Goal: Task Accomplishment & Management: Manage account settings

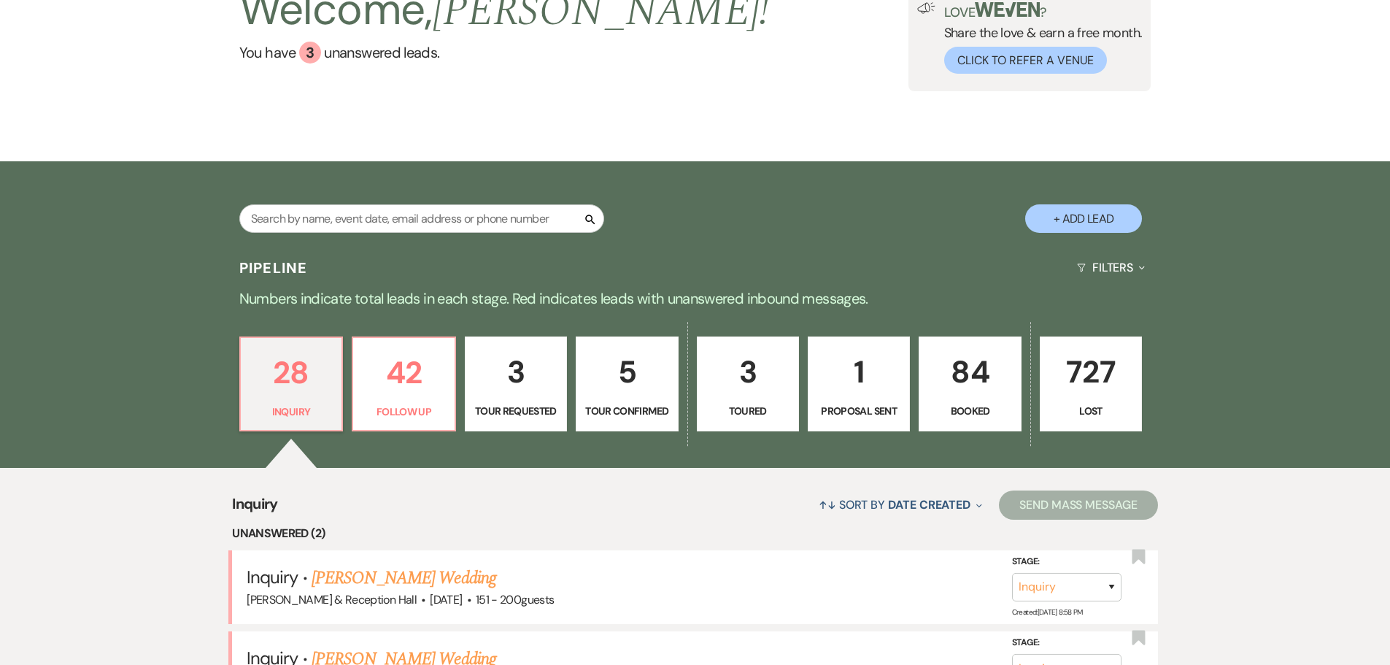
scroll to position [365, 0]
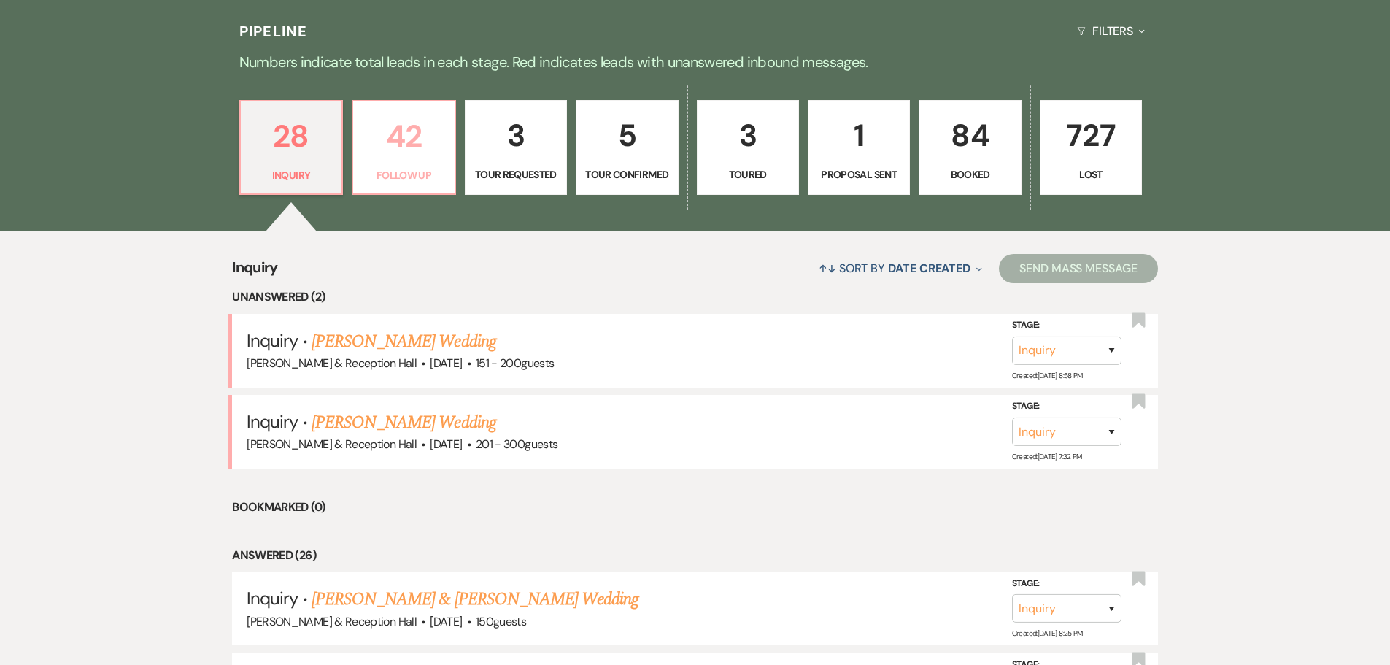
click at [417, 177] on p "Follow Up" at bounding box center [403, 175] width 83 height 16
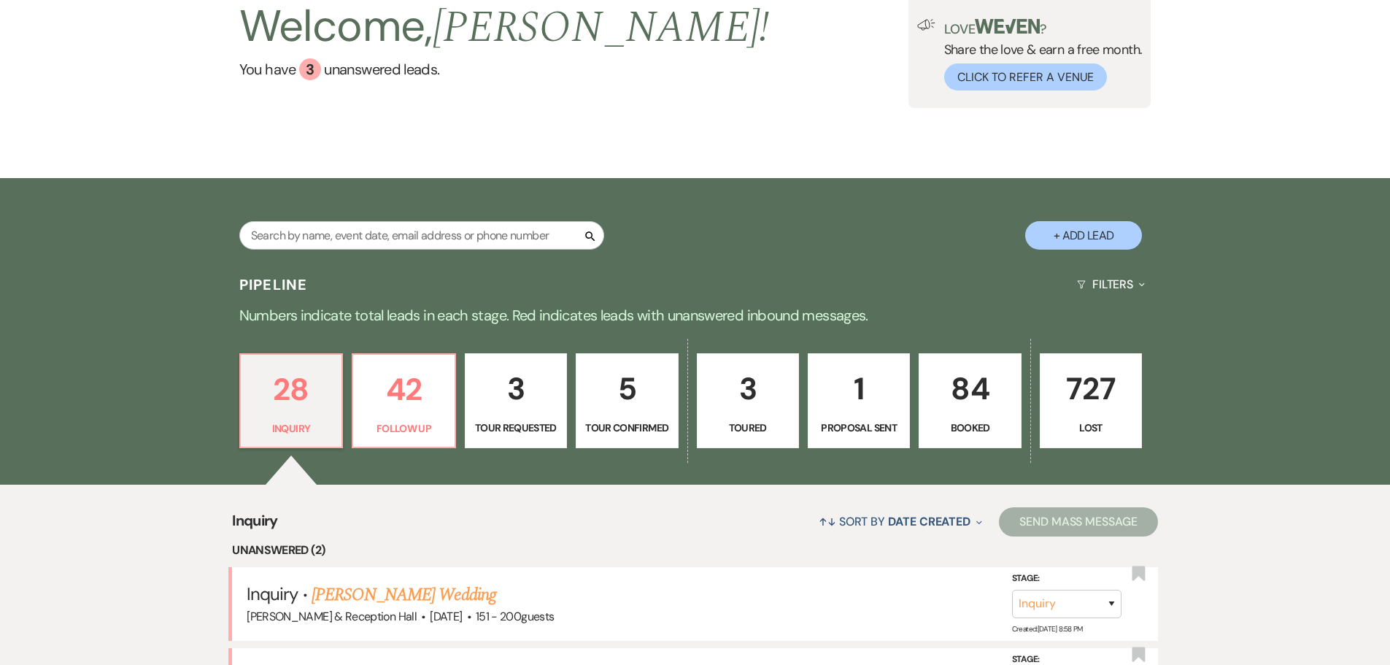
select select "9"
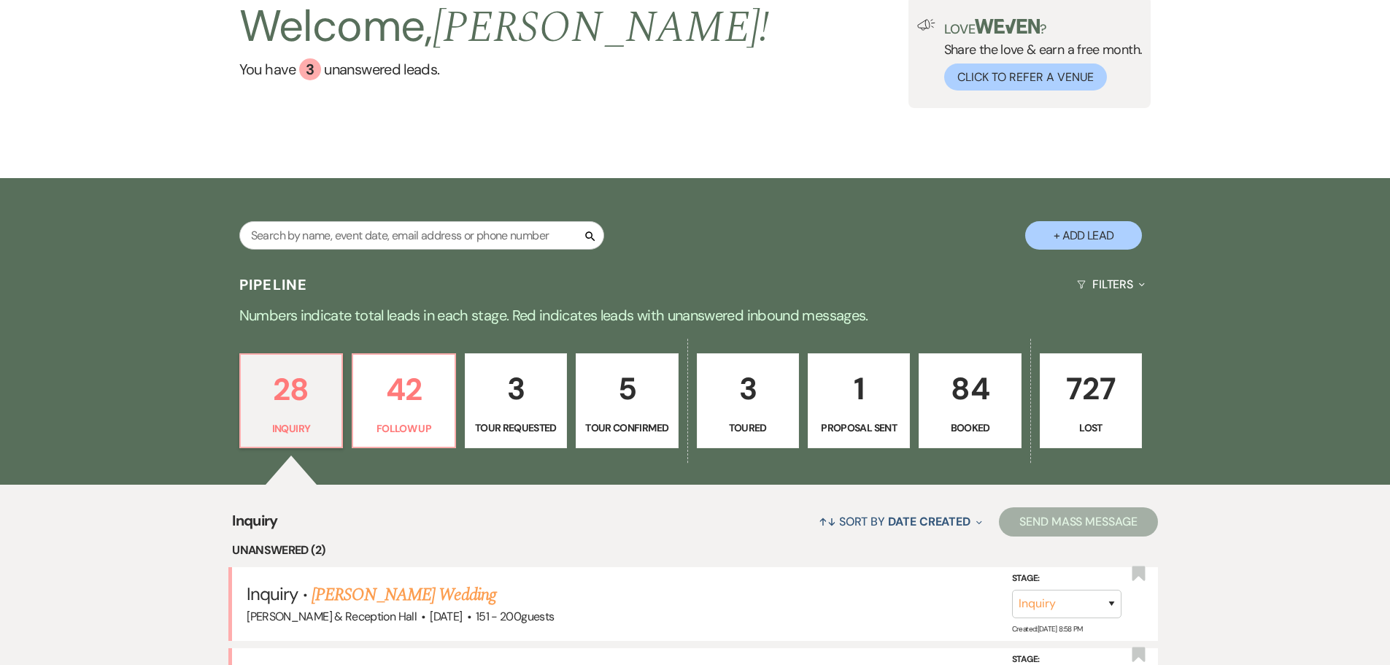
select select "9"
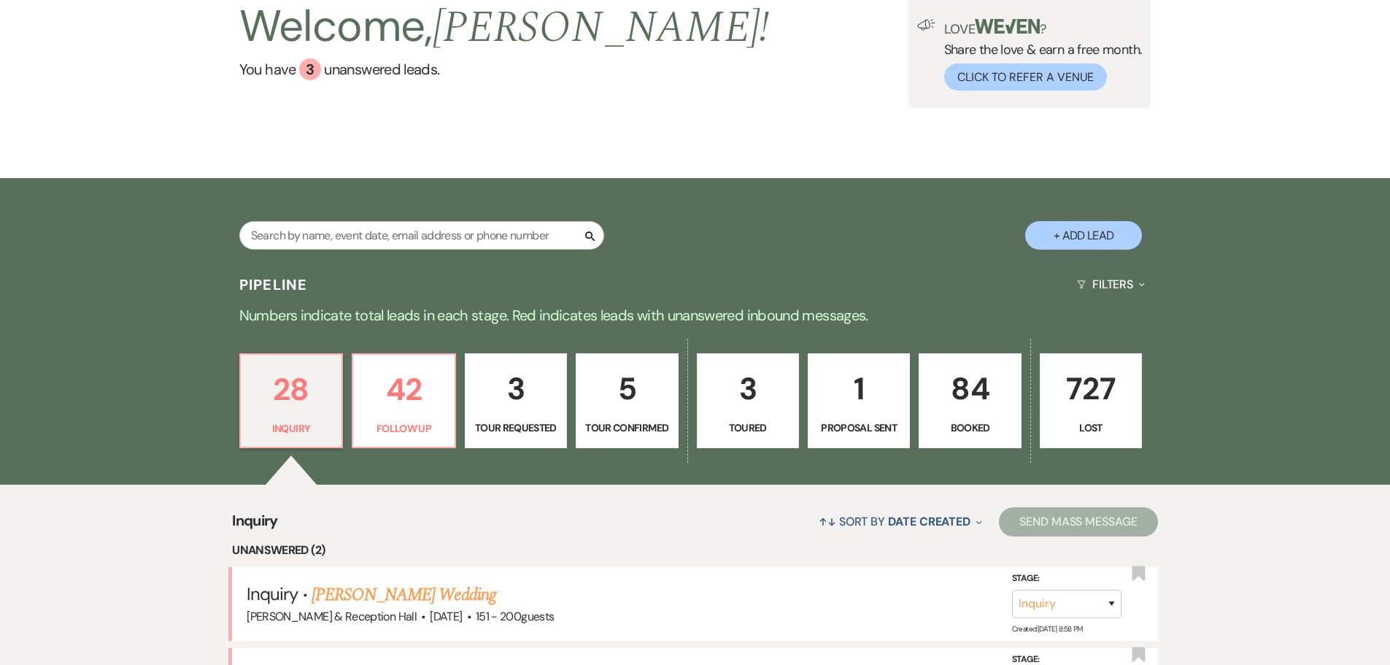
select select "9"
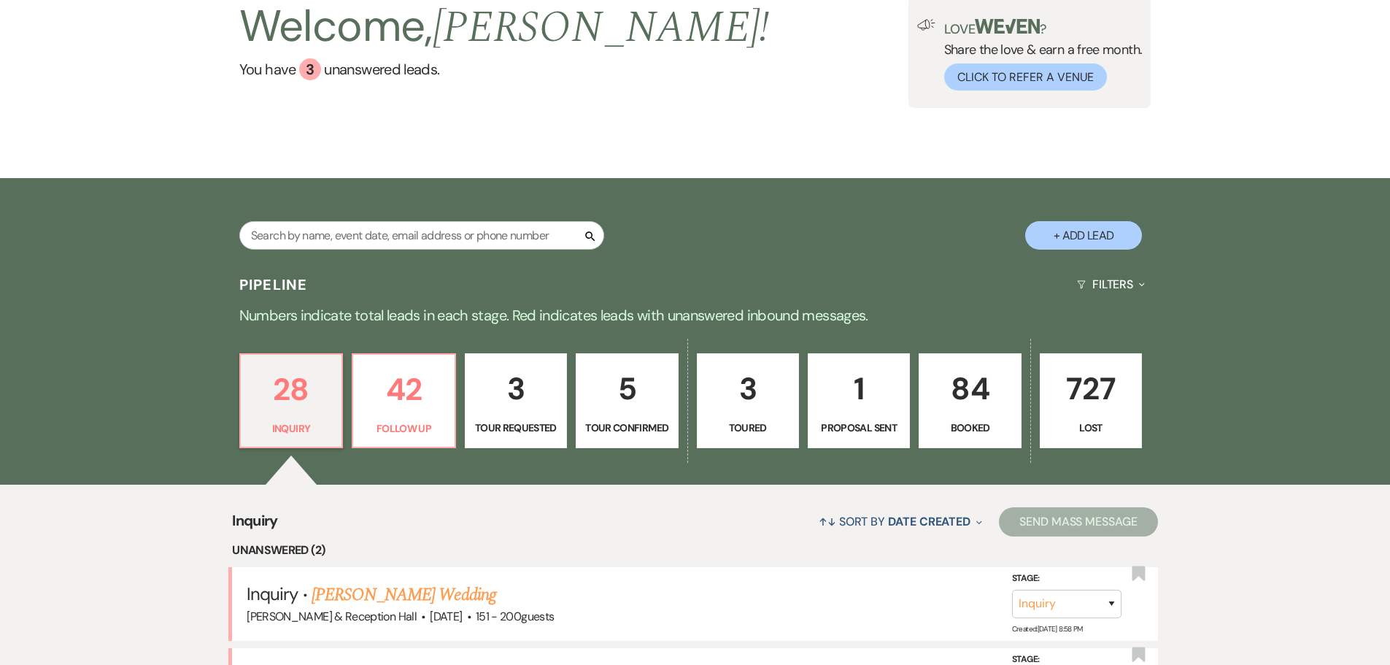
select select "9"
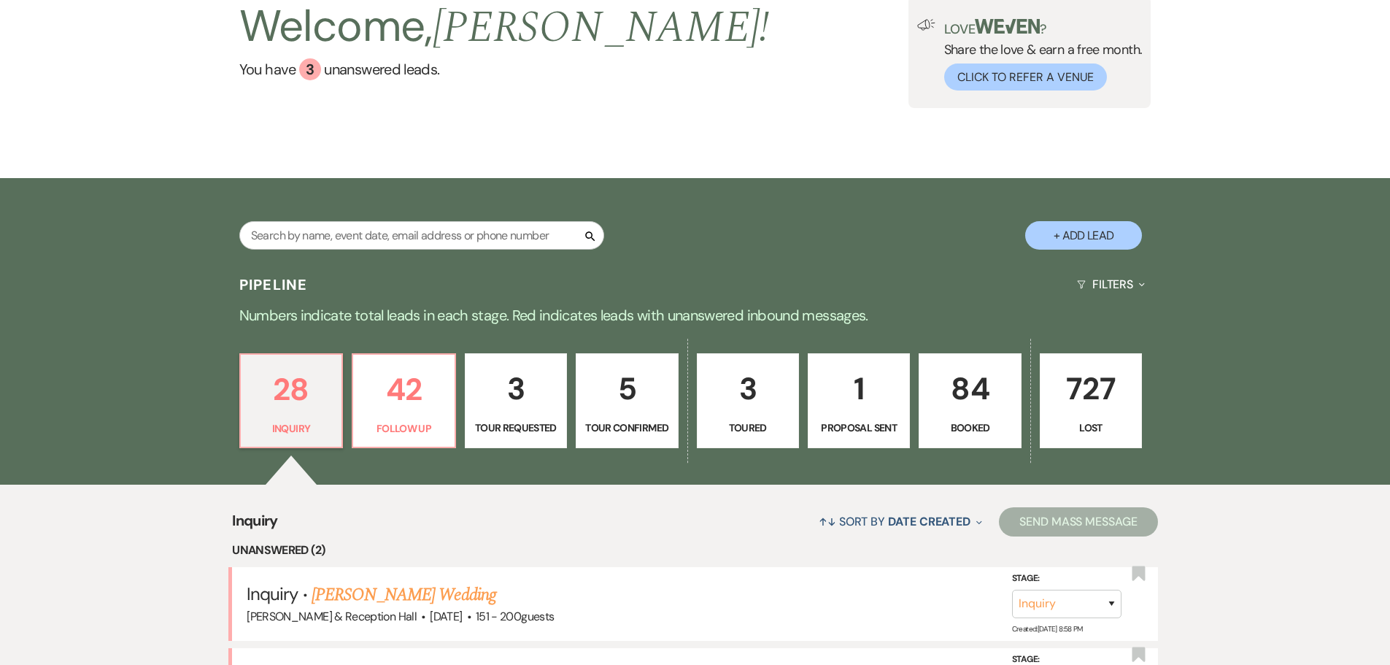
select select "9"
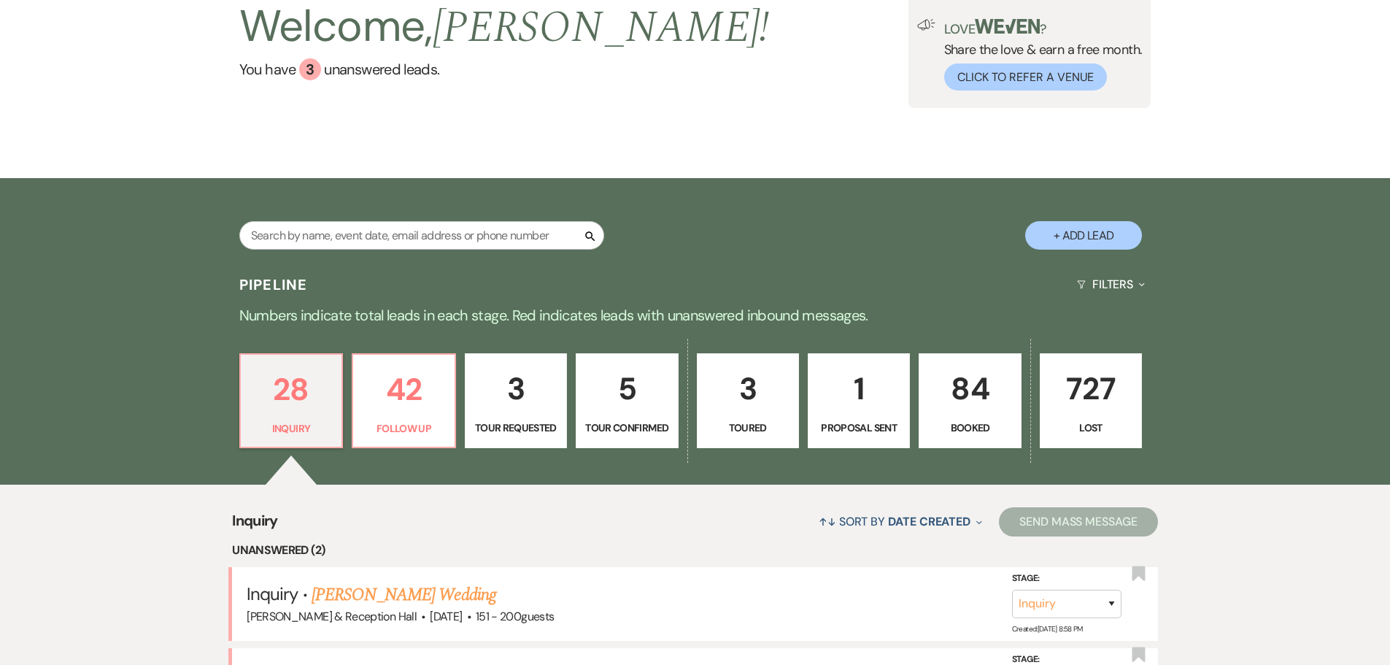
select select "9"
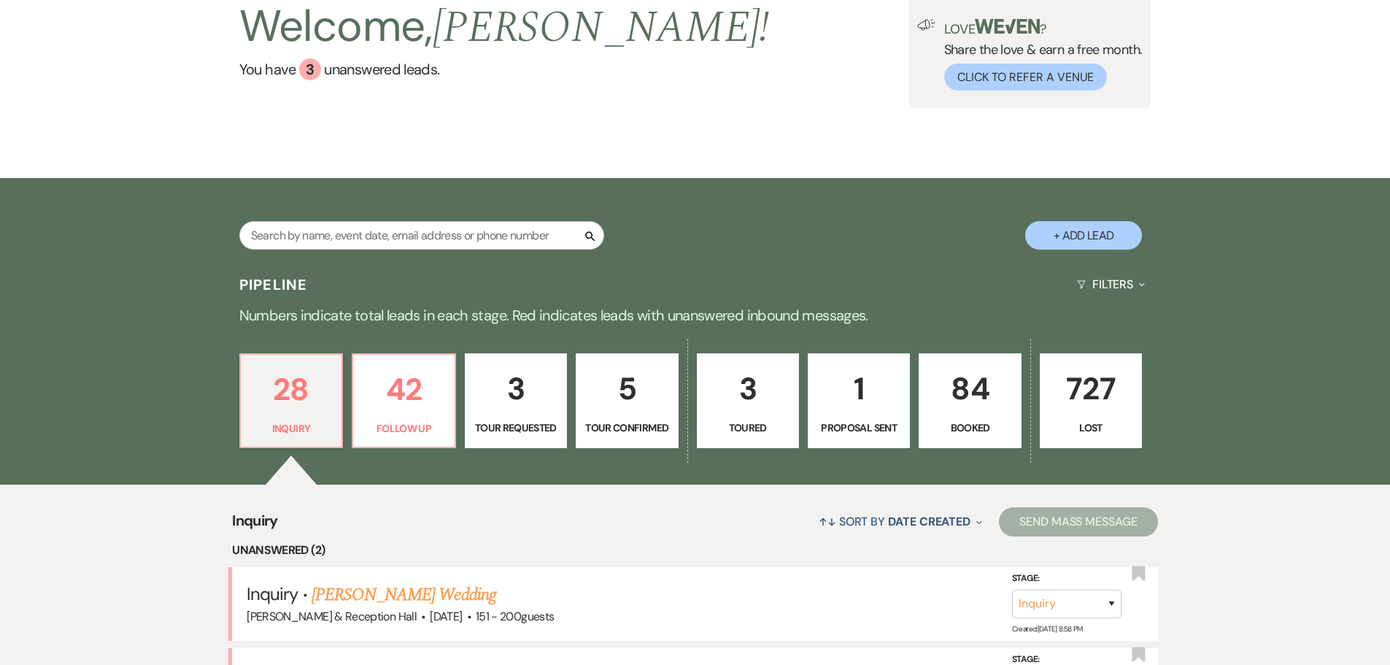
select select "9"
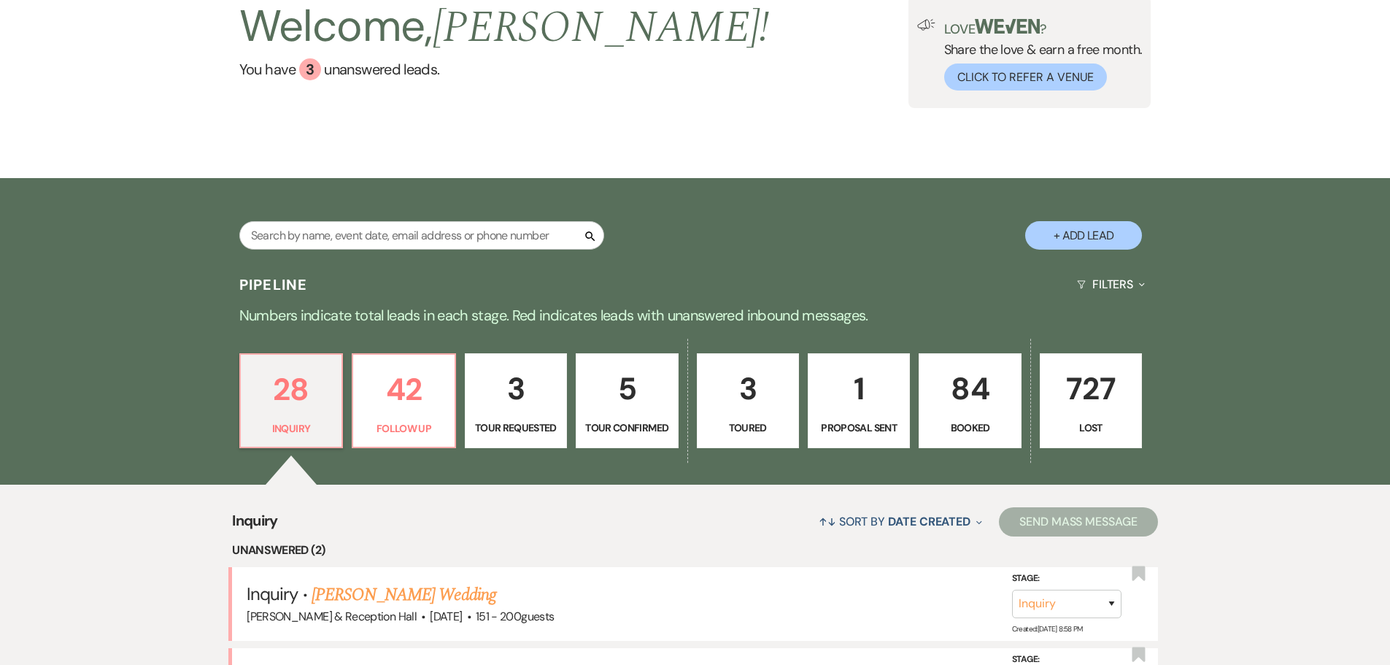
select select "9"
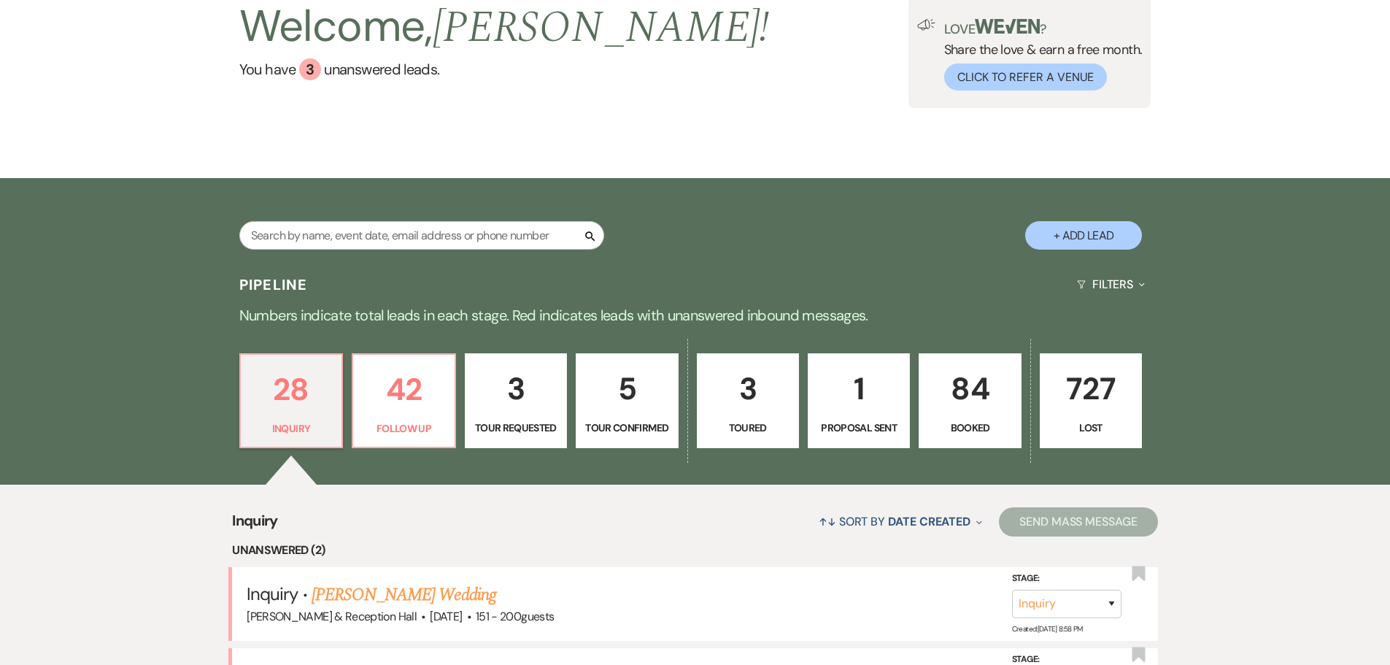
select select "9"
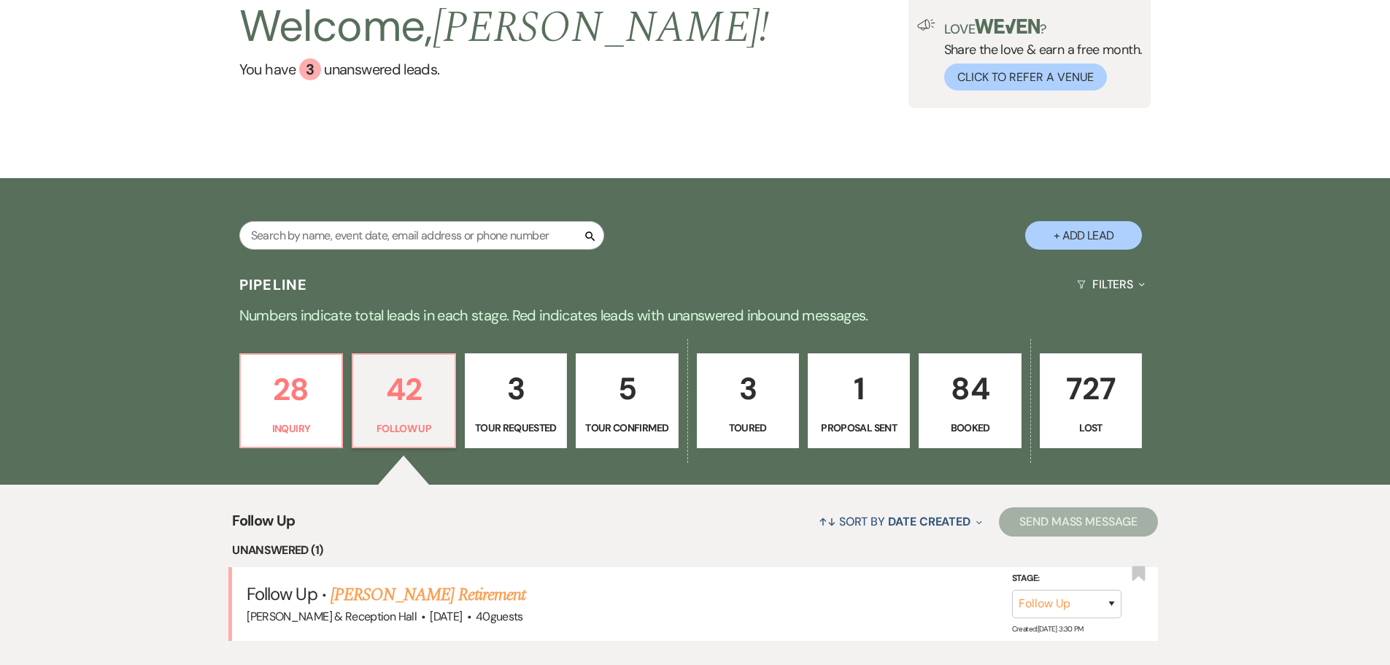
scroll to position [365, 0]
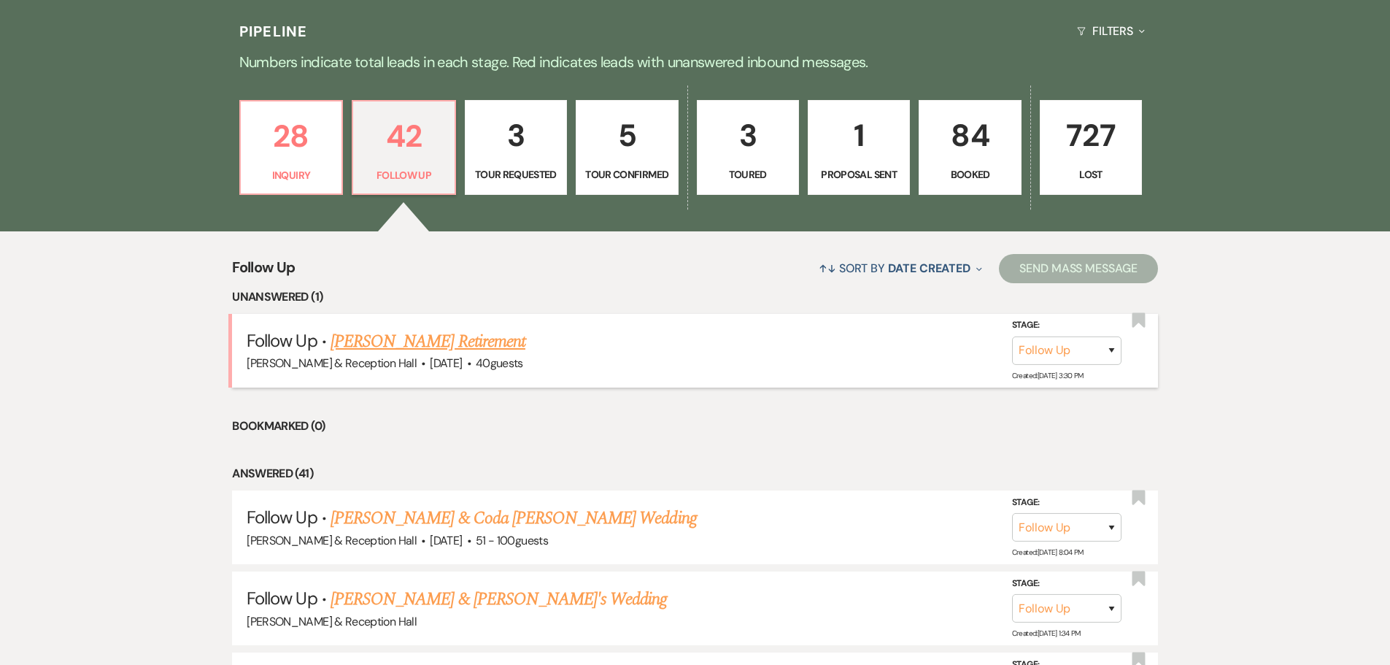
click at [436, 350] on link "Annie Myers's Retirement" at bounding box center [428, 341] width 195 height 26
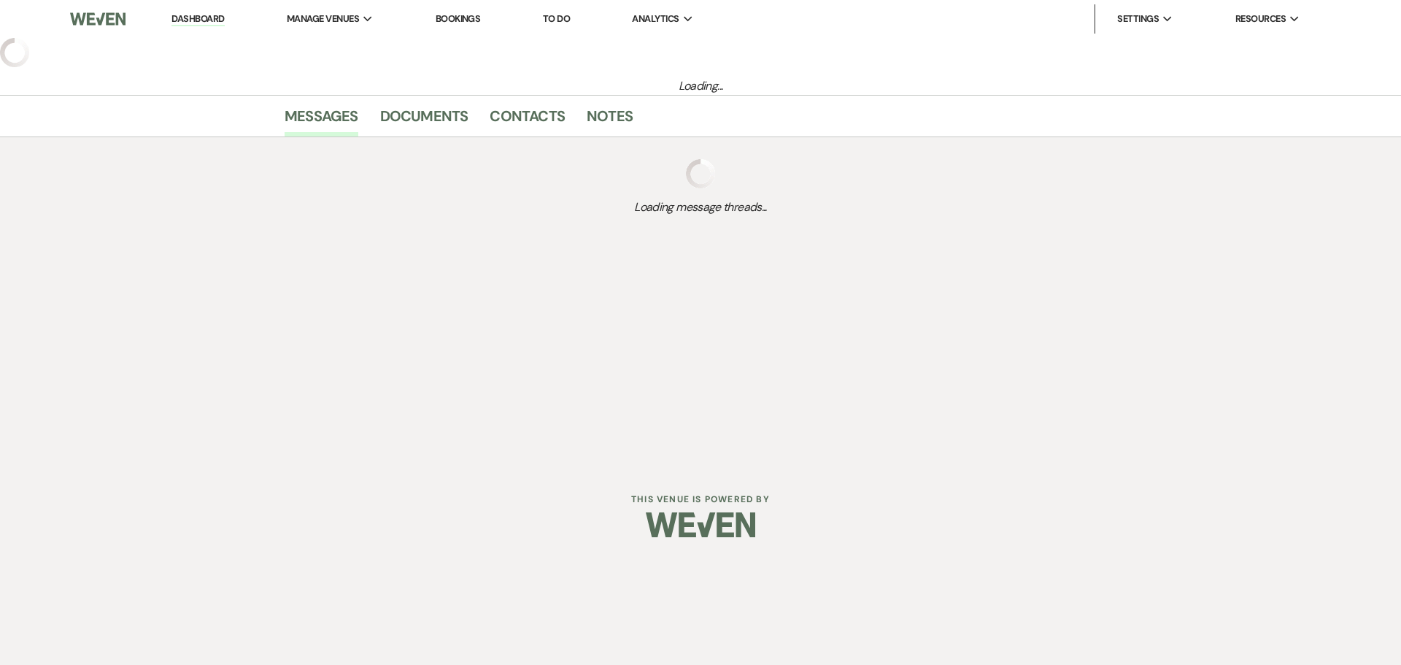
select select "9"
select select "5"
select select "13"
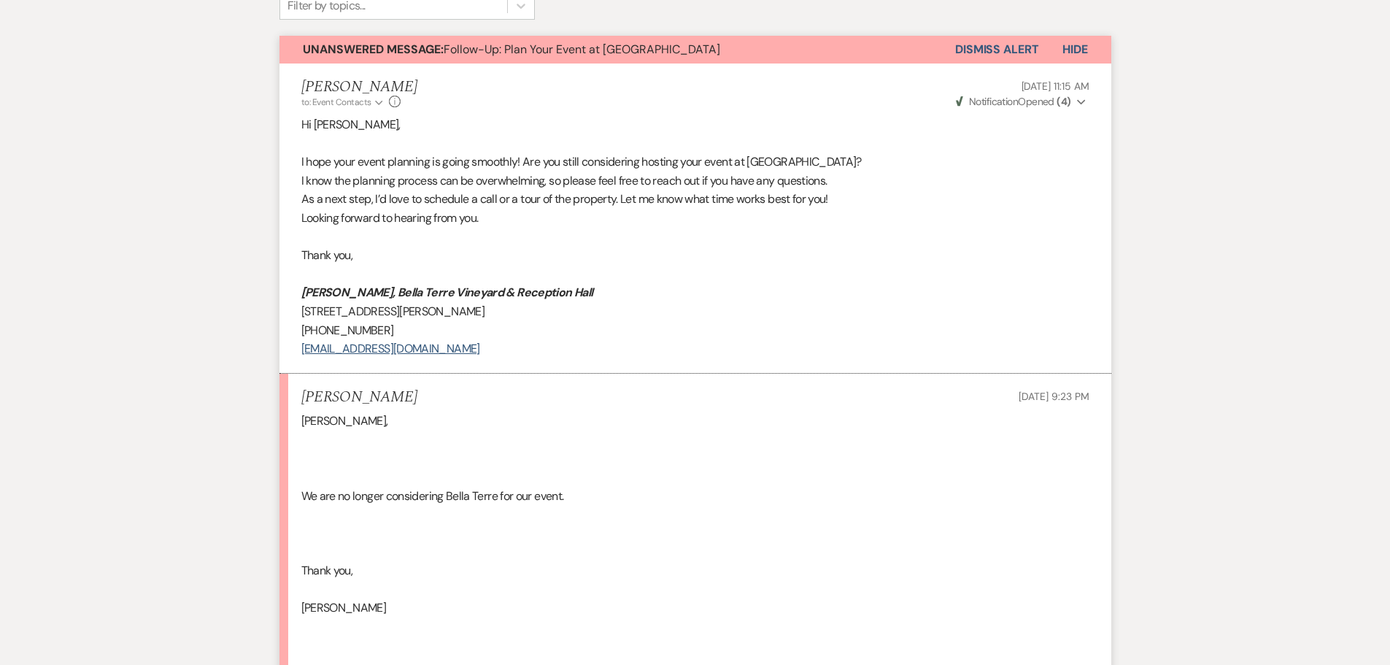
scroll to position [292, 0]
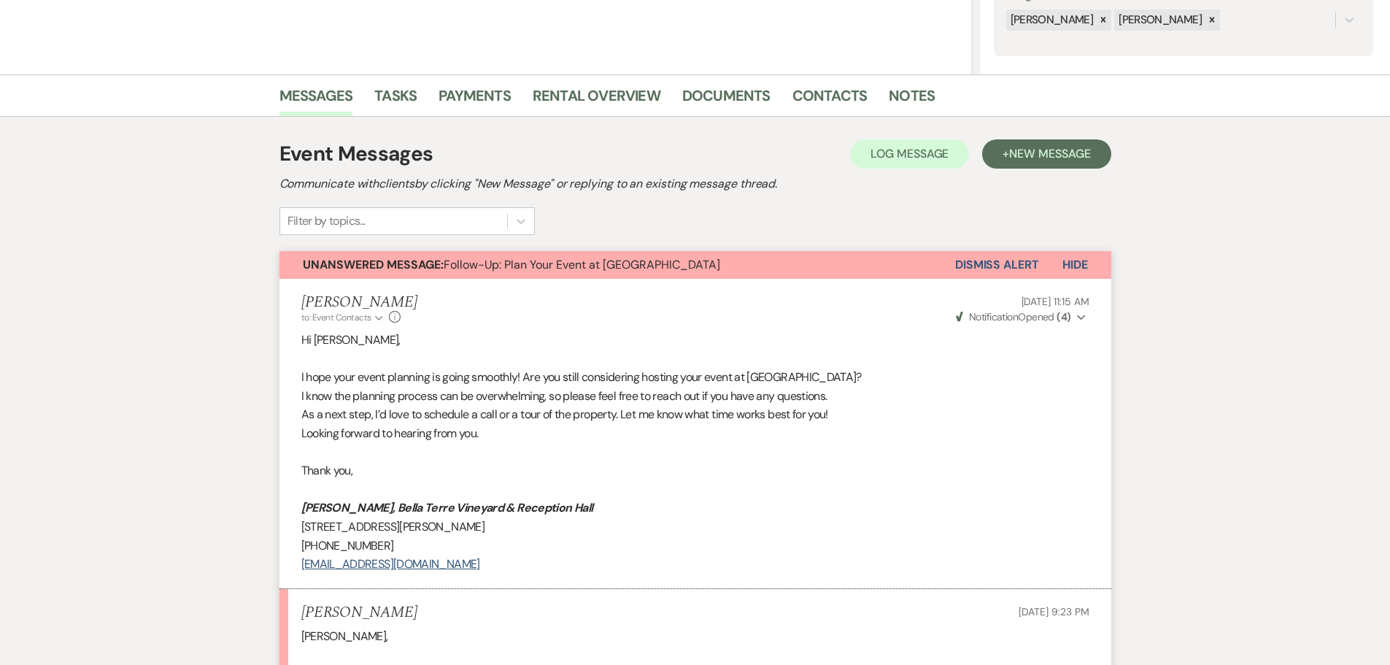
click at [1011, 265] on button "Dismiss Alert" at bounding box center [997, 265] width 84 height 28
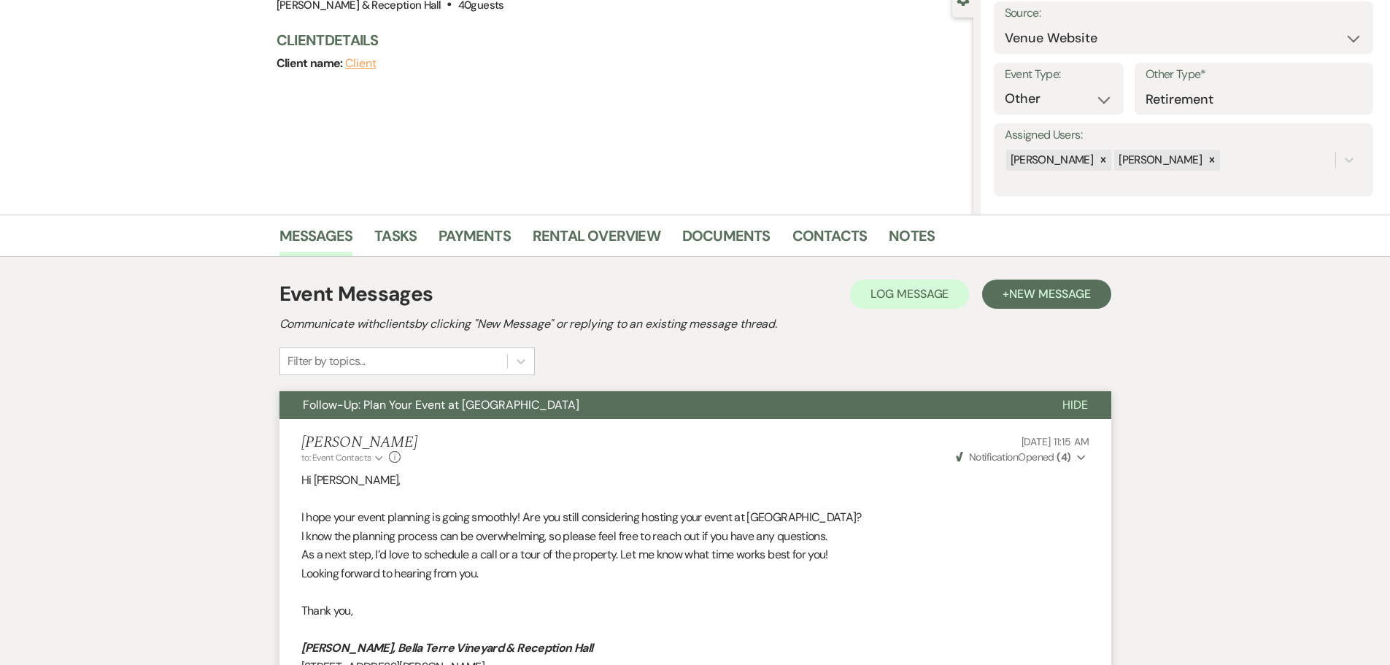
scroll to position [0, 0]
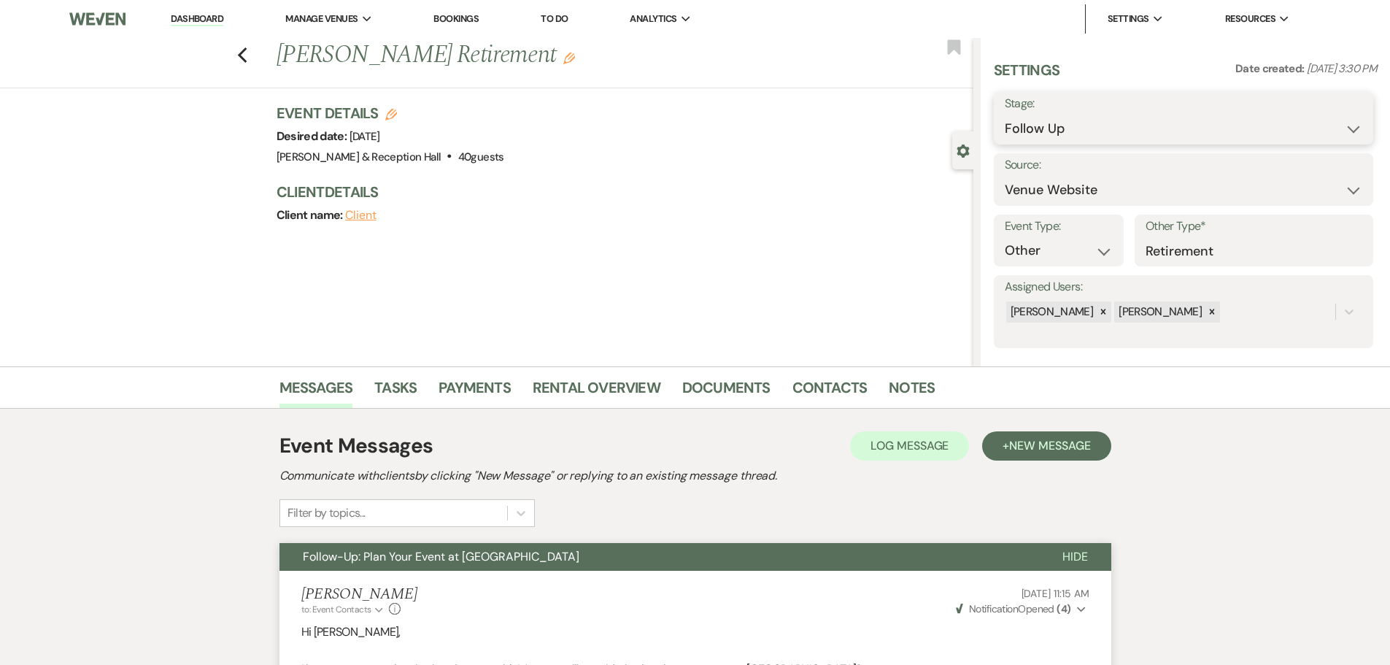
click at [1065, 138] on select "Inquiry Follow Up Tour Requested Tour Confirmed Toured Proposal Sent Booked Lost" at bounding box center [1184, 129] width 358 height 28
select select "8"
click at [1005, 115] on select "Inquiry Follow Up Tour Requested Tour Confirmed Toured Proposal Sent Booked Lost" at bounding box center [1184, 129] width 358 height 28
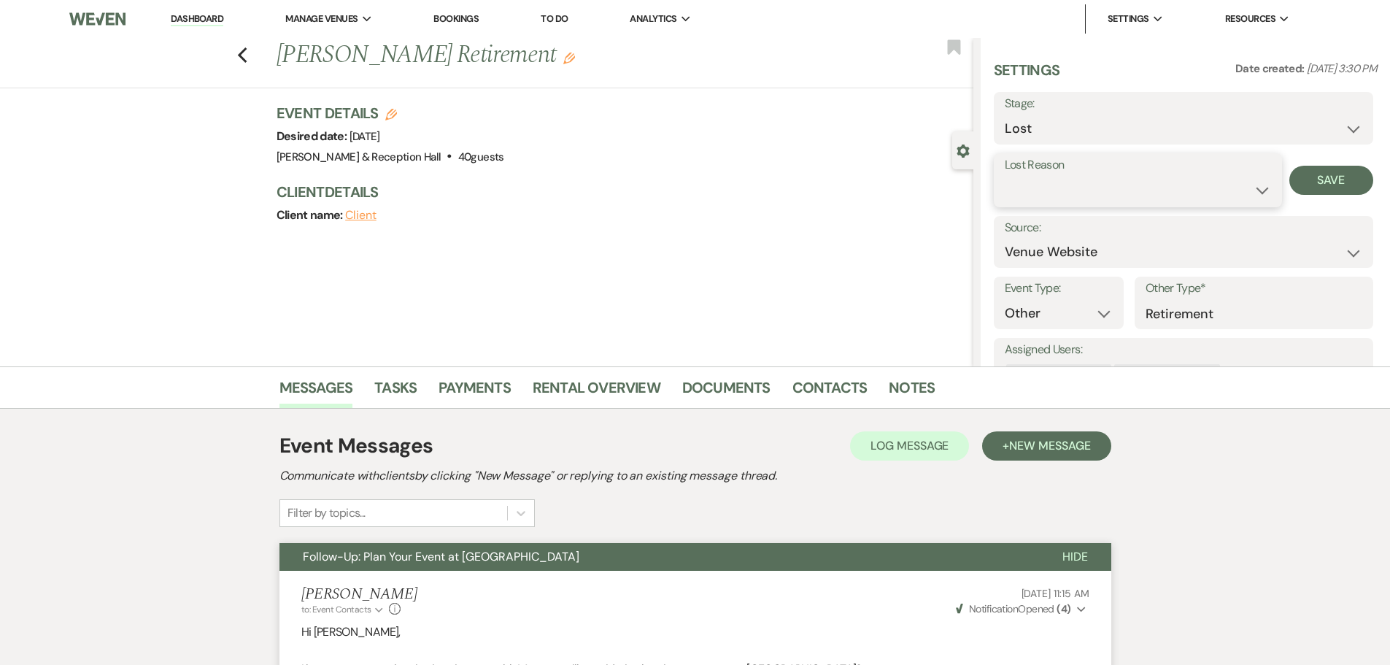
click at [1078, 190] on select "Booked Elsewhere Budget Date Unavailable No Response Not a Good Match Capacity …" at bounding box center [1138, 190] width 266 height 28
select select "6"
click at [1005, 176] on select "Booked Elsewhere Budget Date Unavailable No Response Not a Good Match Capacity …" at bounding box center [1138, 190] width 266 height 28
click at [1342, 178] on button "Save" at bounding box center [1332, 180] width 84 height 29
click at [185, 16] on link "Dashboard" at bounding box center [197, 19] width 53 height 14
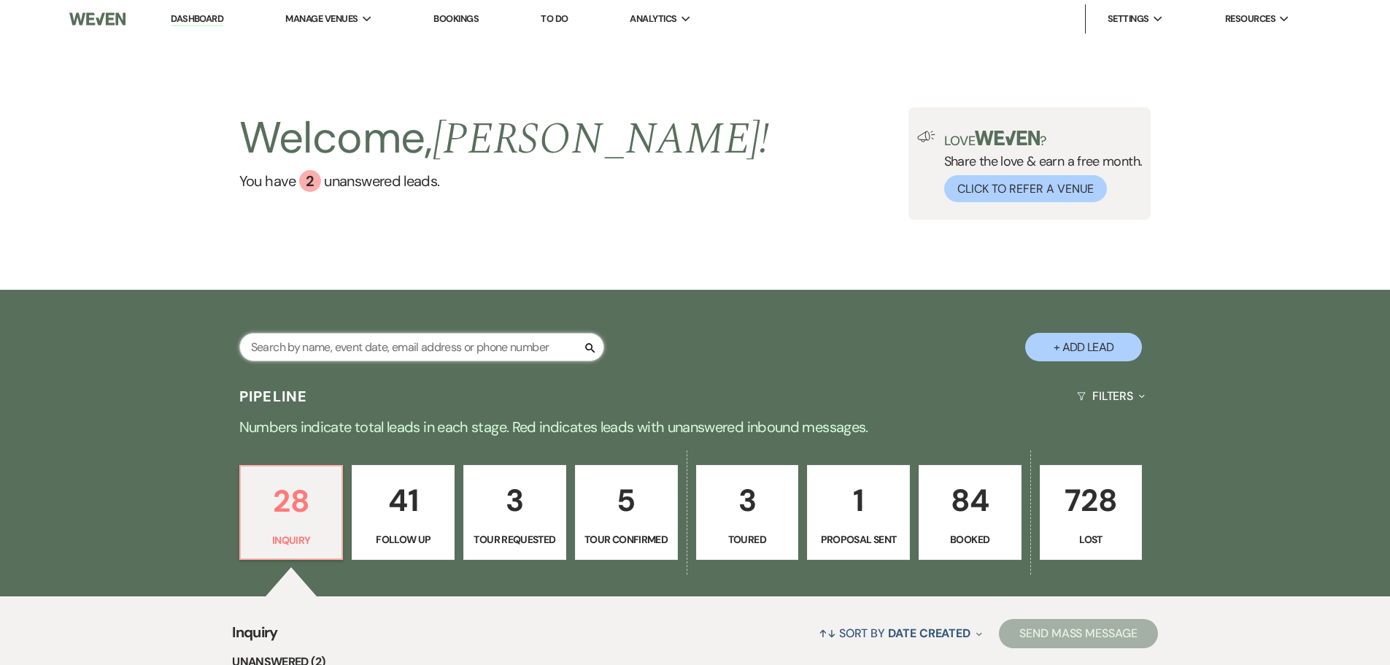
click at [442, 345] on input "text" at bounding box center [421, 347] width 365 height 28
type input "kristina"
select select "8"
select select "5"
select select "8"
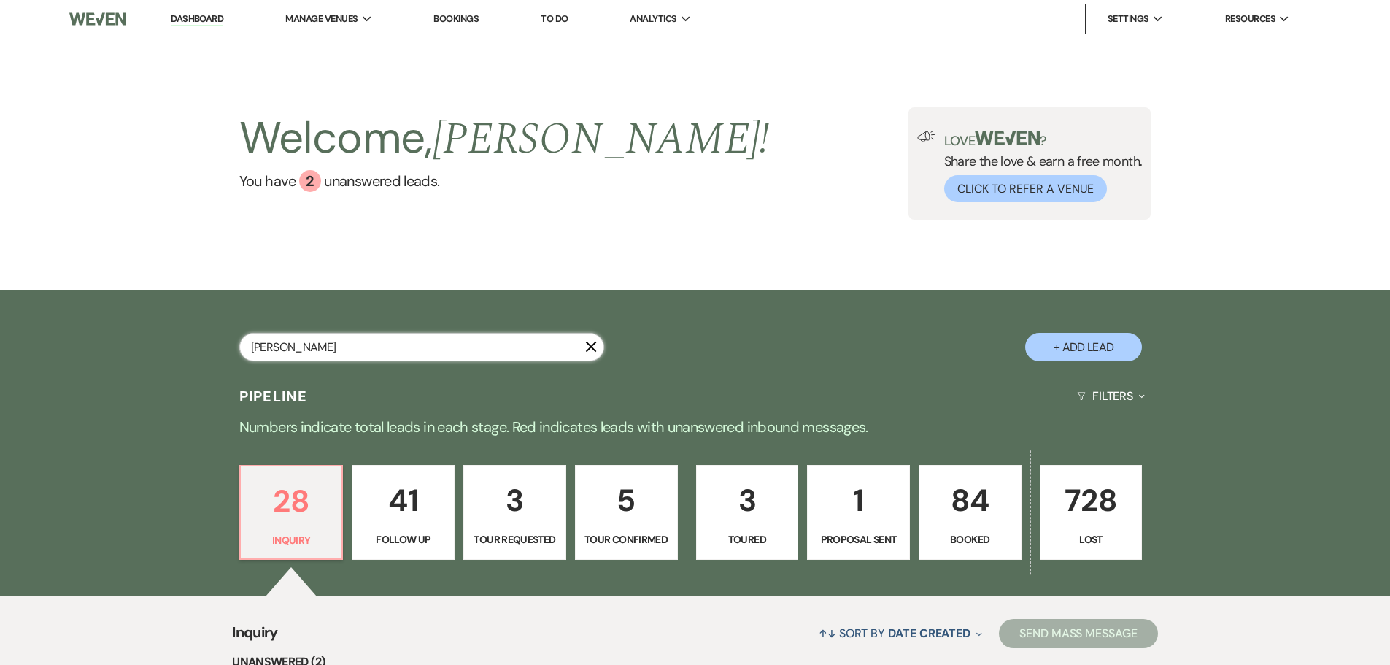
select select "7"
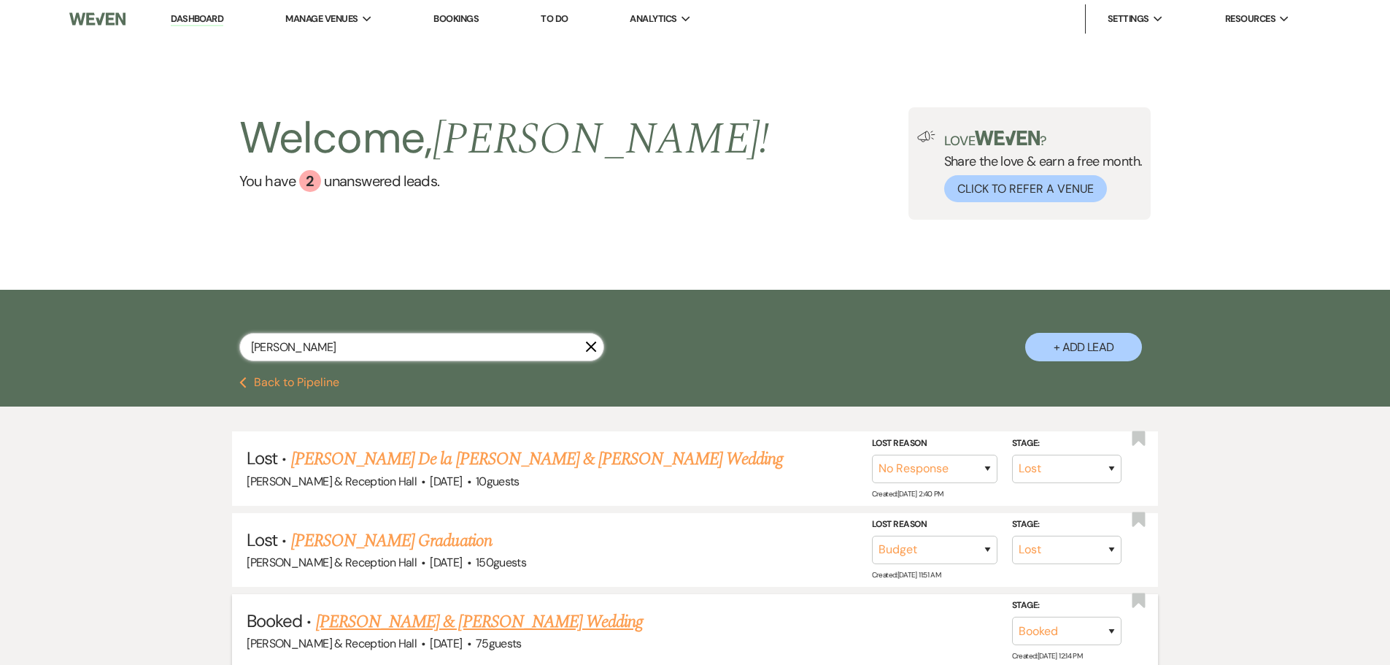
type input "kristina"
click at [584, 624] on link "Steven Costanzo & Kristina McKelvey's Wedding" at bounding box center [479, 622] width 327 height 26
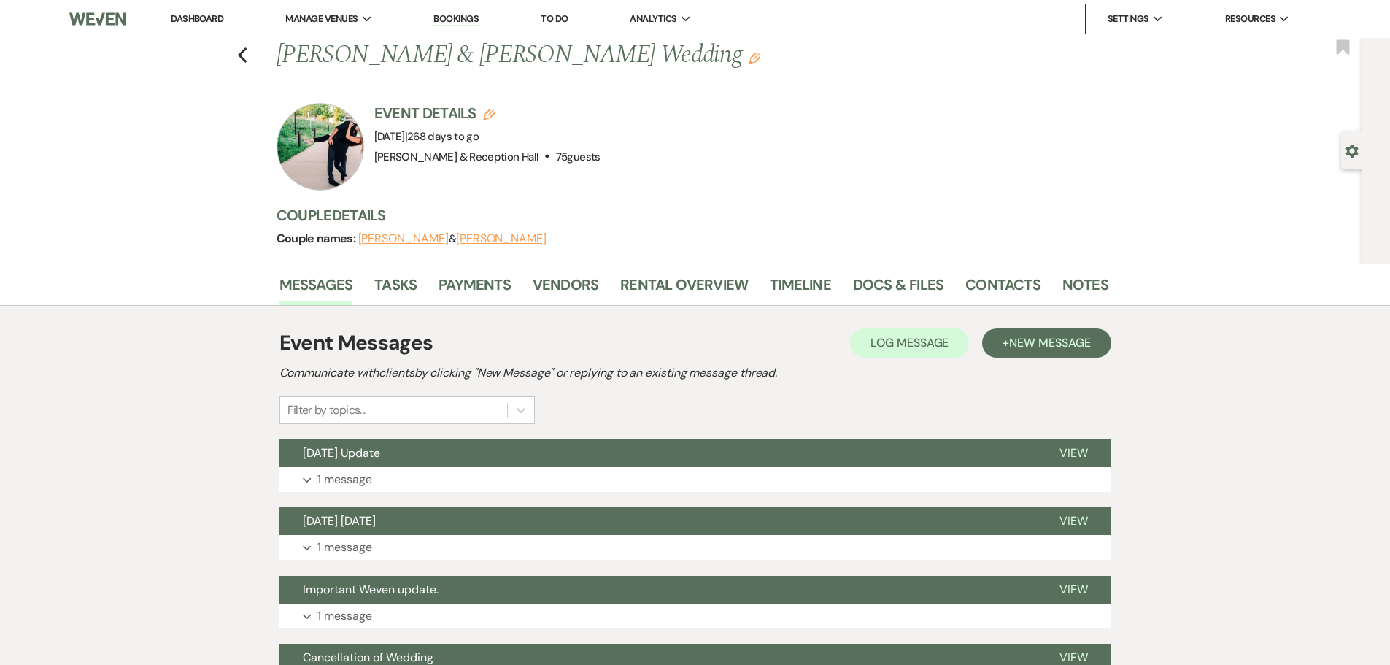
click at [551, 18] on link "To Do" at bounding box center [554, 18] width 27 height 12
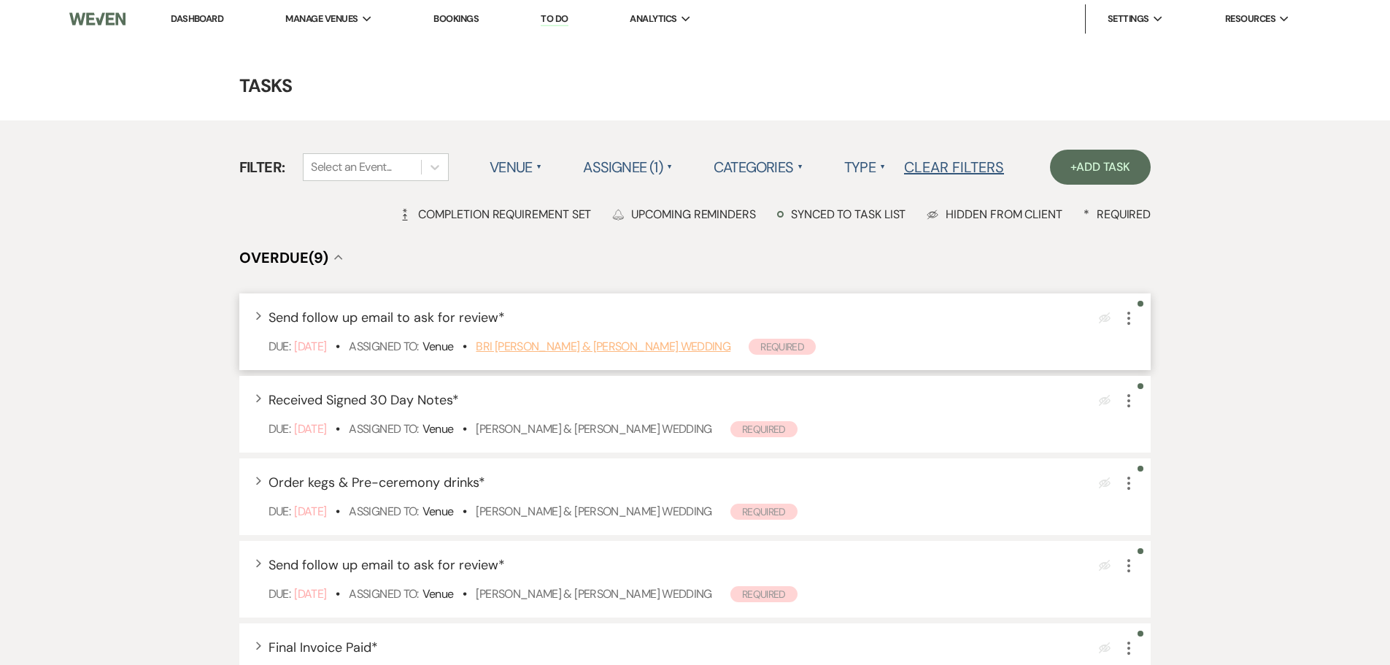
click at [601, 345] on link "Bri Hizel & JT Engberg's Wedding" at bounding box center [603, 346] width 255 height 15
click at [623, 351] on link "Bri Hizel & JT Engberg's Wedding" at bounding box center [603, 346] width 255 height 15
click at [1126, 322] on icon "More" at bounding box center [1129, 318] width 18 height 18
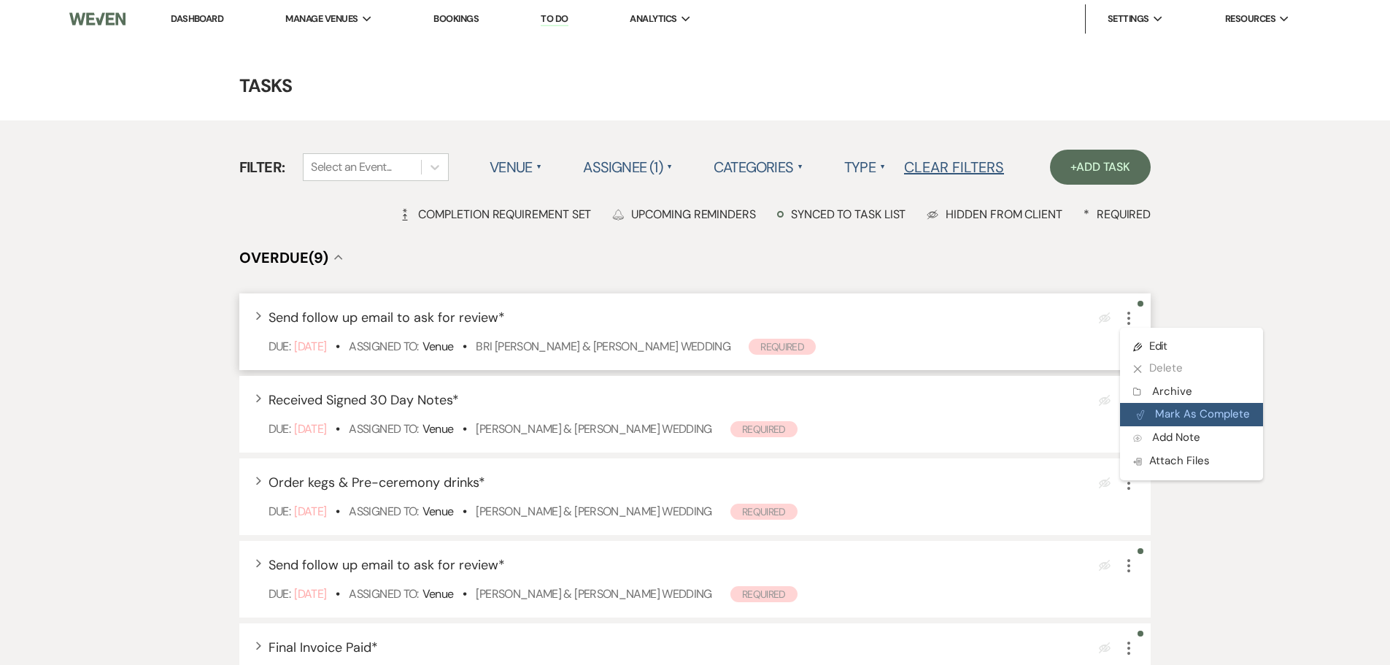
click at [1208, 410] on button "Plan Portal Link Mark As Complete" at bounding box center [1191, 414] width 143 height 23
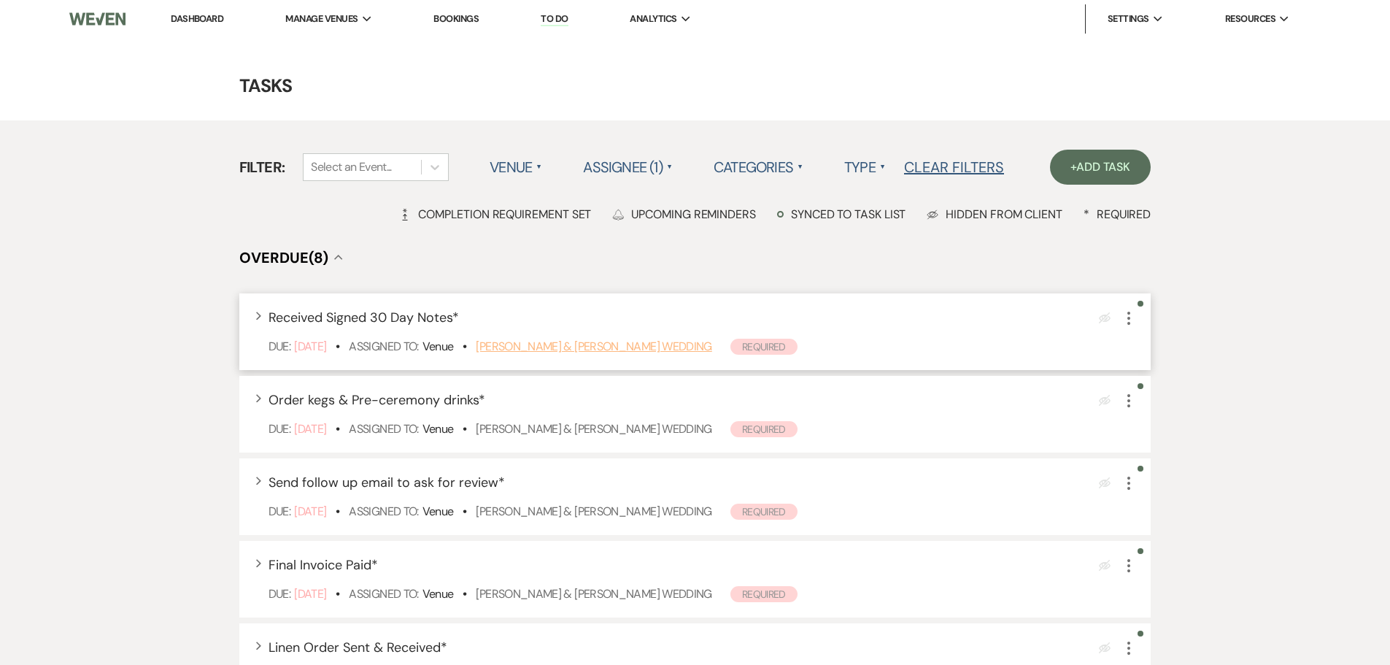
click at [554, 345] on link "Cory Maher & Debra Myers's Wedding" at bounding box center [594, 346] width 236 height 15
click at [1131, 323] on use "button" at bounding box center [1129, 318] width 3 height 13
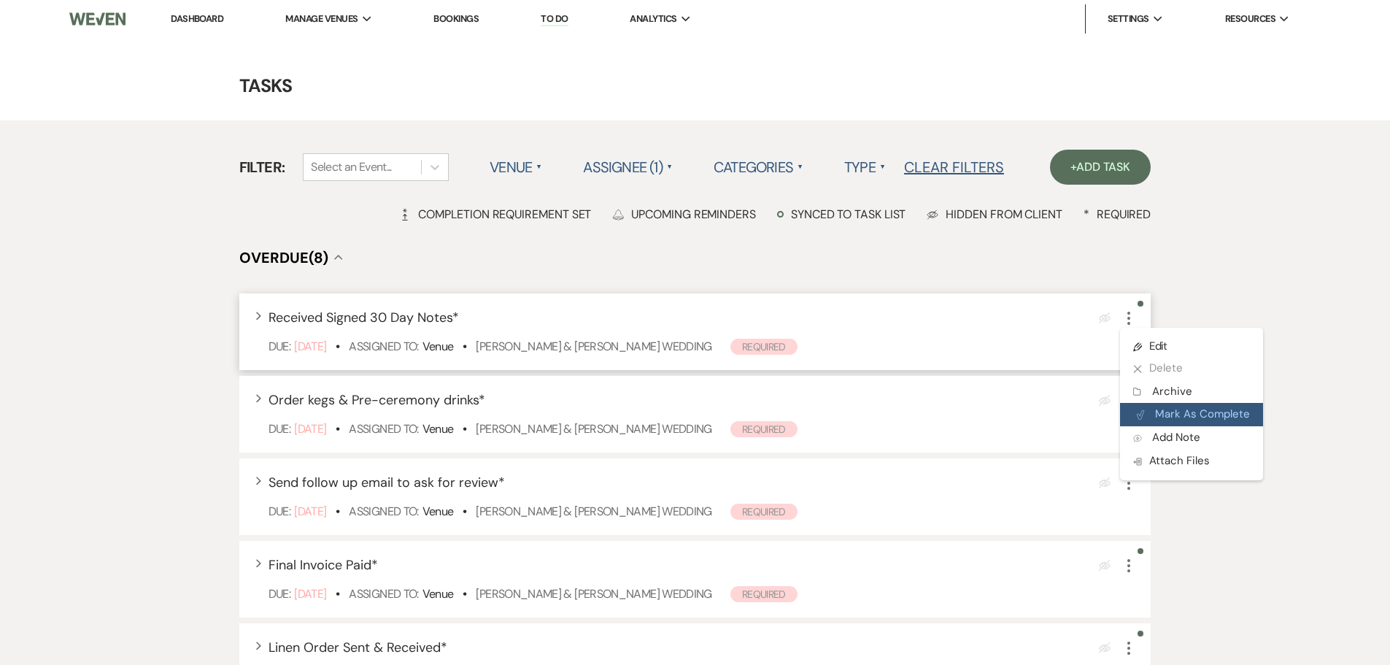
click at [1190, 415] on button "Plan Portal Link Mark As Complete" at bounding box center [1191, 414] width 143 height 23
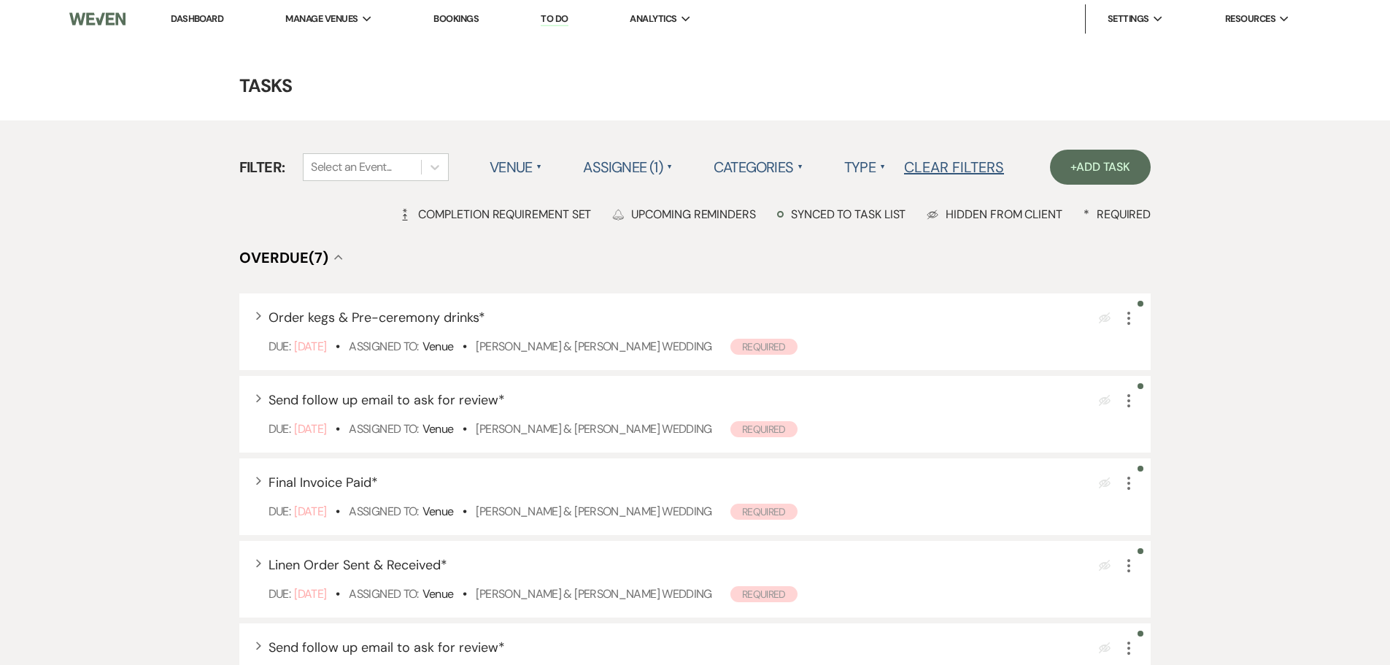
click at [204, 17] on link "Dashboard" at bounding box center [197, 18] width 53 height 12
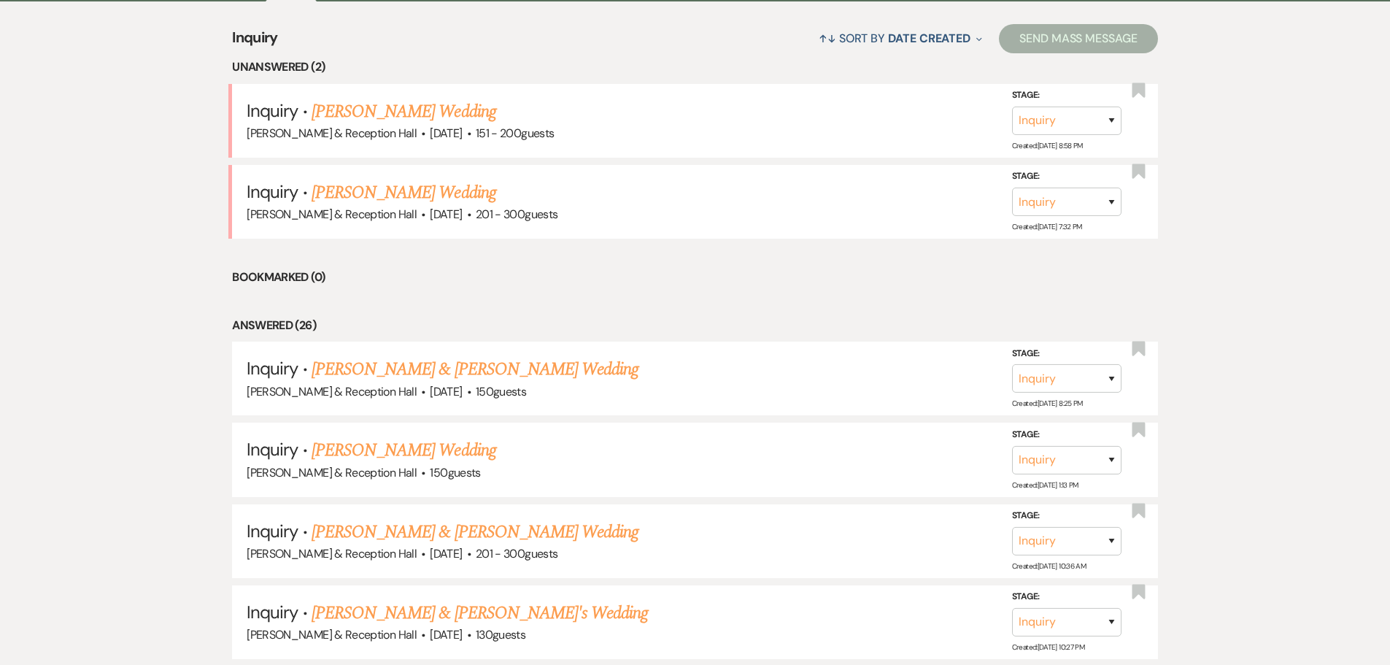
scroll to position [730, 0]
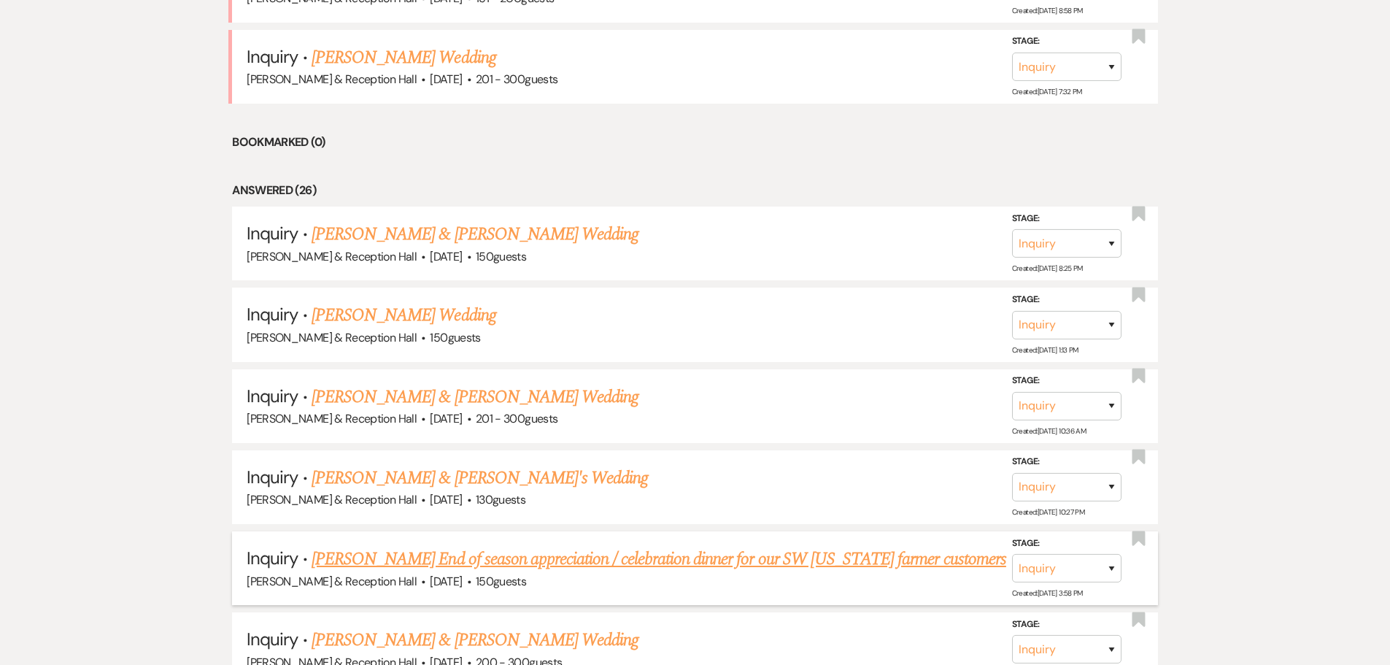
click at [730, 555] on link "Aaron Petersen's End of season appreciation / celebration dinner for our SW Iow…" at bounding box center [659, 559] width 695 height 26
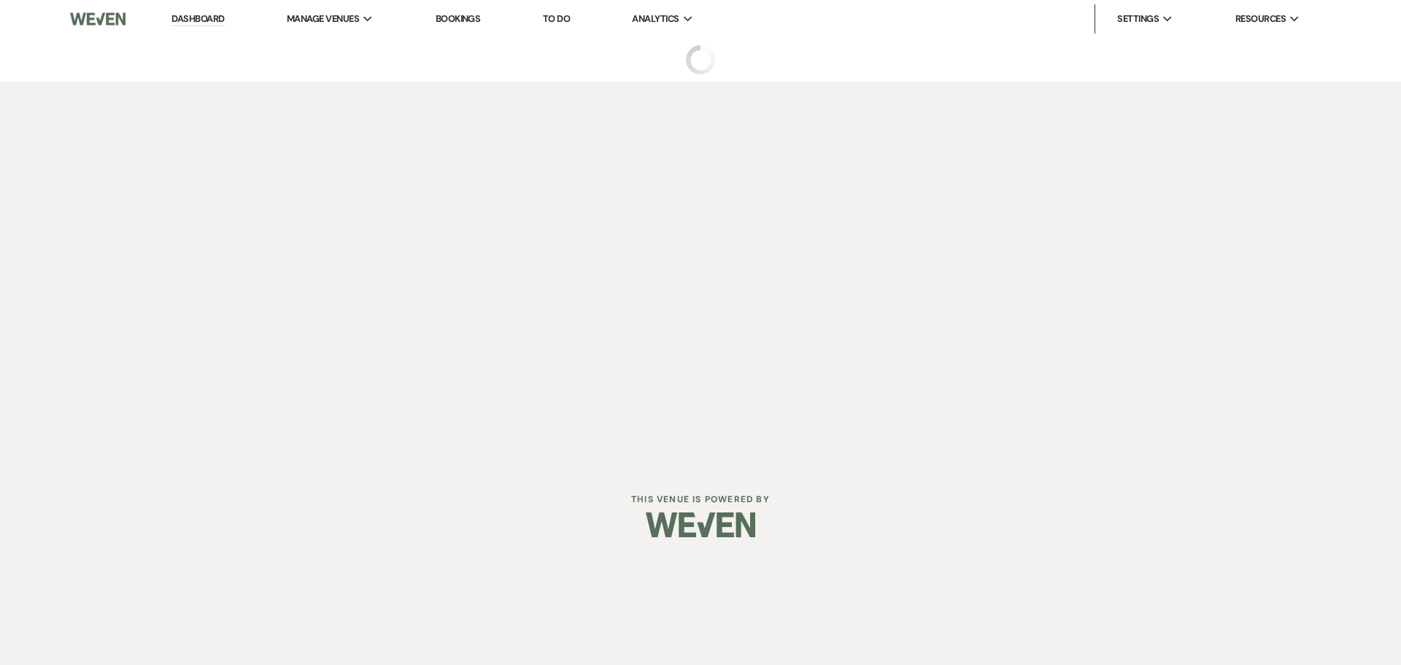
select select "5"
select select "13"
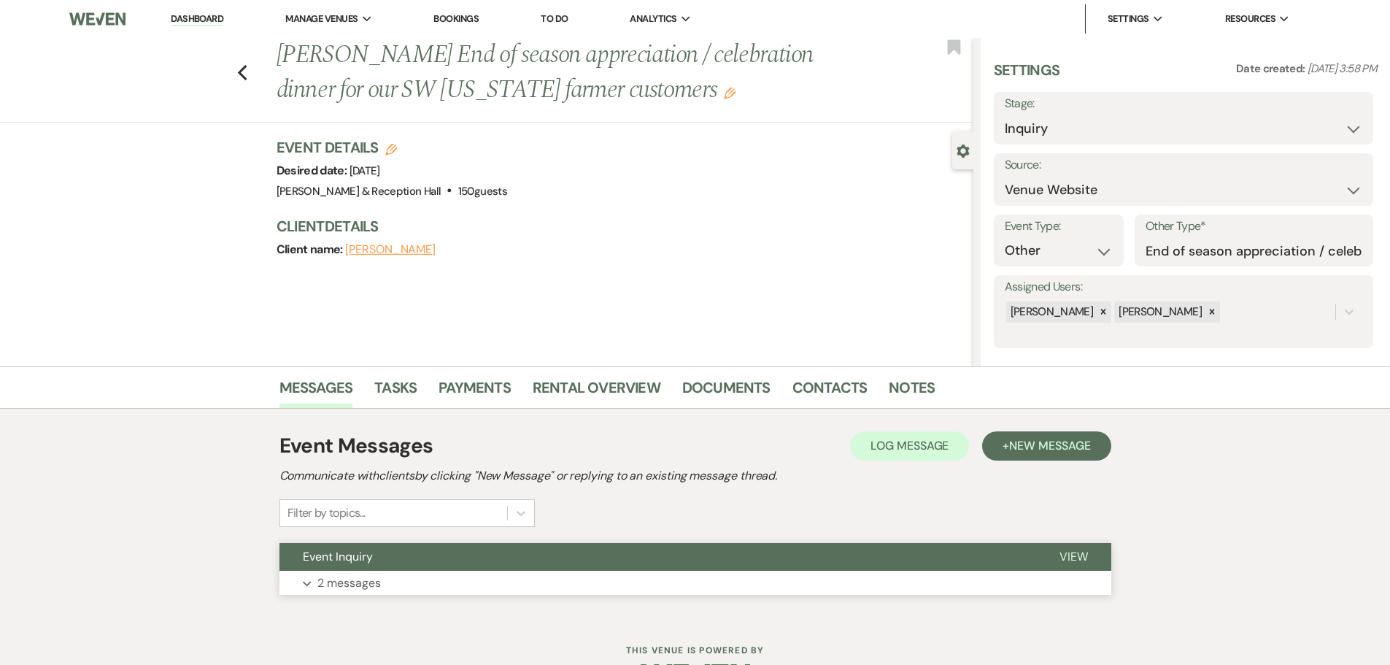
click at [379, 574] on p "2 messages" at bounding box center [350, 583] width 64 height 19
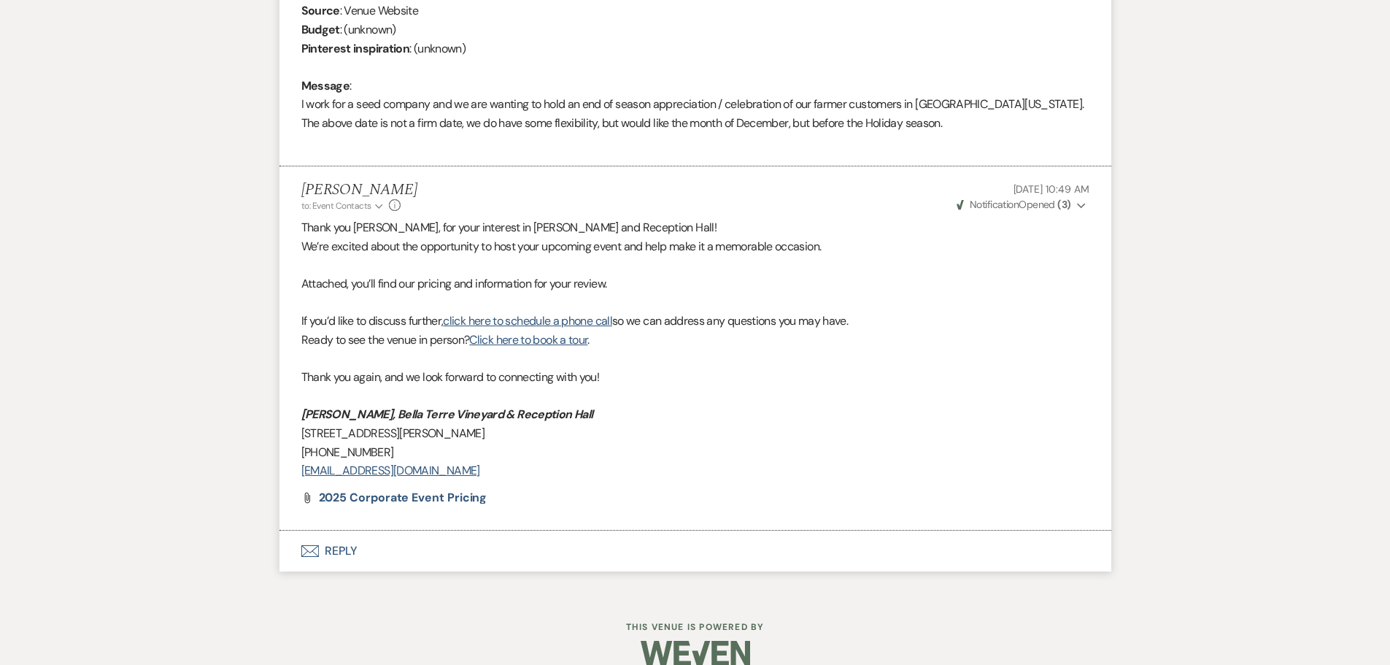
scroll to position [723, 0]
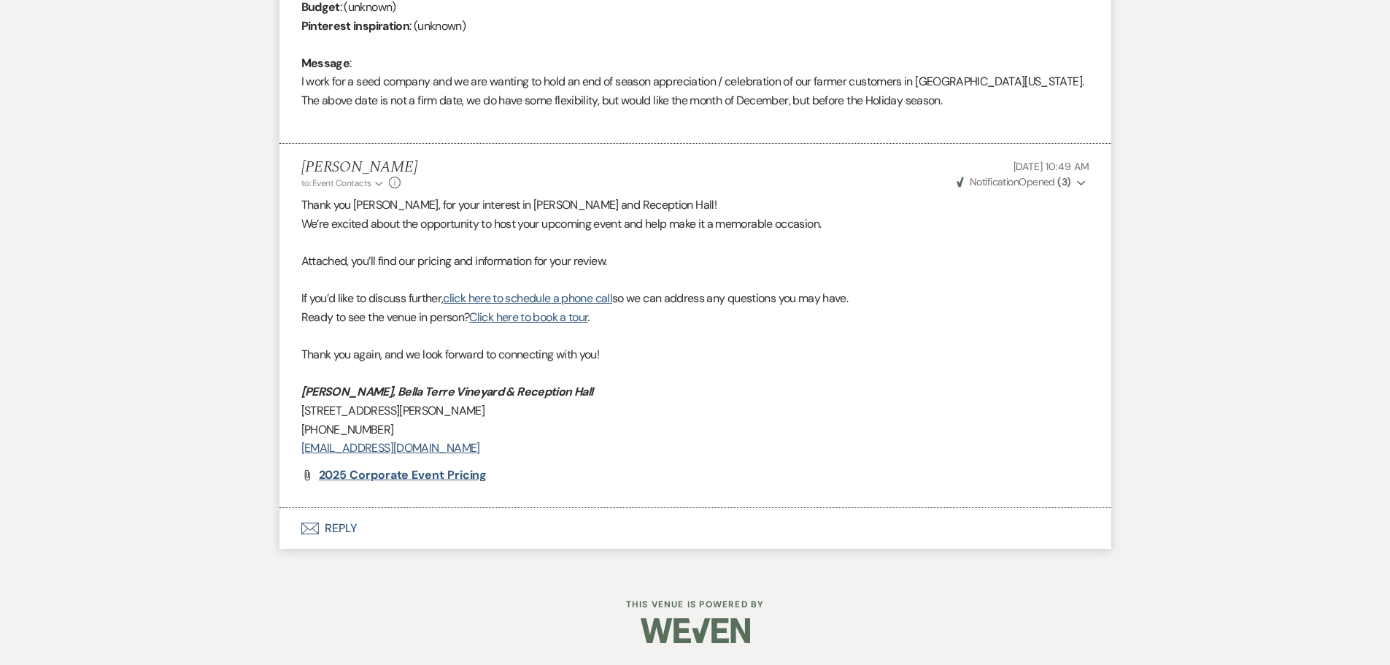
click at [404, 472] on span "2025 Corporate Event Pricing" at bounding box center [403, 474] width 169 height 15
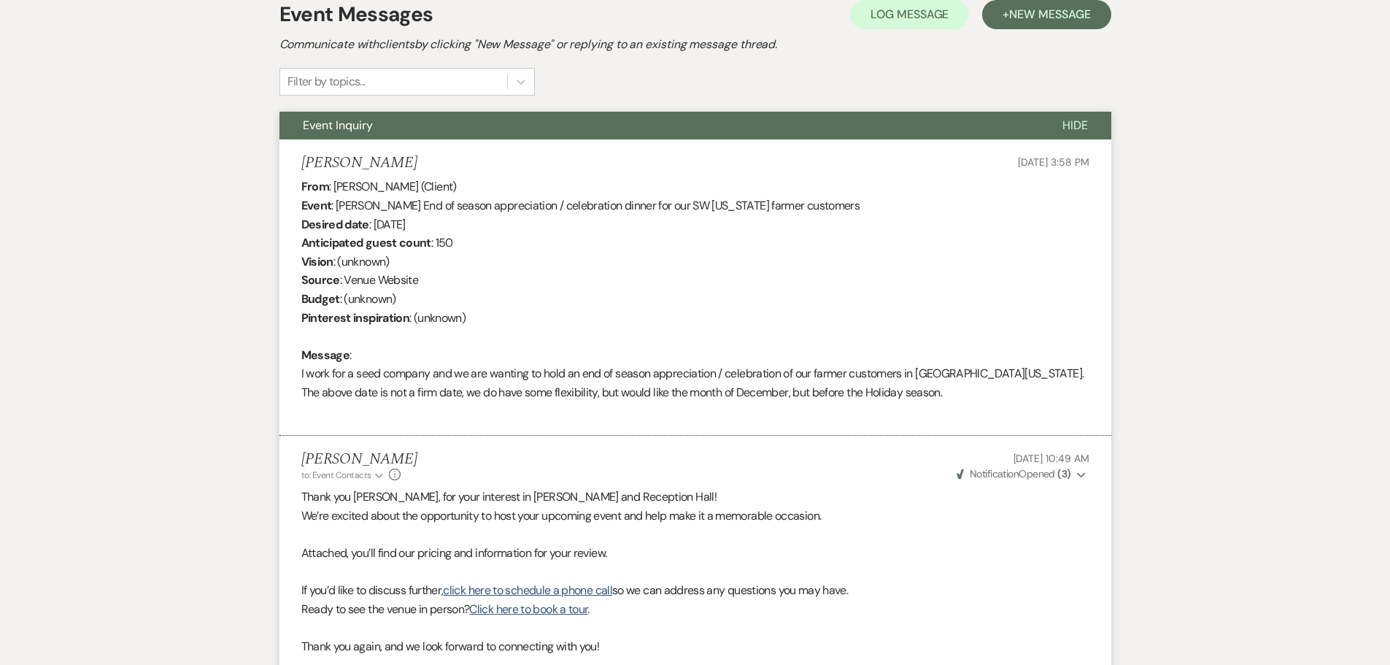
scroll to position [0, 0]
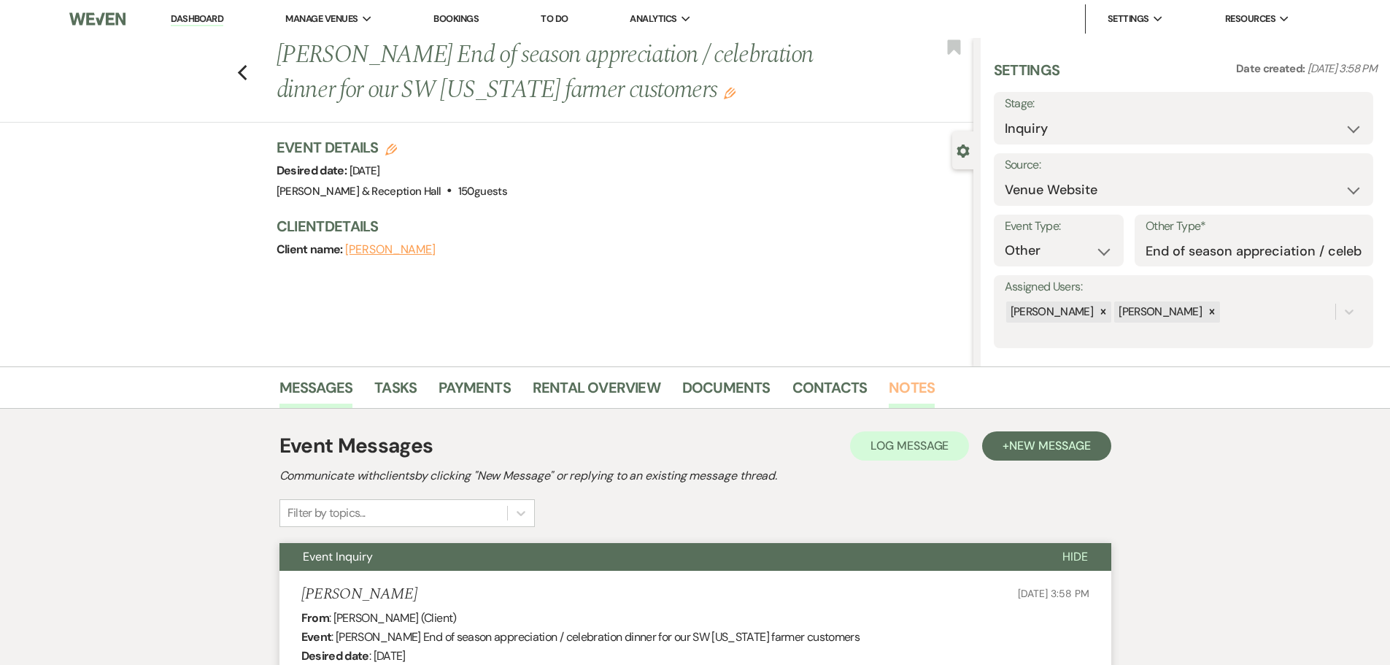
click at [913, 388] on link "Notes" at bounding box center [912, 392] width 46 height 32
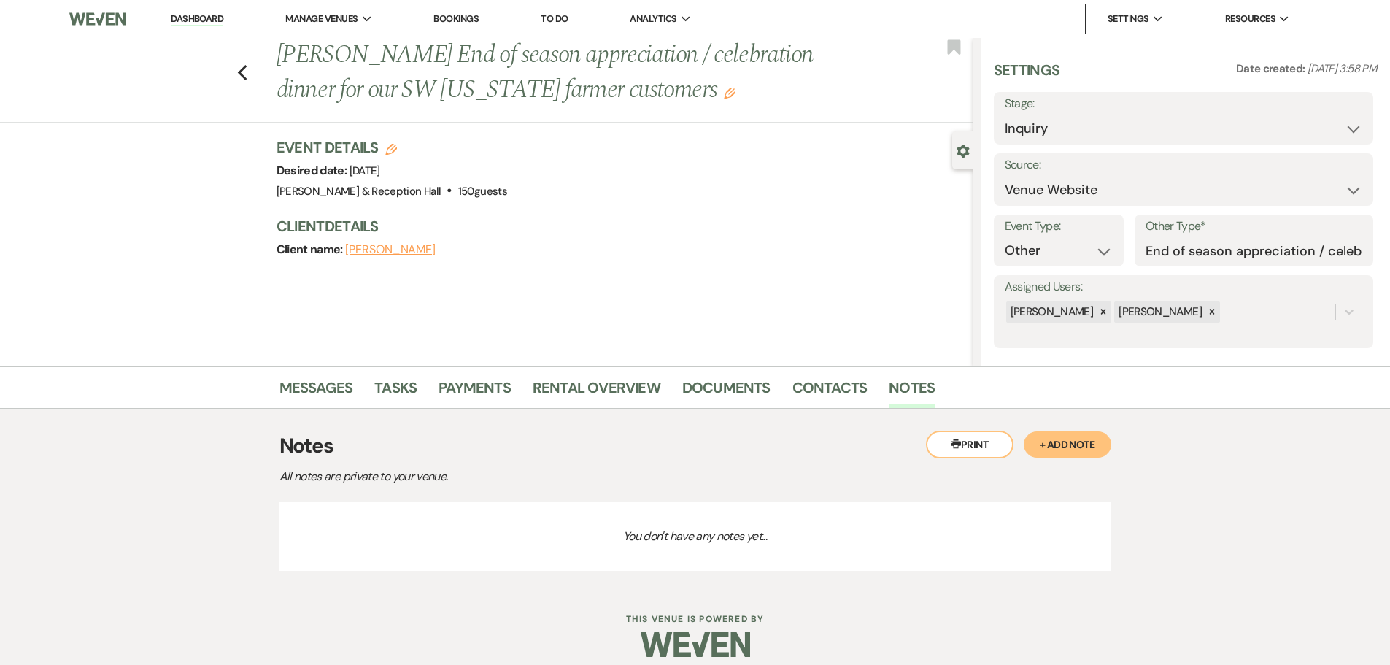
click at [1066, 439] on button "+ Add Note" at bounding box center [1068, 444] width 88 height 26
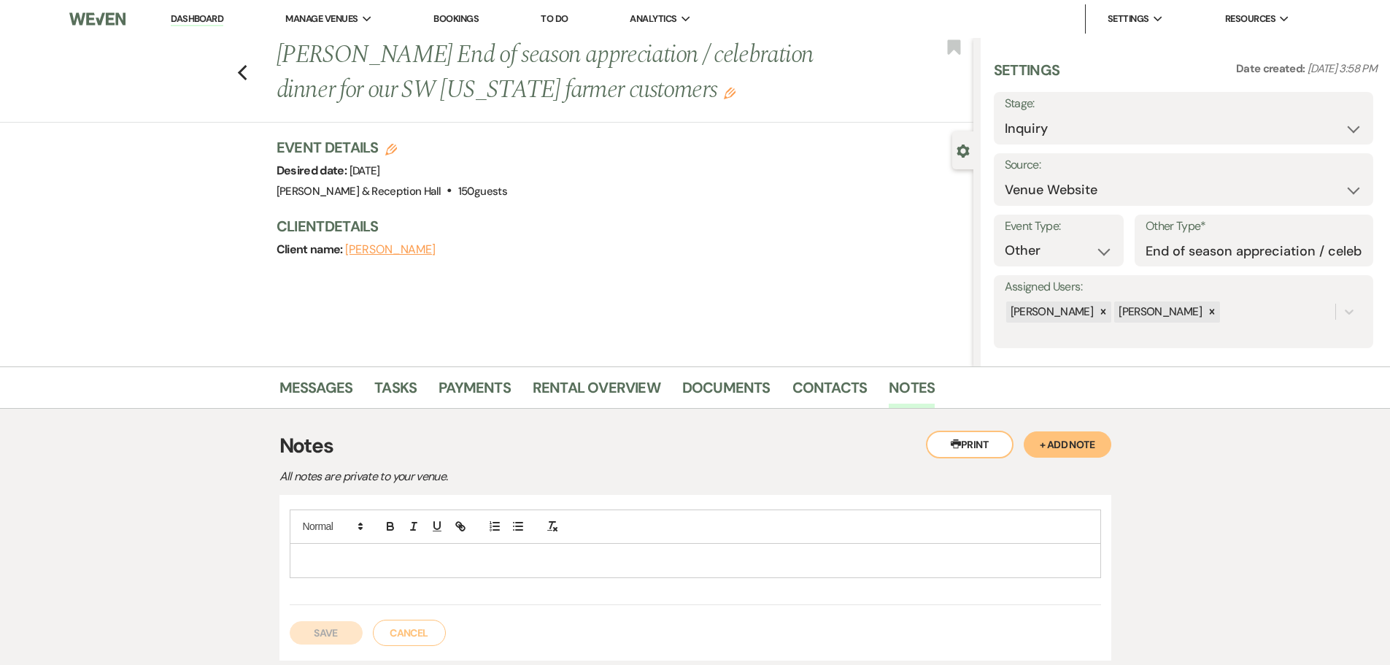
click at [494, 562] on p at bounding box center [695, 561] width 788 height 16
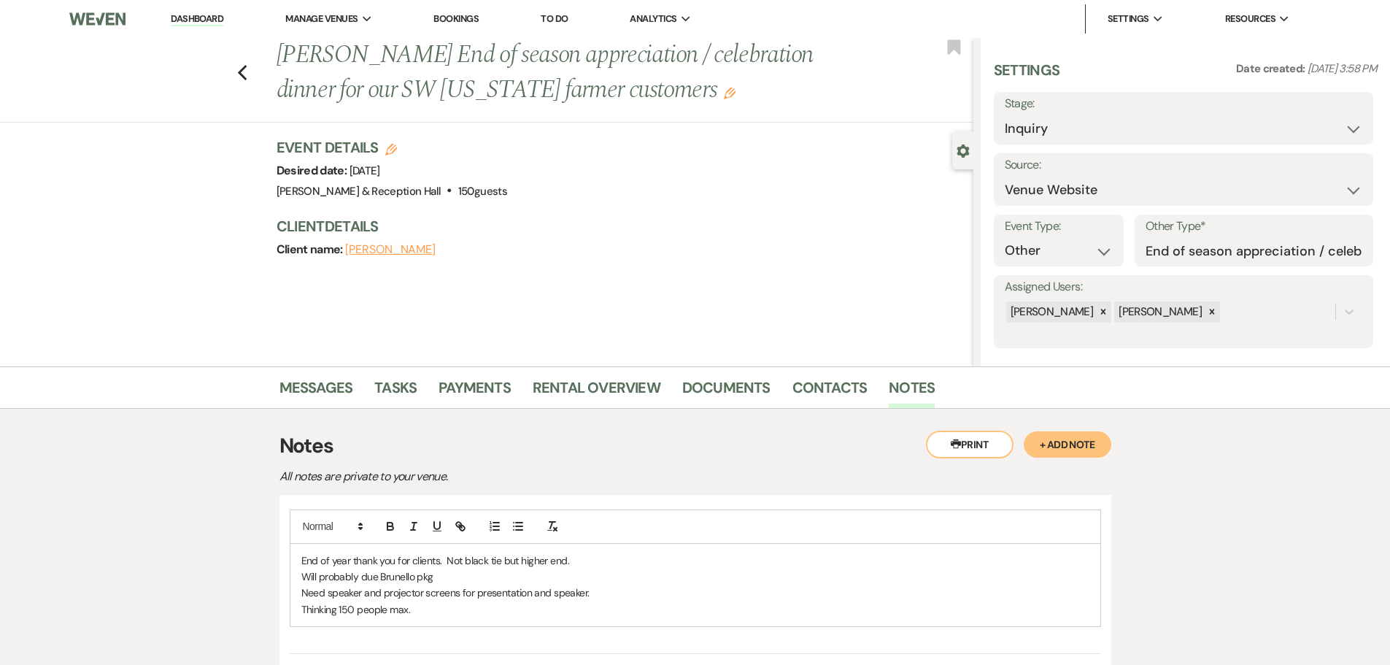
scroll to position [161, 0]
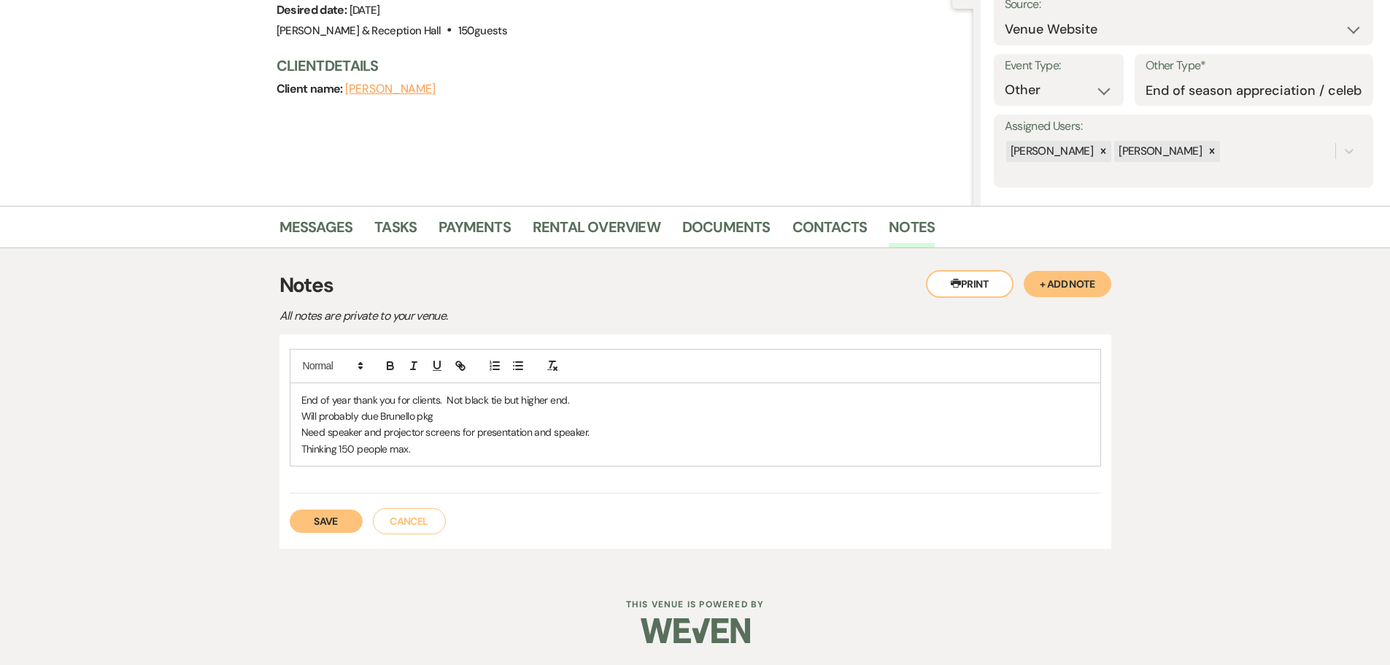
click at [340, 520] on button "Save" at bounding box center [326, 520] width 73 height 23
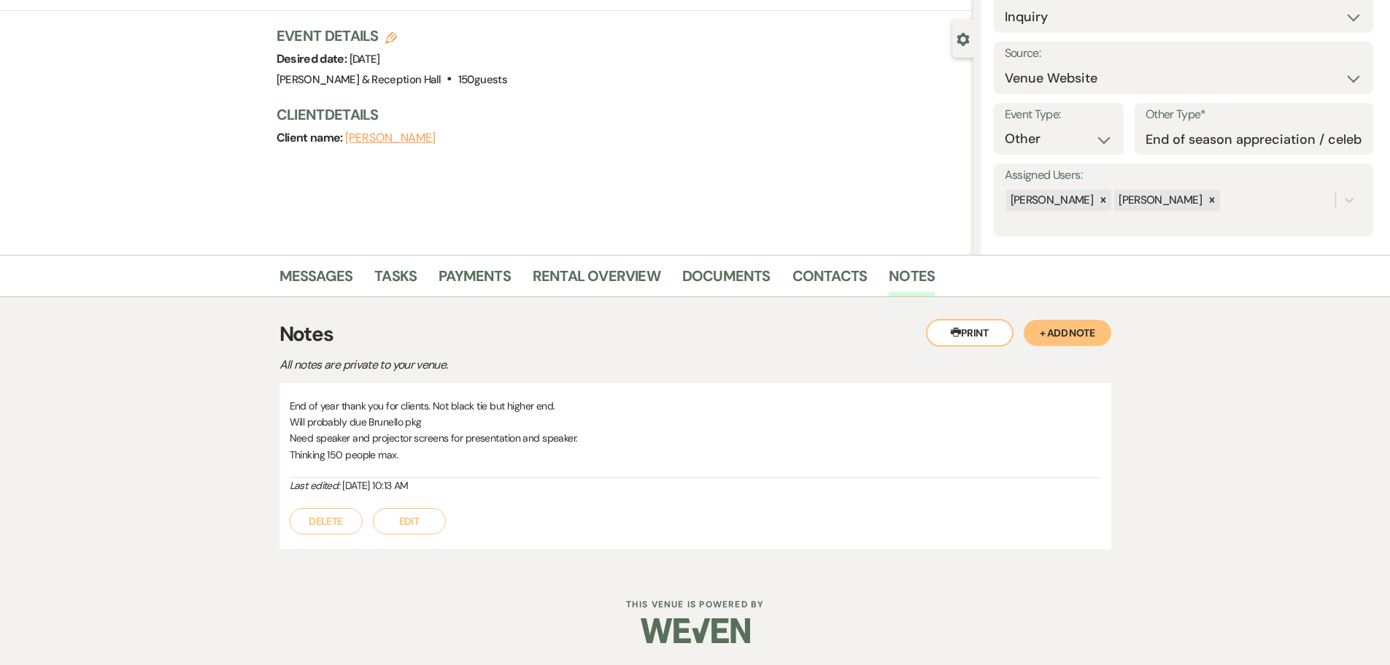
scroll to position [112, 0]
click at [324, 275] on link "Messages" at bounding box center [317, 280] width 74 height 32
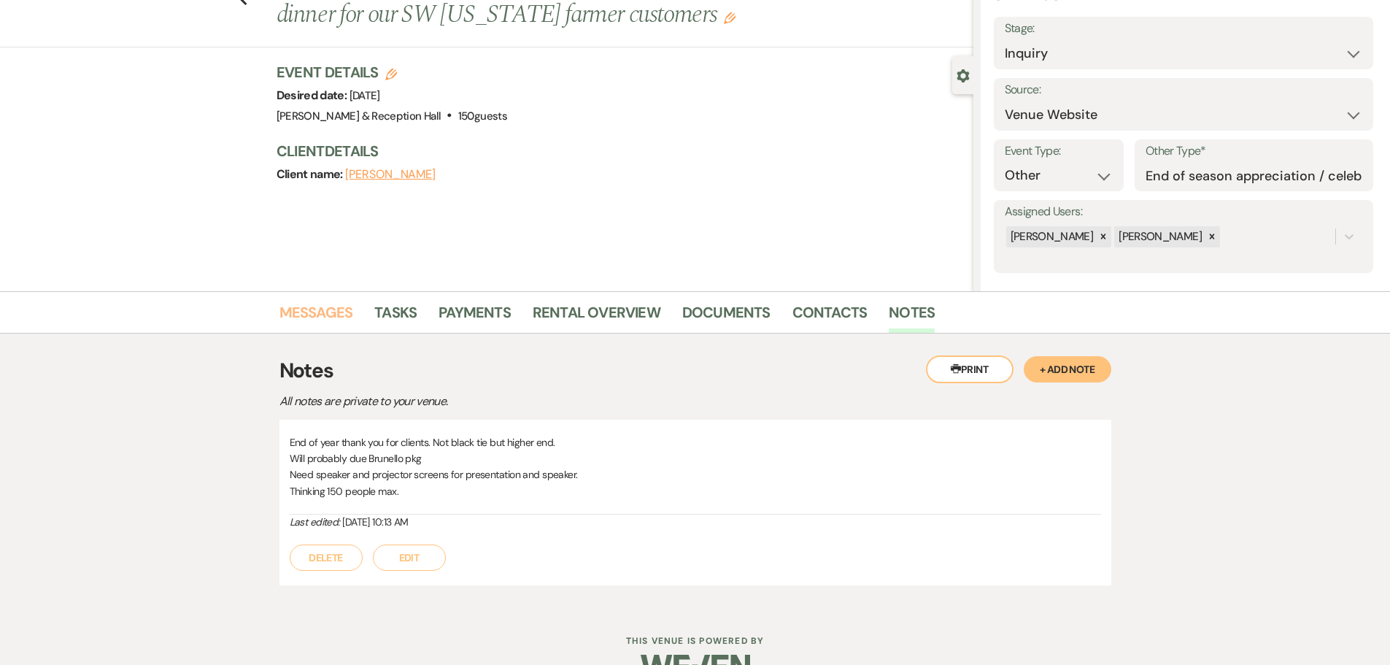
scroll to position [46, 0]
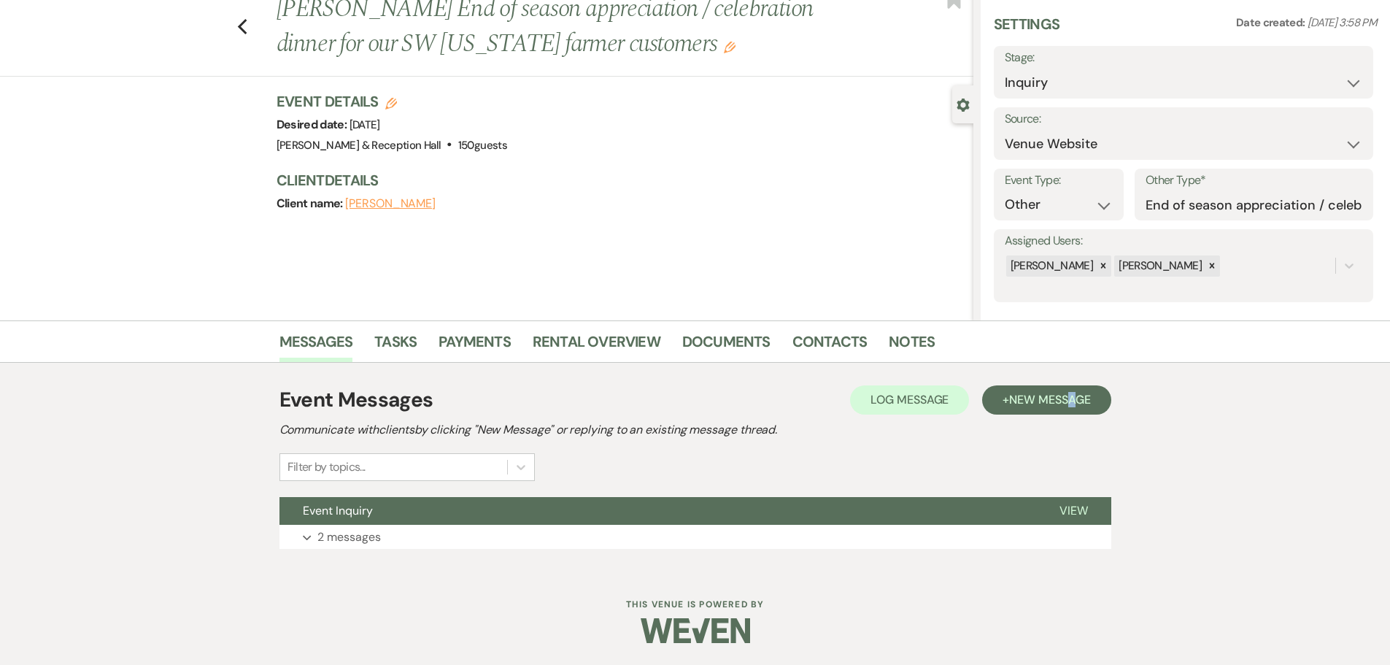
click at [1072, 385] on div "Event Messages Log Log Message + New Message" at bounding box center [696, 400] width 832 height 31
click at [1063, 396] on span "New Message" at bounding box center [1049, 399] width 81 height 15
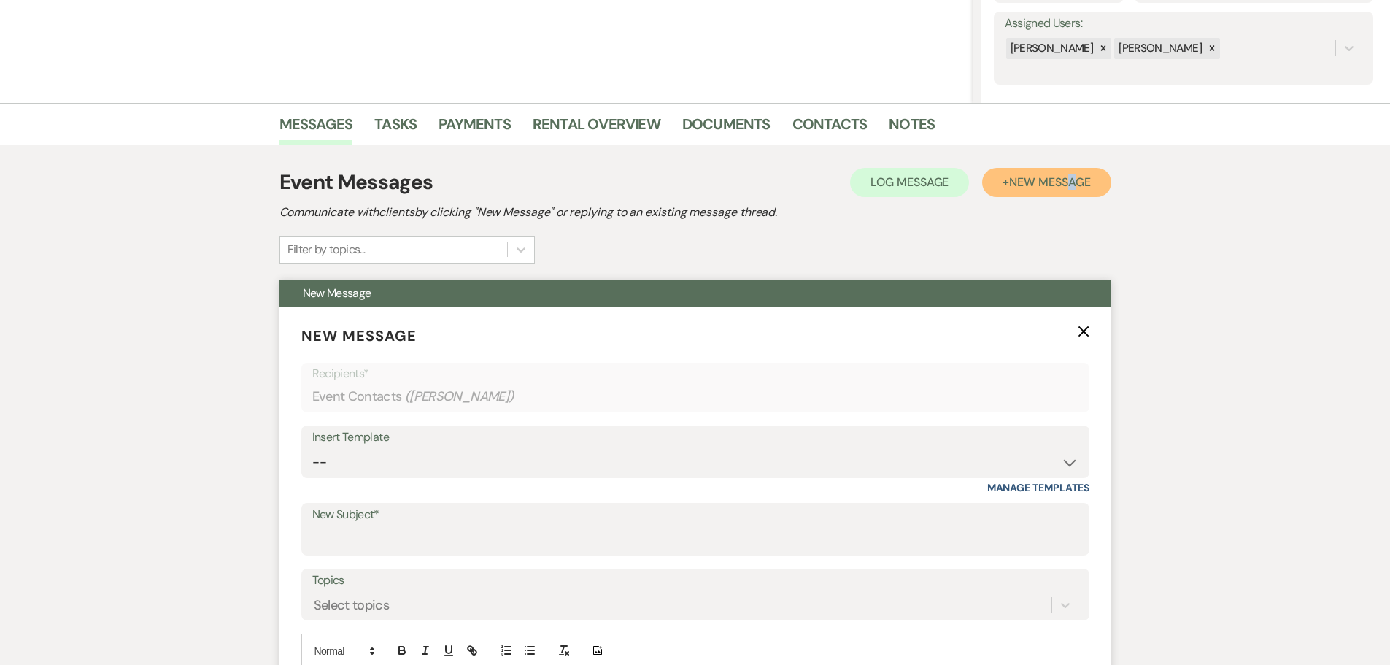
scroll to position [265, 0]
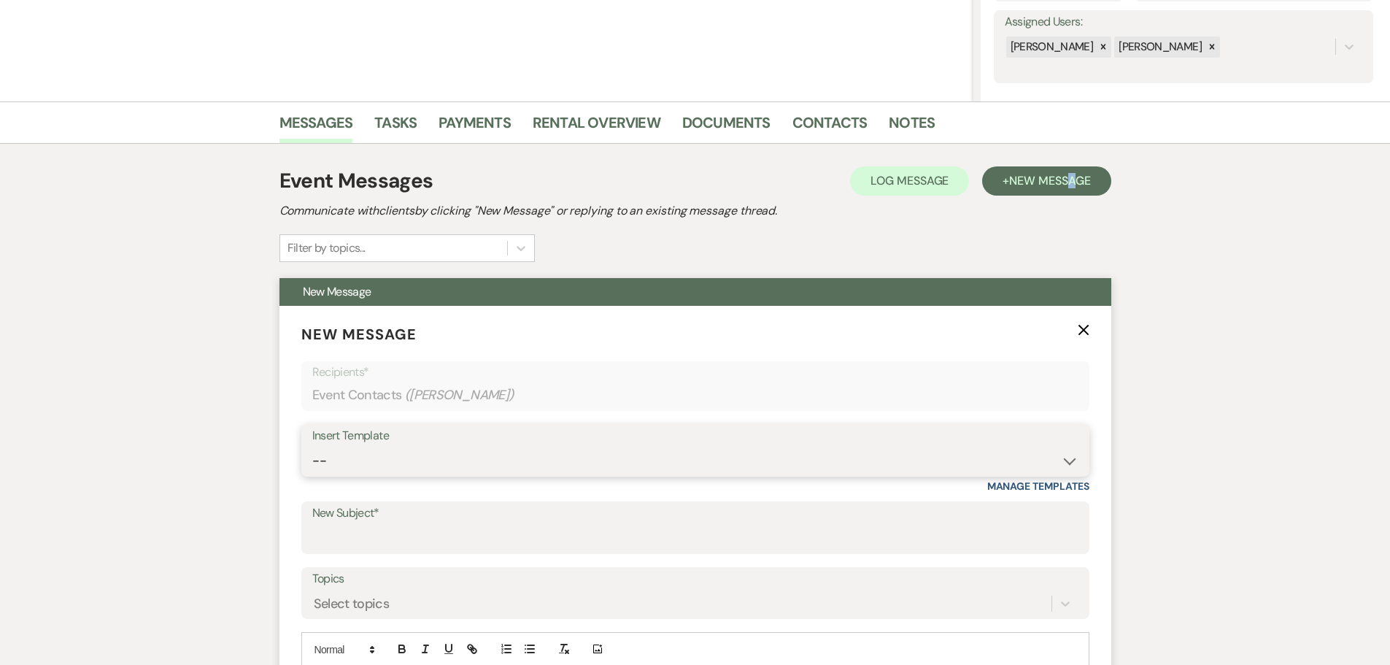
click at [391, 470] on select "-- Weven Planning Portal Introduction (Booked Events) Initial Inquiry Response …" at bounding box center [695, 461] width 766 height 28
select select "4525"
click at [312, 447] on select "-- Weven Planning Portal Introduction (Booked Events) Initial Inquiry Response …" at bounding box center [695, 461] width 766 height 28
type input "Set up a Tour?"
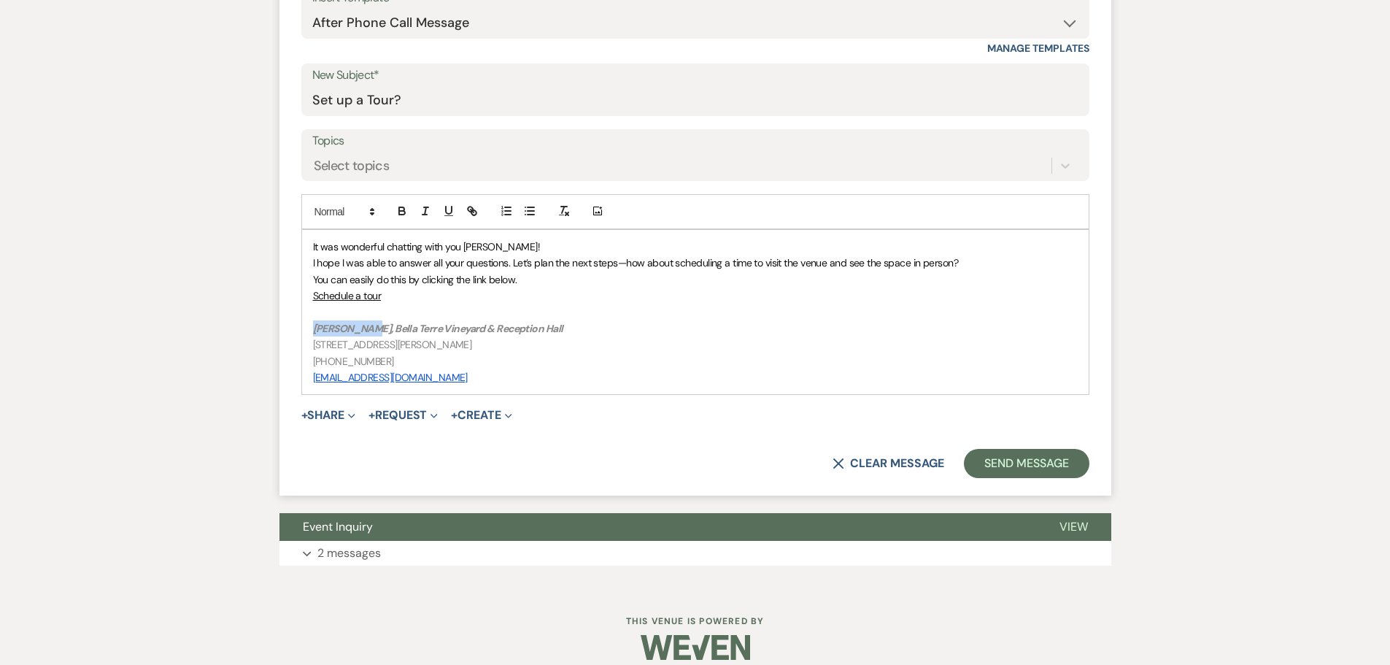
drag, startPoint x: 310, startPoint y: 328, endPoint x: 361, endPoint y: 326, distance: 51.1
click at [361, 326] on div "It was wonderful chatting with you Aaron! I hope I was able to answer all your …" at bounding box center [695, 312] width 787 height 165
drag, startPoint x: 465, startPoint y: 386, endPoint x: 313, endPoint y: 390, distance: 151.9
click at [313, 390] on div "It was wonderful chatting with you Aaron! I hope I was able to answer all your …" at bounding box center [695, 312] width 787 height 165
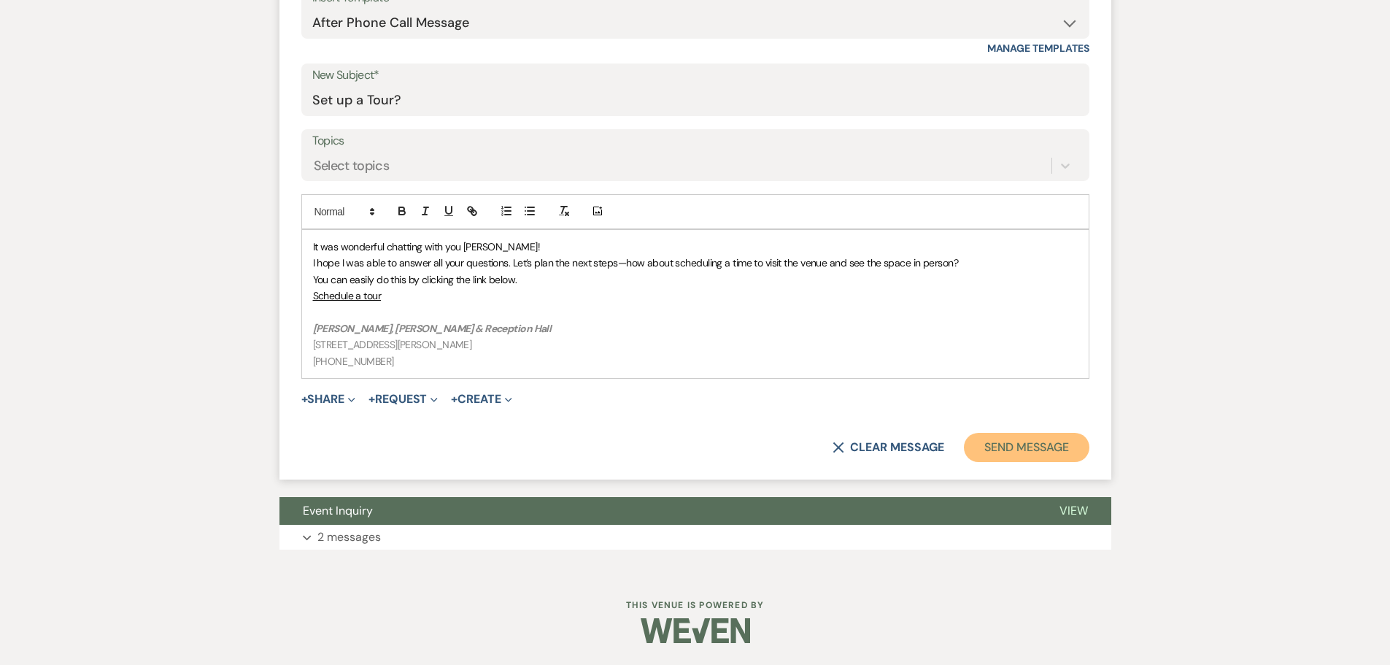
click at [1020, 450] on button "Send Message" at bounding box center [1026, 447] width 125 height 29
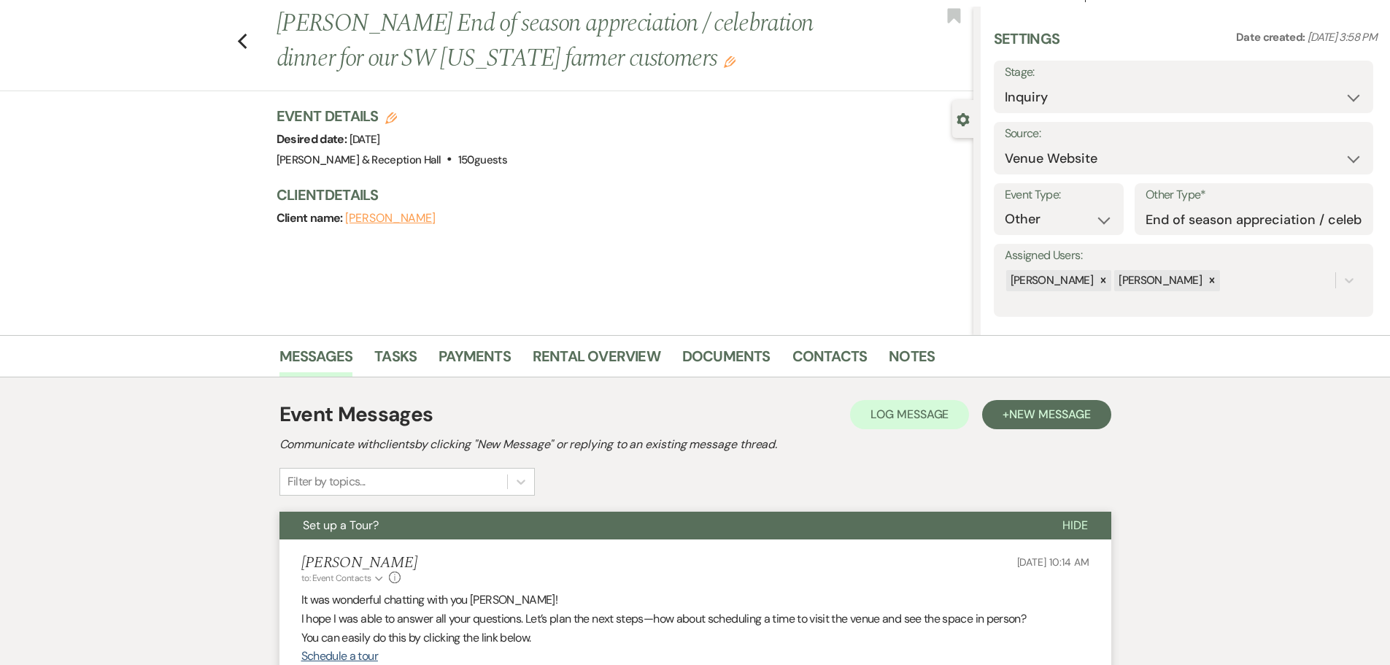
scroll to position [0, 0]
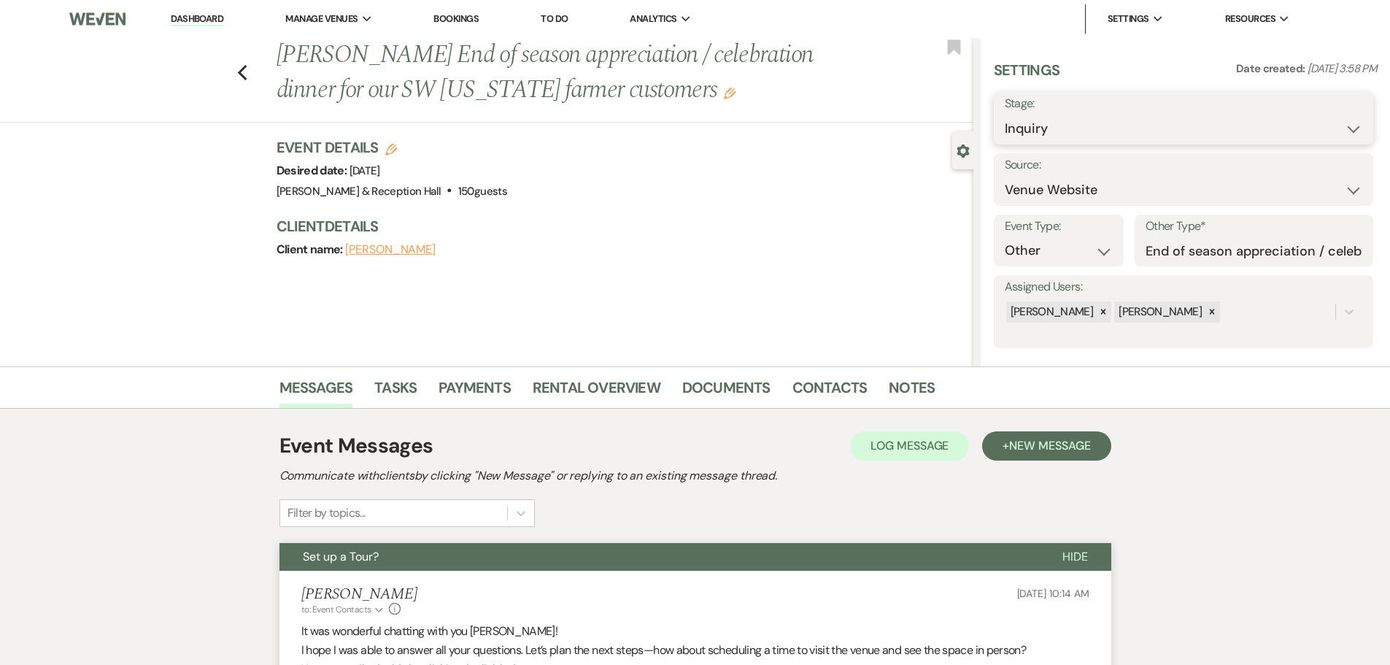
click at [1094, 129] on select "Inquiry Follow Up Tour Requested Tour Confirmed Toured Proposal Sent Booked Lost" at bounding box center [1184, 129] width 358 height 28
select select "2"
click at [1005, 115] on select "Inquiry Follow Up Tour Requested Tour Confirmed Toured Proposal Sent Booked Lost" at bounding box center [1184, 129] width 358 height 28
click at [1314, 121] on button "Save" at bounding box center [1332, 118] width 82 height 29
click at [192, 21] on link "Dashboard" at bounding box center [197, 19] width 53 height 14
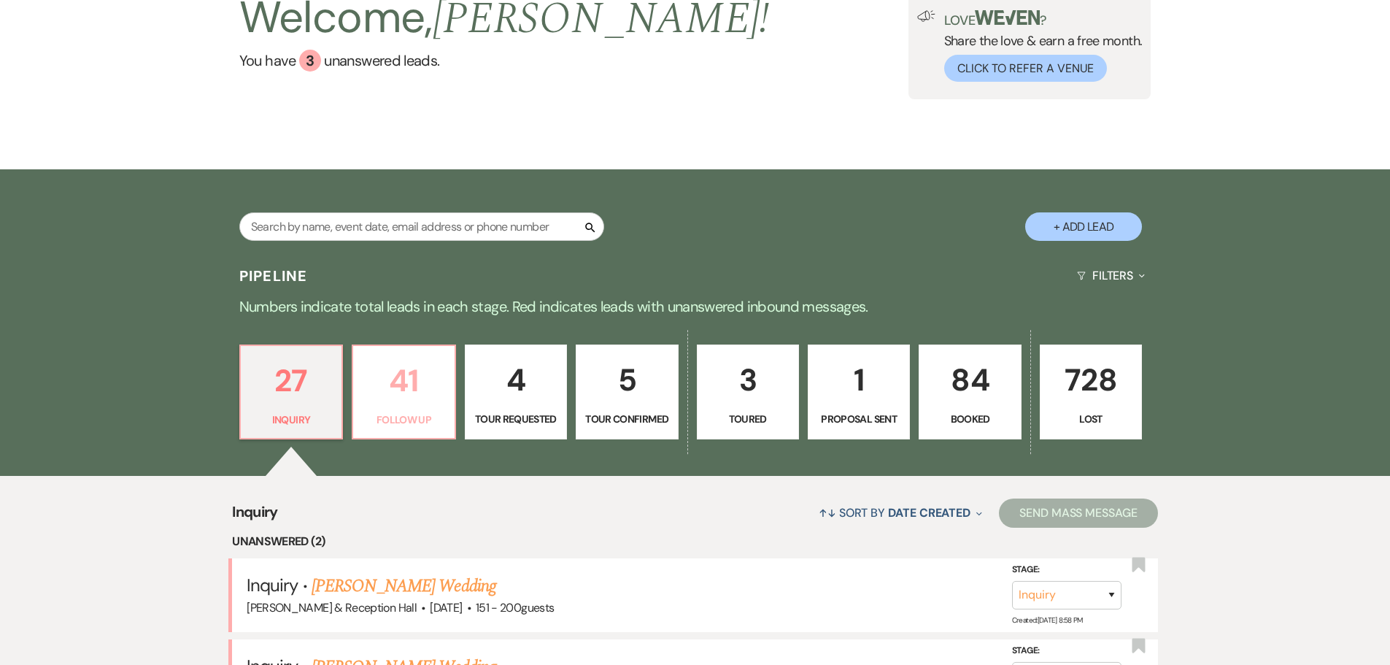
scroll to position [146, 0]
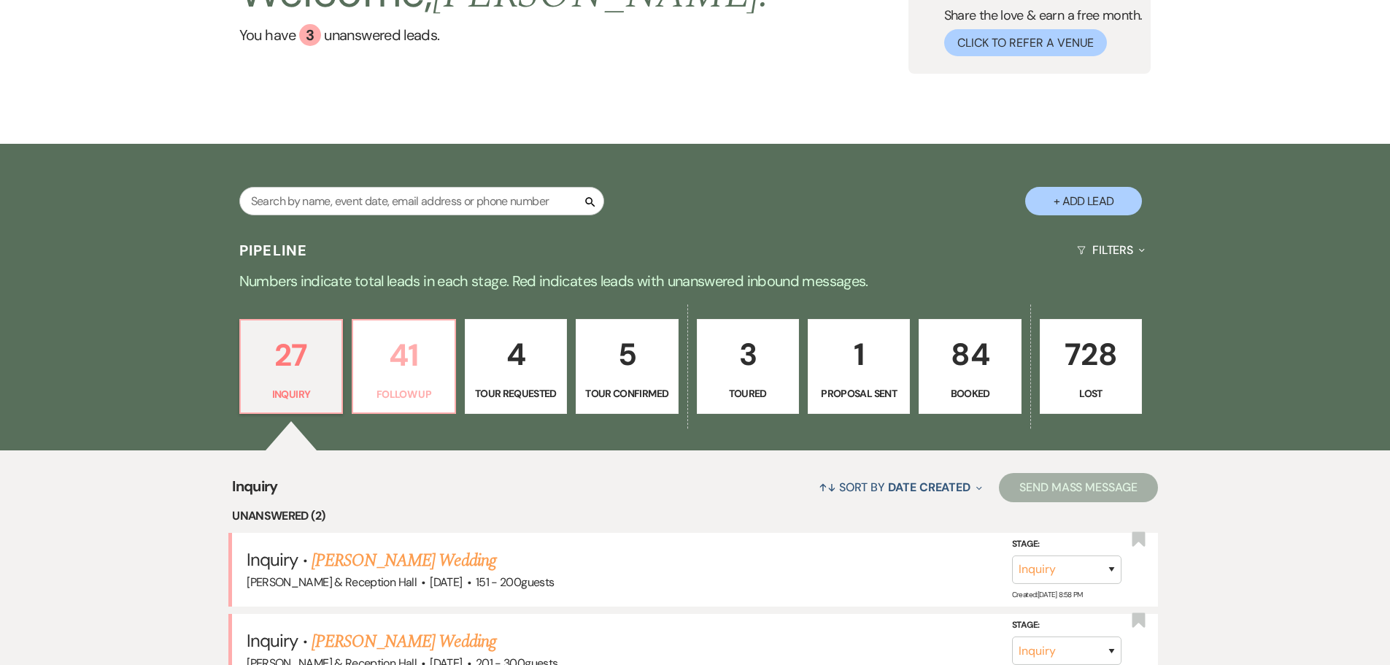
click at [404, 349] on p "41" at bounding box center [403, 355] width 83 height 49
select select "9"
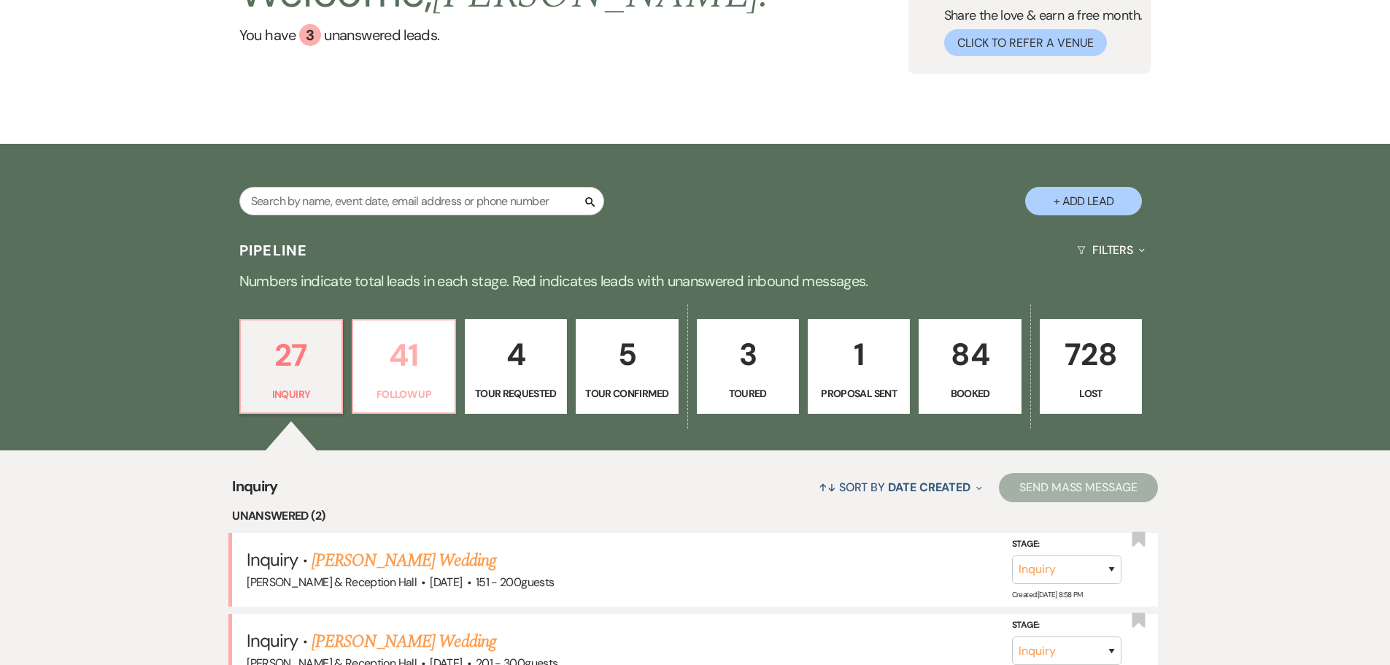
select select "9"
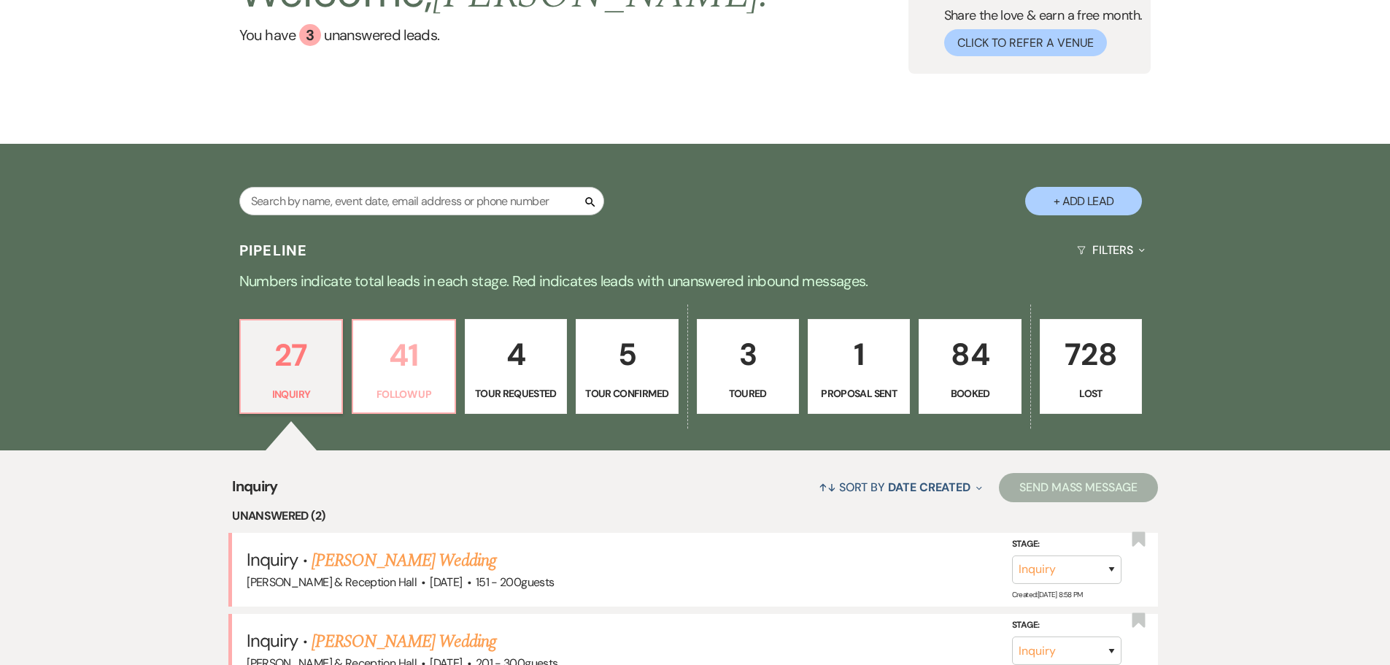
select select "9"
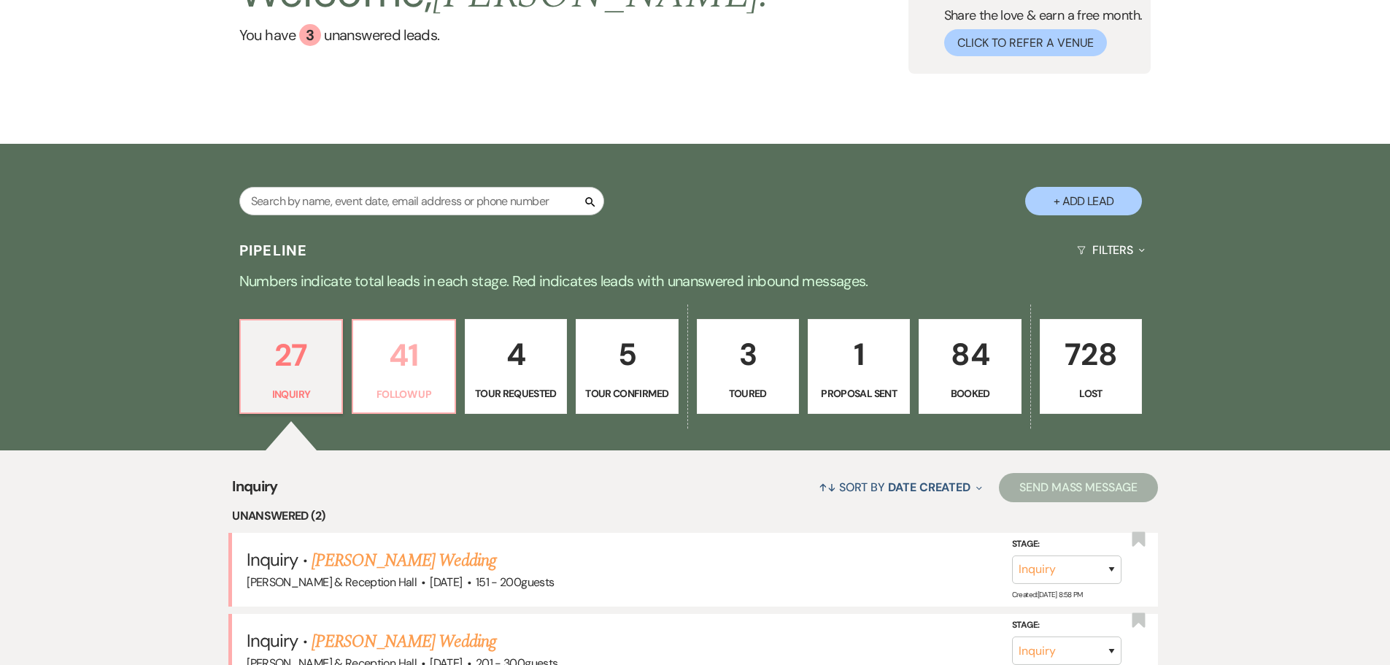
select select "9"
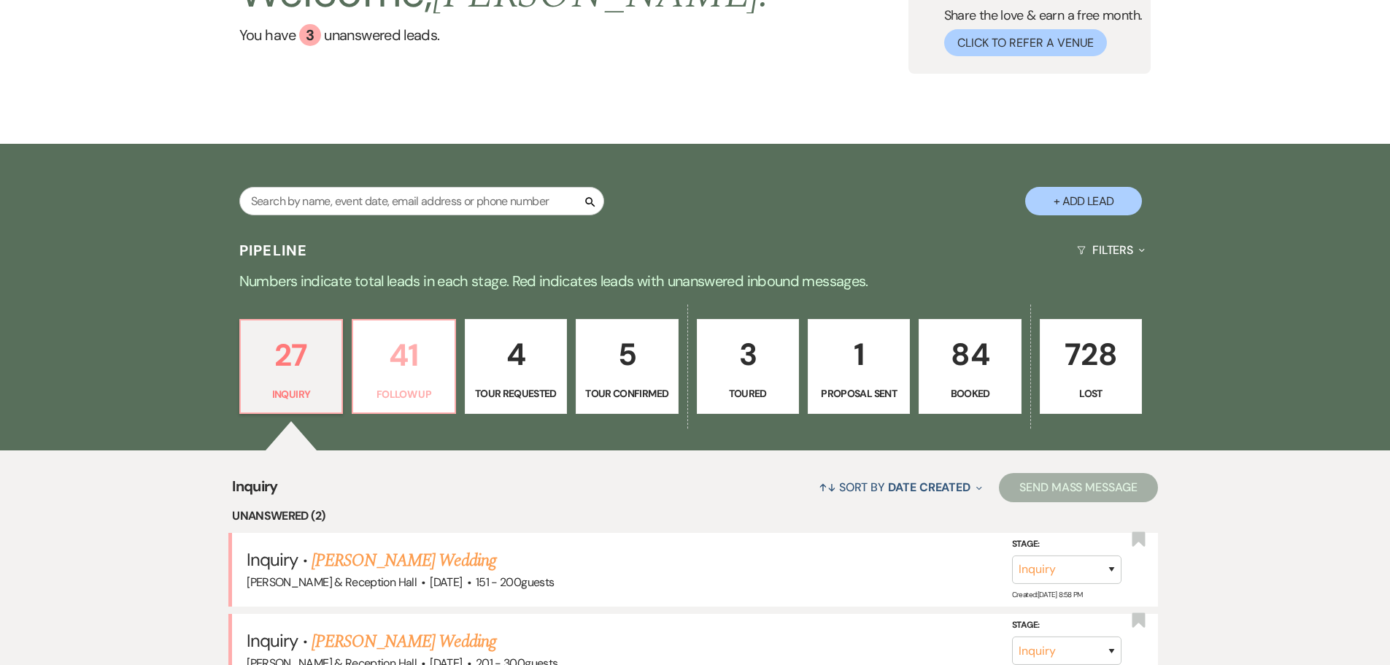
select select "9"
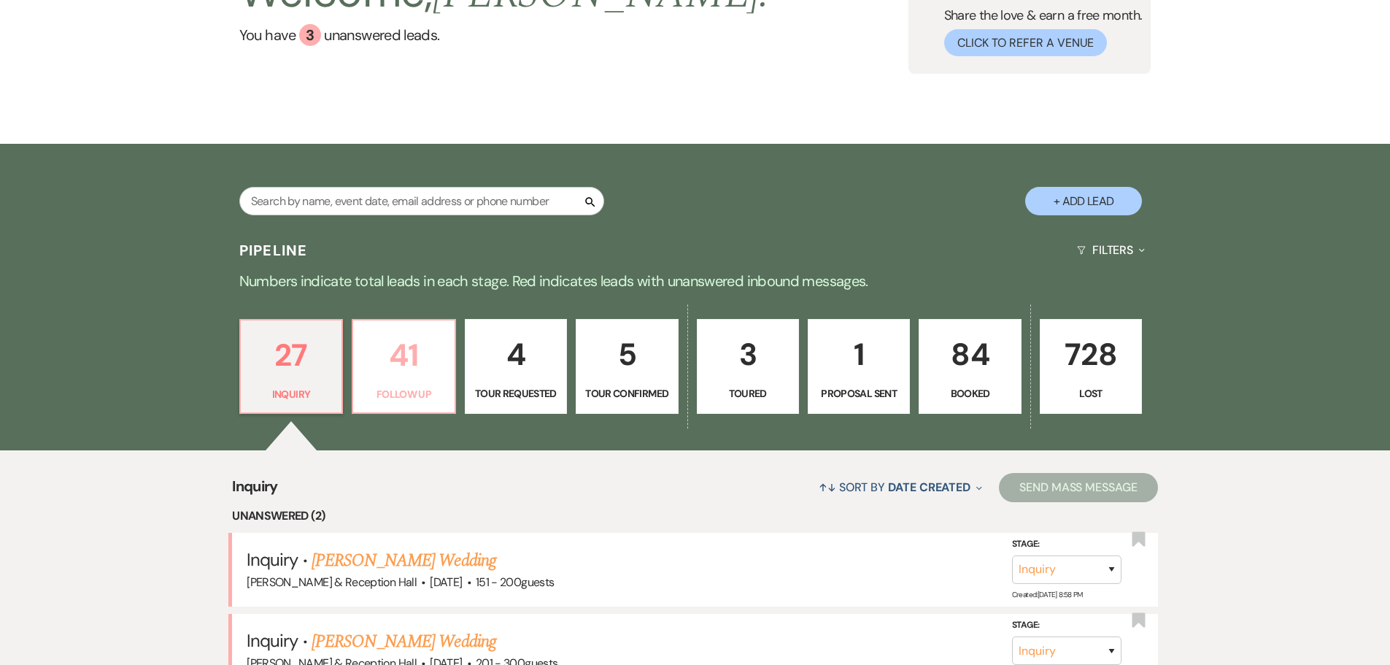
select select "9"
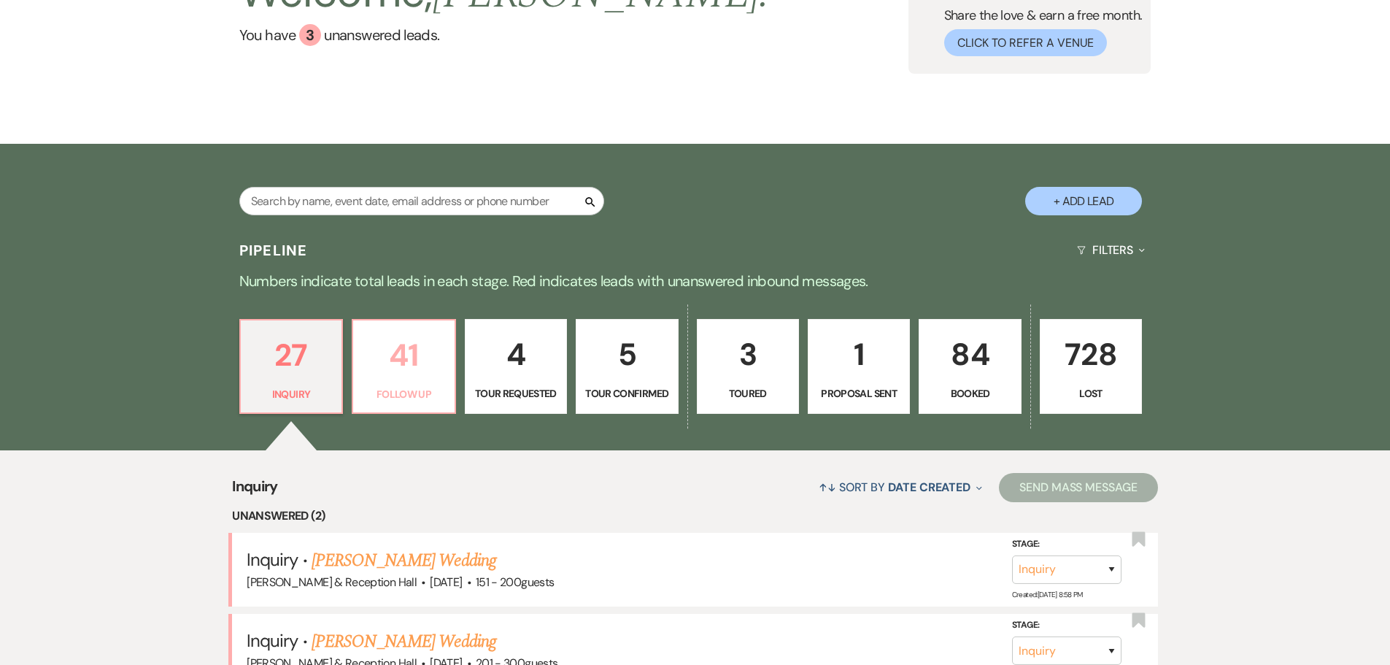
select select "9"
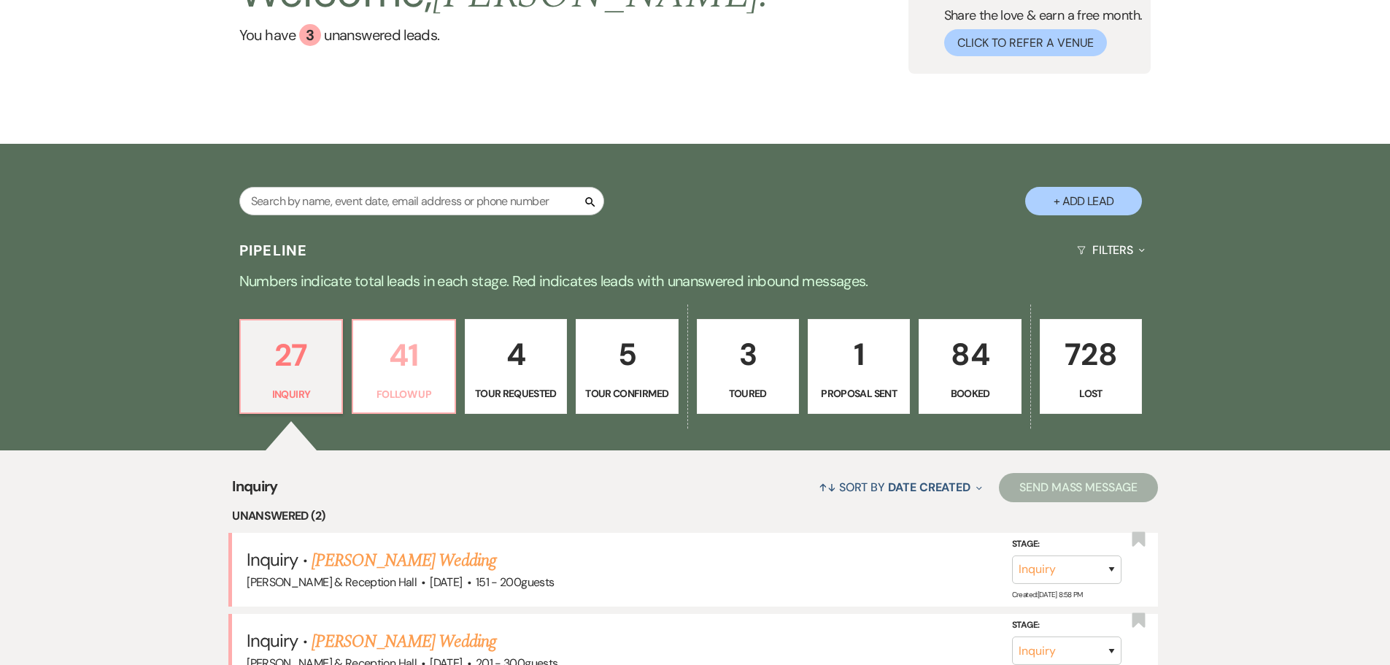
select select "9"
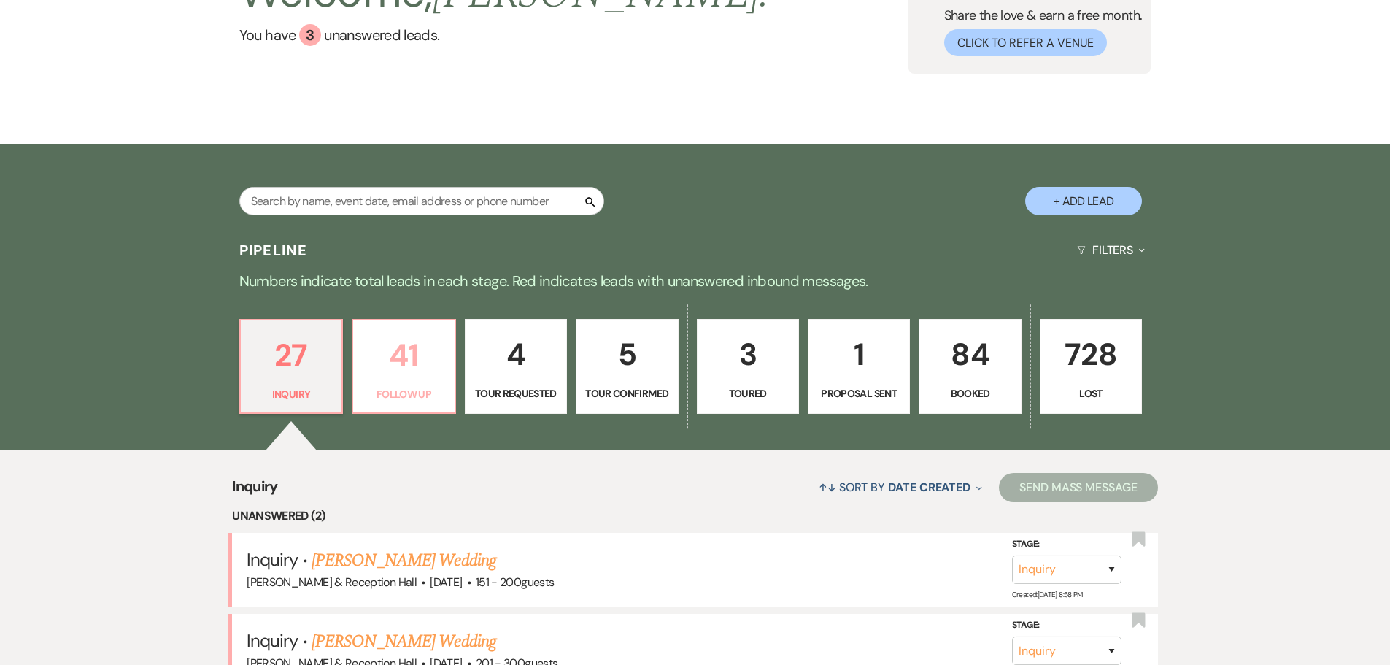
select select "9"
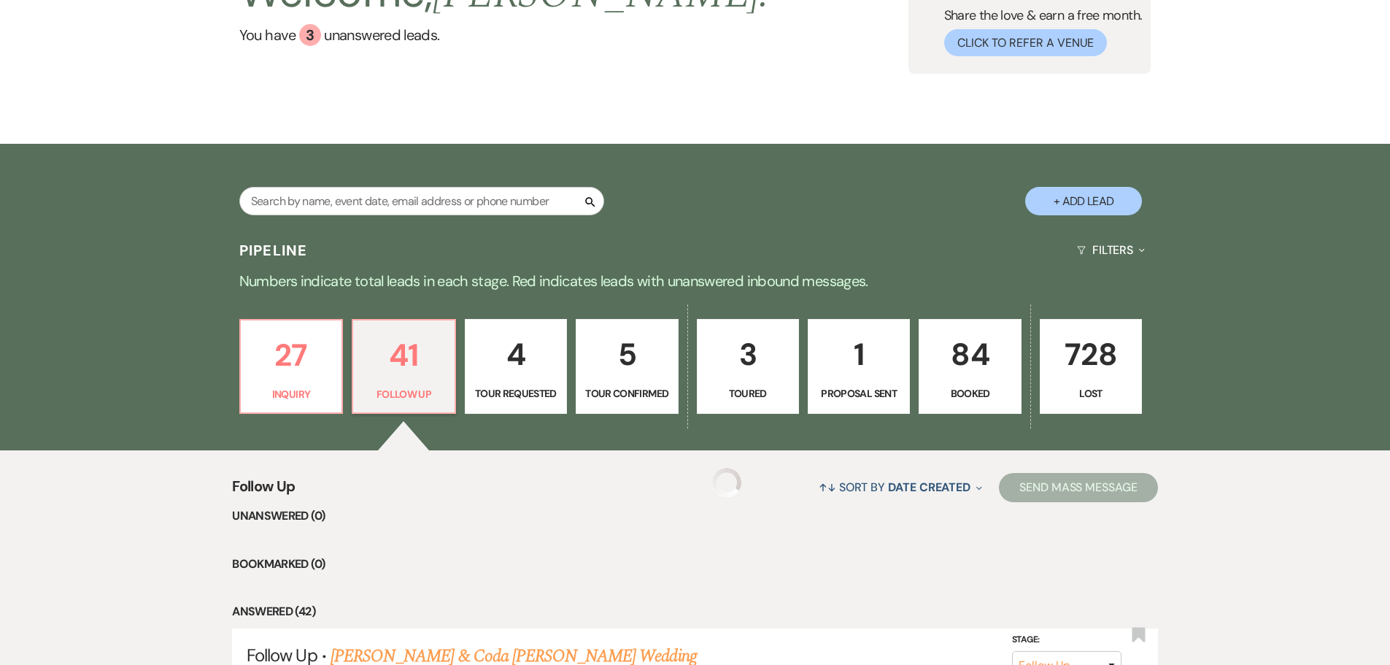
select select "9"
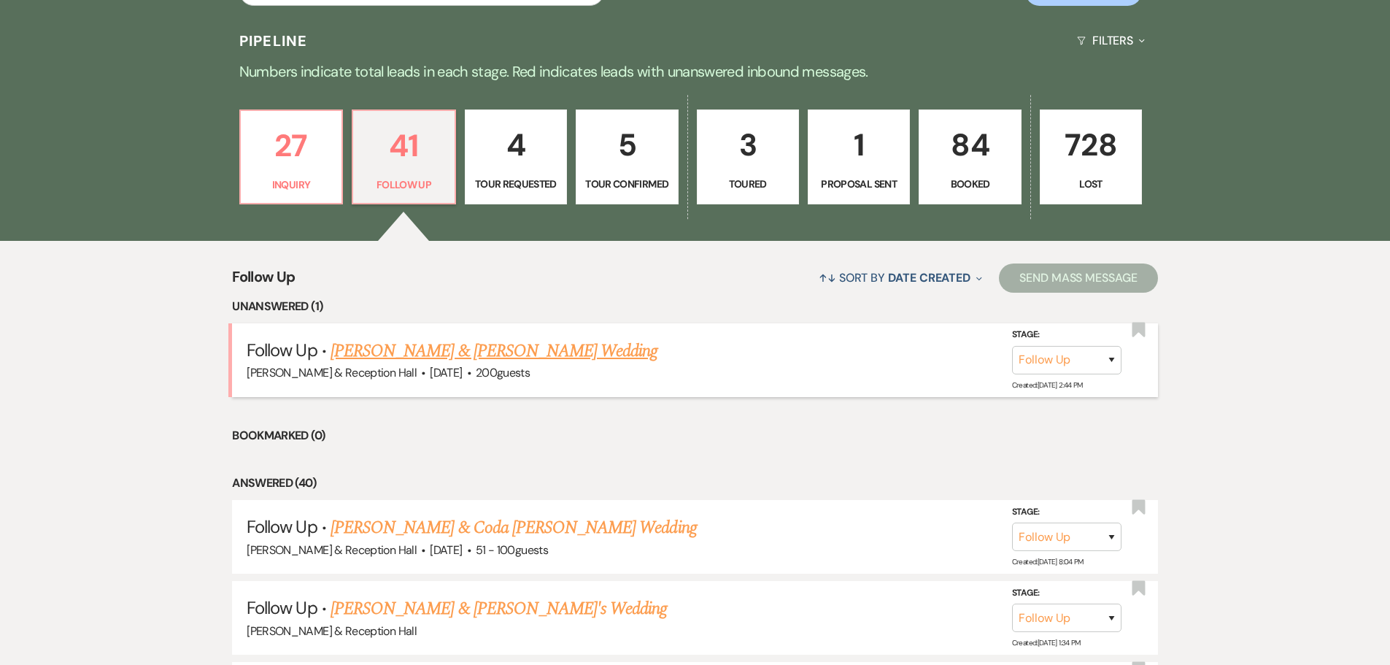
scroll to position [365, 0]
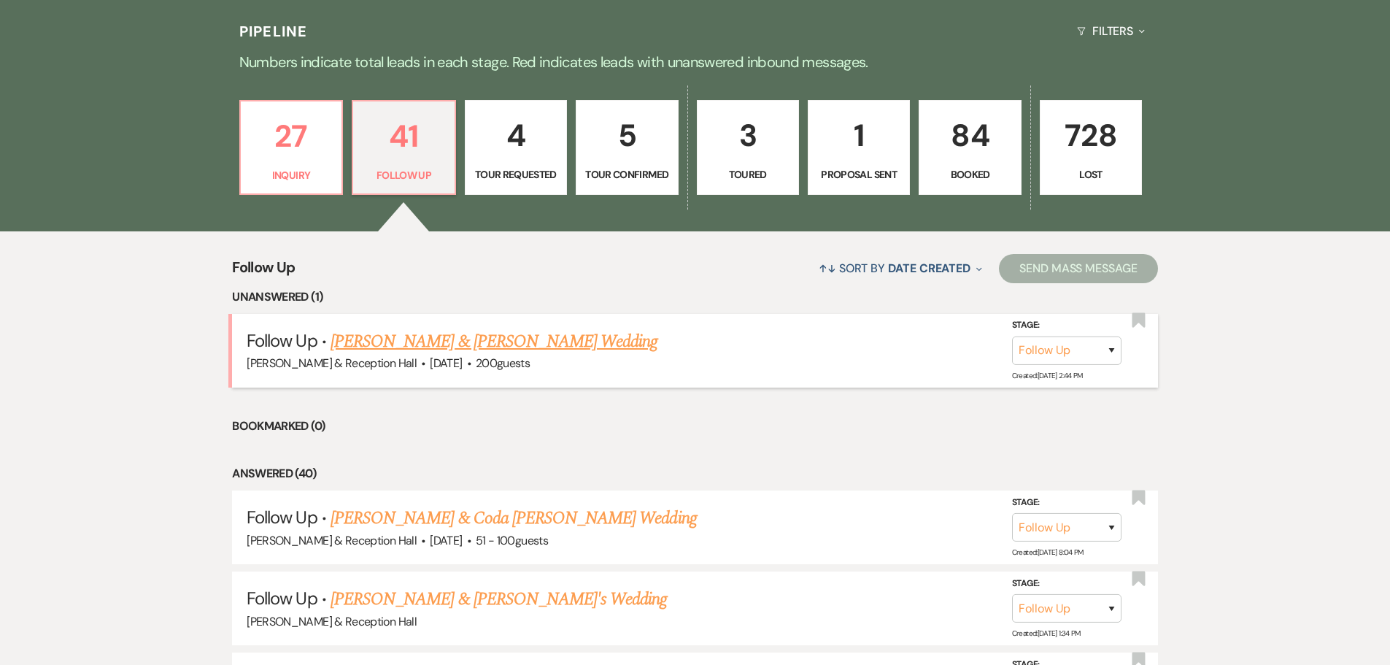
click at [628, 339] on link "David Moreano & Safiyah Abdessalam's Wedding" at bounding box center [494, 341] width 327 height 26
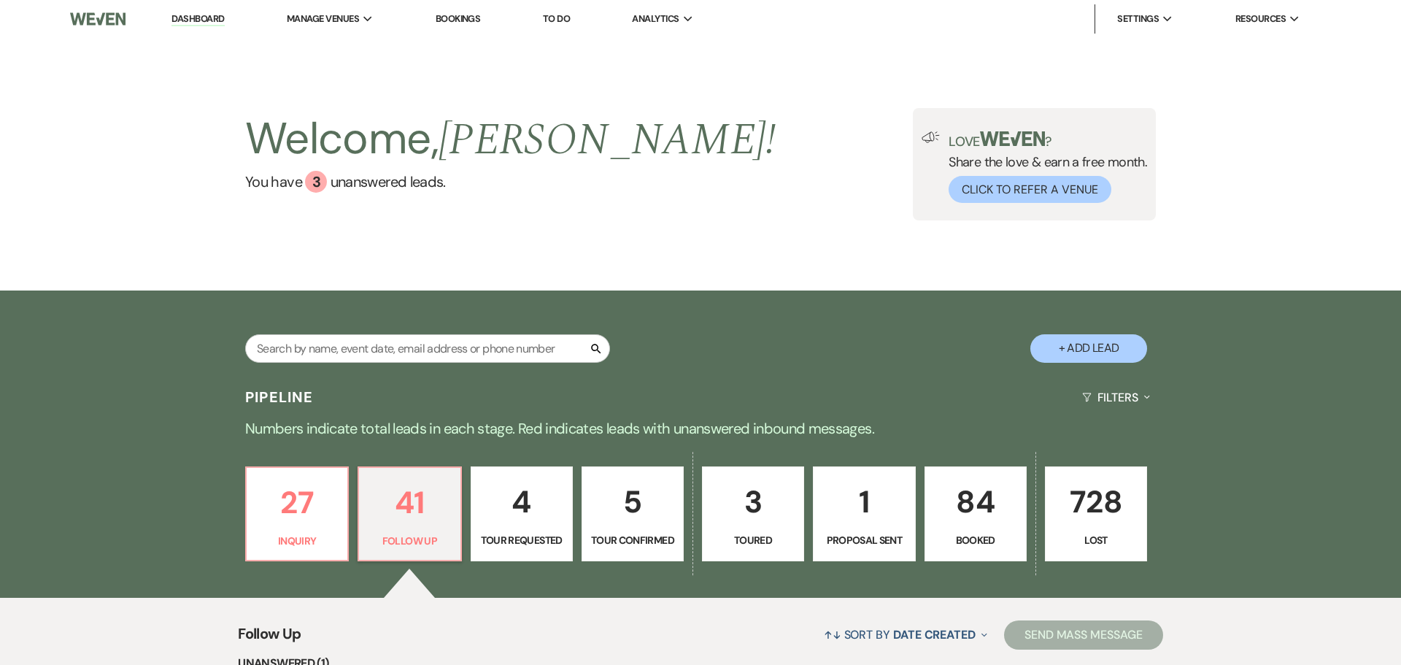
select select "9"
select select "5"
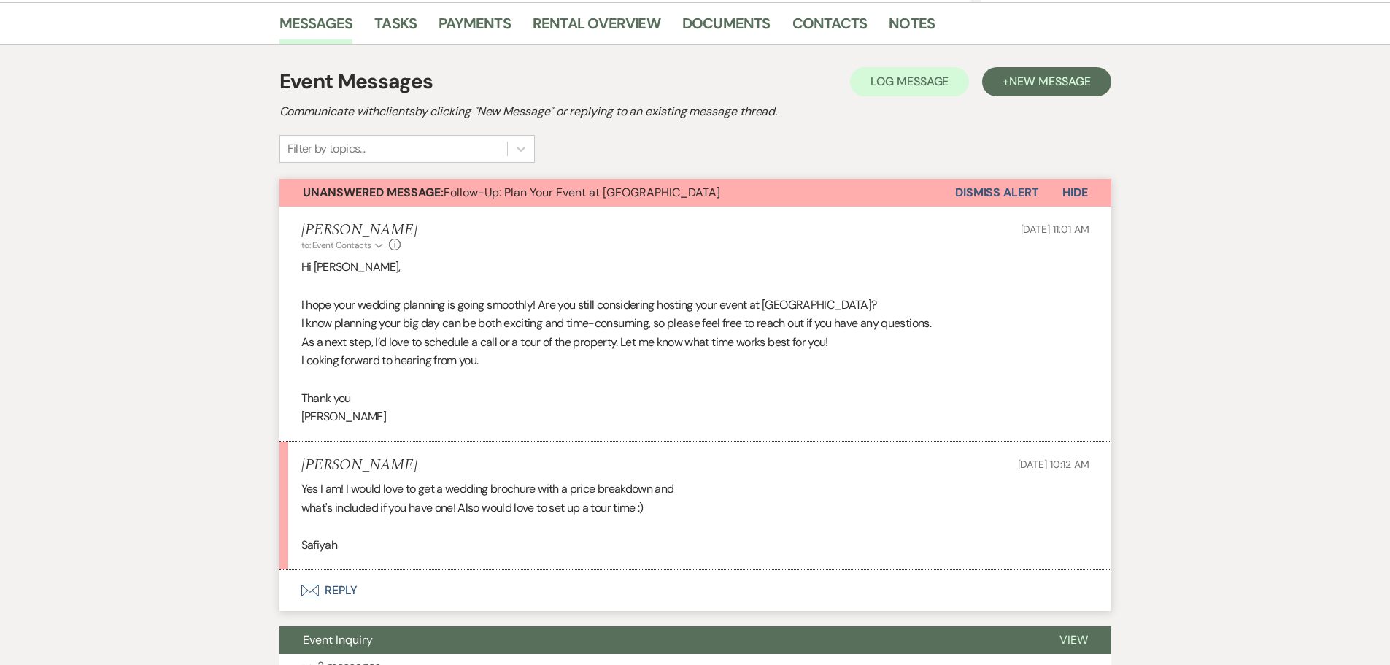
scroll to position [365, 0]
drag, startPoint x: 363, startPoint y: 486, endPoint x: 666, endPoint y: 490, distance: 302.9
click at [666, 490] on div "Yes I am! I would love to get a wedding brochure with a price breakdown and wha…" at bounding box center [695, 517] width 788 height 74
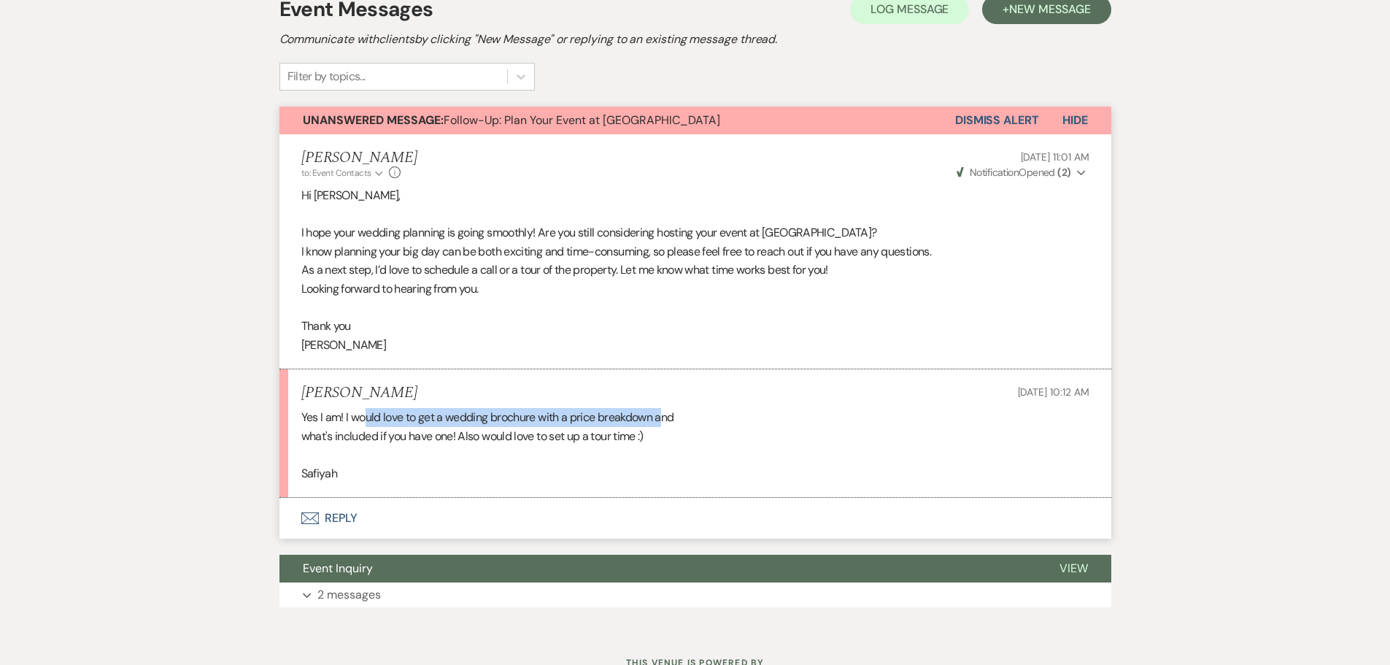
scroll to position [494, 0]
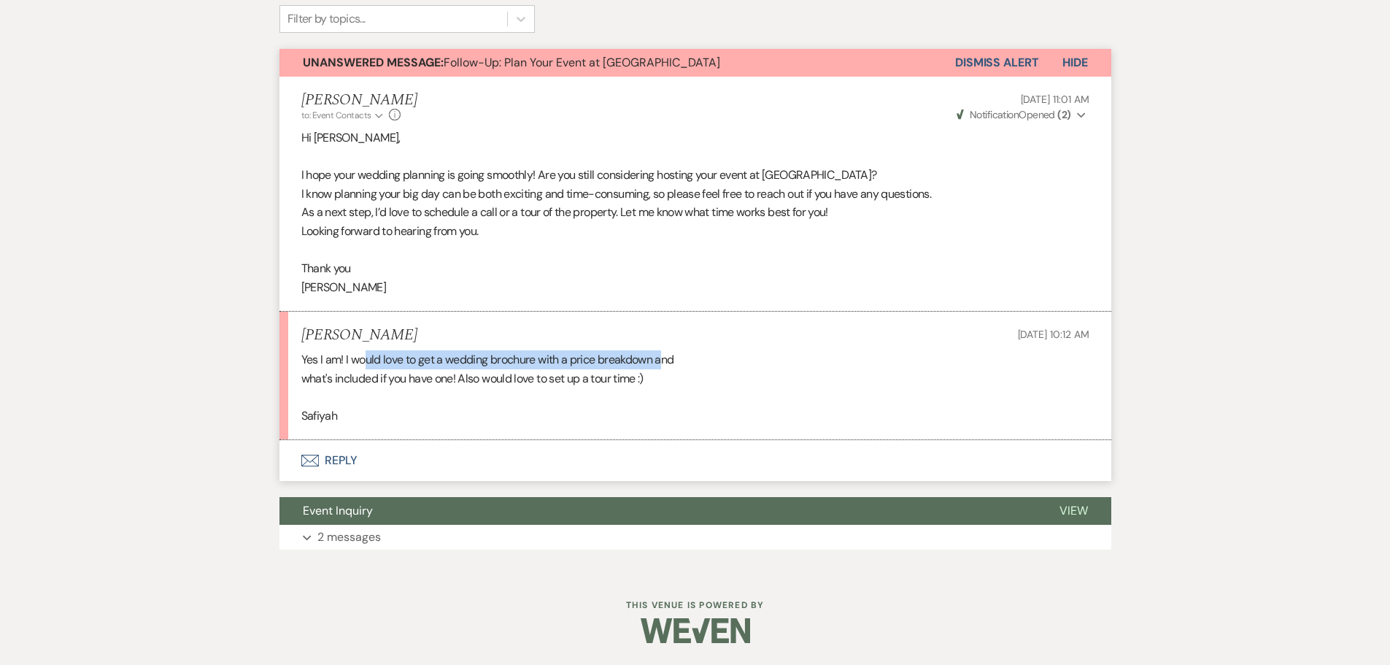
click at [333, 459] on button "Envelope Reply" at bounding box center [696, 460] width 832 height 41
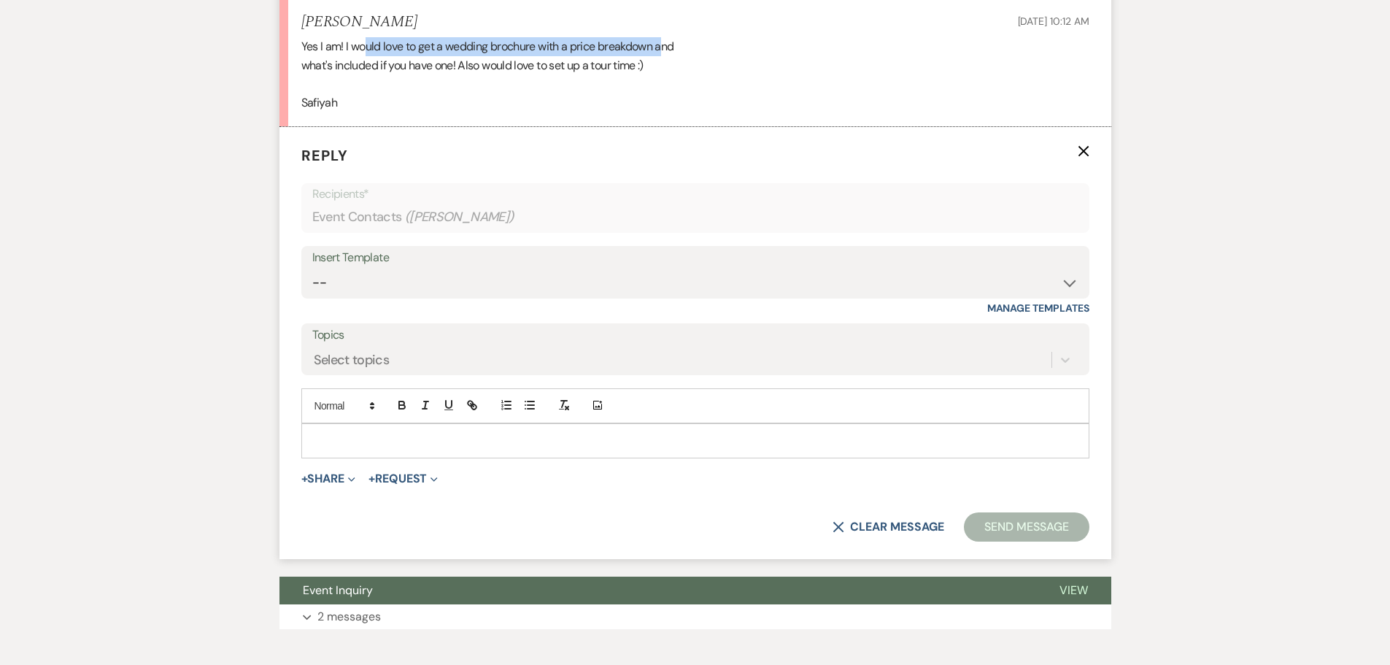
scroll to position [818, 0]
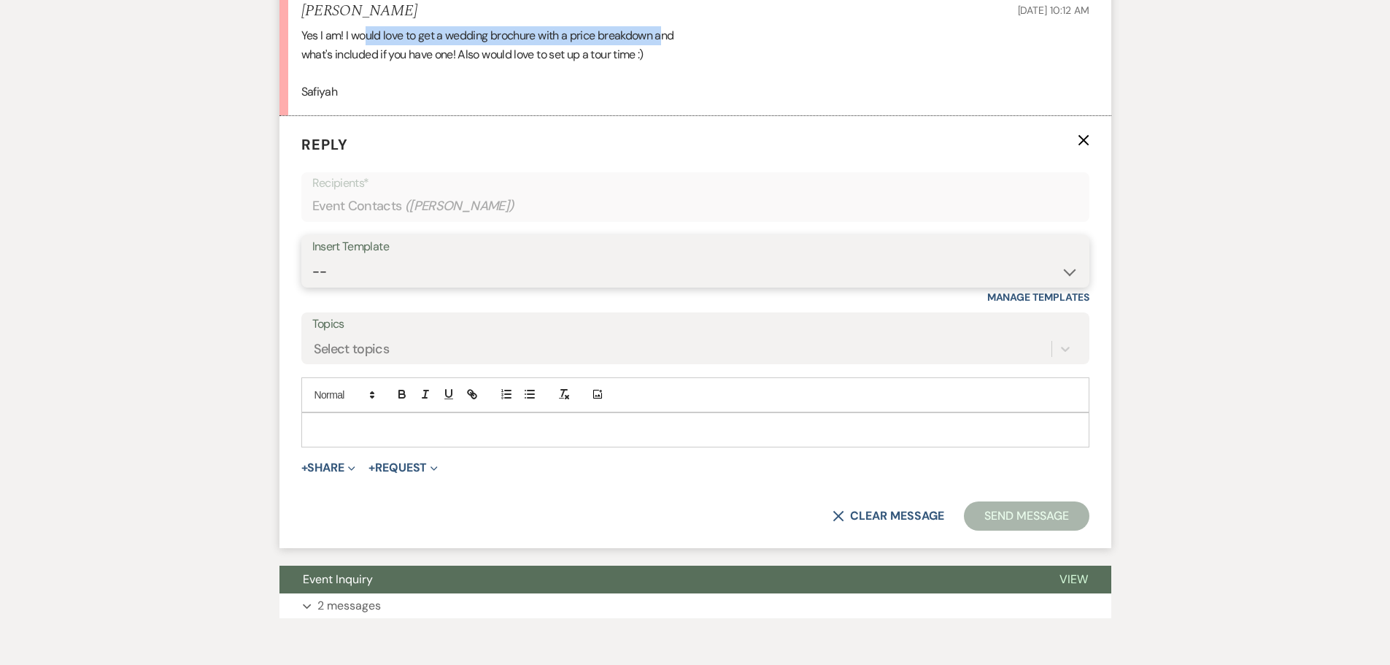
click at [385, 267] on select "-- Weven Planning Portal Introduction (Booked Events) Initial Inquiry Response …" at bounding box center [695, 272] width 766 height 28
select select "4521"
click at [312, 258] on select "-- Weven Planning Portal Introduction (Booked Events) Initial Inquiry Response …" at bounding box center [695, 272] width 766 height 28
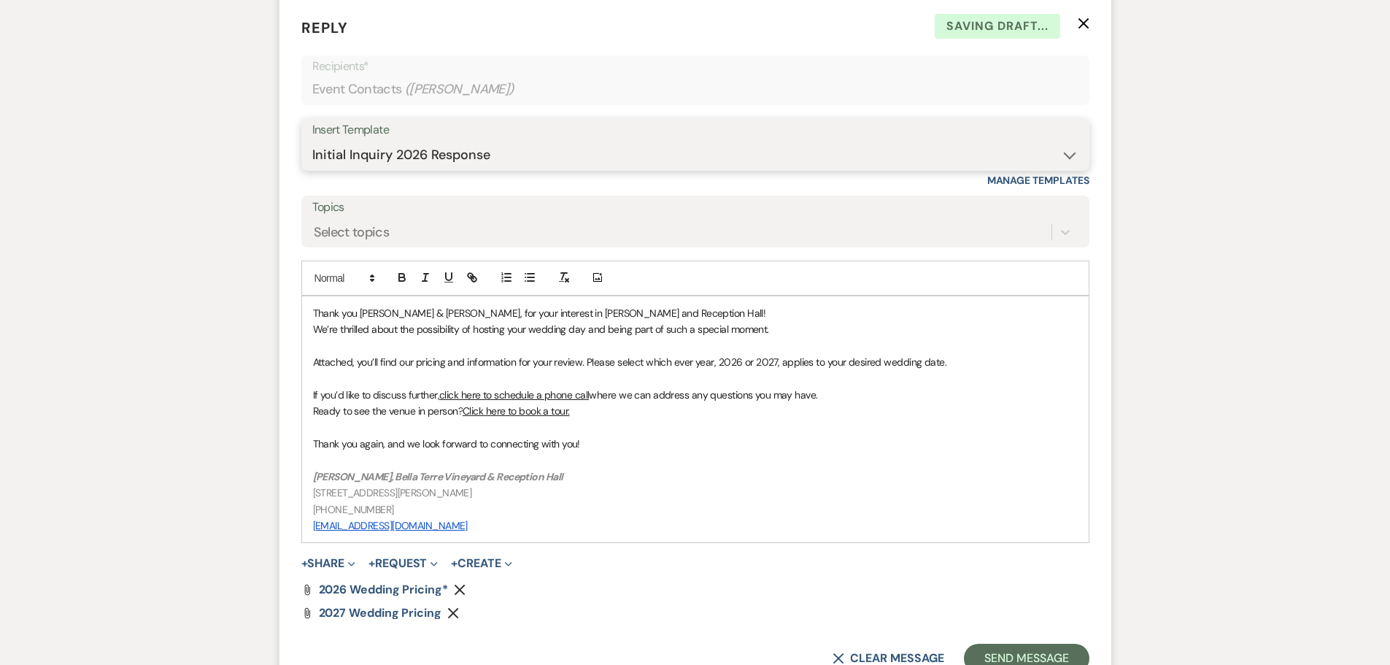
scroll to position [1147, 0]
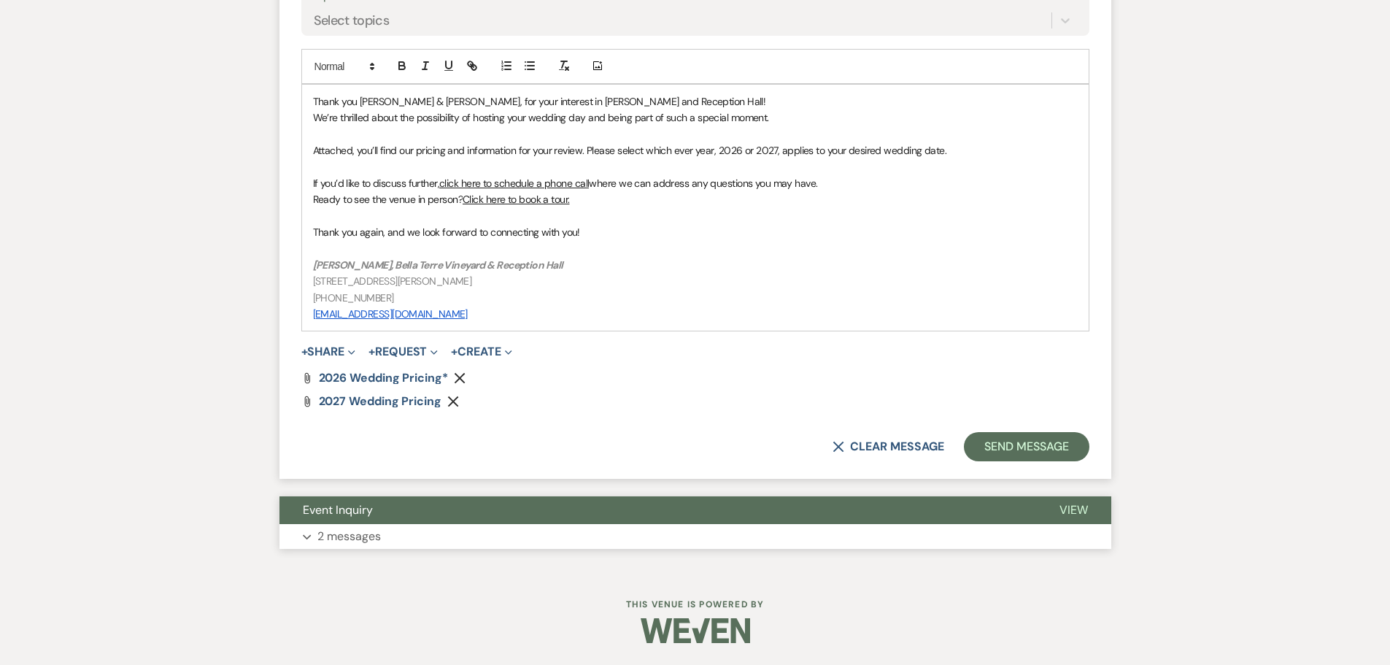
click at [361, 519] on button "Event Inquiry" at bounding box center [658, 510] width 757 height 28
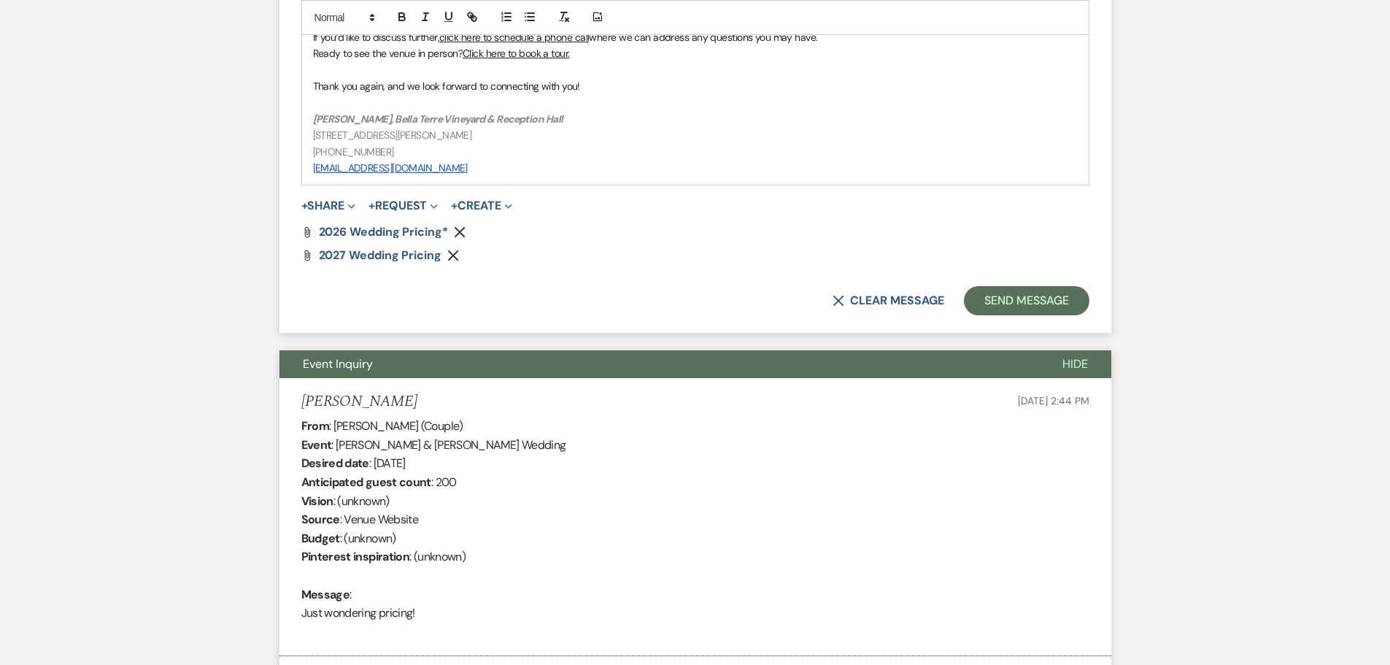
scroll to position [1658, 0]
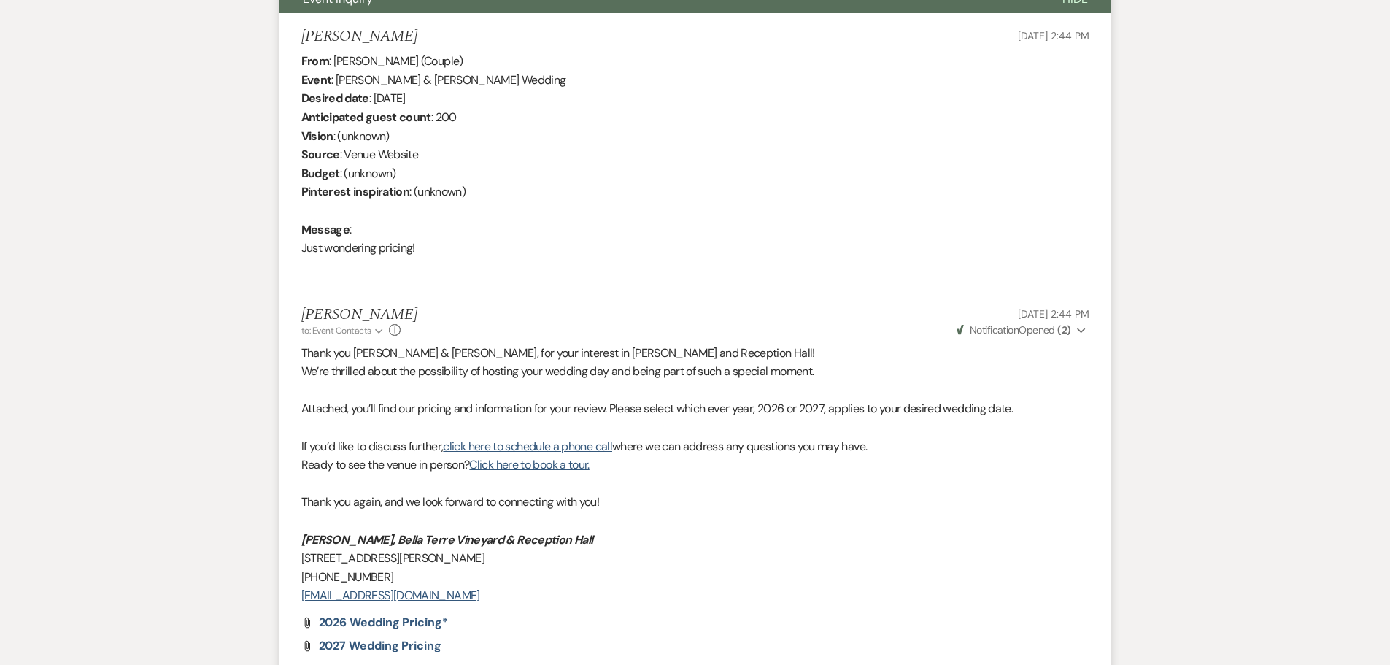
click at [1046, 330] on span "Weven Check Notification Opened ( 2 )" at bounding box center [1014, 329] width 115 height 13
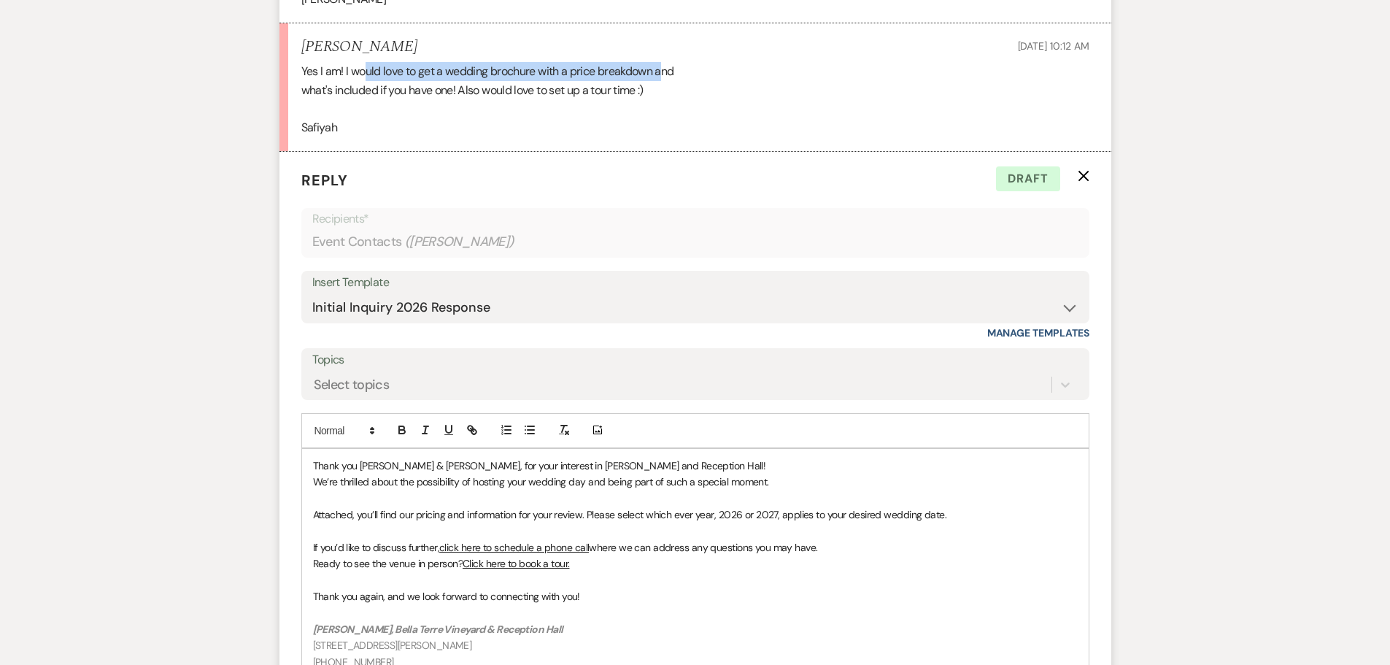
scroll to position [782, 0]
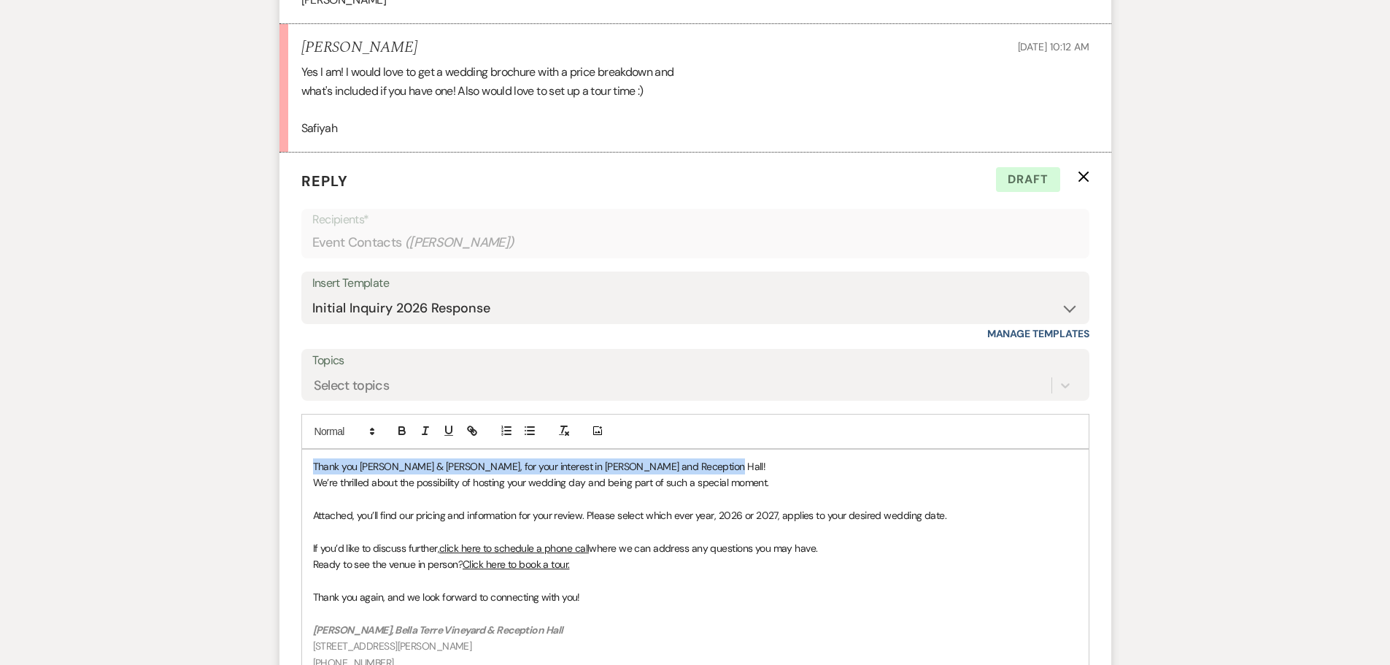
drag, startPoint x: 706, startPoint y: 470, endPoint x: 309, endPoint y: 461, distance: 396.4
click at [309, 461] on div "Thank you David & Safiyah, for your interest in Bella Terre Vineyard and Recept…" at bounding box center [695, 573] width 787 height 246
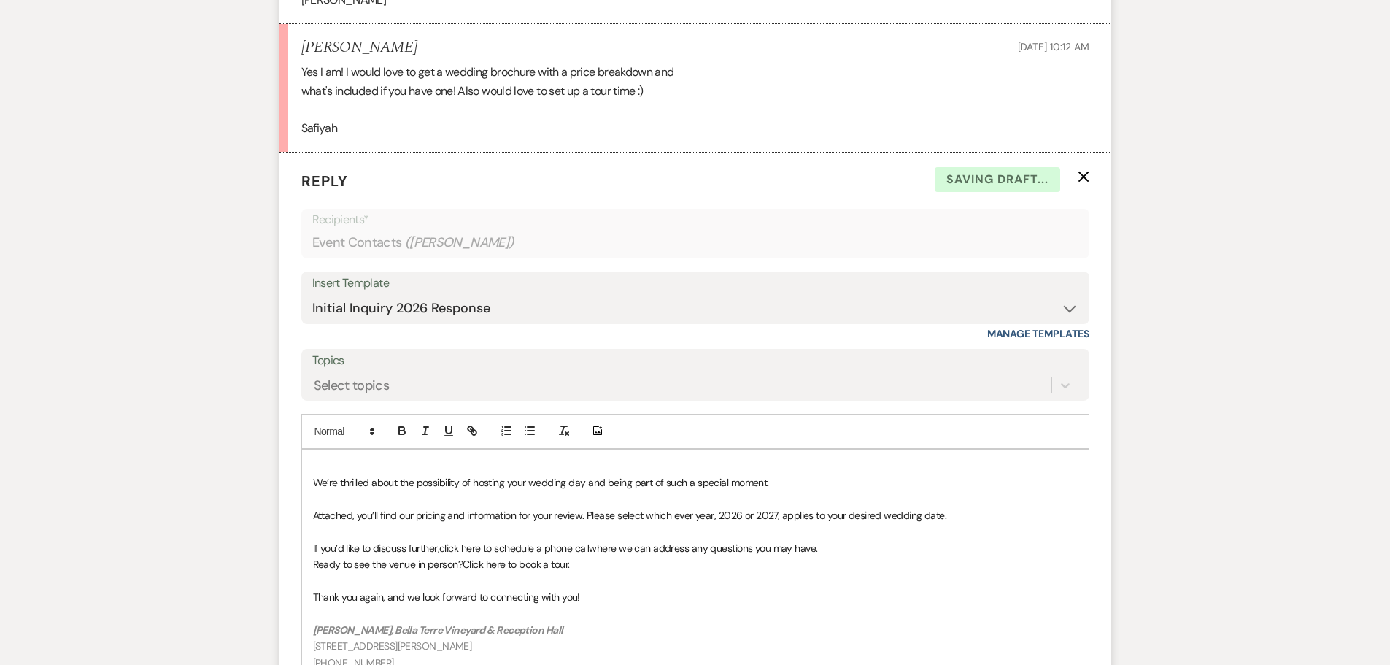
scroll to position [766, 0]
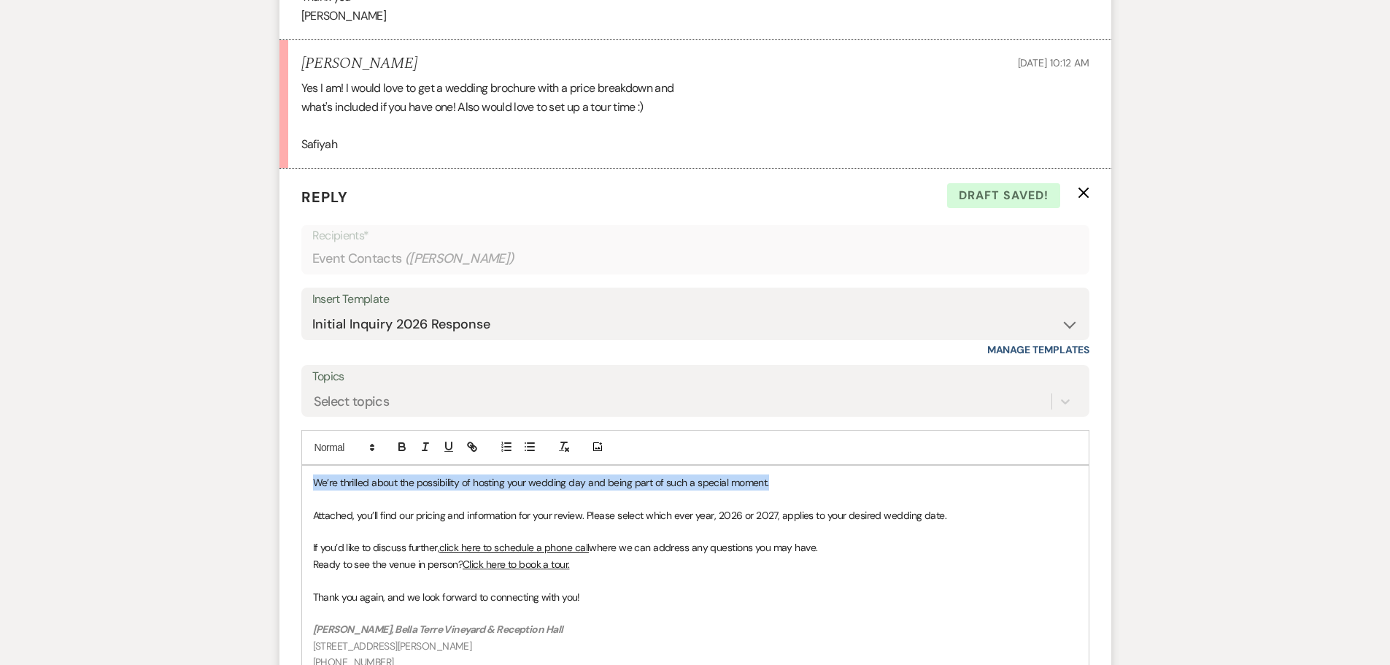
drag, startPoint x: 780, startPoint y: 484, endPoint x: 307, endPoint y: 485, distance: 473.0
click at [307, 485] on div "We’re thrilled about the possibility of hosting your wedding day and being part…" at bounding box center [695, 581] width 787 height 230
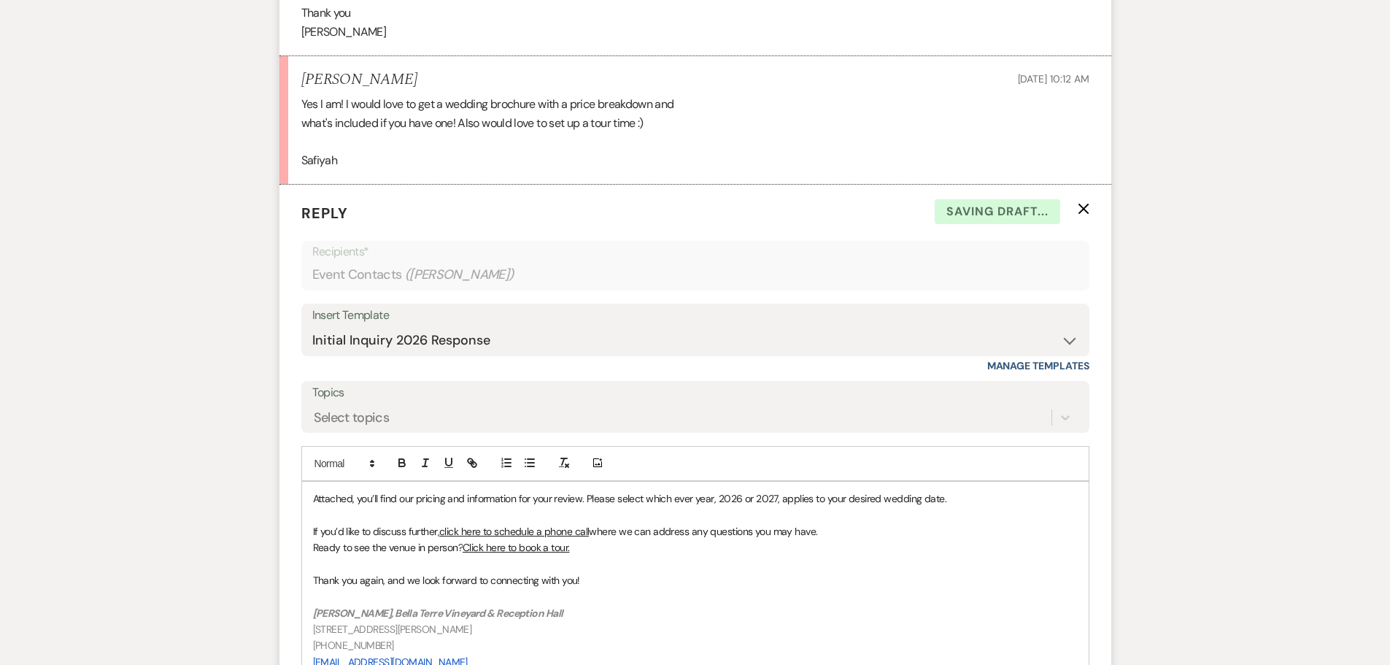
scroll to position [734, 0]
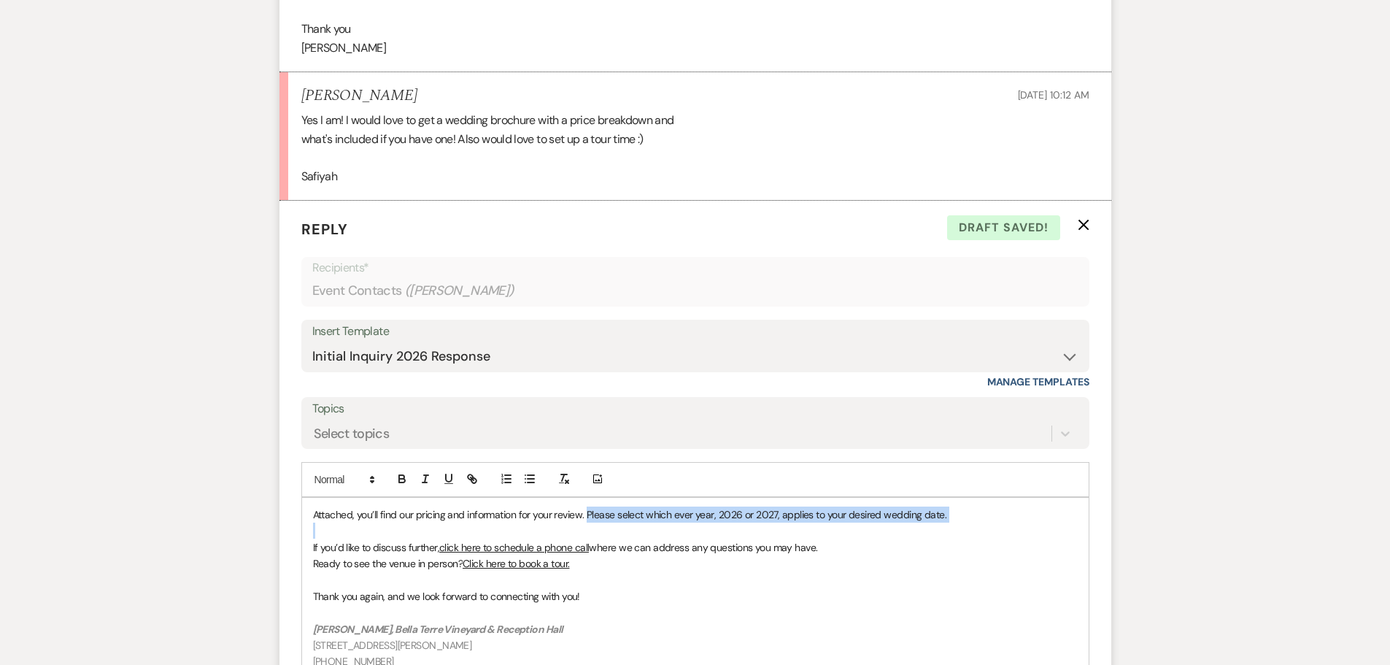
drag, startPoint x: 588, startPoint y: 515, endPoint x: 927, endPoint y: 528, distance: 339.6
click at [927, 528] on div "Attached, you’ll find our pricing and information for your review. Please selec…" at bounding box center [695, 596] width 787 height 197
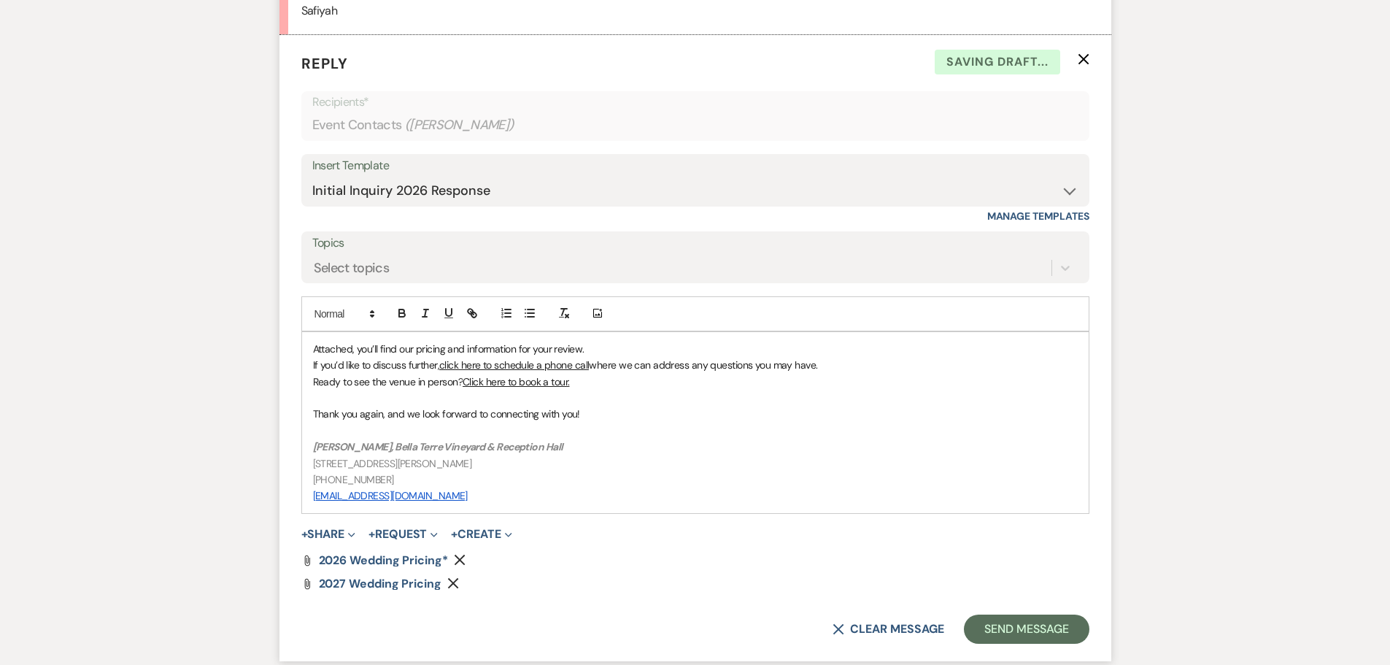
scroll to position [936, 0]
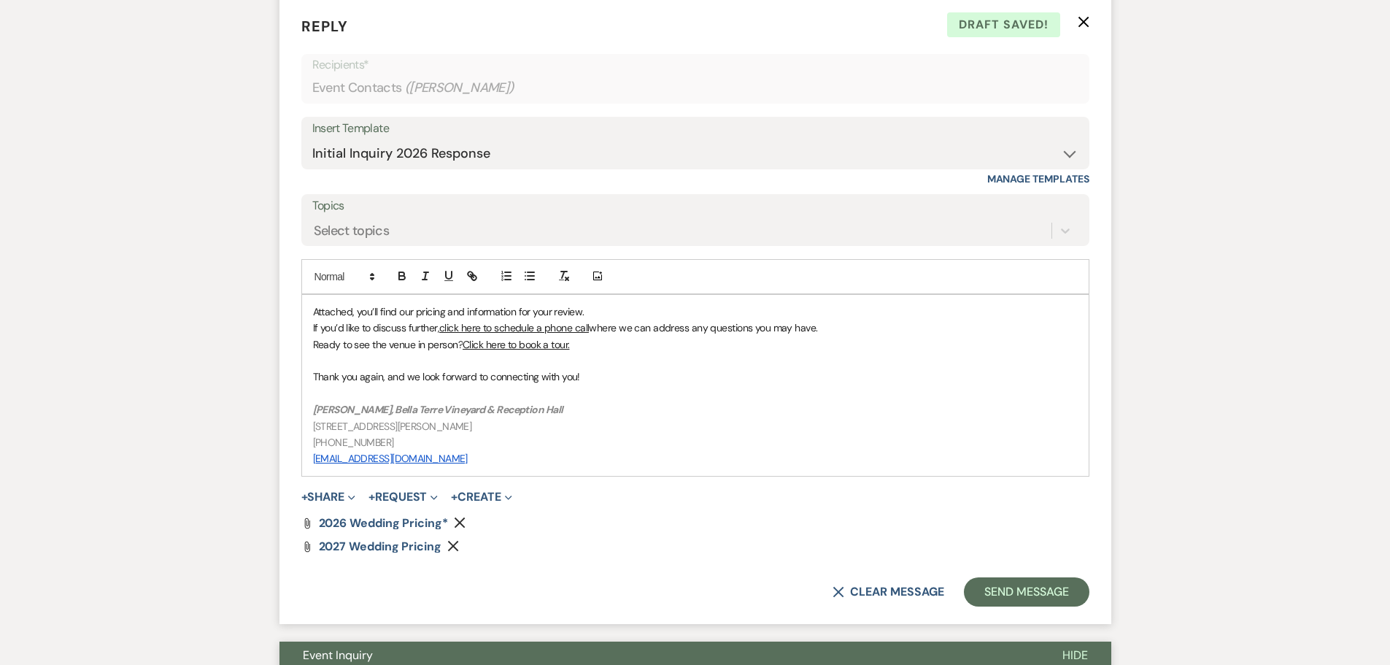
click at [461, 521] on use "button" at bounding box center [460, 522] width 11 height 11
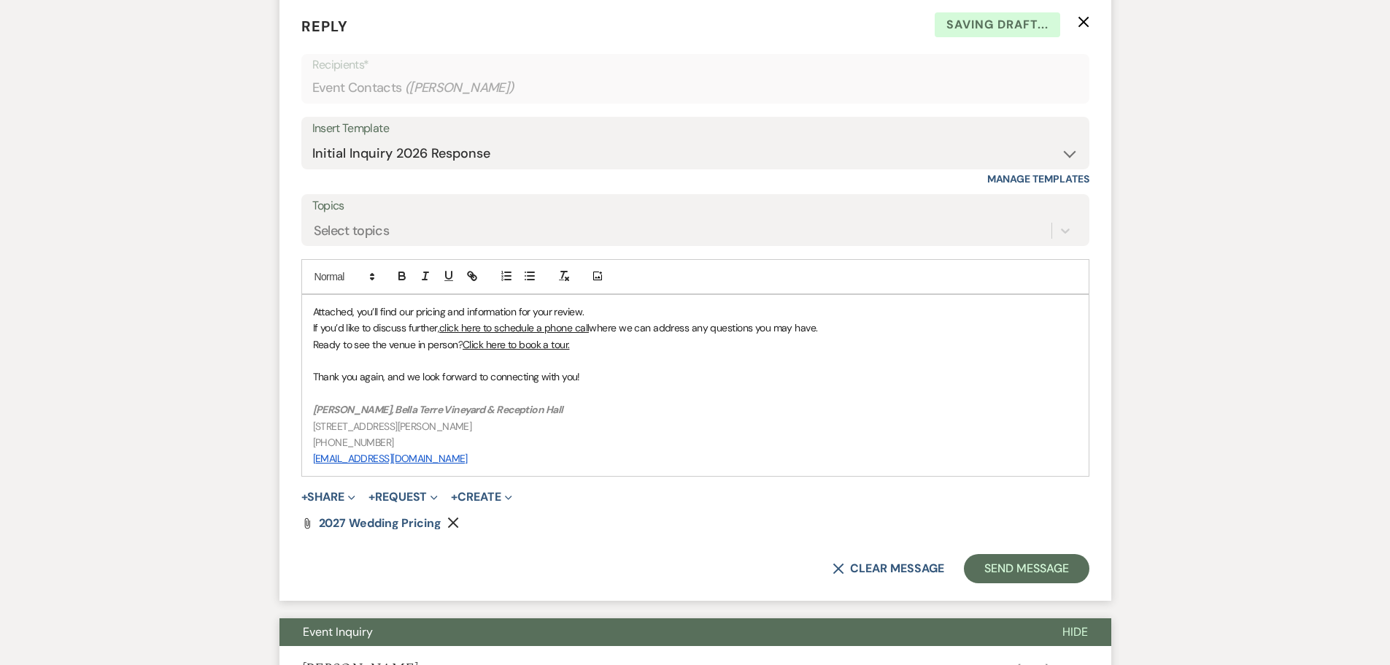
click at [313, 312] on p "Attached, you’ll find our pricing and information for your review." at bounding box center [695, 312] width 765 height 16
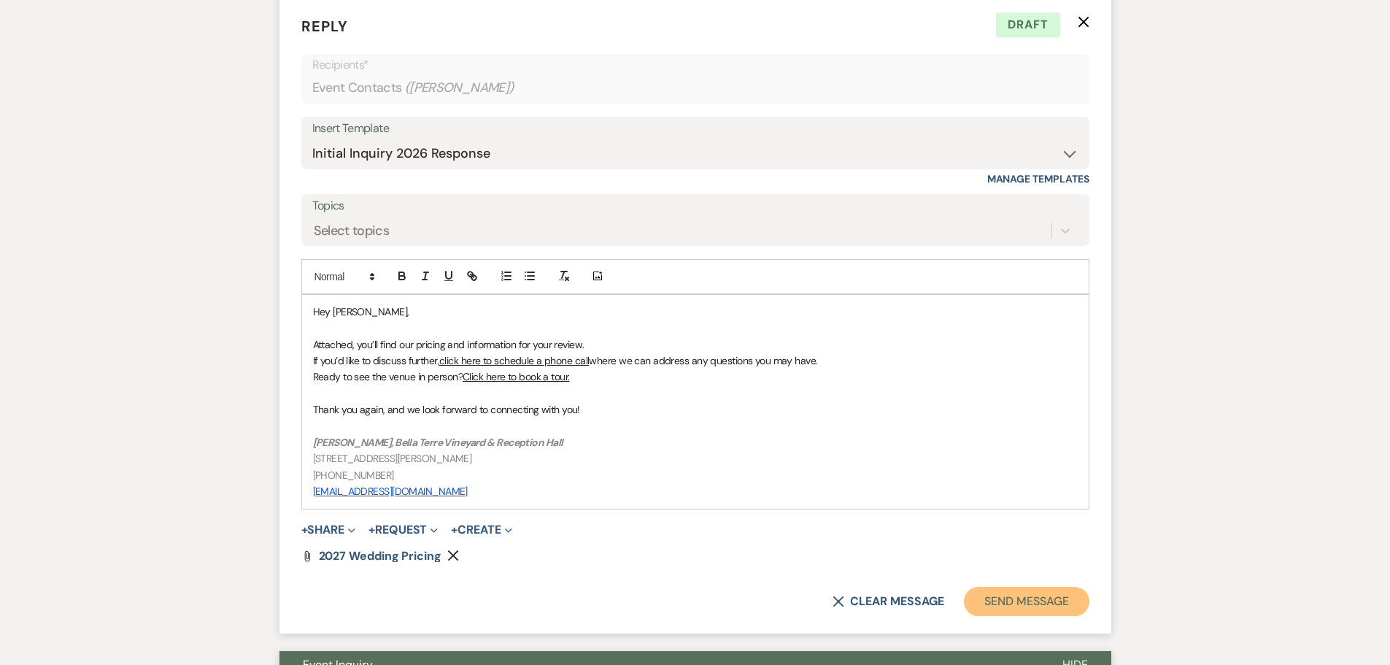
click at [1009, 601] on button "Send Message" at bounding box center [1026, 601] width 125 height 29
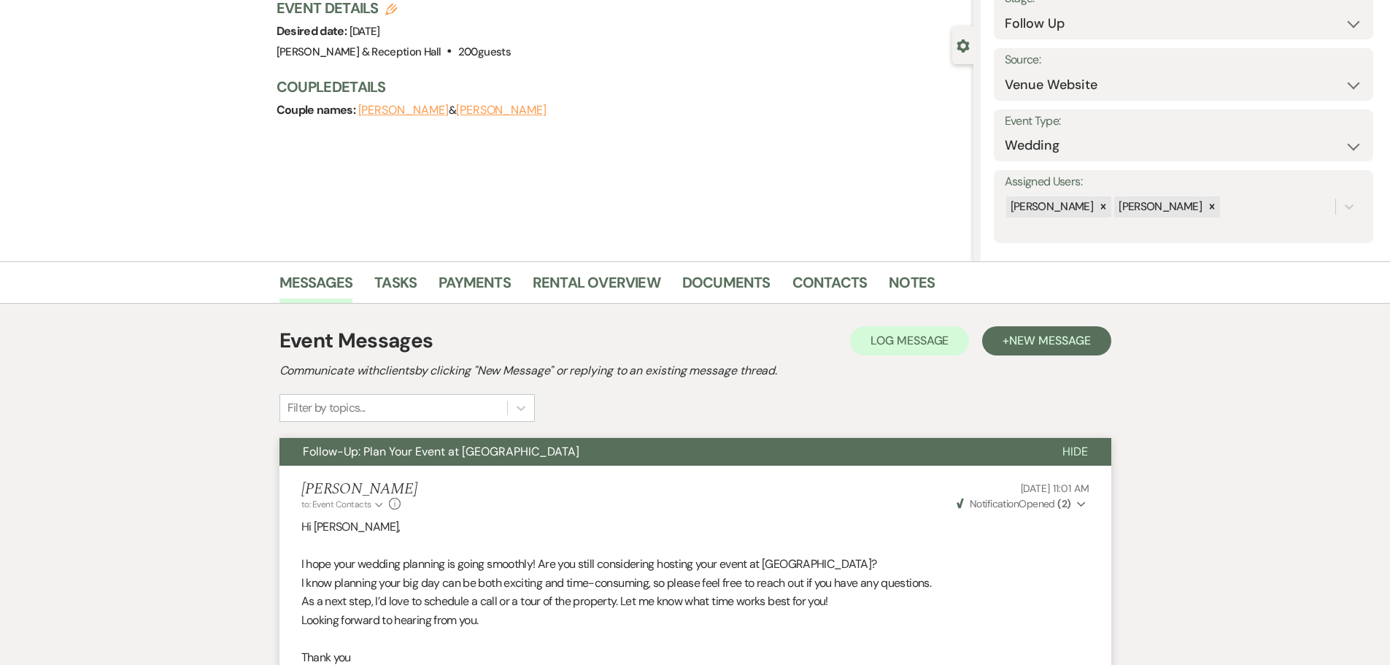
scroll to position [0, 0]
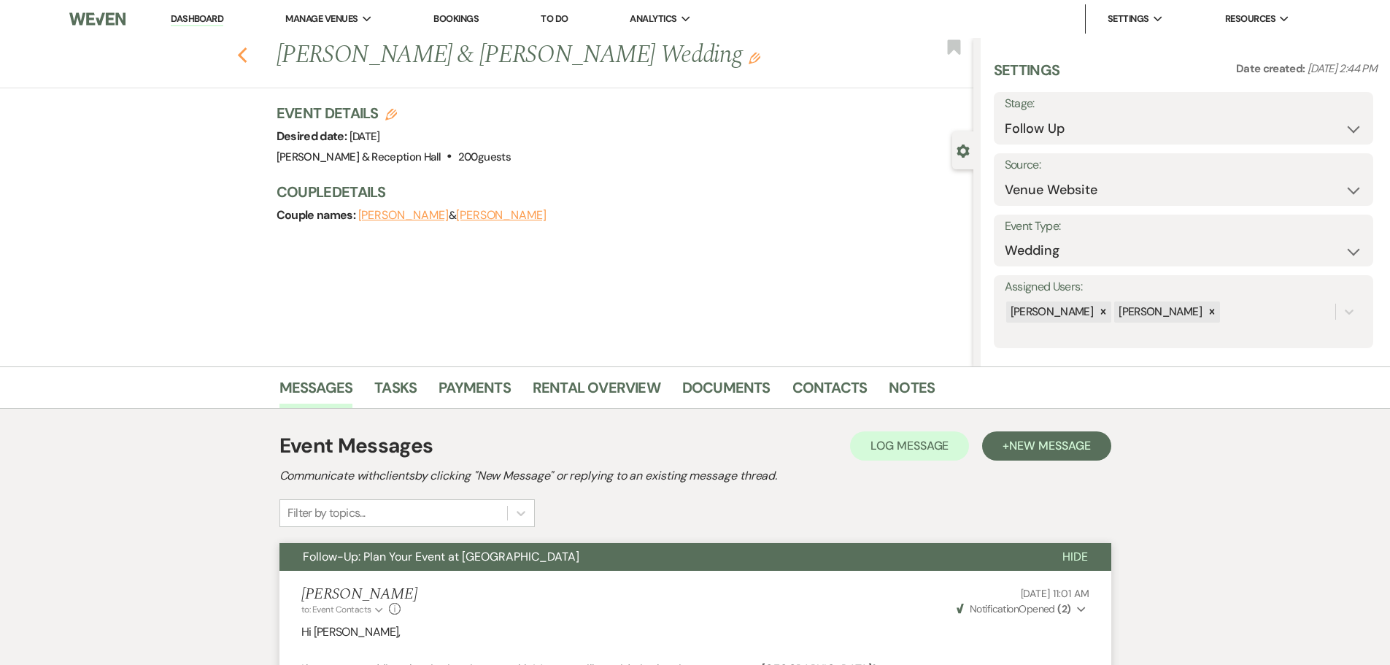
click at [245, 47] on icon "Previous" at bounding box center [242, 56] width 11 height 18
select select "9"
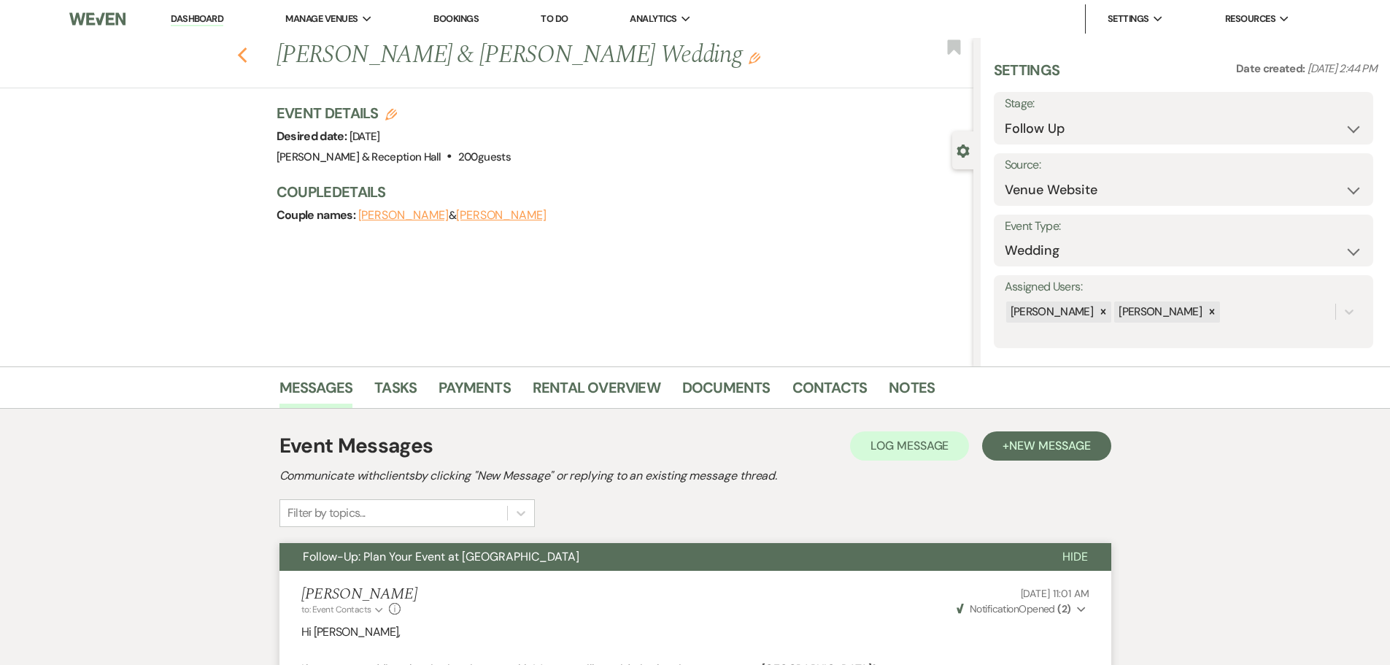
select select "9"
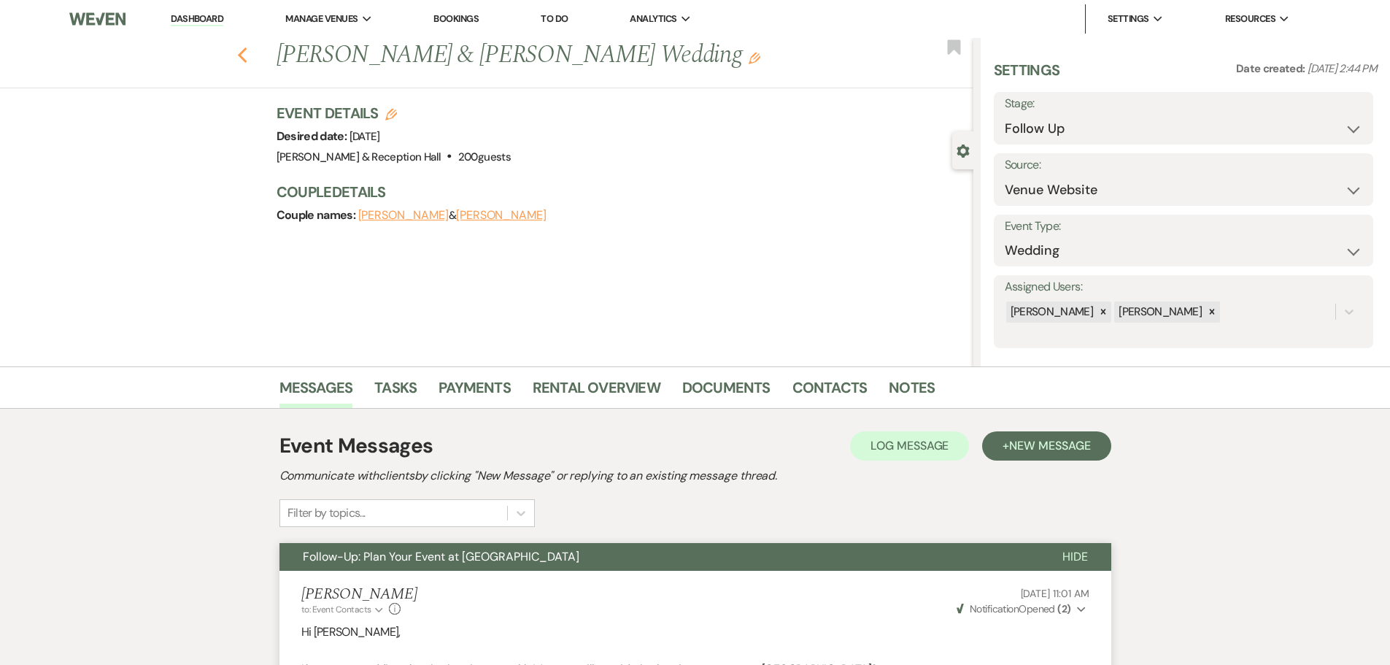
select select "9"
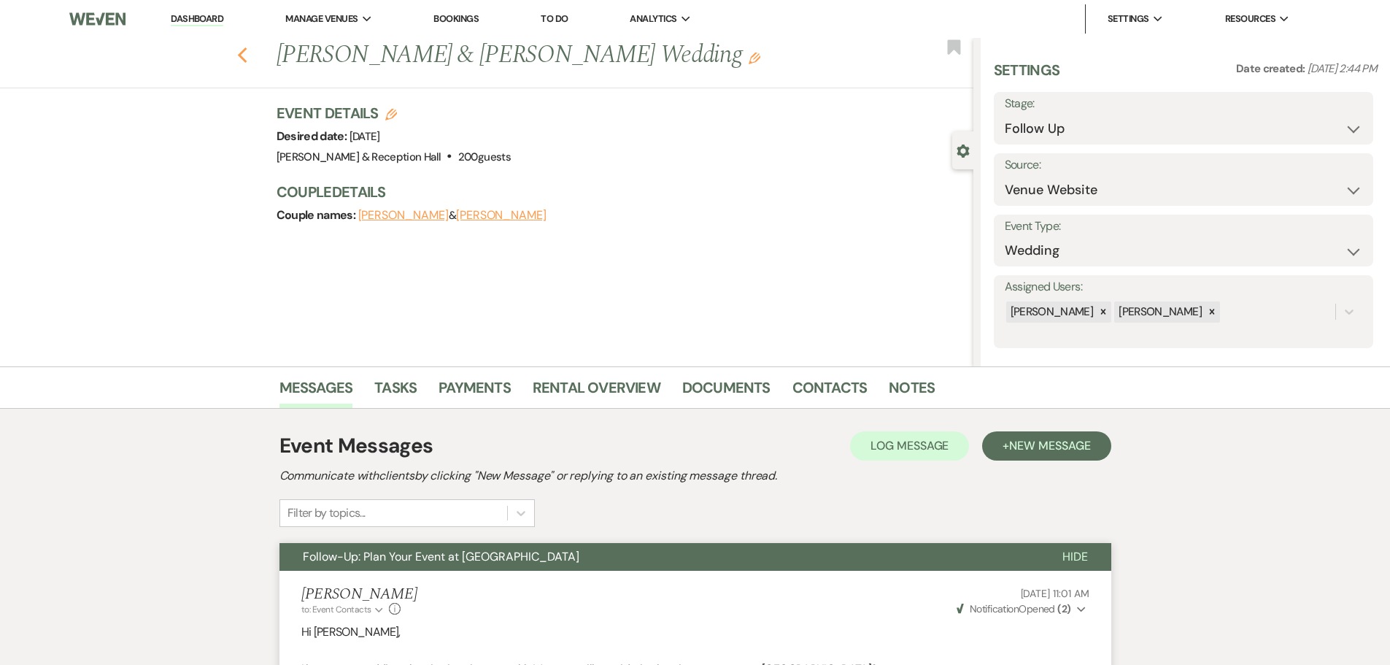
select select "9"
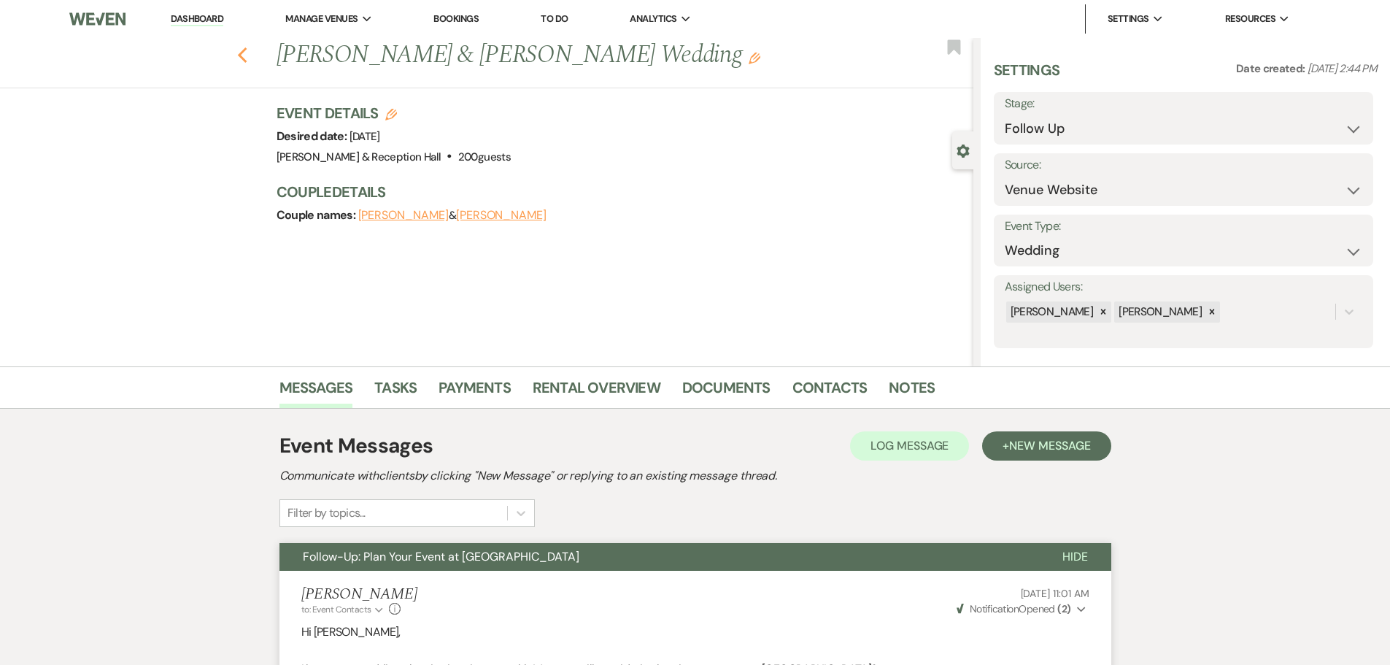
select select "9"
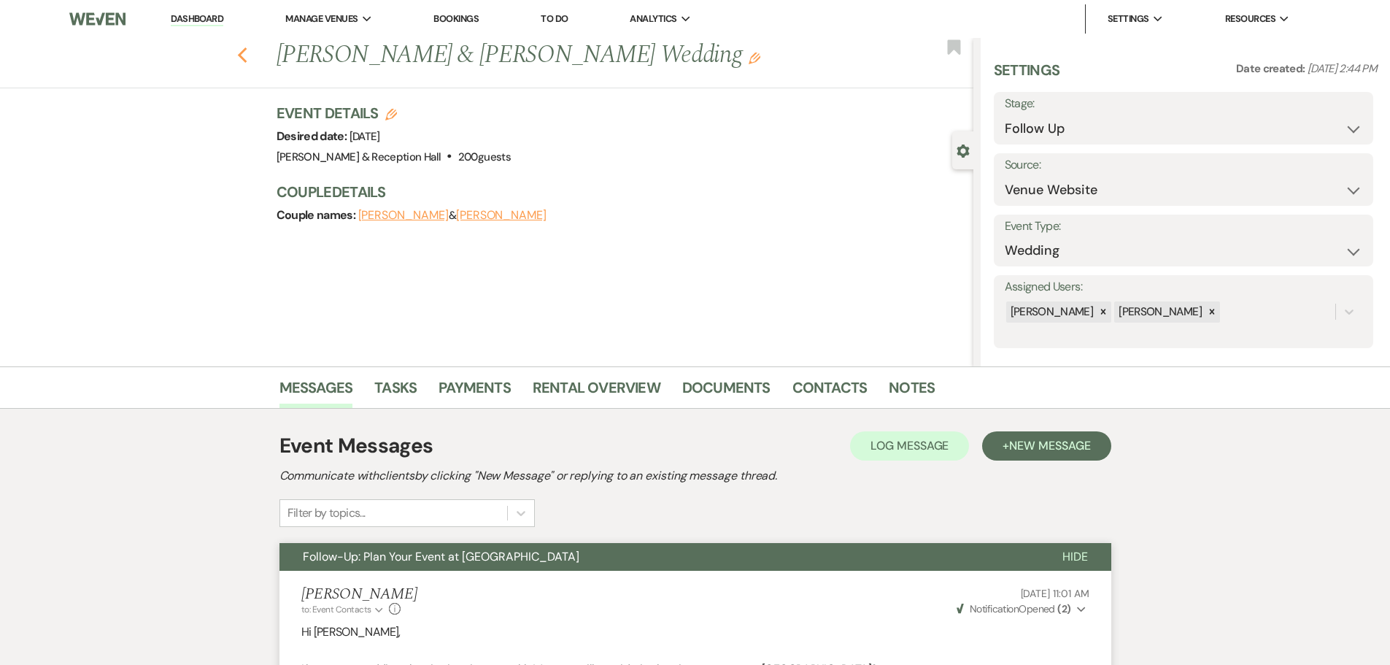
select select "9"
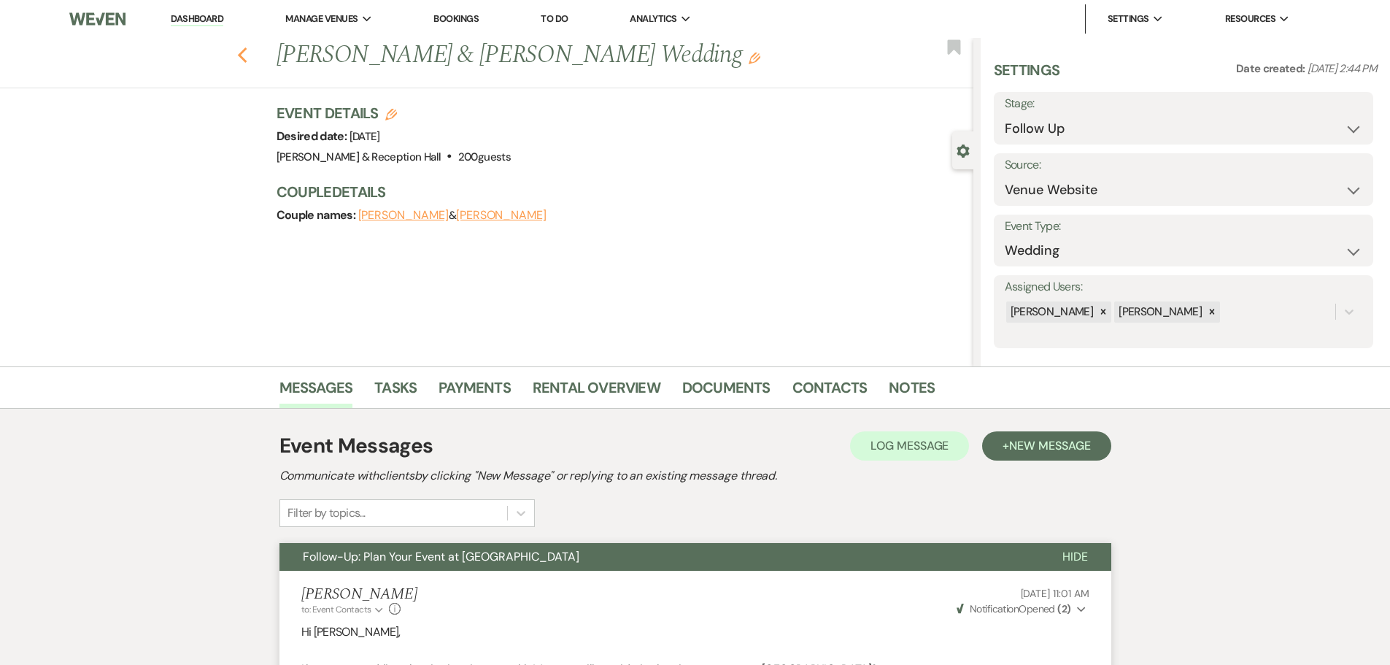
select select "9"
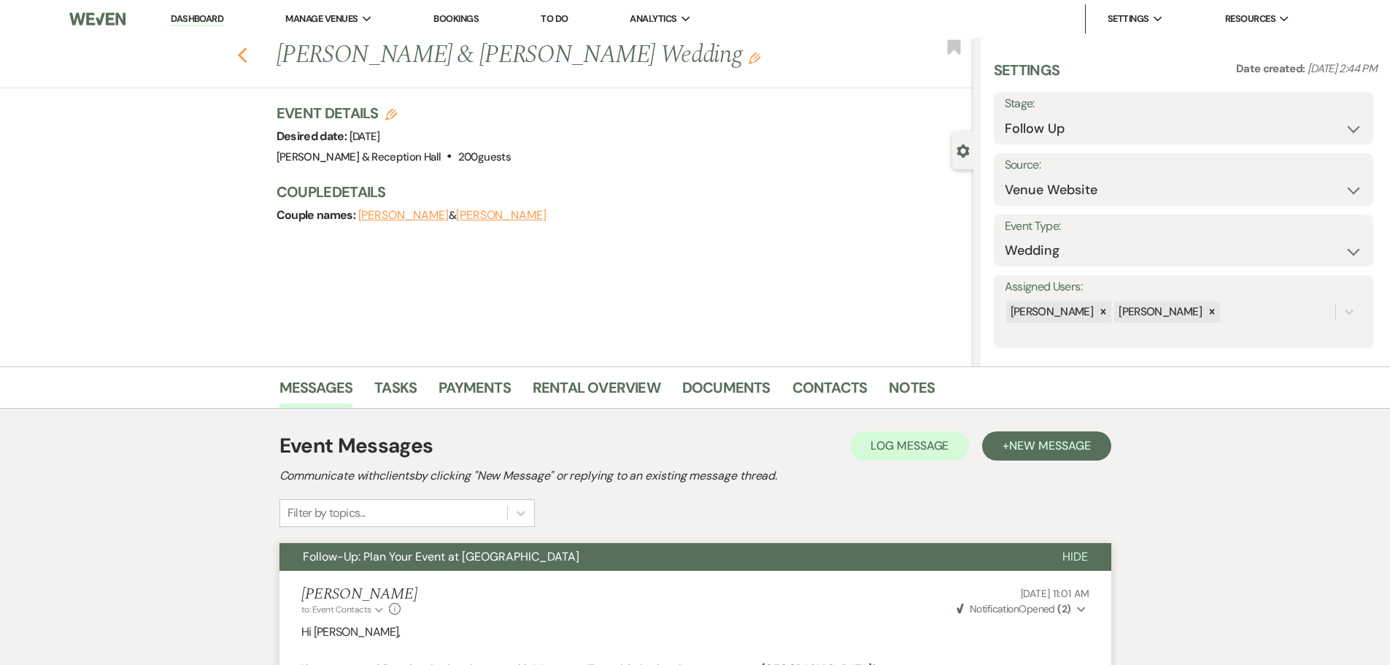
select select "9"
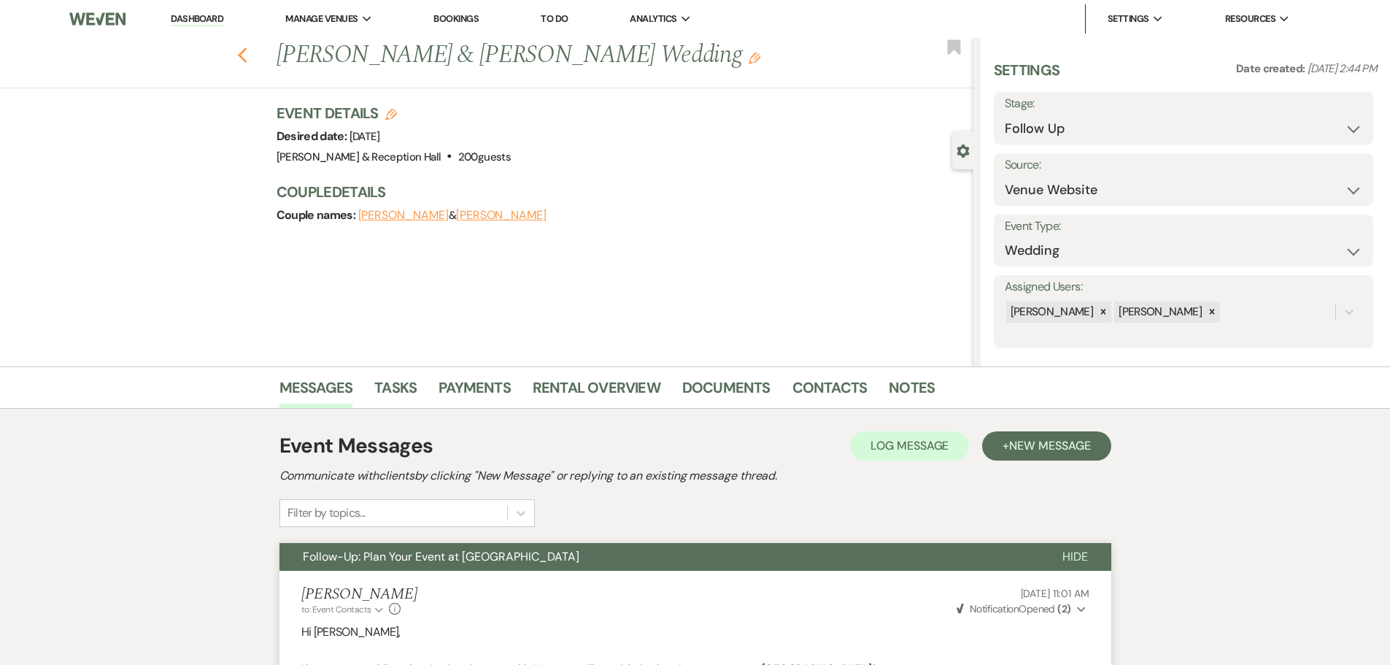
select select "9"
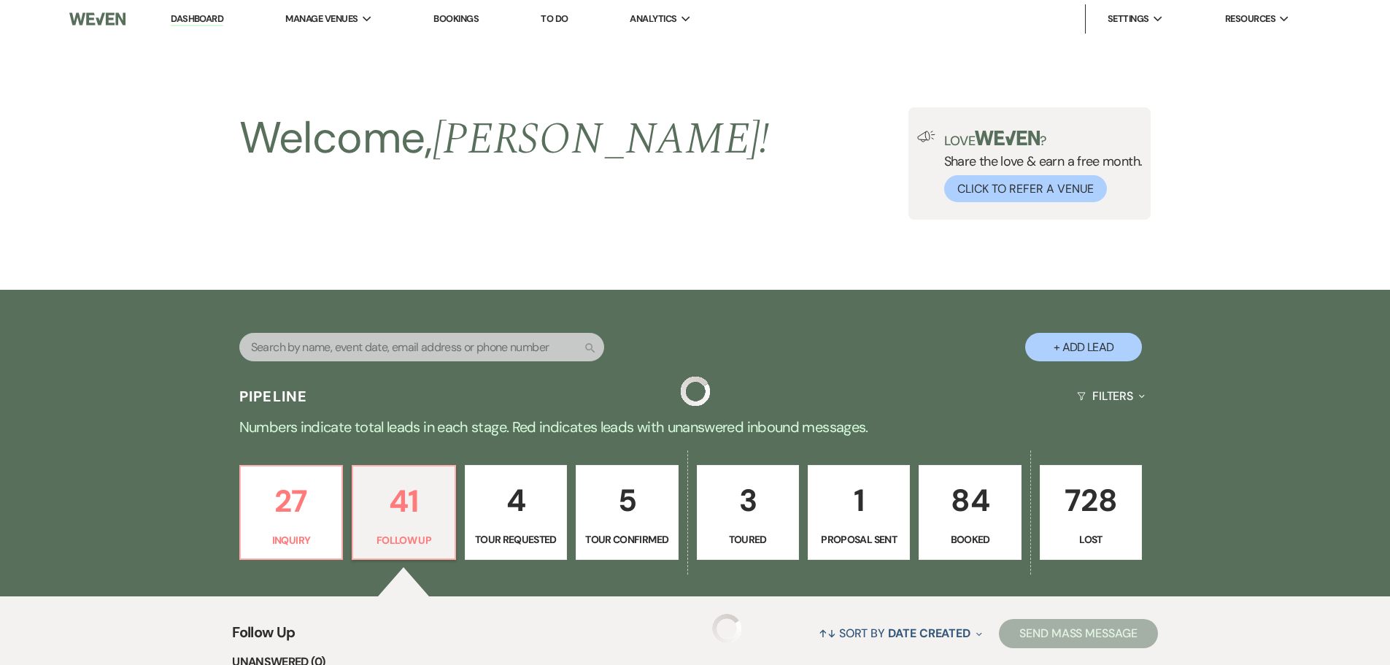
scroll to position [365, 0]
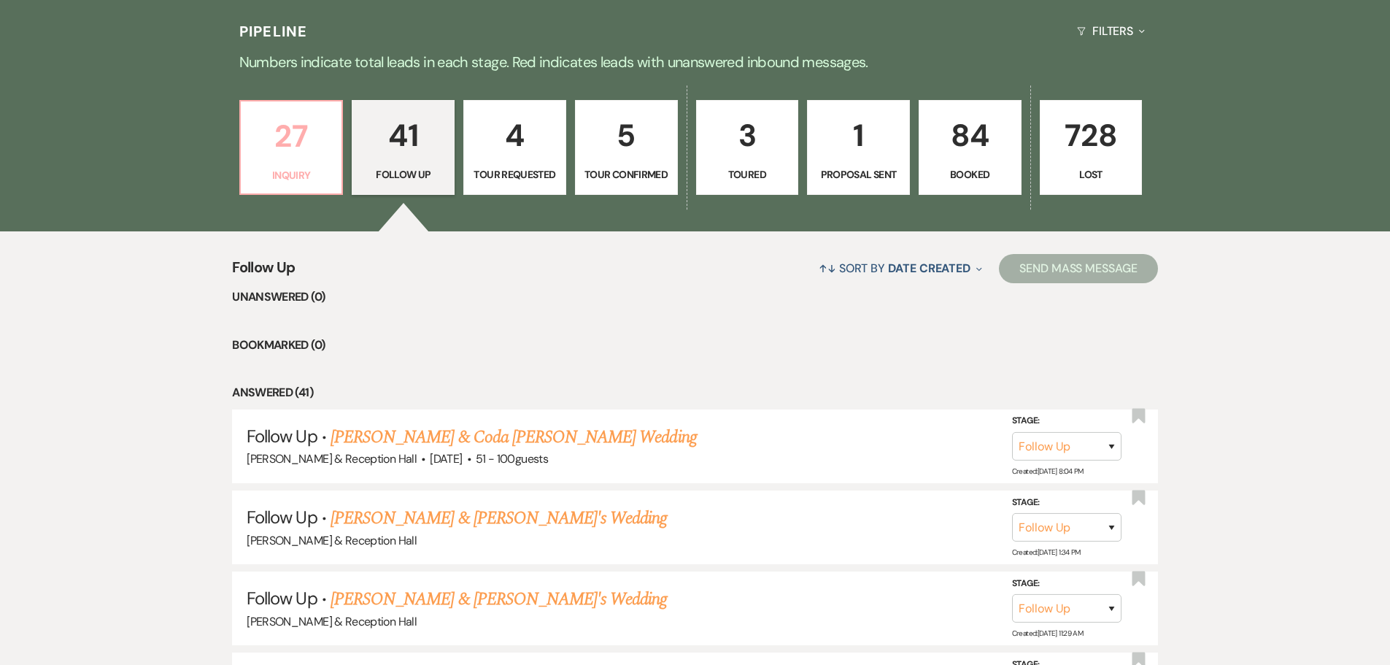
click at [243, 136] on link "27 Inquiry" at bounding box center [291, 147] width 104 height 95
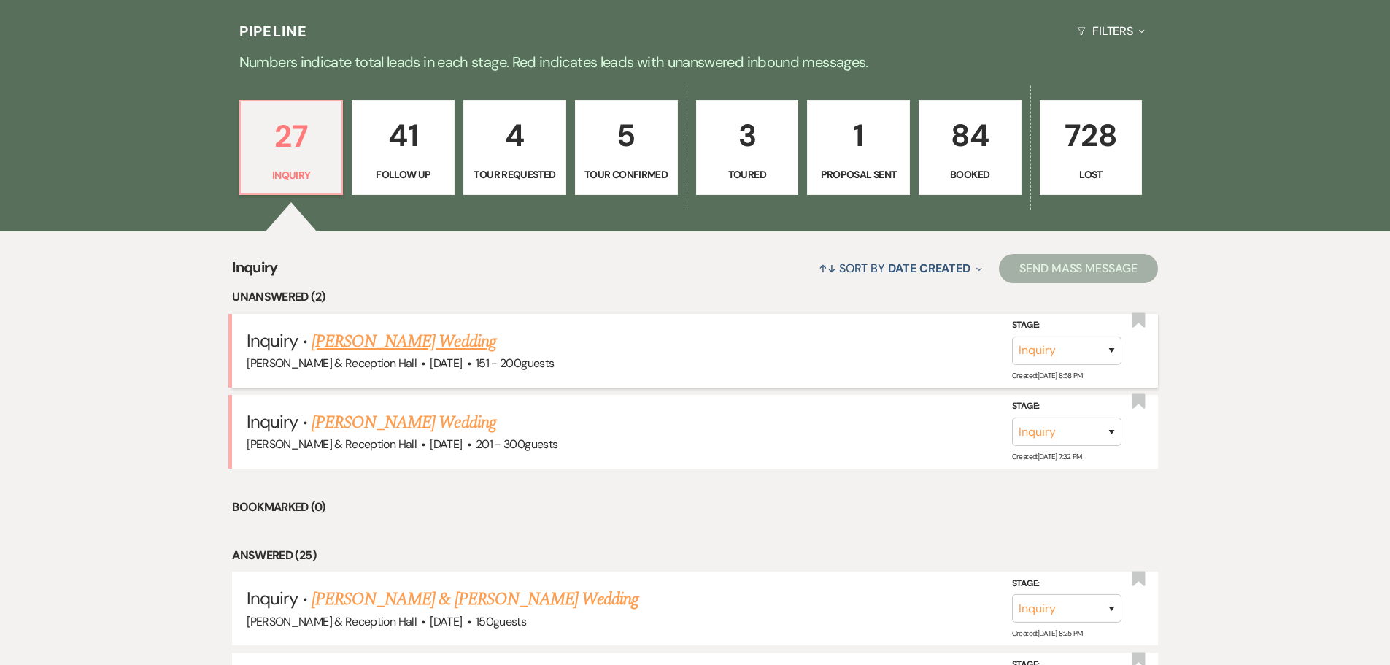
click at [435, 337] on link "Amanda Chappelear's Wedding" at bounding box center [404, 341] width 185 height 26
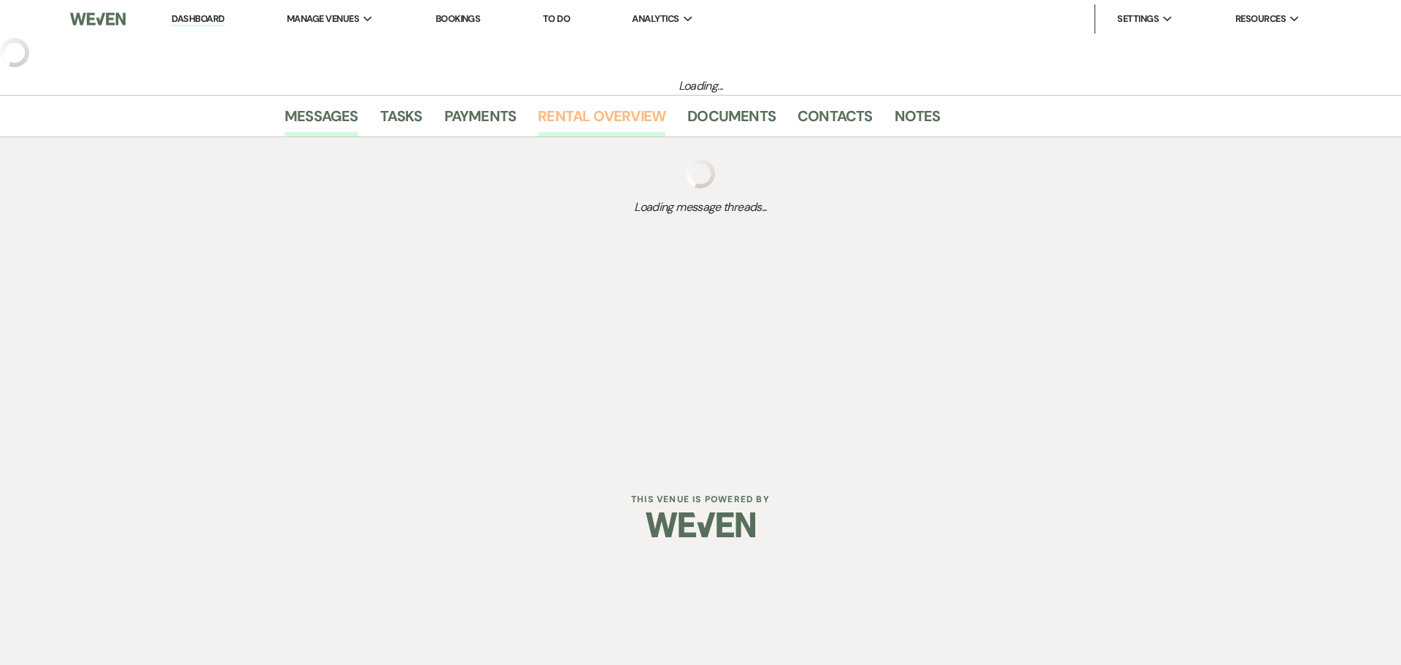
select select "2"
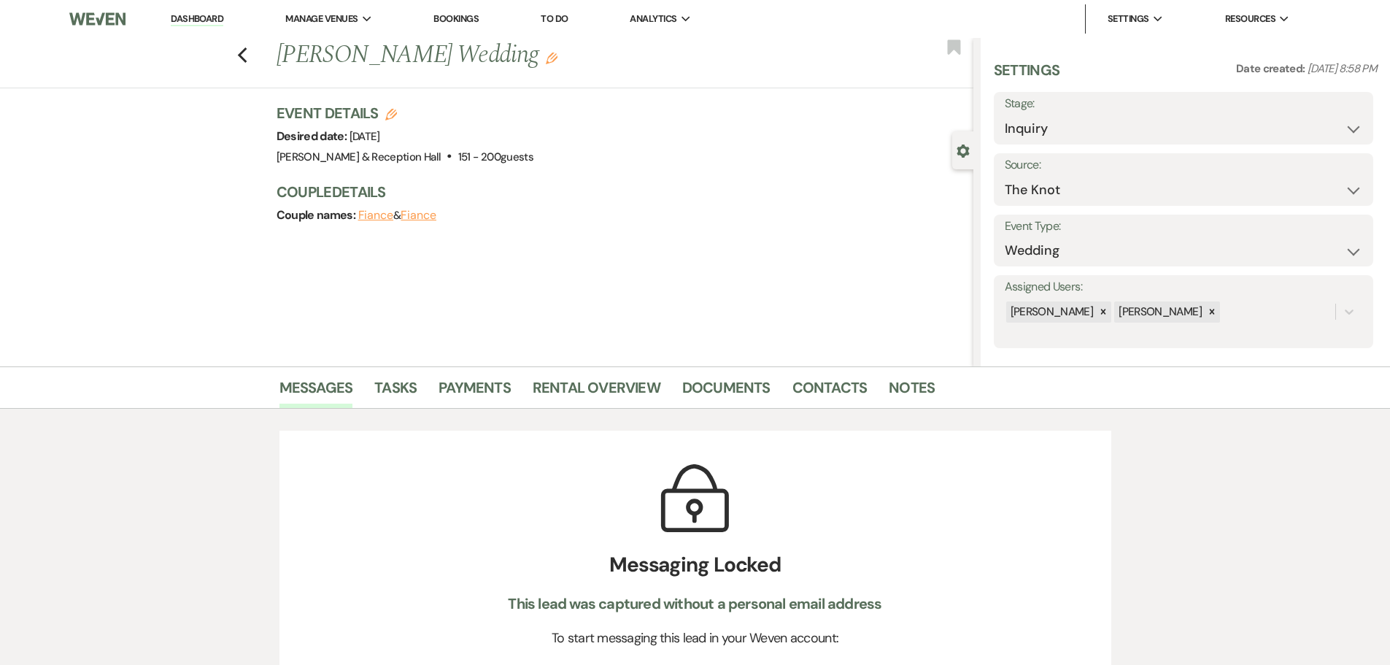
click at [193, 14] on link "Dashboard" at bounding box center [197, 19] width 53 height 14
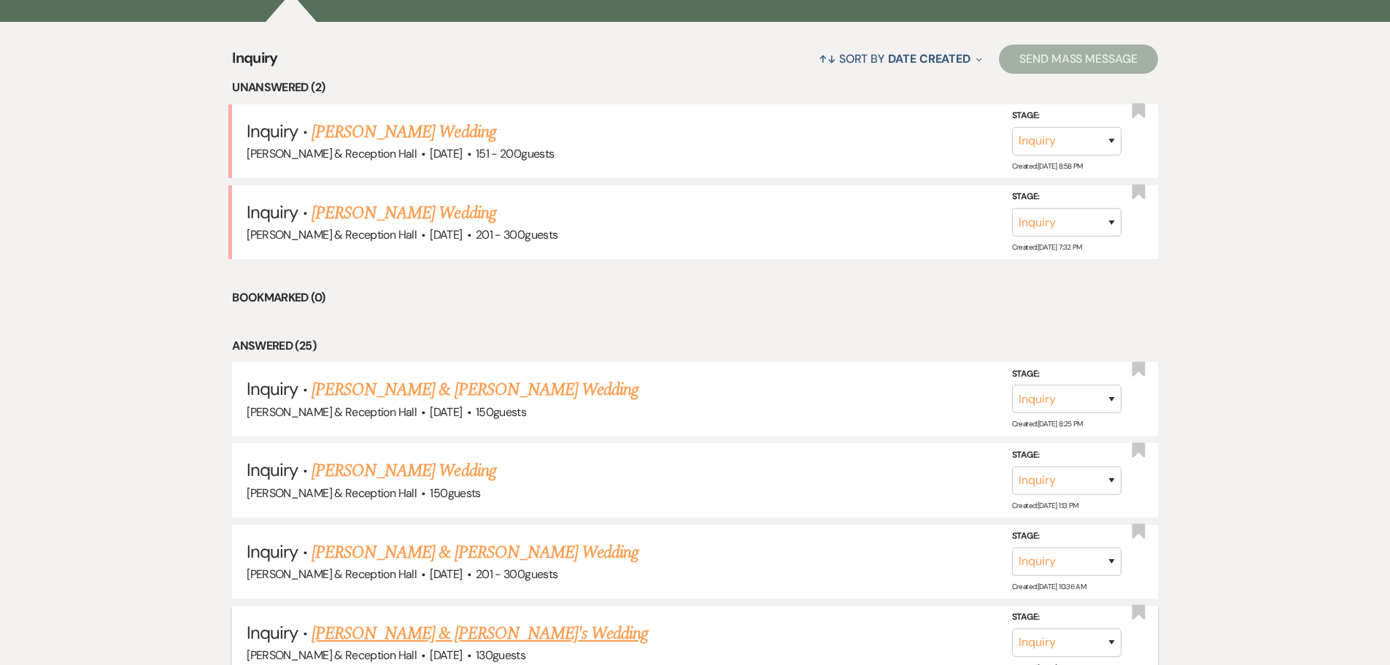
scroll to position [584, 0]
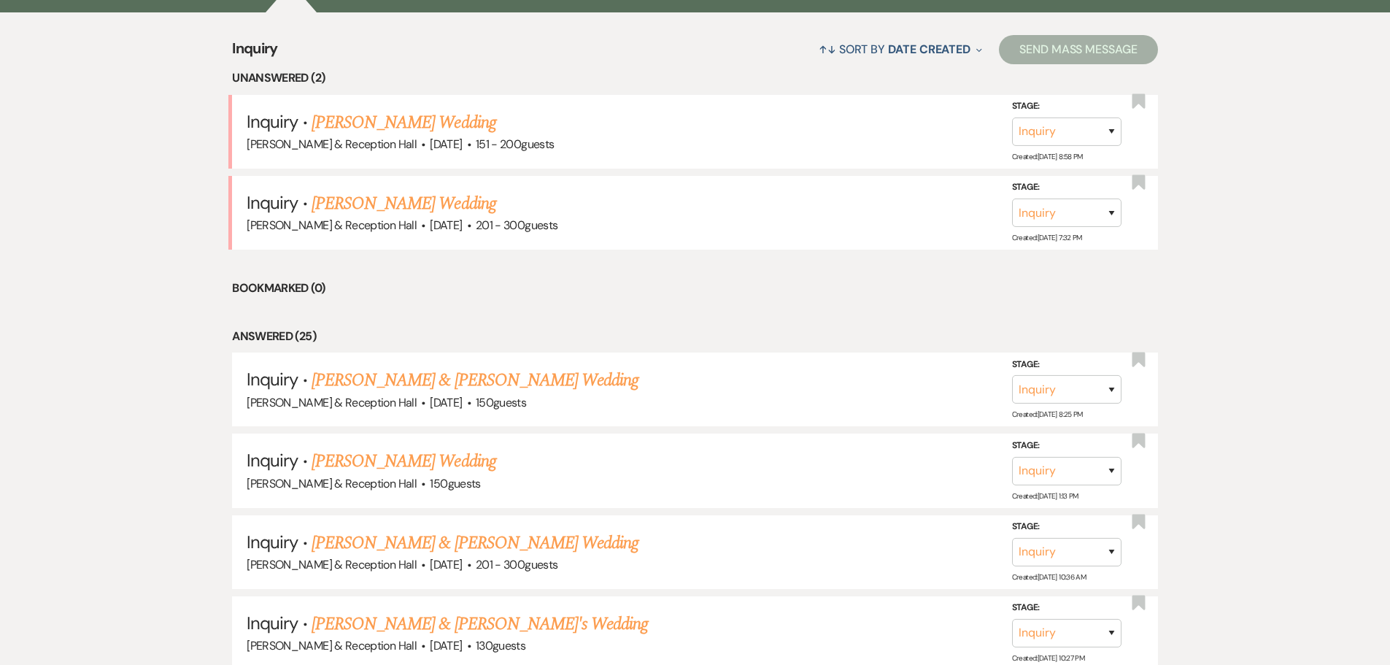
click at [482, 375] on link "Ethan Feist & Mackenzie Hoyt's Wedding" at bounding box center [475, 380] width 327 height 26
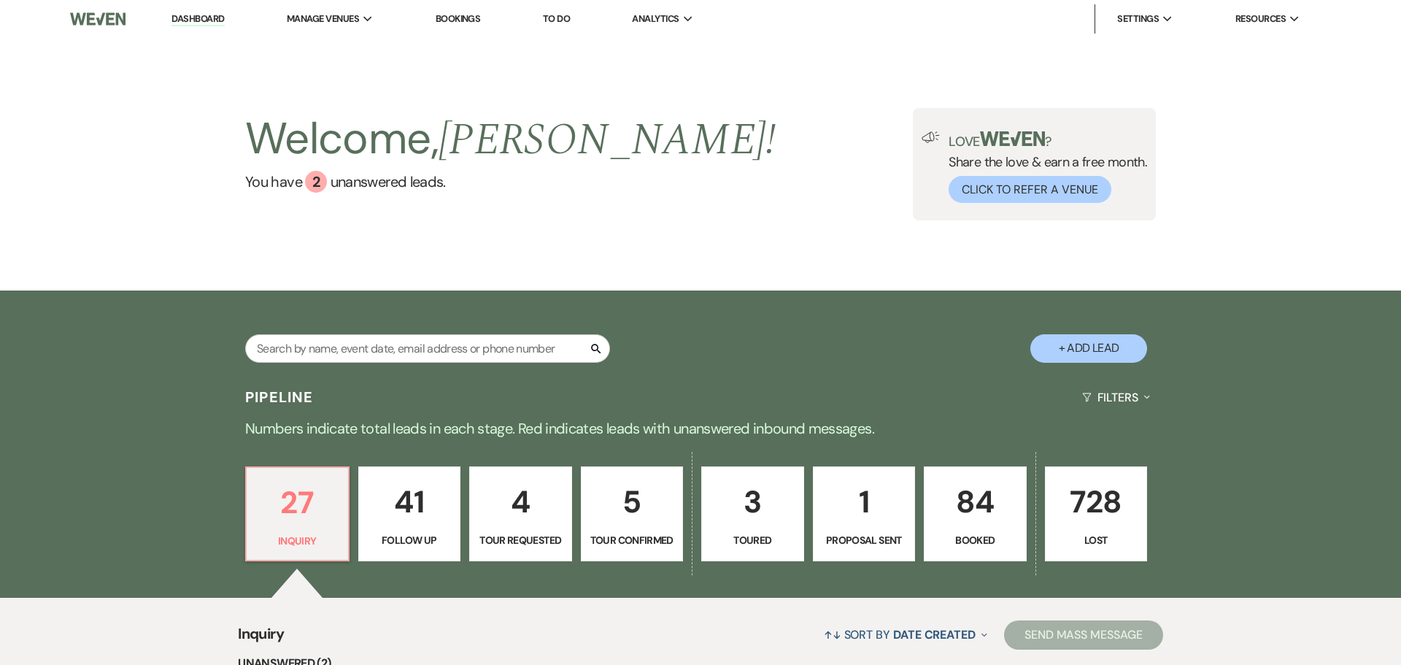
select select "5"
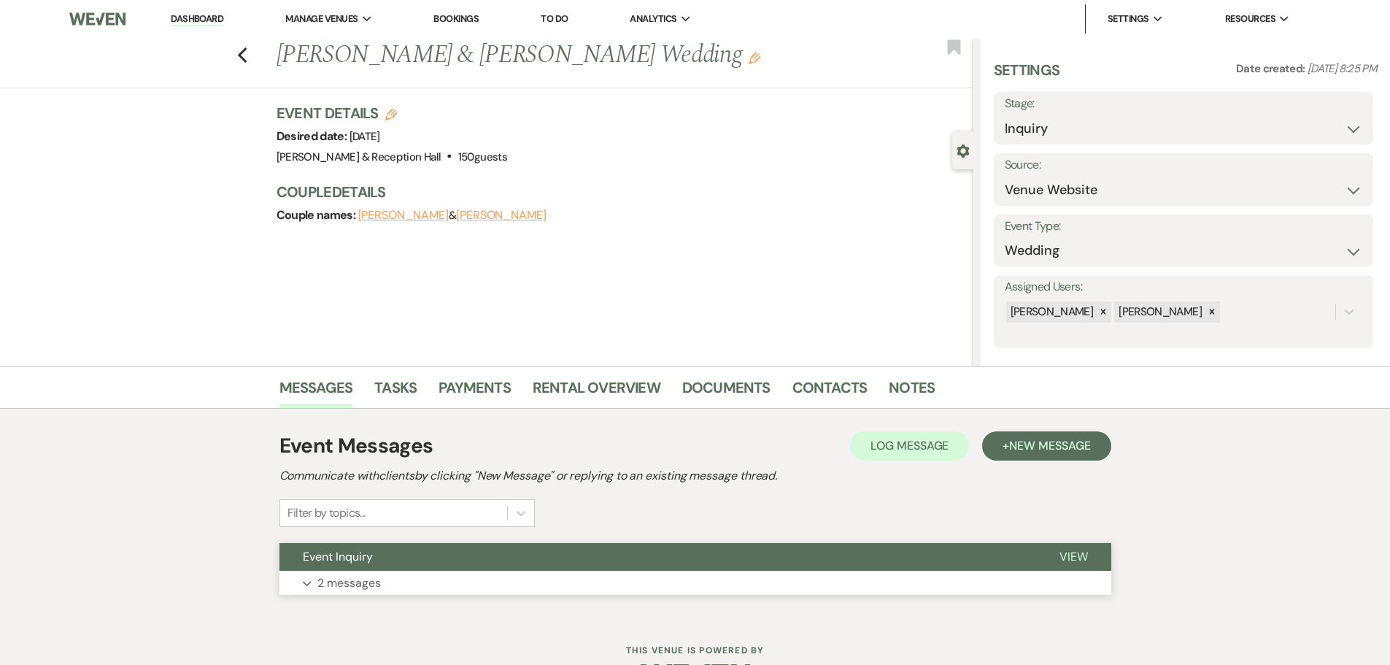
click at [490, 571] on button "Expand 2 messages" at bounding box center [696, 583] width 832 height 25
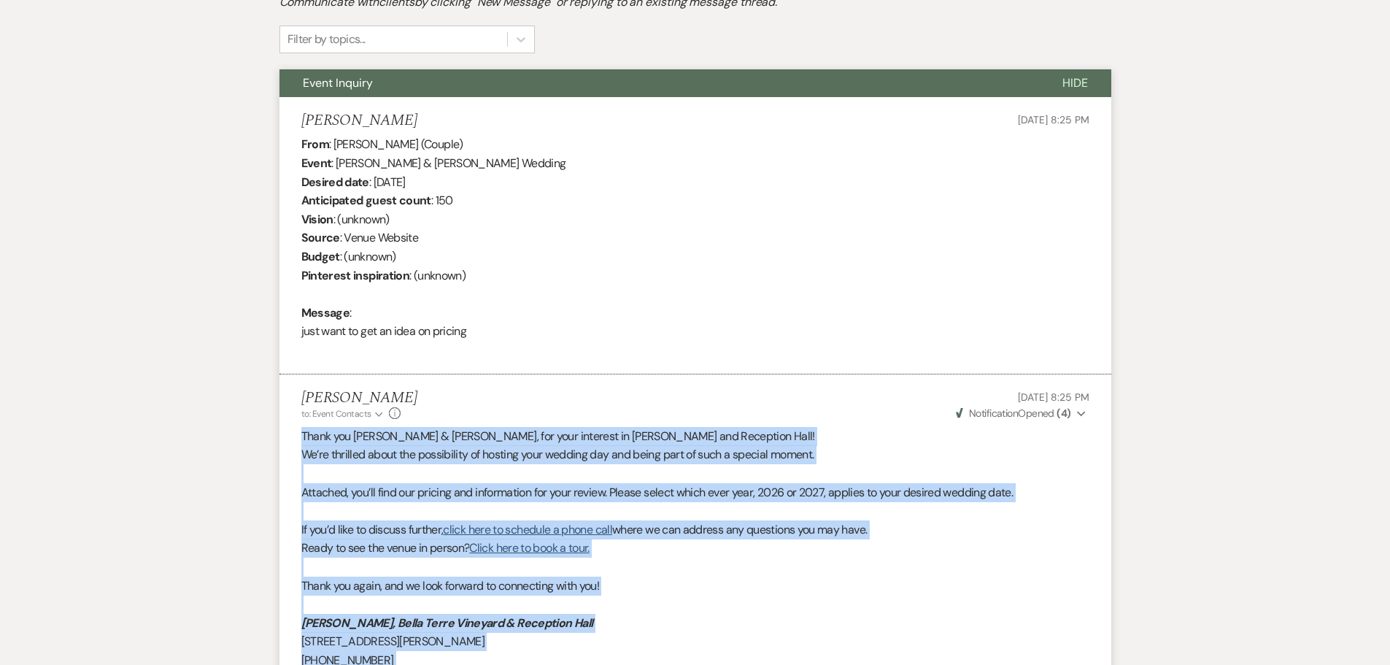
scroll to position [657, 0]
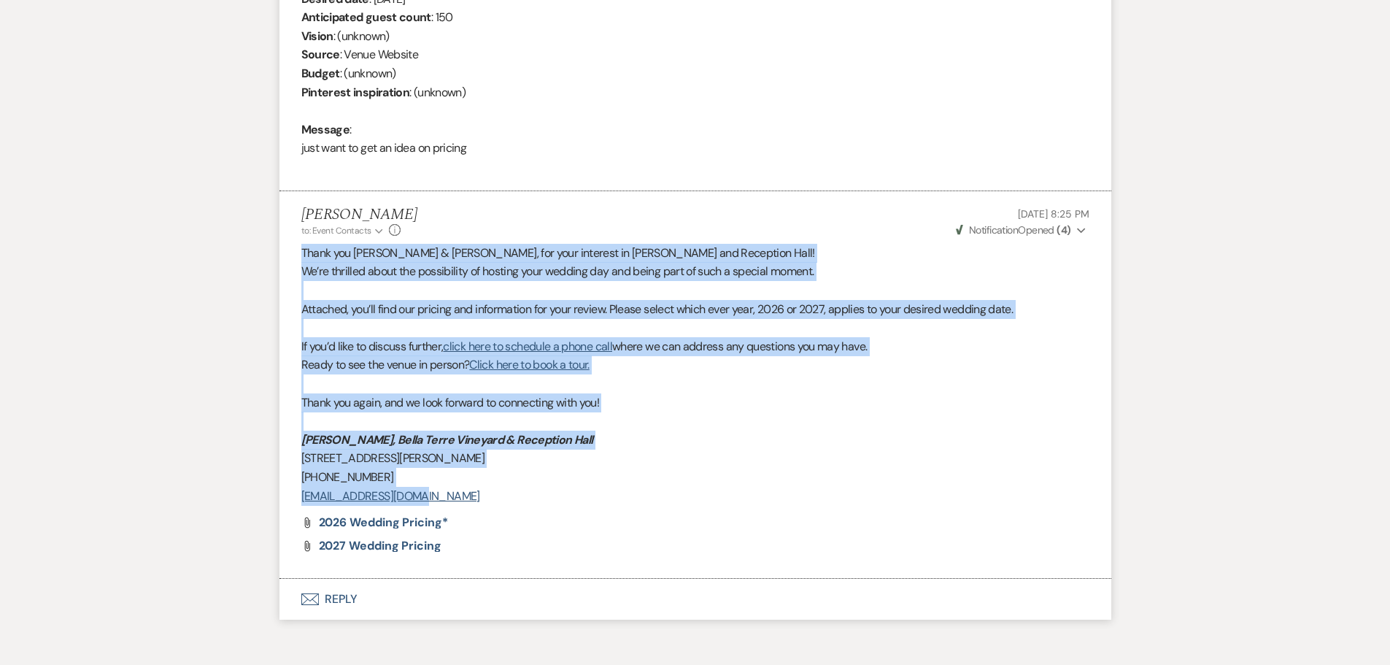
drag, startPoint x: 303, startPoint y: 543, endPoint x: 623, endPoint y: 501, distance: 322.4
click at [623, 501] on div "Thank you Ethan & Mackenzie, for your interest in Bella Terre Vineyard and Rece…" at bounding box center [695, 374] width 788 height 261
copy div "Thank you Ethan & Mackenzie, for your interest in Bella Terre Vineyard and Rece…"
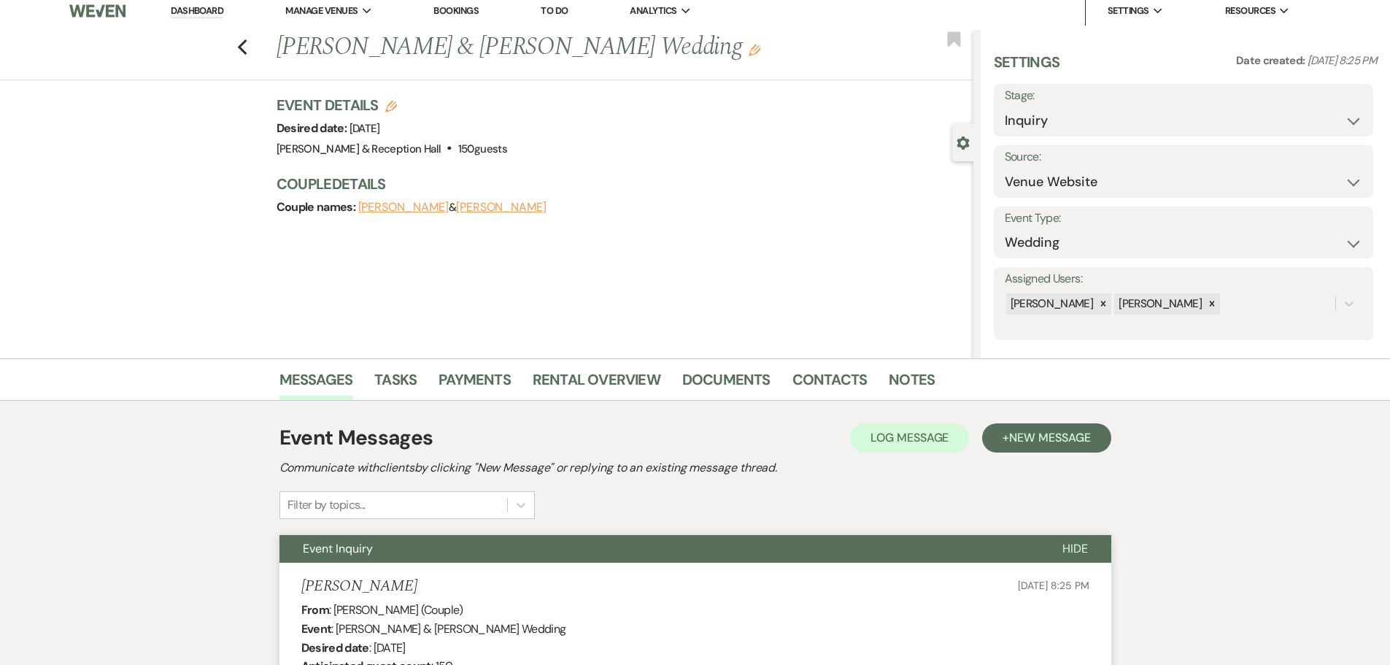
scroll to position [0, 0]
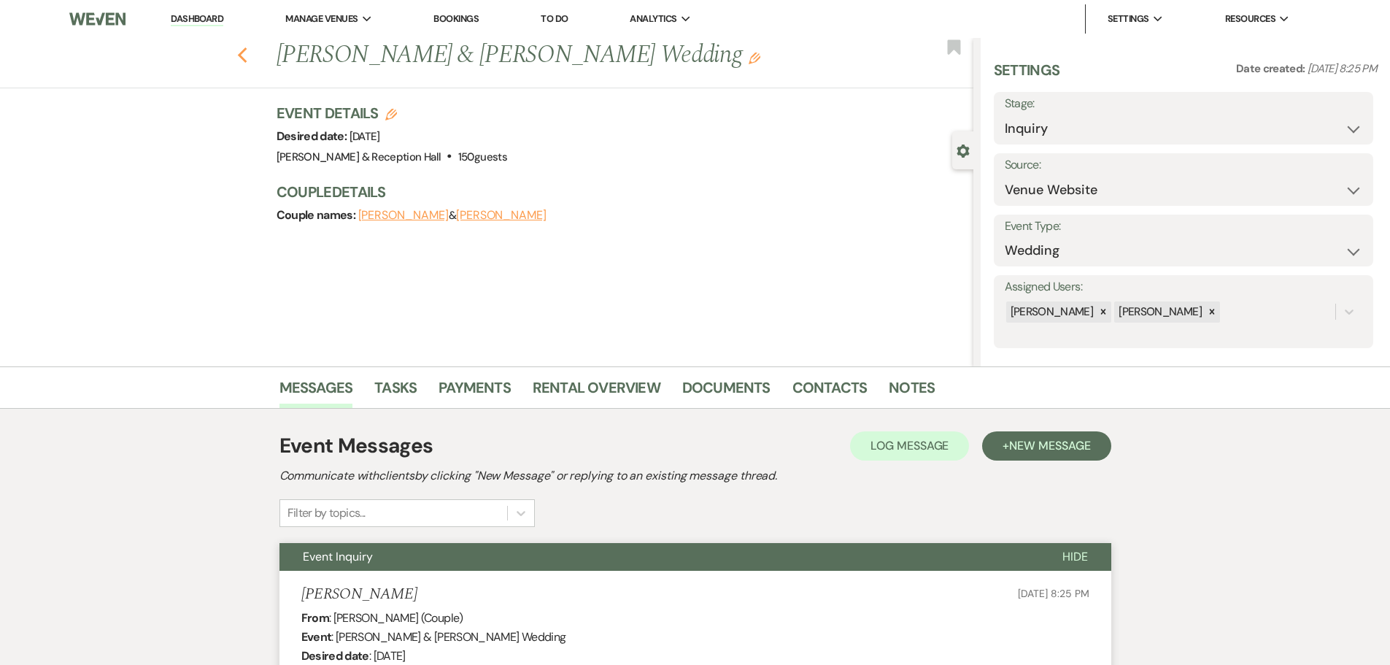
click at [248, 57] on icon "Previous" at bounding box center [242, 56] width 11 height 18
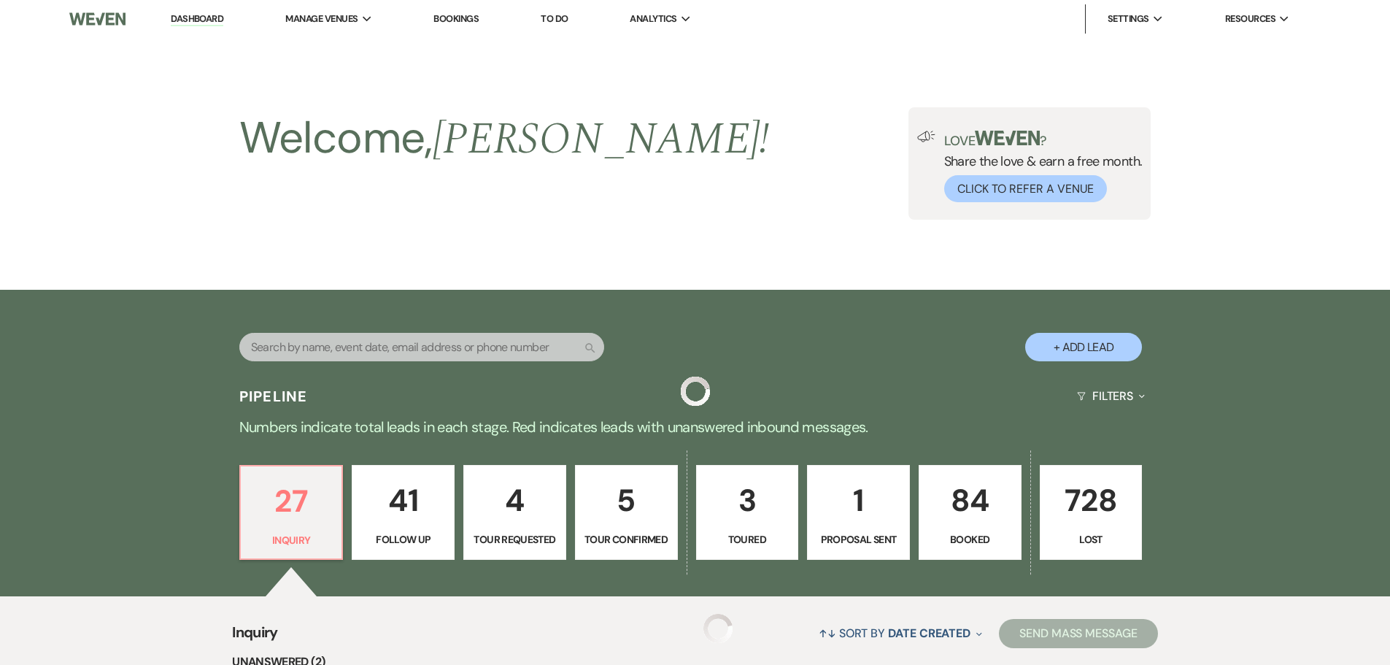
scroll to position [584, 0]
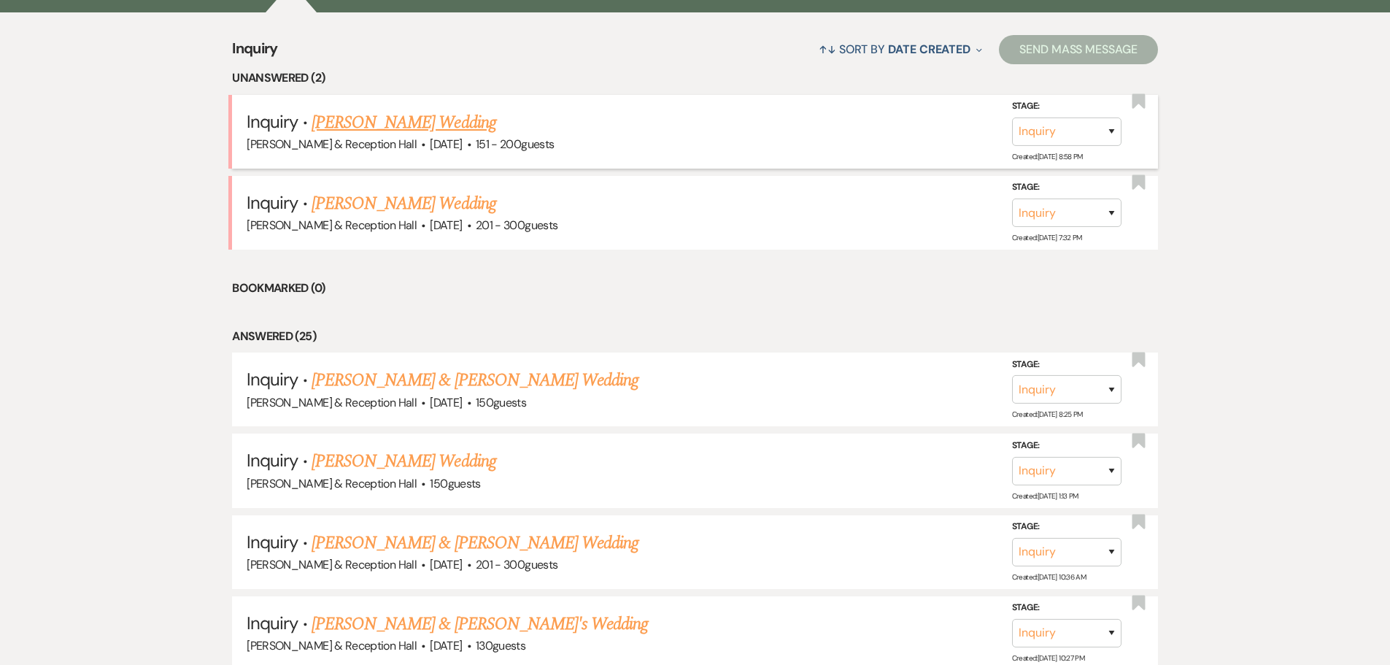
click at [475, 123] on link "Amanda Chappelear's Wedding" at bounding box center [404, 122] width 185 height 26
select select "2"
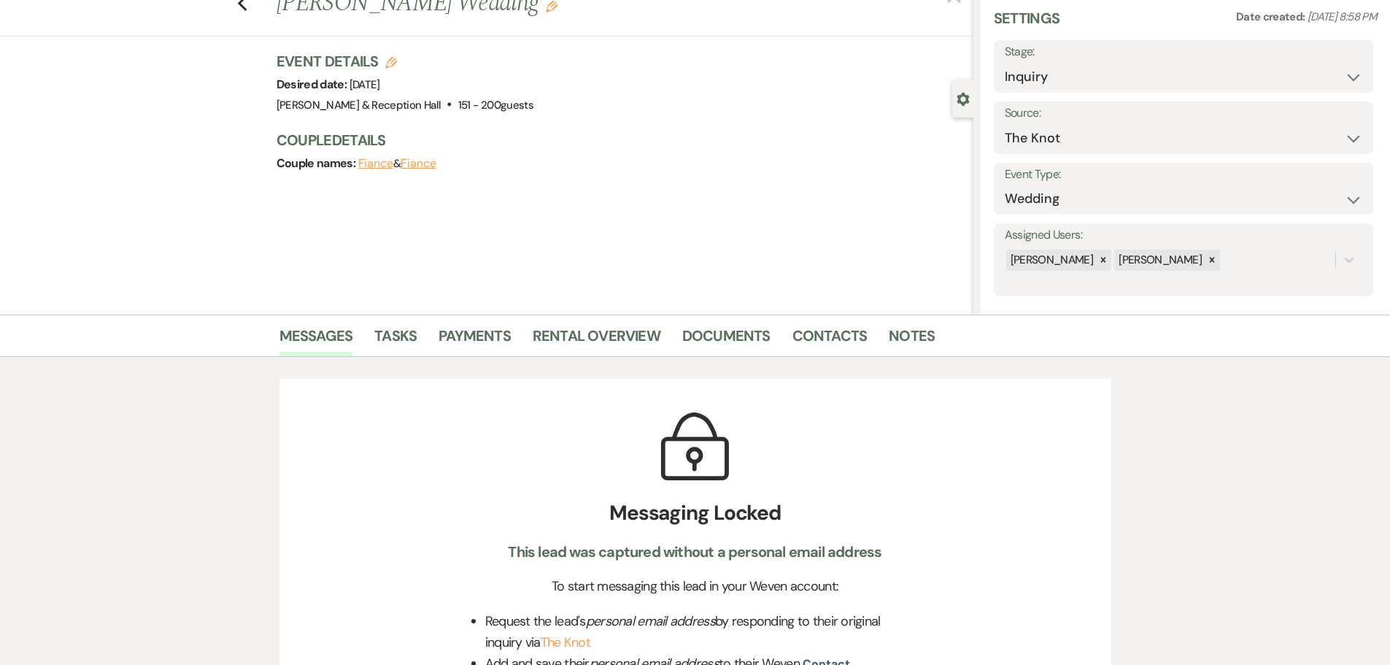
scroll to position [365, 0]
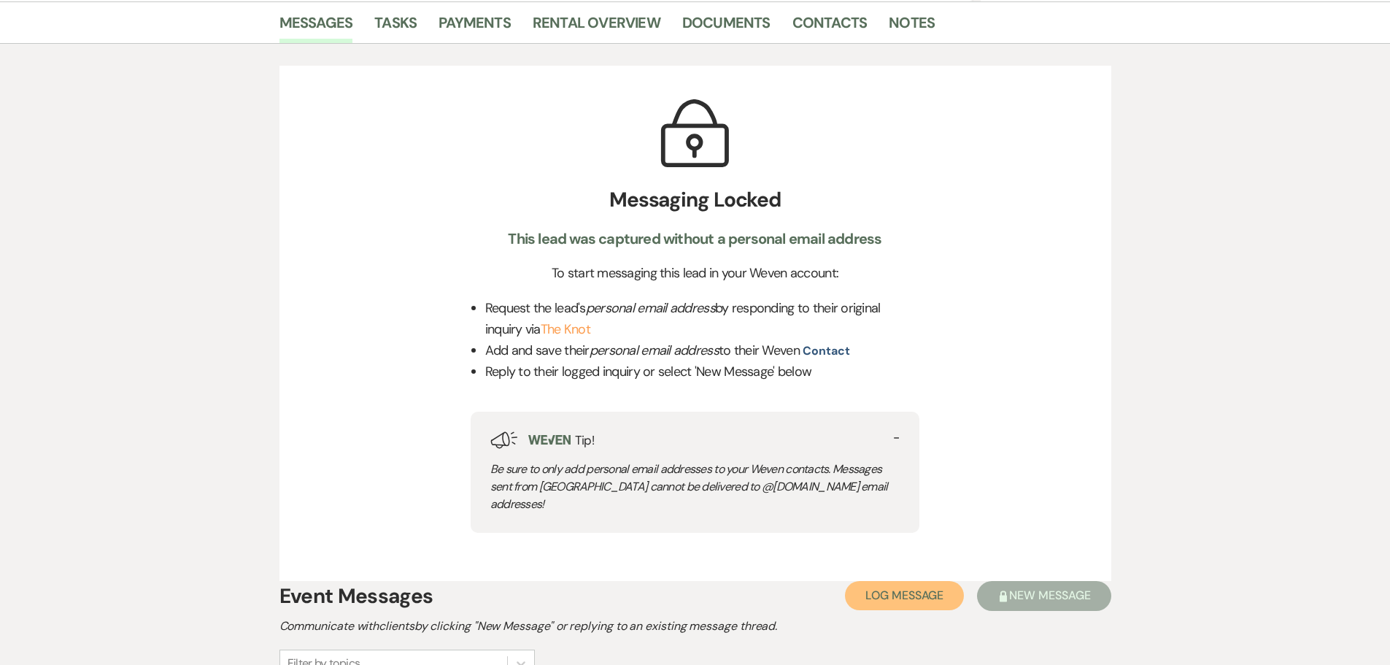
click at [912, 588] on span "Log Message" at bounding box center [905, 595] width 78 height 15
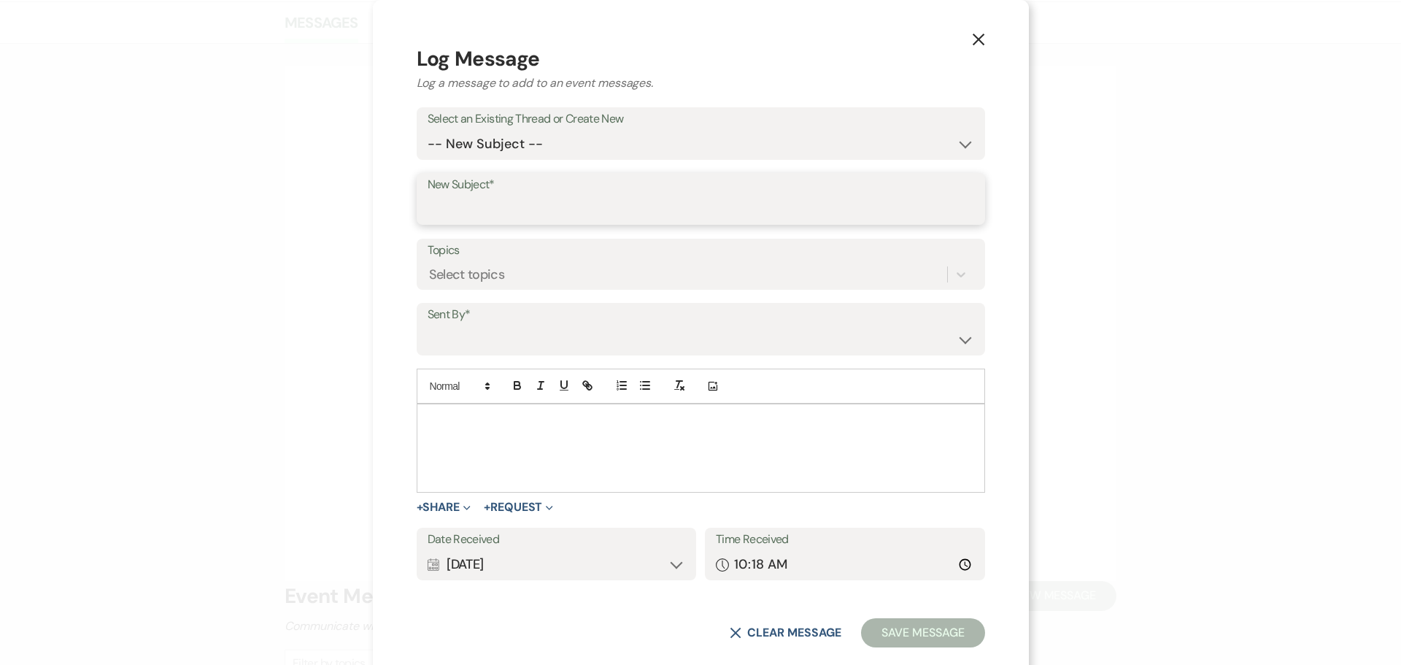
click at [572, 209] on input "New Subject*" at bounding box center [701, 209] width 547 height 28
type input "[PERSON_NAME] & Reception Hall"
click at [569, 342] on select "Lexie Craft (lexie@bellaterre.com) Katie Dreyer (katie.dreyer@bellaterre.com) A…" at bounding box center [701, 340] width 547 height 28
select select "user-169991"
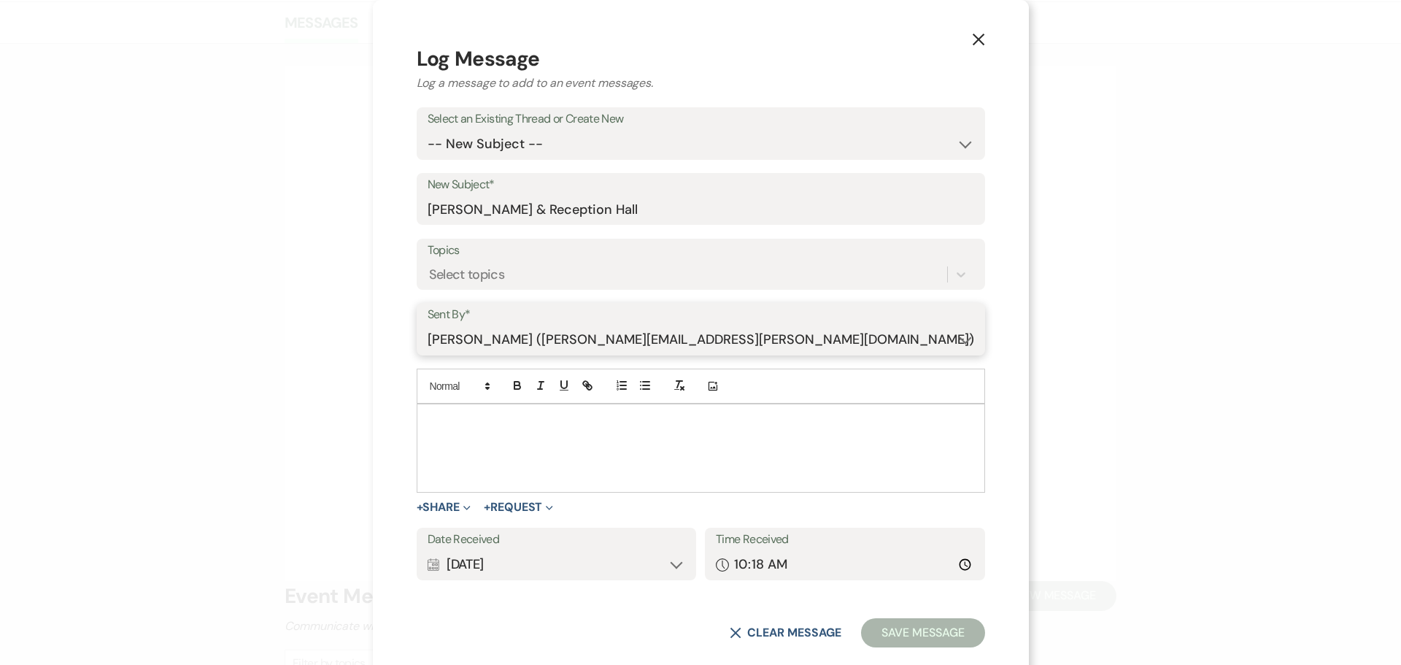
click at [509, 326] on select "Lexie Craft (lexie@bellaterre.com) Katie Dreyer (katie.dreyer@bellaterre.com) A…" at bounding box center [701, 340] width 547 height 28
click at [556, 418] on p at bounding box center [700, 421] width 545 height 16
click at [658, 418] on p "Sent initial email via" at bounding box center [700, 421] width 545 height 16
click at [861, 631] on button "Save Message" at bounding box center [922, 632] width 123 height 29
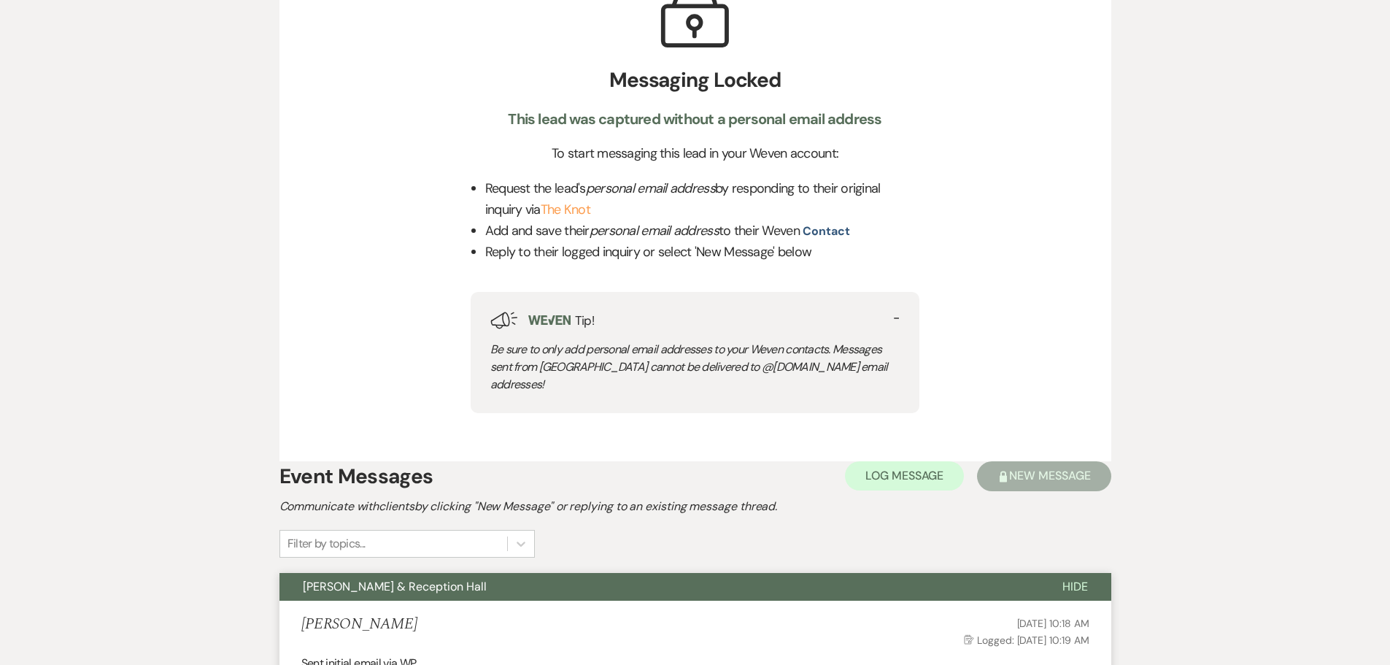
scroll to position [730, 0]
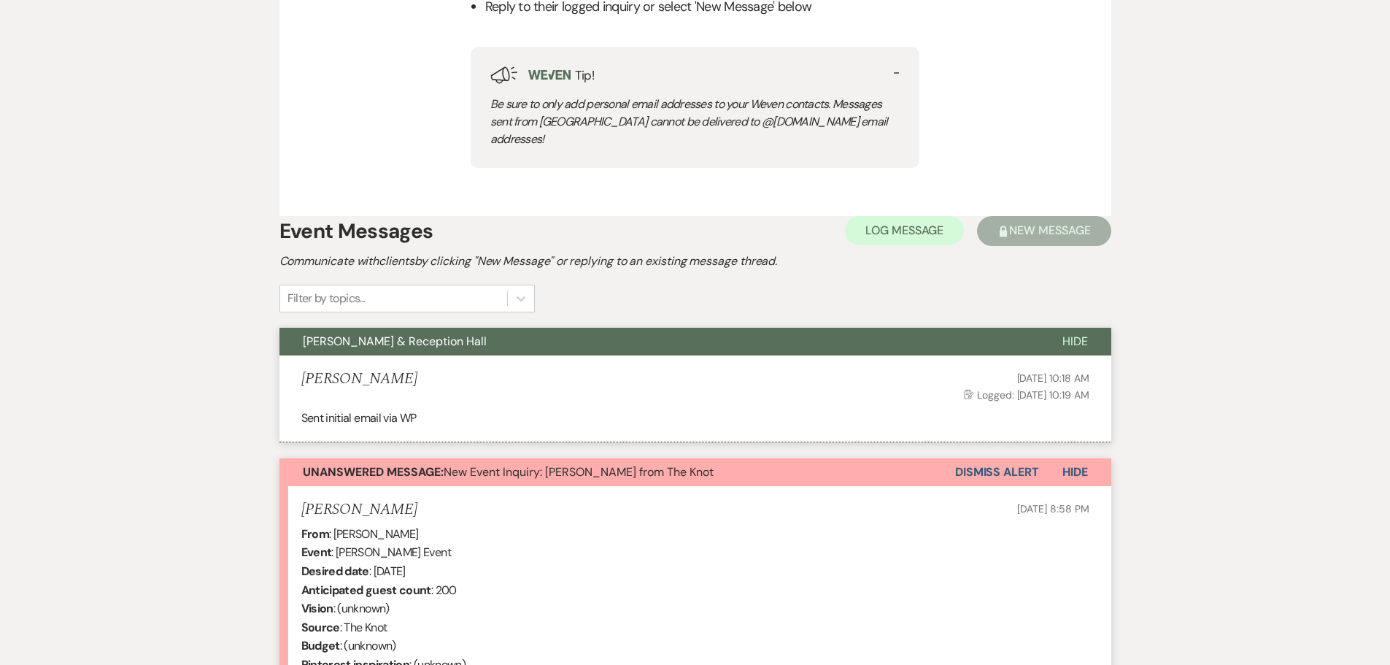
click at [1012, 458] on button "Dismiss Alert" at bounding box center [997, 472] width 84 height 28
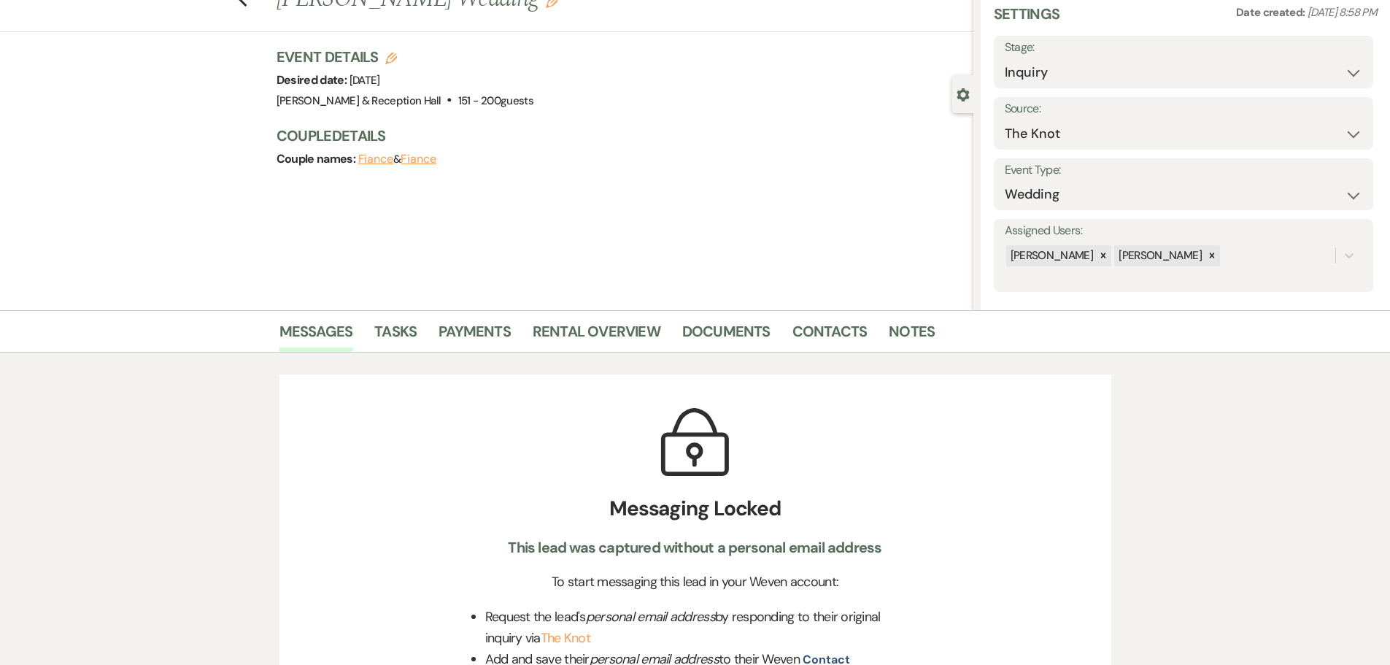
scroll to position [0, 0]
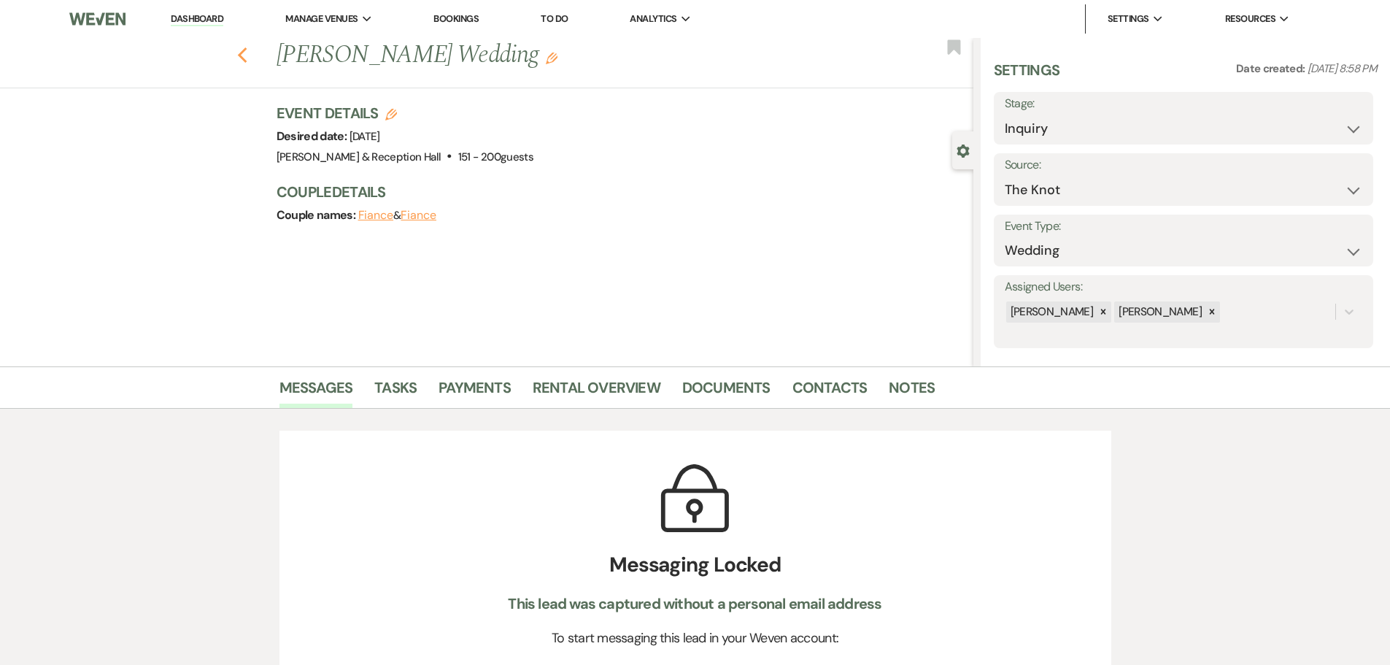
click at [247, 50] on icon "Previous" at bounding box center [242, 56] width 11 height 18
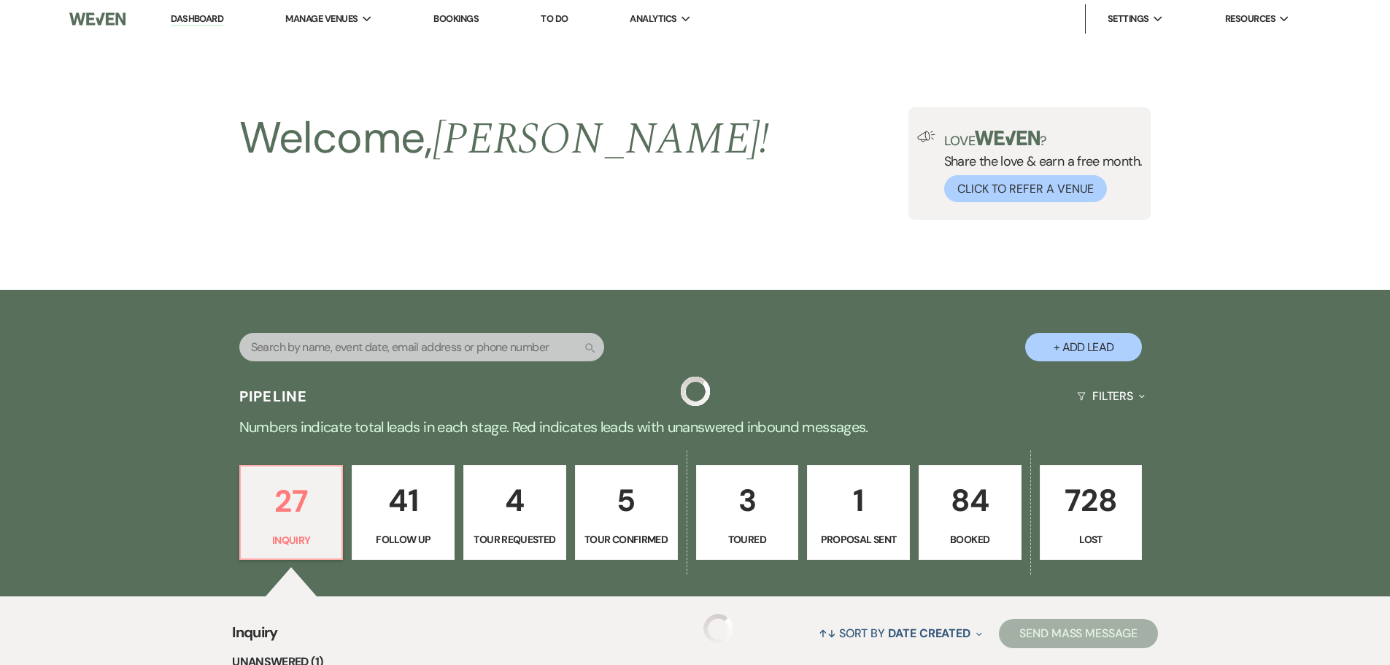
scroll to position [584, 0]
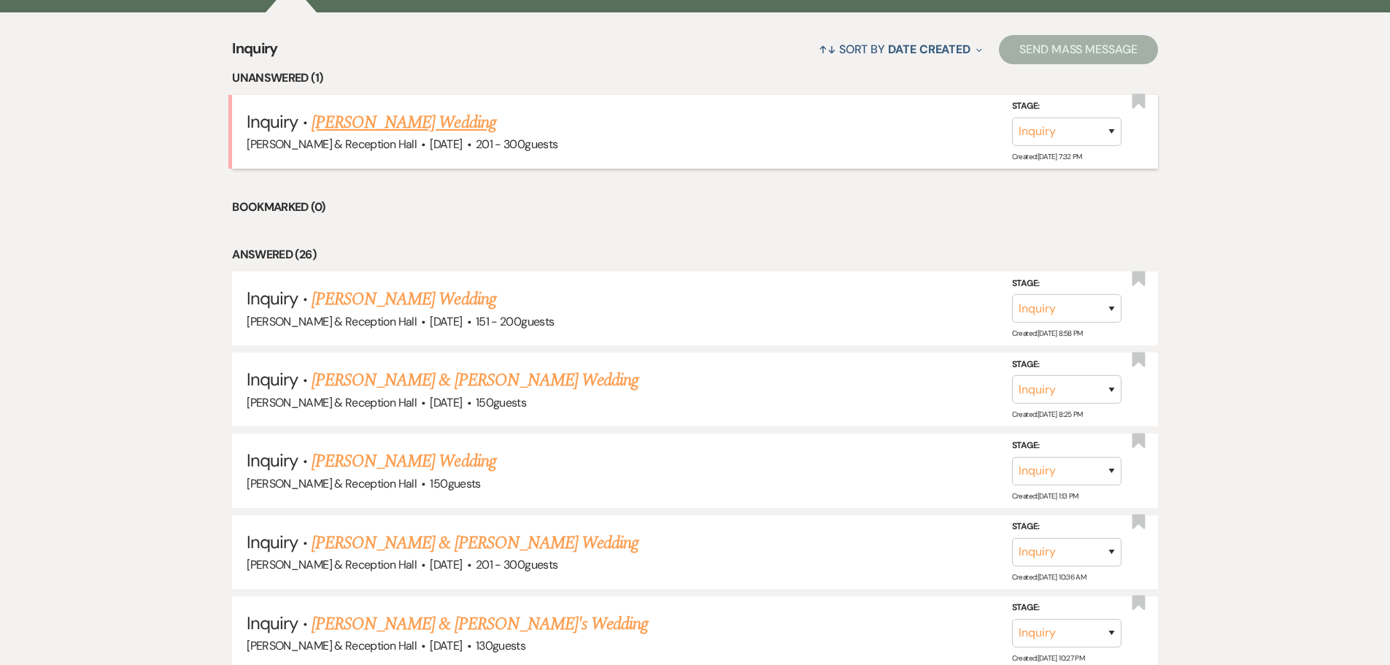
click at [456, 123] on link "Jorge Valenzuela's Wedding" at bounding box center [404, 122] width 185 height 26
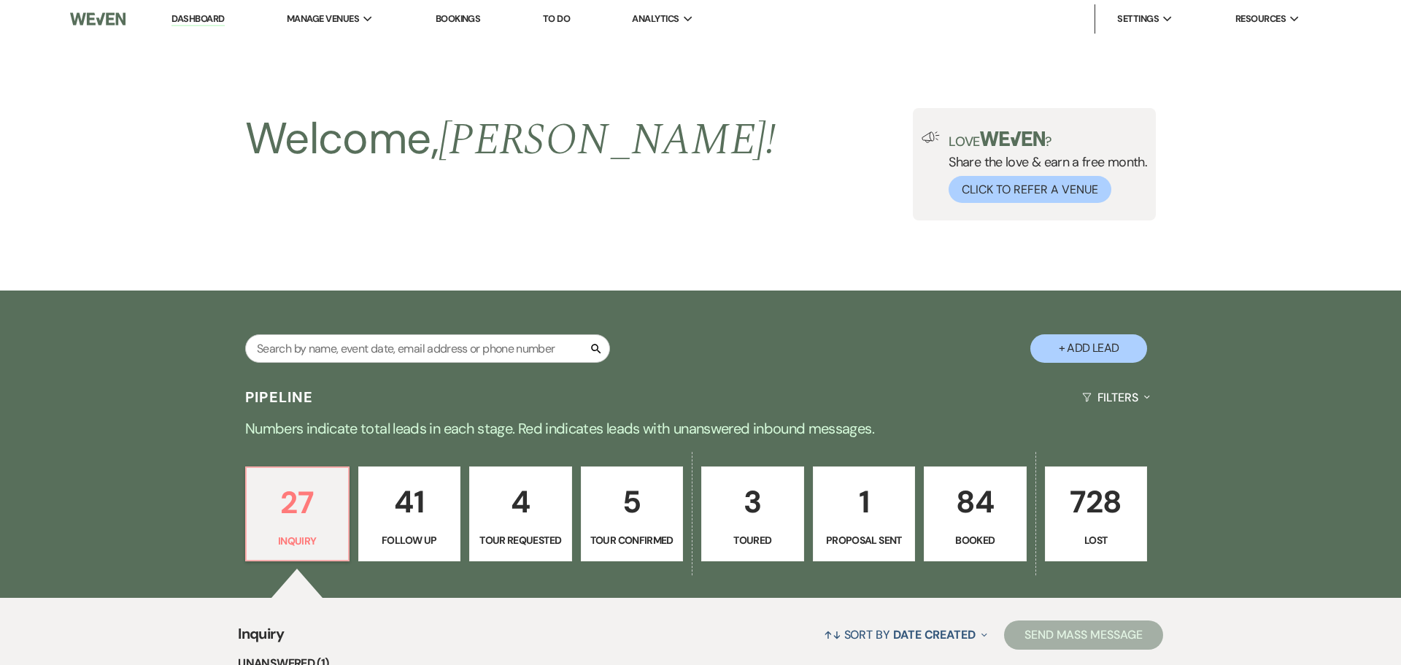
select select "2"
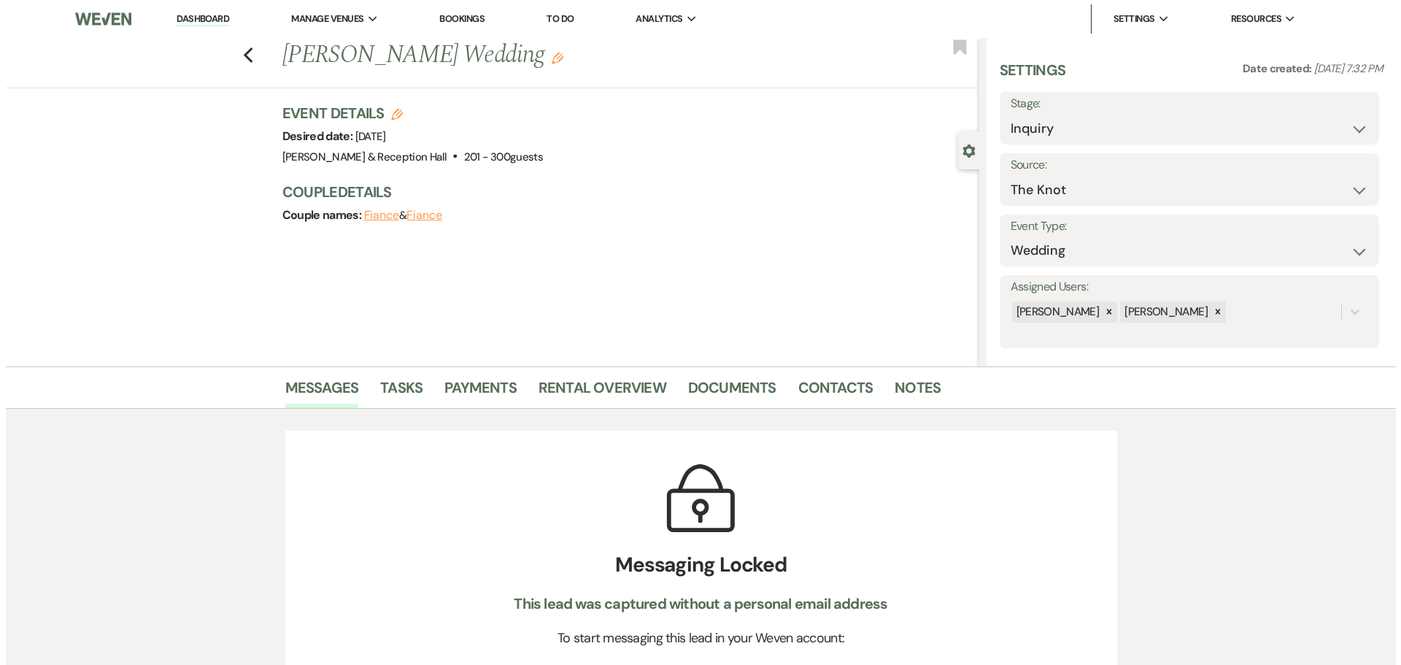
scroll to position [511, 0]
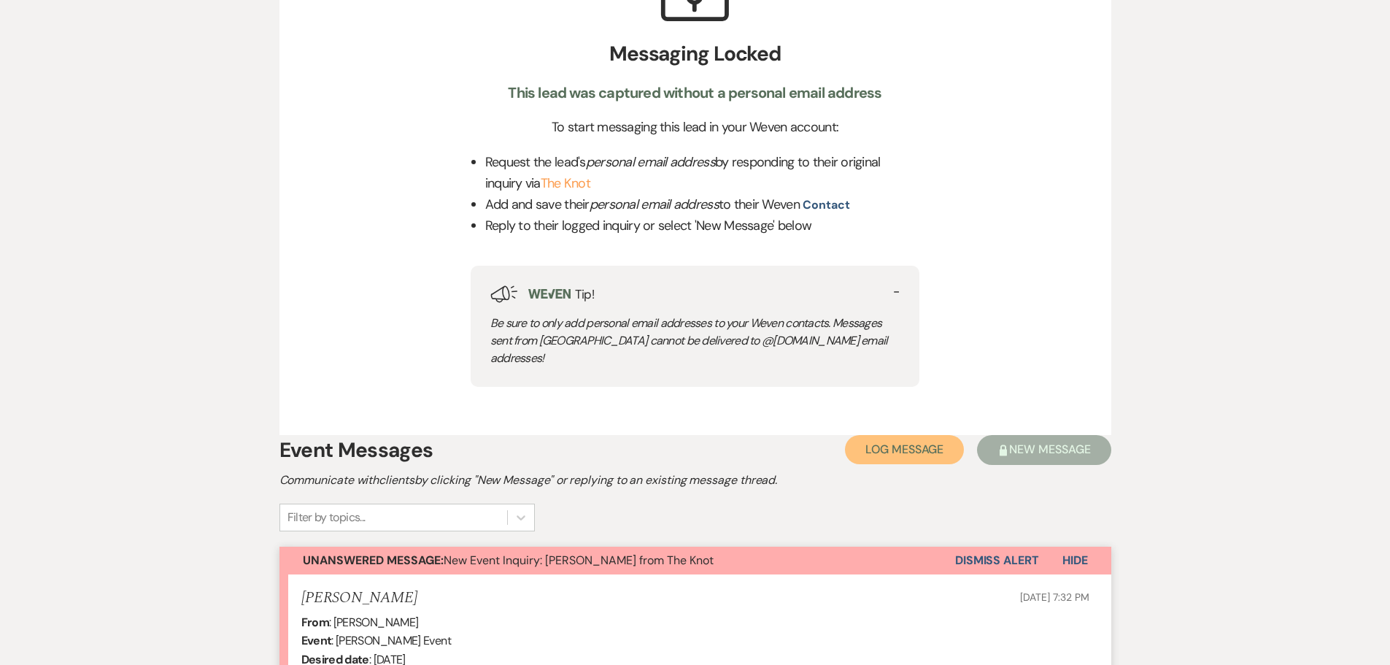
click at [942, 442] on span "Log Message" at bounding box center [905, 449] width 78 height 15
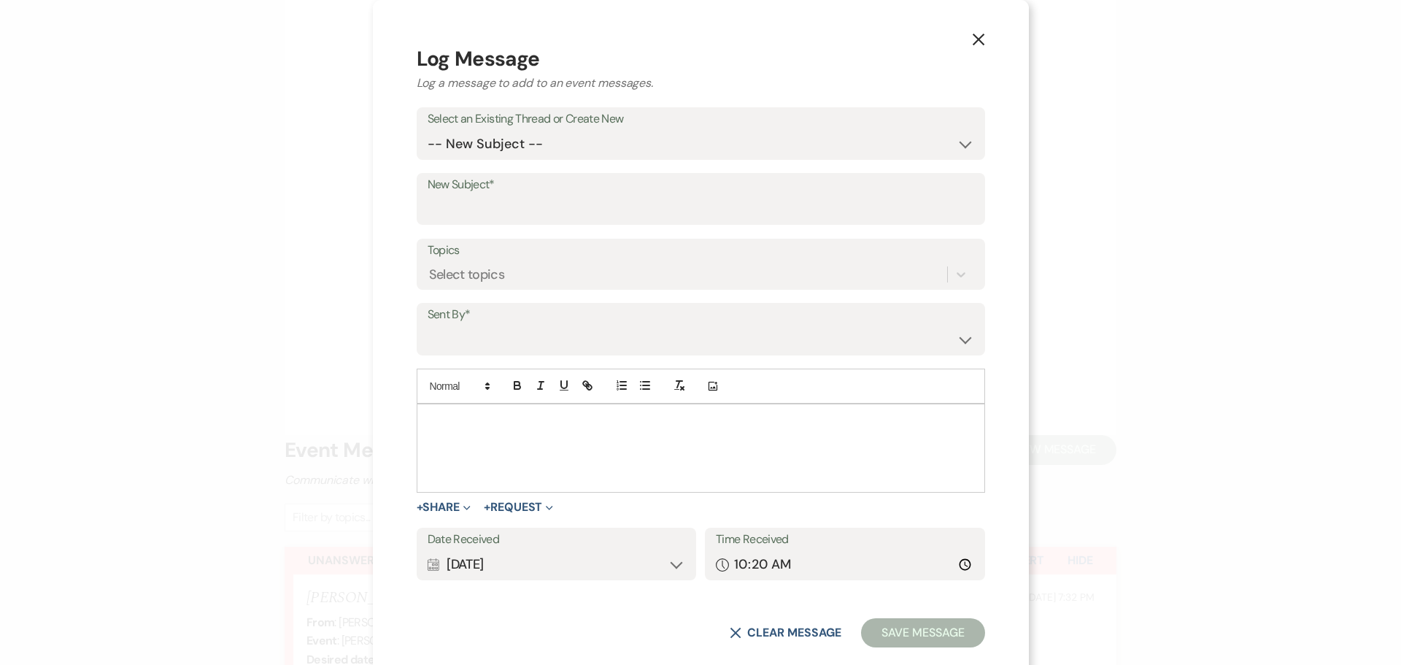
click at [590, 423] on p at bounding box center [700, 421] width 545 height 16
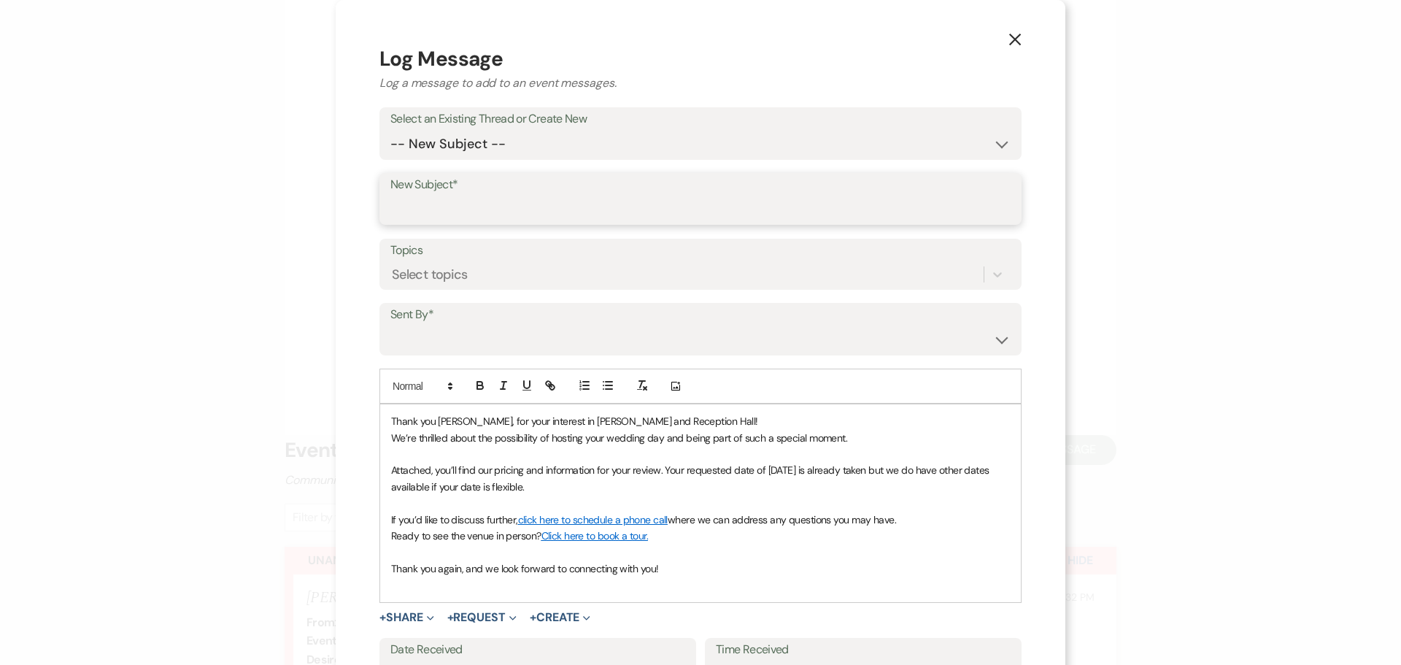
click at [488, 207] on input "New Subject*" at bounding box center [700, 209] width 620 height 28
type input "[PERSON_NAME] & Reception Hall"
click at [993, 344] on select "Lexie Craft (lexie@bellaterre.com) Katie Dreyer (katie.dreyer@bellaterre.com) J…" at bounding box center [700, 340] width 620 height 28
select select "user-169991"
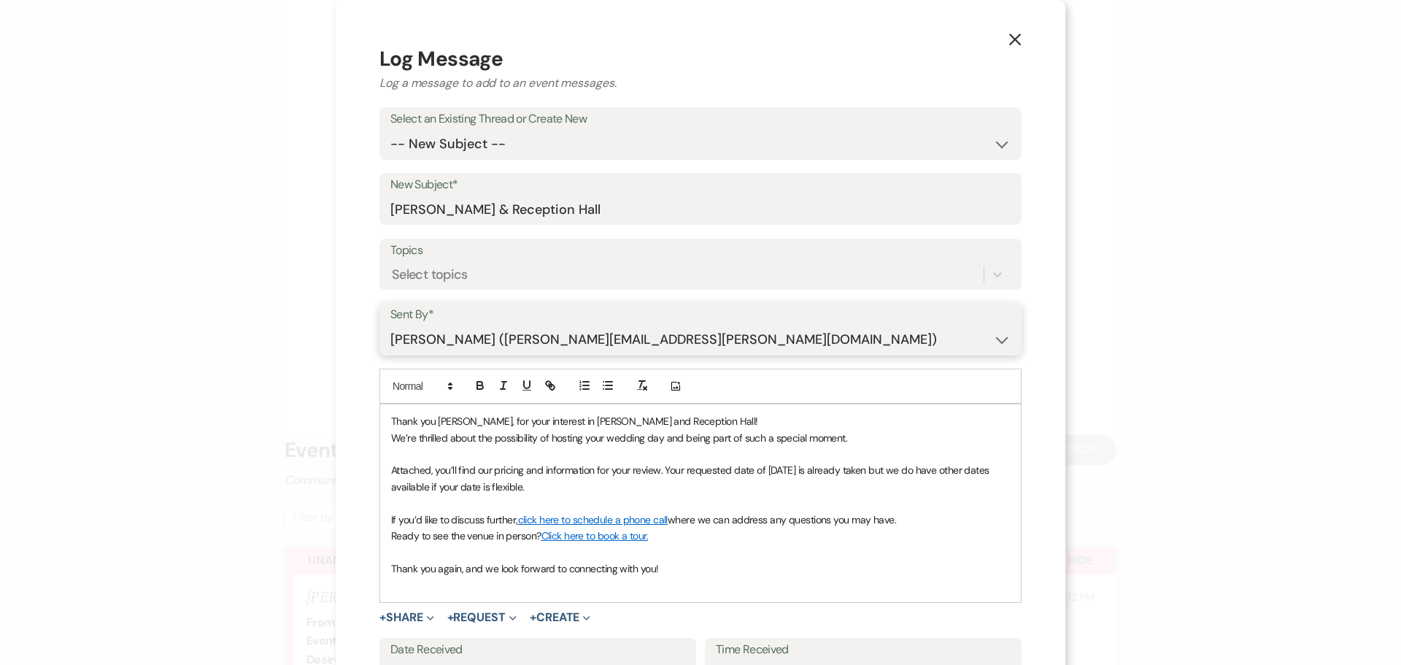
click at [390, 326] on select "Lexie Craft (lexie@bellaterre.com) Katie Dreyer (katie.dreyer@bellaterre.com) J…" at bounding box center [700, 340] width 620 height 28
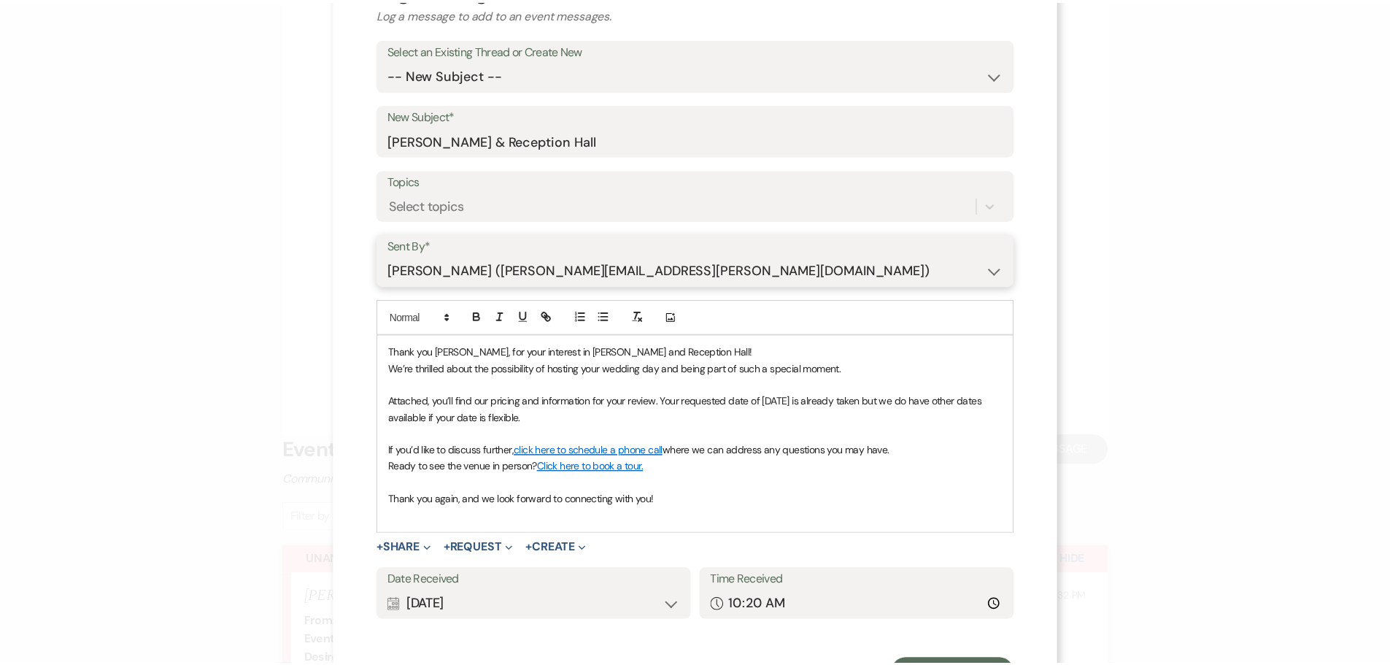
scroll to position [136, 0]
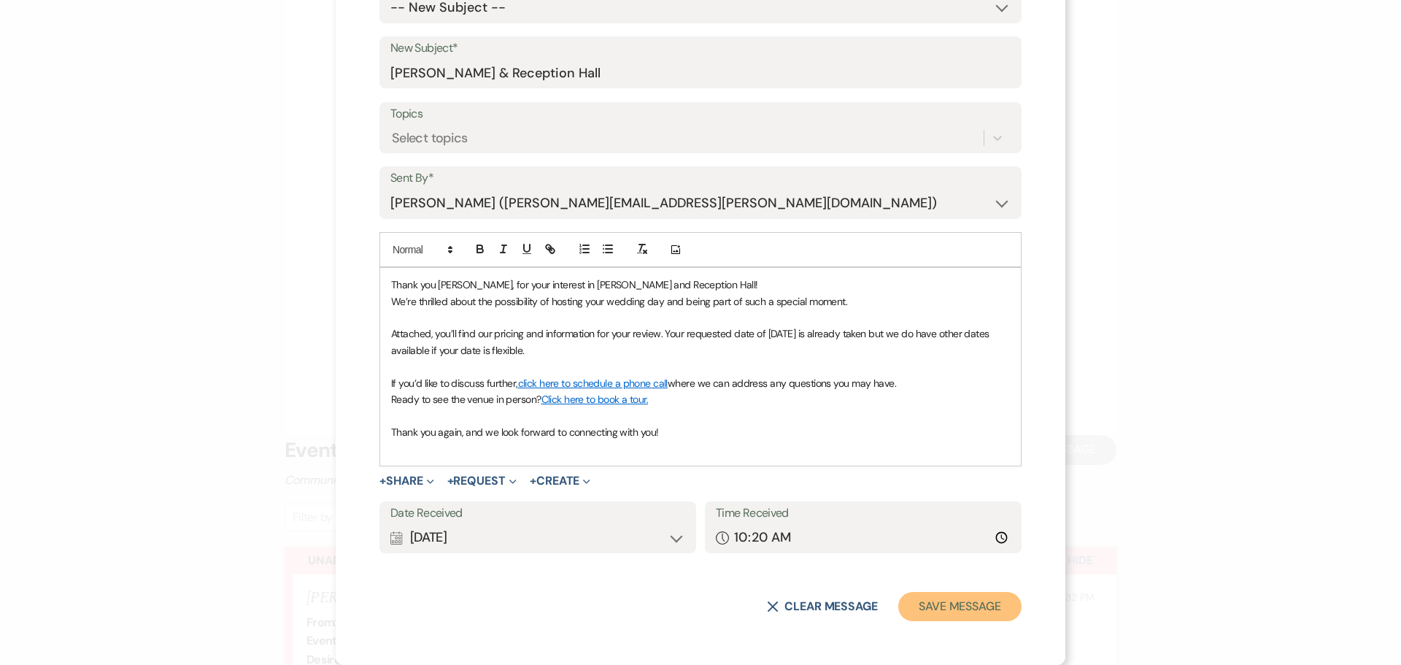
click at [931, 607] on button "Save Message" at bounding box center [959, 606] width 123 height 29
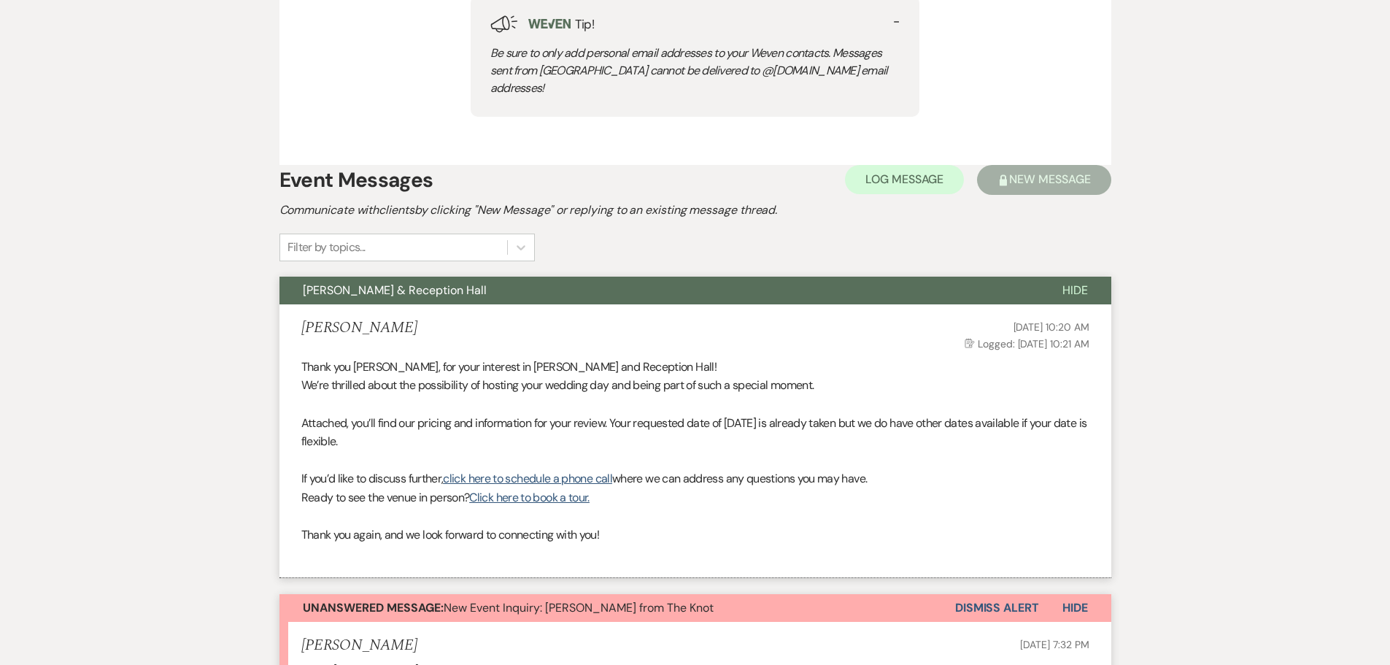
scroll to position [949, 0]
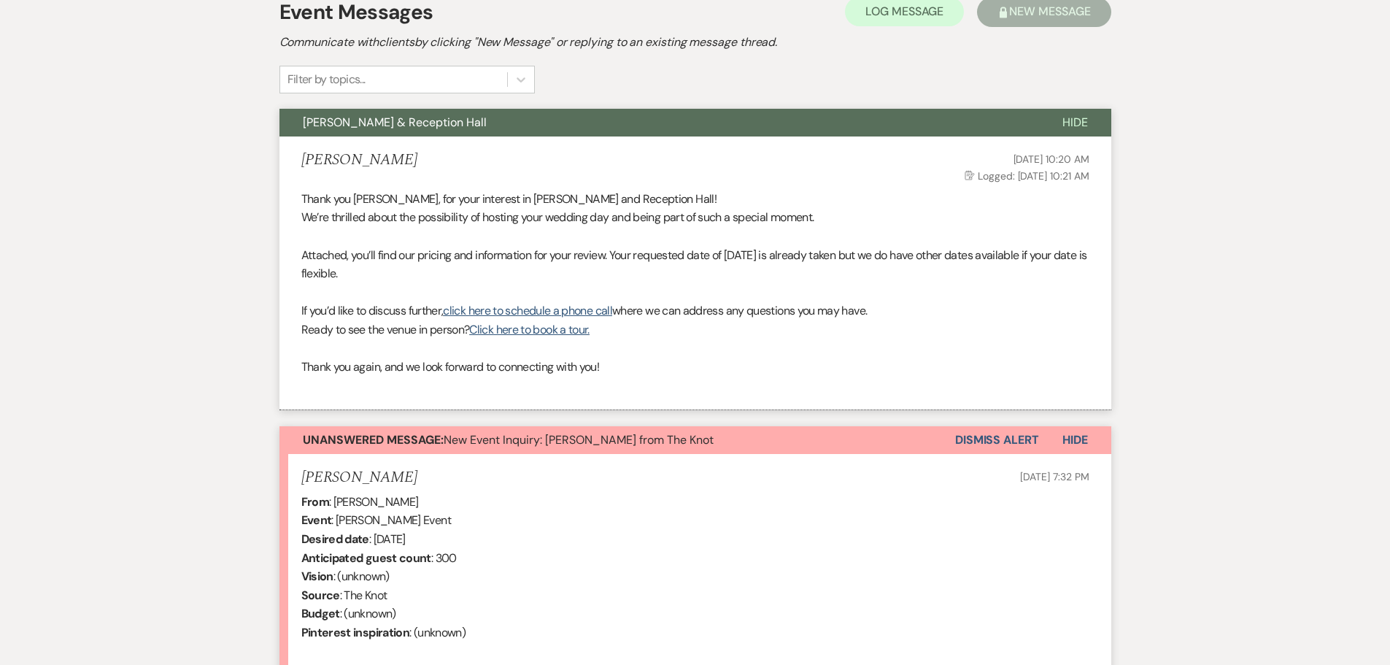
click at [1020, 426] on button "Dismiss Alert" at bounding box center [997, 440] width 84 height 28
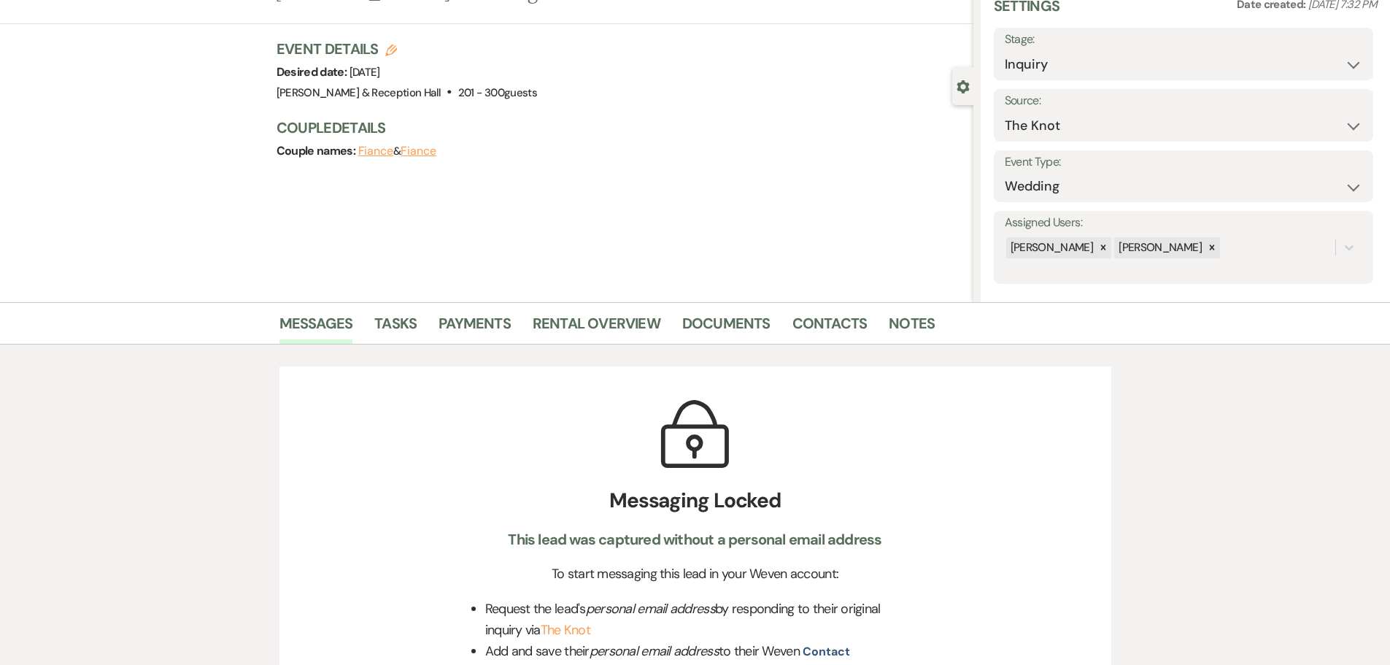
scroll to position [0, 0]
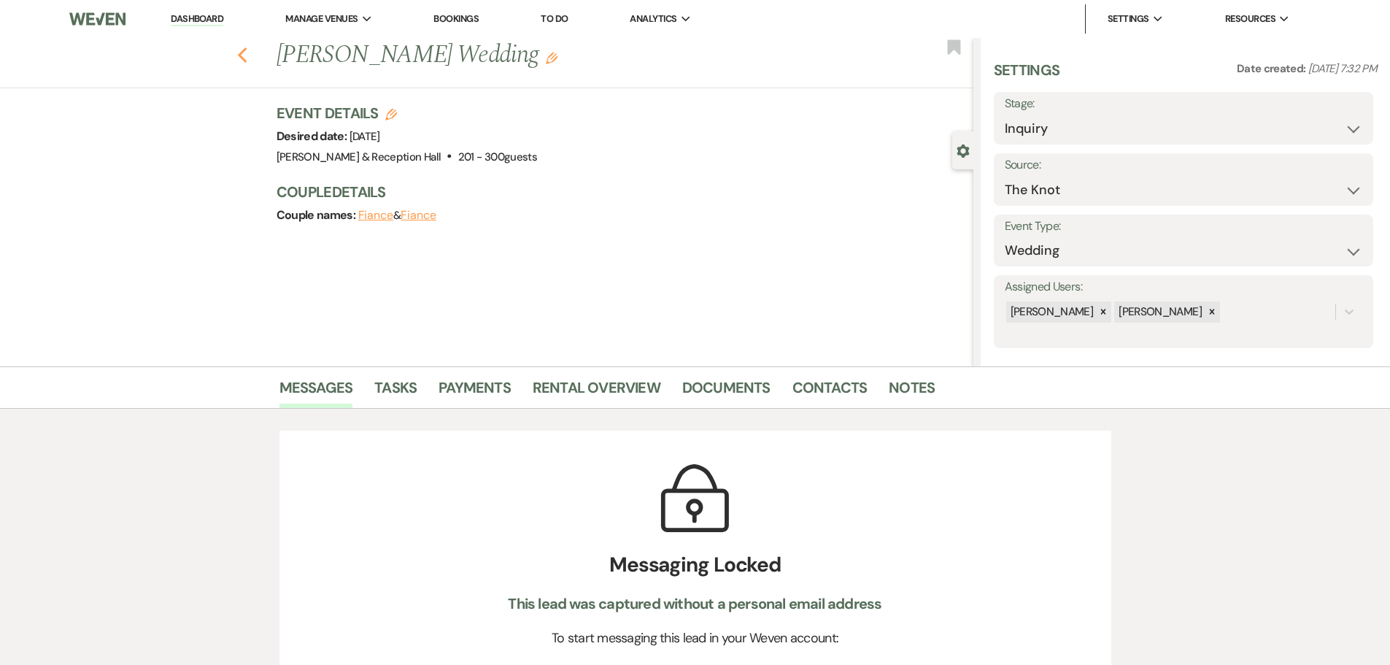
click at [248, 57] on icon "Previous" at bounding box center [242, 56] width 11 height 18
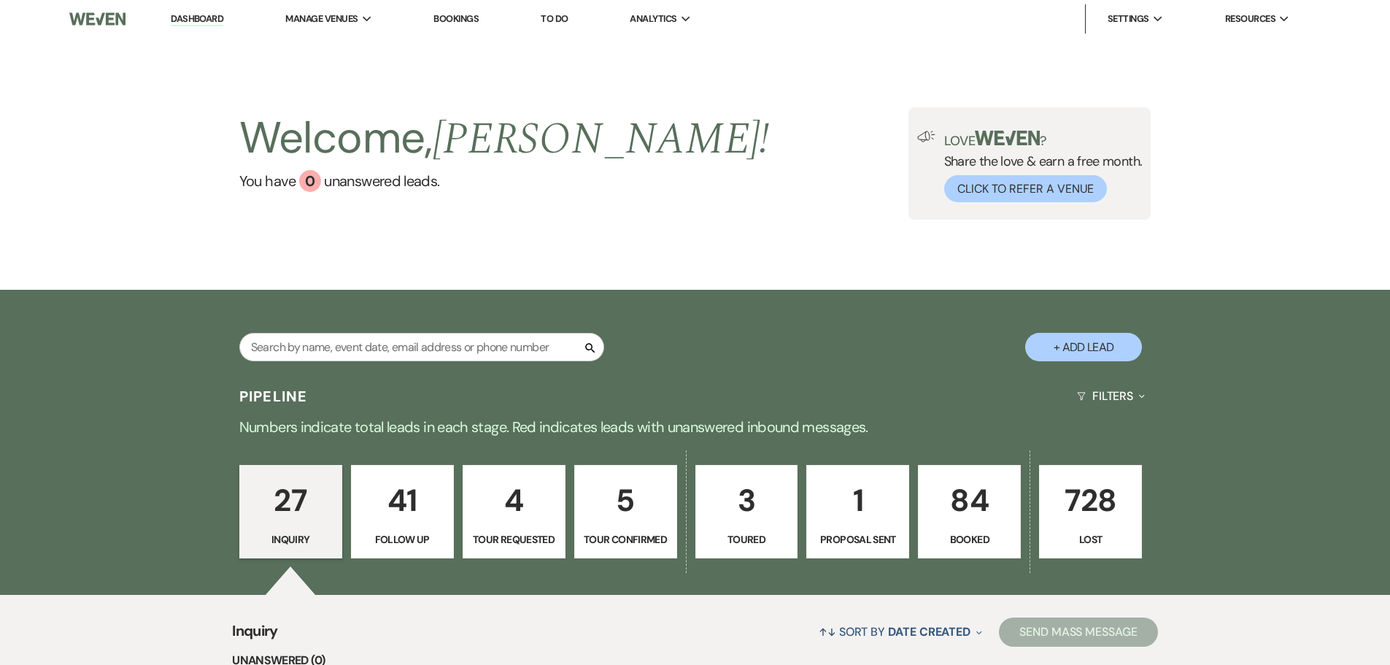
click at [555, 18] on link "To Do" at bounding box center [554, 18] width 27 height 12
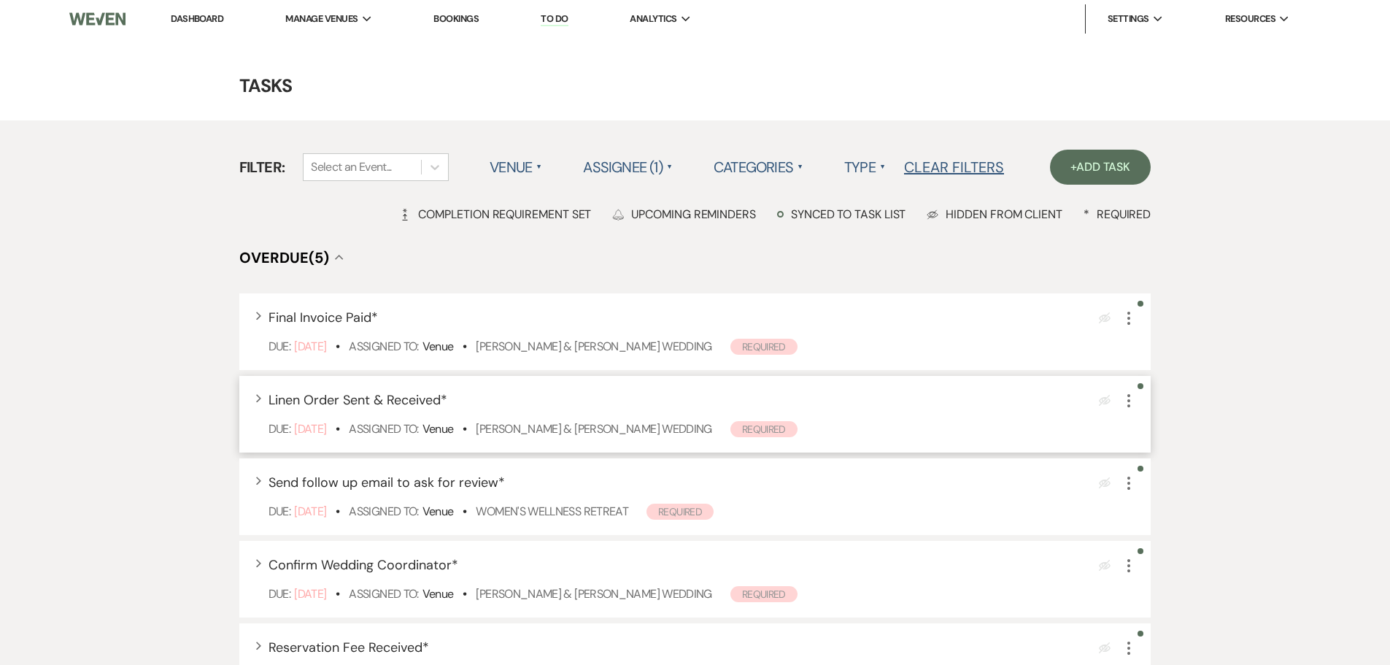
click at [417, 400] on span "Linen Order Sent & Received *" at bounding box center [358, 400] width 179 height 18
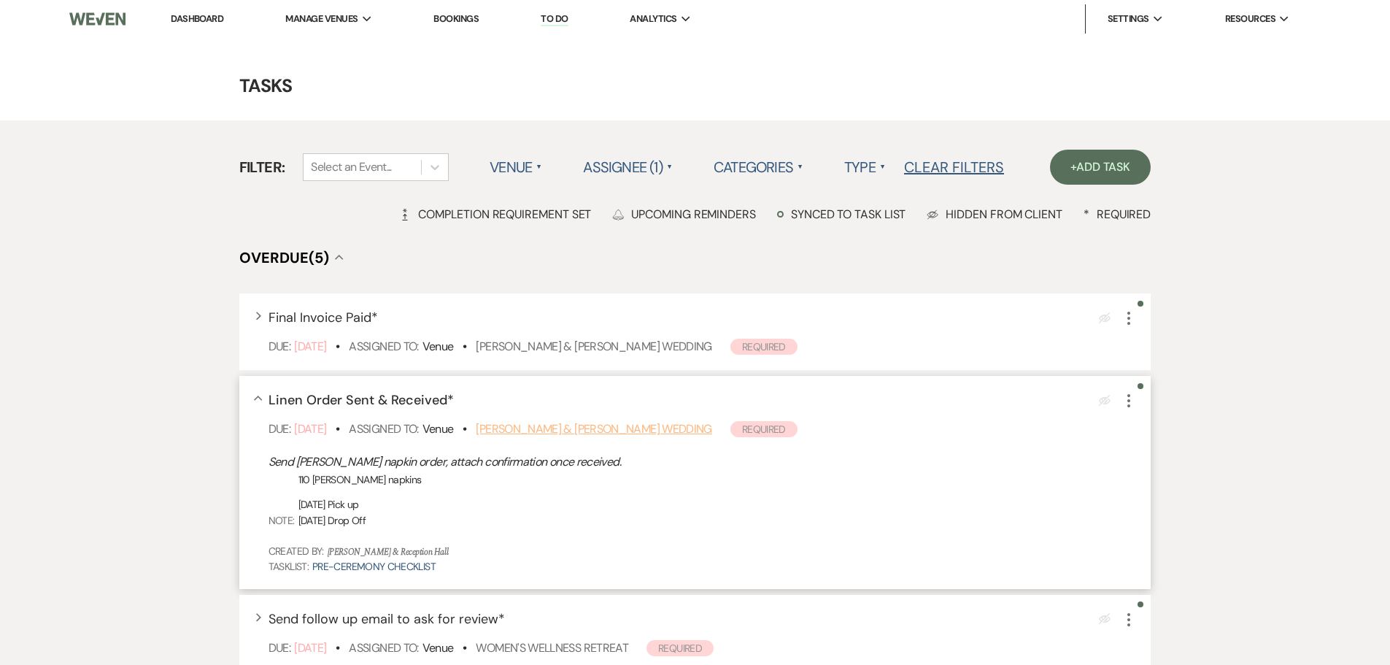
click at [676, 433] on link "[PERSON_NAME] & [PERSON_NAME] Wedding" at bounding box center [594, 428] width 236 height 15
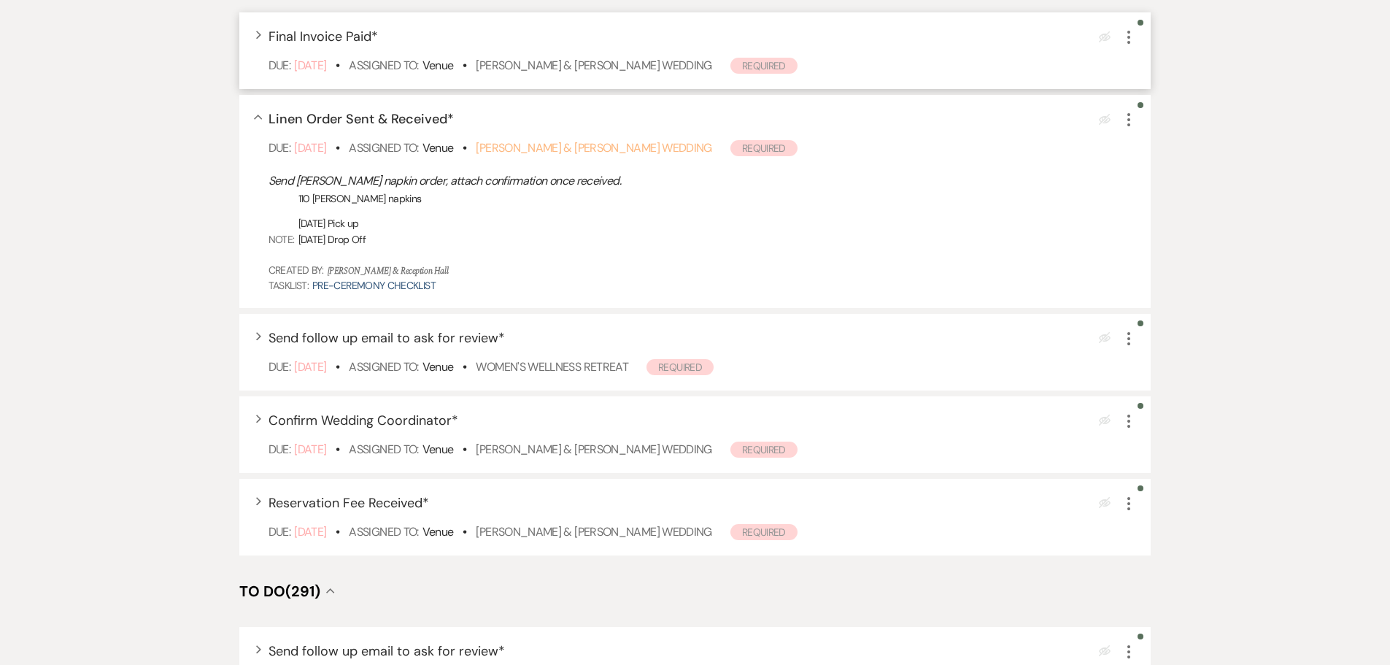
scroll to position [292, 0]
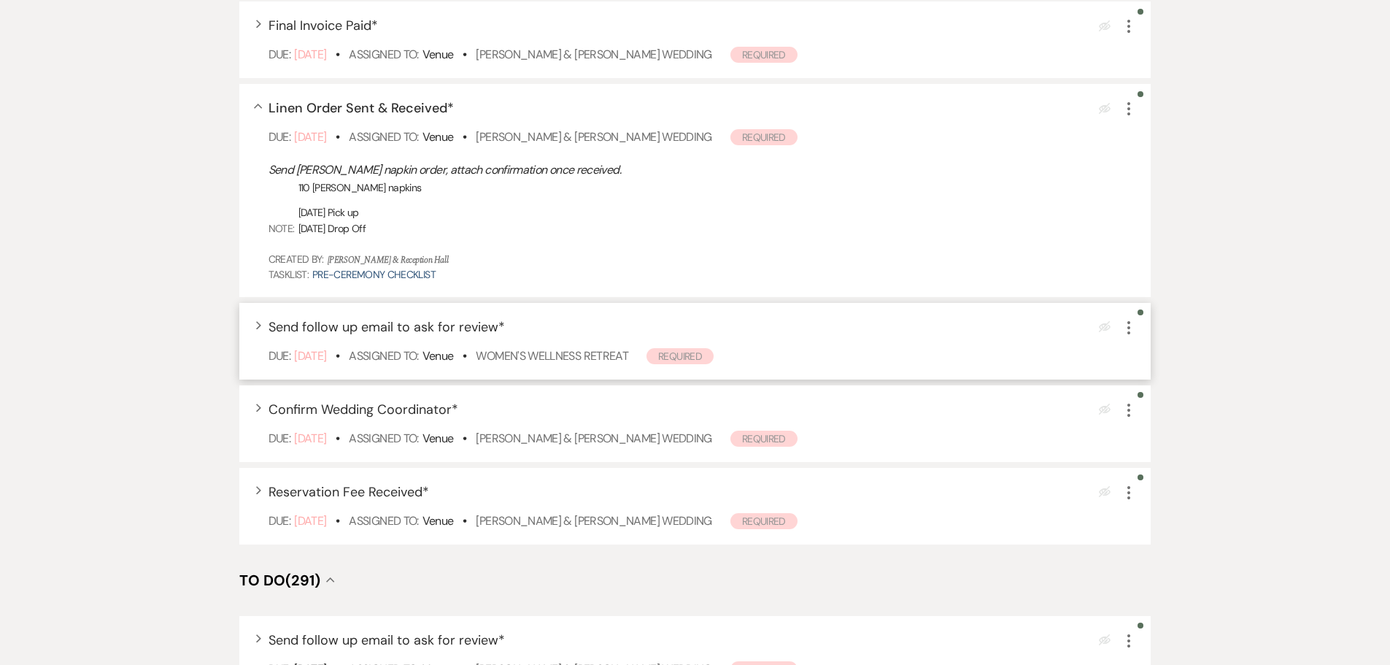
click at [1131, 326] on icon "More" at bounding box center [1129, 328] width 18 height 18
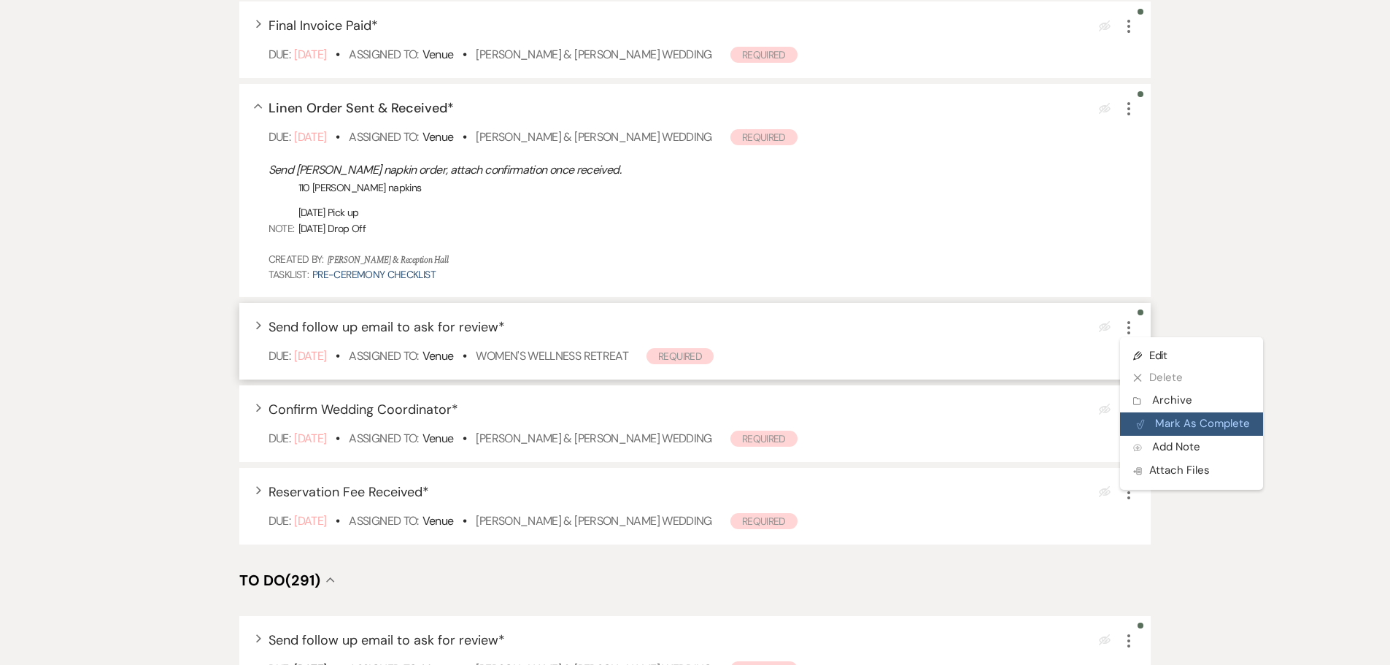
click at [1224, 424] on button "Plan Portal Link Mark As Complete" at bounding box center [1191, 423] width 143 height 23
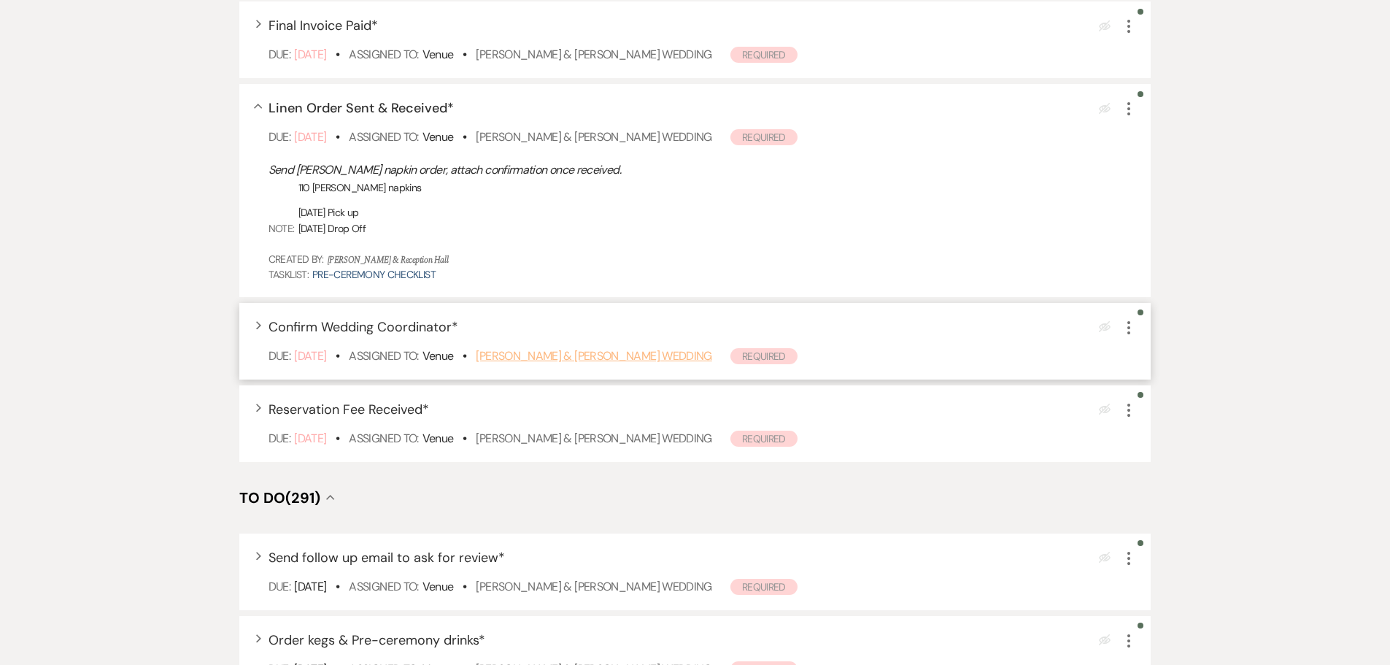
click at [582, 357] on link "Jamie Wredt & Adam Kropp's Wedding" at bounding box center [594, 355] width 236 height 15
click at [629, 443] on link "Brandi Ellison & Javier Garcia's Wedding" at bounding box center [594, 438] width 236 height 15
click at [1132, 409] on icon "More" at bounding box center [1129, 410] width 18 height 18
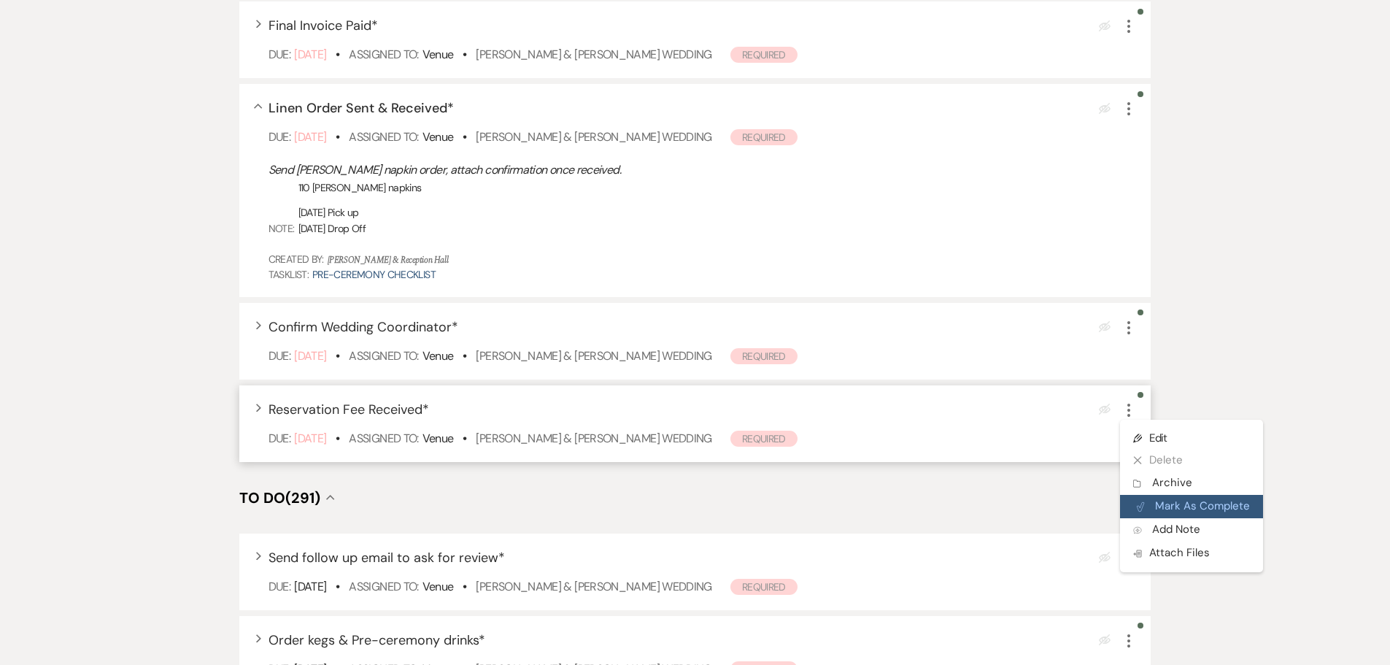
click at [1227, 502] on button "Plan Portal Link Mark As Complete" at bounding box center [1191, 506] width 143 height 23
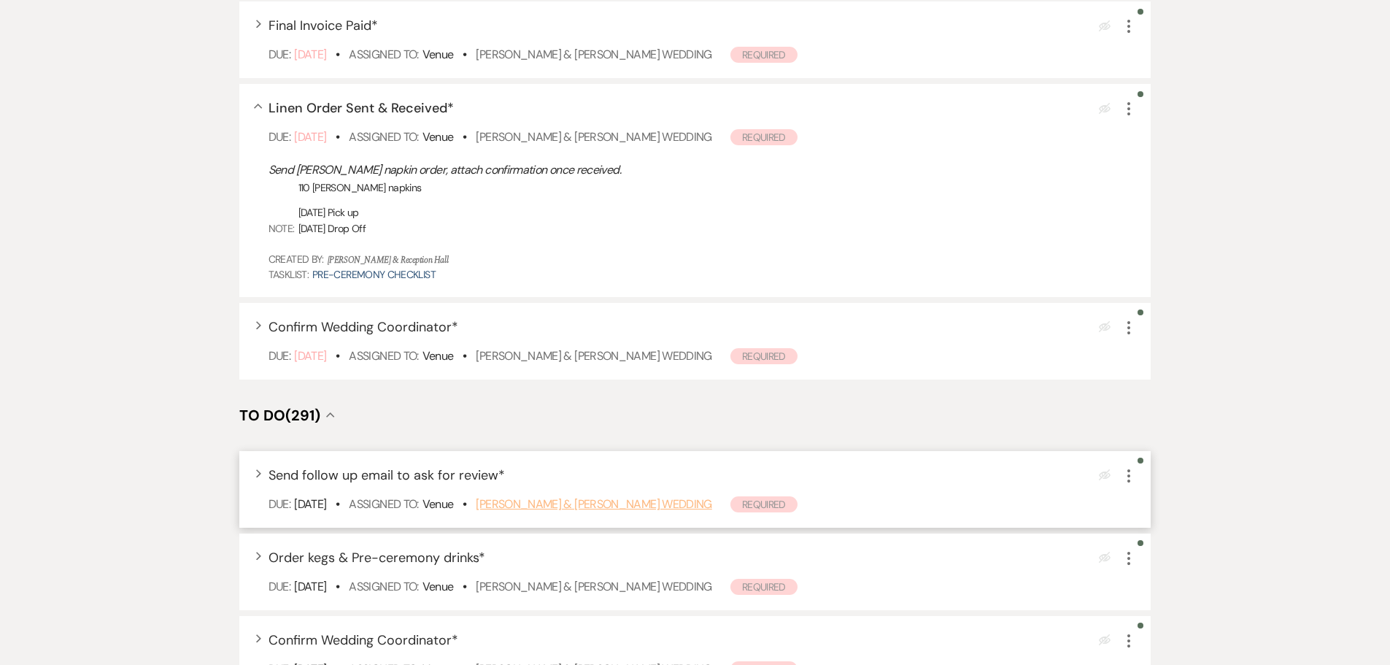
click at [647, 507] on link "Peyton Young & Nick Svoboda's Wedding" at bounding box center [594, 503] width 236 height 15
click at [320, 409] on span "To Do (291)" at bounding box center [279, 415] width 81 height 19
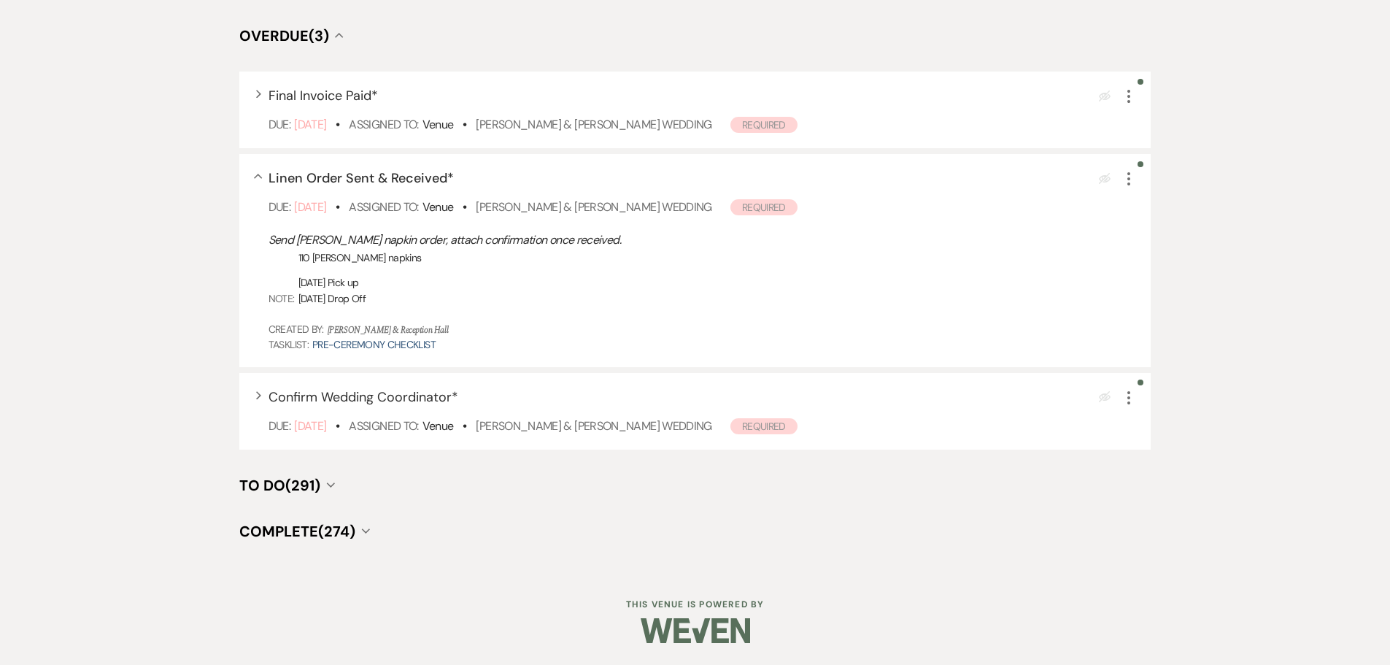
scroll to position [222, 0]
click at [314, 483] on span "To Do (291)" at bounding box center [279, 485] width 81 height 19
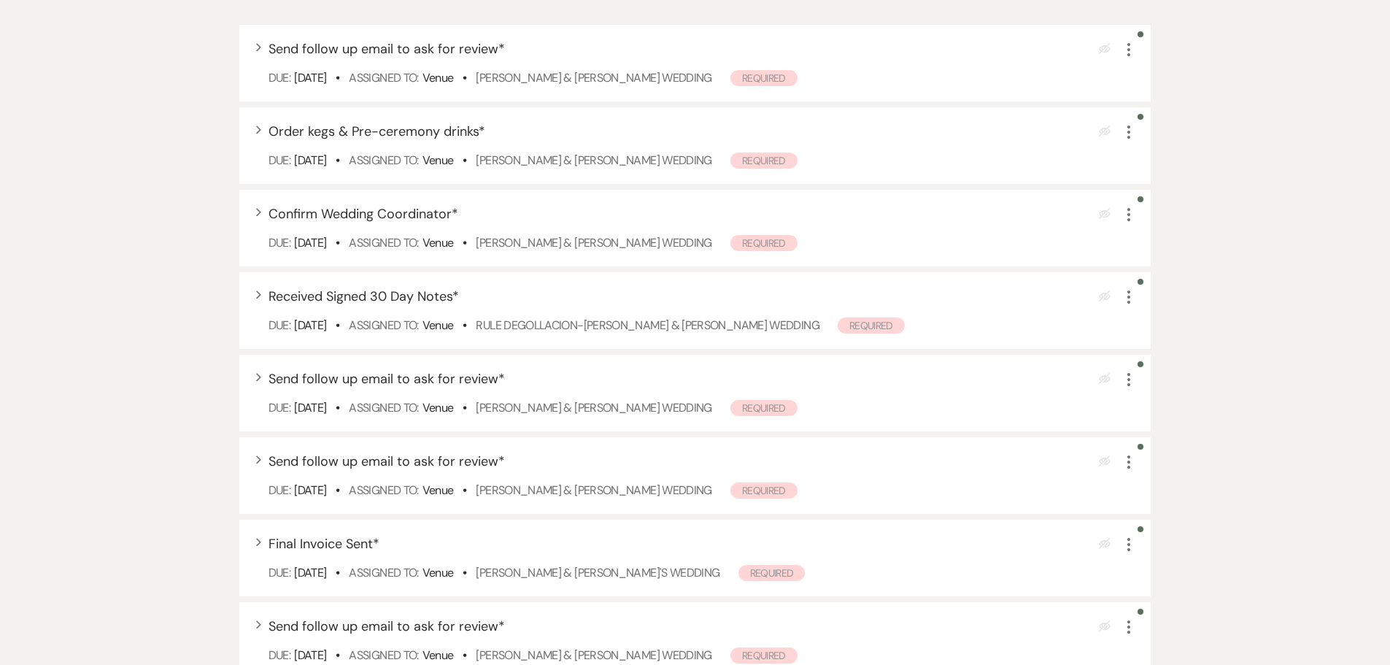
scroll to position [0, 0]
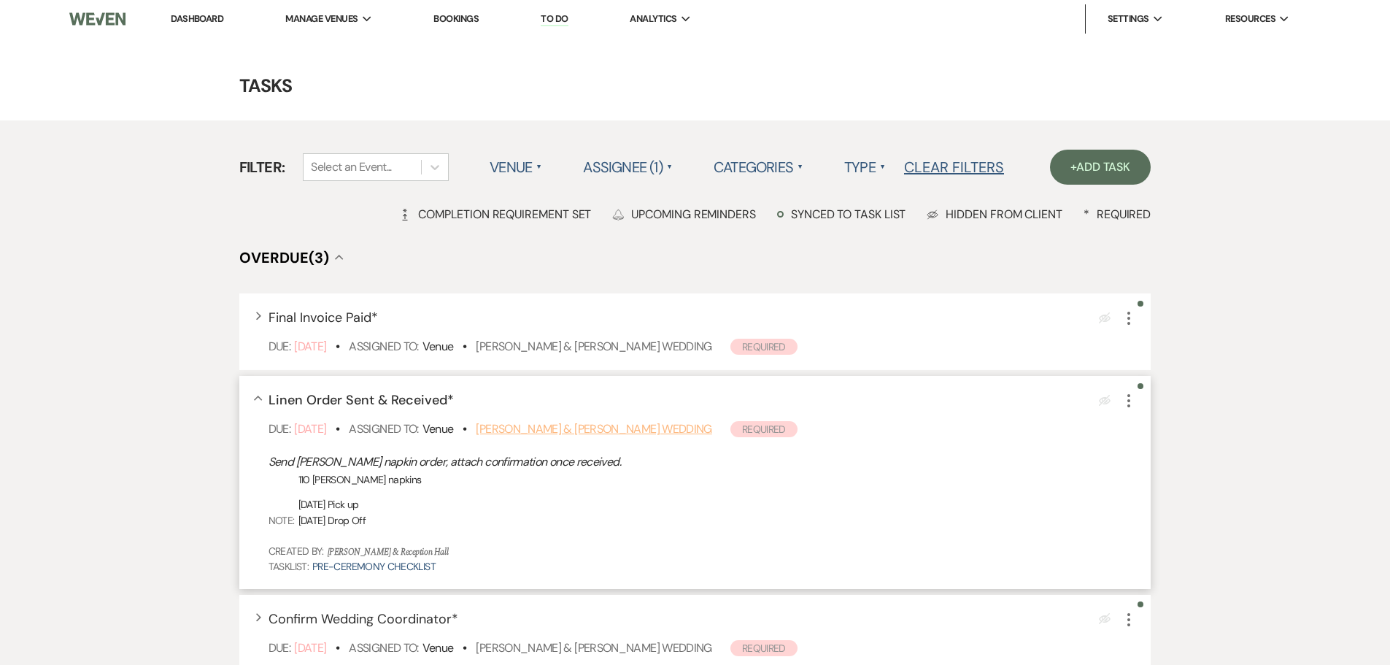
click at [580, 432] on link "[PERSON_NAME] & [PERSON_NAME] Wedding" at bounding box center [594, 428] width 236 height 15
click at [1131, 404] on icon "More" at bounding box center [1129, 401] width 18 height 18
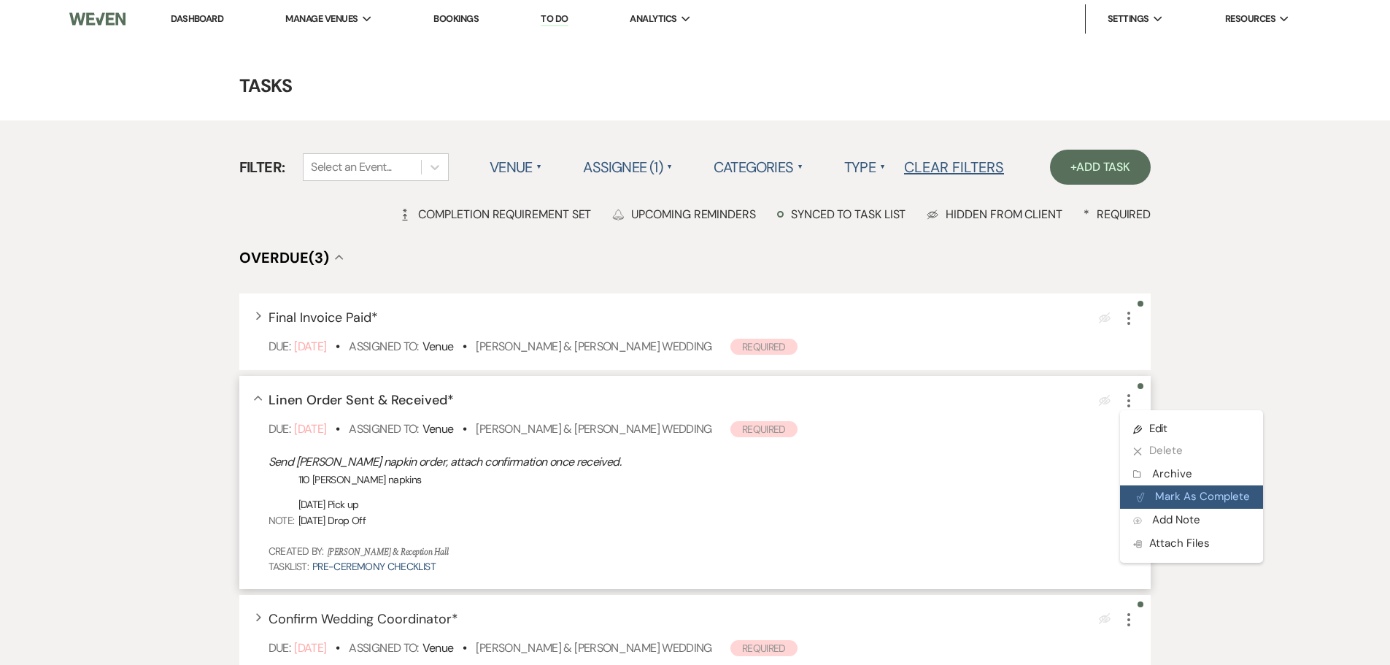
click at [1161, 495] on button "Plan Portal Link Mark As Complete" at bounding box center [1191, 496] width 143 height 23
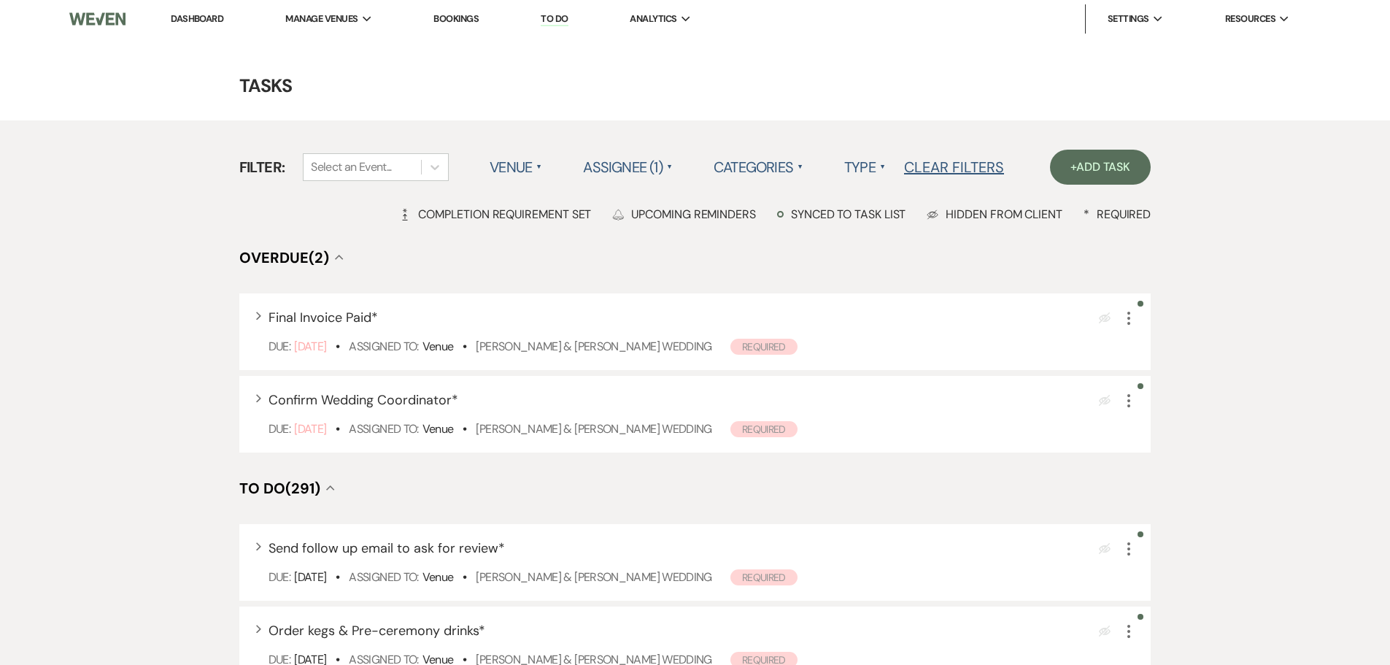
drag, startPoint x: 205, startPoint y: 18, endPoint x: 1195, endPoint y: 0, distance: 989.9
click at [205, 18] on link "Dashboard" at bounding box center [197, 18] width 53 height 12
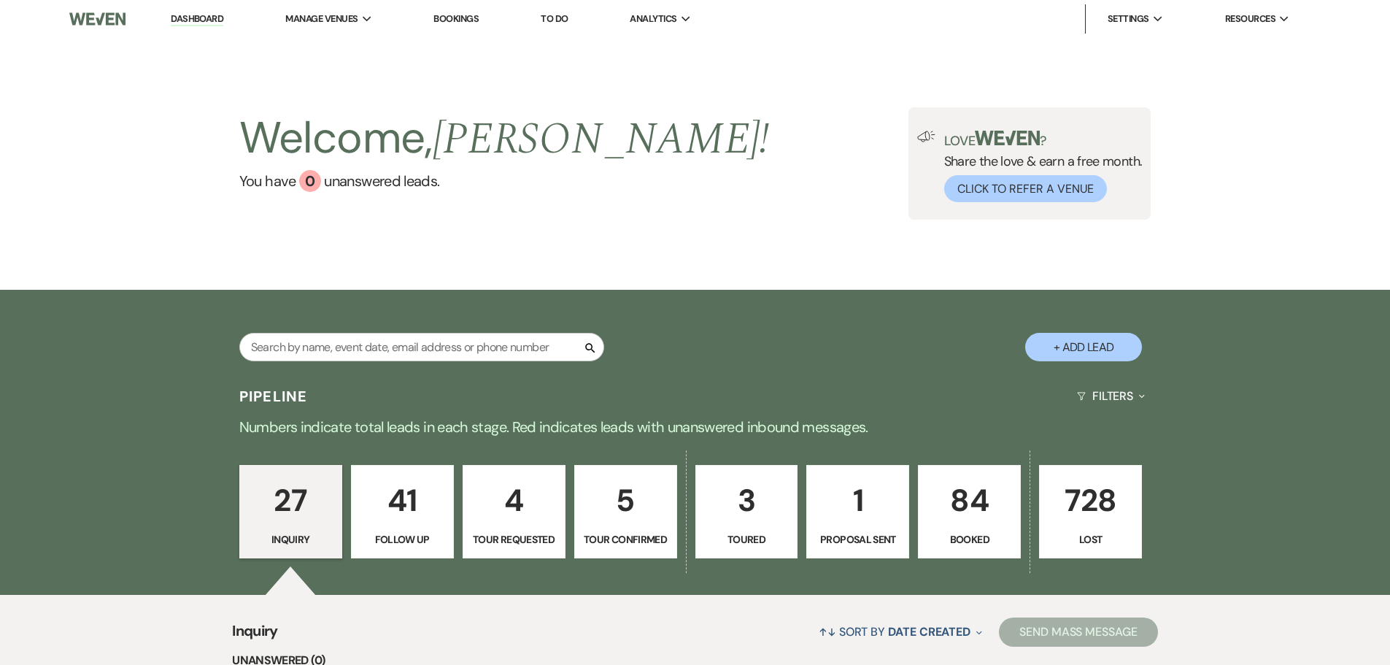
click at [459, 15] on link "Bookings" at bounding box center [456, 18] width 45 height 12
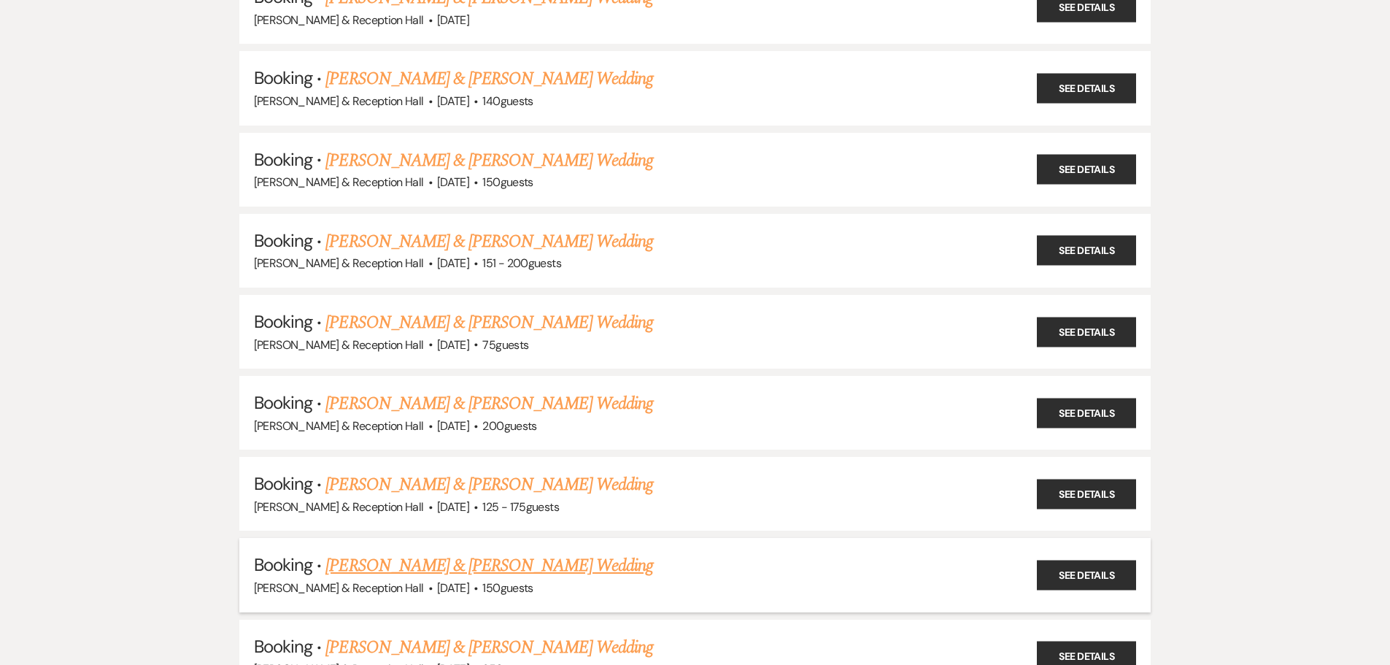
scroll to position [2190, 0]
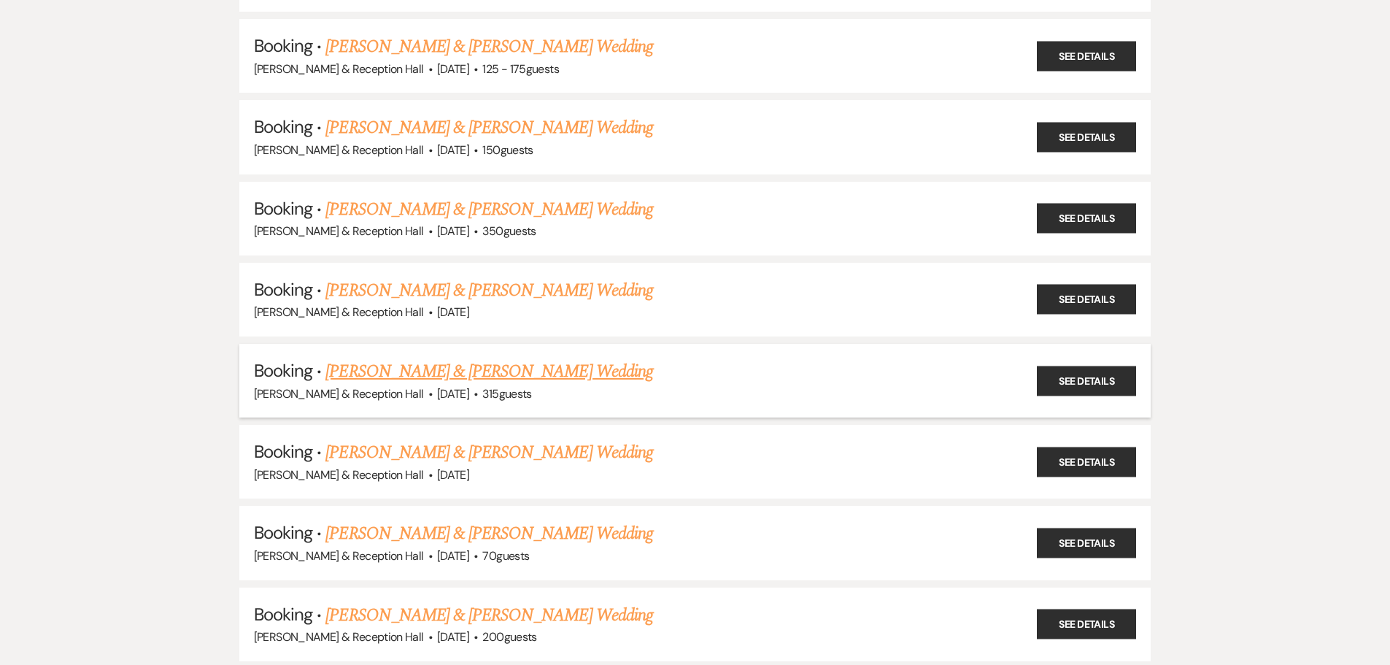
click at [493, 372] on link "Elijah Ives & Anastasiya Andrusyshyn's Wedding" at bounding box center [489, 371] width 327 height 26
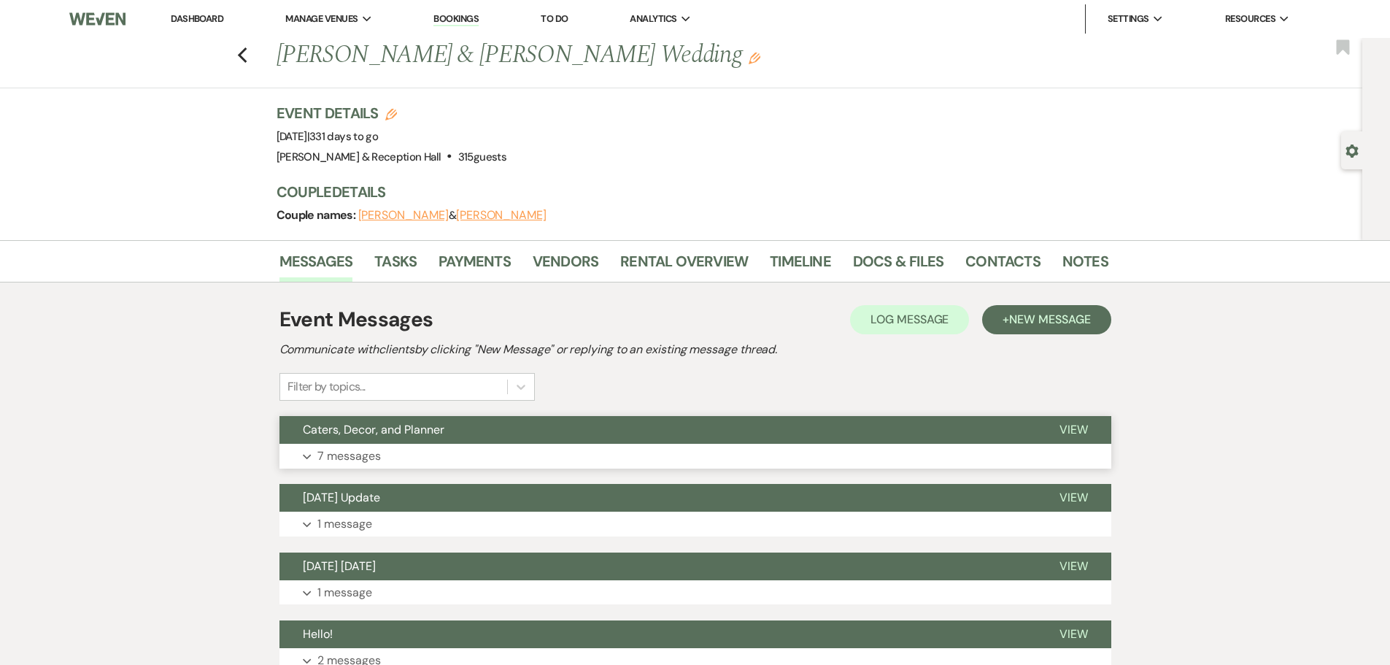
click at [984, 431] on button "Caters, Decor, and Planner" at bounding box center [658, 430] width 757 height 28
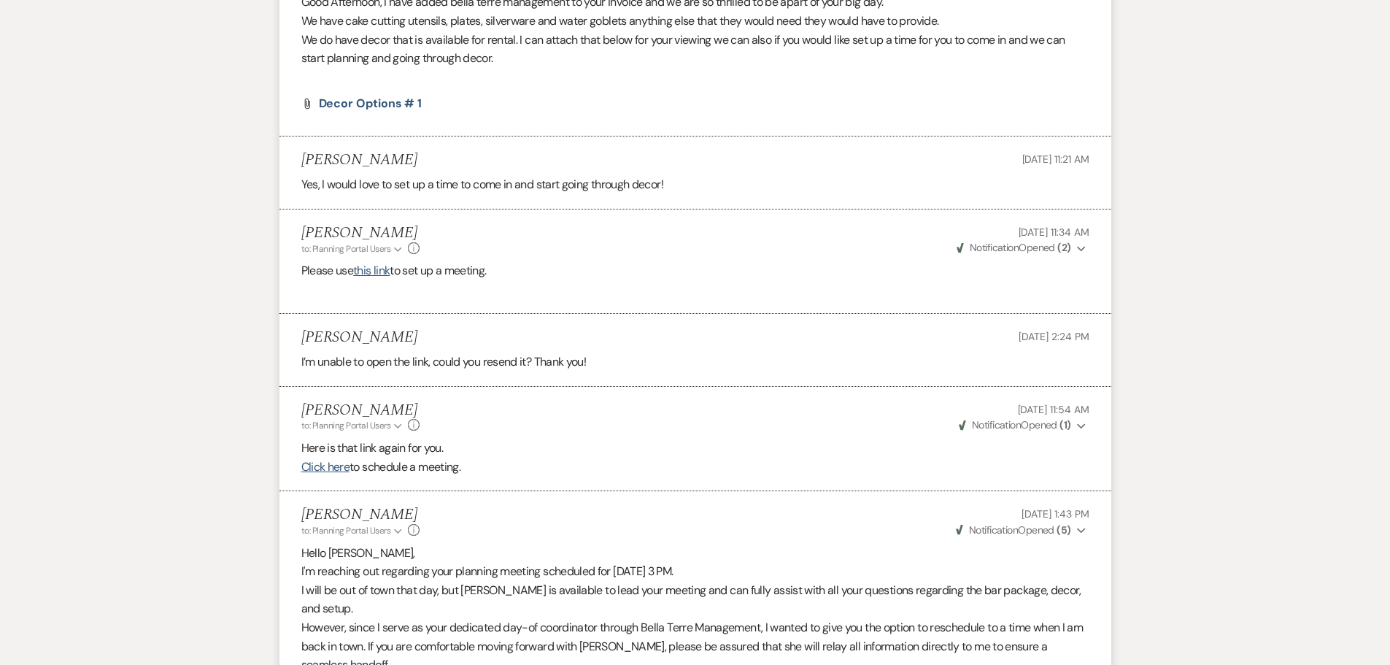
scroll to position [1022, 0]
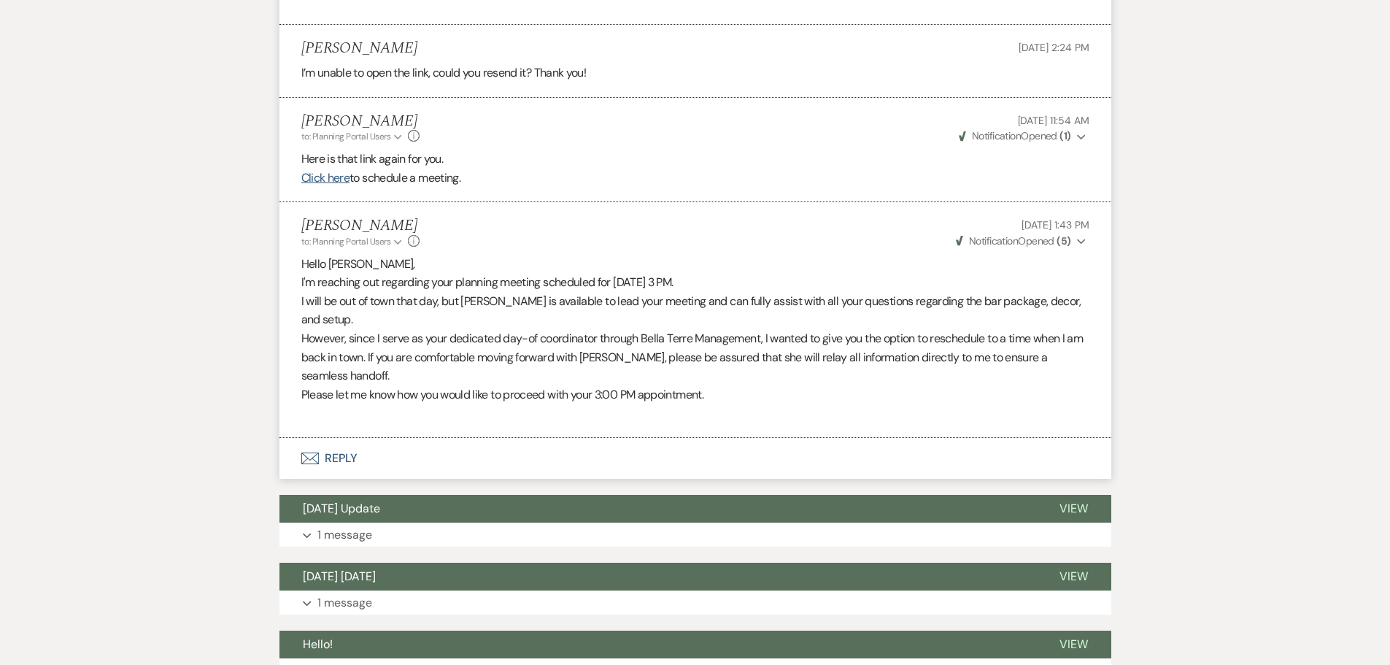
click at [341, 441] on button "Envelope Reply" at bounding box center [696, 458] width 832 height 41
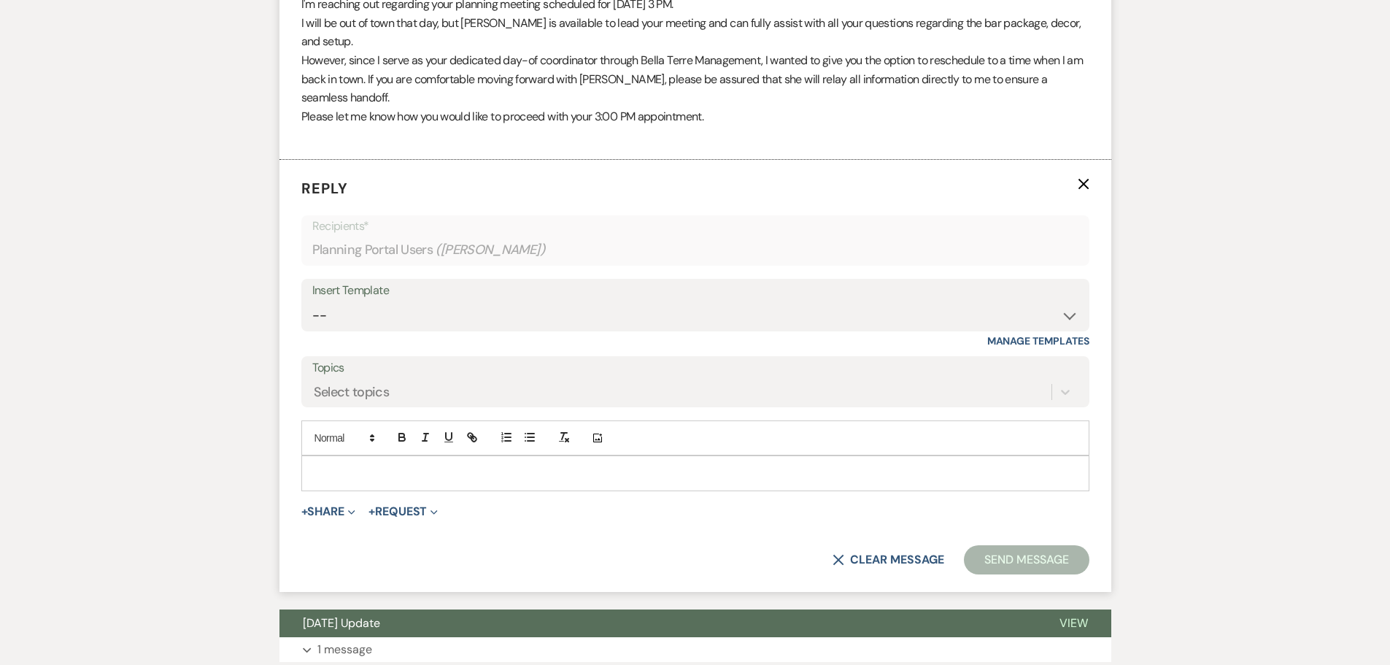
scroll to position [1325, 0]
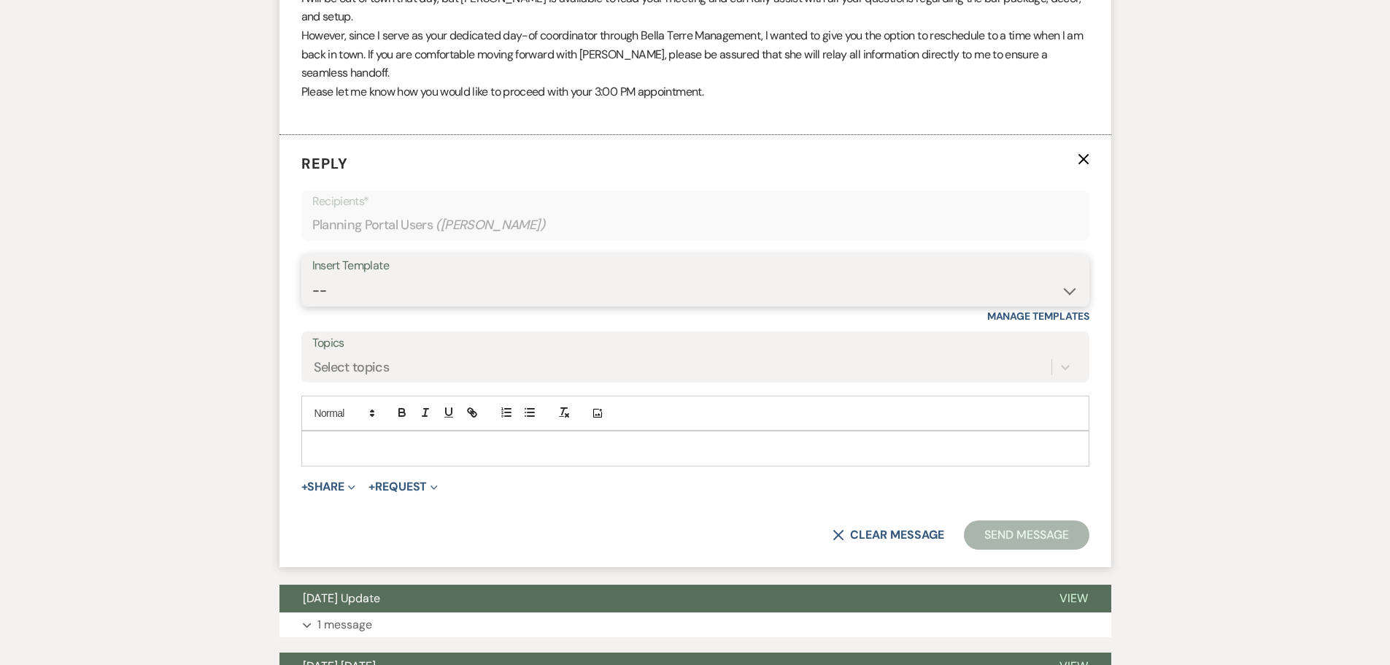
click at [493, 277] on select "-- Weven Planning Portal Introduction (Booked Events) Initial Inquiry Response …" at bounding box center [695, 291] width 766 height 28
select select "4597"
click at [312, 277] on select "-- Weven Planning Portal Introduction (Booked Events) Initial Inquiry Response …" at bounding box center [695, 291] width 766 height 28
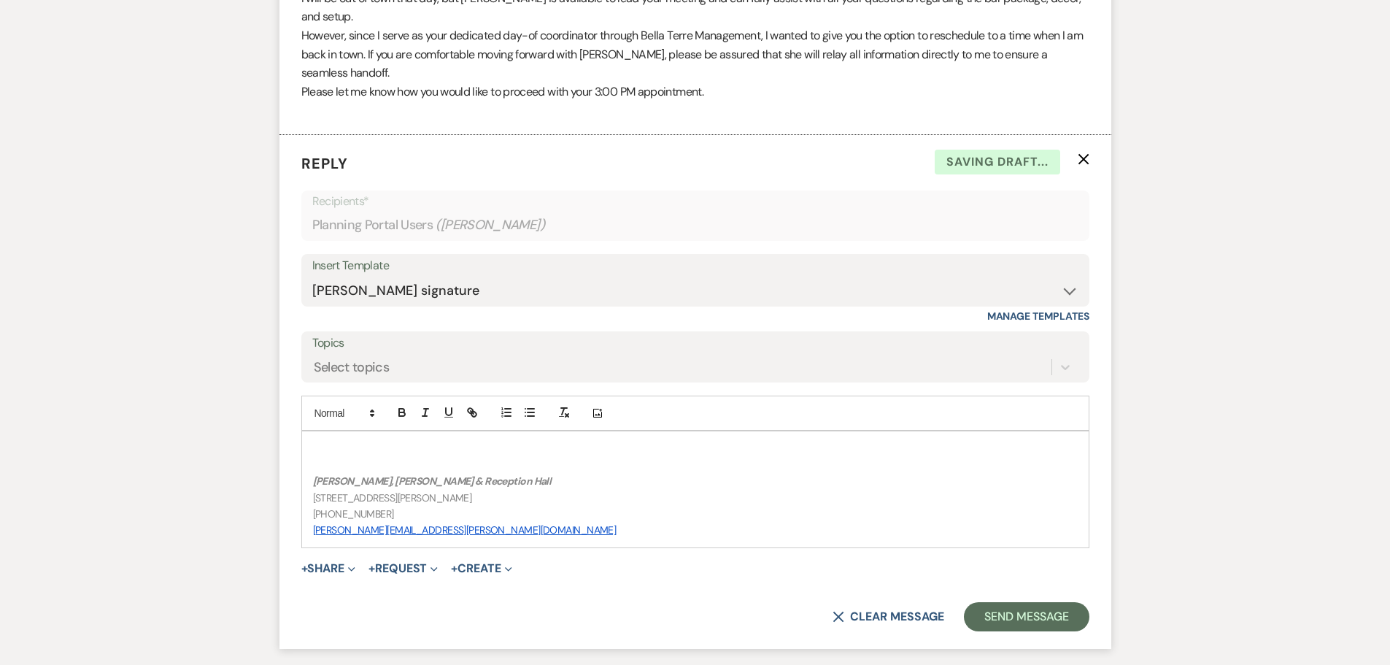
click at [355, 440] on p at bounding box center [695, 448] width 765 height 16
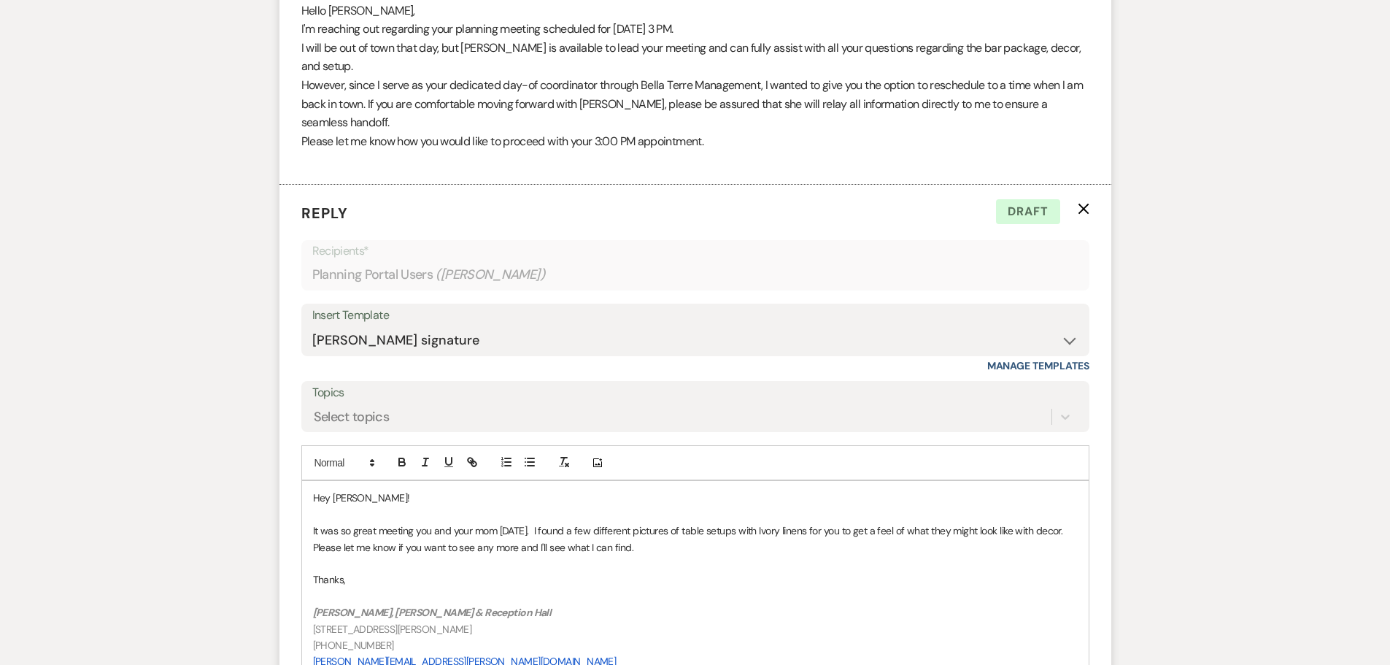
scroll to position [1640, 0]
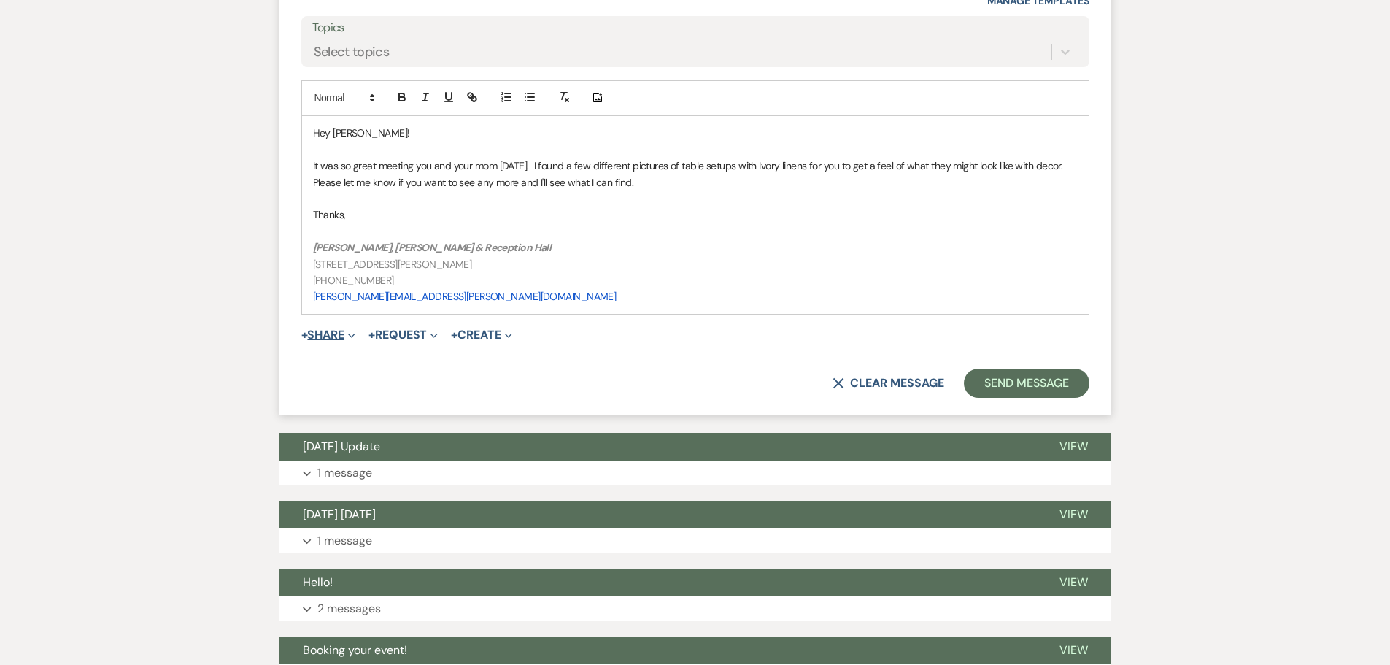
click at [326, 329] on button "+ Share Expand" at bounding box center [328, 335] width 55 height 12
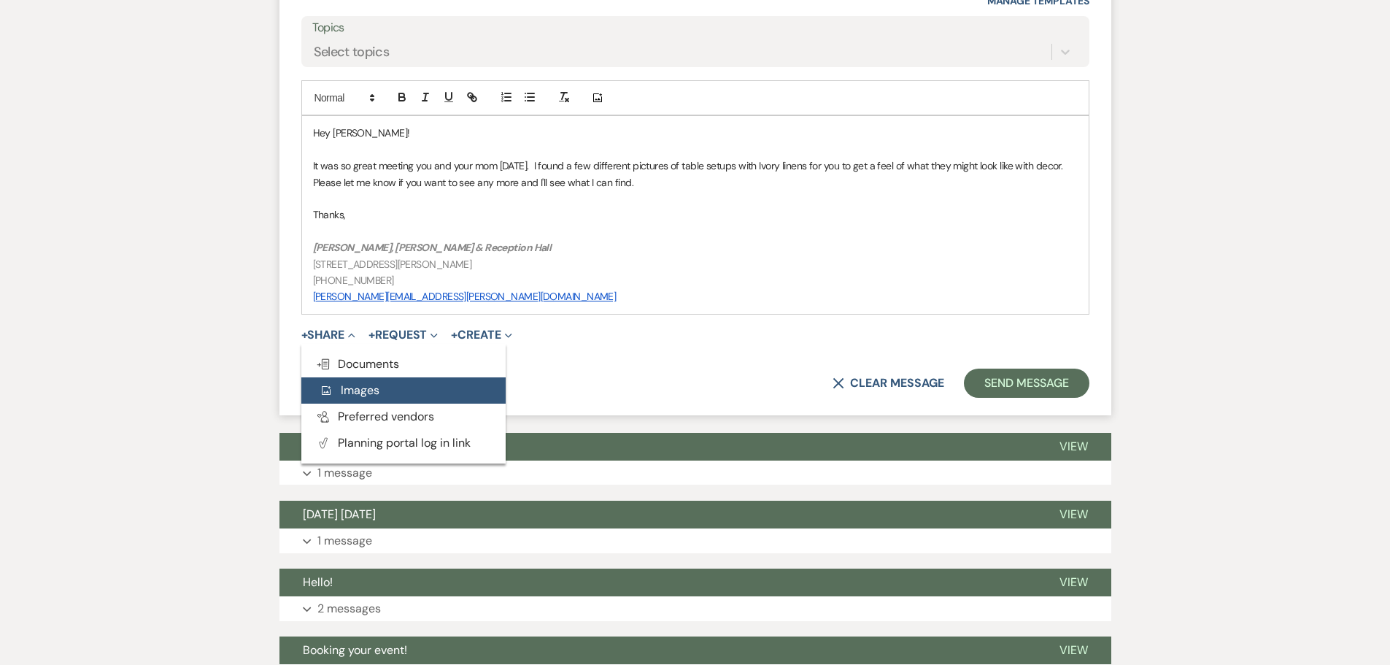
click at [374, 382] on span "Add Photo Images" at bounding box center [349, 389] width 61 height 15
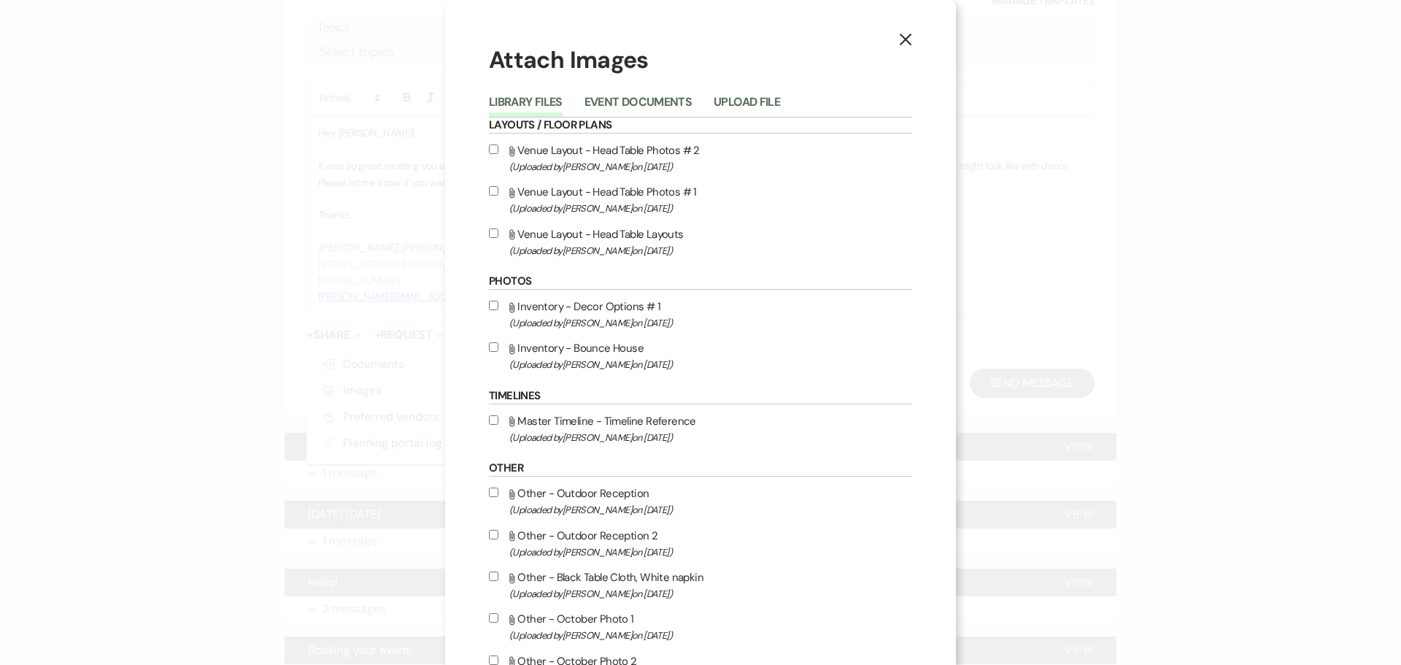
click at [739, 100] on button "Upload File" at bounding box center [747, 106] width 66 height 20
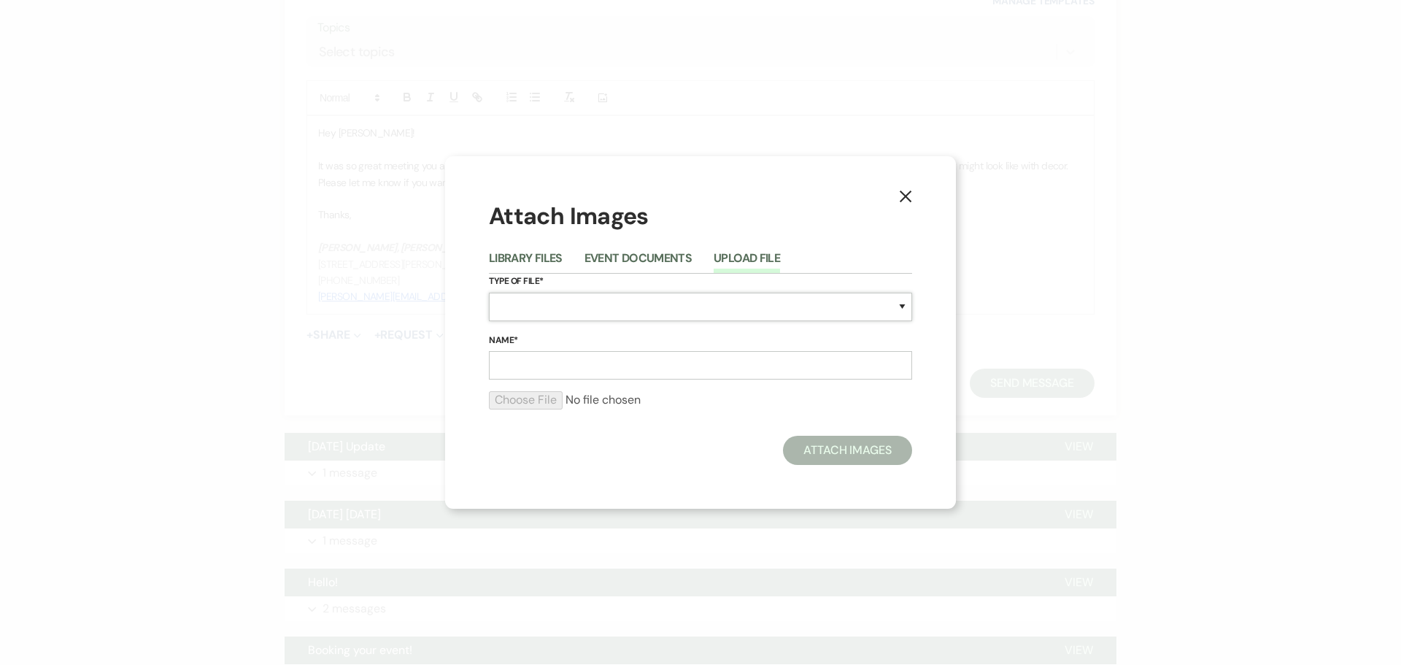
click at [649, 312] on select "Special Event Insurance Vendor Certificate of Insurance Contracts / Rental Agre…" at bounding box center [700, 307] width 423 height 28
select select "57"
click at [489, 293] on select "Special Event Insurance Vendor Certificate of Insurance Contracts / Rental Agre…" at bounding box center [700, 307] width 423 height 28
click at [562, 367] on input "Name*" at bounding box center [700, 365] width 423 height 28
type input "Table setup 1"
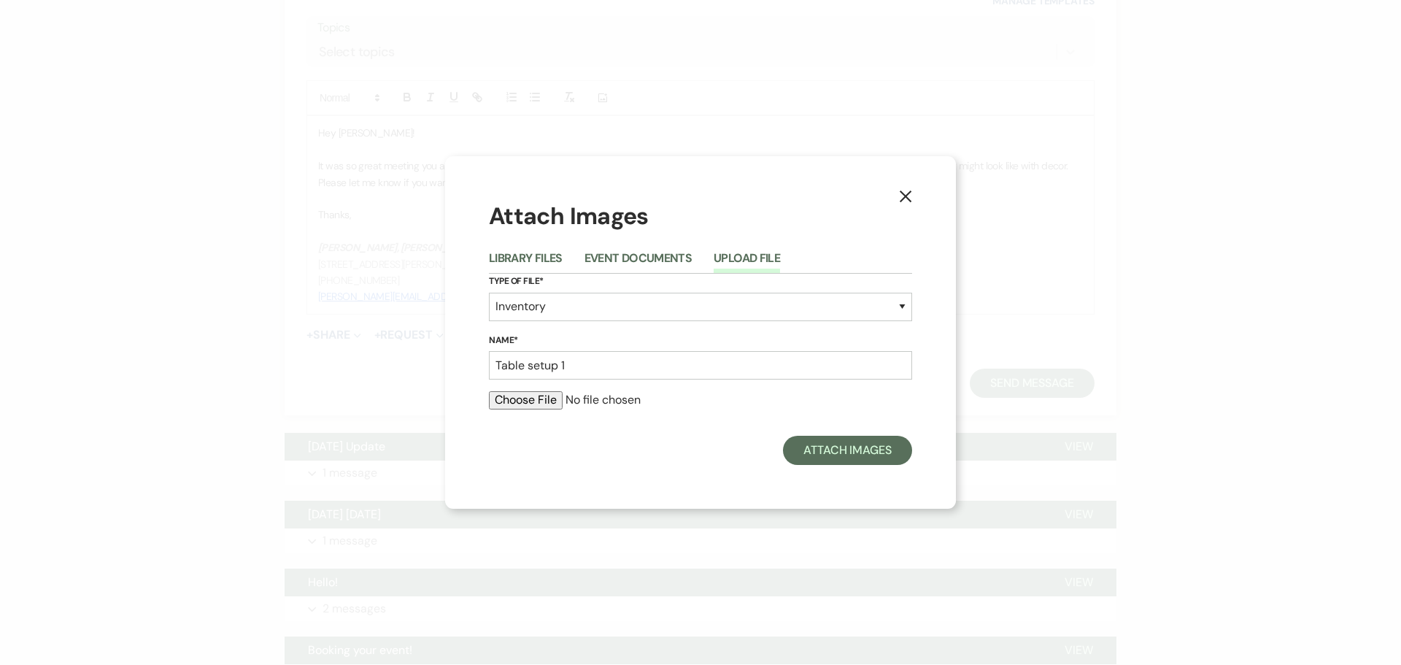
click at [520, 402] on input "file" at bounding box center [700, 400] width 423 height 18
type input "C:\fakepath\IMG_1049.JPEG"
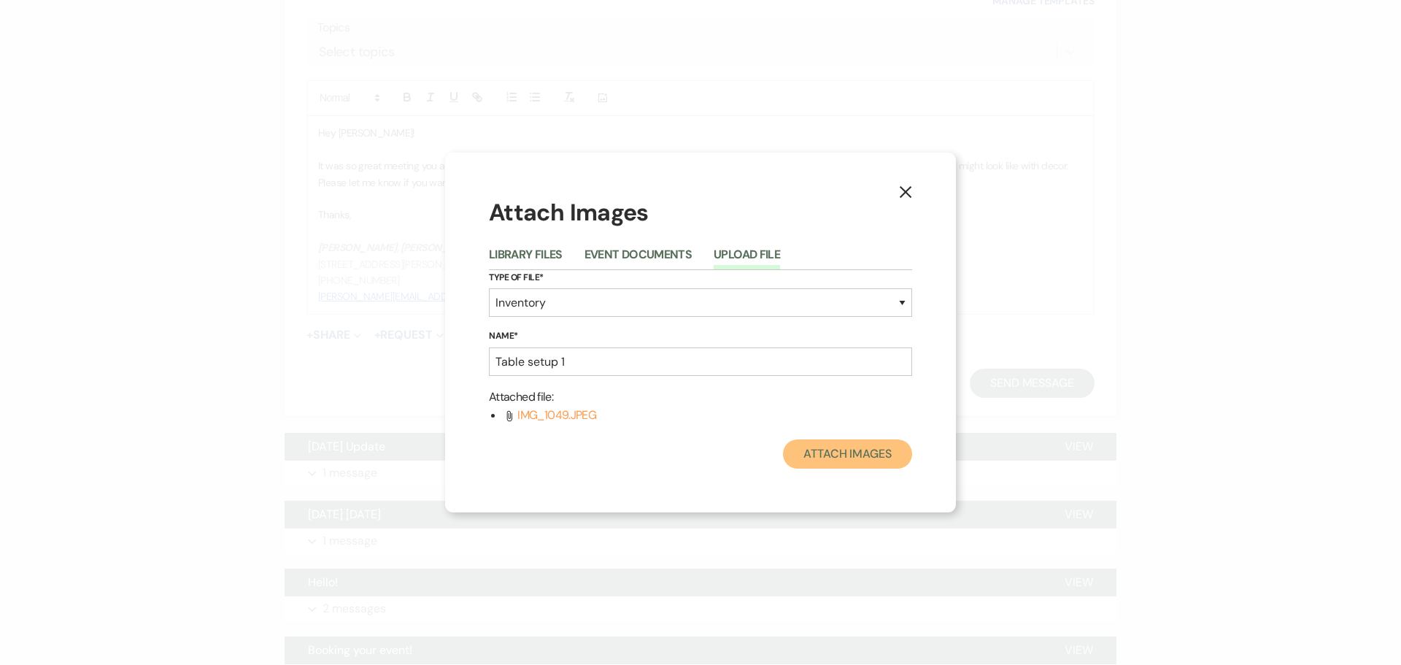
click at [830, 454] on button "Attach Images" at bounding box center [847, 453] width 129 height 29
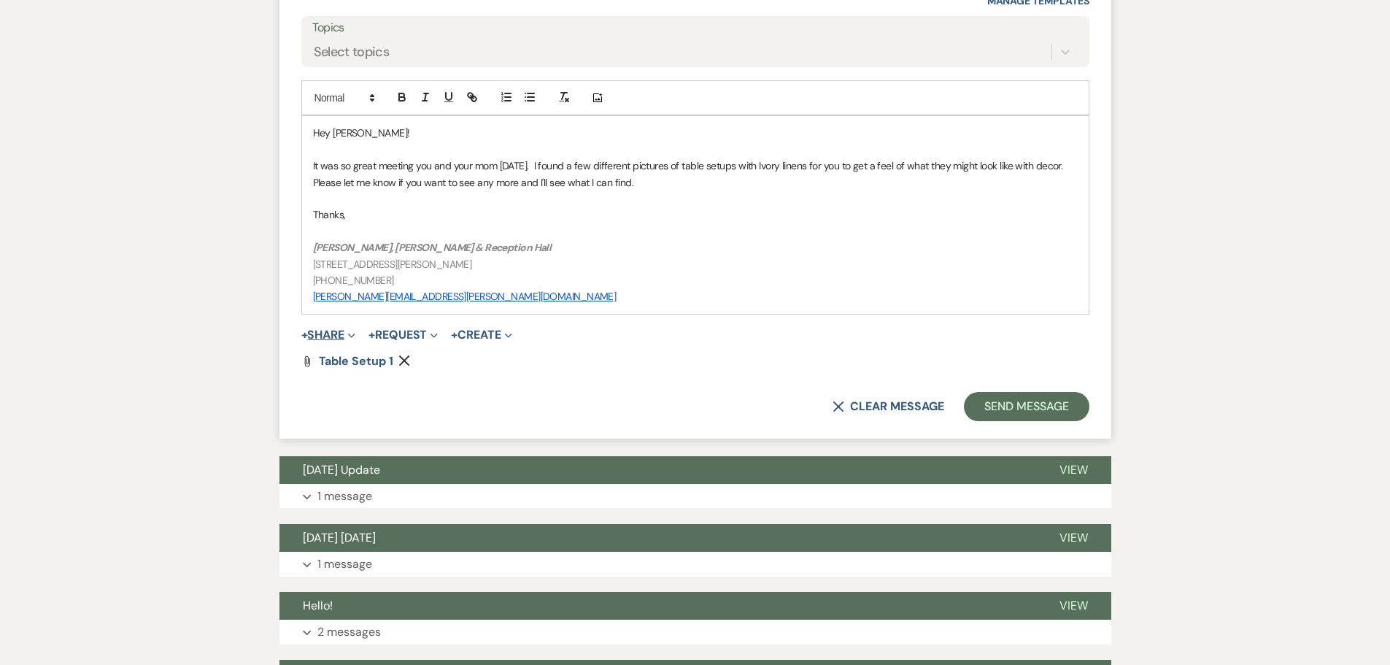
click at [339, 329] on button "+ Share Expand" at bounding box center [328, 335] width 55 height 12
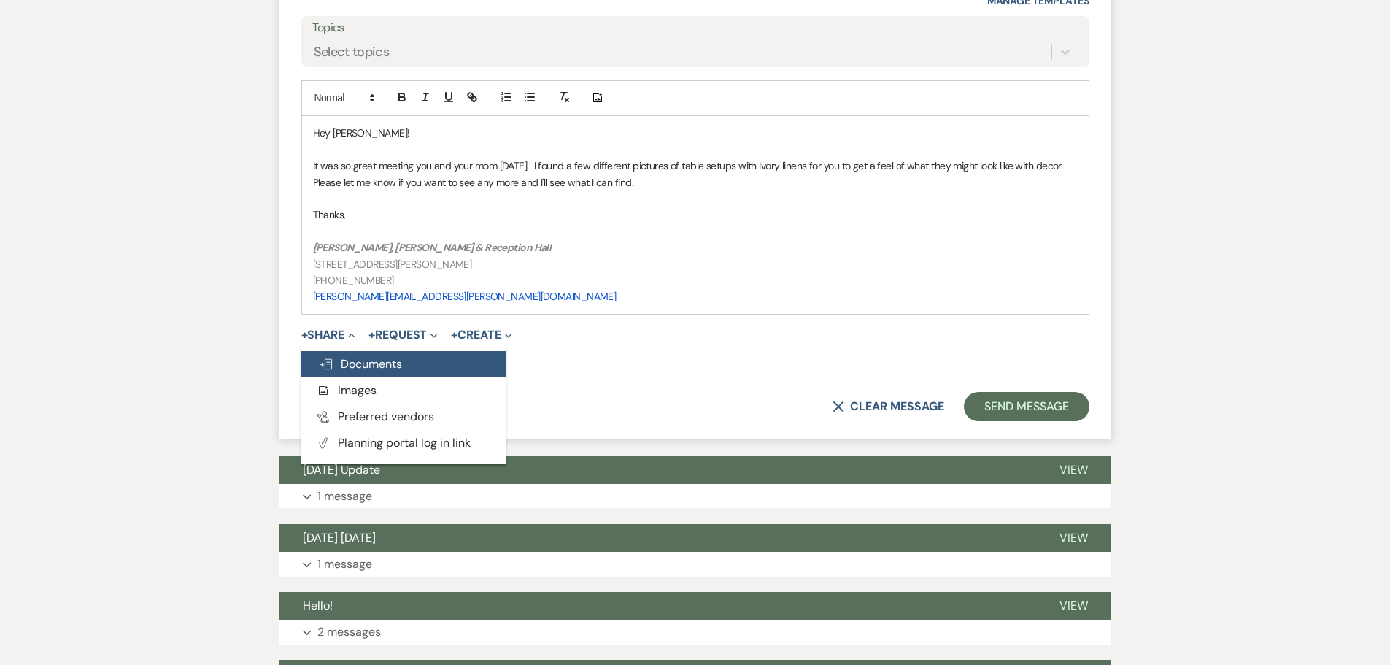
click at [344, 356] on span "Doc Upload Documents" at bounding box center [360, 363] width 83 height 15
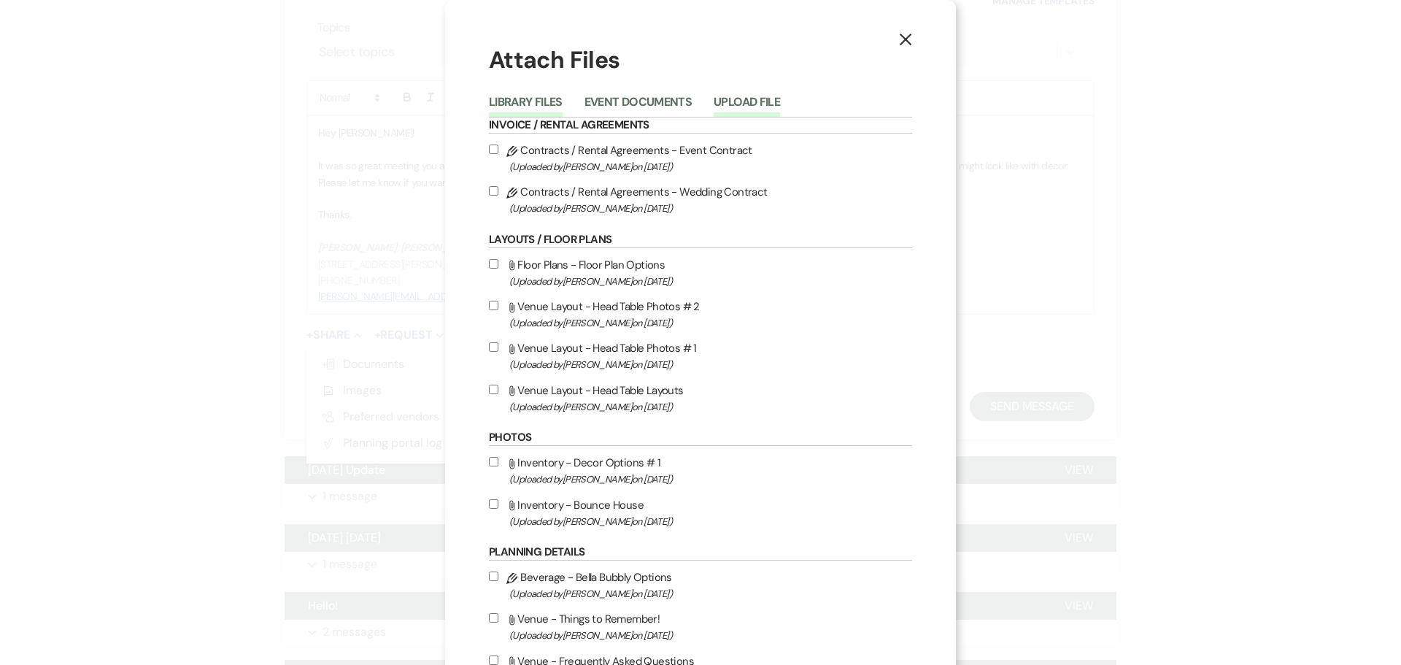
click at [748, 99] on button "Upload File" at bounding box center [747, 106] width 66 height 20
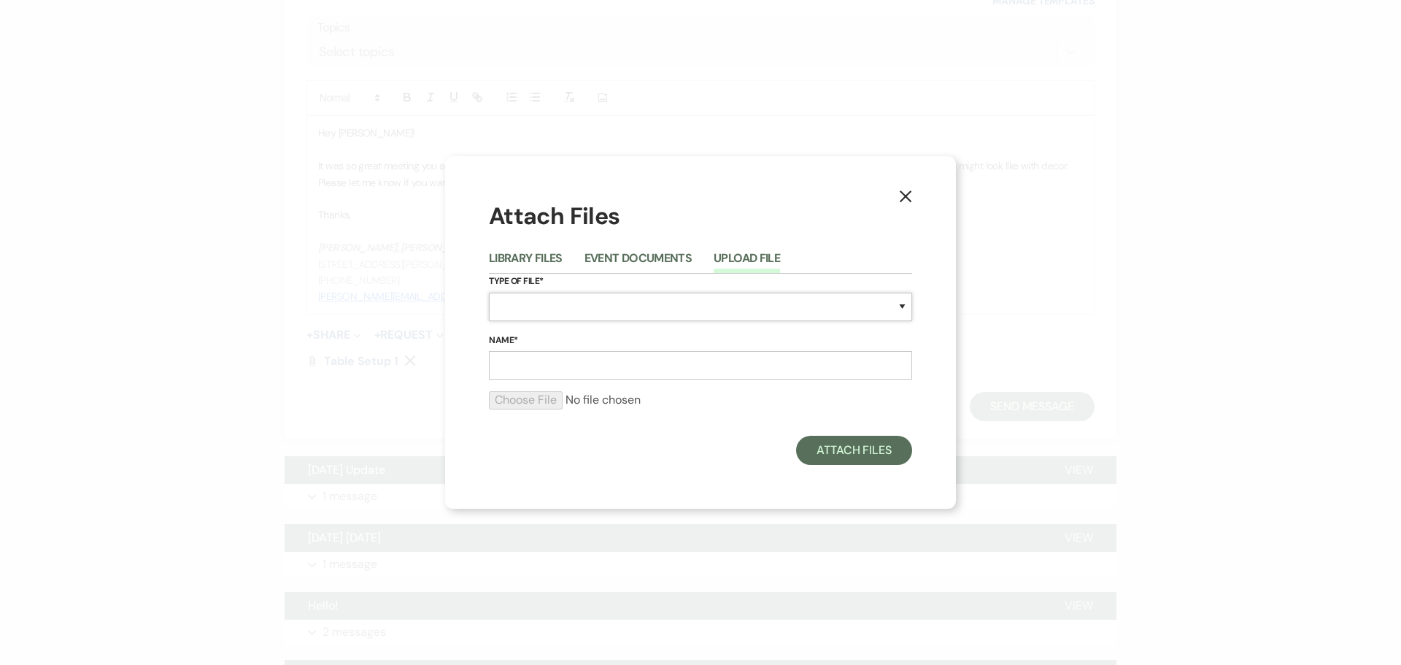
click at [601, 296] on select "Special Event Insurance Vendor Certificate of Insurance Contracts / Rental Agre…" at bounding box center [700, 307] width 423 height 28
select select "57"
click at [489, 293] on select "Special Event Insurance Vendor Certificate of Insurance Contracts / Rental Agre…" at bounding box center [700, 307] width 423 height 28
click at [591, 372] on input "Name*" at bounding box center [700, 365] width 423 height 28
type input "Table setup 2"
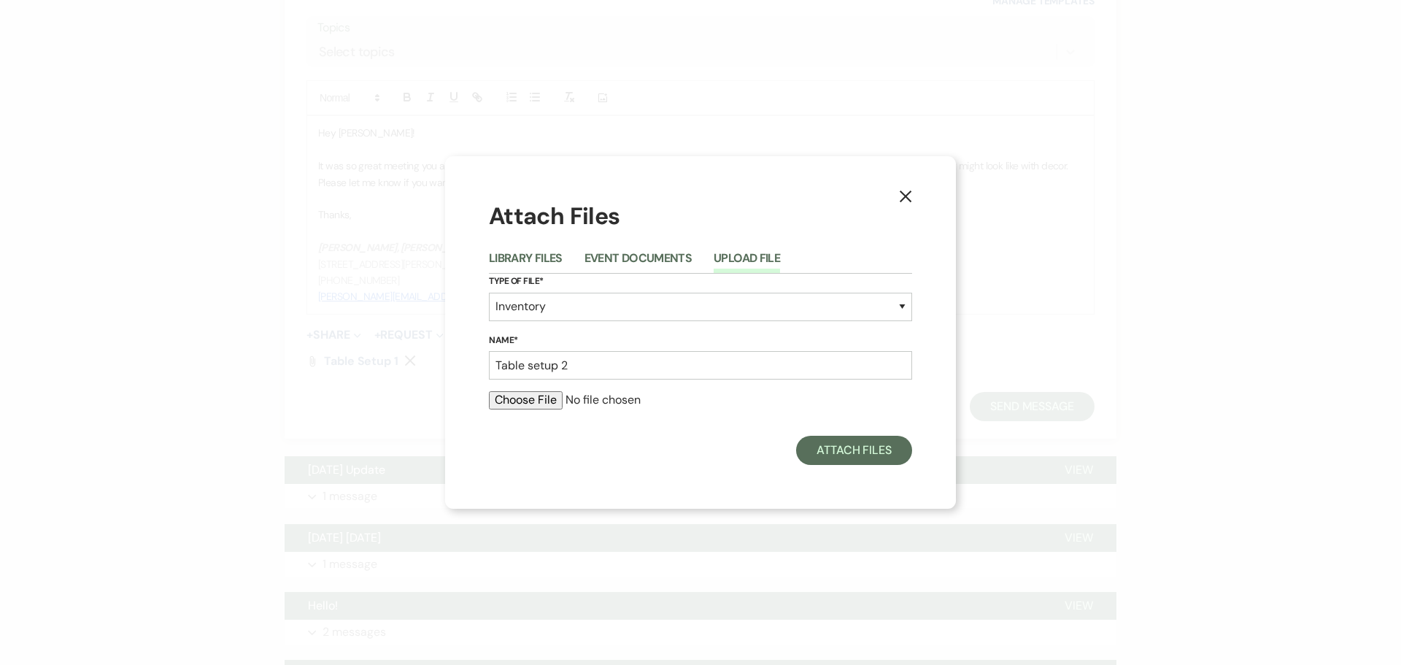
click at [534, 397] on input "file" at bounding box center [700, 400] width 423 height 18
type input "C:\fakepath\IMG_3316.heic"
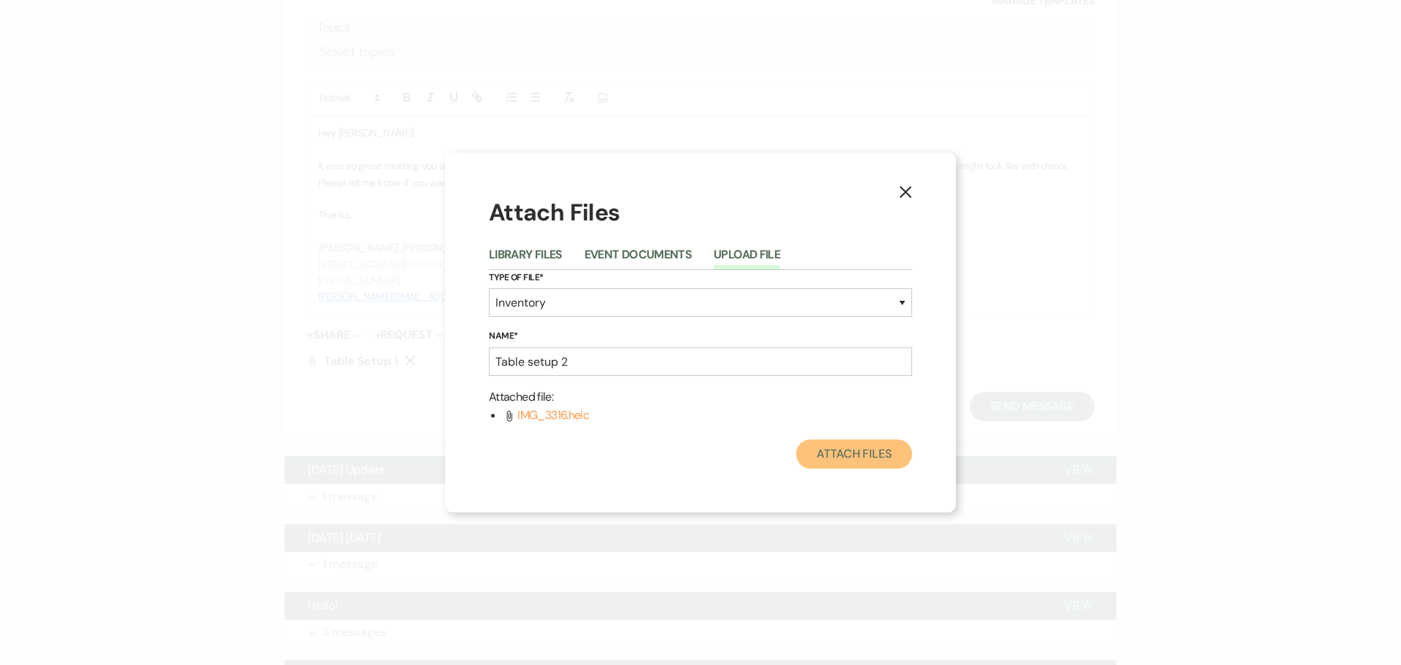
click at [871, 456] on button "Attach Files" at bounding box center [854, 453] width 116 height 29
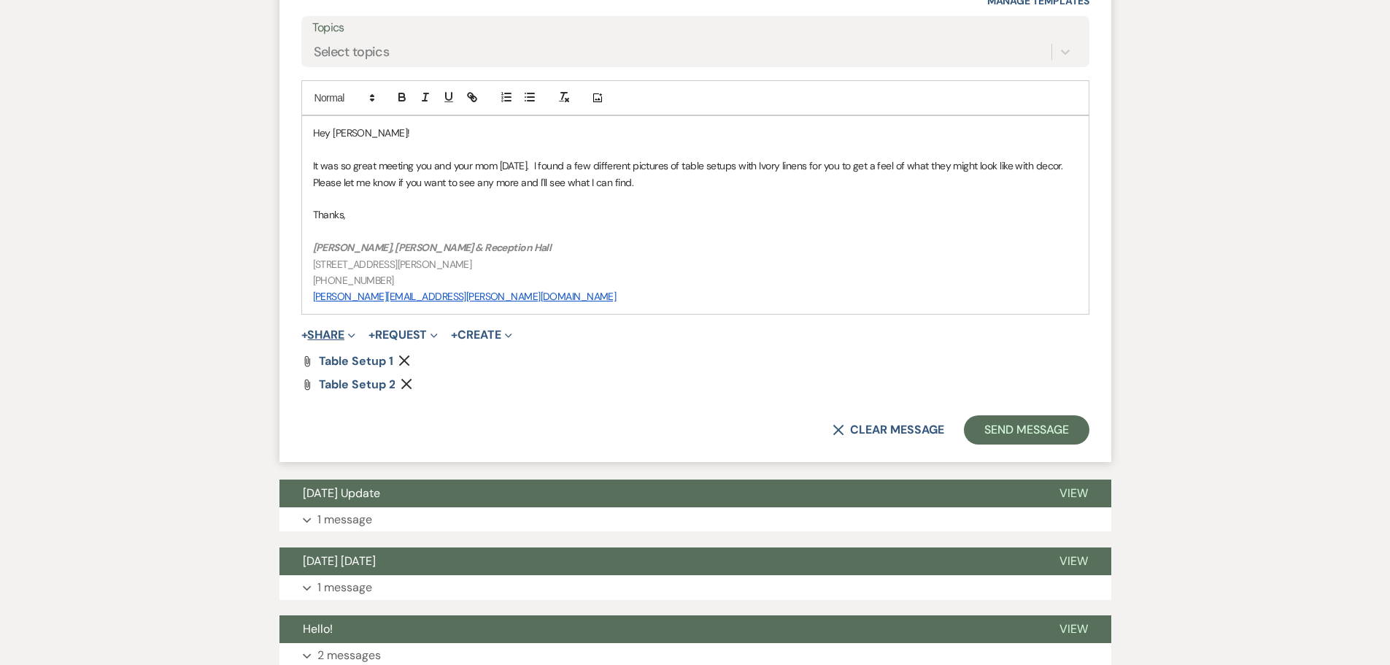
click at [336, 329] on button "+ Share Expand" at bounding box center [328, 335] width 55 height 12
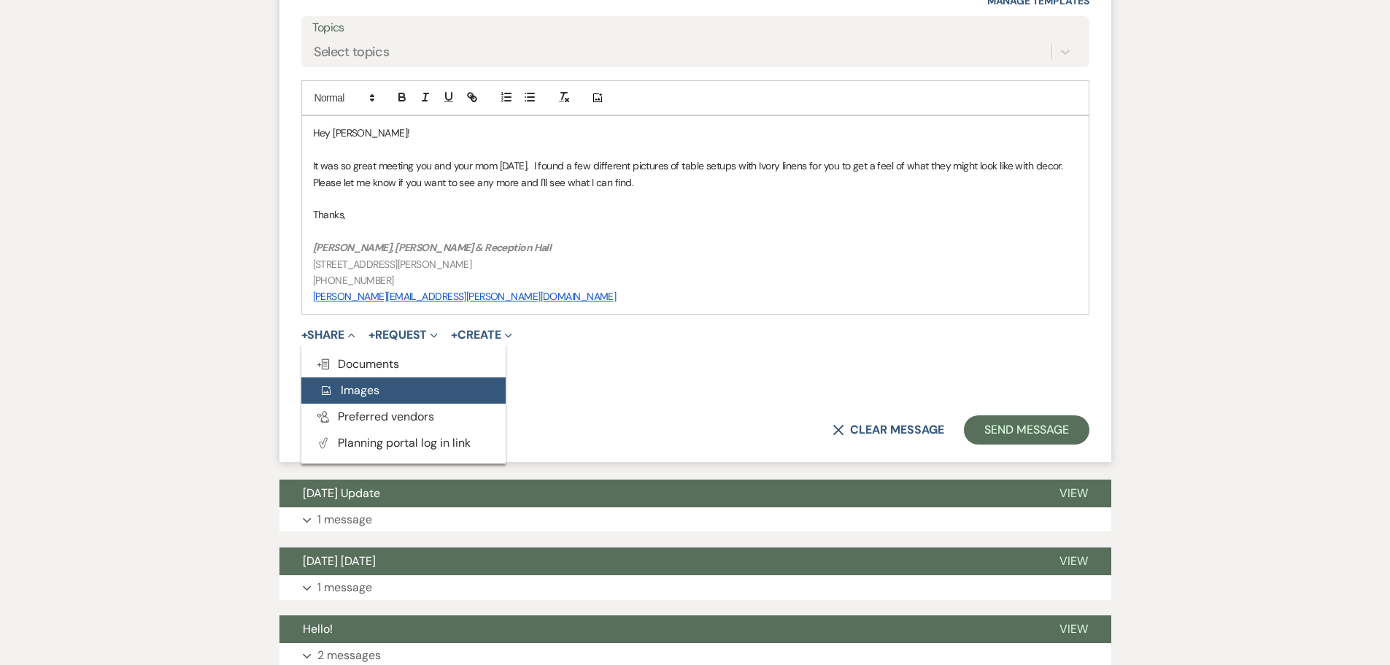
click at [342, 382] on span "Add Photo Images" at bounding box center [349, 389] width 61 height 15
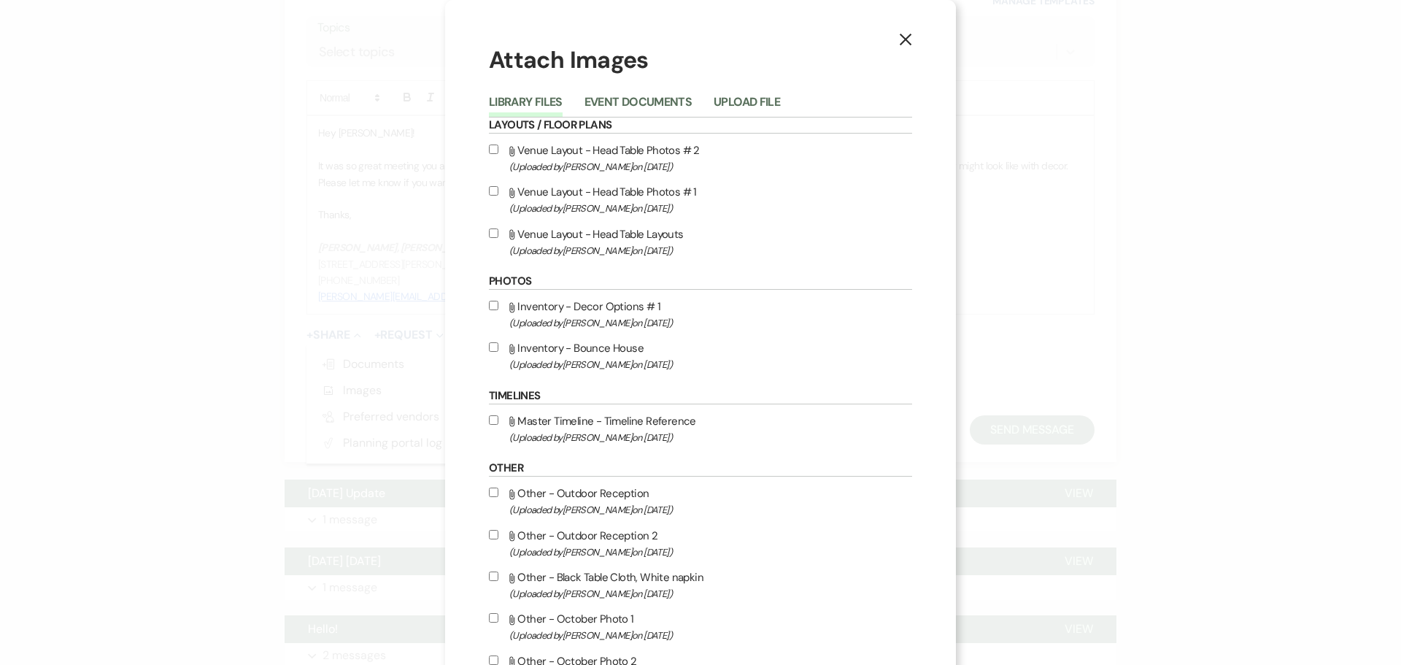
click at [760, 99] on button "Upload File" at bounding box center [747, 106] width 66 height 20
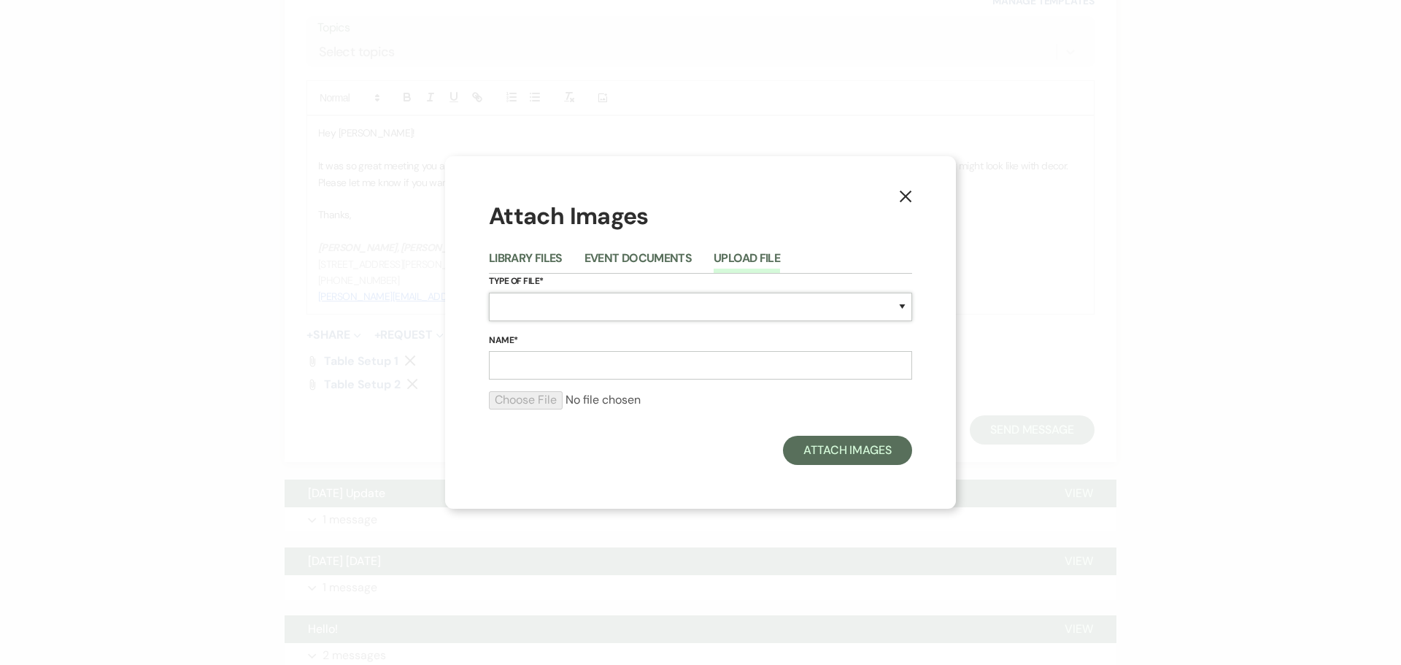
click at [517, 307] on select "Special Event Insurance Vendor Certificate of Insurance Contracts / Rental Agre…" at bounding box center [700, 307] width 423 height 28
select select "57"
click at [489, 293] on select "Special Event Insurance Vendor Certificate of Insurance Contracts / Rental Agre…" at bounding box center [700, 307] width 423 height 28
click at [506, 363] on input "Name*" at bounding box center [700, 365] width 423 height 28
type input "Table setup 3"
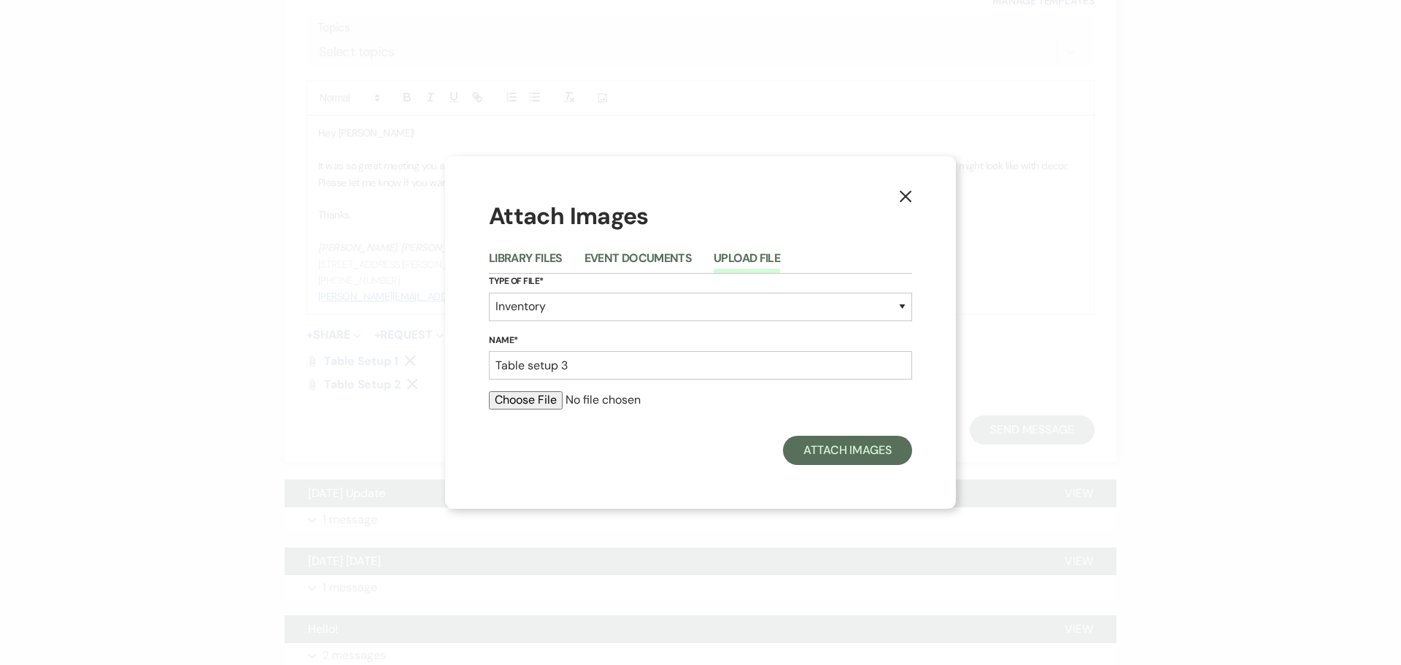
click at [550, 399] on input "file" at bounding box center [700, 400] width 423 height 18
type input "C:\fakepath\IMG_3317.heic"
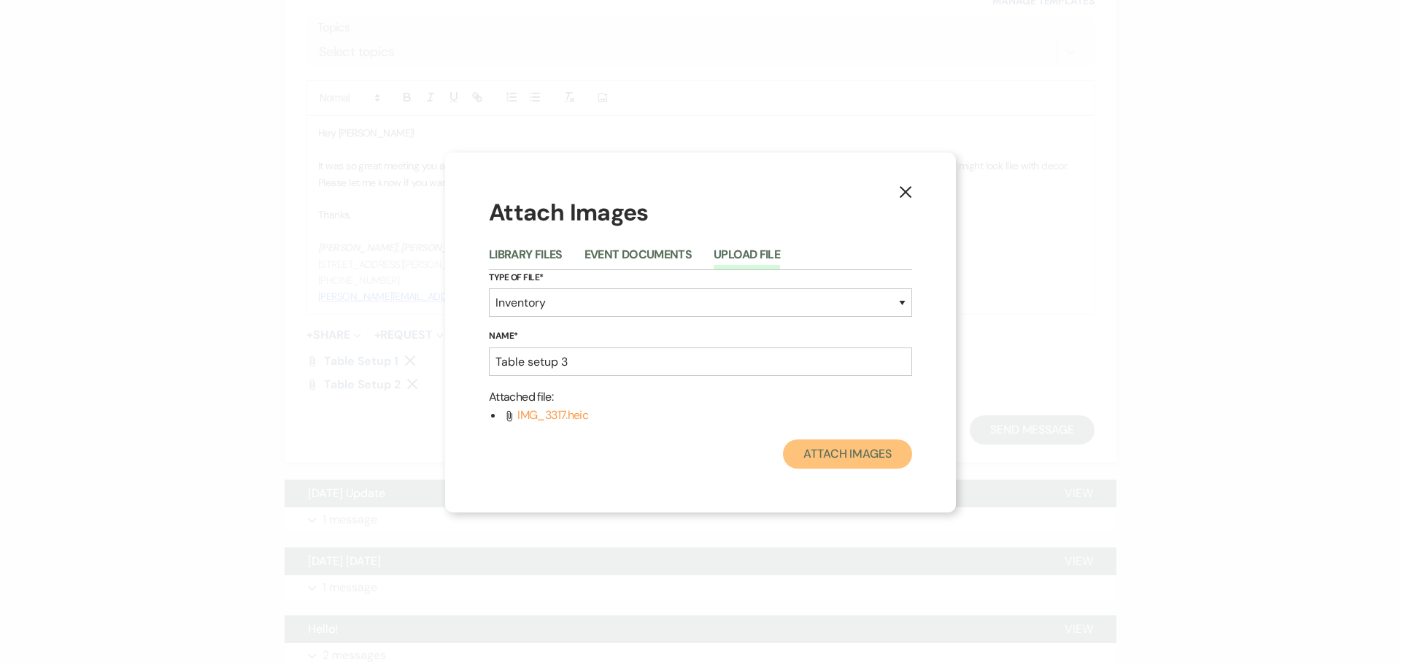
drag, startPoint x: 881, startPoint y: 451, endPoint x: 878, endPoint y: 440, distance: 11.3
click at [884, 448] on button "Attach Images" at bounding box center [847, 453] width 129 height 29
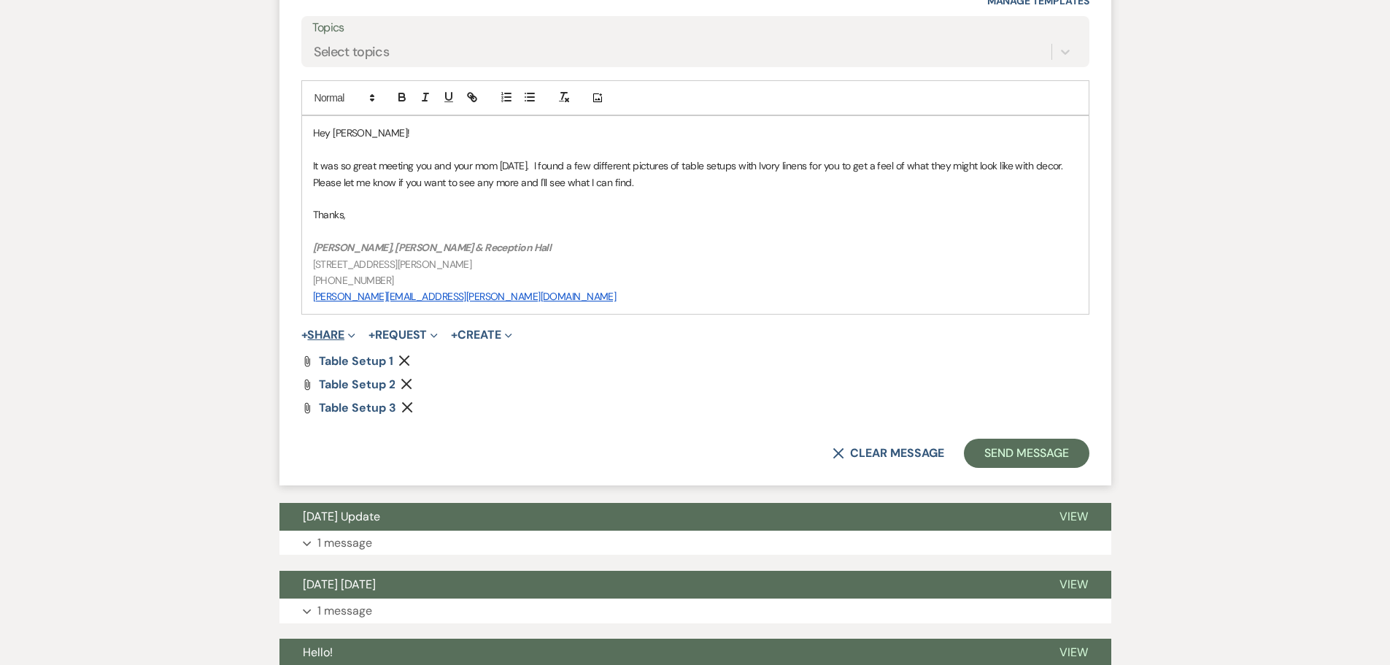
click at [329, 329] on button "+ Share Expand" at bounding box center [328, 335] width 55 height 12
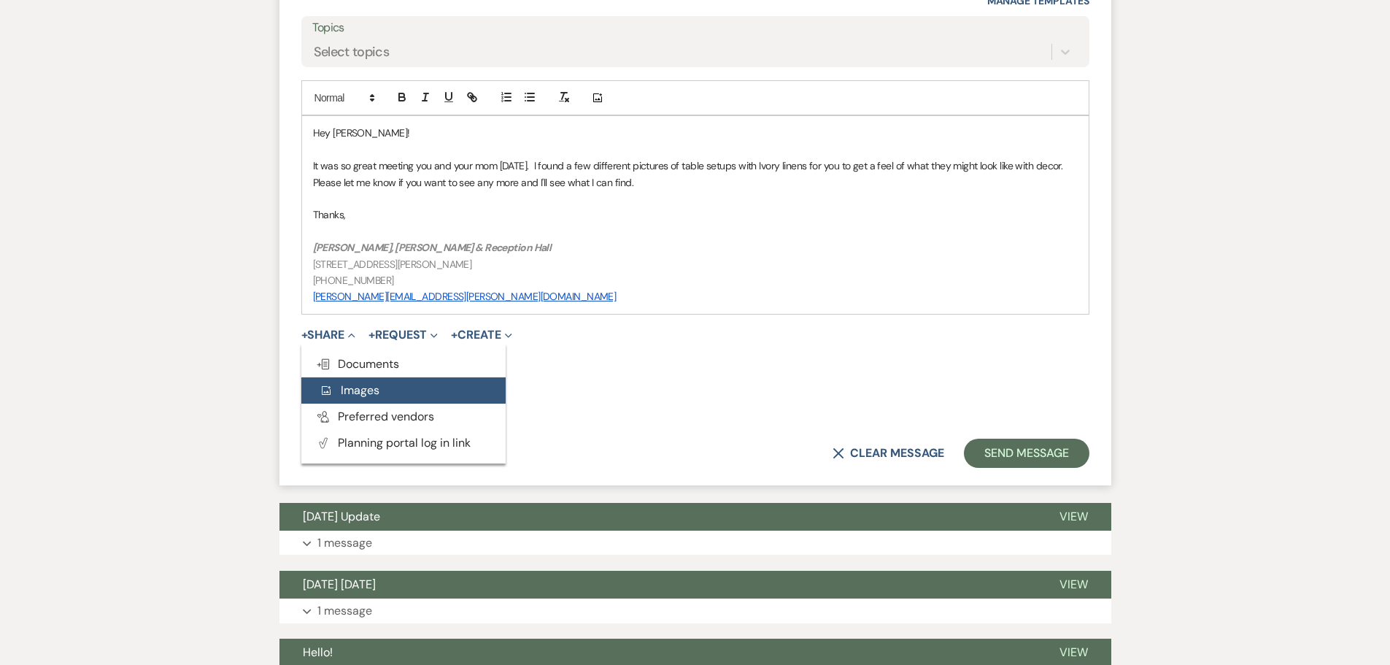
click at [362, 382] on span "Add Photo Images" at bounding box center [349, 389] width 61 height 15
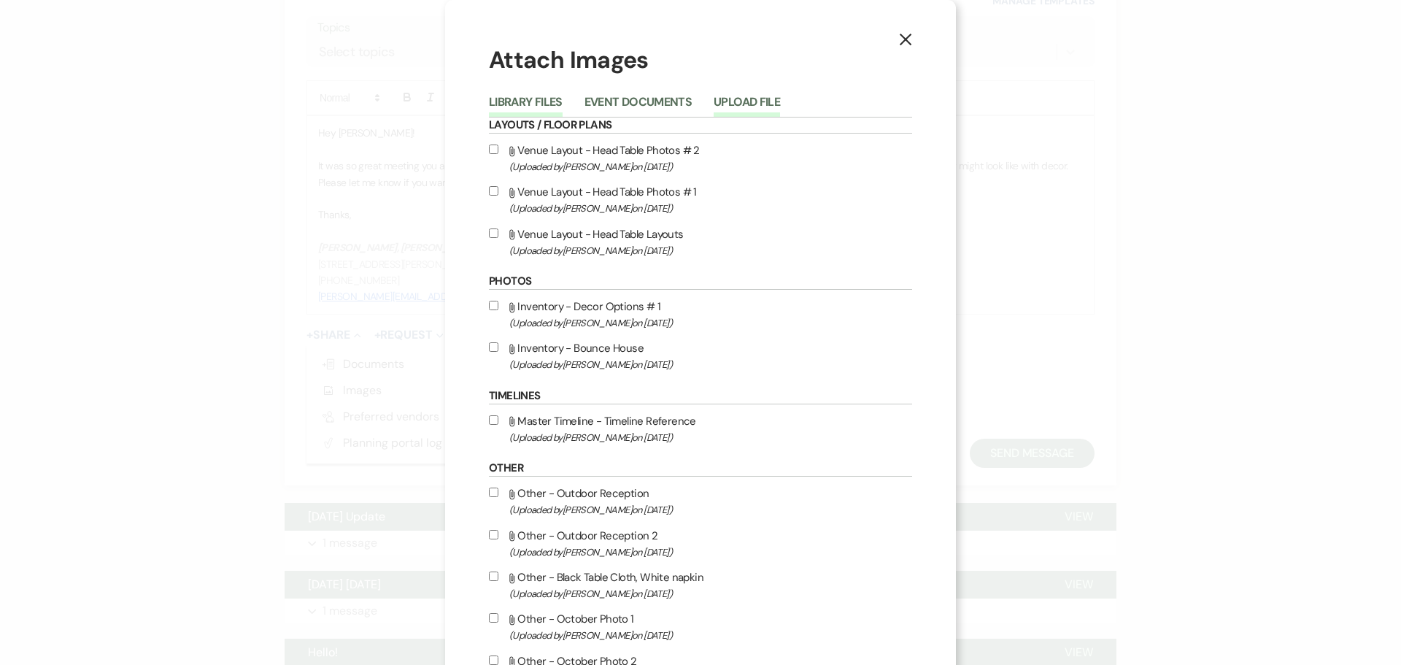
click at [750, 99] on button "Upload File" at bounding box center [747, 106] width 66 height 20
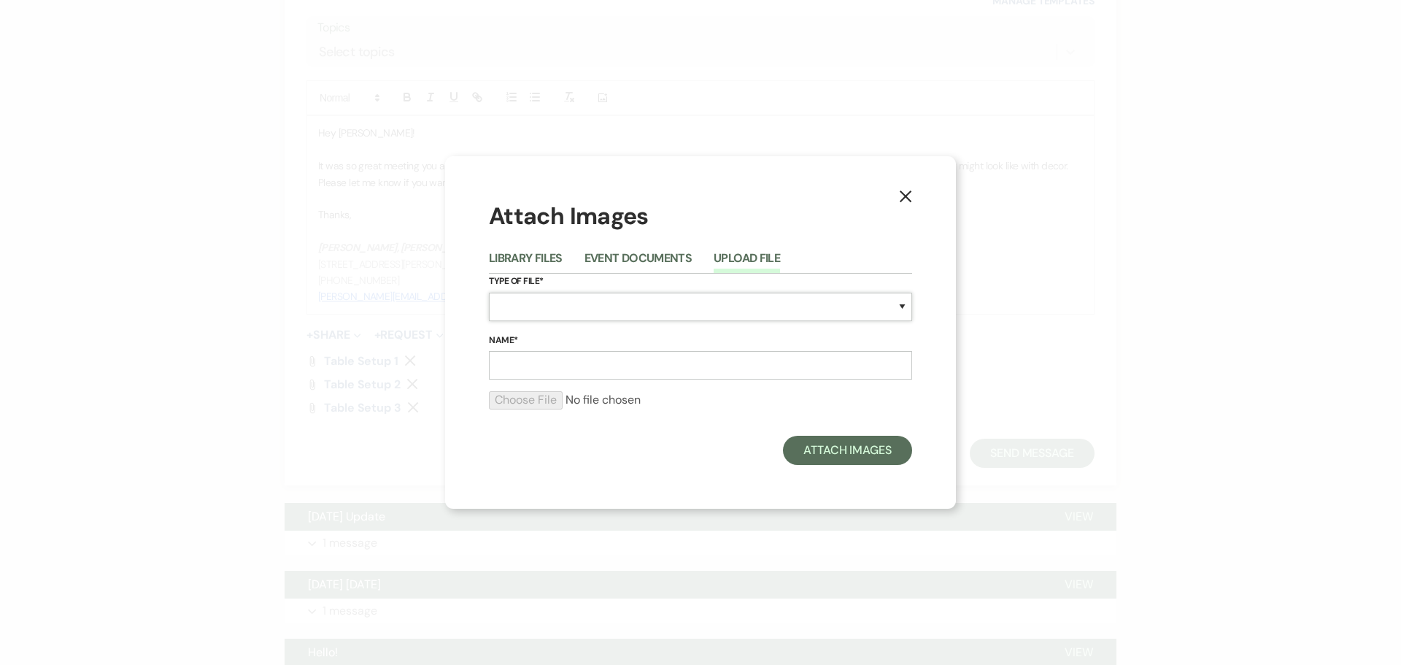
click at [530, 307] on select "Special Event Insurance Vendor Certificate of Insurance Contracts / Rental Agre…" at bounding box center [700, 307] width 423 height 28
select select "57"
click at [489, 293] on select "Special Event Insurance Vendor Certificate of Insurance Contracts / Rental Agre…" at bounding box center [700, 307] width 423 height 28
click at [549, 364] on input "Name*" at bounding box center [700, 365] width 423 height 28
type input "Table setup 4"
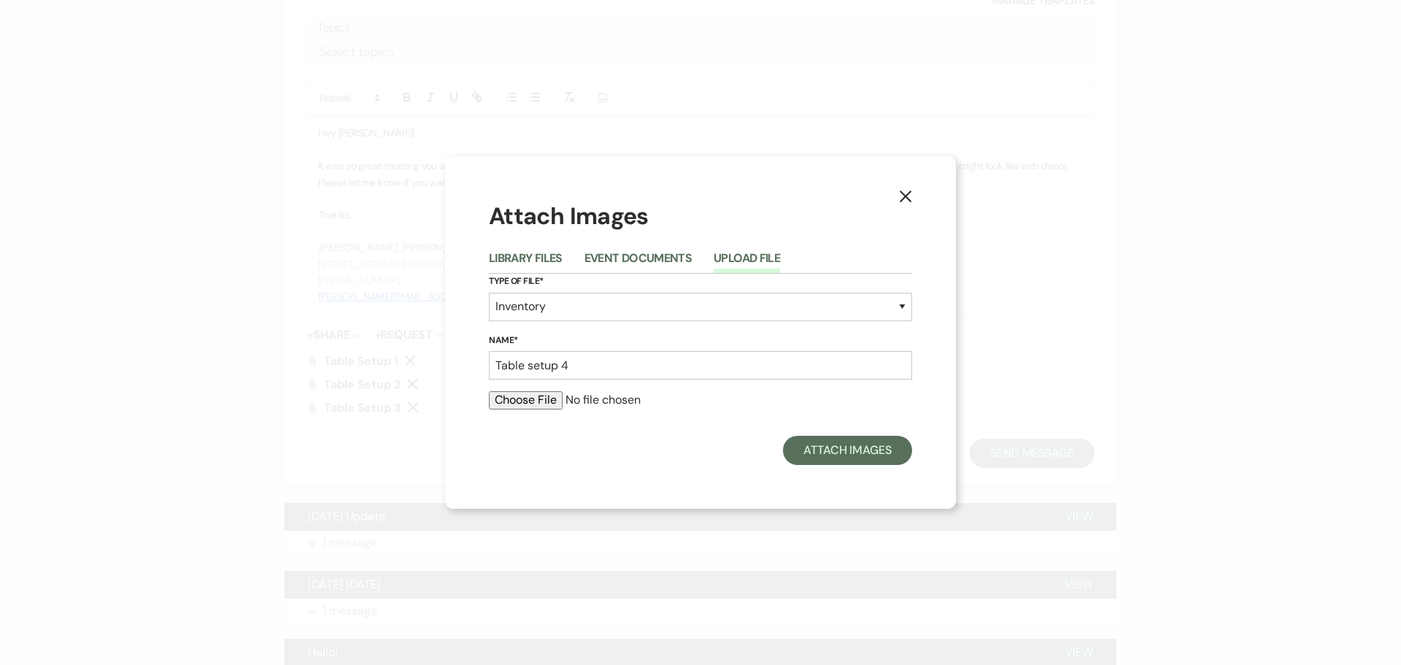
click at [543, 401] on input "file" at bounding box center [700, 400] width 423 height 18
type input "C:\fakepath\IMG_4739.heic"
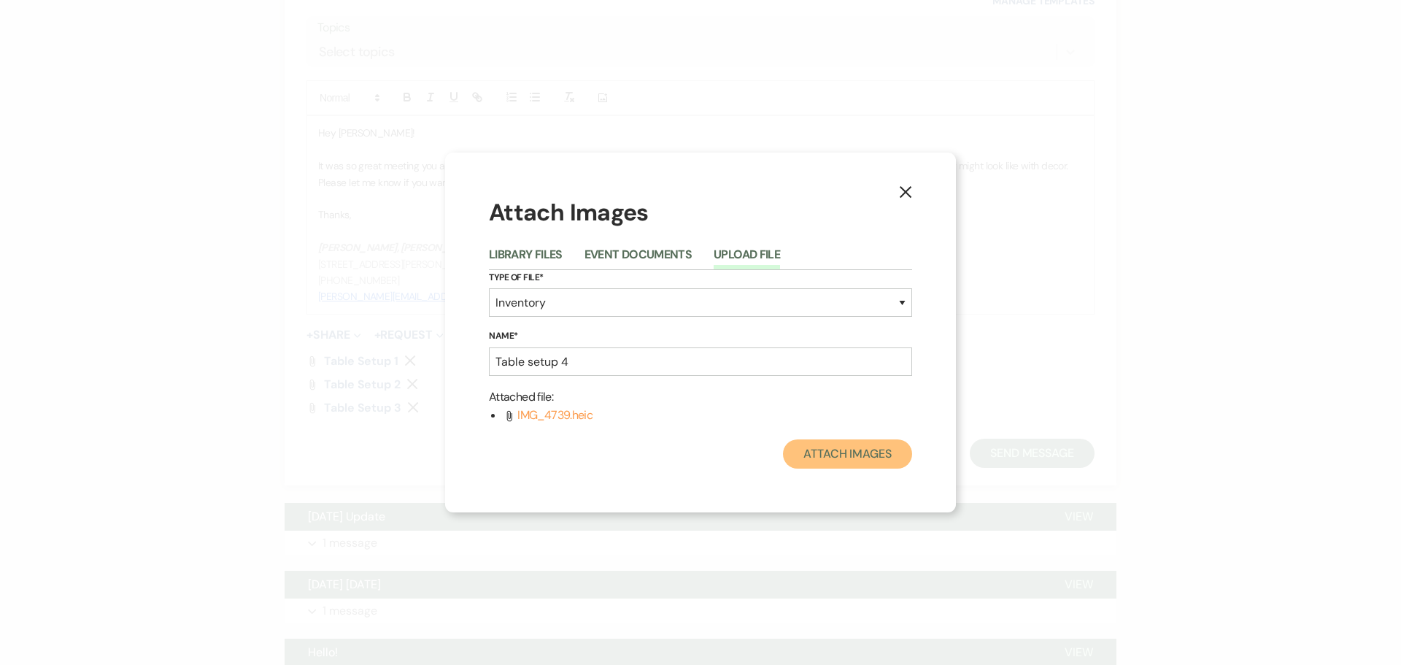
click at [858, 454] on button "Attach Images" at bounding box center [847, 453] width 129 height 29
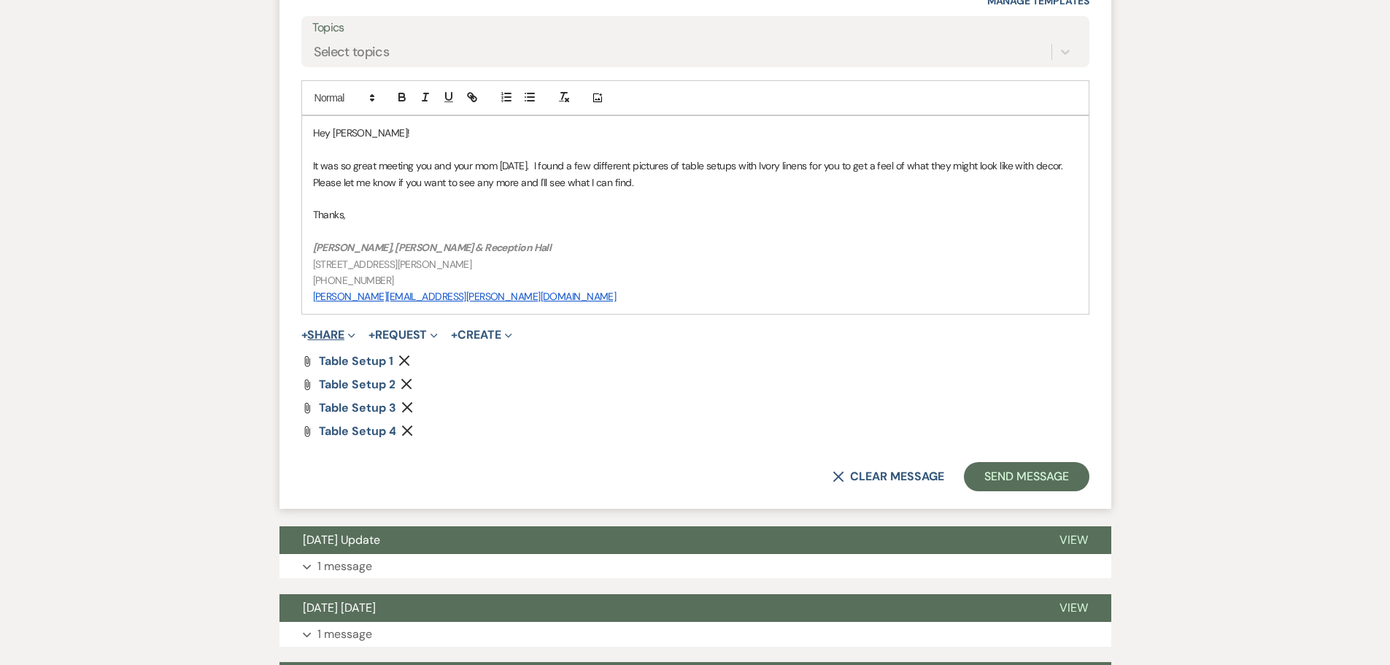
click at [332, 329] on button "+ Share Expand" at bounding box center [328, 335] width 55 height 12
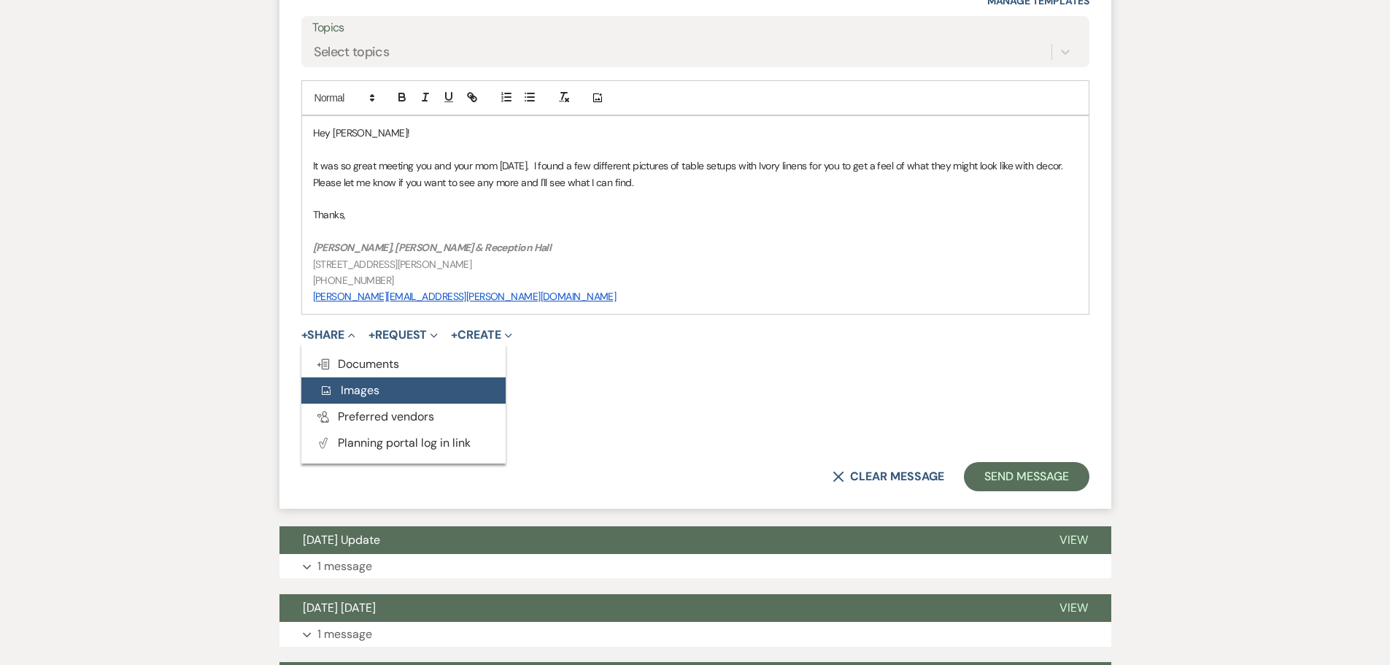
click at [348, 382] on span "Add Photo Images" at bounding box center [349, 389] width 61 height 15
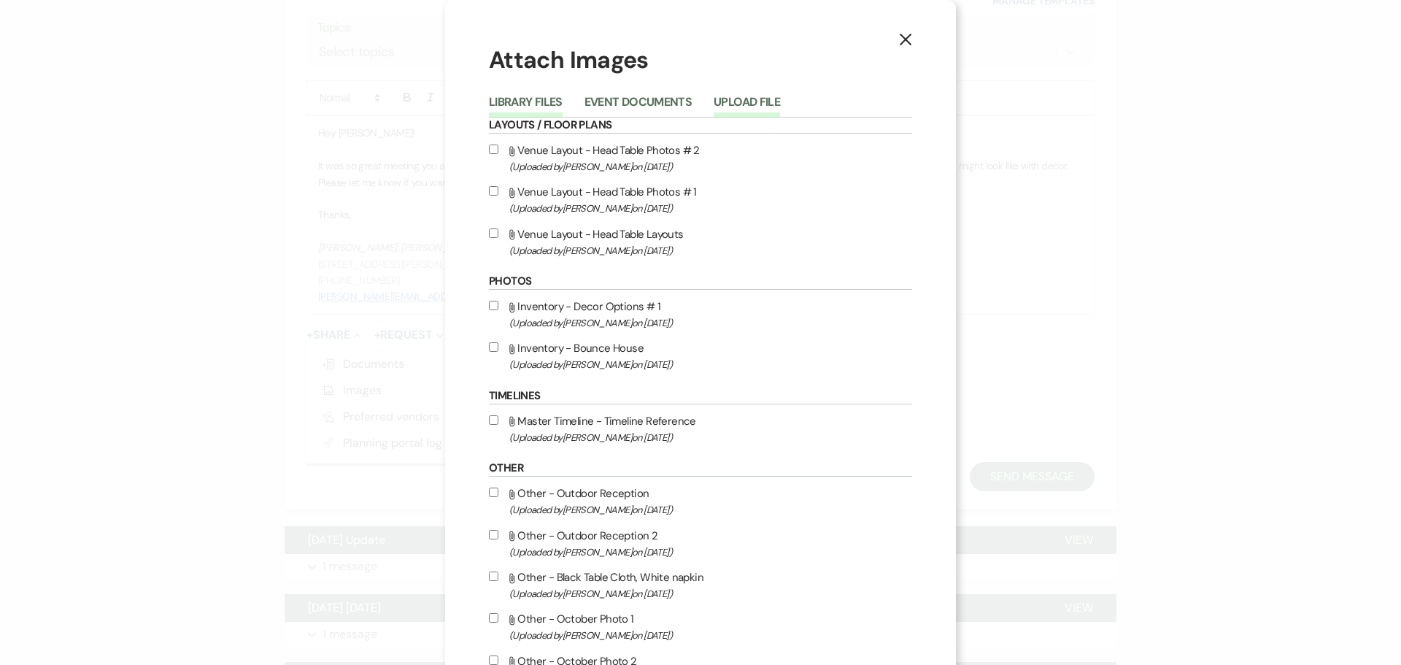
click at [721, 111] on button "Upload File" at bounding box center [747, 106] width 66 height 20
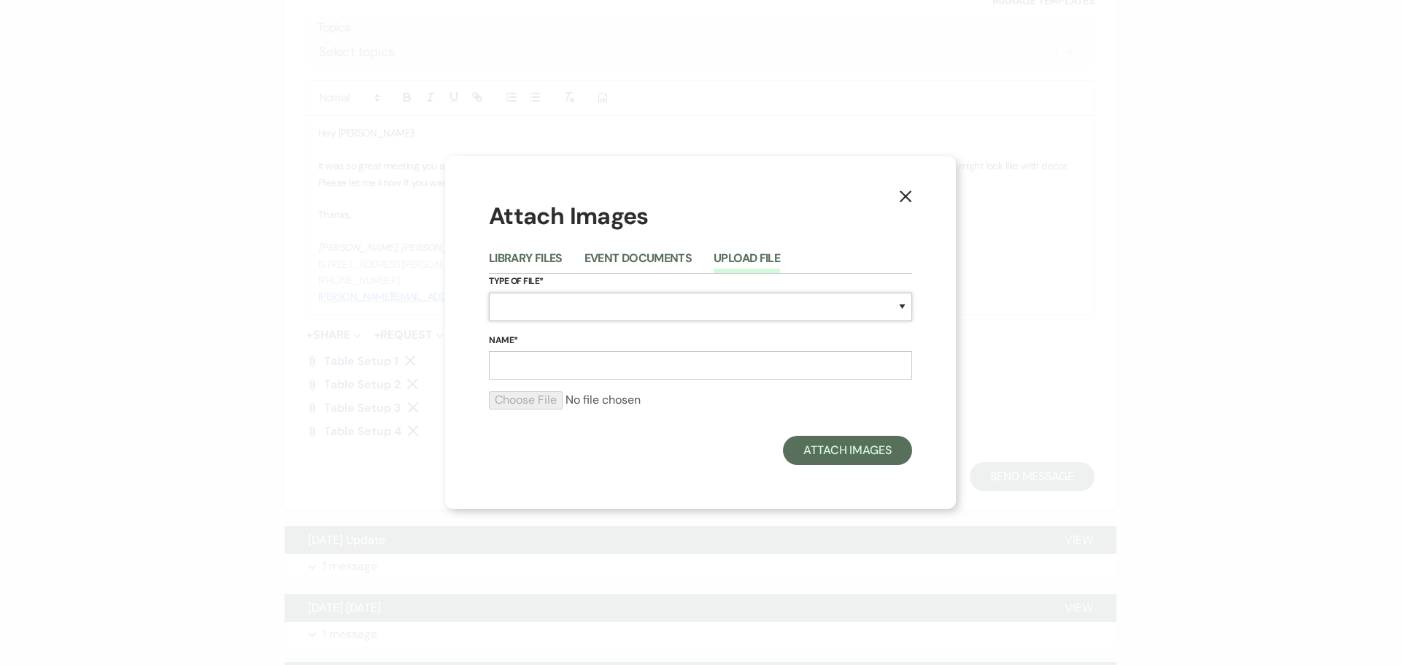
click at [627, 314] on select "Special Event Insurance Vendor Certificate of Insurance Contracts / Rental Agre…" at bounding box center [700, 307] width 423 height 28
select select "57"
click at [489, 293] on select "Special Event Insurance Vendor Certificate of Insurance Contracts / Rental Agre…" at bounding box center [700, 307] width 423 height 28
click at [544, 358] on input "Name*" at bounding box center [700, 365] width 423 height 28
type input "Table setup 5"
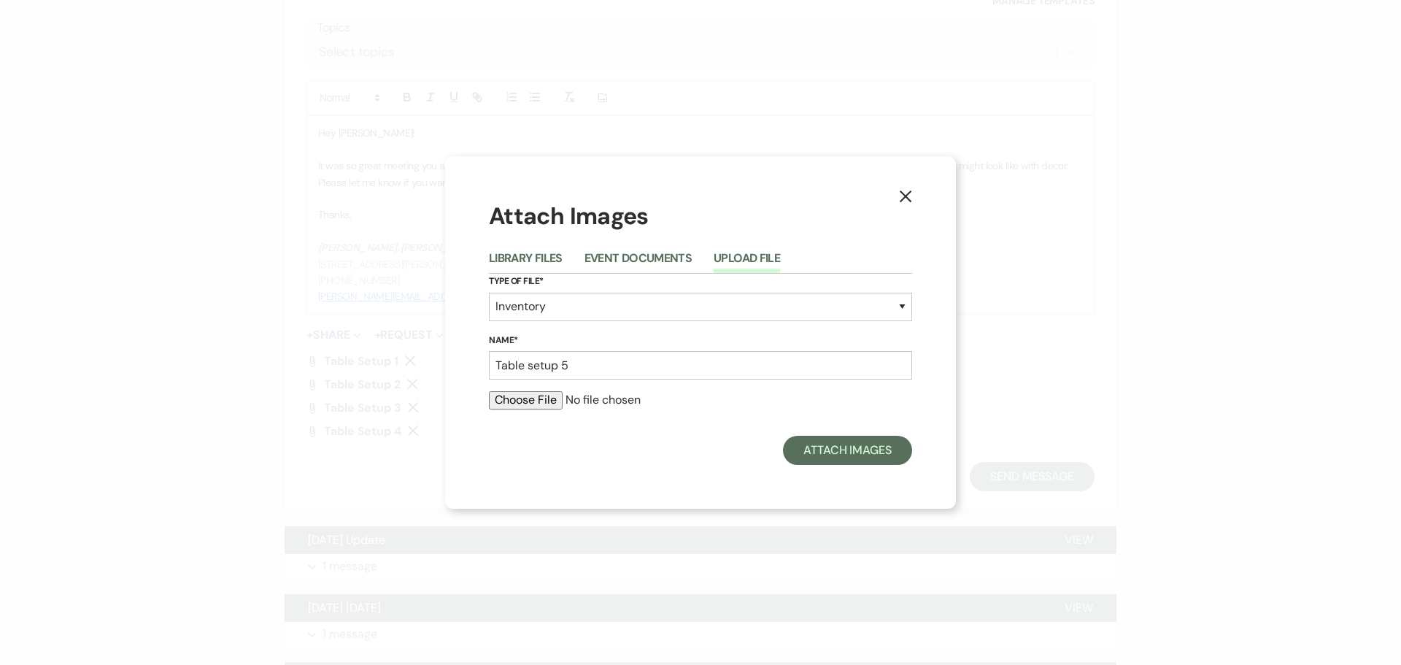
click at [543, 413] on div at bounding box center [700, 405] width 423 height 29
click at [542, 403] on input "file" at bounding box center [700, 400] width 423 height 18
type input "C:\fakepath\IMG_5416.heic"
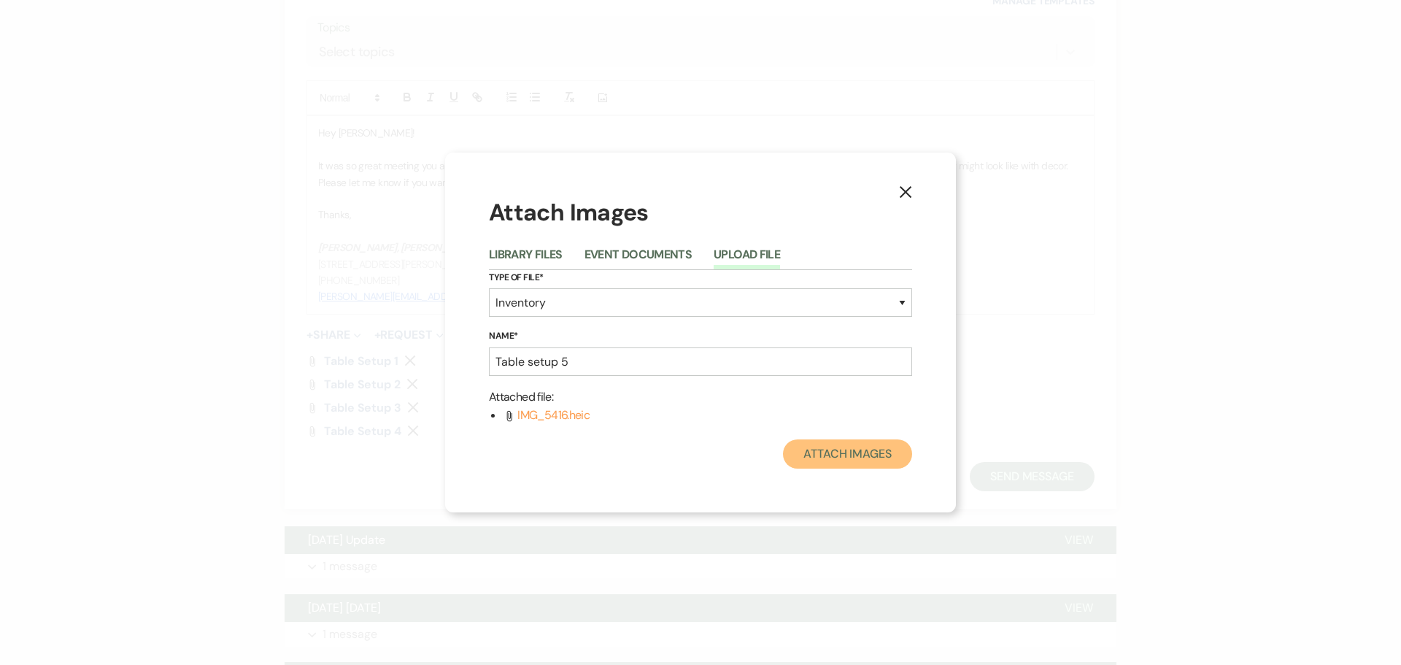
click at [866, 449] on button "Attach Images" at bounding box center [847, 453] width 129 height 29
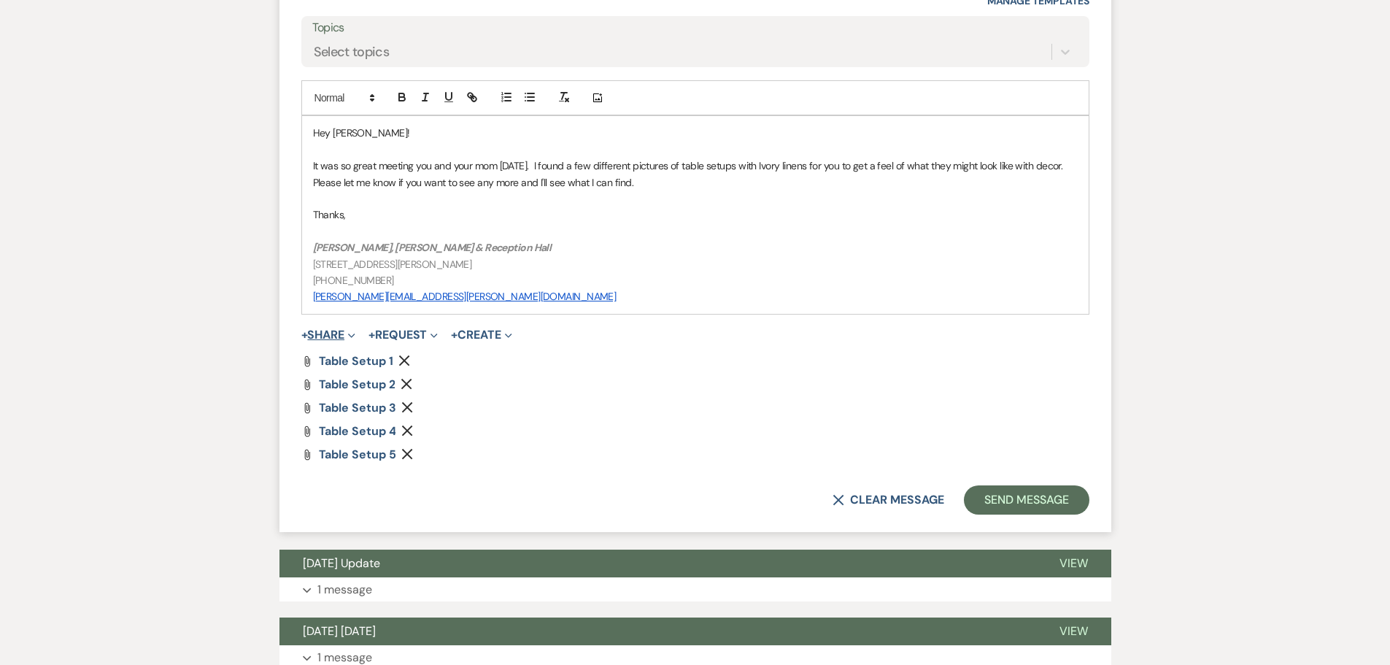
click at [334, 329] on button "+ Share Expand" at bounding box center [328, 335] width 55 height 12
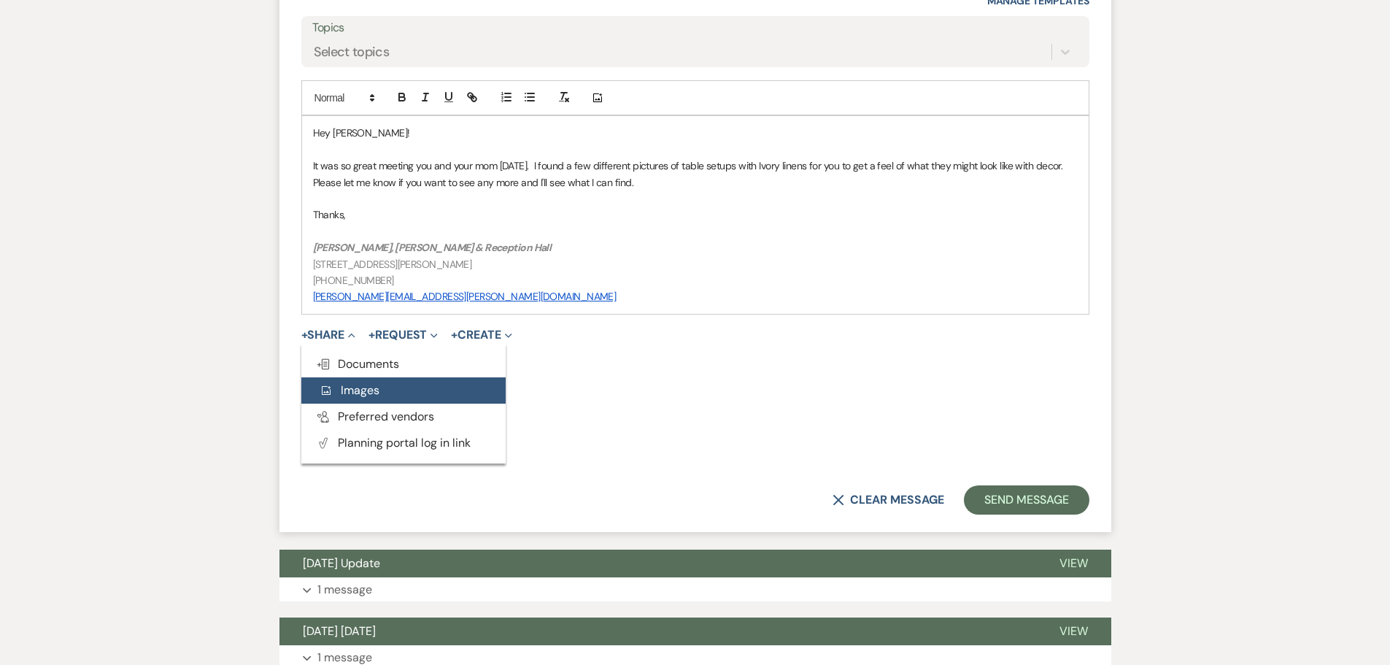
click at [346, 382] on span "Add Photo Images" at bounding box center [349, 389] width 61 height 15
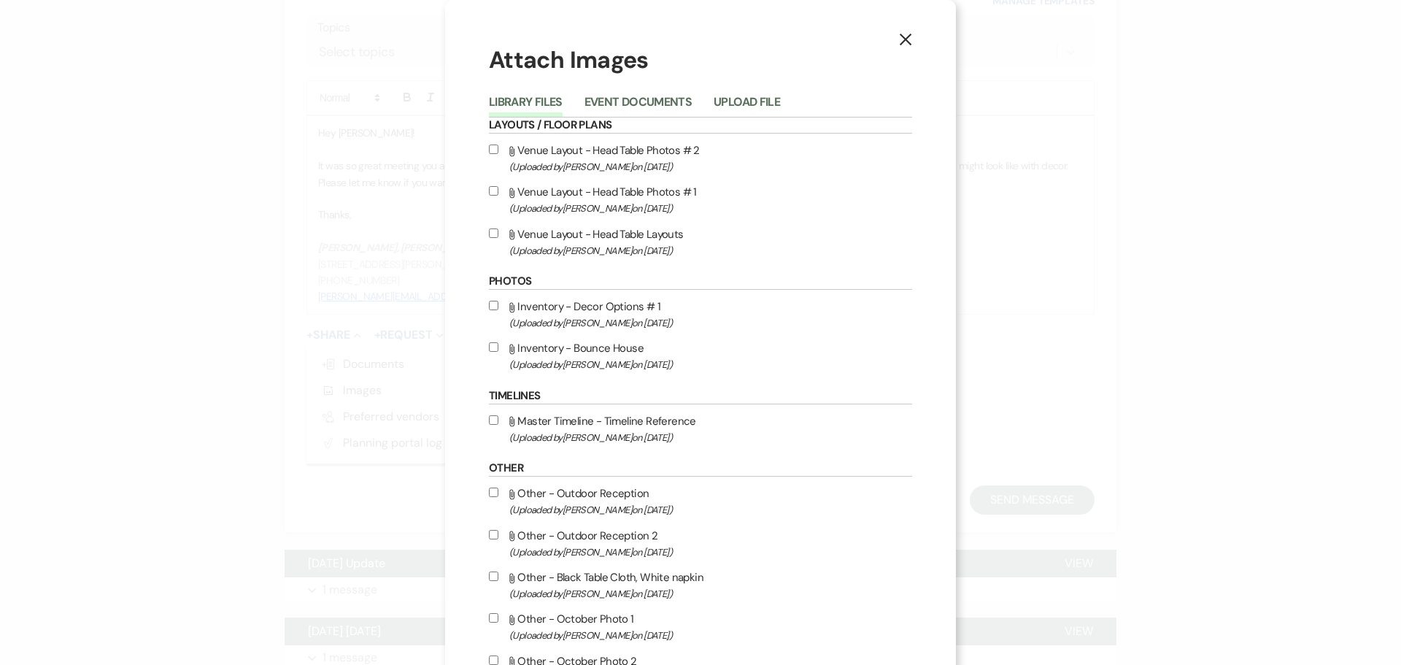
click at [769, 112] on button "Upload File" at bounding box center [747, 106] width 66 height 20
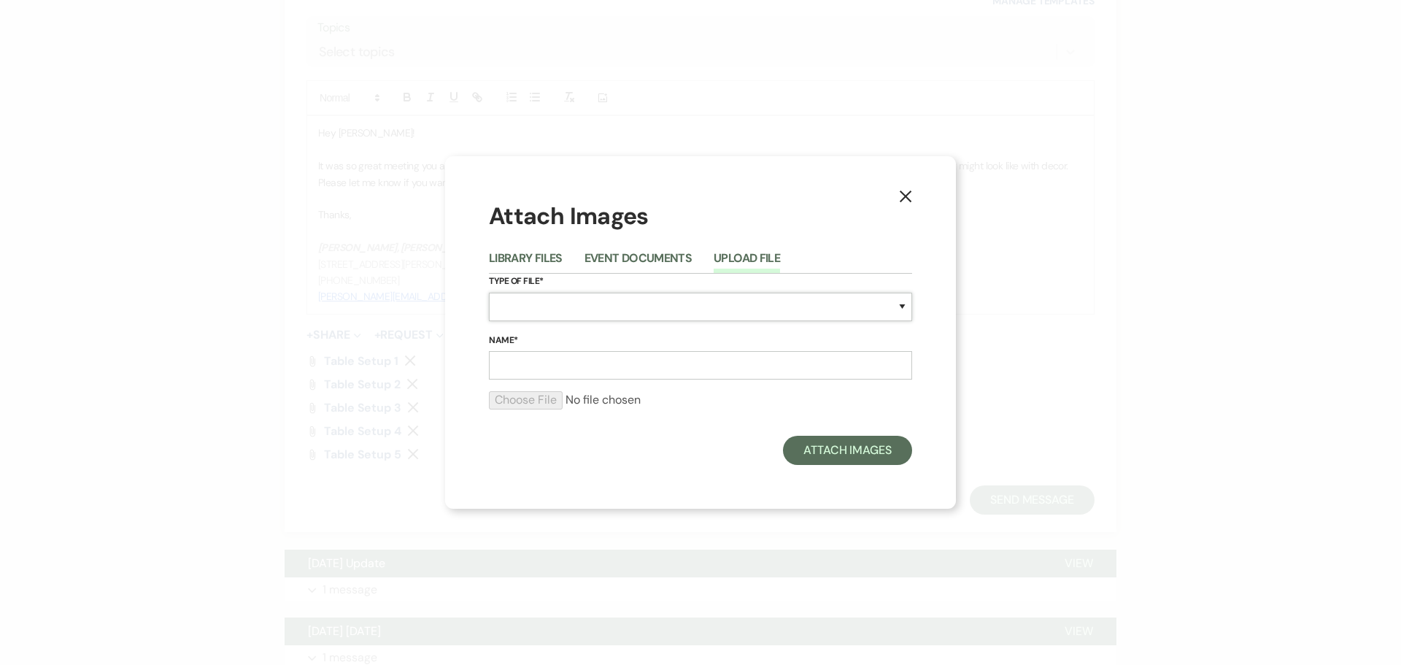
click at [612, 314] on select "Special Event Insurance Vendor Certificate of Insurance Contracts / Rental Agre…" at bounding box center [700, 307] width 423 height 28
select select "57"
click at [489, 293] on select "Special Event Insurance Vendor Certificate of Insurance Contracts / Rental Agre…" at bounding box center [700, 307] width 423 height 28
click at [571, 370] on input "Name*" at bounding box center [700, 365] width 423 height 28
type input "Table setup 6"
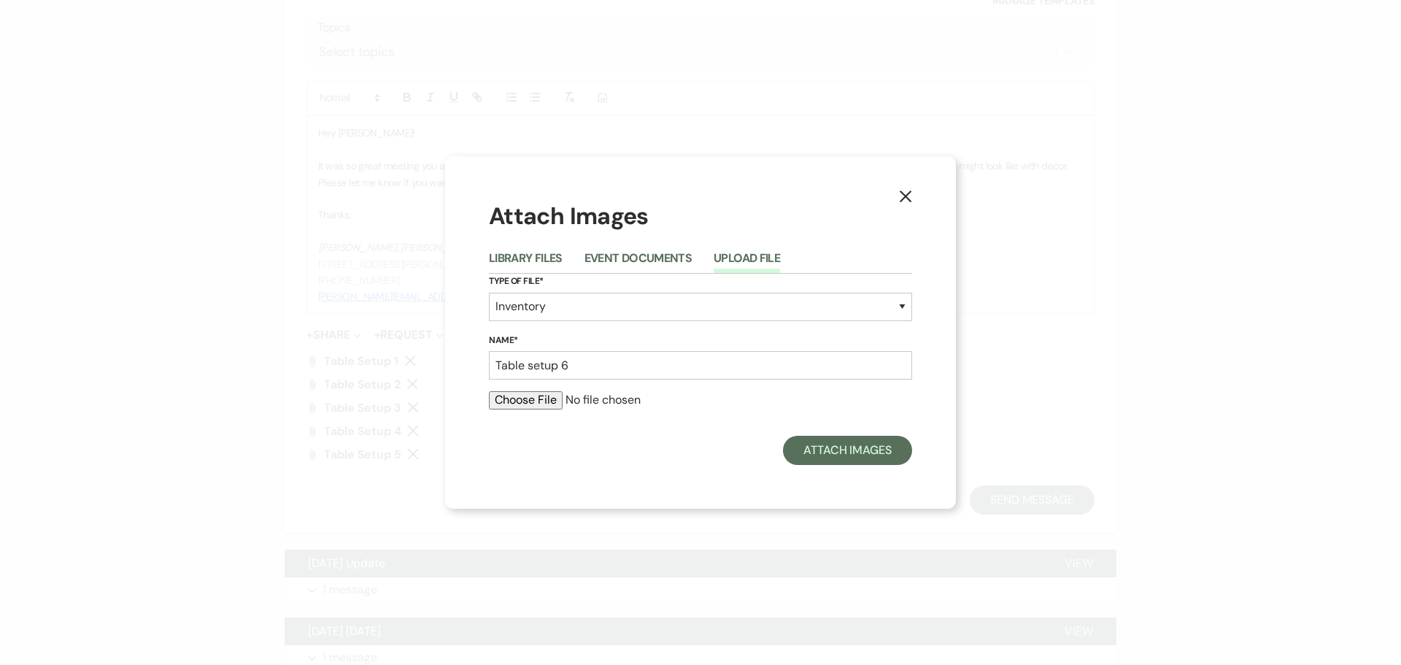
click at [520, 412] on div at bounding box center [700, 405] width 423 height 29
click at [531, 395] on input "file" at bounding box center [700, 400] width 423 height 18
type input "C:\fakepath\IMG_5417.heic"
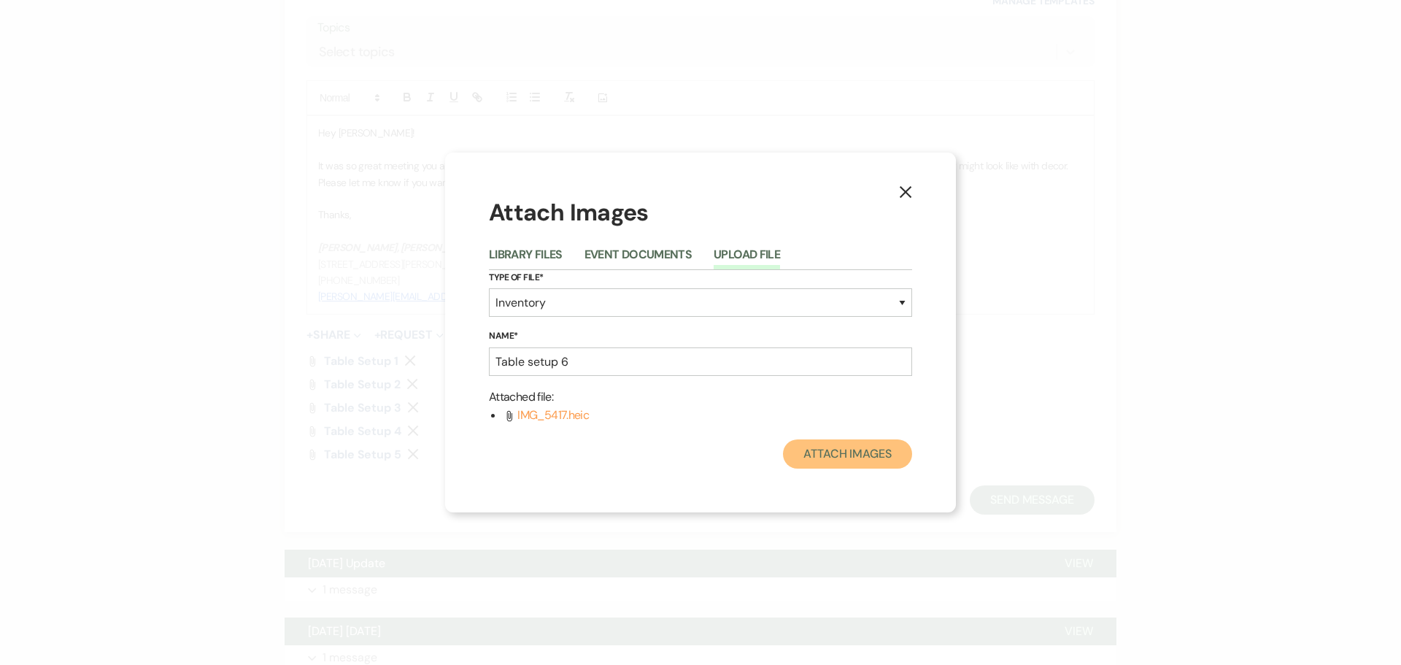
click at [863, 455] on button "Attach Images" at bounding box center [847, 453] width 129 height 29
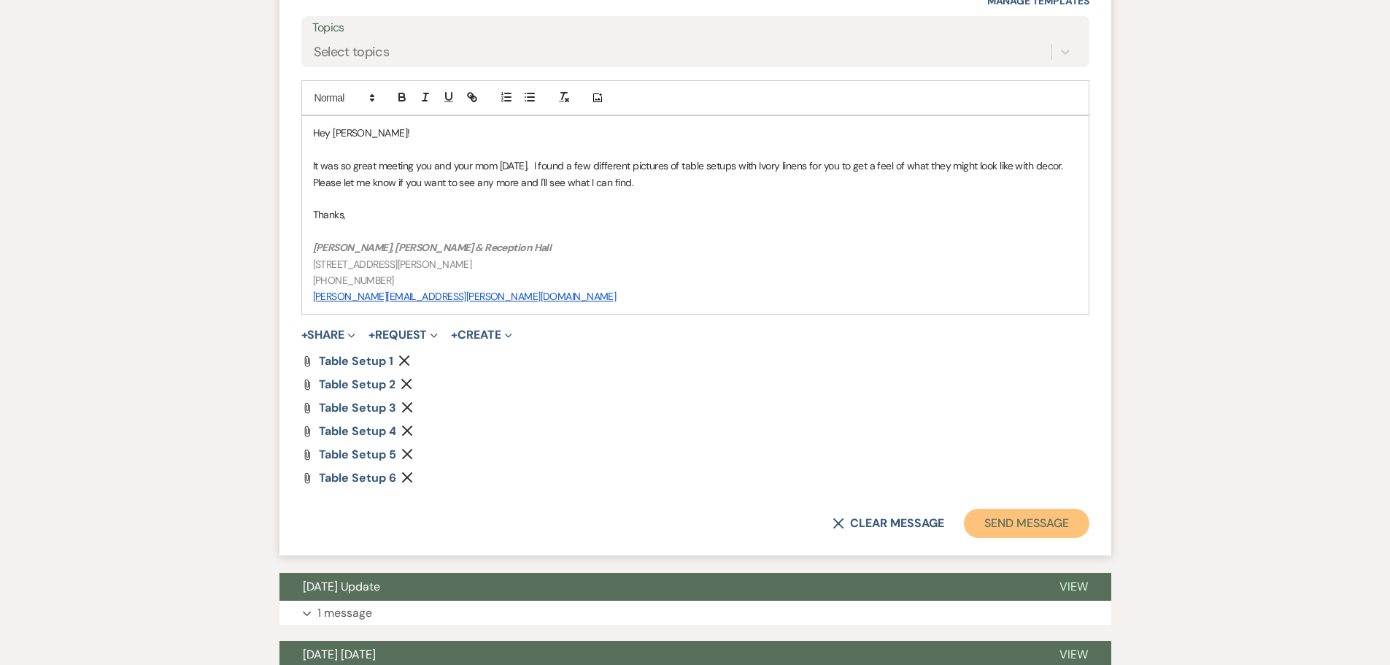
click at [1063, 509] on button "Send Message" at bounding box center [1026, 523] width 125 height 29
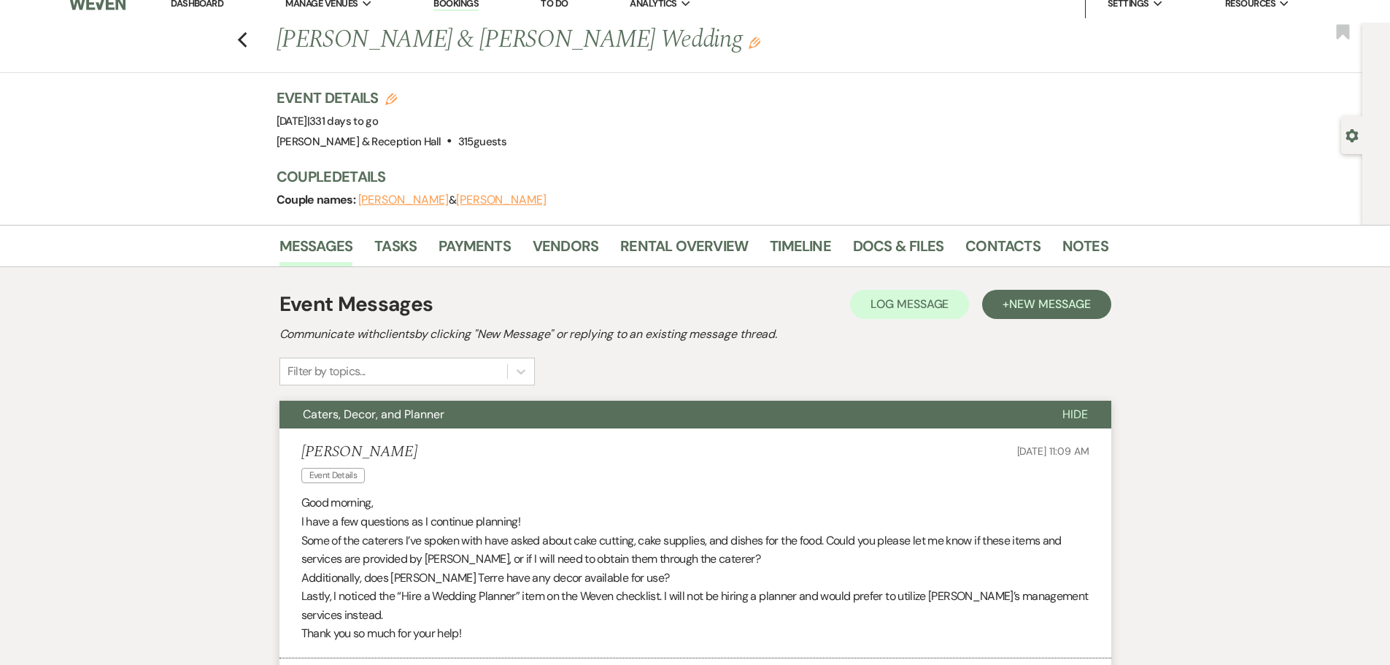
scroll to position [0, 0]
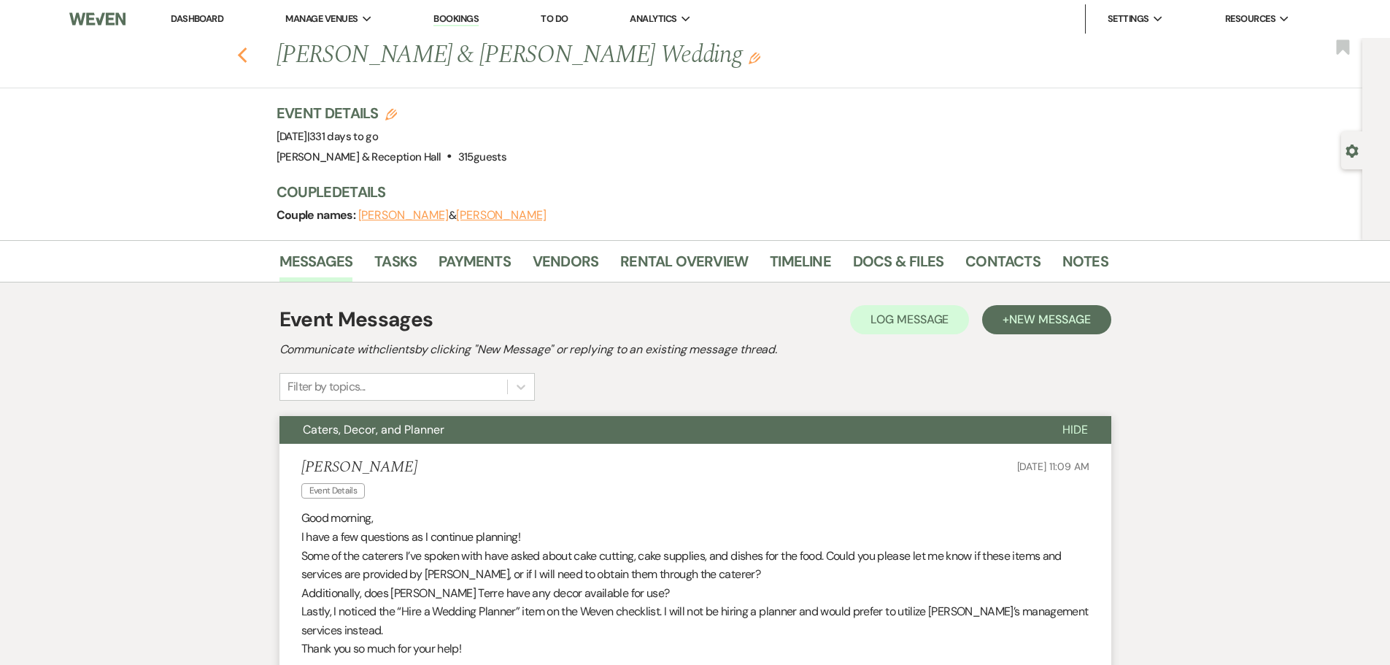
click at [243, 55] on div "Previous Elijah Ives & Anastasiya Andrusyshyn's Wedding Edit Bookmark" at bounding box center [678, 63] width 1370 height 50
click at [245, 50] on icon "Previous" at bounding box center [242, 56] width 11 height 18
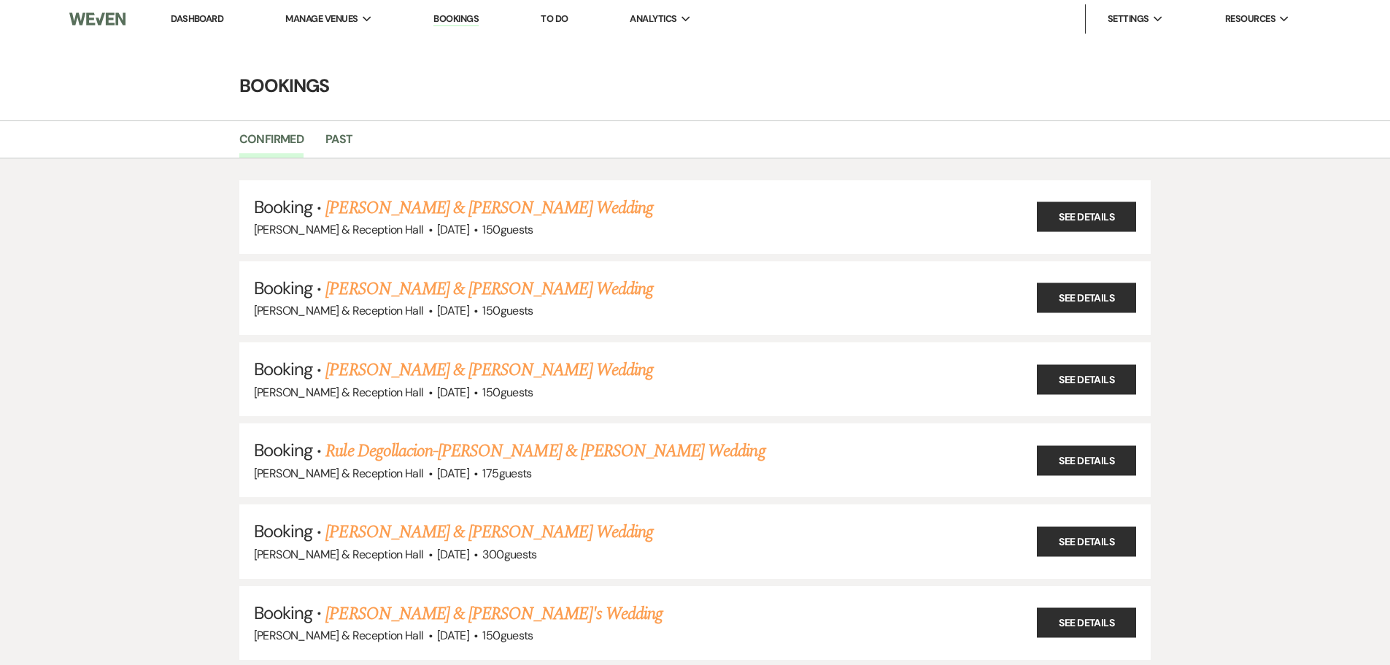
scroll to position [2190, 0]
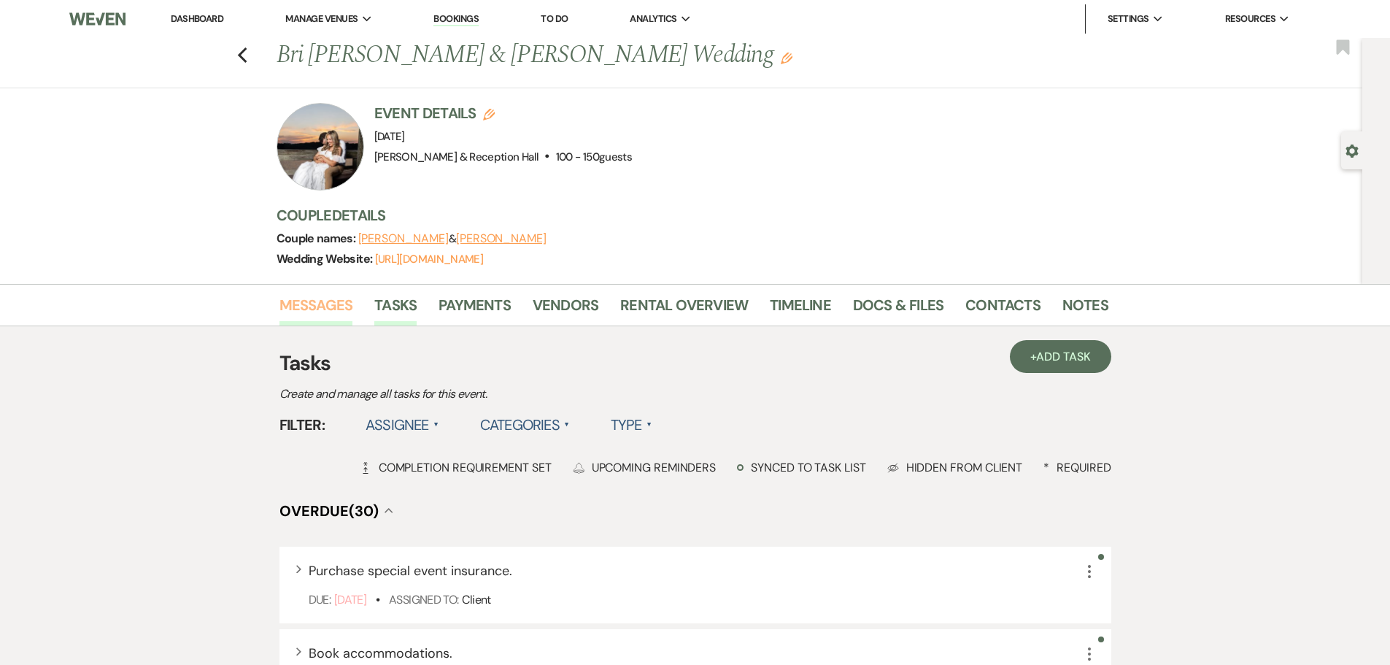
click at [323, 300] on link "Messages" at bounding box center [317, 309] width 74 height 32
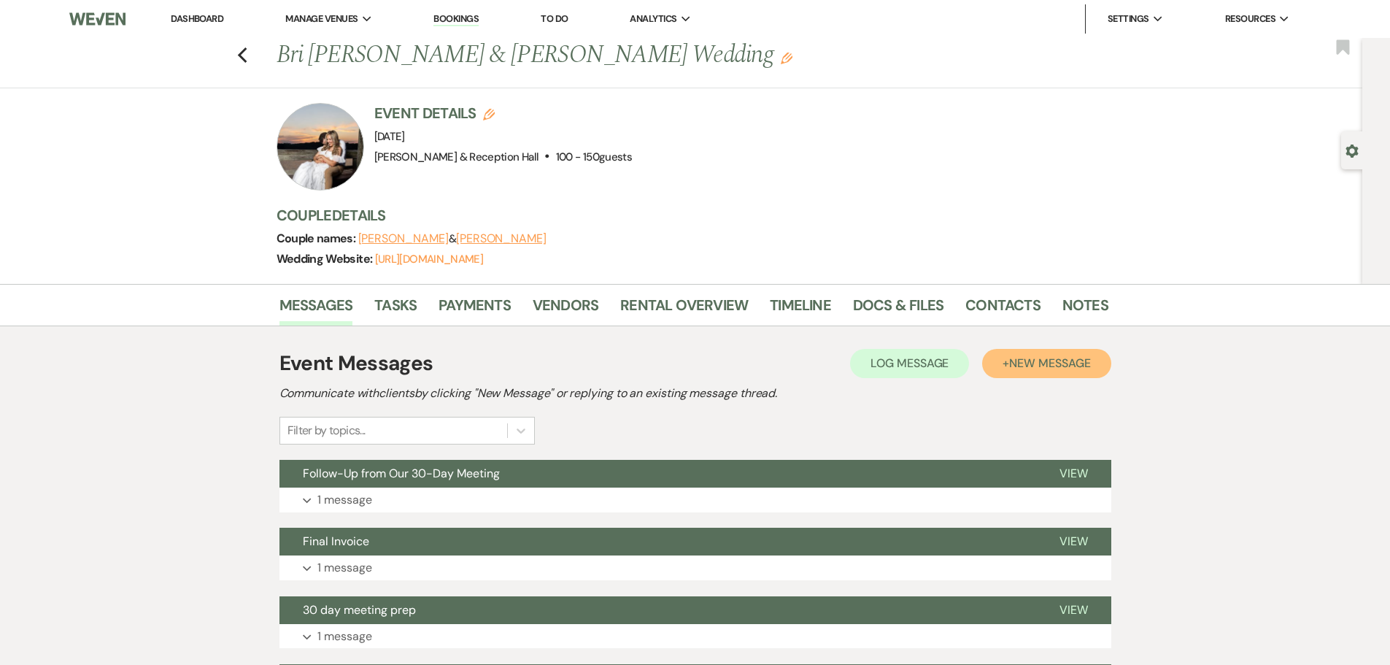
click at [1077, 358] on span "New Message" at bounding box center [1049, 362] width 81 height 15
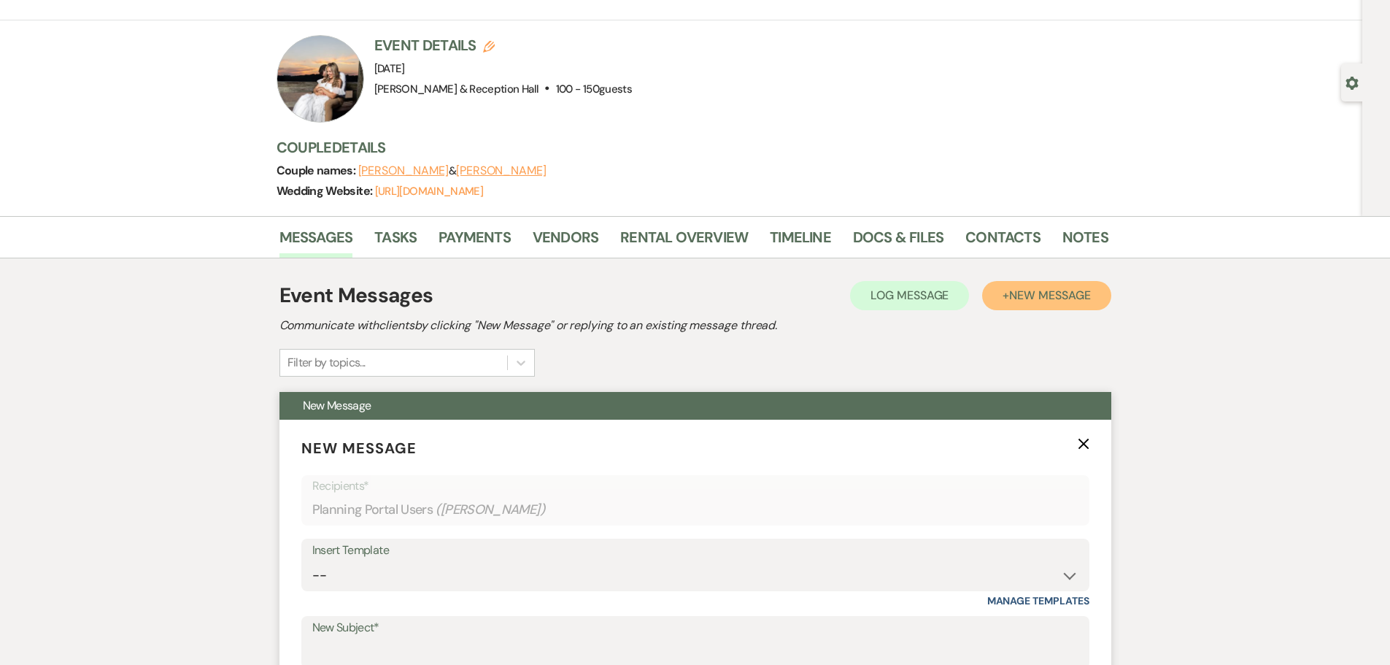
scroll to position [146, 0]
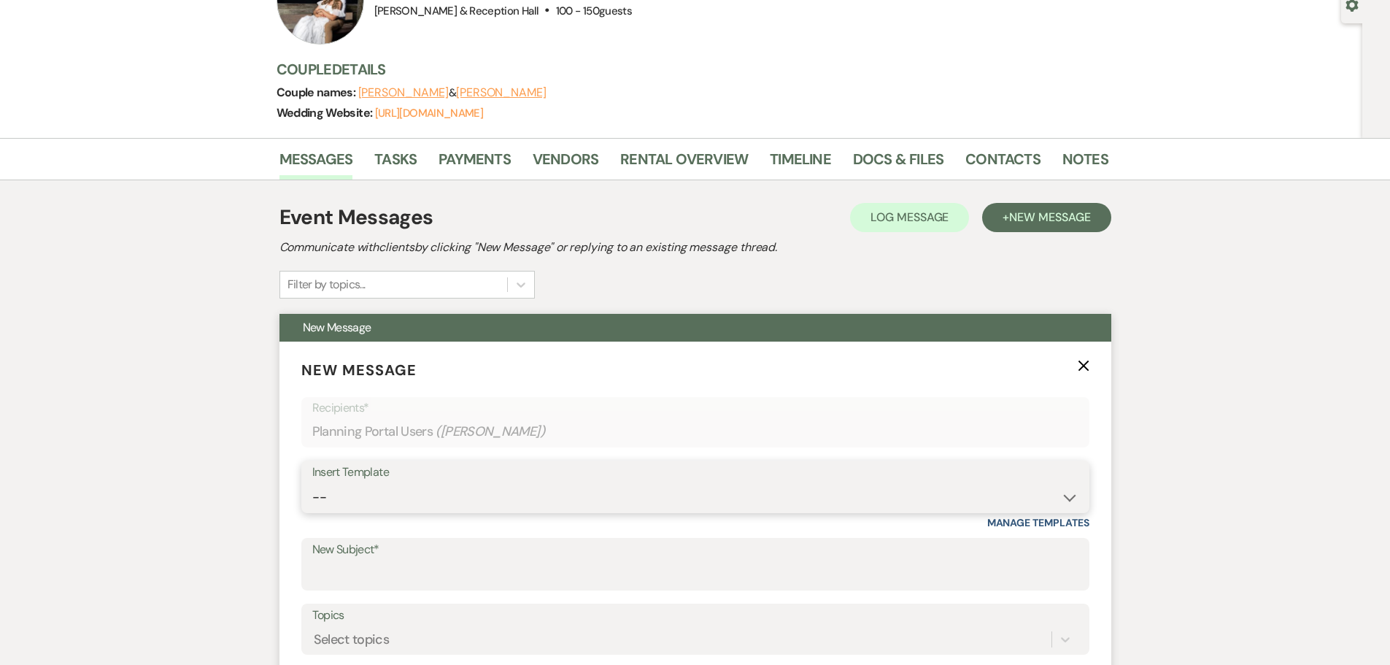
click at [485, 504] on select "-- Weven Planning Portal Introduction (Booked Events) Initial Inquiry Response …" at bounding box center [695, 497] width 766 height 28
select select "4607"
click at [312, 483] on select "-- Weven Planning Portal Introduction (Booked Events) Initial Inquiry Response …" at bounding box center [695, 497] width 766 height 28
type input "Truly an Honor!"
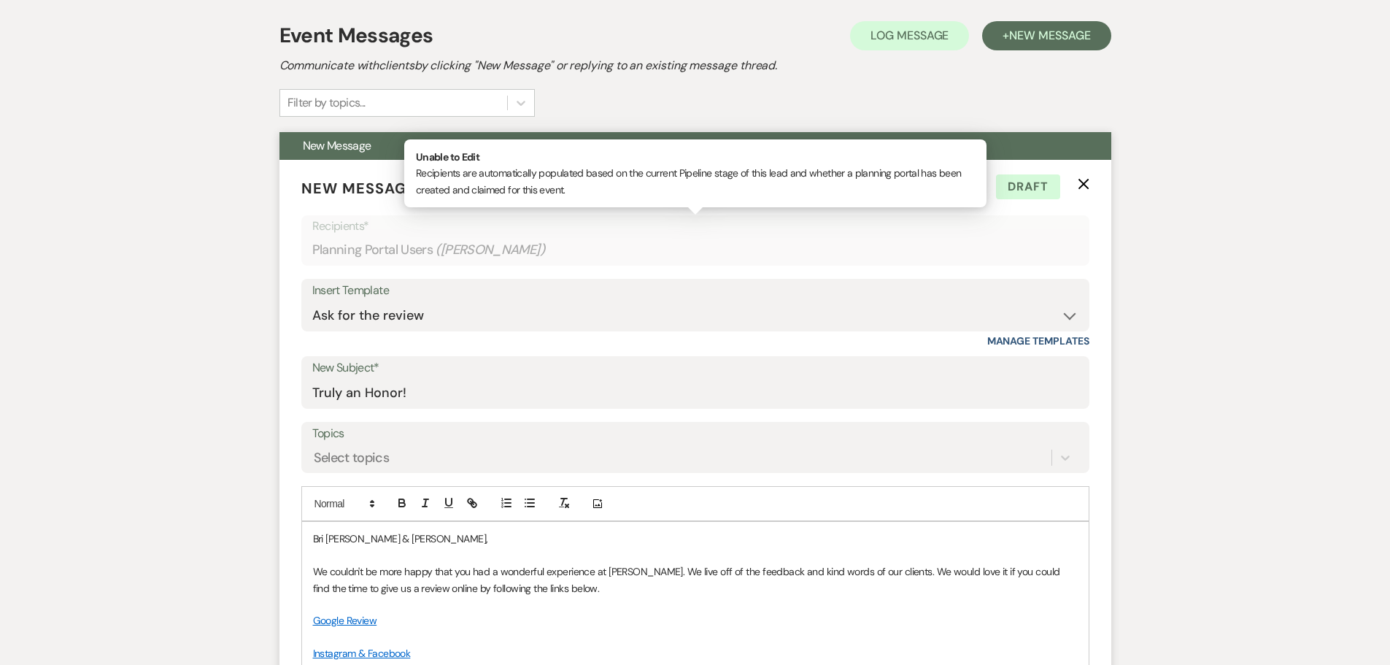
scroll to position [365, 0]
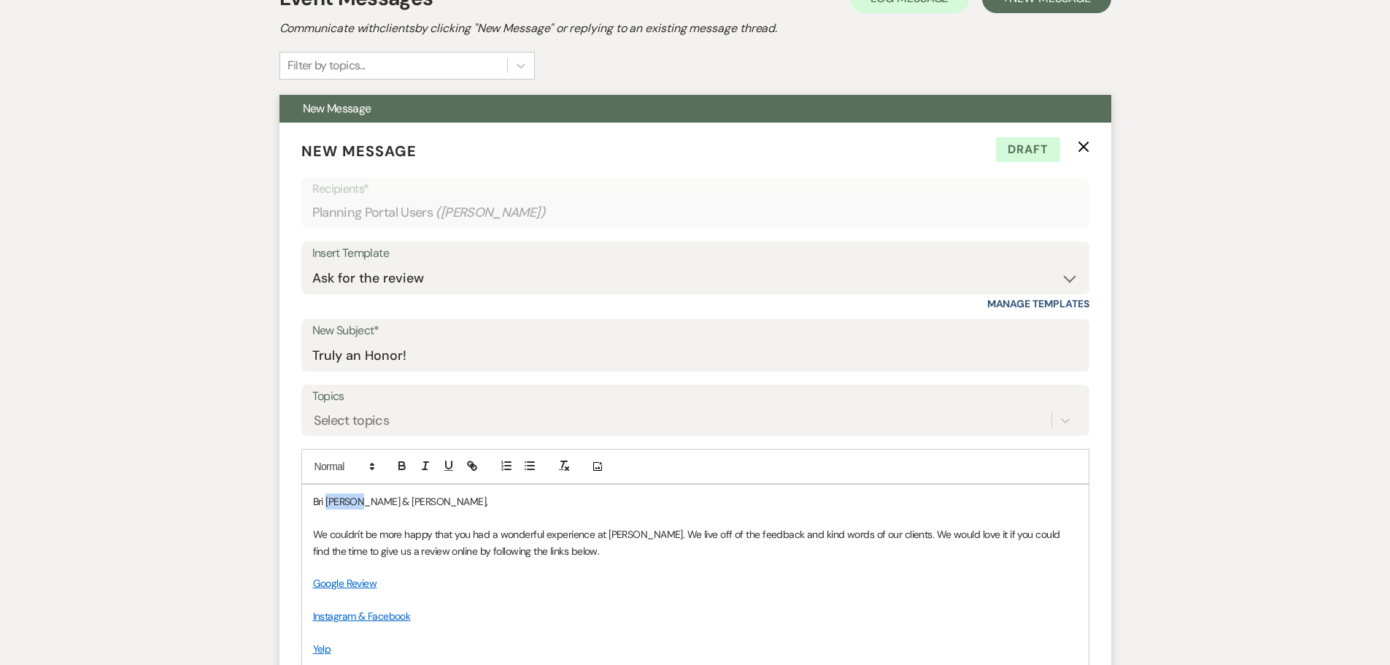
drag, startPoint x: 327, startPoint y: 505, endPoint x: 356, endPoint y: 504, distance: 29.2
click at [356, 504] on p "Bri Hizel & JT Engberg," at bounding box center [695, 501] width 765 height 16
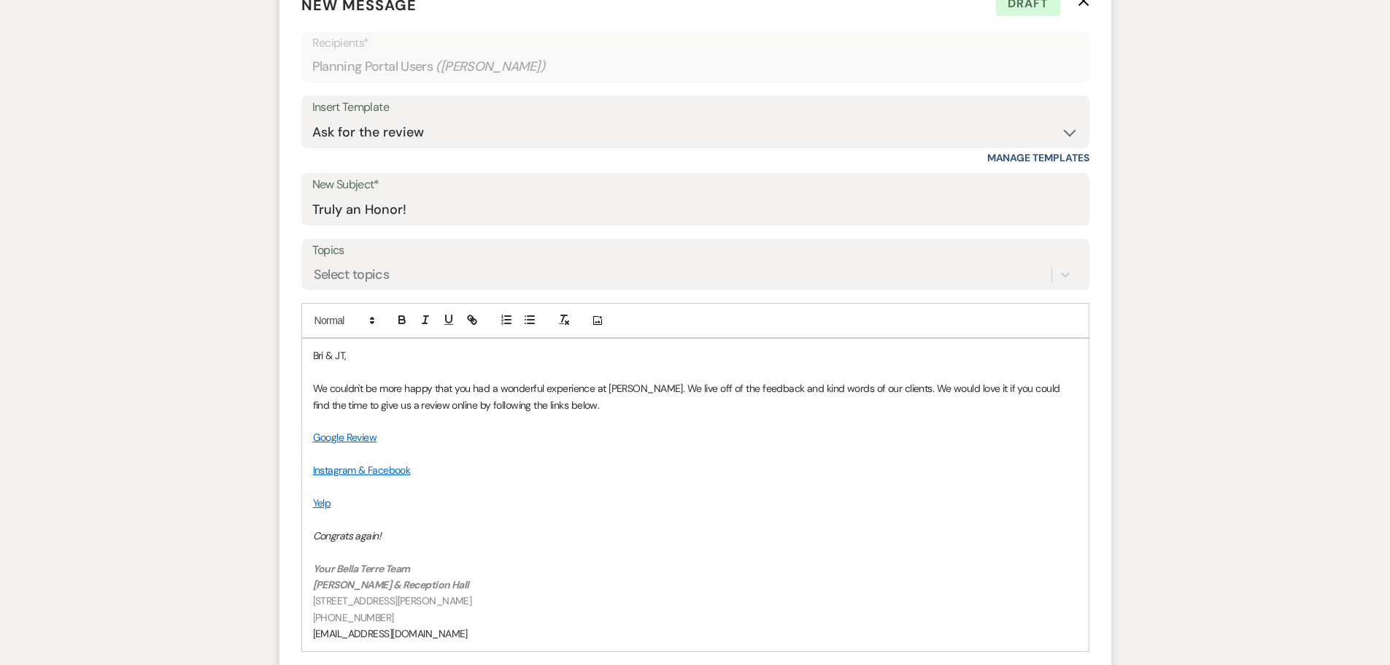
scroll to position [0, 0]
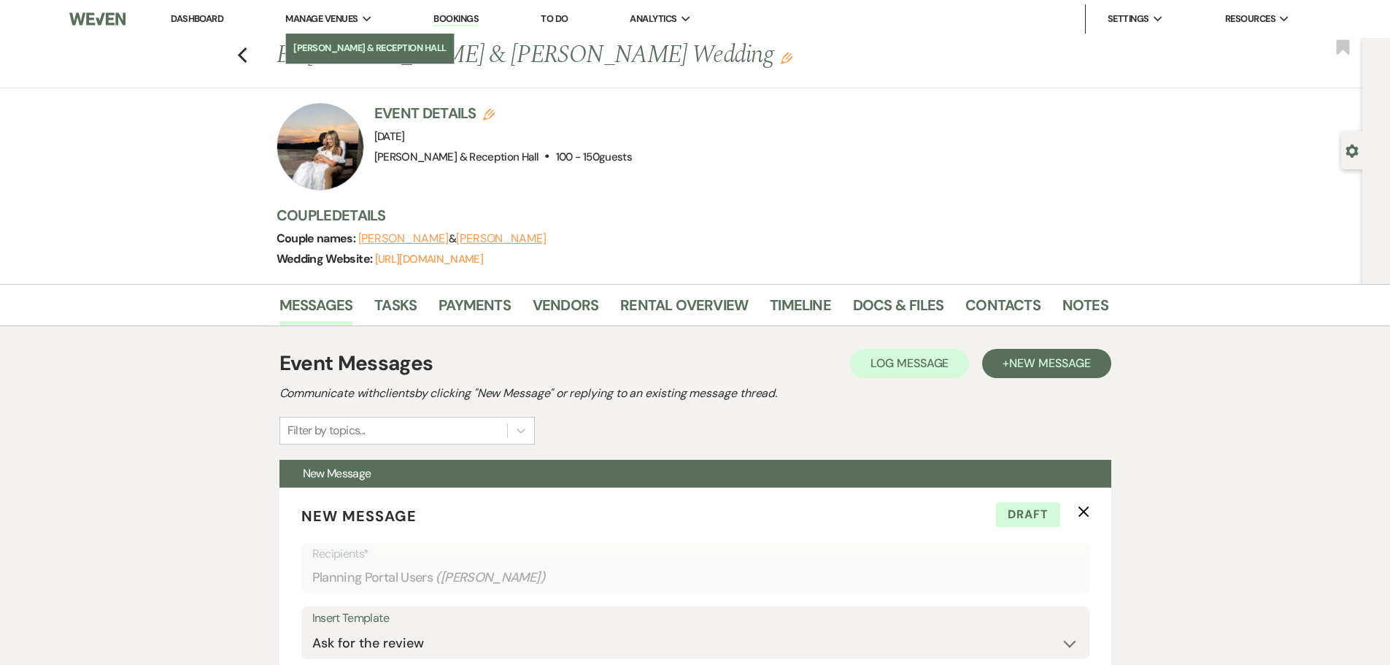
click at [331, 44] on li "[PERSON_NAME] & Reception Hall" at bounding box center [369, 48] width 153 height 15
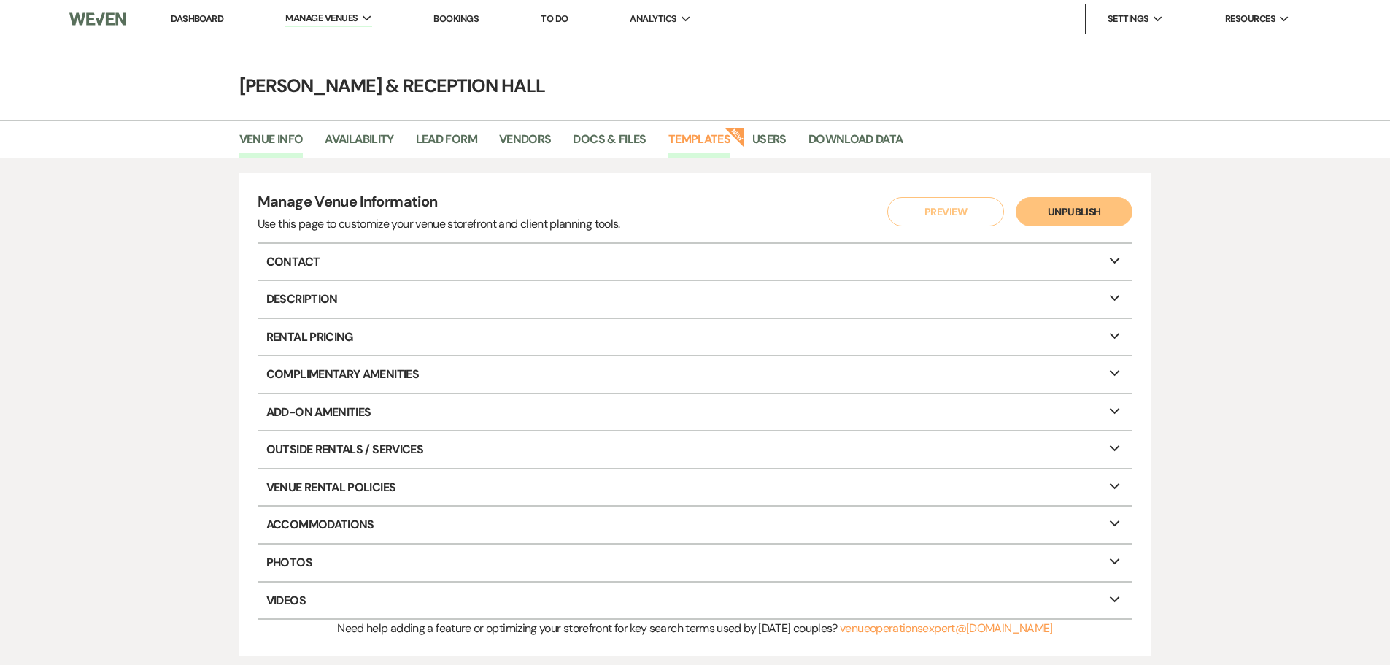
click at [696, 132] on link "Templates" at bounding box center [700, 144] width 62 height 28
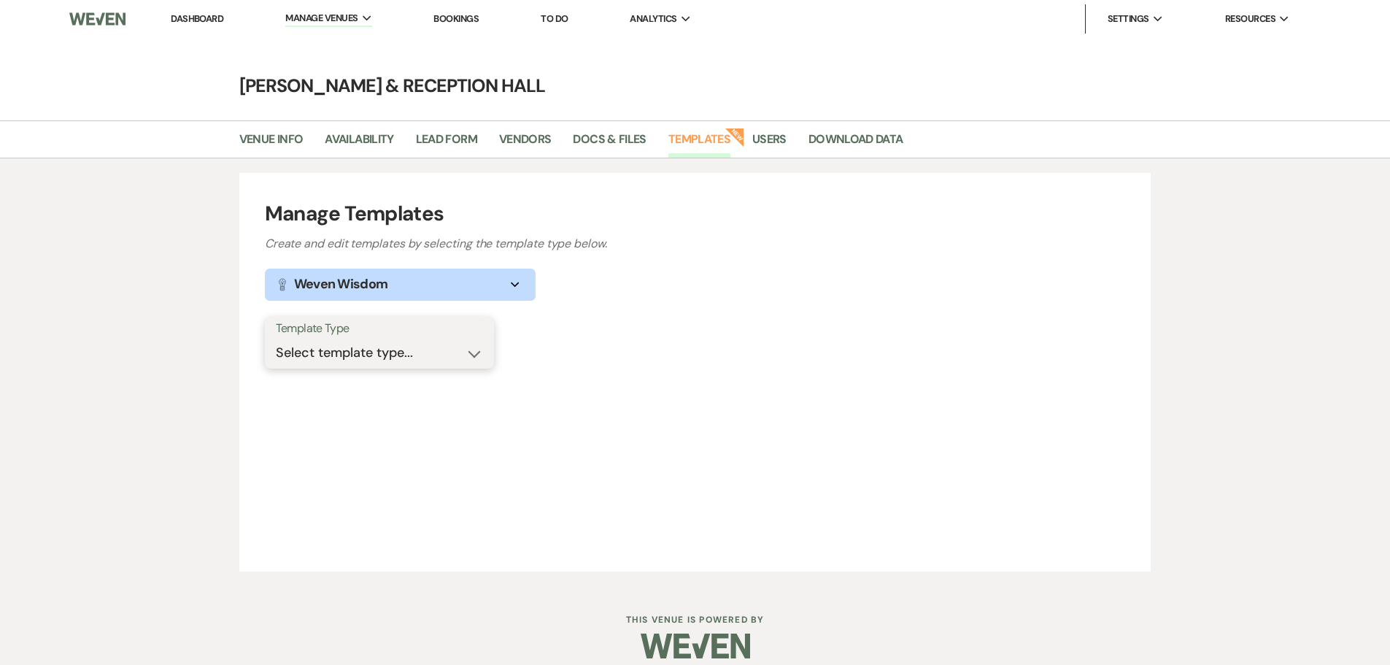
click at [314, 359] on select "Select template type... Task List Message Templates Payment Plan Inventory Item…" at bounding box center [379, 353] width 207 height 28
select select "Message Templates"
click at [276, 339] on select "Select template type... Task List Message Templates Payment Plan Inventory Item…" at bounding box center [379, 353] width 207 height 28
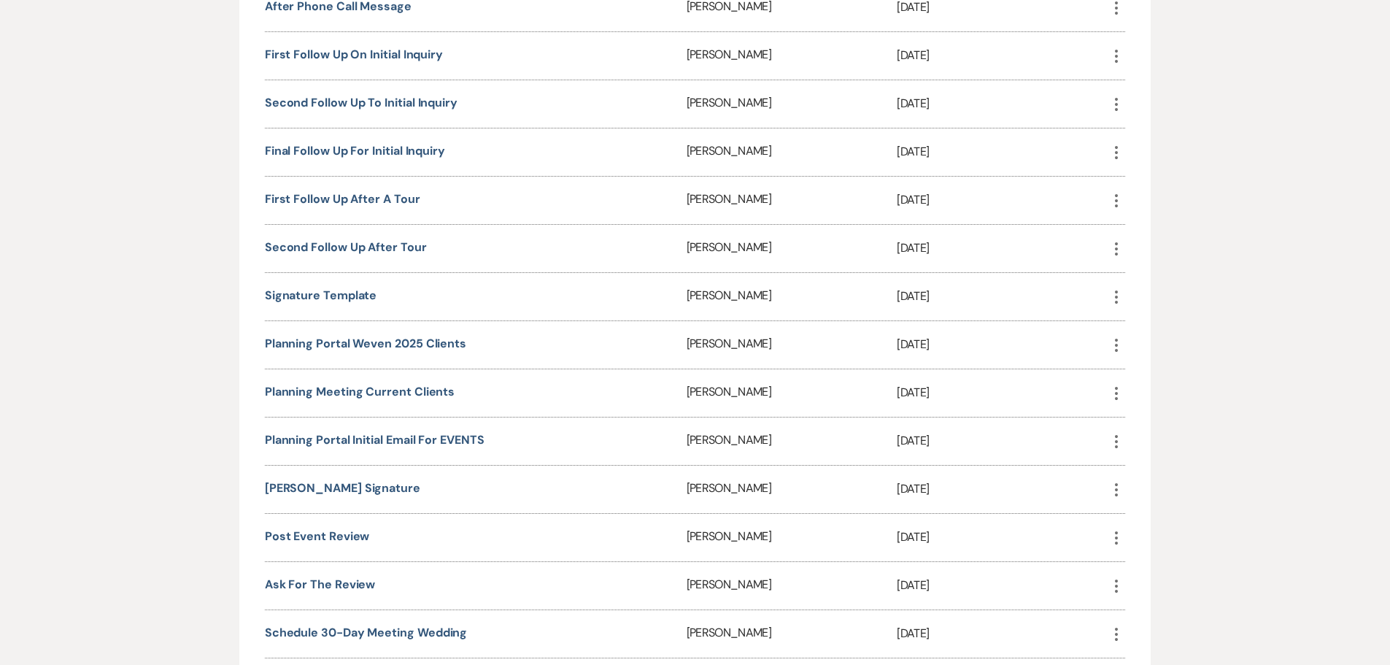
scroll to position [1095, 0]
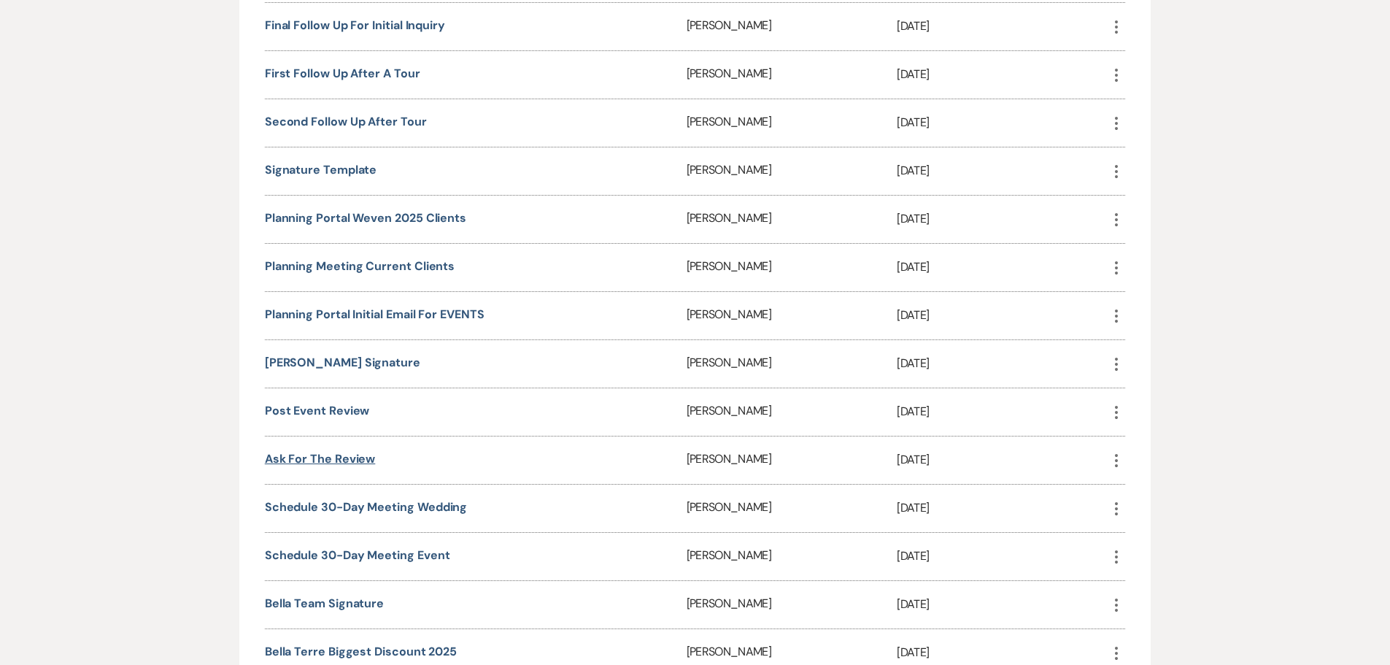
click at [352, 460] on link "Ask for the review" at bounding box center [320, 458] width 111 height 15
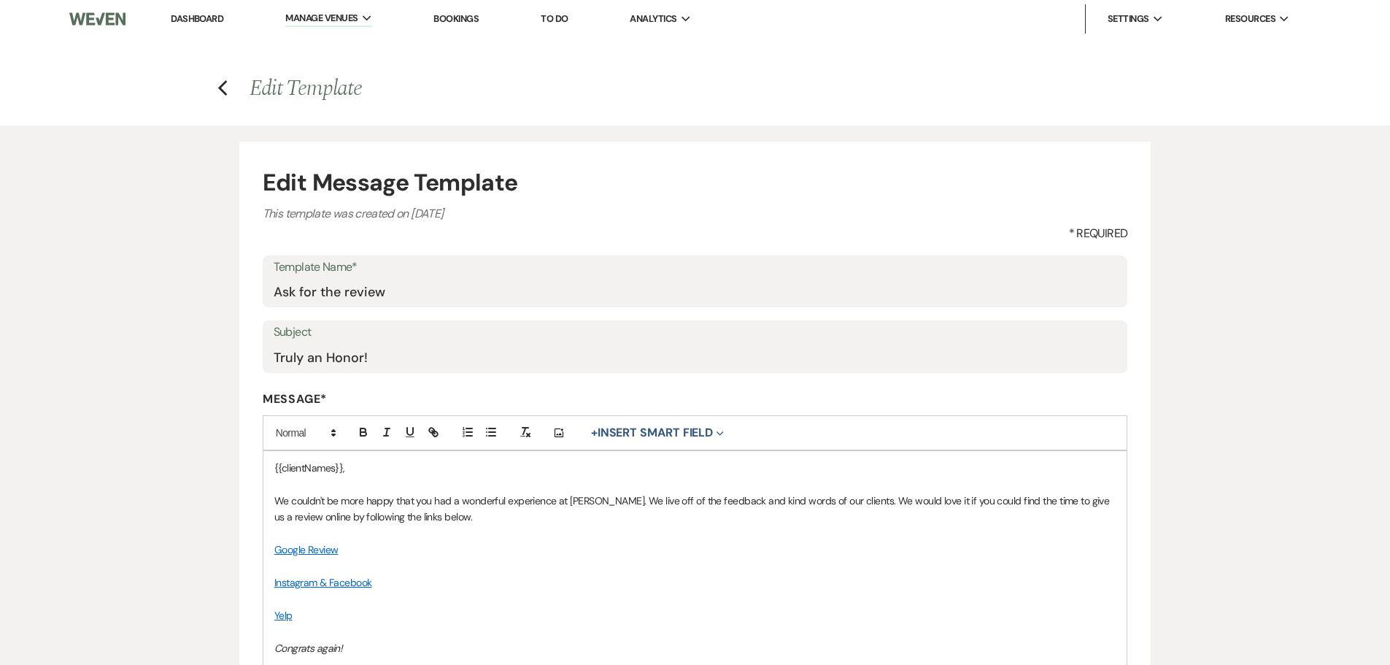
click at [277, 486] on p at bounding box center [695, 485] width 842 height 16
drag, startPoint x: 479, startPoint y: 522, endPoint x: 259, endPoint y: 505, distance: 220.3
click at [259, 505] on form "Edit Message Template This template was created on Dec 12, 2024 * Required Temp…" at bounding box center [695, 538] width 912 height 793
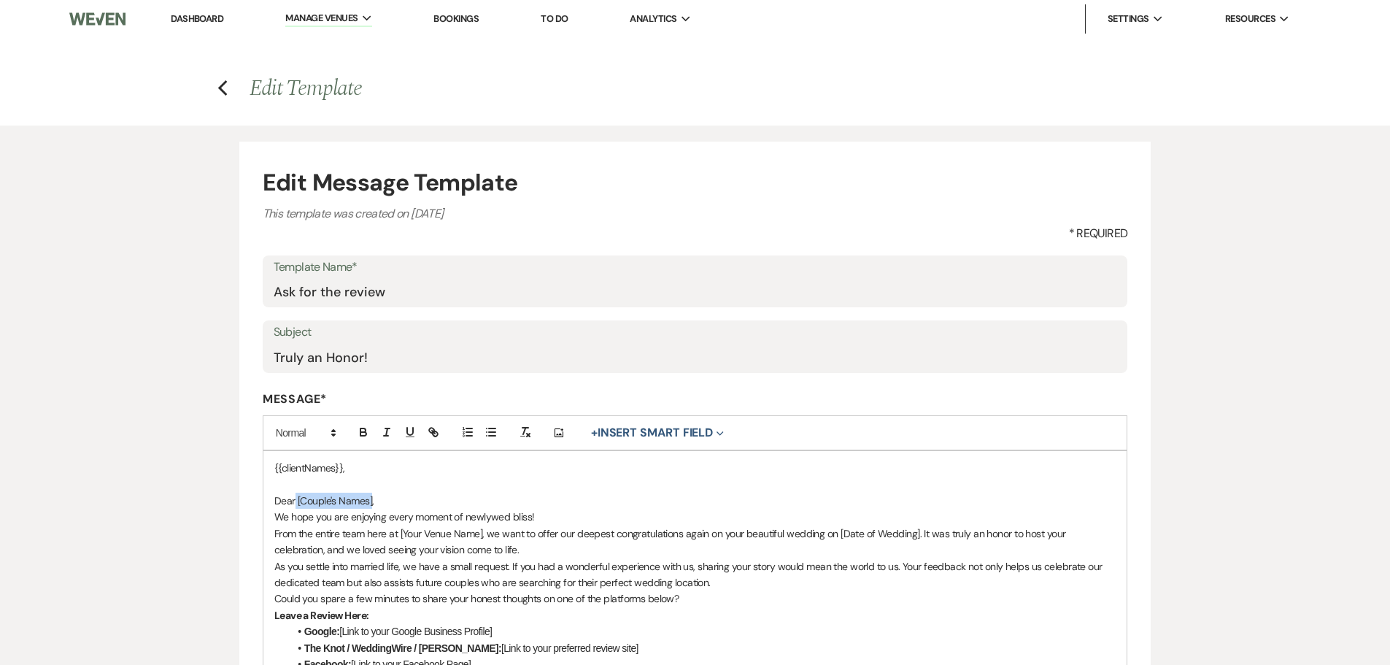
drag, startPoint x: 296, startPoint y: 499, endPoint x: 373, endPoint y: 499, distance: 77.4
click at [373, 499] on p "Dear [Couple's Names]," at bounding box center [695, 501] width 842 height 16
click at [664, 430] on button "+ Insert Smart Field Expand" at bounding box center [657, 433] width 143 height 18
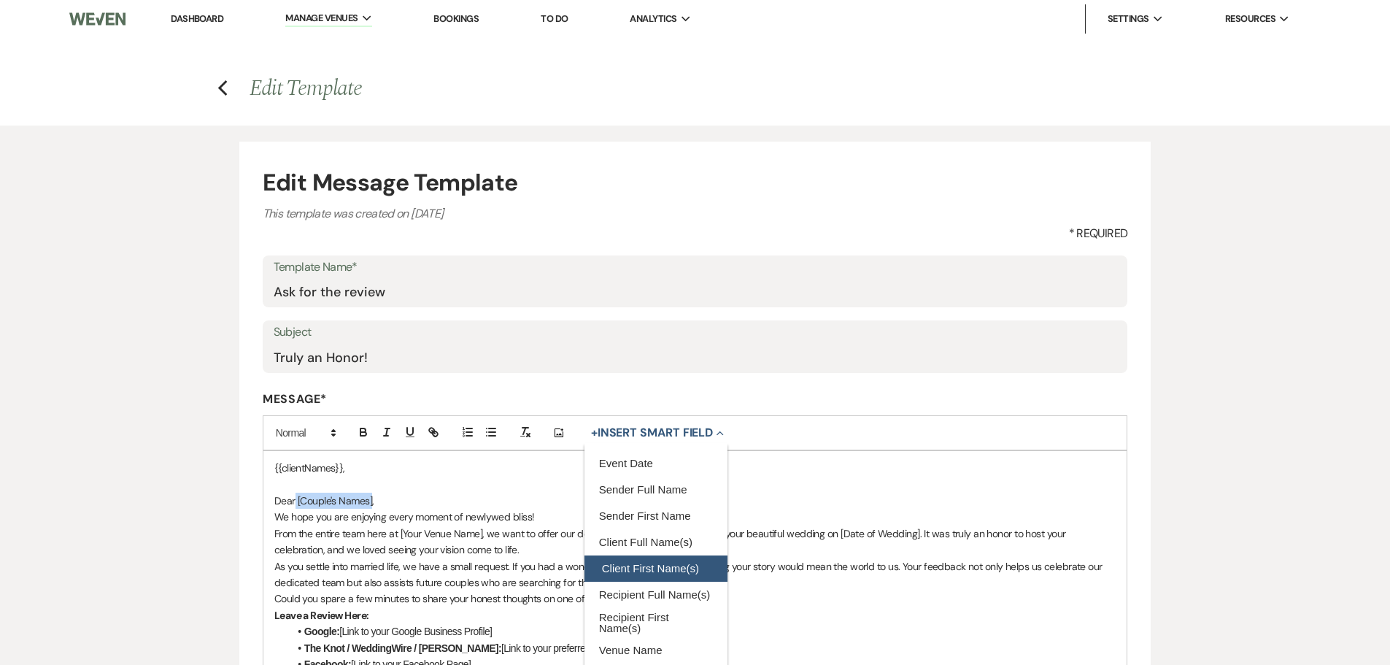
click at [694, 563] on button "Client First Name(s)" at bounding box center [656, 568] width 143 height 26
click at [299, 498] on p "Dear{{clientFirstName}}," at bounding box center [695, 501] width 842 height 16
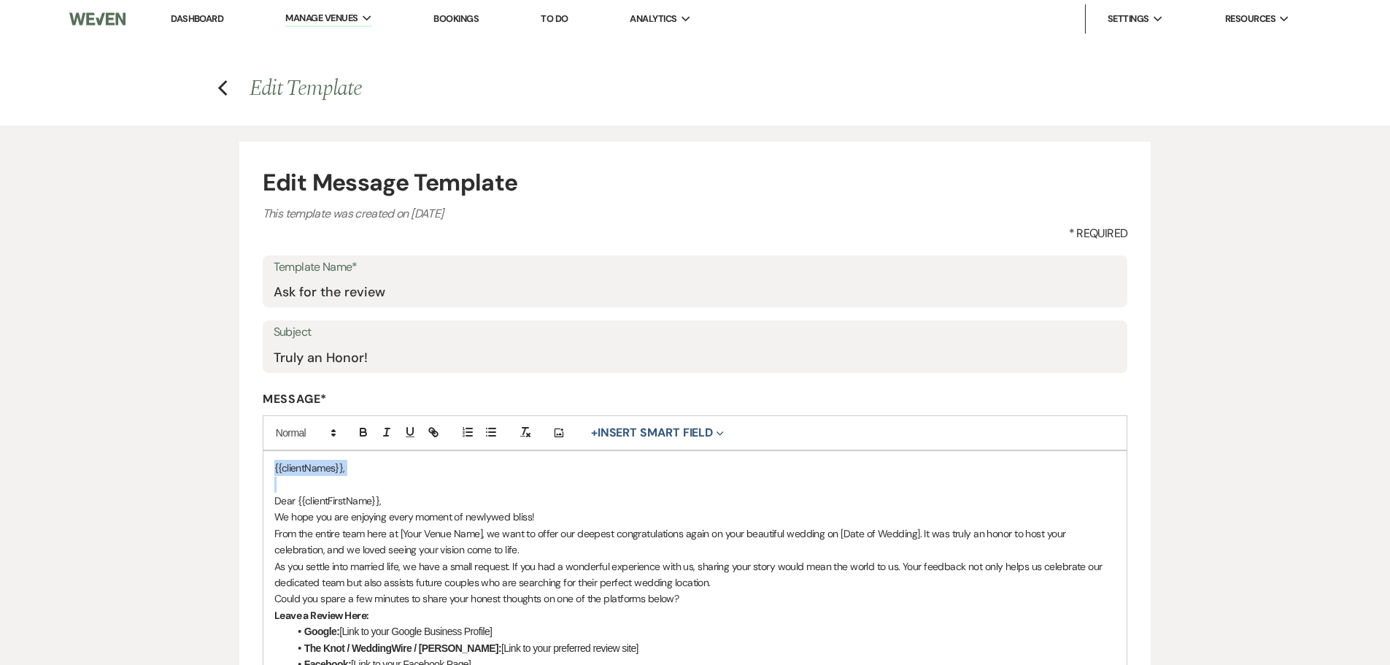
drag, startPoint x: 341, startPoint y: 485, endPoint x: 263, endPoint y: 466, distance: 80.2
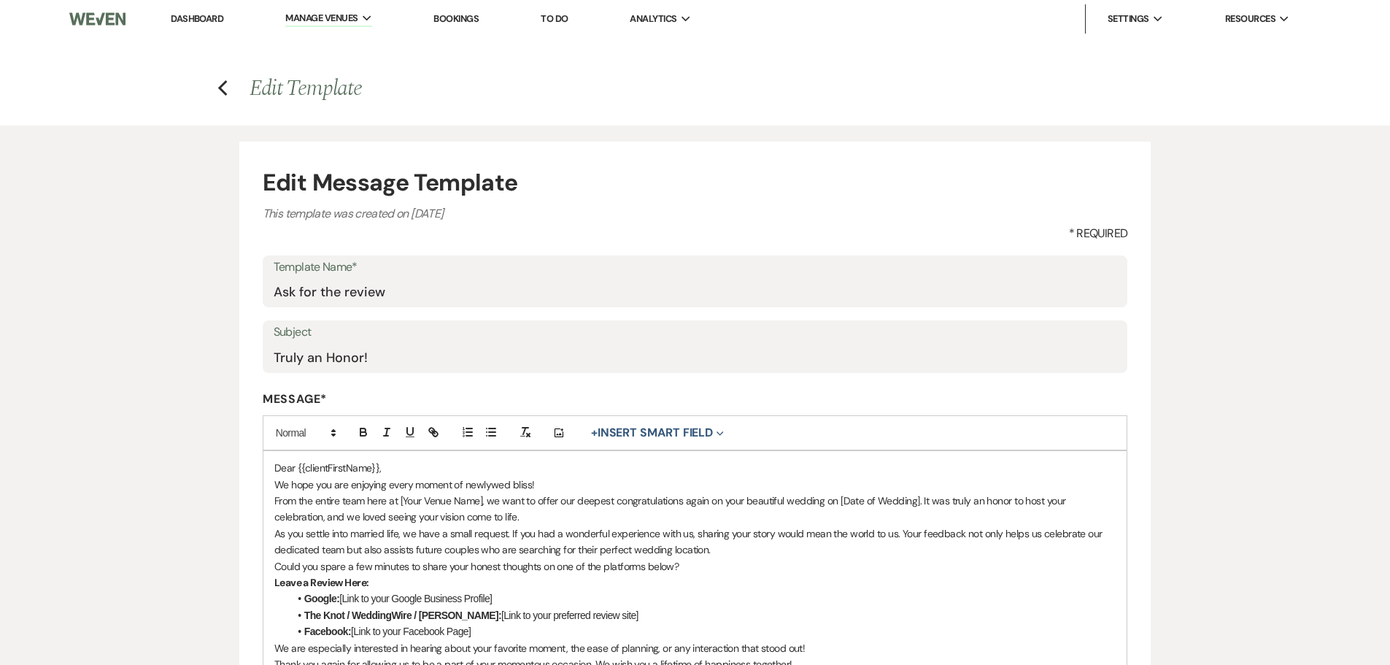
click at [426, 472] on p "Dear {{clientFirstName}}," at bounding box center [695, 468] width 842 height 16
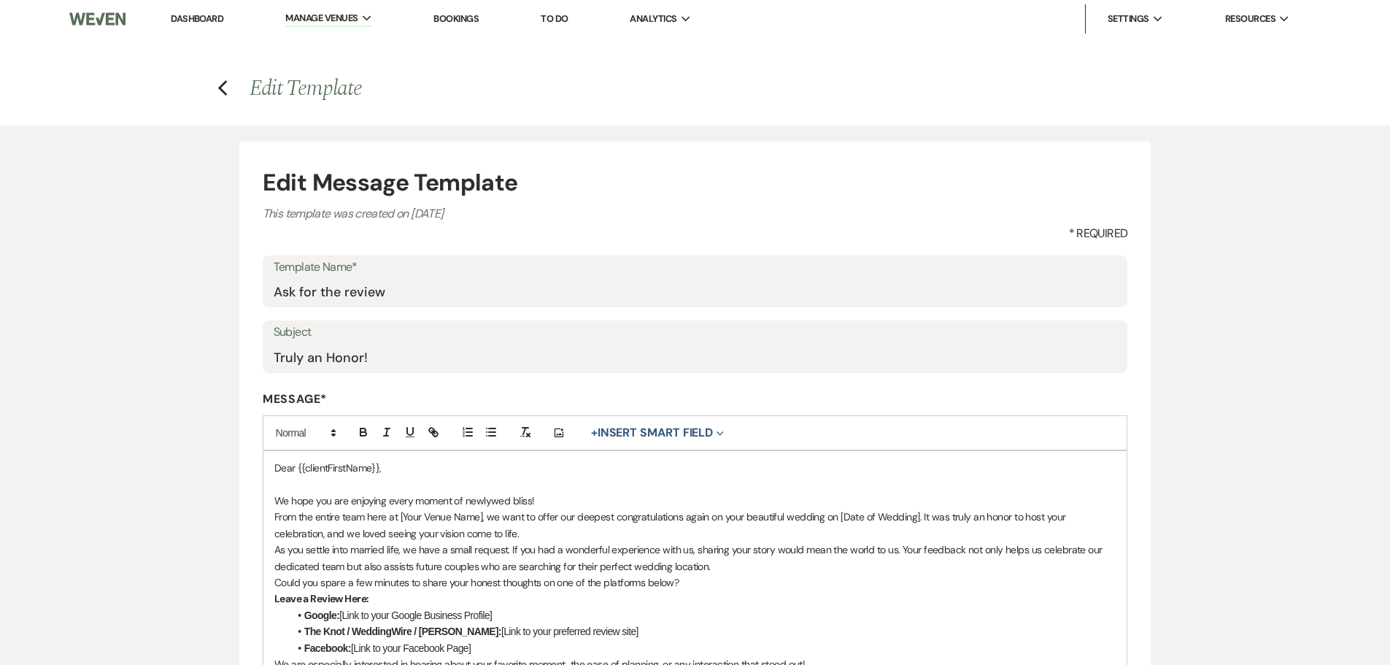
click at [399, 518] on p "From the entire team here at [Your Venue Name], we want to offer our deepest co…" at bounding box center [695, 525] width 842 height 33
drag, startPoint x: 401, startPoint y: 517, endPoint x: 484, endPoint y: 517, distance: 82.5
click at [484, 517] on p "From the entire team here at [Your Venue Name], we want to offer our deepest co…" at bounding box center [695, 525] width 842 height 33
drag, startPoint x: 800, startPoint y: 517, endPoint x: 880, endPoint y: 515, distance: 80.3
click at [880, 515] on p "From the entire team here at Bella Terre, we want to offer our deepest congratu…" at bounding box center [695, 525] width 842 height 33
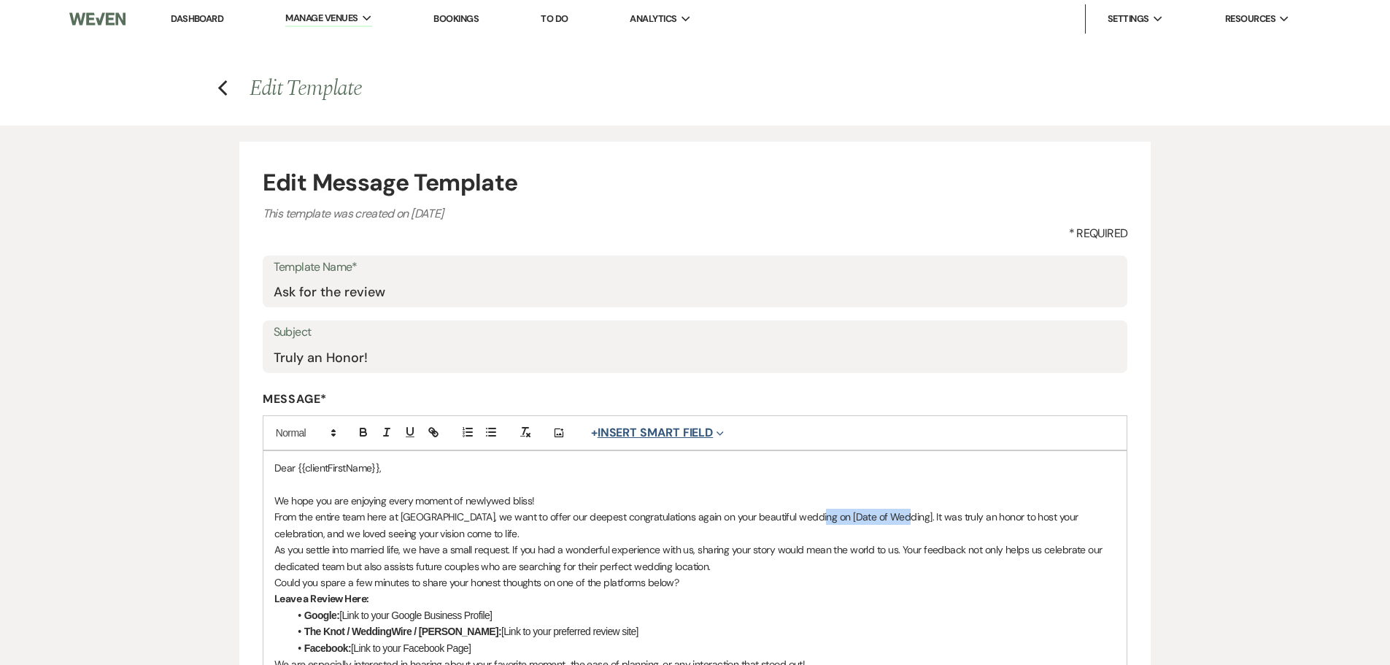
click at [651, 433] on button "+ Insert Smart Field Expand" at bounding box center [657, 433] width 143 height 18
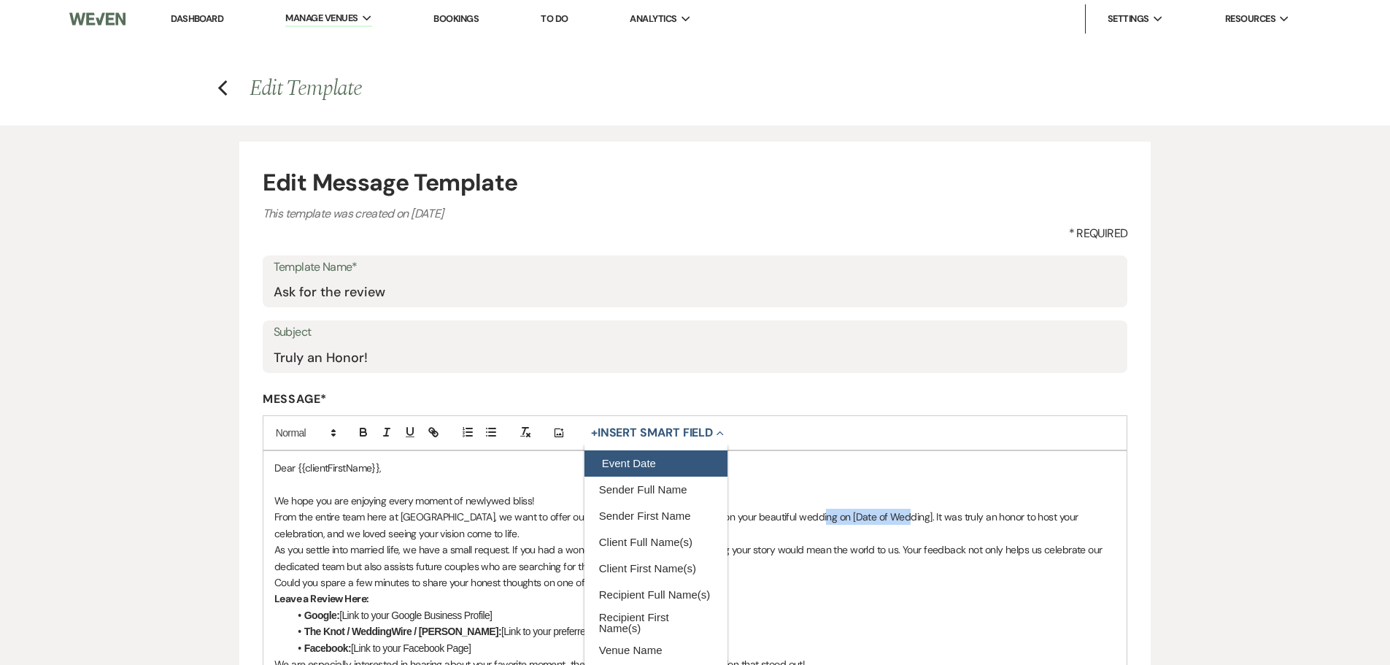
click at [637, 466] on button "Event Date" at bounding box center [656, 463] width 143 height 26
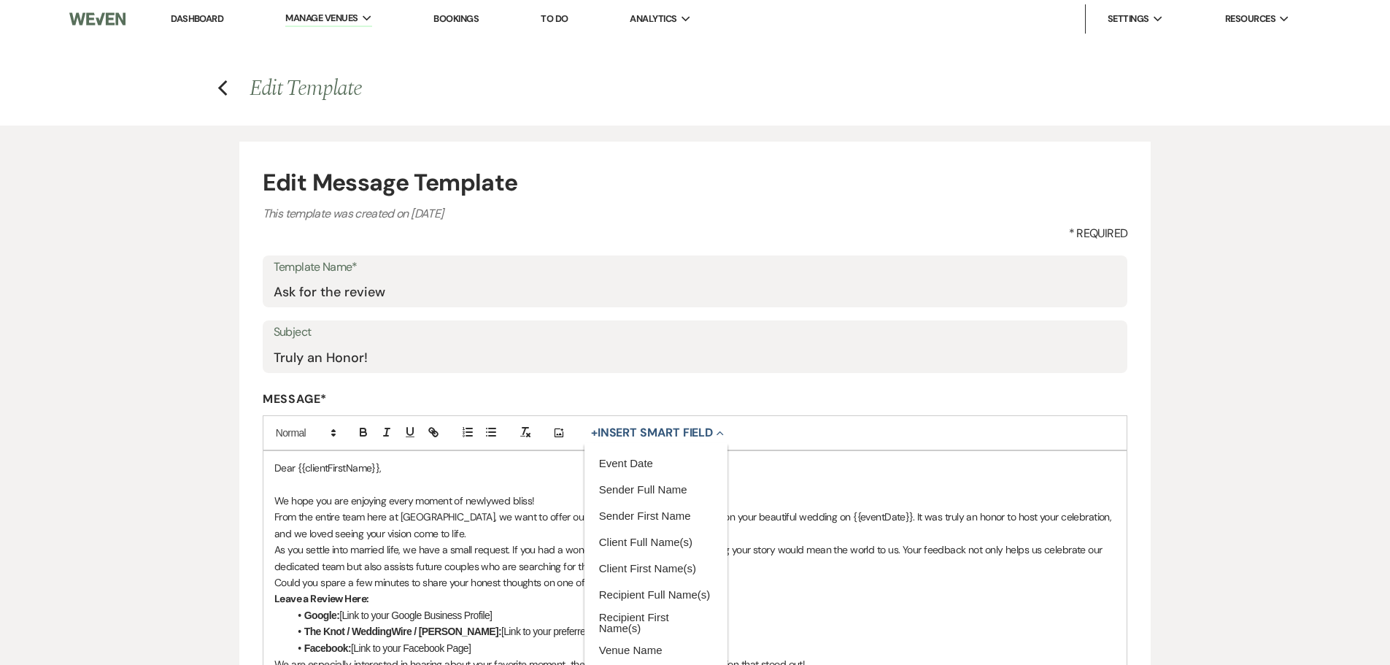
click at [971, 553] on p "As you settle into married life, we have a small request. If you had a wonderfu…" at bounding box center [695, 558] width 842 height 33
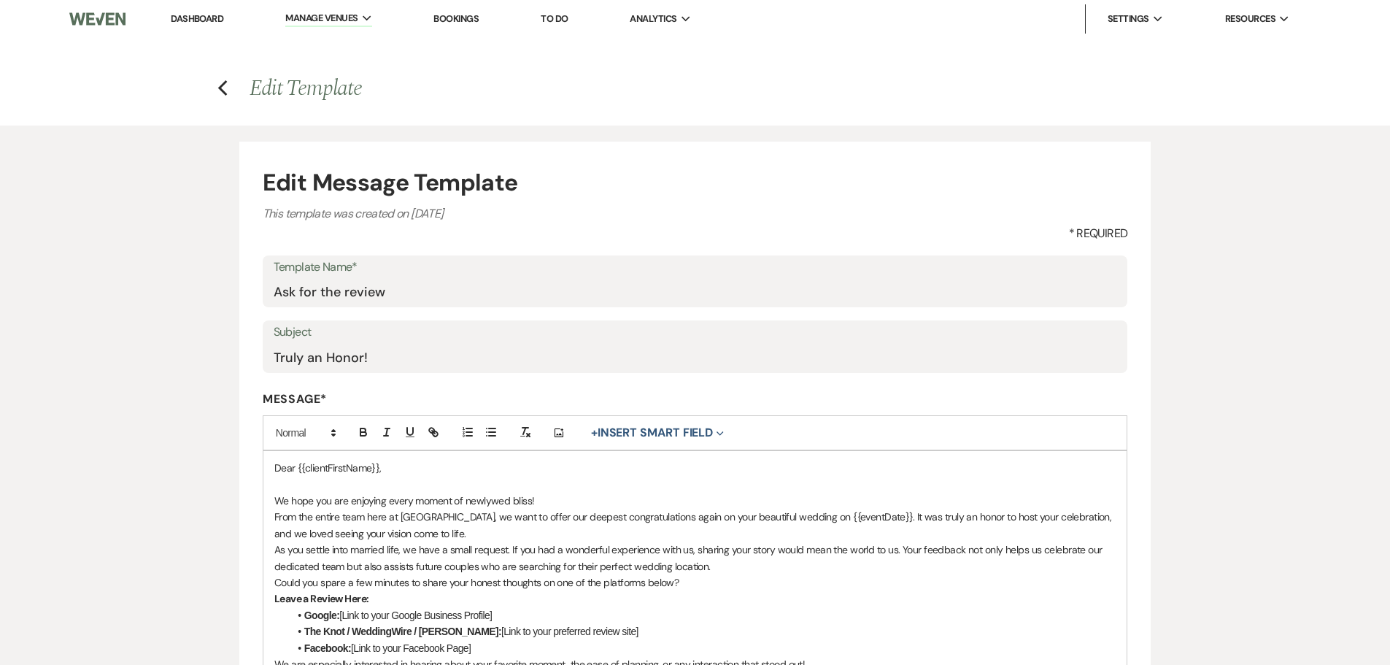
click at [479, 538] on p "From the entire team here at Bella Terre, we want to offer our deepest congratu…" at bounding box center [695, 525] width 842 height 33
click at [578, 499] on p "We hope you are enjoying every moment of newlywed bliss!" at bounding box center [695, 501] width 842 height 16
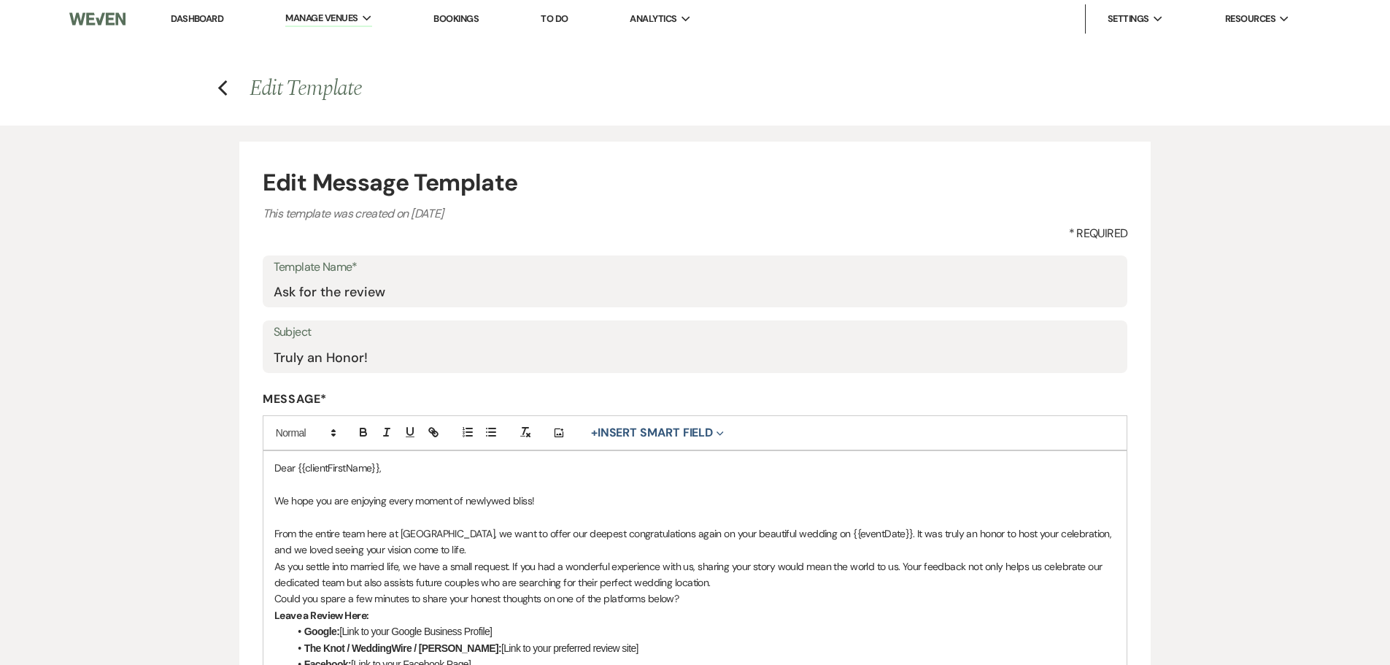
click at [550, 554] on p "From the entire team here at Bella Terre, we want to offer our deepest congratu…" at bounding box center [695, 542] width 842 height 33
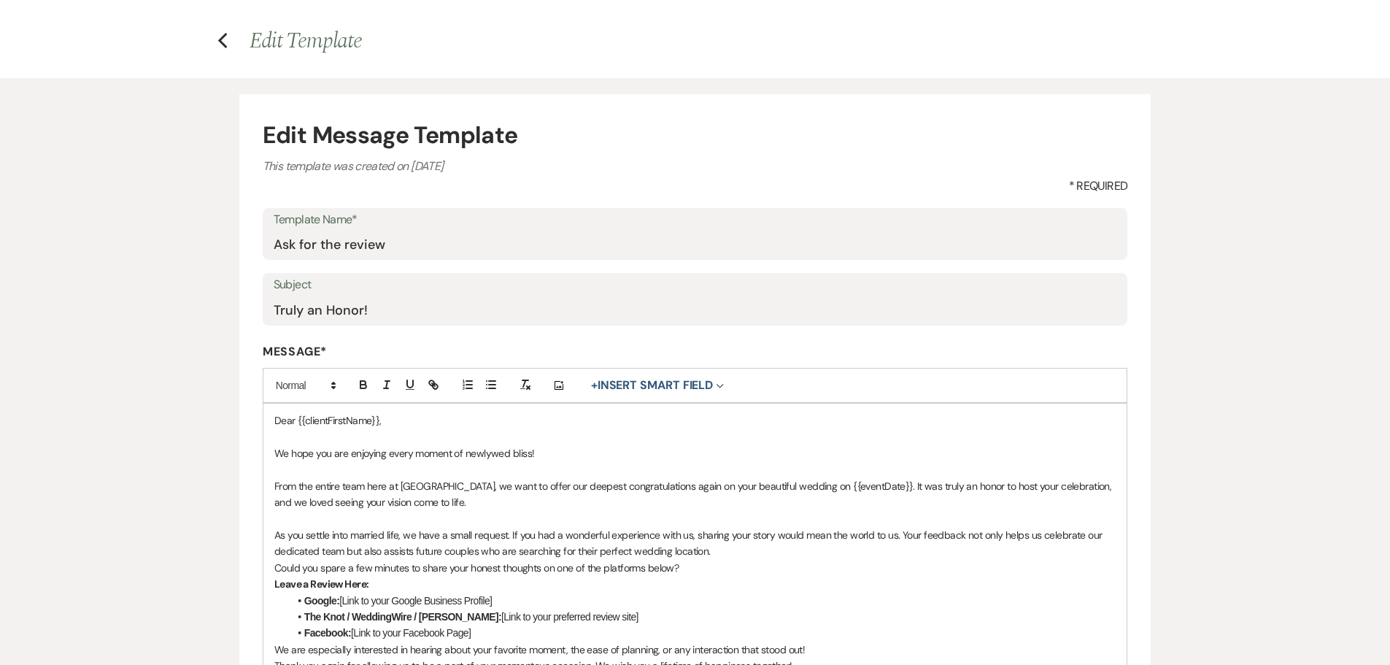
scroll to position [73, 0]
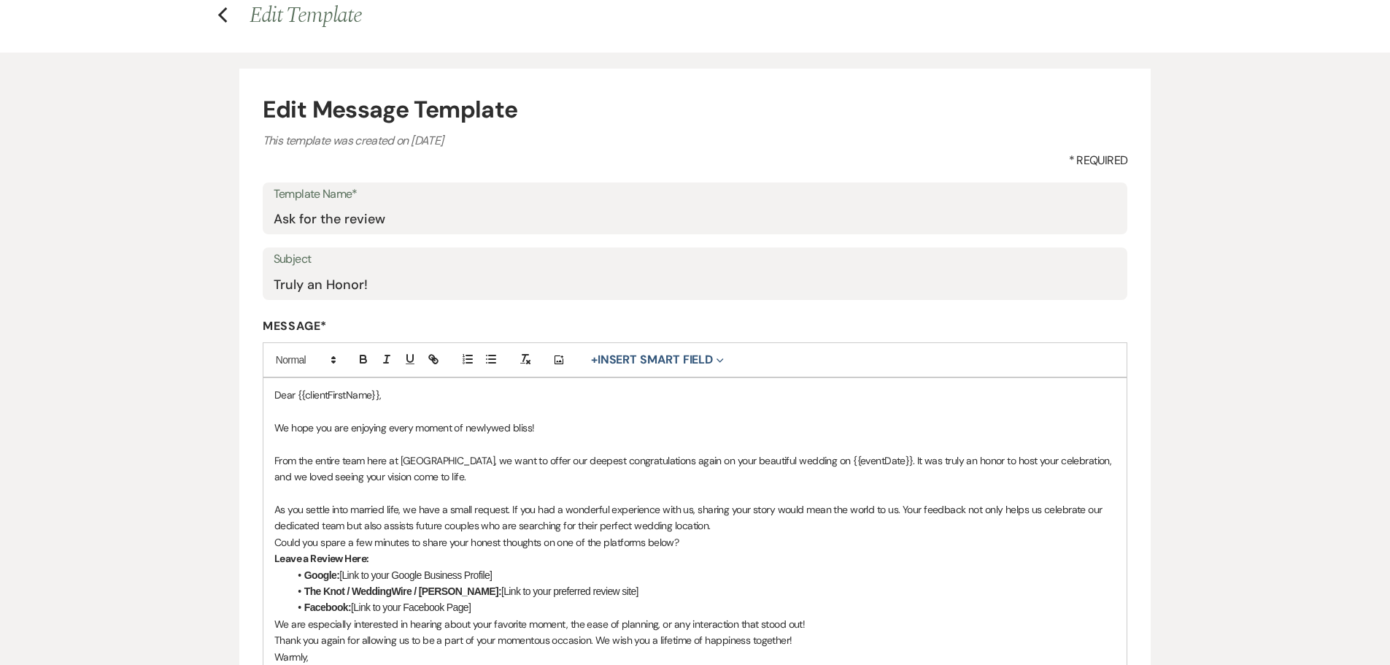
click at [701, 544] on p "Could you spare a few minutes to share your honest thoughts on one of the platf…" at bounding box center [695, 542] width 842 height 16
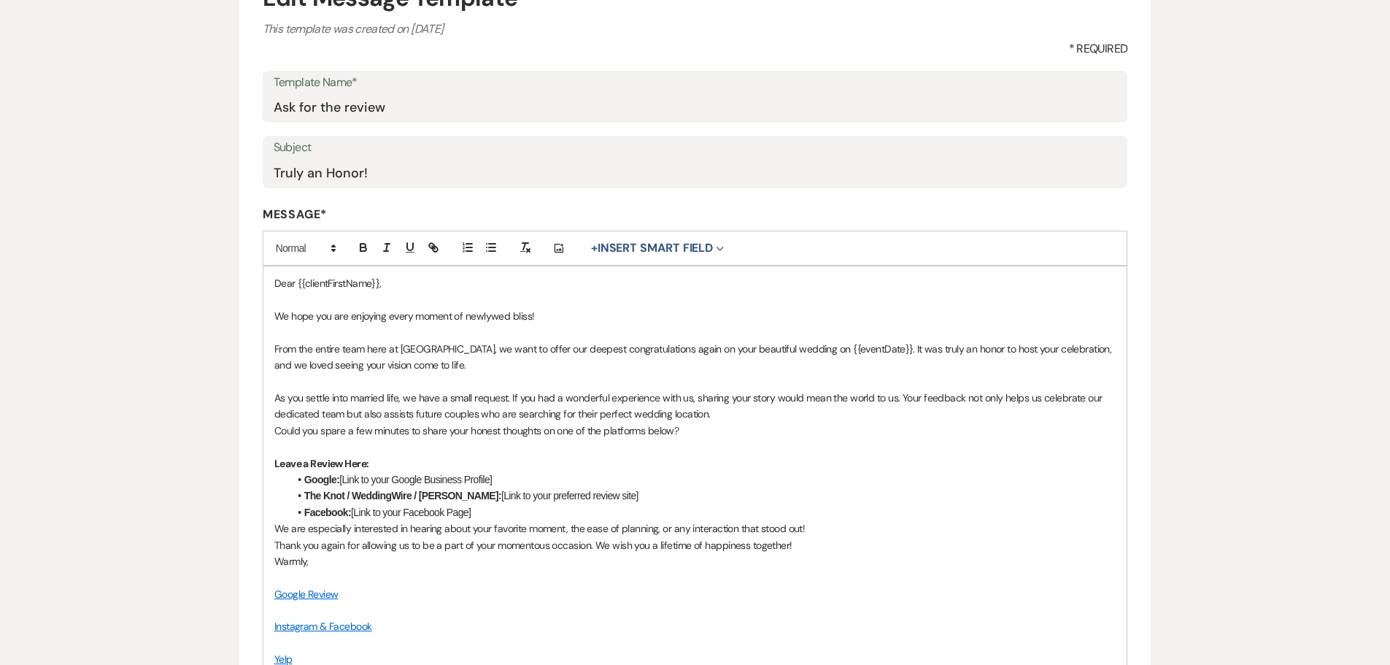
scroll to position [219, 0]
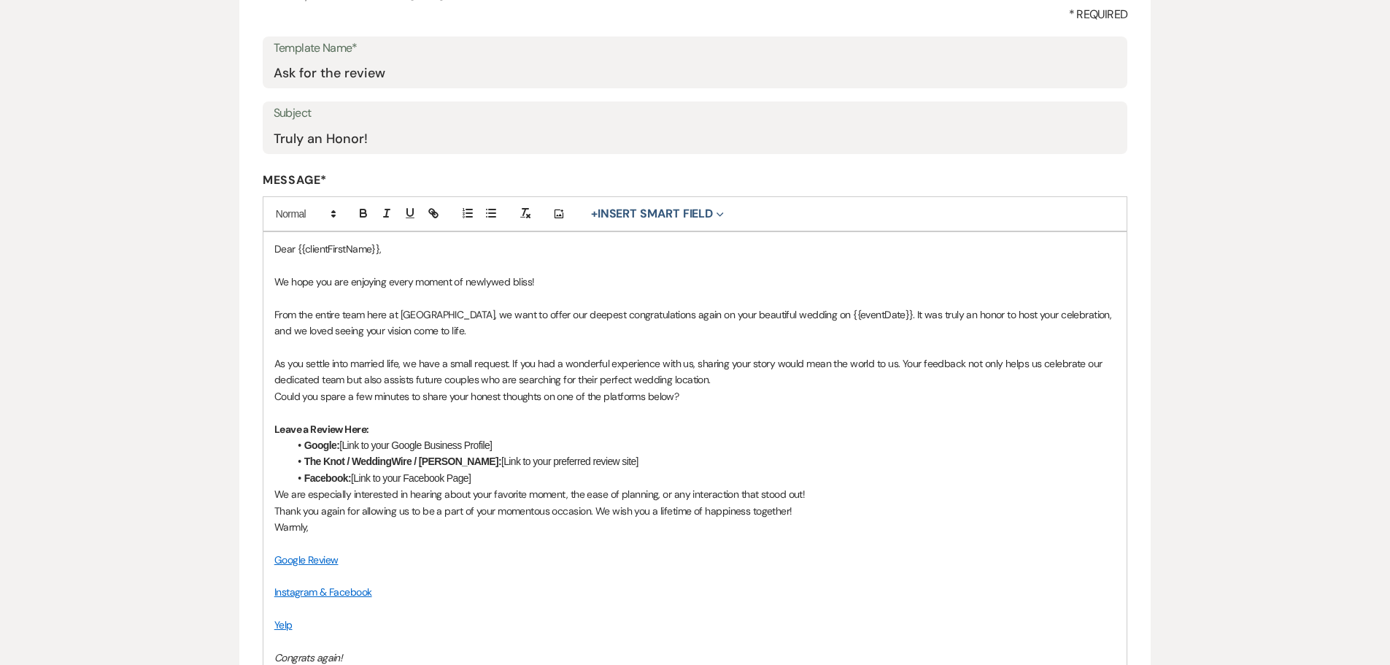
click at [588, 487] on p "We are especially interested in hearing about your favorite moment, the ease of…" at bounding box center [695, 494] width 842 height 16
drag, startPoint x: 320, startPoint y: 633, endPoint x: 267, endPoint y: 559, distance: 91.0
click at [267, 559] on div "Dear {{clientFirstName}}, We hope you are enjoying every moment of newlywed bli…" at bounding box center [695, 502] width 864 height 541
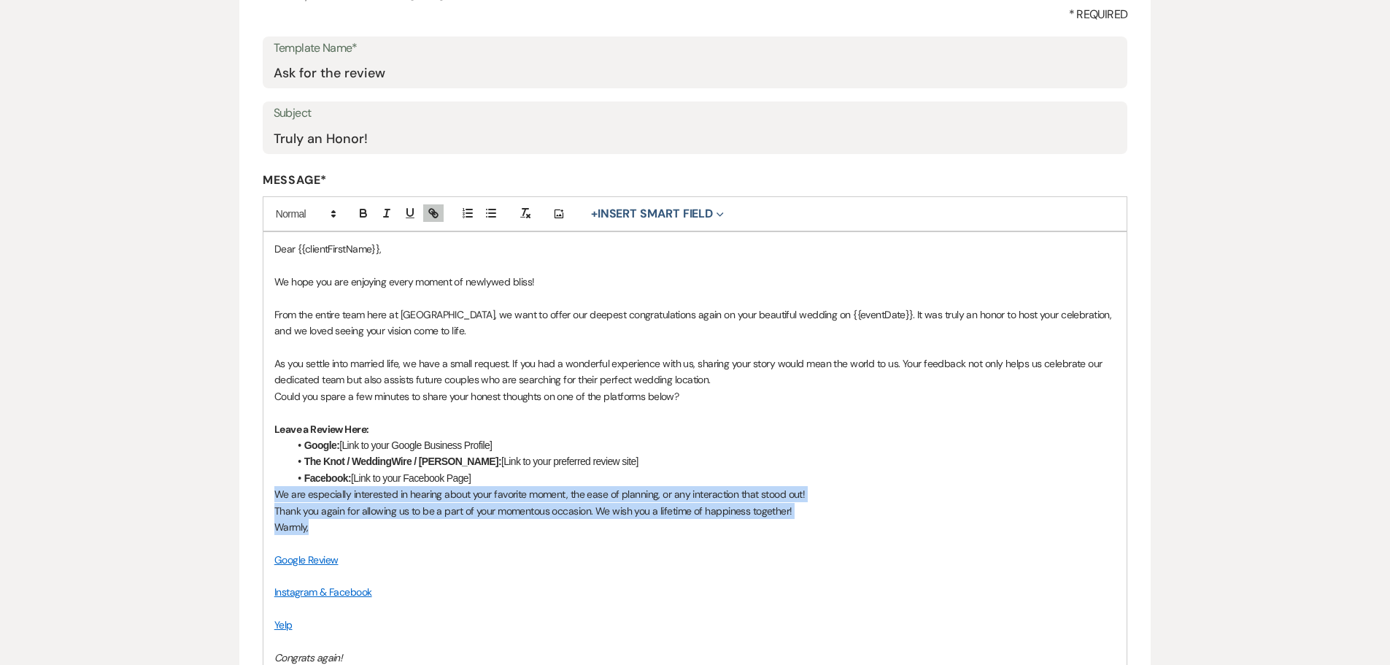
drag, startPoint x: 274, startPoint y: 491, endPoint x: 342, endPoint y: 520, distance: 73.6
click at [342, 520] on div "Dear {{clientFirstName}}, We hope you are enjoying every moment of newlywed bli…" at bounding box center [695, 502] width 864 height 541
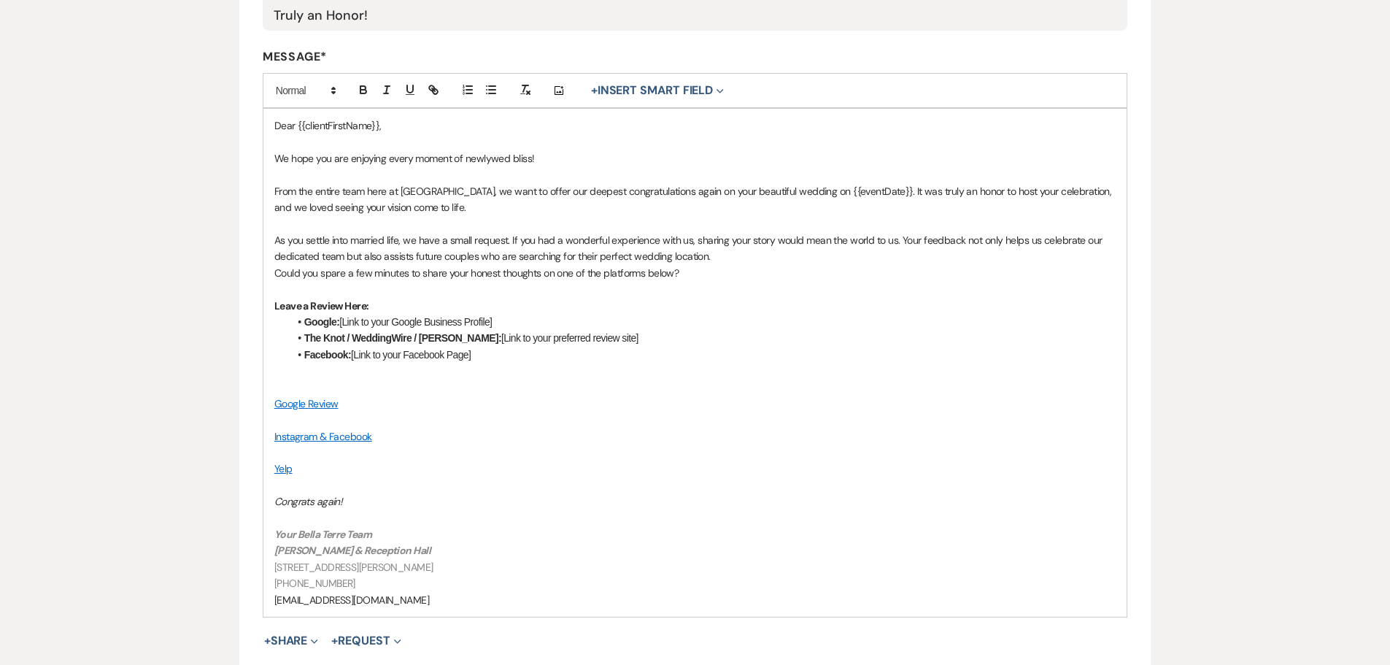
scroll to position [365, 0]
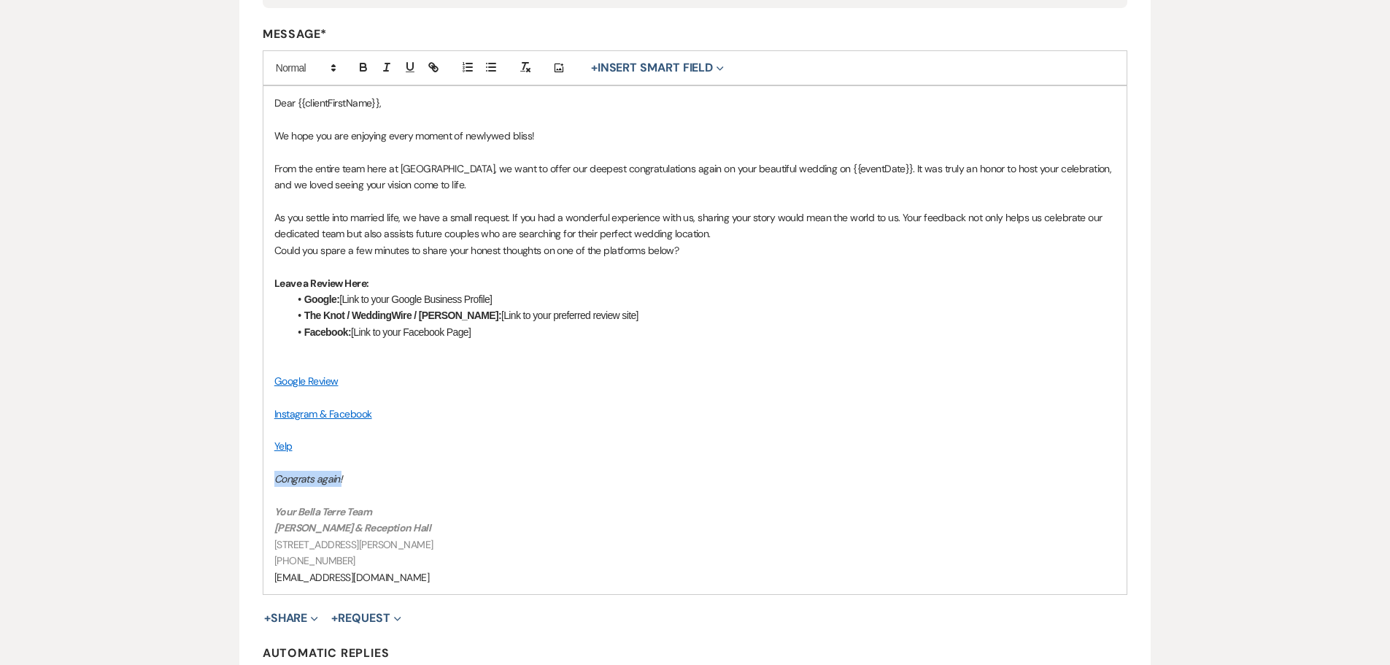
drag, startPoint x: 352, startPoint y: 481, endPoint x: 269, endPoint y: 483, distance: 82.5
click at [269, 483] on div "Dear {{clientFirstName}}, We hope you are enjoying every moment of newlywed bli…" at bounding box center [695, 340] width 864 height 508
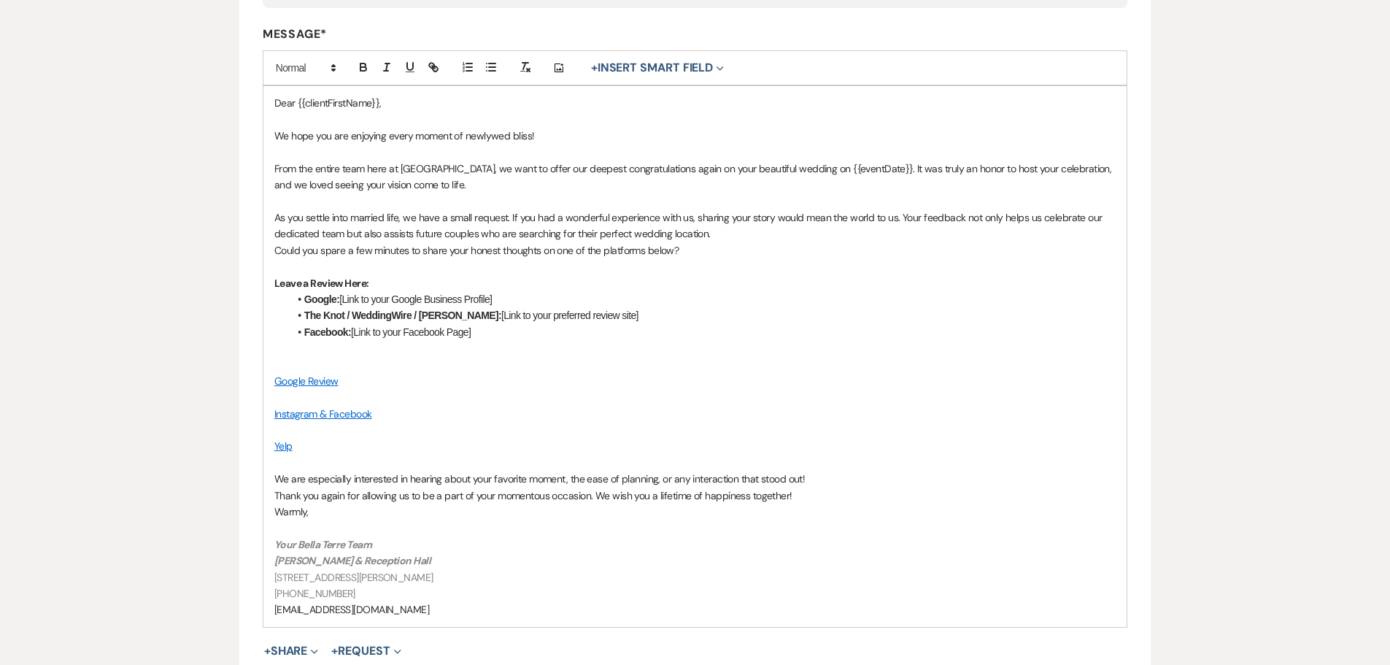
drag, startPoint x: 479, startPoint y: 336, endPoint x: 288, endPoint y: 298, distance: 194.4
click at [289, 298] on ul "Google: [Link to your Google Business Profile] The Knot / WeddingWire / Zola: […" at bounding box center [703, 315] width 828 height 49
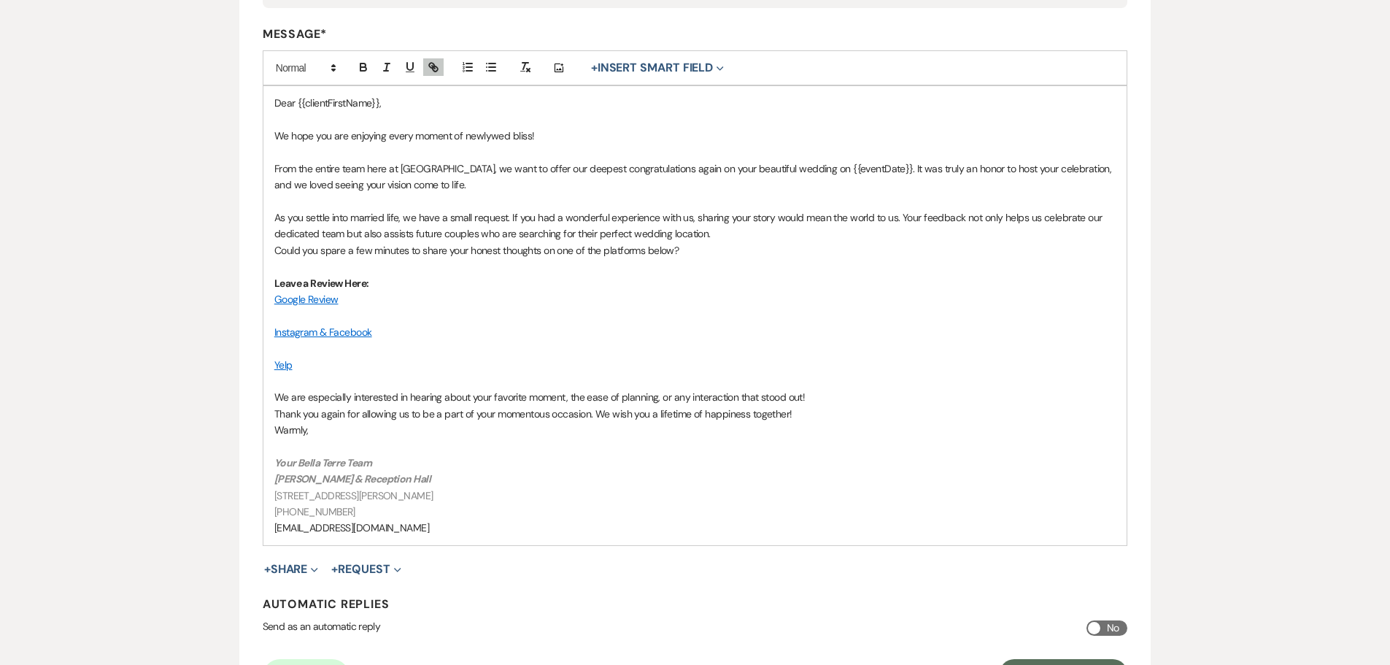
click at [380, 305] on p "Google Review" at bounding box center [695, 299] width 842 height 16
click at [375, 316] on p at bounding box center [695, 315] width 842 height 16
click at [307, 315] on p at bounding box center [695, 315] width 842 height 16
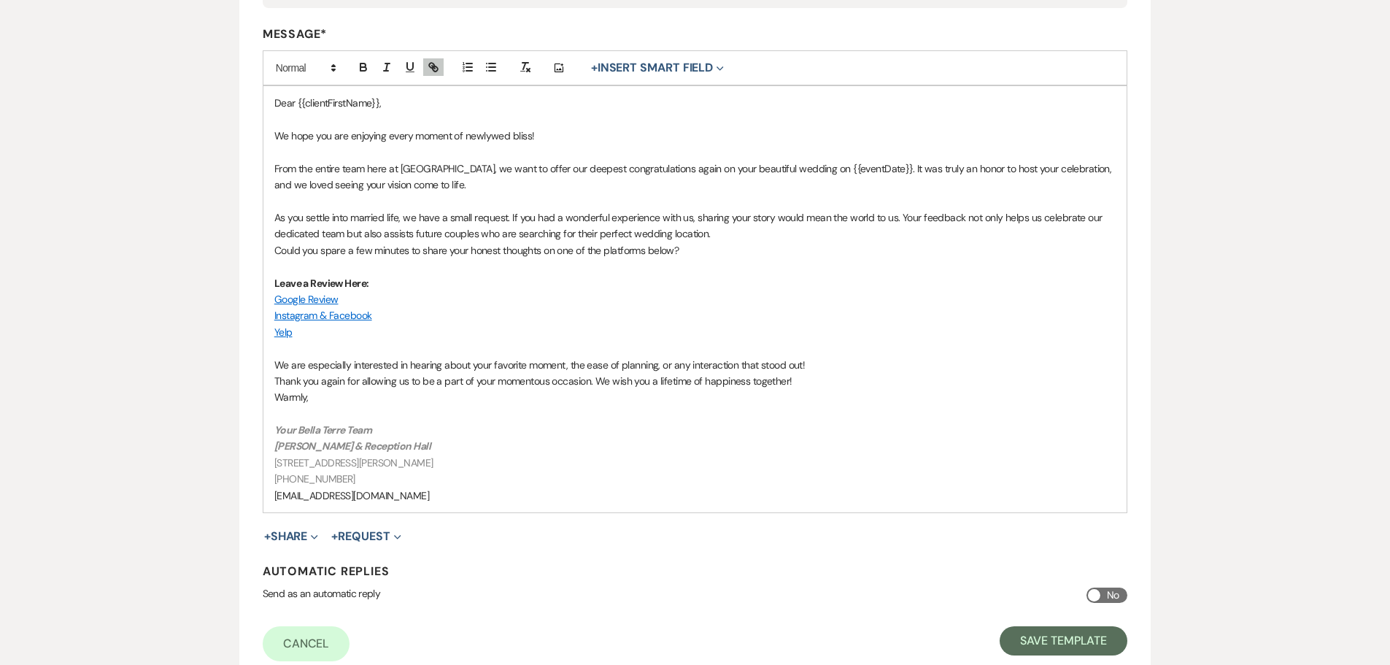
click at [777, 231] on p "As you settle into married life, we have a small request. If you had a wonderfu…" at bounding box center [695, 225] width 842 height 33
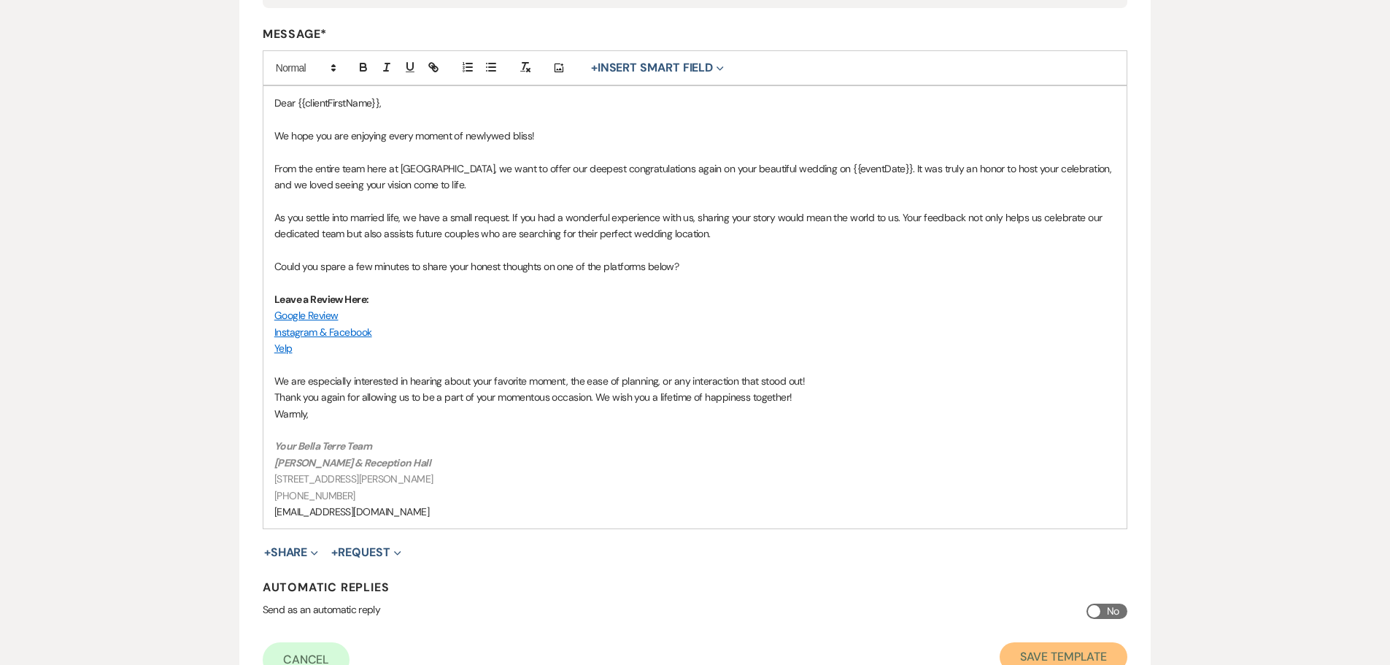
click at [1045, 650] on button "Save Template" at bounding box center [1064, 656] width 128 height 29
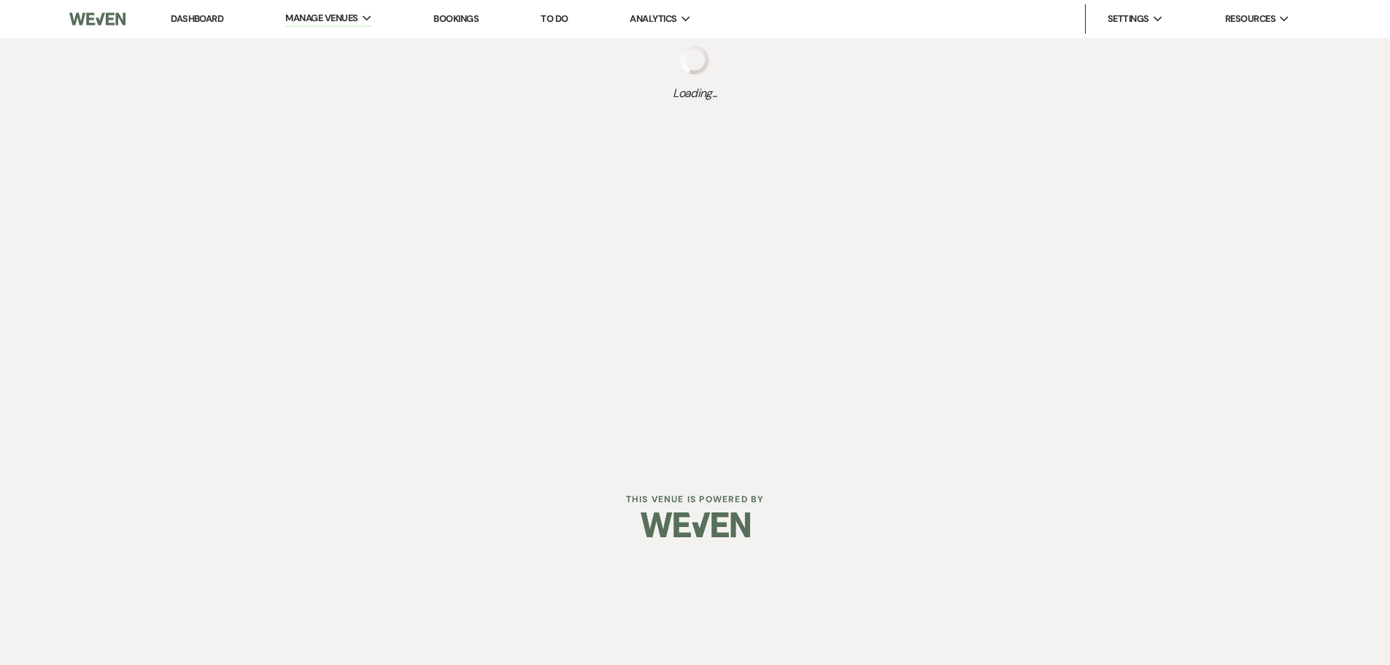
select select "Message Templates"
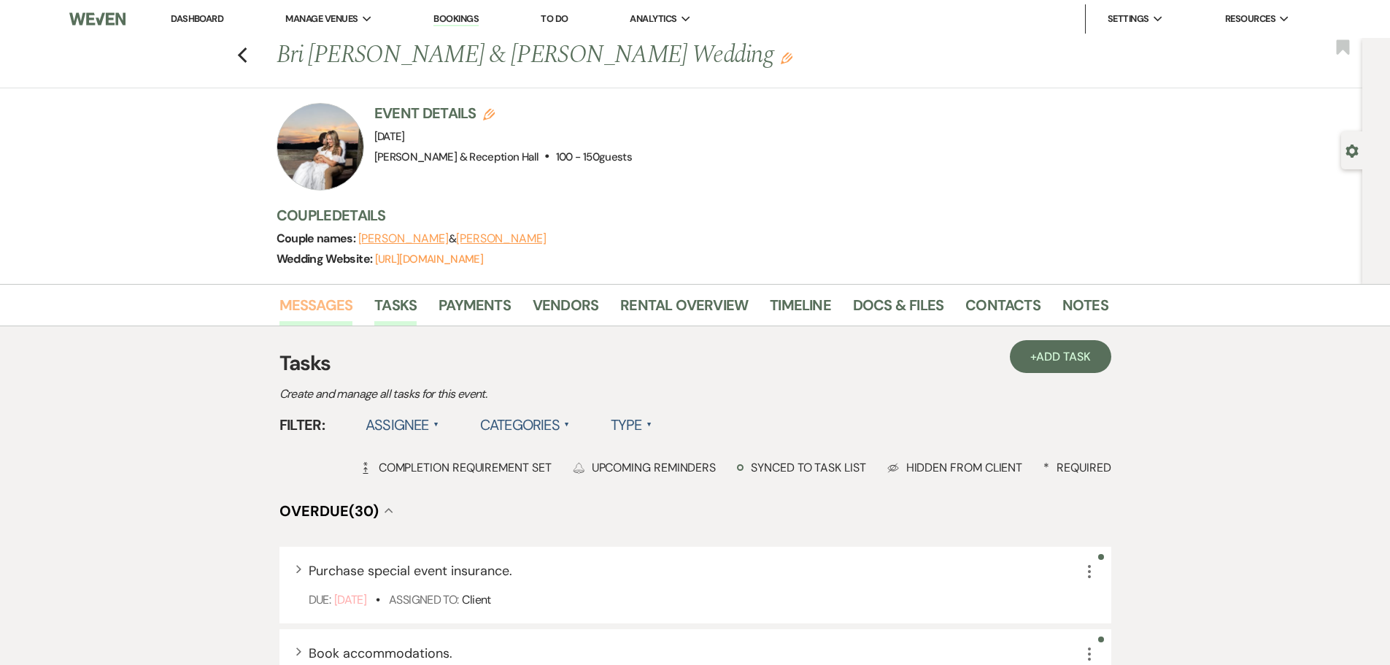
click at [310, 307] on link "Messages" at bounding box center [317, 309] width 74 height 32
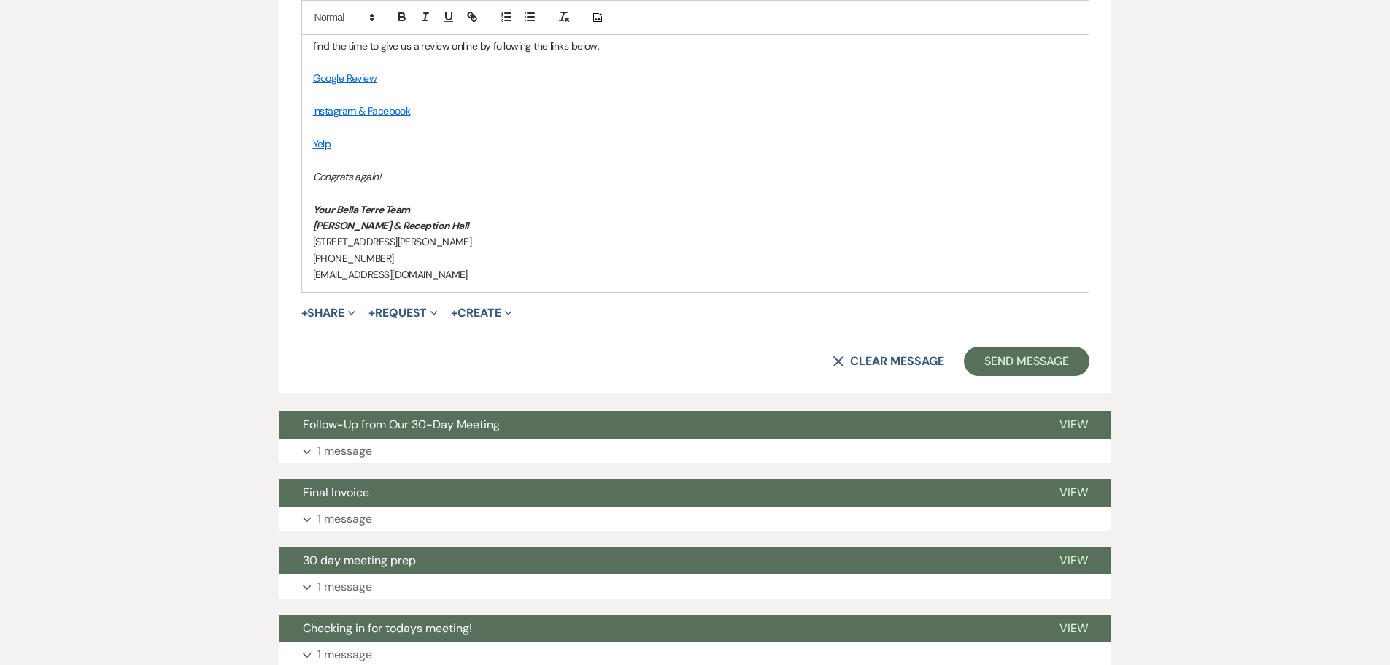
scroll to position [876, 0]
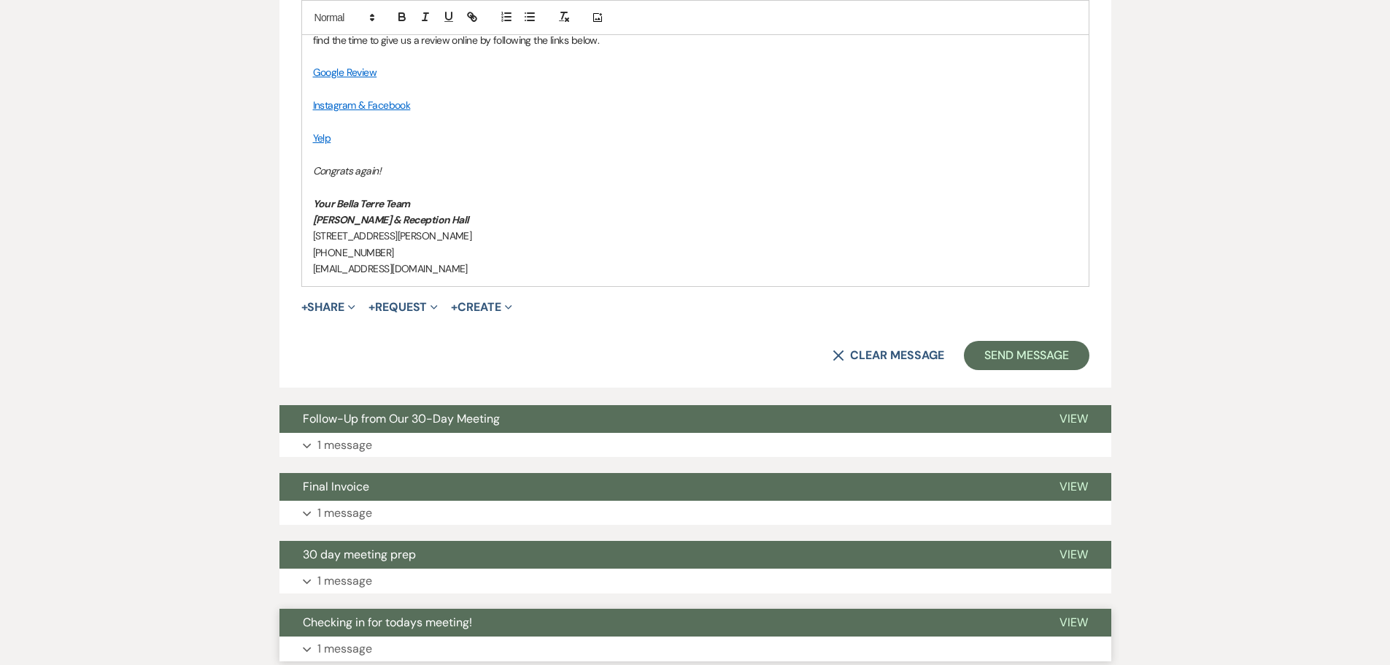
click at [850, 350] on button "X Clear message" at bounding box center [888, 356] width 111 height 12
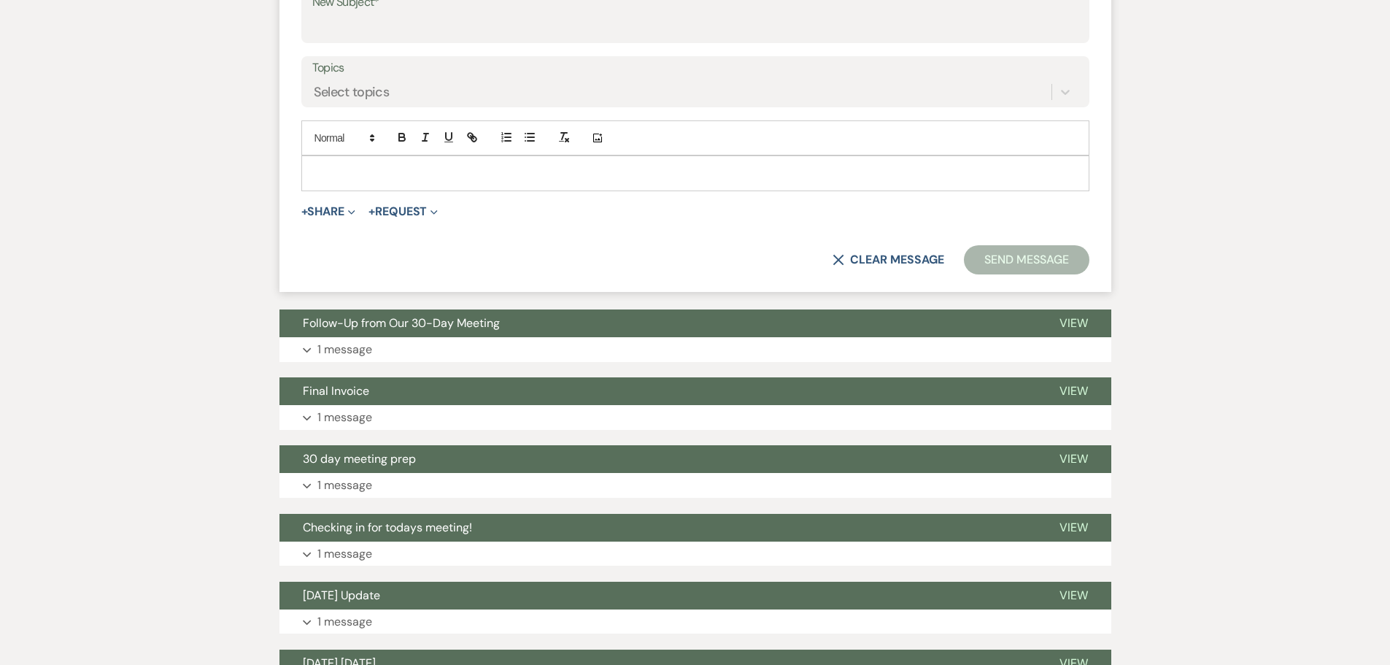
scroll to position [292, 0]
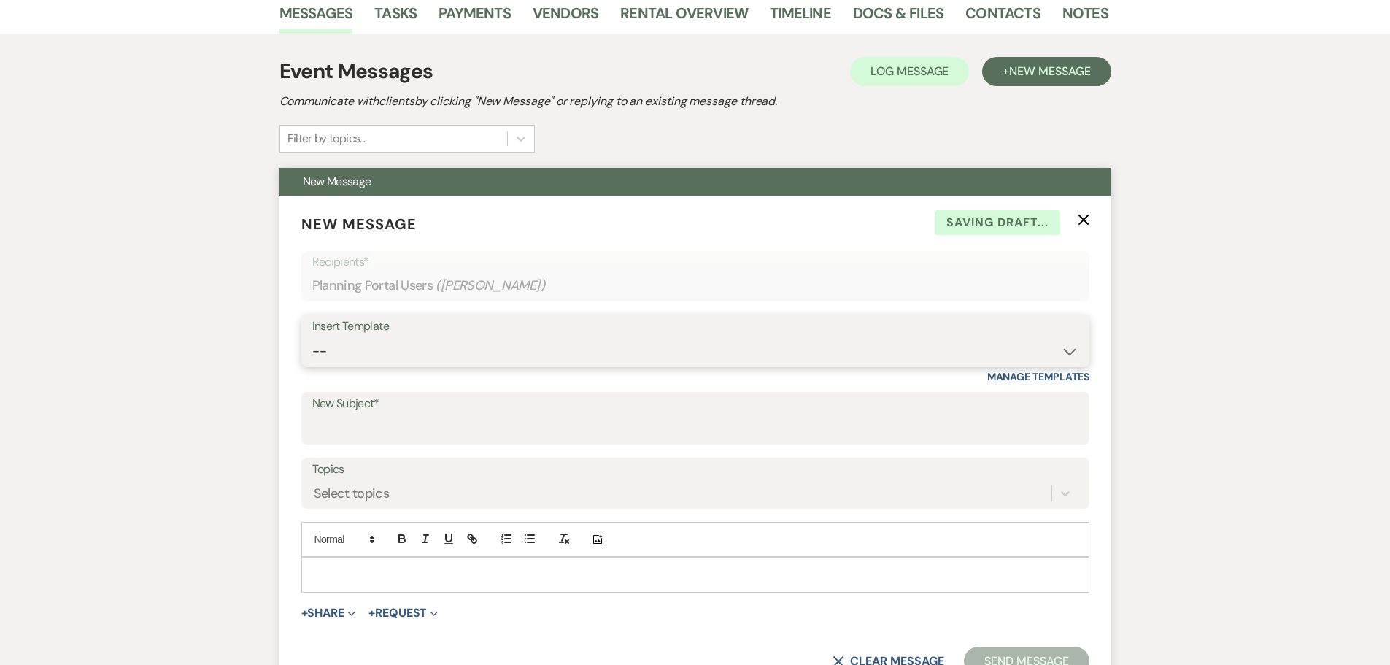
click at [350, 348] on select "-- Weven Planning Portal Introduction (Booked Events) Initial Inquiry Response …" at bounding box center [695, 351] width 766 height 28
select select "4607"
click at [312, 337] on select "-- Weven Planning Portal Introduction (Booked Events) Initial Inquiry Response …" at bounding box center [695, 351] width 766 height 28
type input "Truly an Honor!"
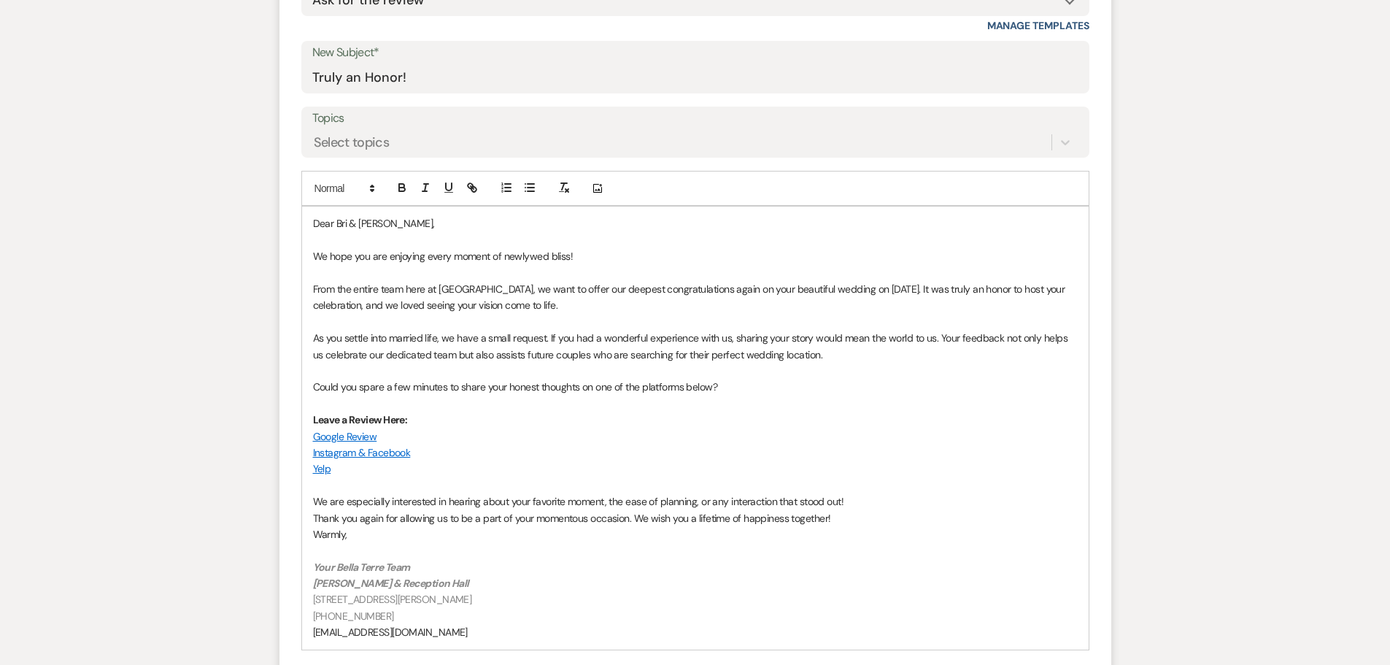
scroll to position [657, 0]
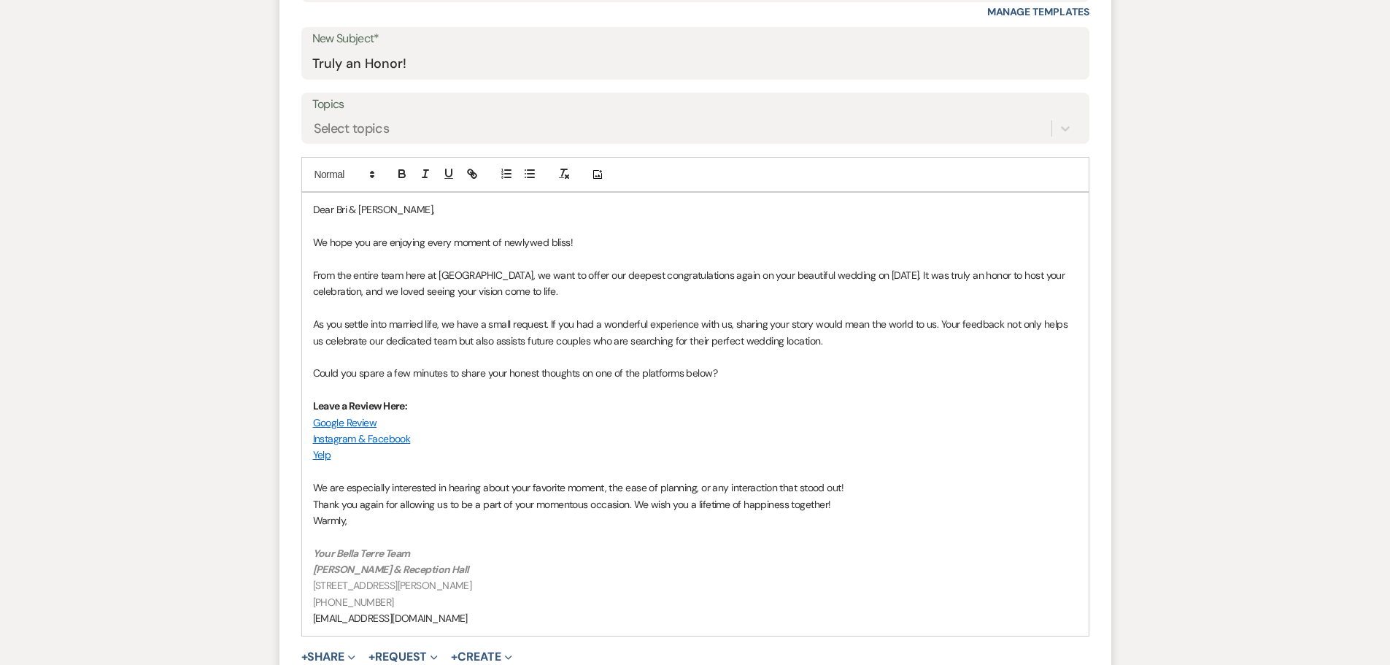
click at [311, 523] on div "Dear Bri & JT, We hope you are enjoying every moment of newlywed bliss! From th…" at bounding box center [695, 414] width 787 height 442
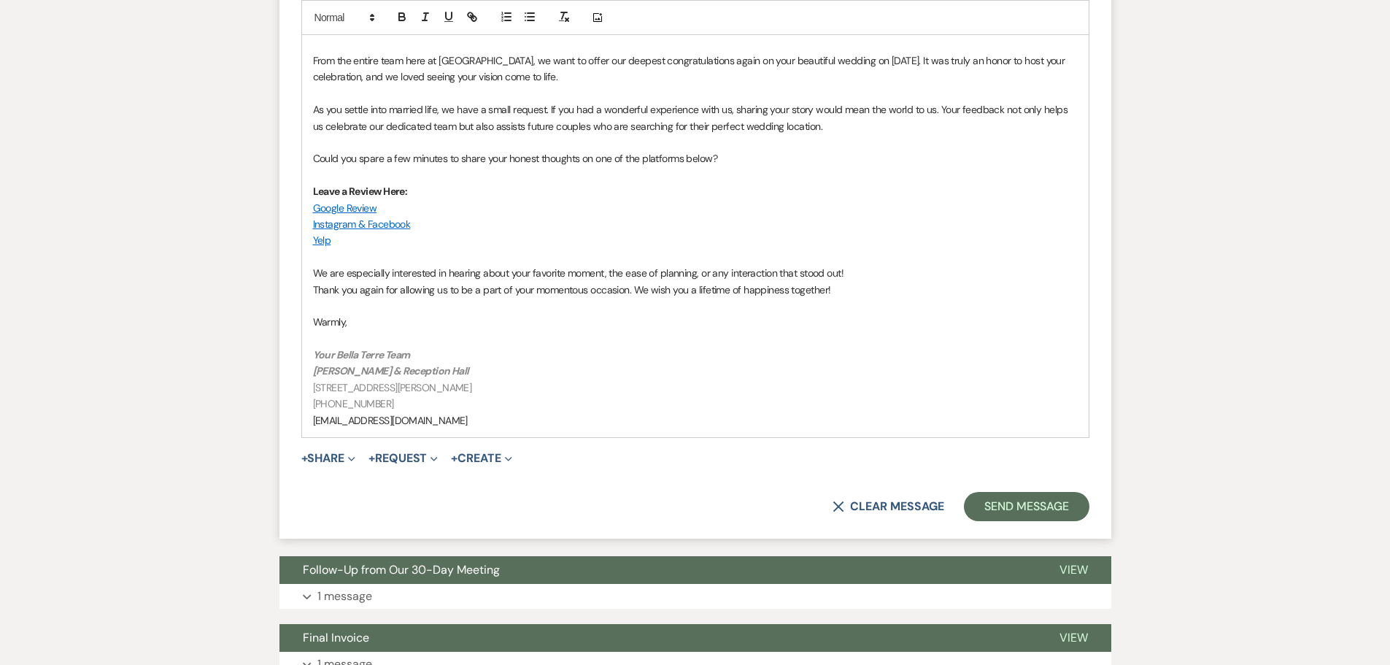
scroll to position [876, 0]
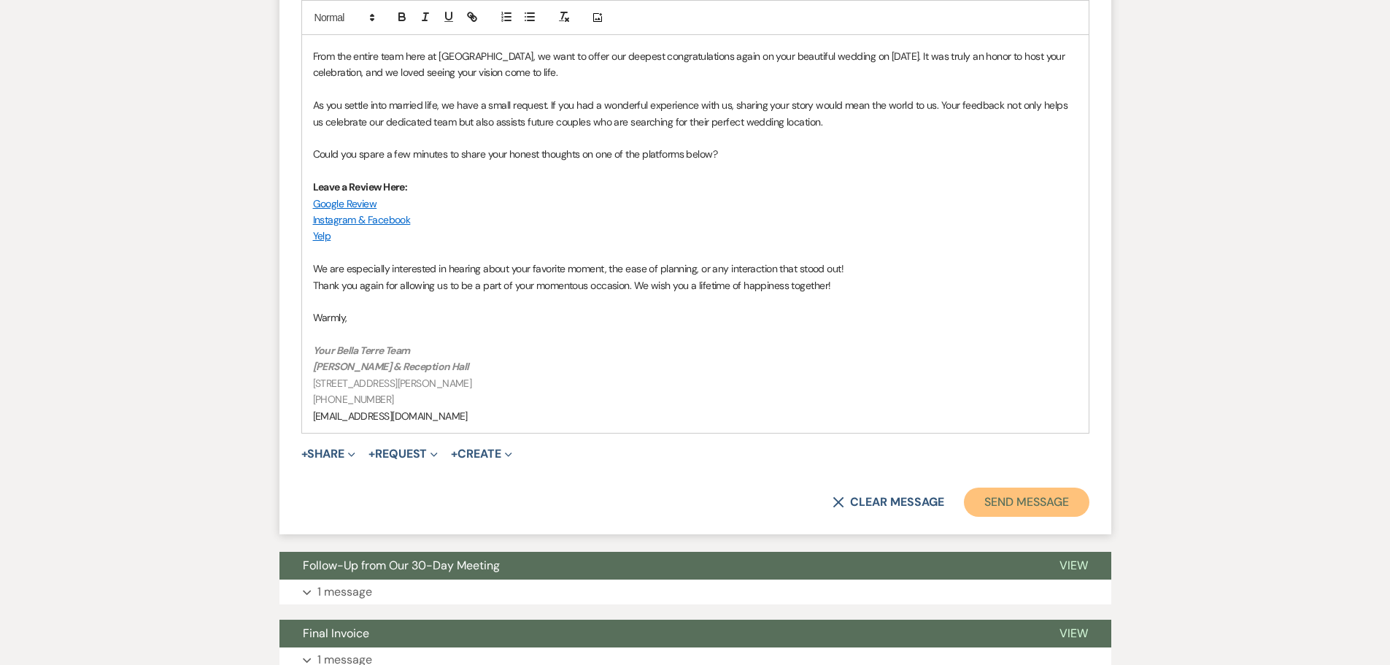
click at [1033, 510] on button "Send Message" at bounding box center [1026, 502] width 125 height 29
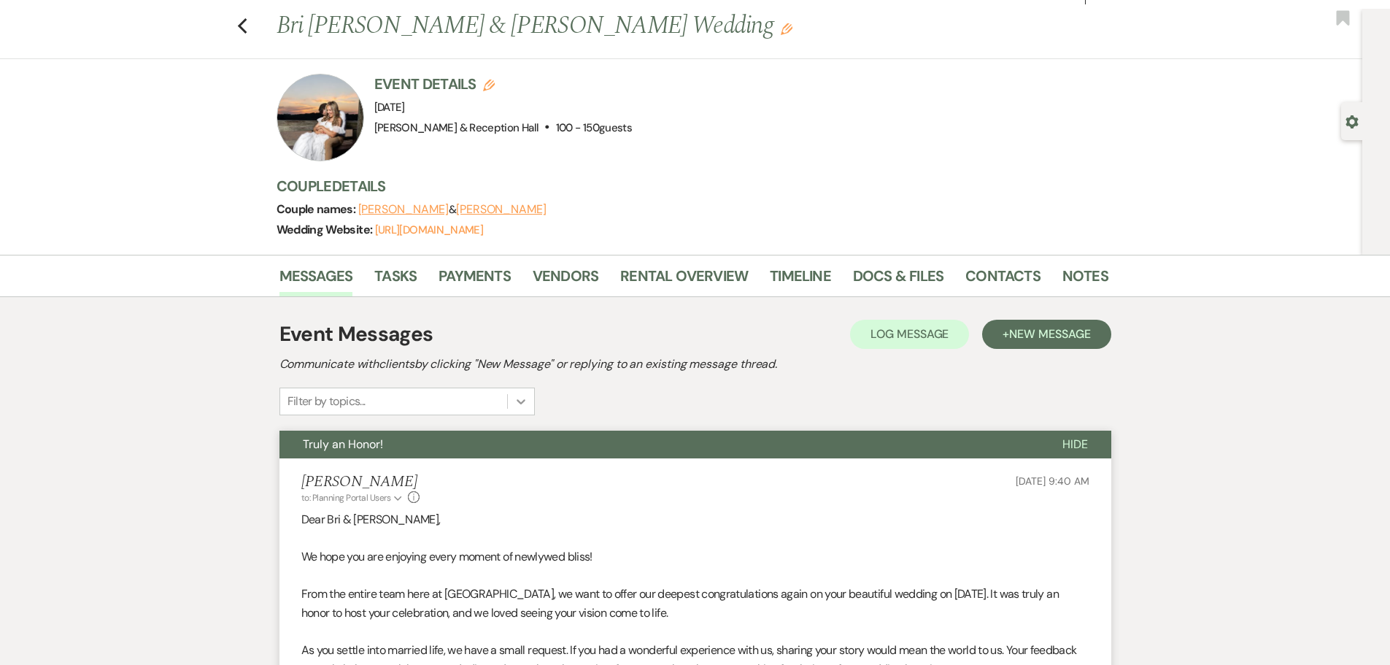
scroll to position [0, 0]
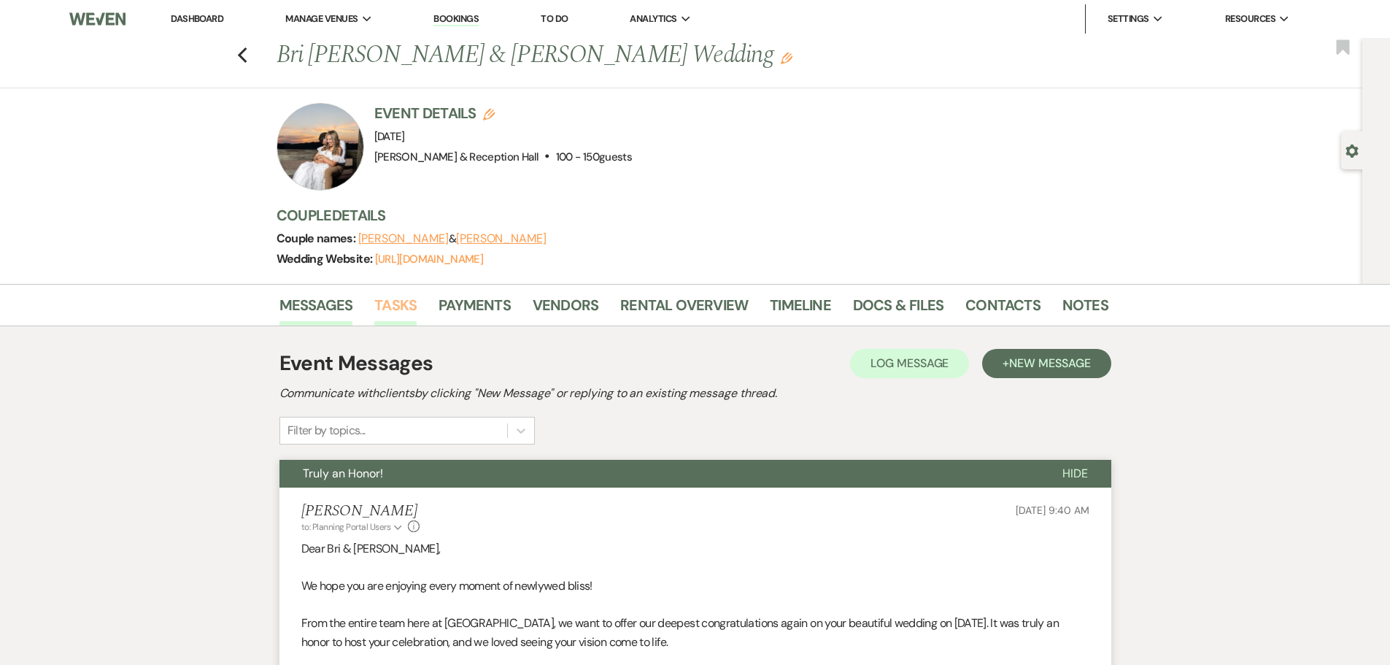
click at [381, 307] on link "Tasks" at bounding box center [395, 309] width 42 height 32
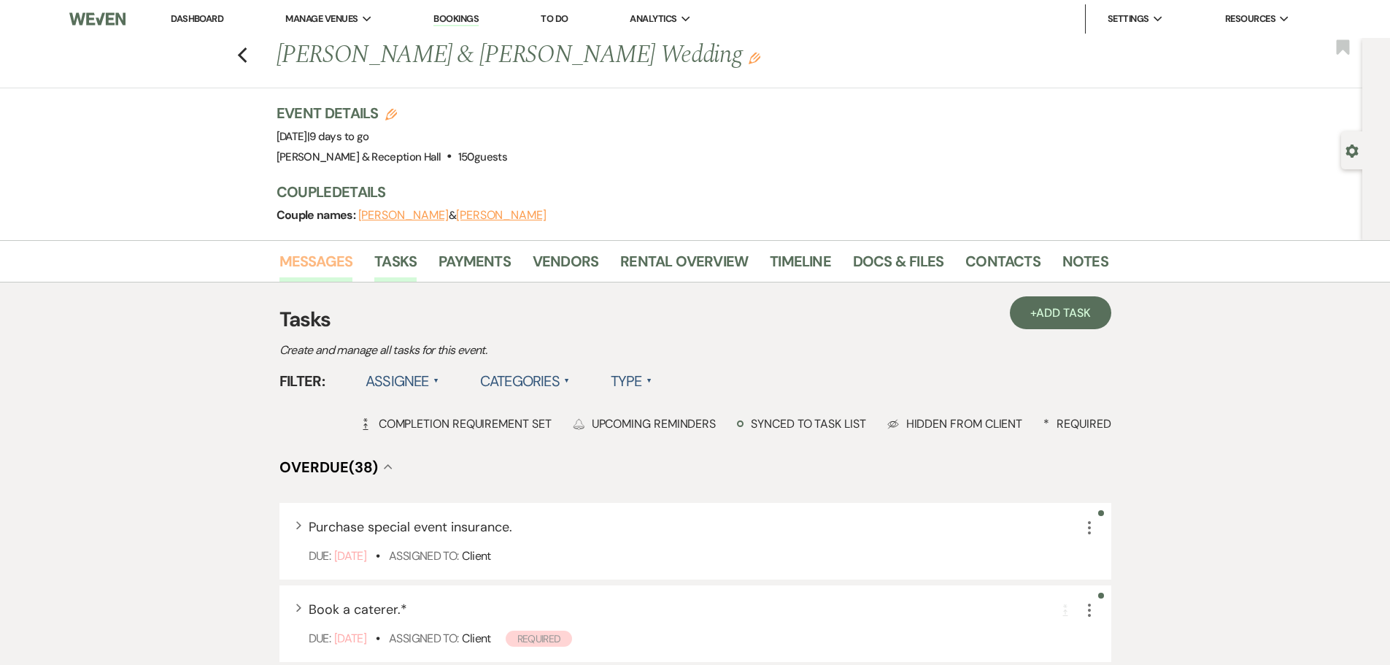
click at [309, 266] on link "Messages" at bounding box center [317, 266] width 74 height 32
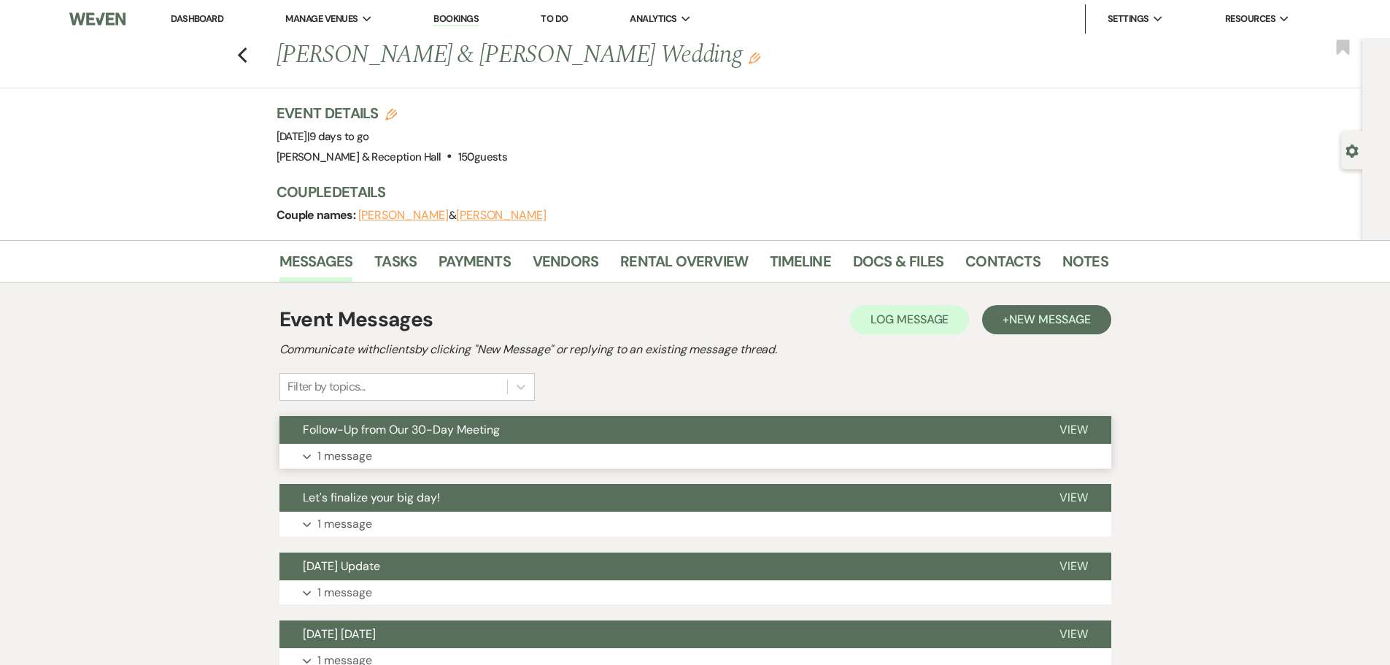
click at [526, 429] on button "Follow-Up from Our 30-Day Meeting" at bounding box center [658, 430] width 757 height 28
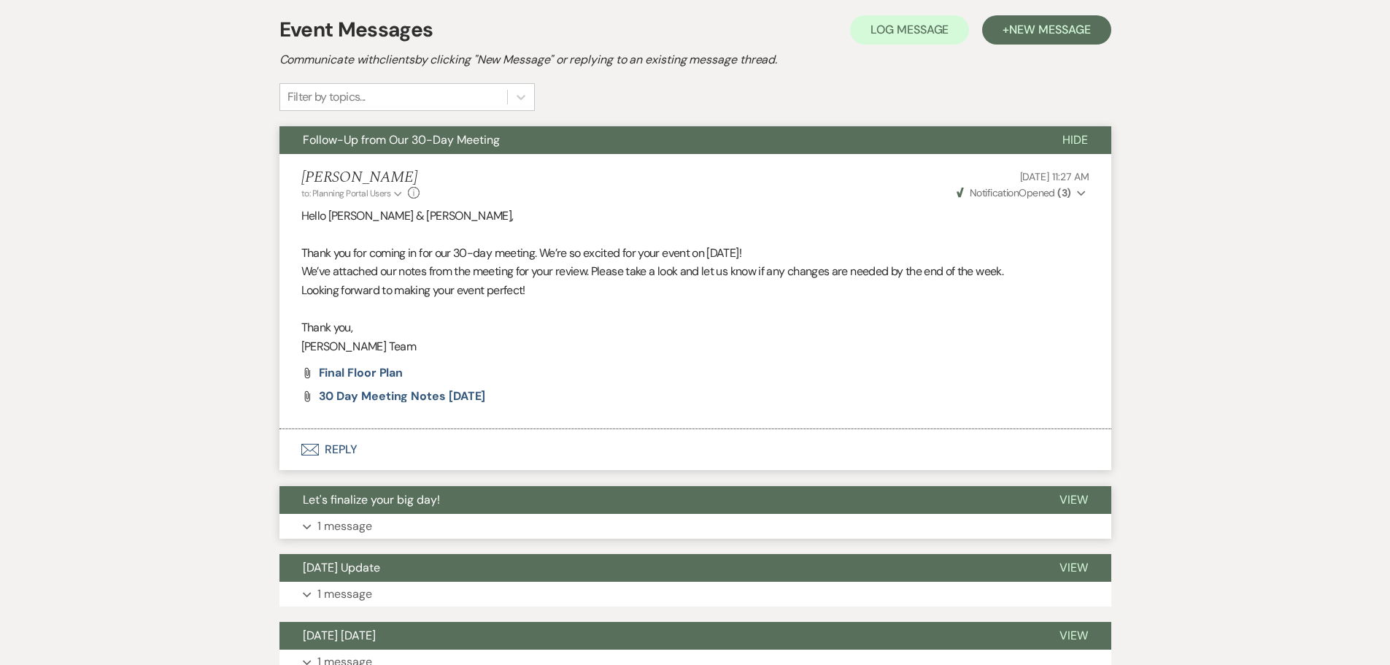
scroll to position [292, 0]
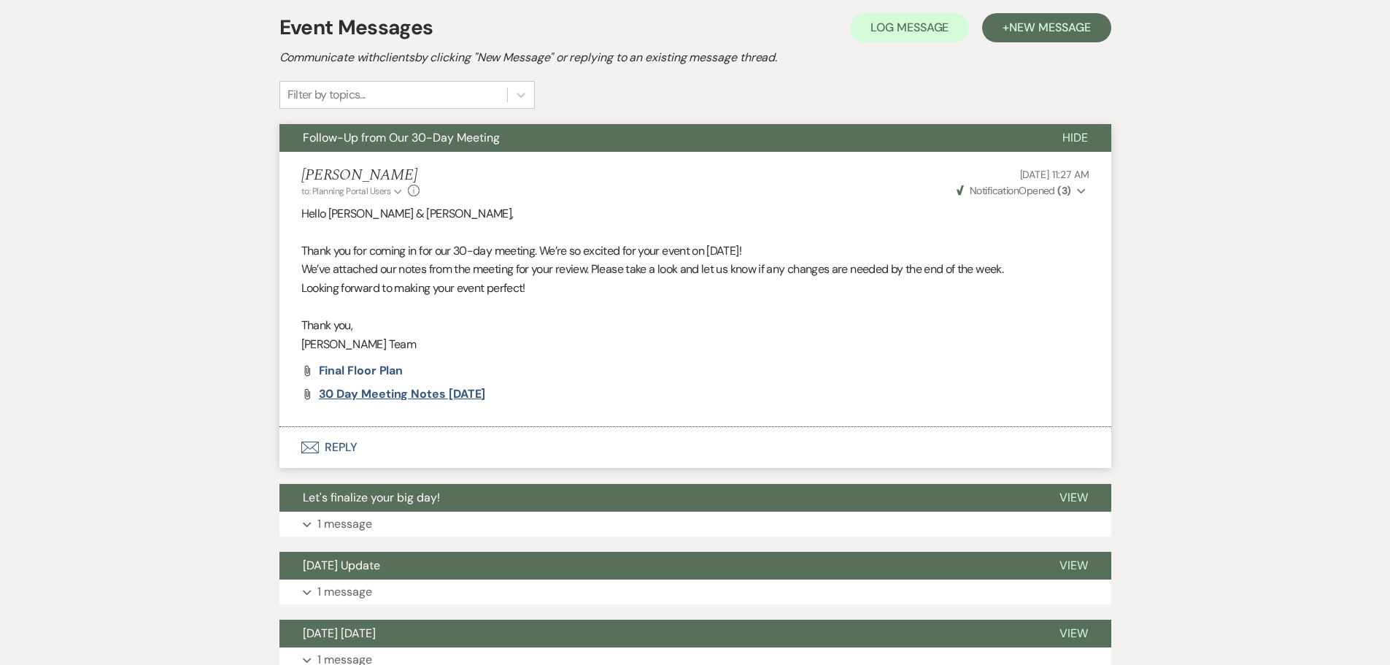
click at [378, 393] on span "30 Day meeting Notes [DATE]" at bounding box center [402, 393] width 167 height 15
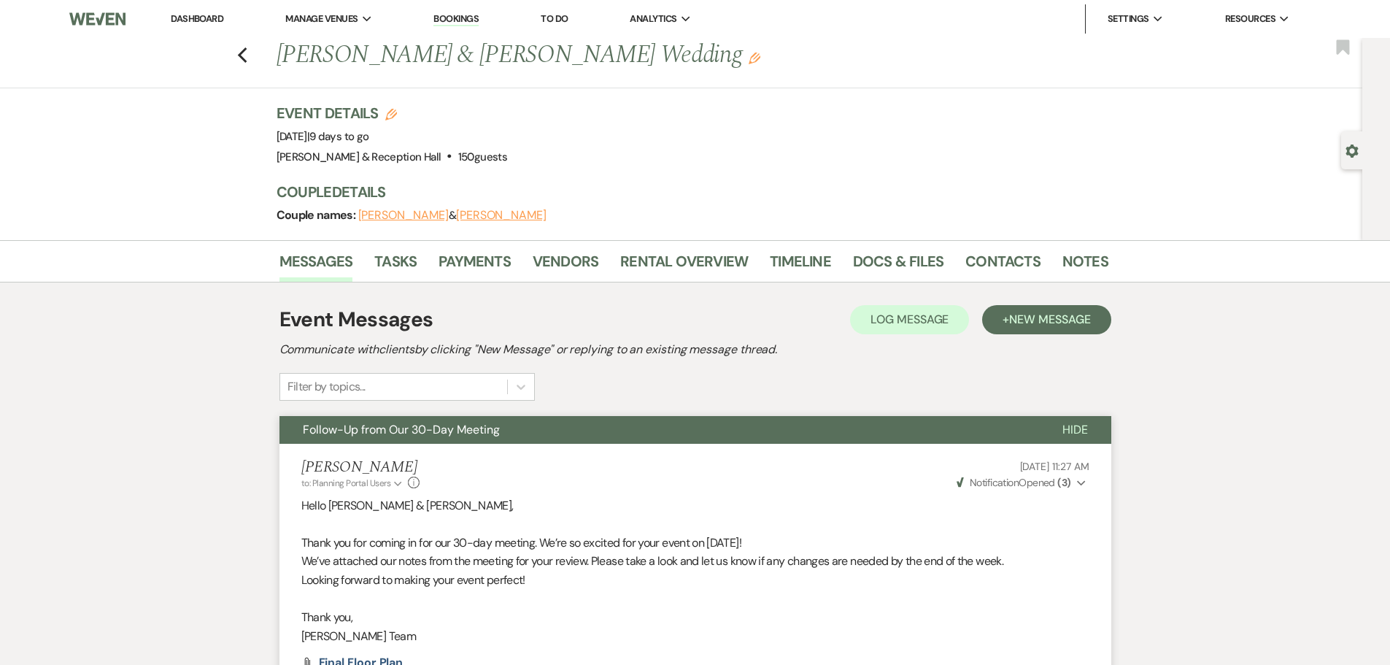
click at [558, 18] on link "To Do" at bounding box center [554, 18] width 27 height 12
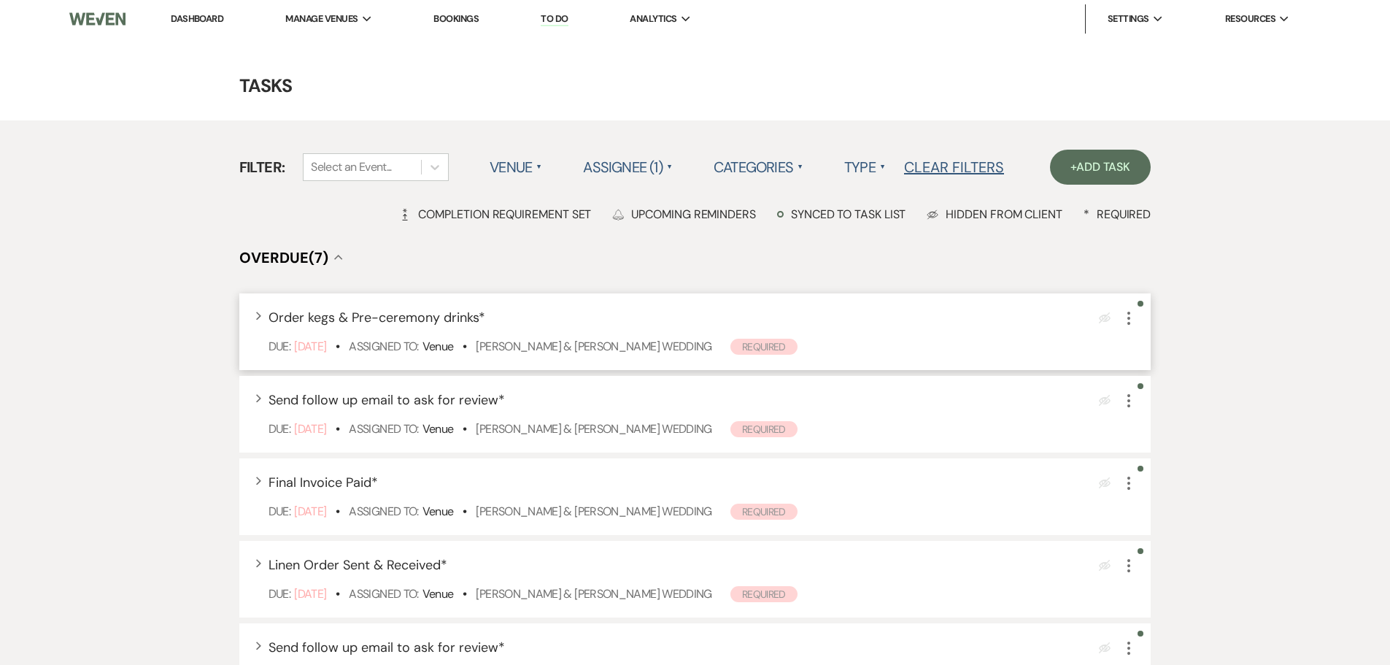
click at [1129, 317] on use "button" at bounding box center [1129, 318] width 3 height 13
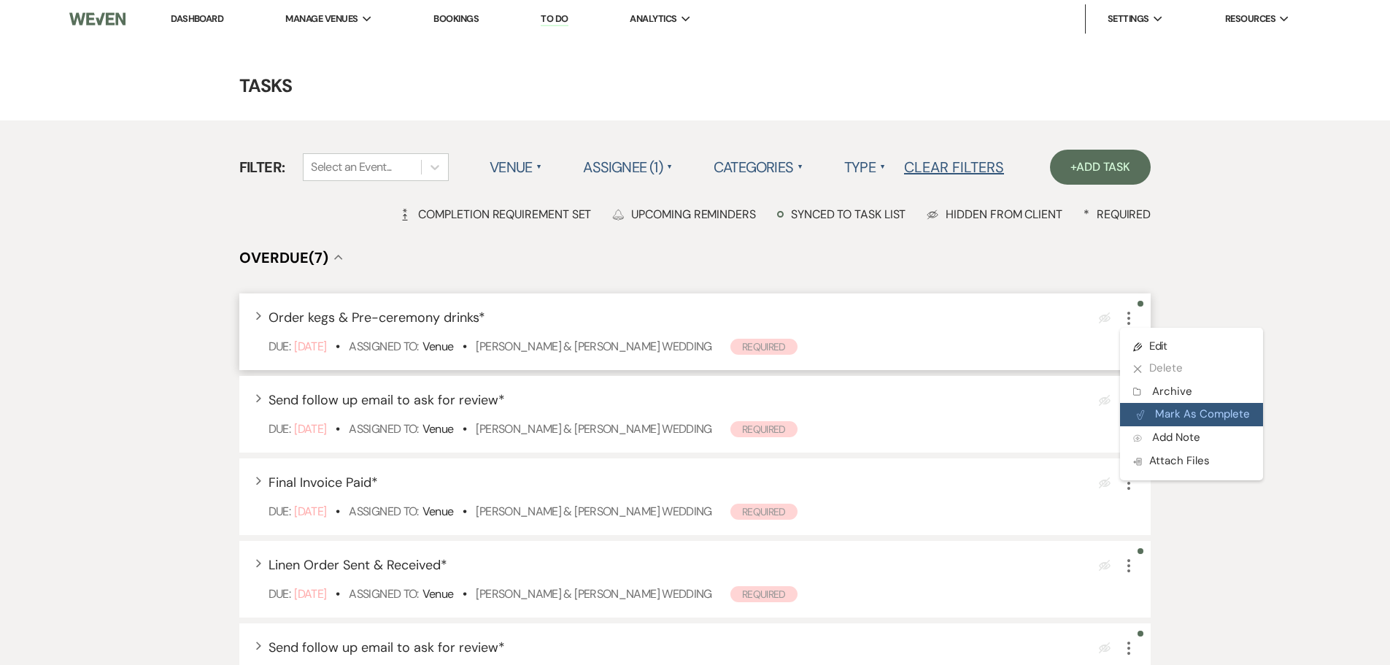
click at [1213, 412] on button "Plan Portal Link Mark As Complete" at bounding box center [1191, 414] width 143 height 23
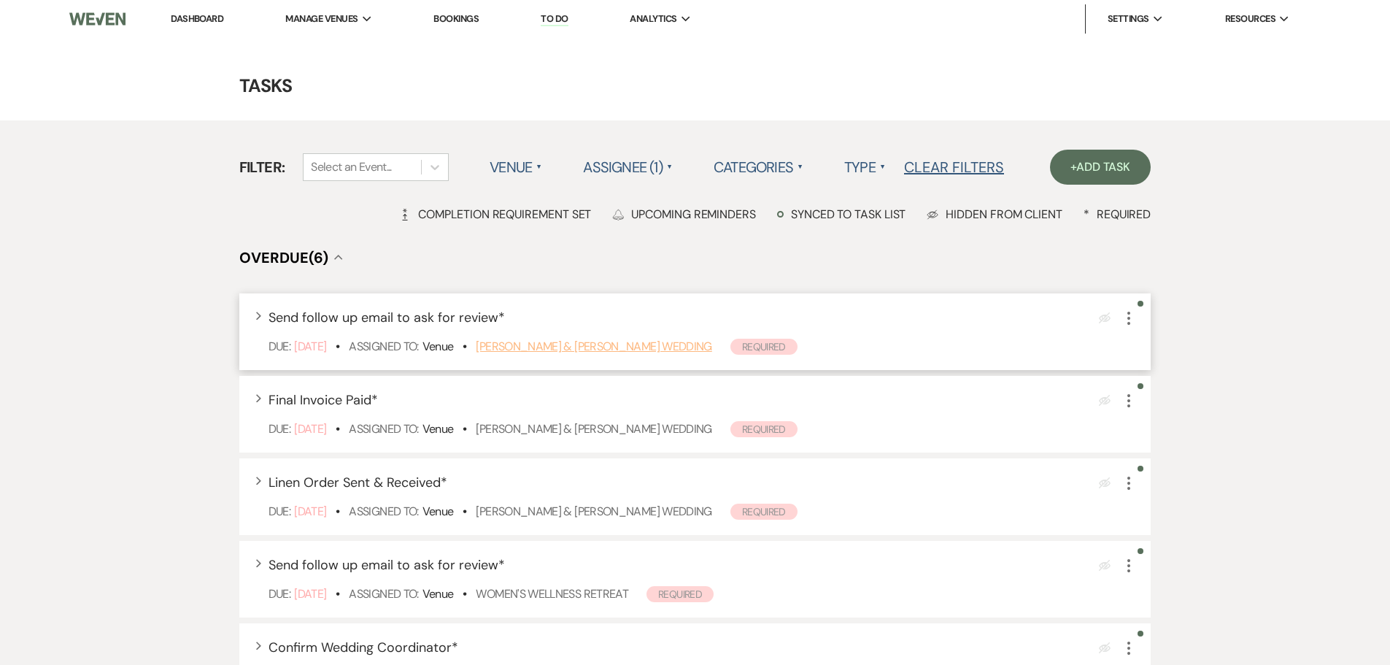
click at [650, 346] on link "[PERSON_NAME] & [PERSON_NAME] Wedding" at bounding box center [594, 346] width 236 height 15
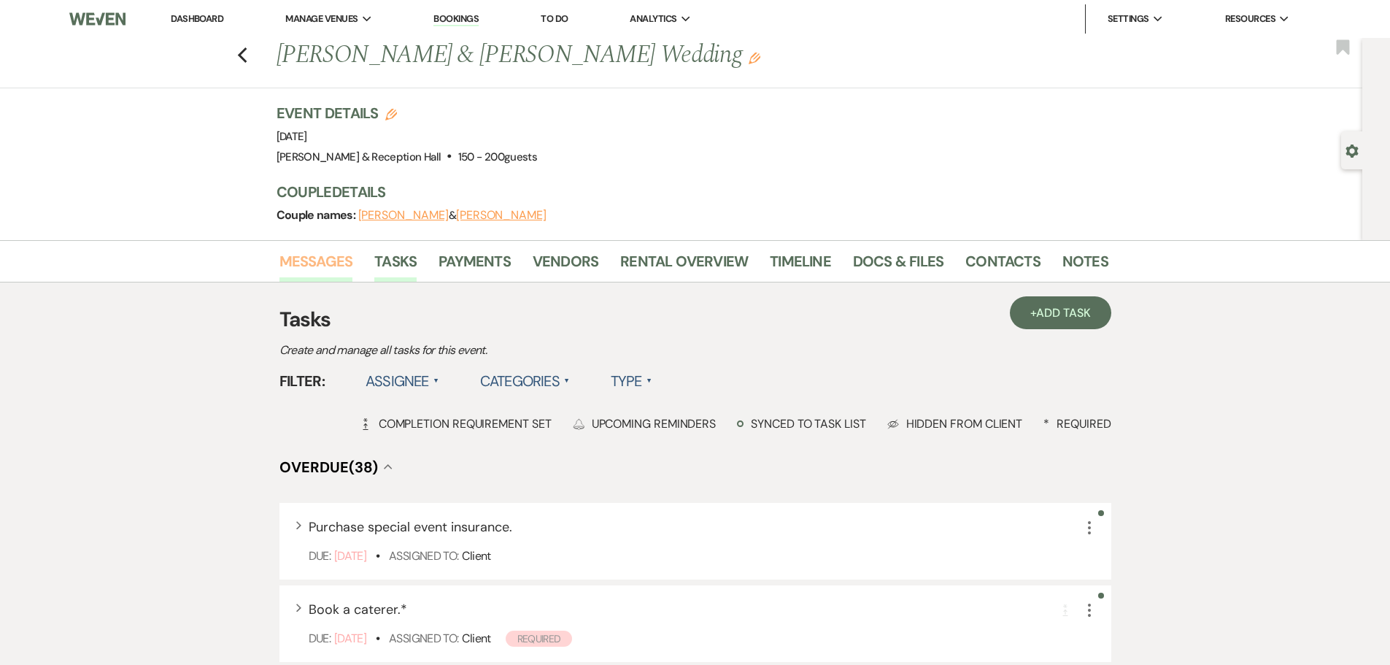
drag, startPoint x: 308, startPoint y: 263, endPoint x: 354, endPoint y: 278, distance: 48.5
click at [308, 263] on link "Messages" at bounding box center [317, 266] width 74 height 32
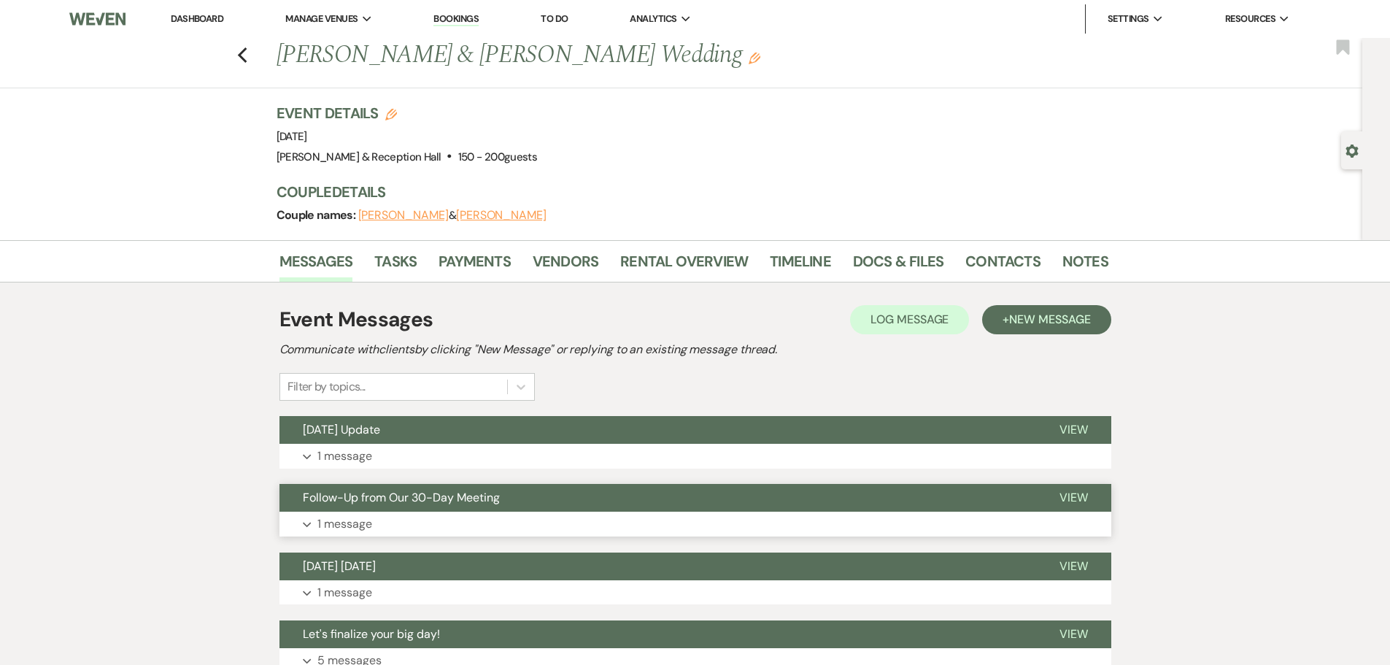
click at [420, 495] on span "Follow-Up from Our 30-Day Meeting" at bounding box center [401, 497] width 197 height 15
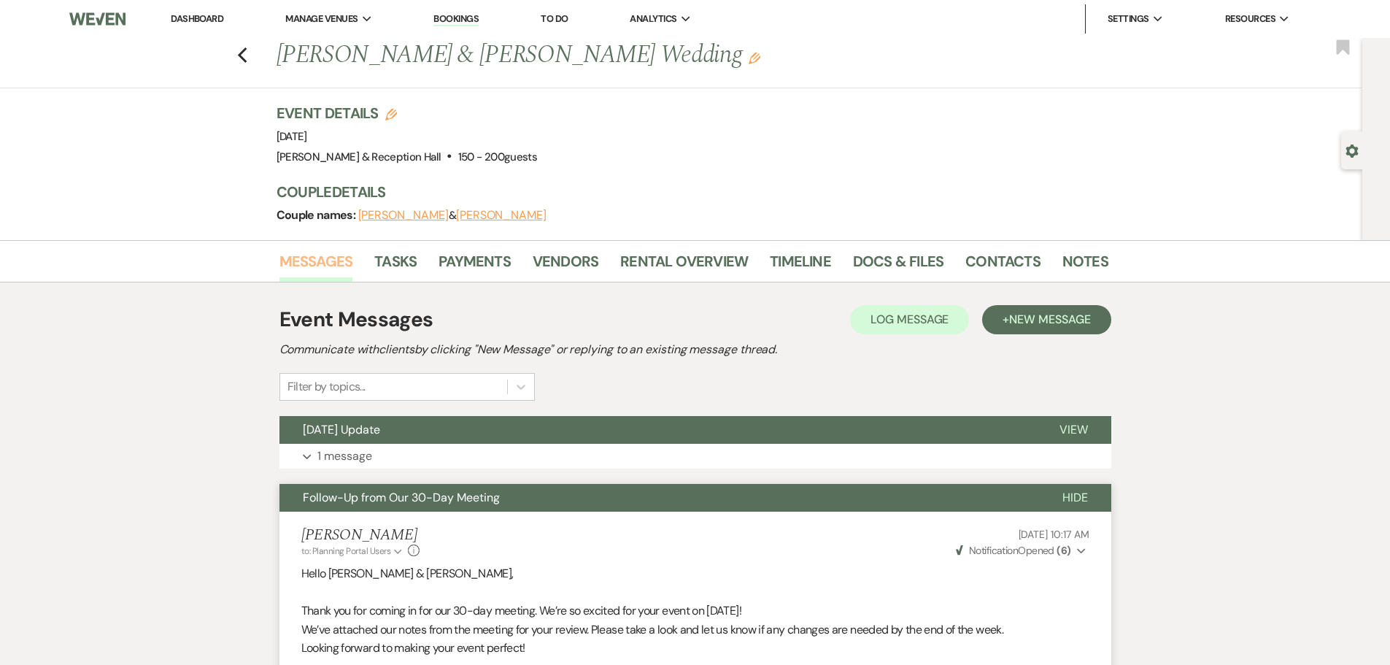
click at [320, 261] on link "Messages" at bounding box center [317, 266] width 74 height 32
click at [462, 268] on link "Payments" at bounding box center [475, 266] width 72 height 32
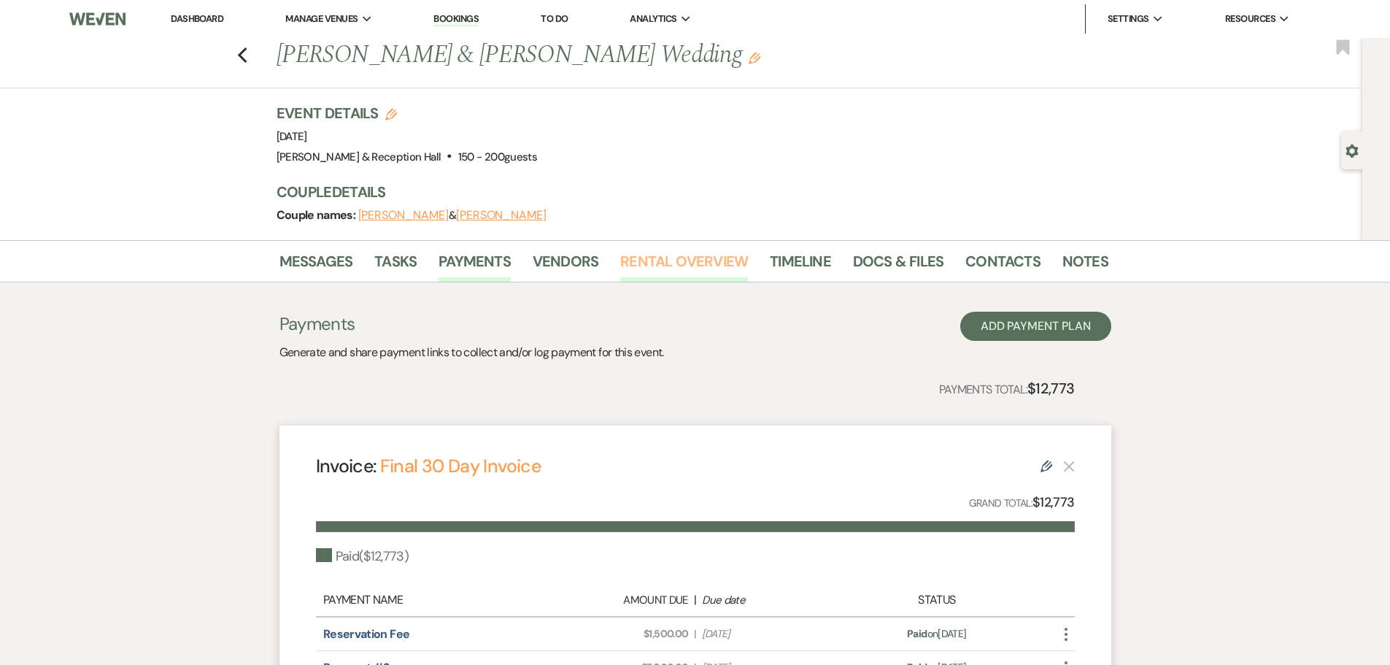
click at [680, 265] on link "Rental Overview" at bounding box center [684, 266] width 128 height 32
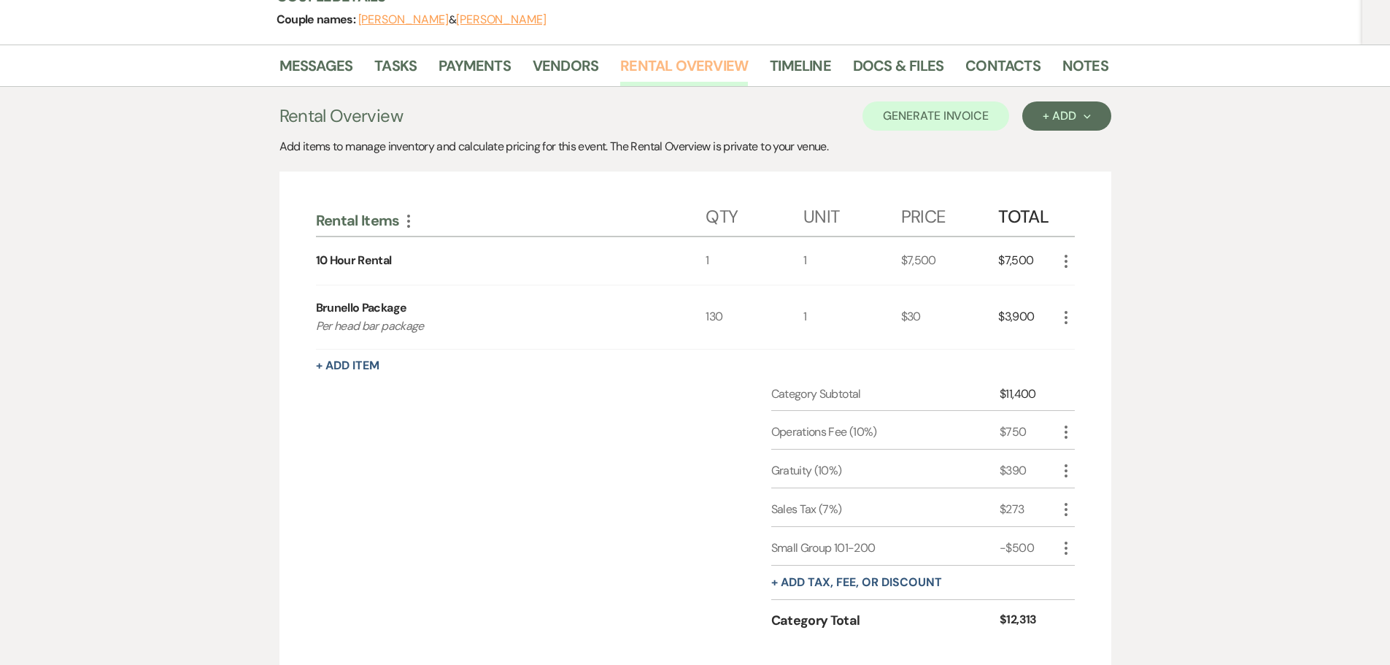
scroll to position [146, 0]
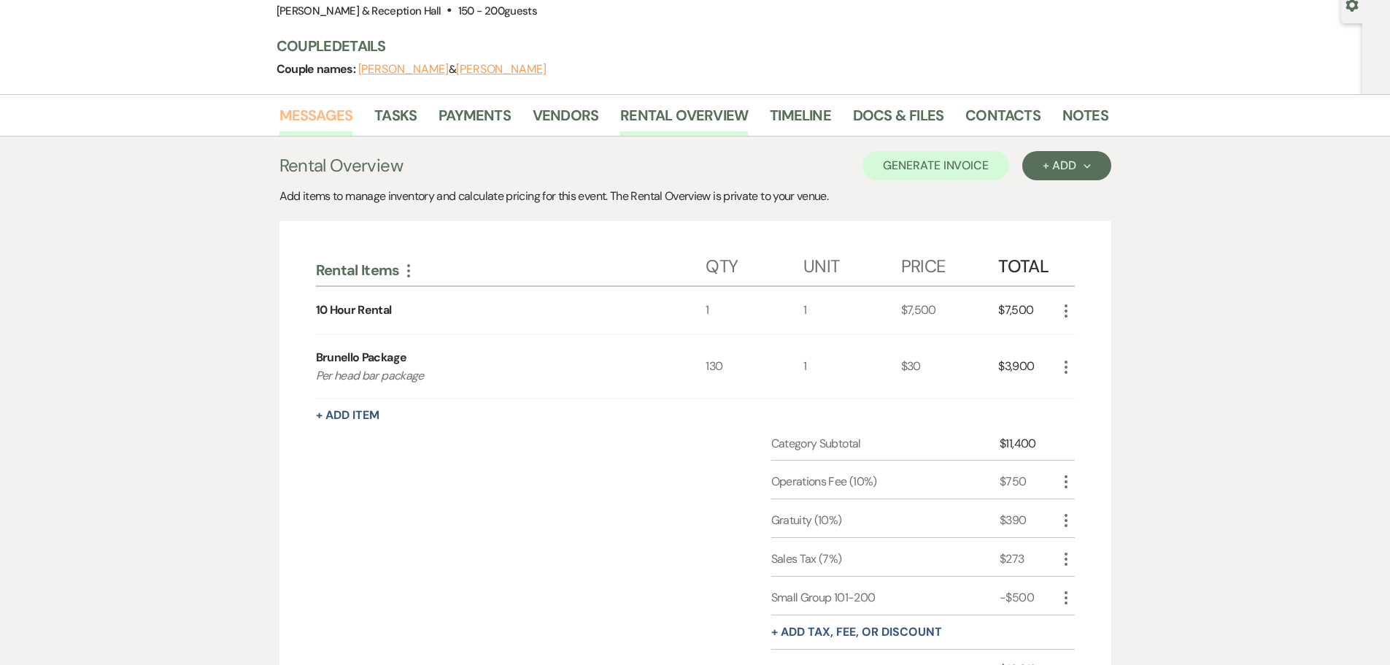
click at [336, 117] on link "Messages" at bounding box center [317, 120] width 74 height 32
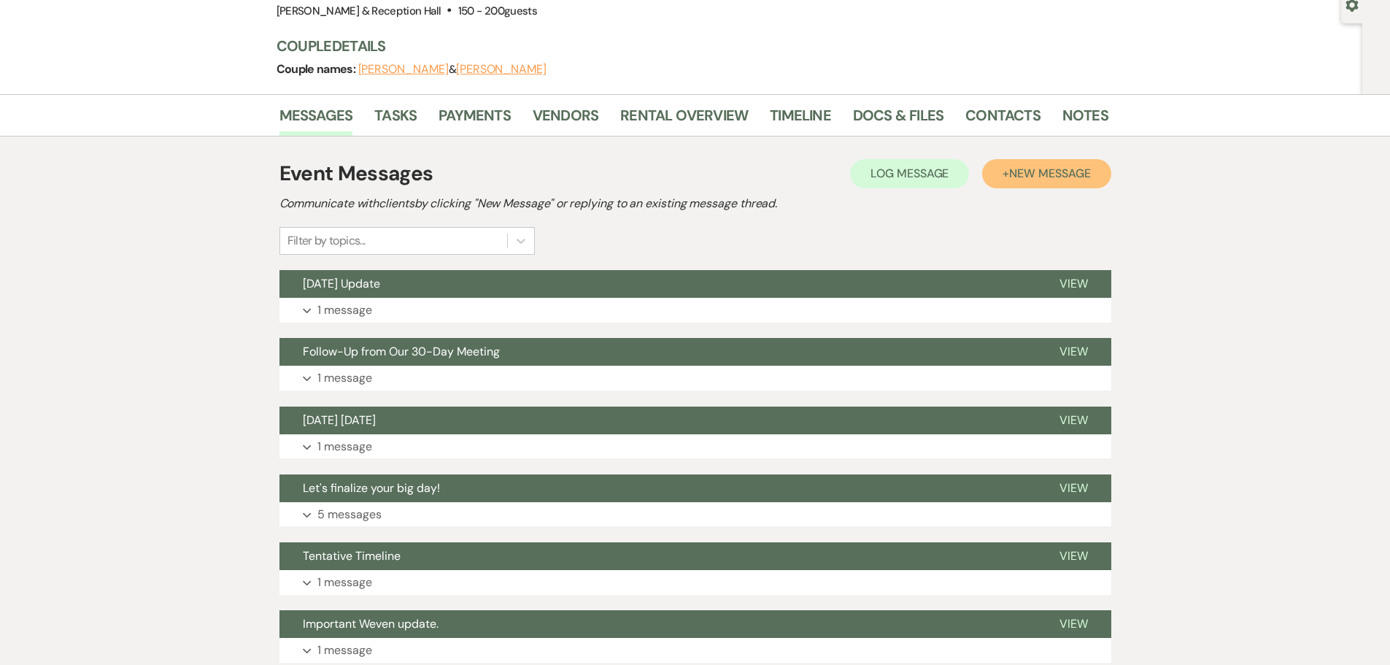
click at [1070, 177] on span "New Message" at bounding box center [1049, 173] width 81 height 15
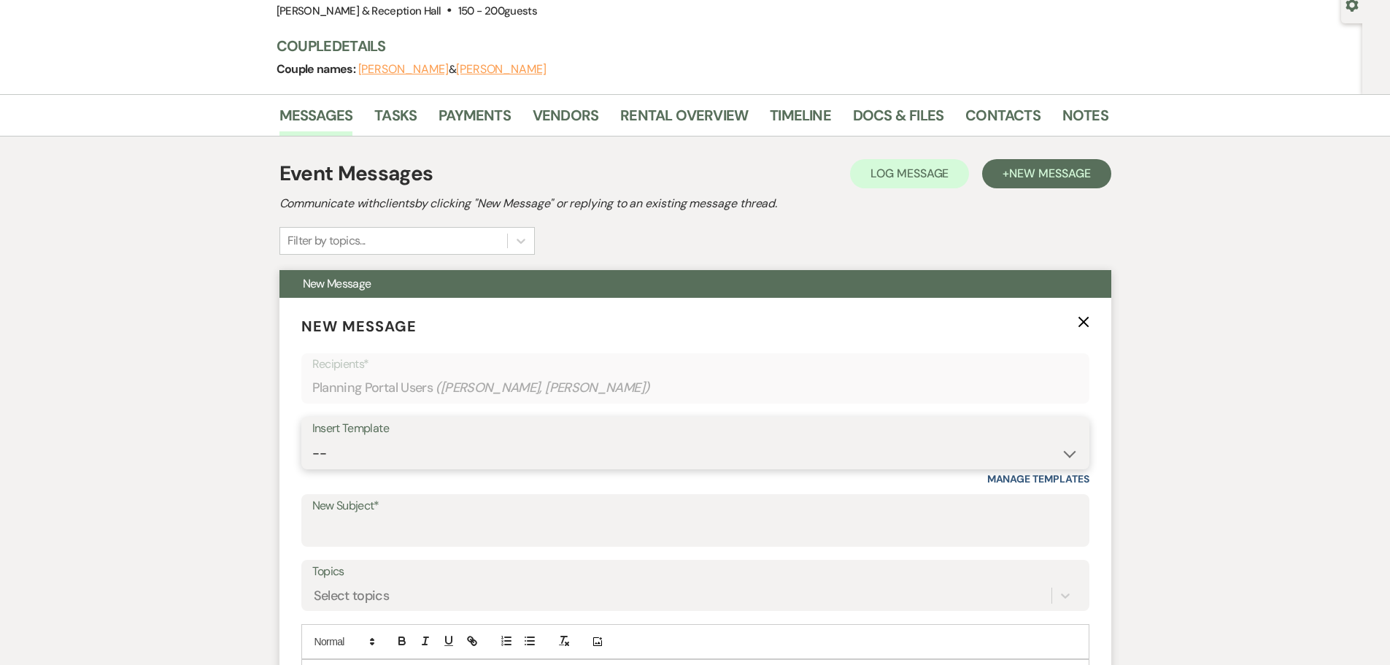
click at [621, 458] on select "-- Weven Planning Portal Introduction (Booked Events) Initial Inquiry Response …" at bounding box center [695, 453] width 766 height 28
select select "4607"
click at [312, 439] on select "-- Weven Planning Portal Introduction (Booked Events) Initial Inquiry Response …" at bounding box center [695, 453] width 766 height 28
type input "Truly an Honor!"
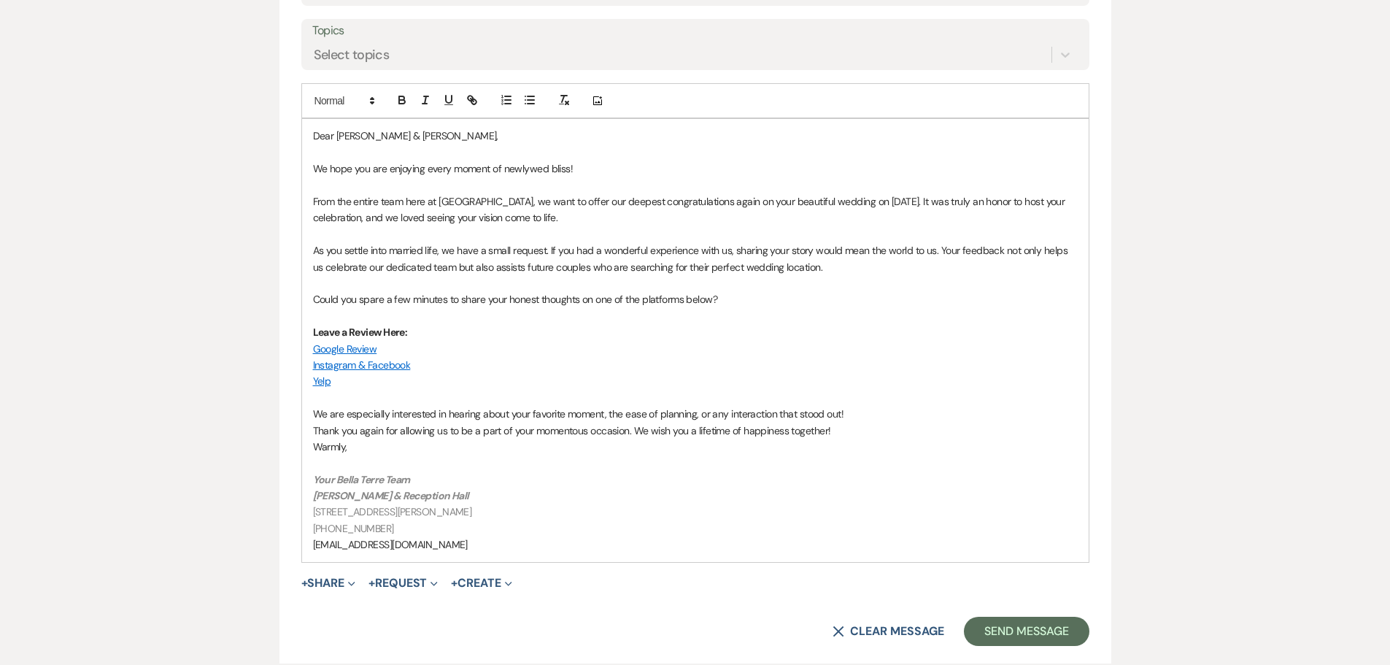
scroll to position [730, 0]
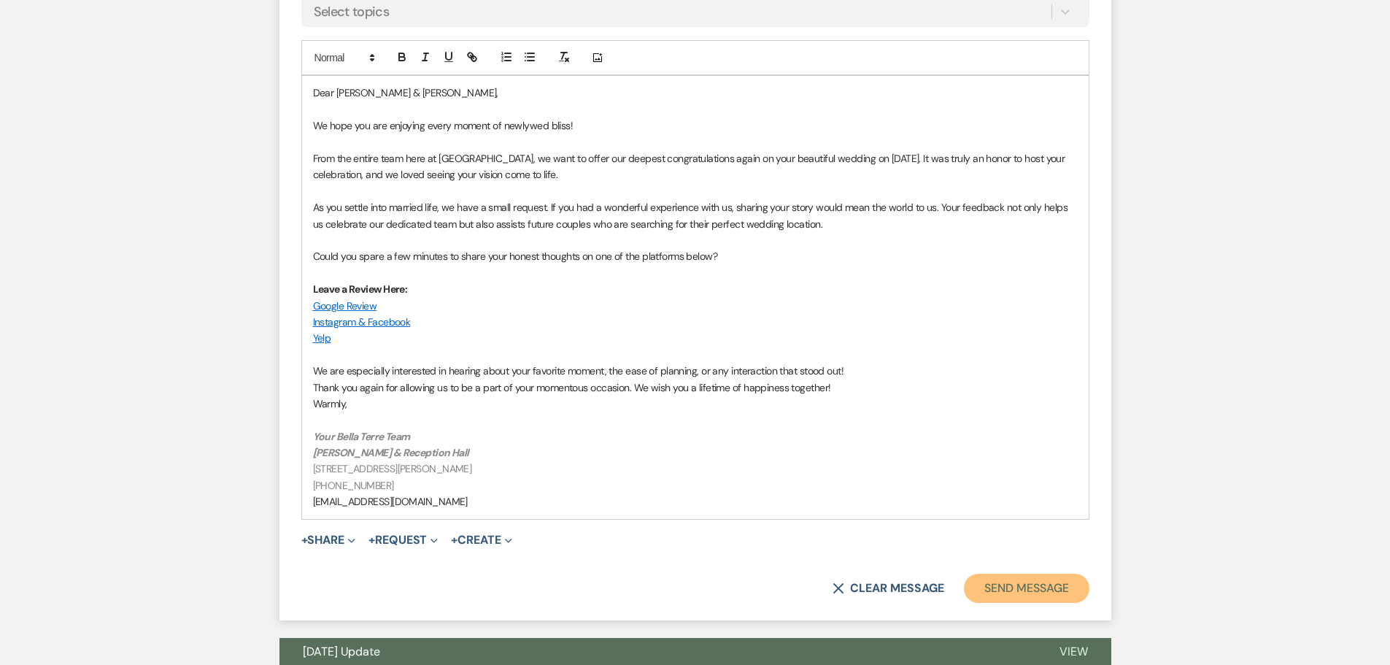
click at [1043, 588] on button "Send Message" at bounding box center [1026, 588] width 125 height 29
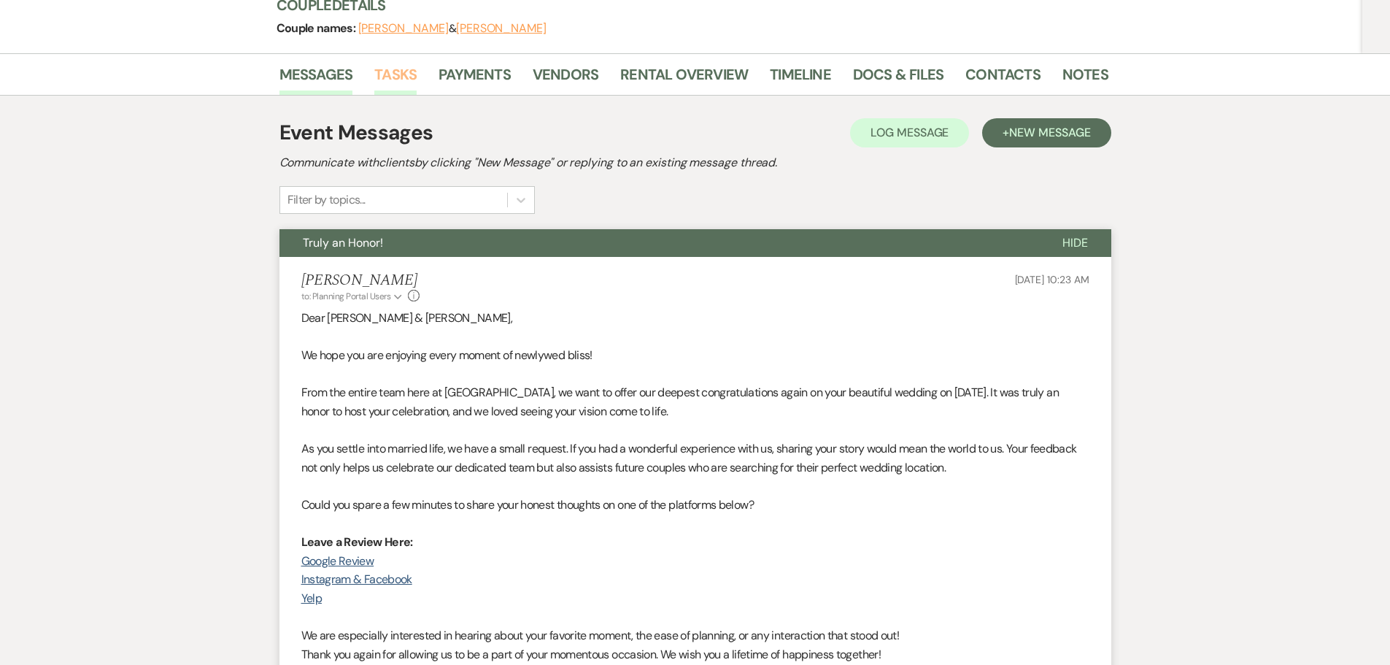
click at [390, 70] on link "Tasks" at bounding box center [395, 79] width 42 height 32
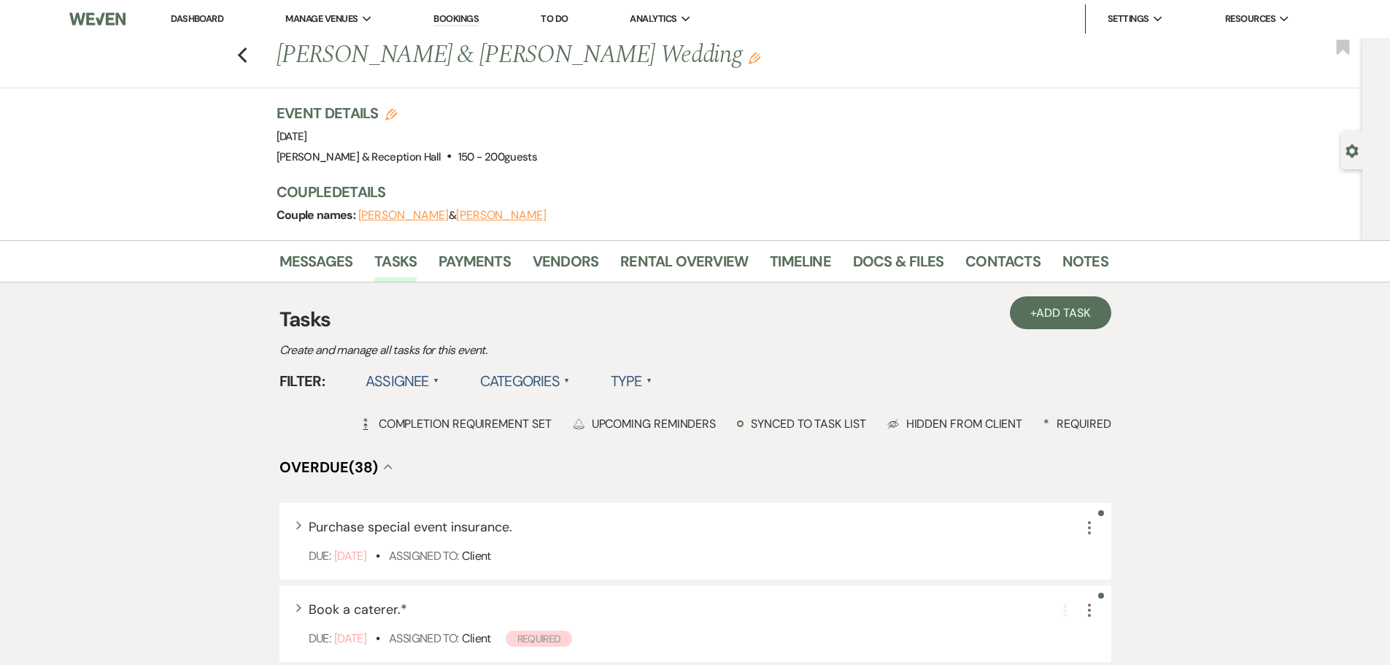
click at [425, 380] on label "Assignee ▲" at bounding box center [403, 381] width 74 height 26
click at [414, 441] on li "Assigned to venue" at bounding box center [439, 445] width 146 height 34
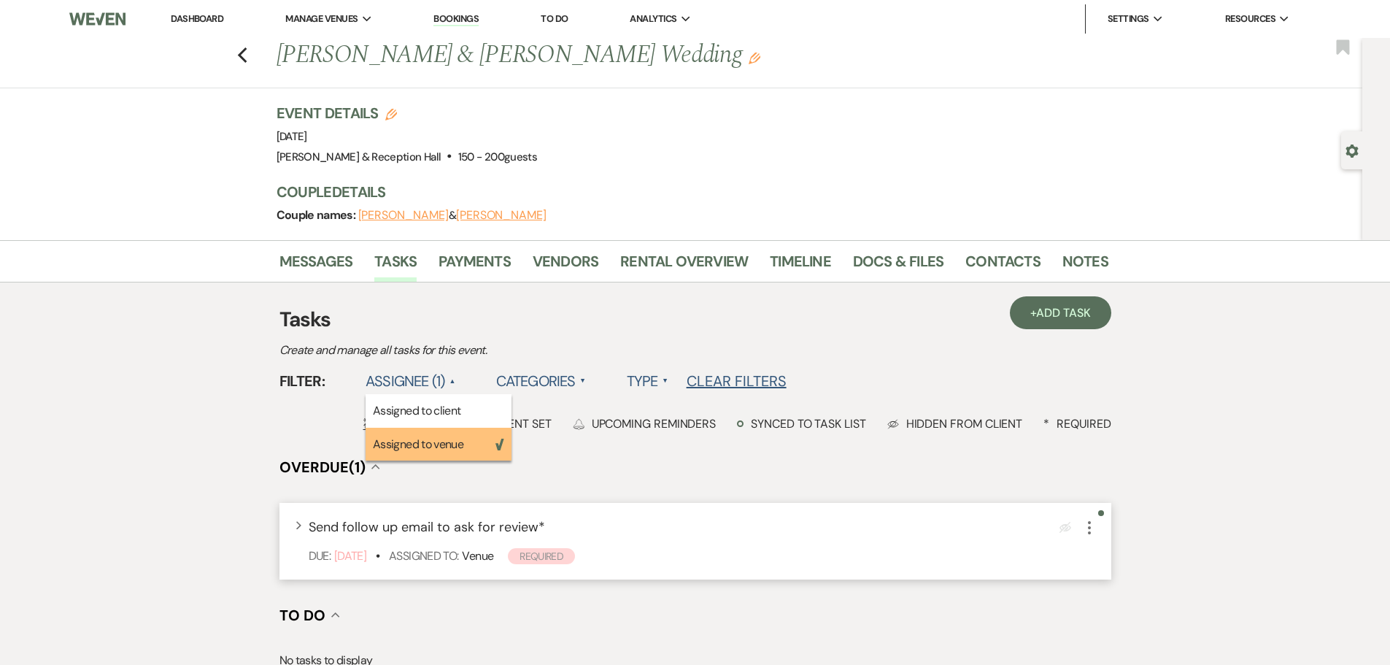
click at [1093, 527] on icon "More" at bounding box center [1090, 528] width 18 height 18
click at [1090, 528] on use "button" at bounding box center [1089, 527] width 3 height 13
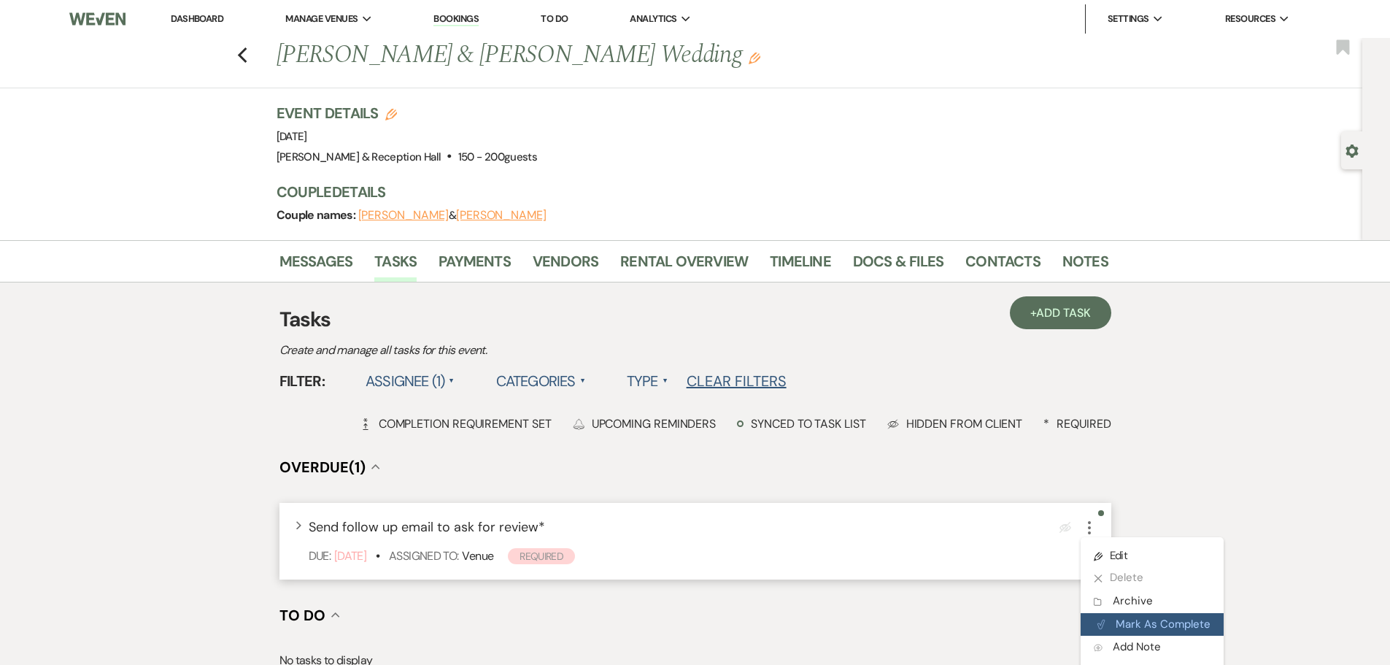
click at [1146, 623] on button "Plan Portal Link Mark As Complete" at bounding box center [1152, 624] width 143 height 23
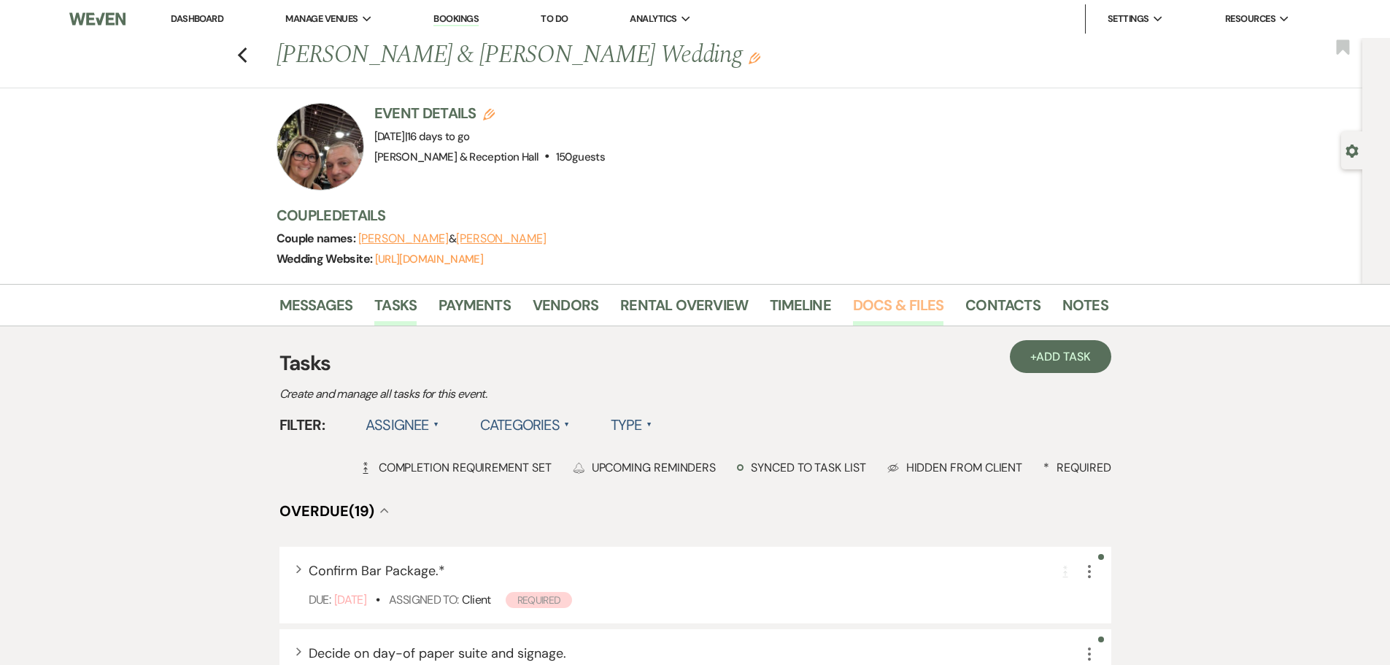
click at [933, 309] on link "Docs & Files" at bounding box center [898, 309] width 91 height 32
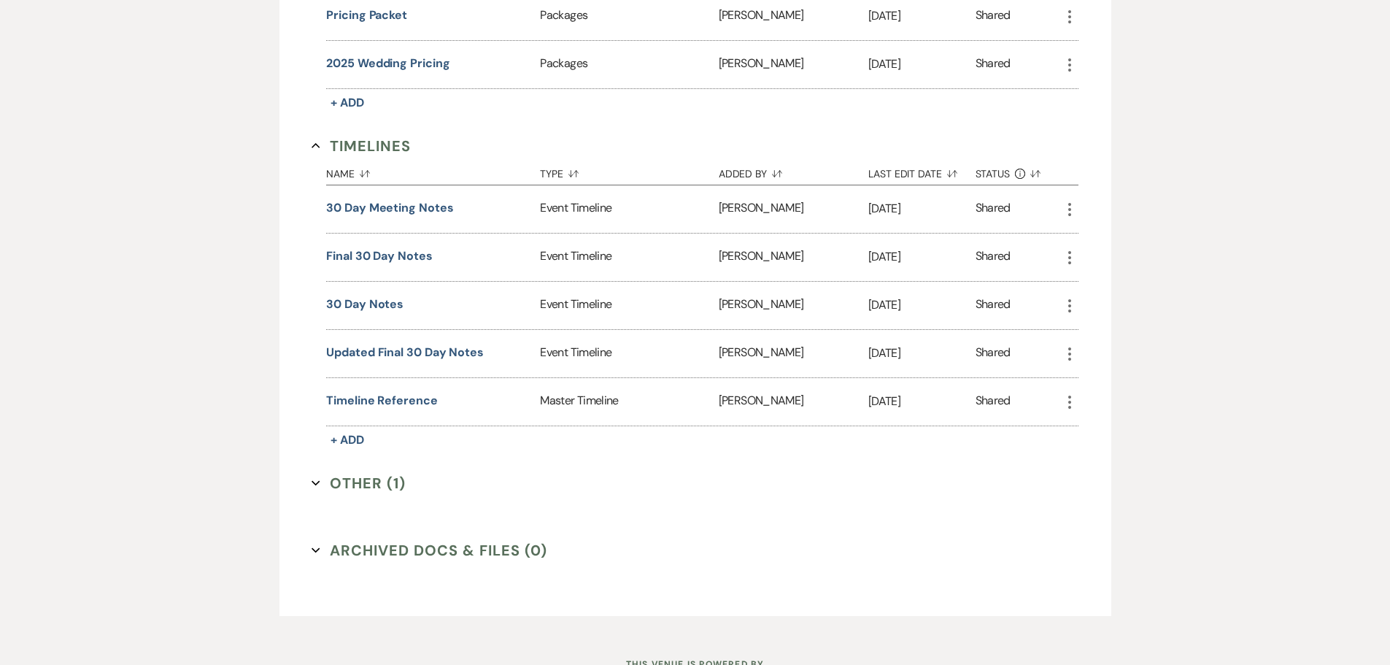
scroll to position [1560, 0]
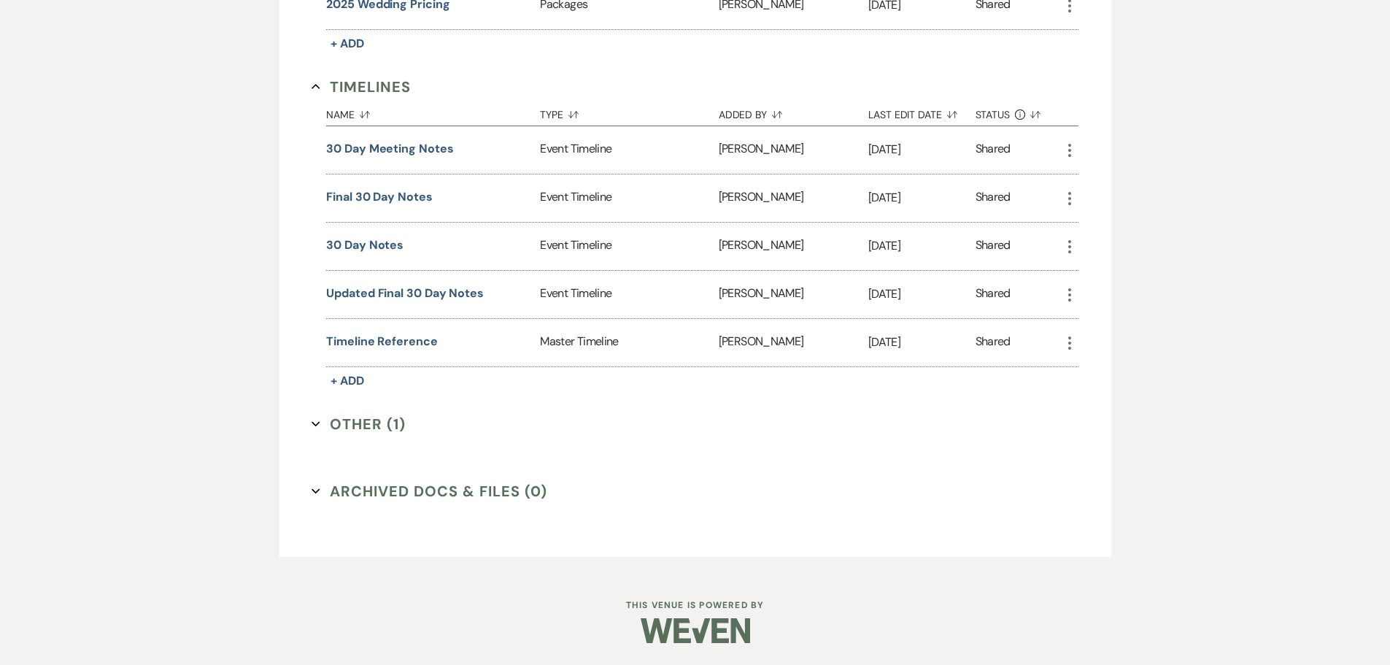
click at [388, 431] on button "Other (1) Expand" at bounding box center [359, 424] width 94 height 22
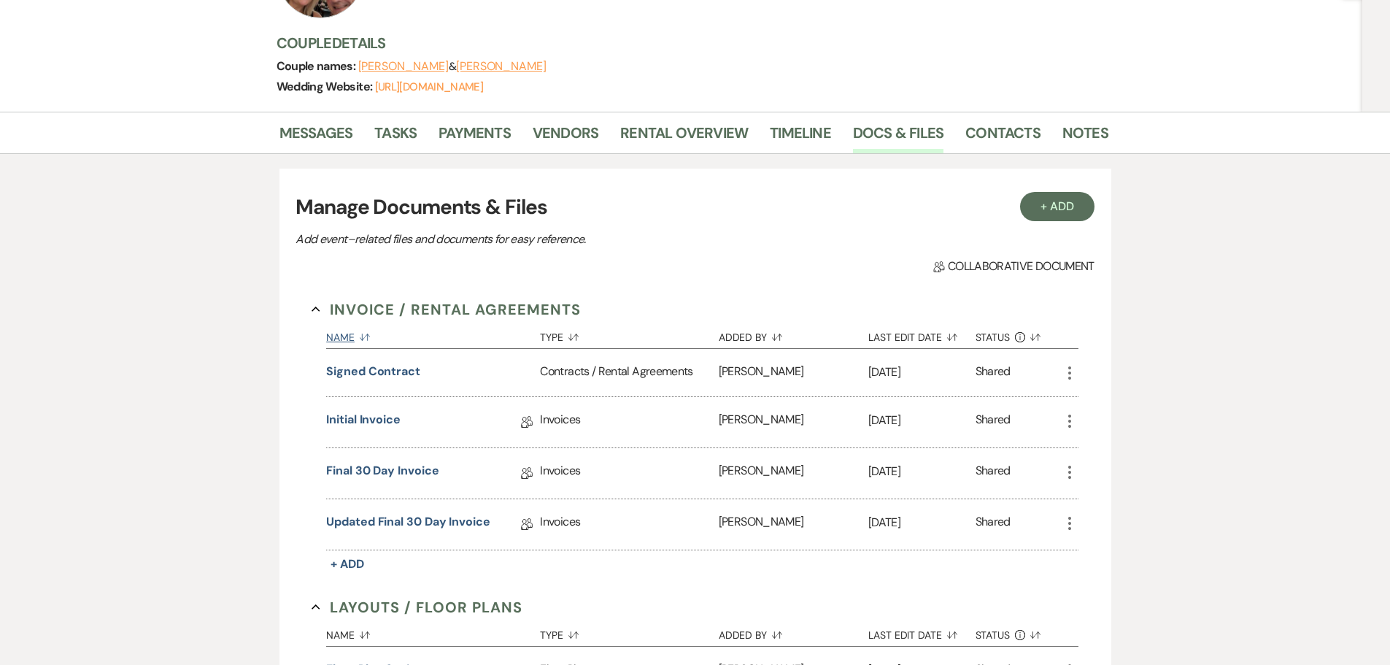
scroll to position [100, 0]
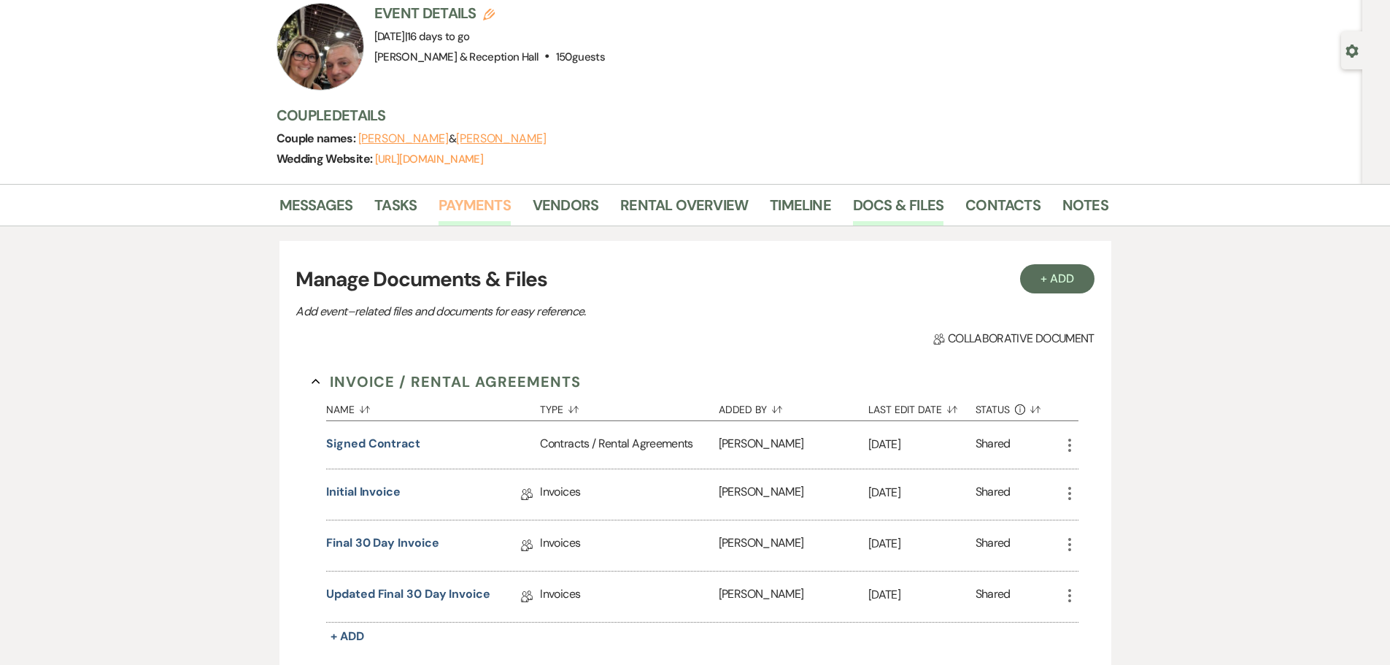
click at [491, 209] on link "Payments" at bounding box center [475, 209] width 72 height 32
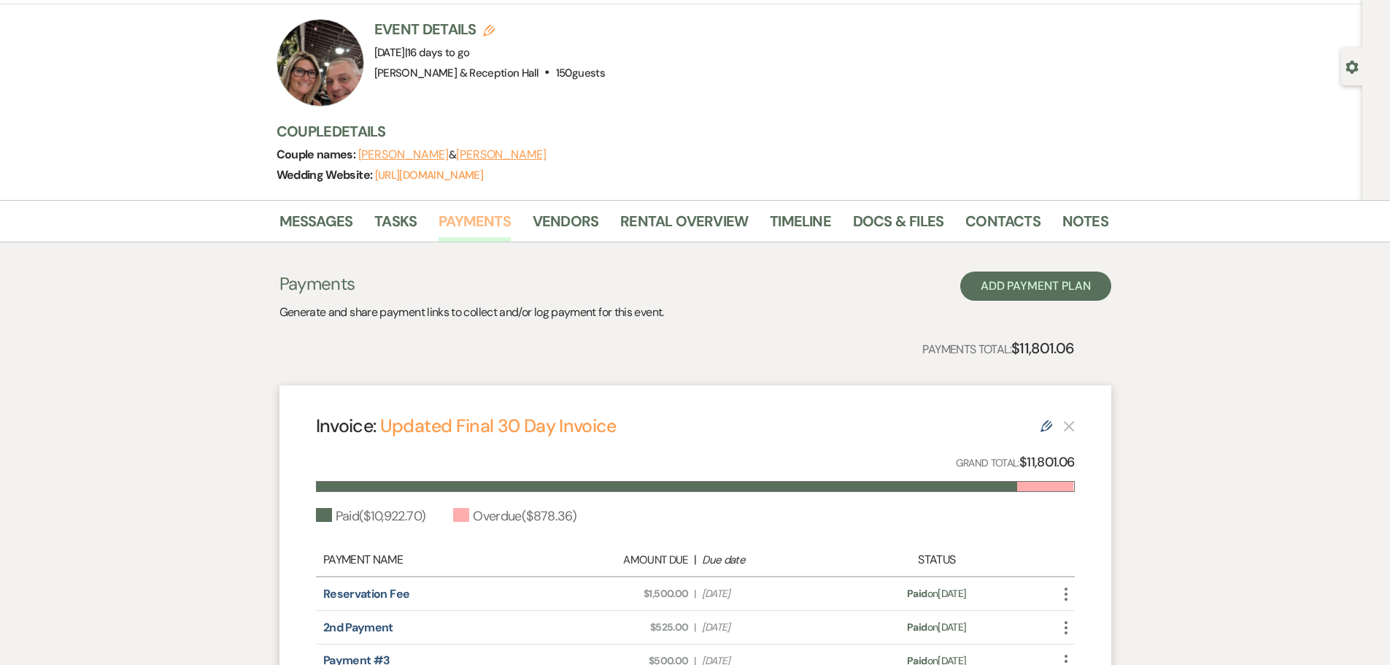
scroll to position [438, 0]
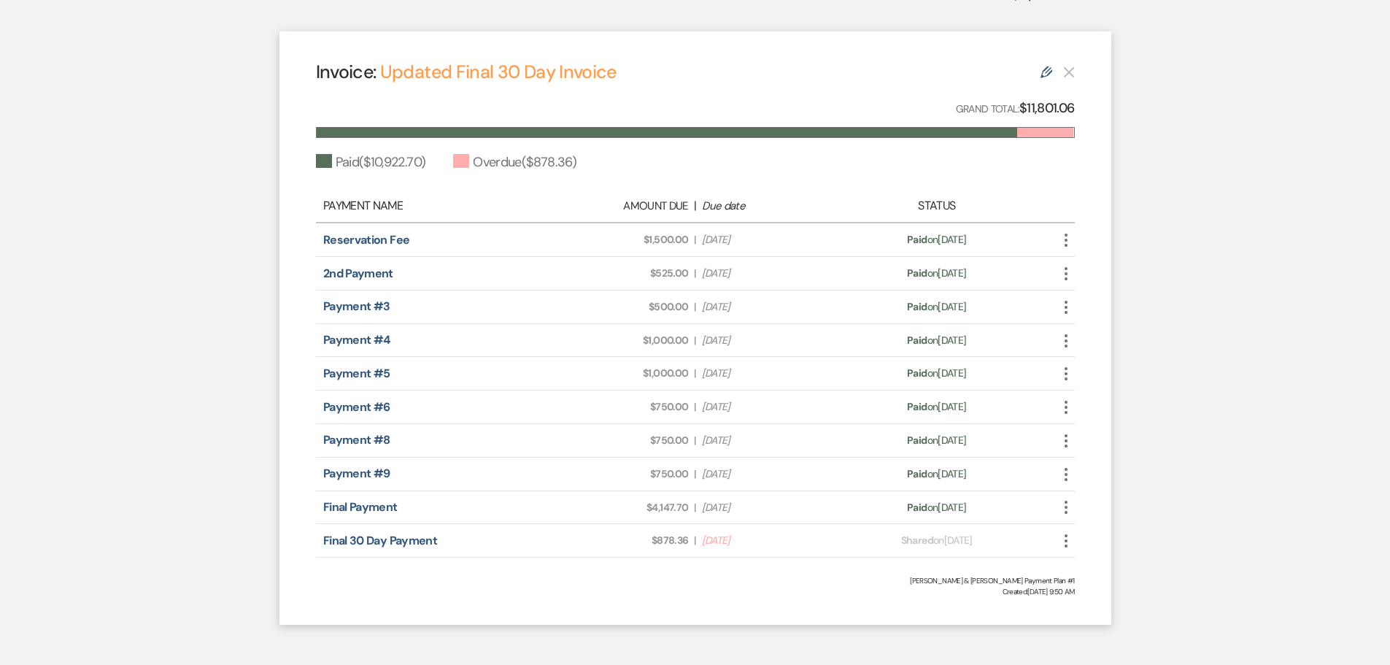
click at [1070, 543] on icon "More" at bounding box center [1067, 541] width 18 height 18
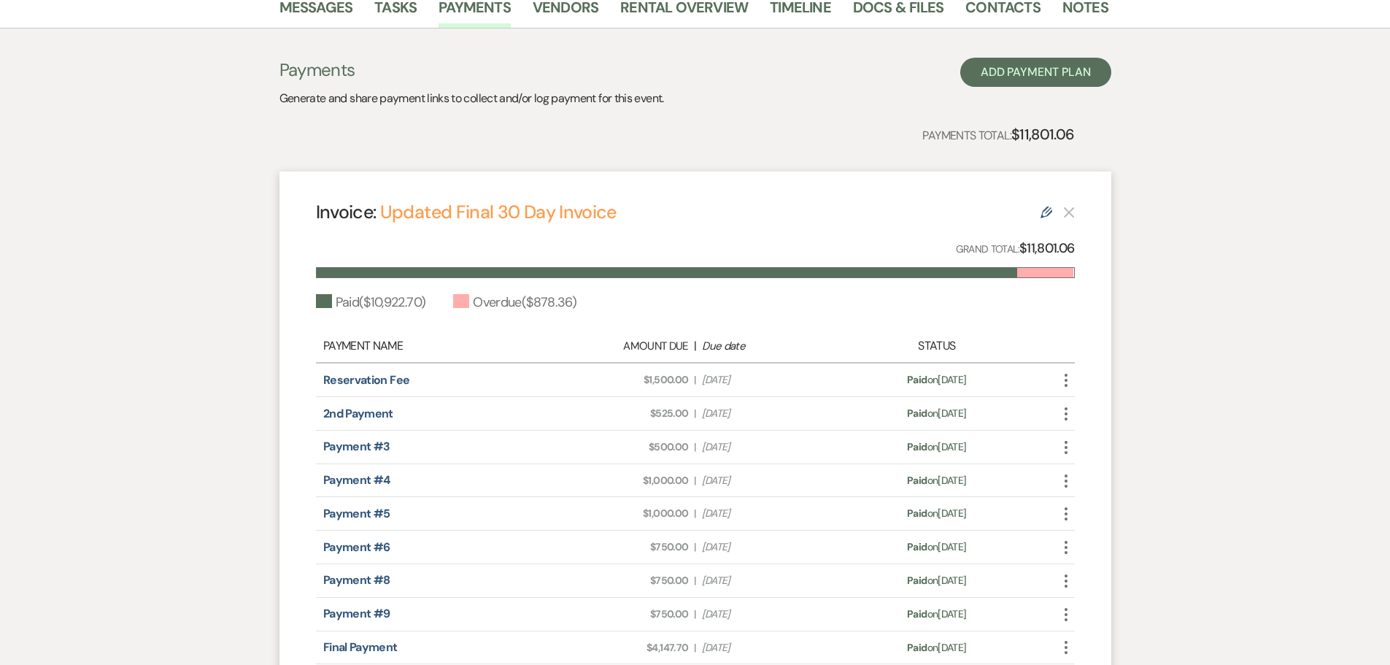
scroll to position [69, 0]
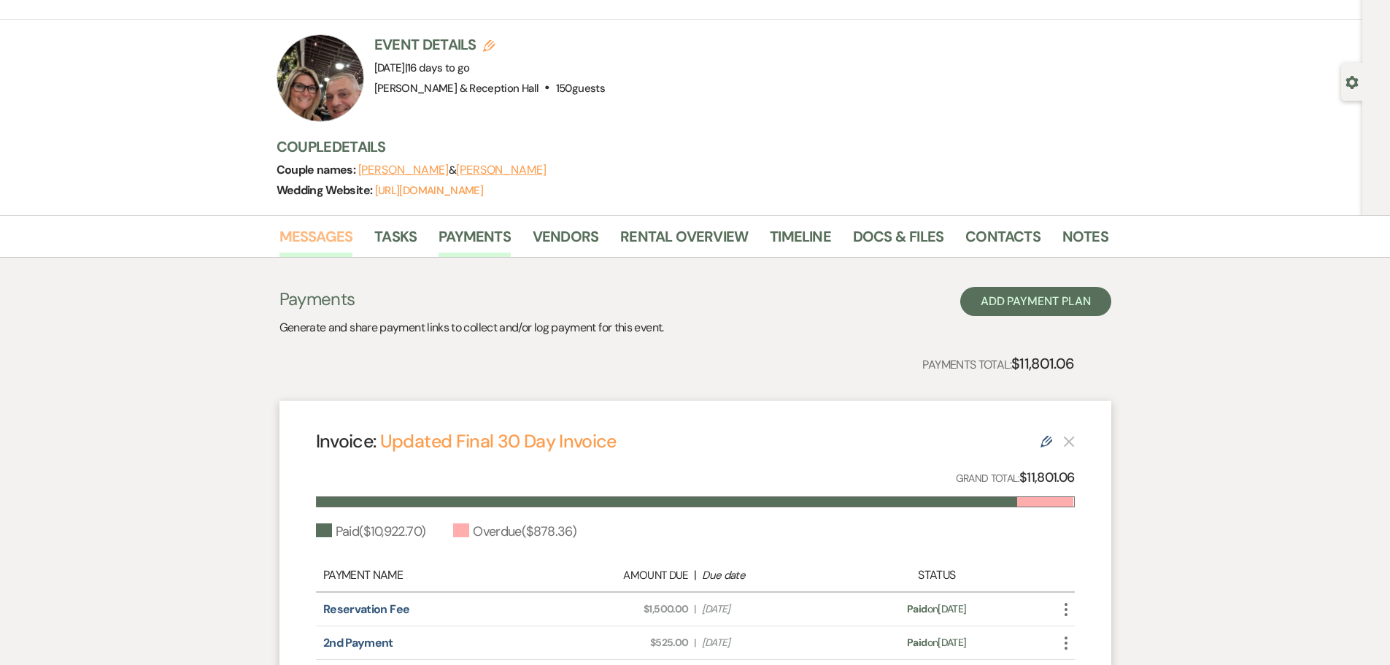
click at [334, 240] on link "Messages" at bounding box center [317, 241] width 74 height 32
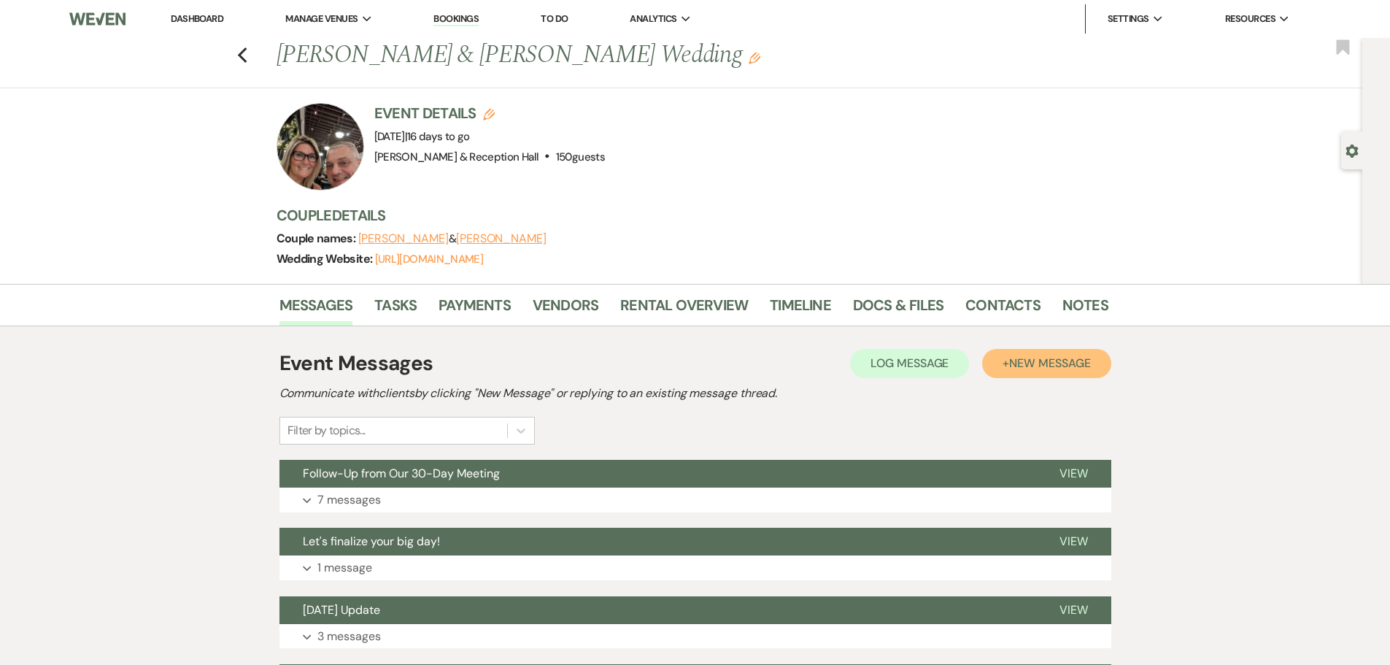
click at [1047, 357] on span "New Message" at bounding box center [1049, 362] width 81 height 15
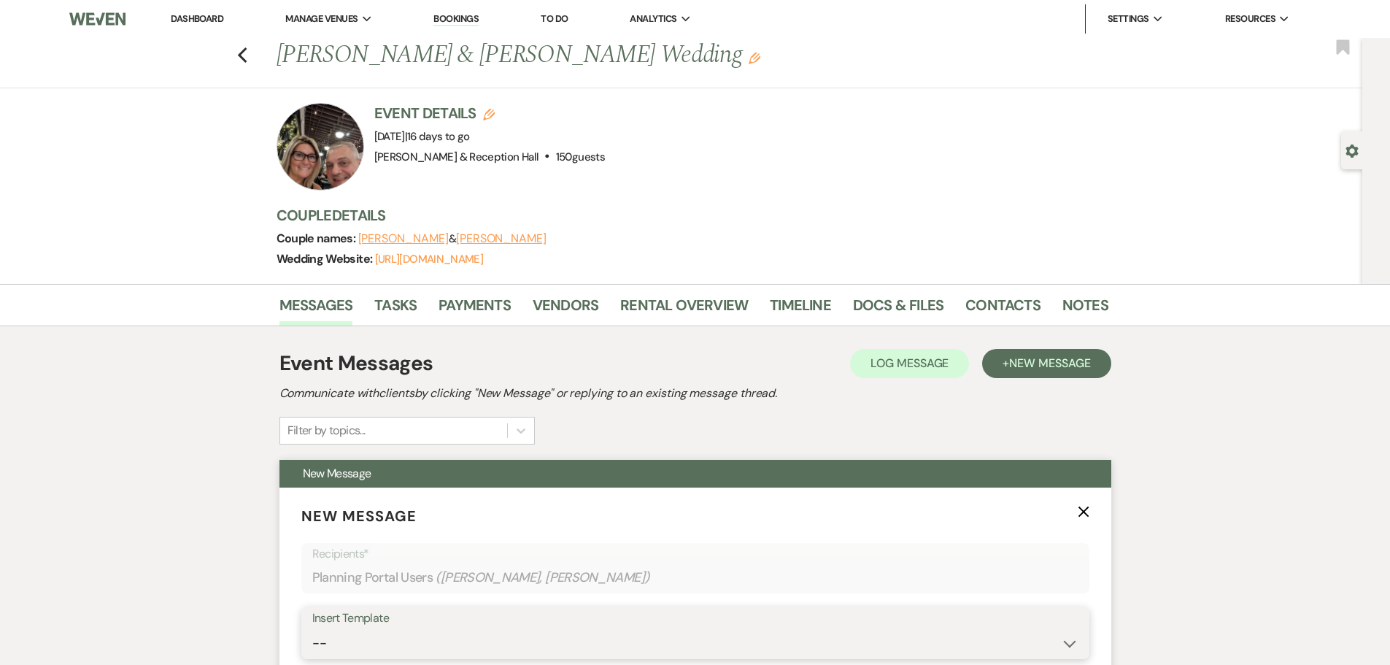
drag, startPoint x: 361, startPoint y: 646, endPoint x: 368, endPoint y: 642, distance: 8.5
click at [361, 646] on select "-- Weven Planning Portal Introduction (Booked Events) Initial Inquiry Response …" at bounding box center [695, 643] width 766 height 28
drag, startPoint x: 186, startPoint y: 601, endPoint x: 269, endPoint y: 600, distance: 83.2
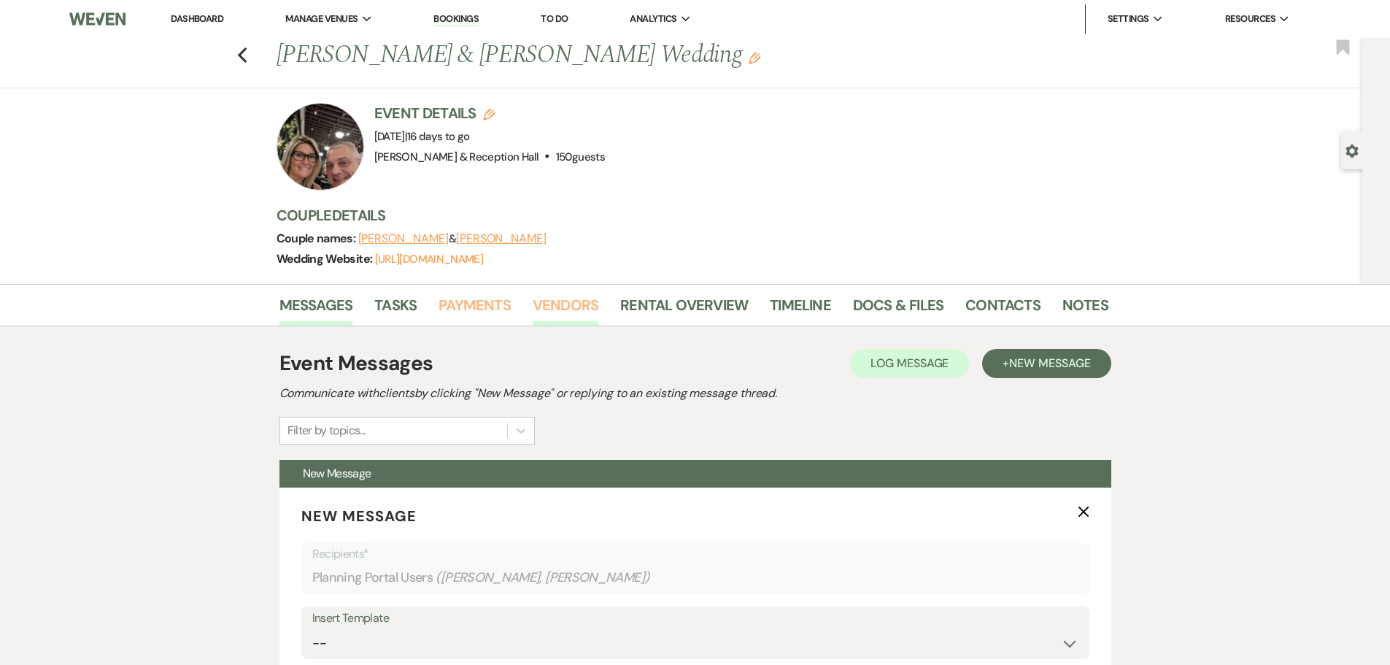
click at [477, 312] on link "Payments" at bounding box center [475, 309] width 72 height 32
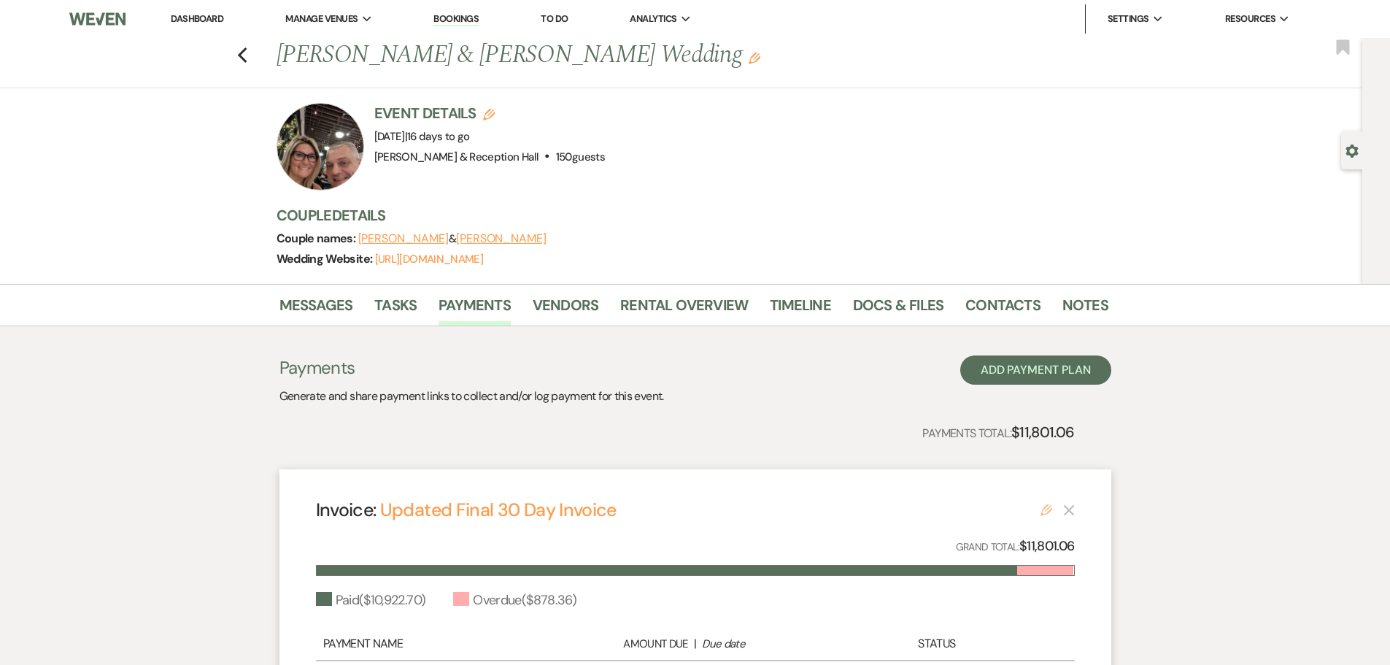
click at [1042, 506] on icon "Edit" at bounding box center [1047, 510] width 12 height 12
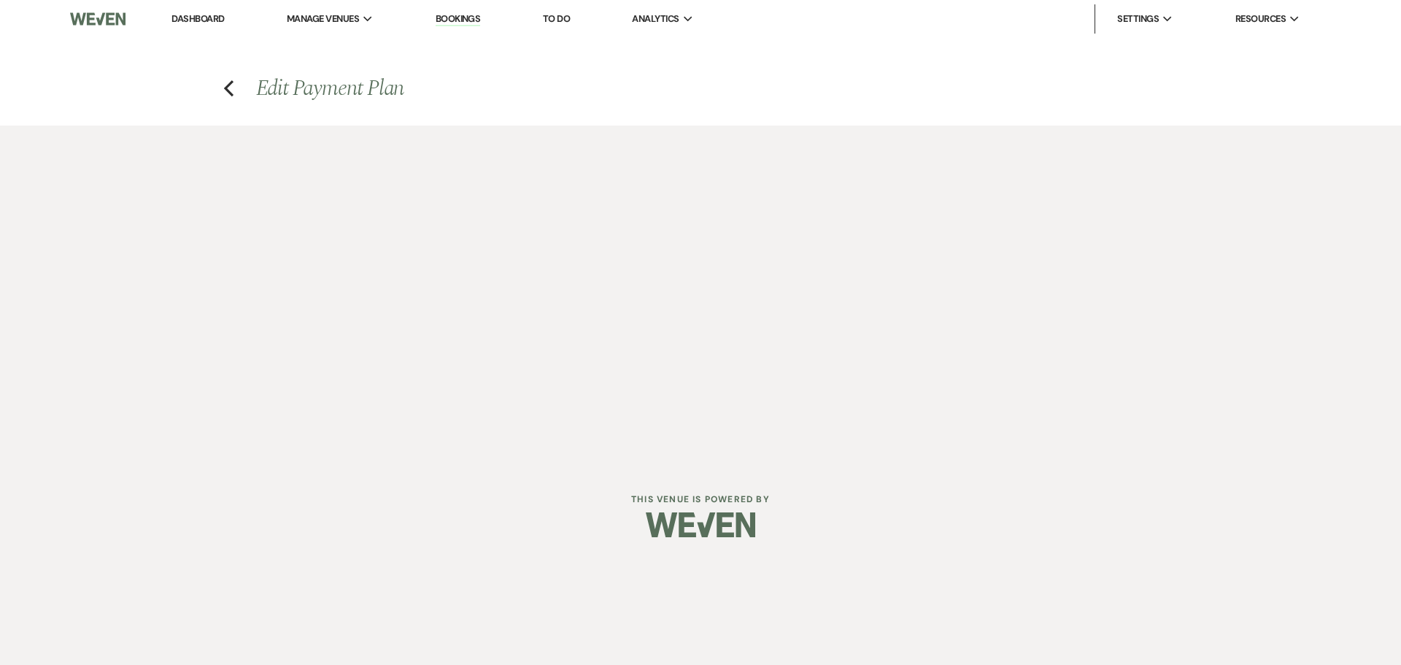
select select "29822"
select select "1"
select select "true"
select select "1"
select select "true"
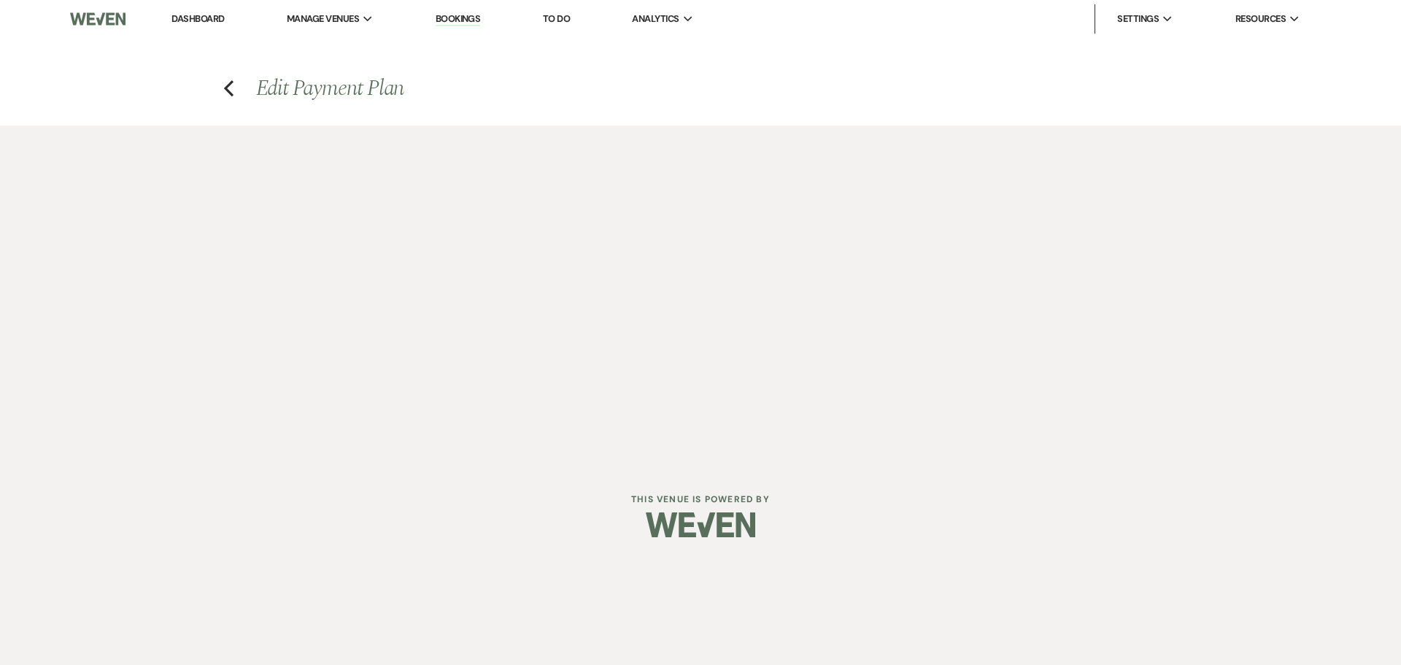
select select "1"
select select "true"
select select "1"
select select "true"
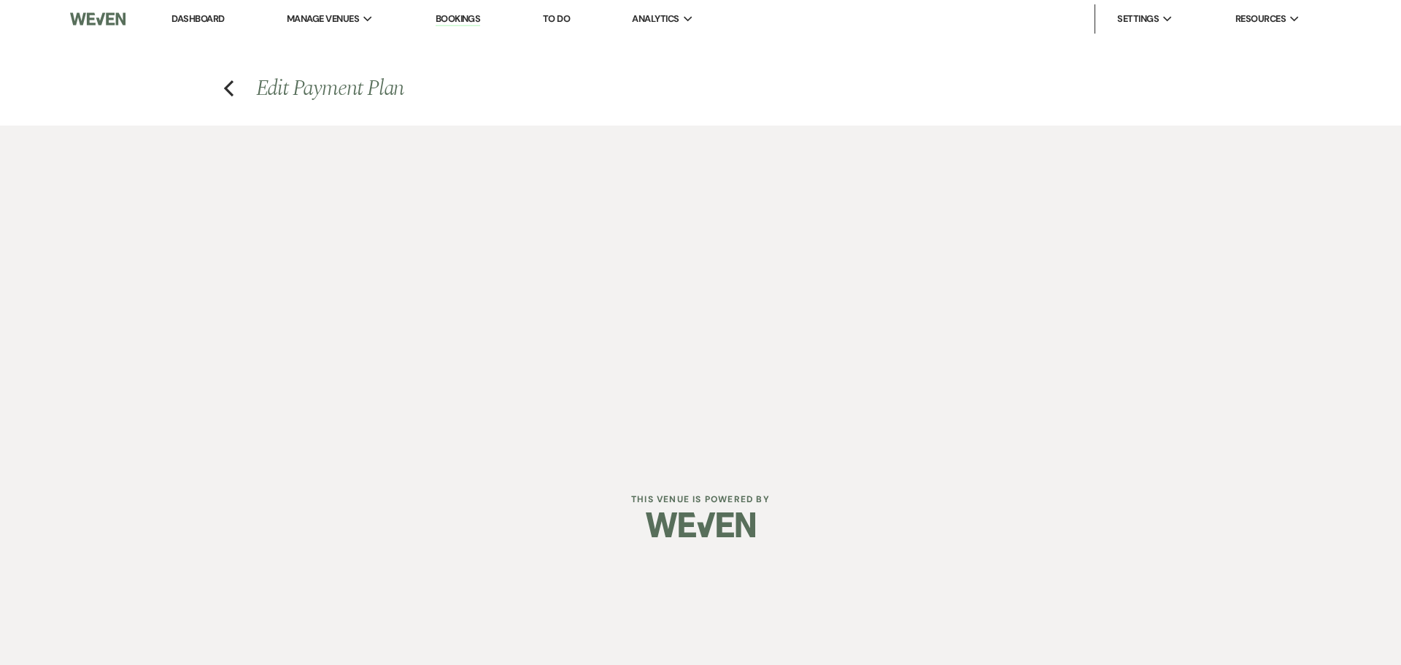
select select "1"
select select "true"
select select "1"
select select "true"
select select "1"
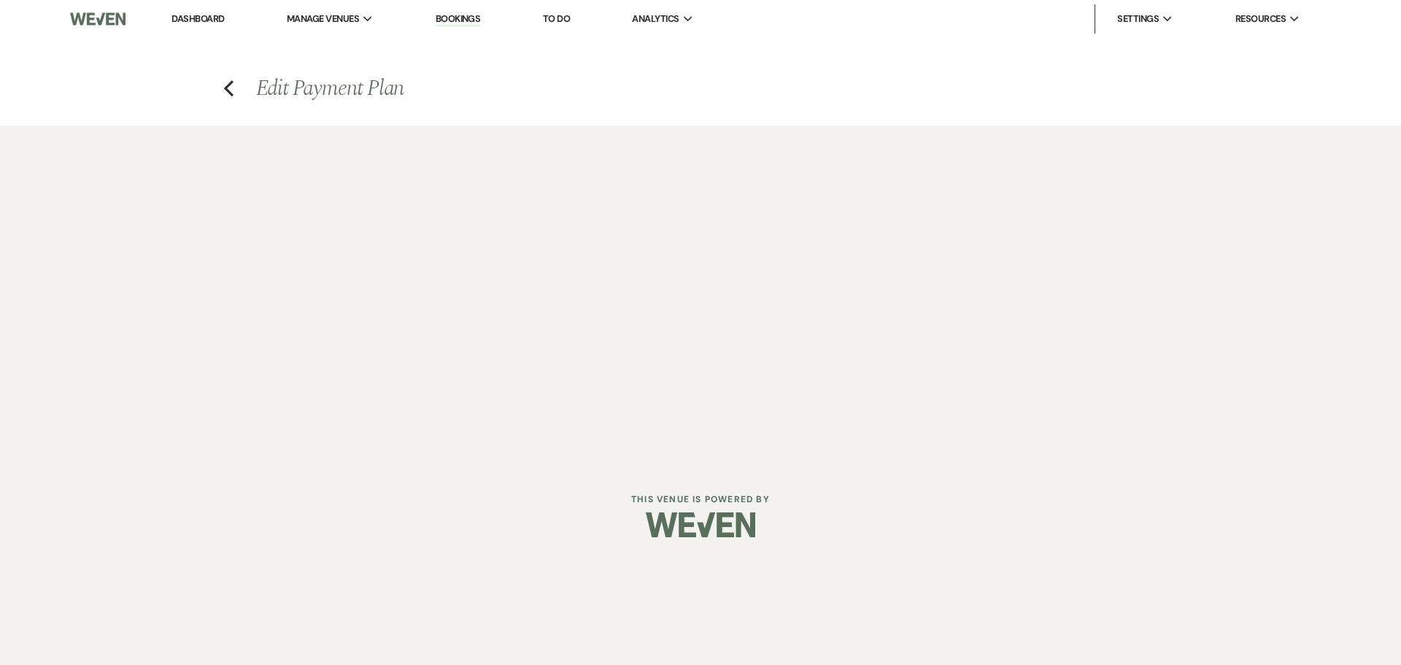
select select "true"
select select "1"
select select "true"
select select "2"
select select "flat"
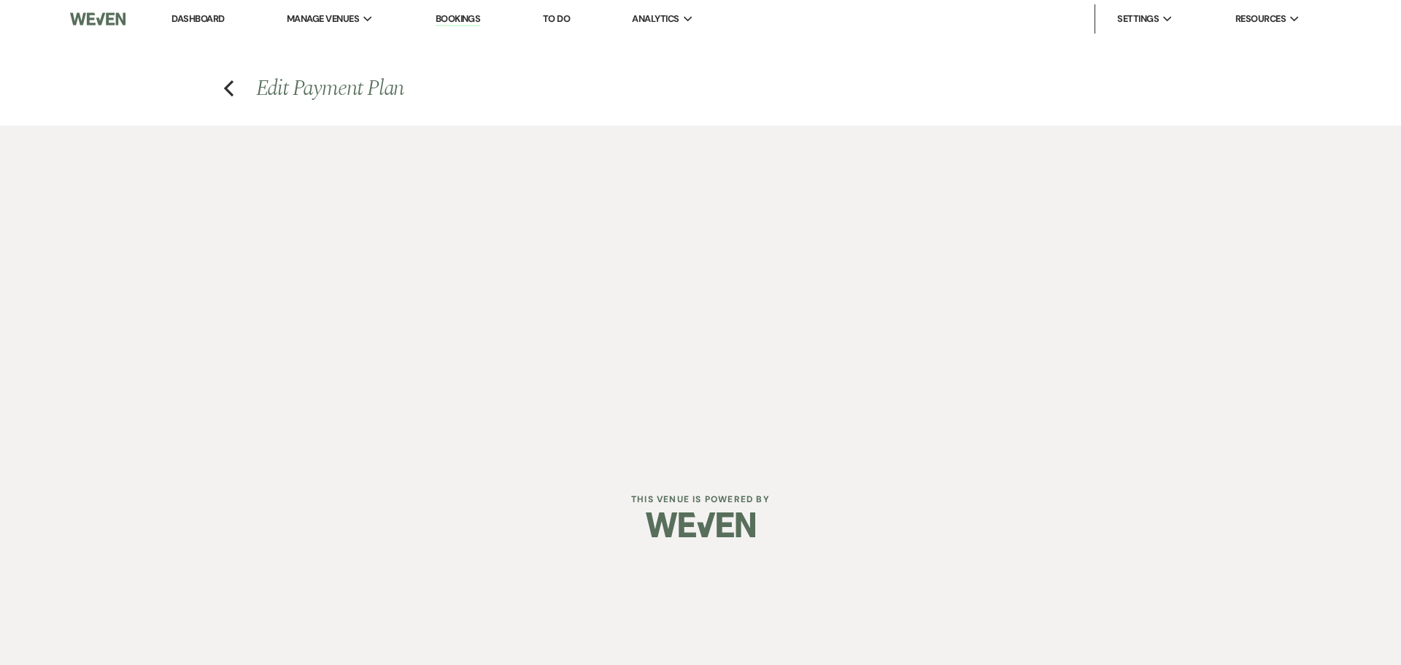
select select "true"
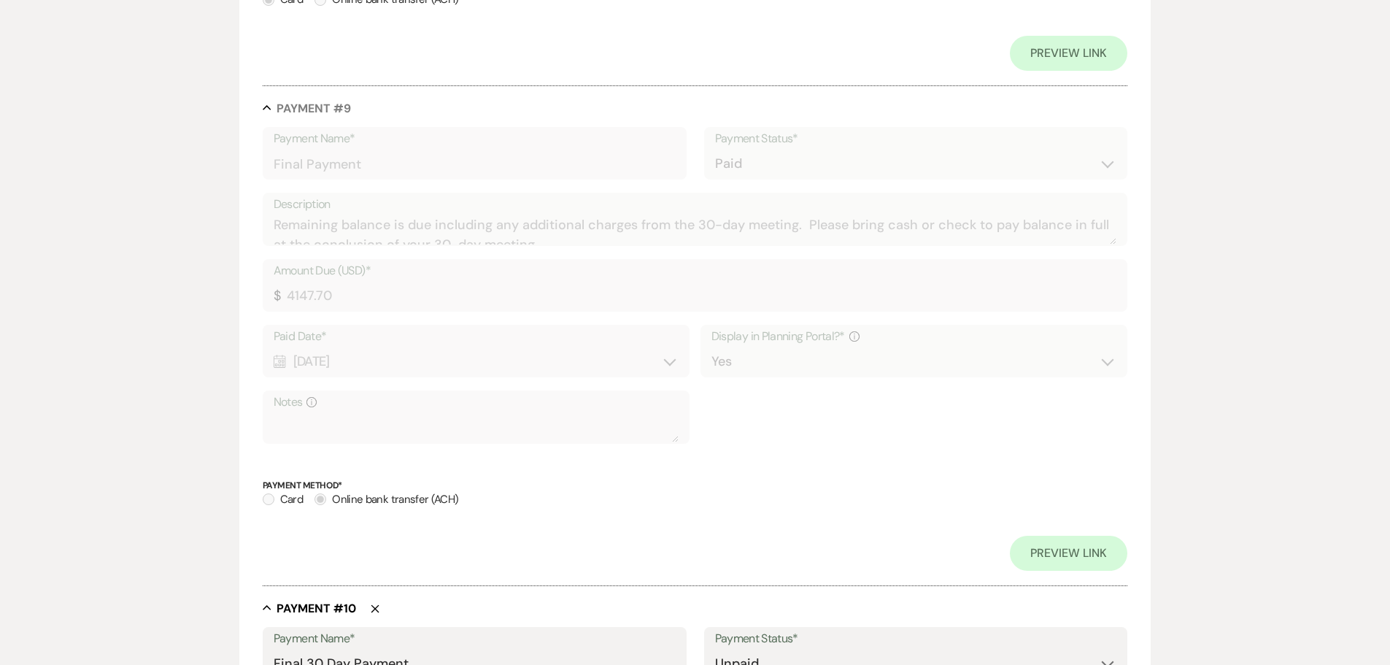
scroll to position [5073, 0]
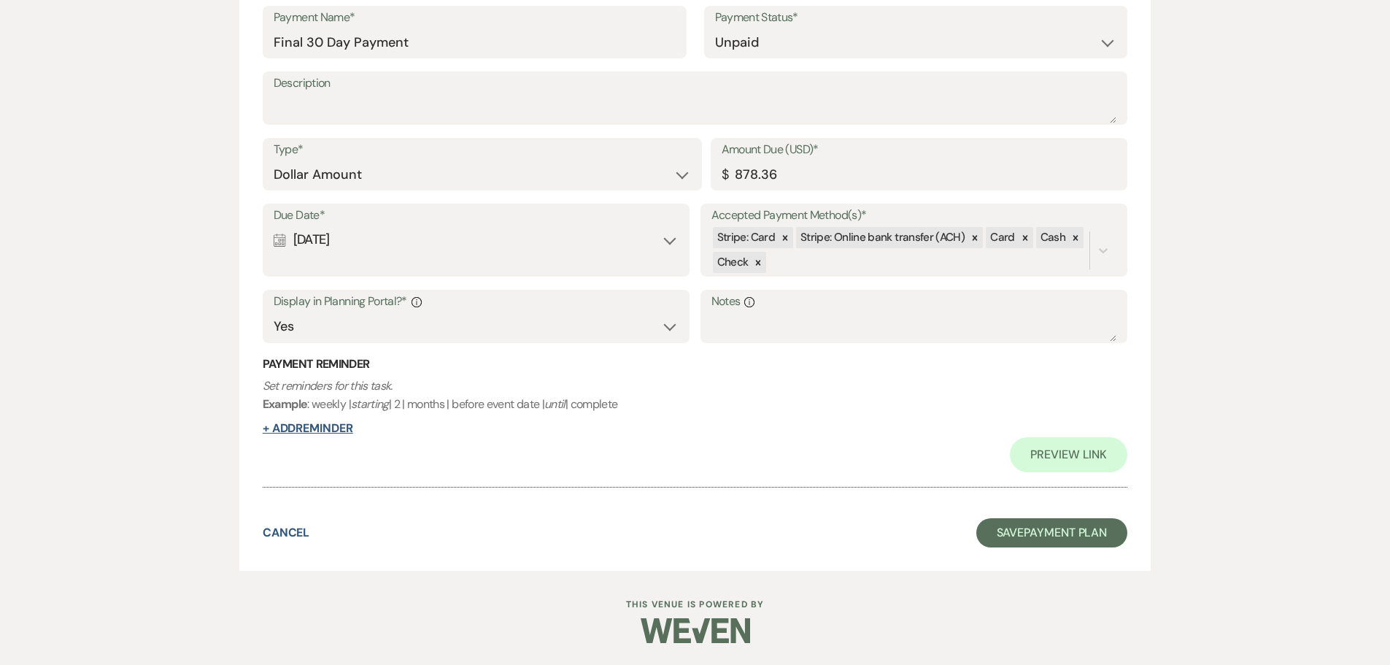
click at [304, 428] on button "+ Add Reminder" at bounding box center [308, 429] width 91 height 12
select select "client"
select select "days"
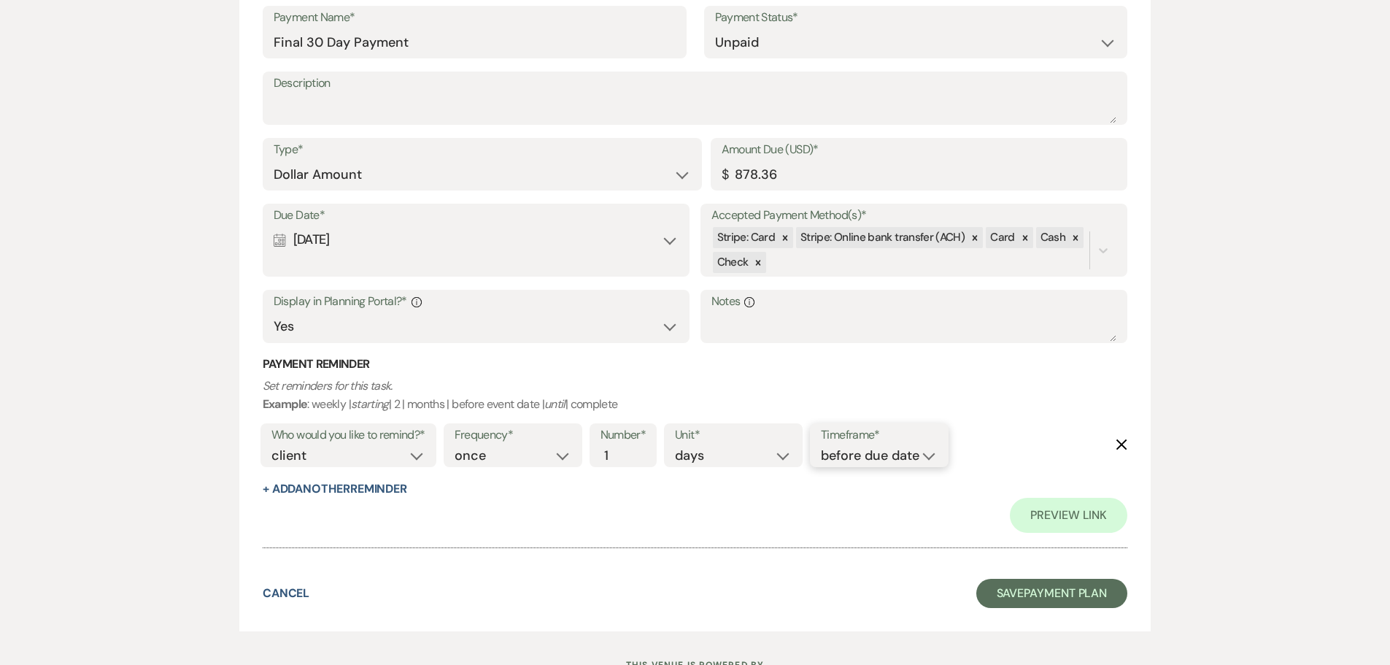
click at [895, 456] on select "before due date after due date on due date on custom date" at bounding box center [879, 456] width 117 height 20
select select "afterDueDate"
click at [824, 446] on select "before due date after due date on due date on custom date" at bounding box center [879, 456] width 117 height 20
click at [1069, 518] on link "Preview Link" at bounding box center [1069, 515] width 118 height 35
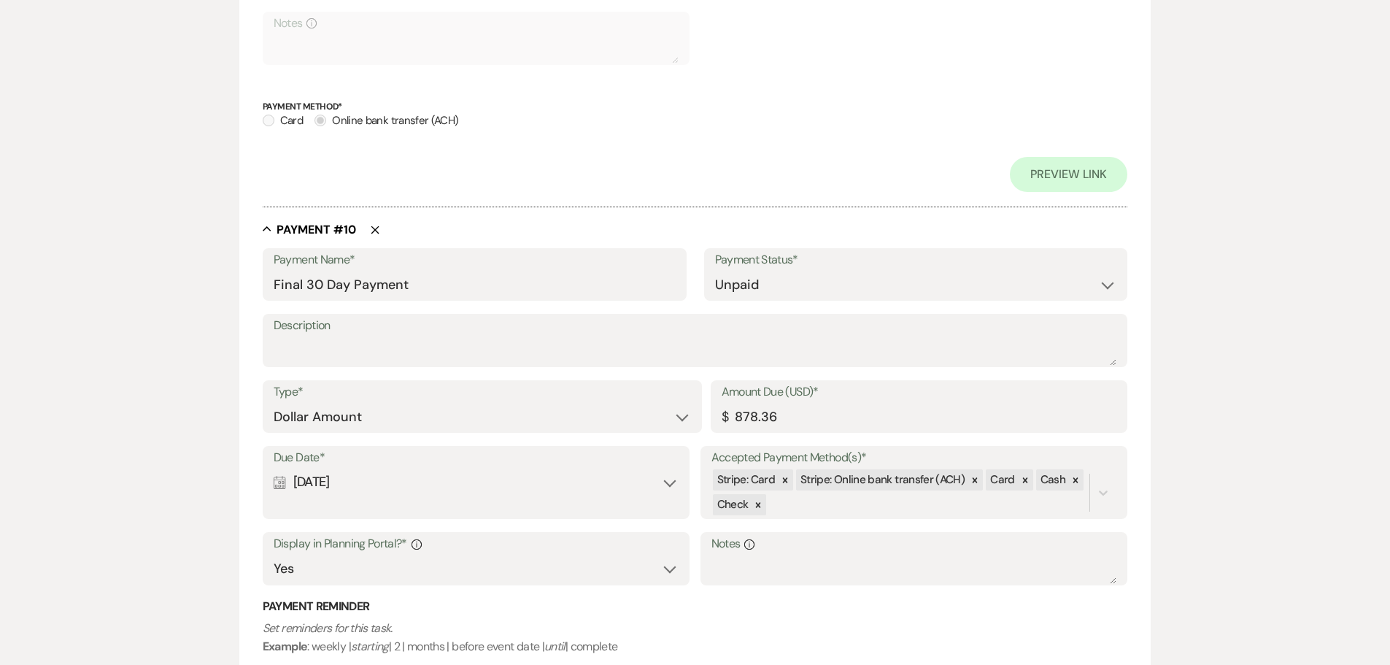
scroll to position [4490, 0]
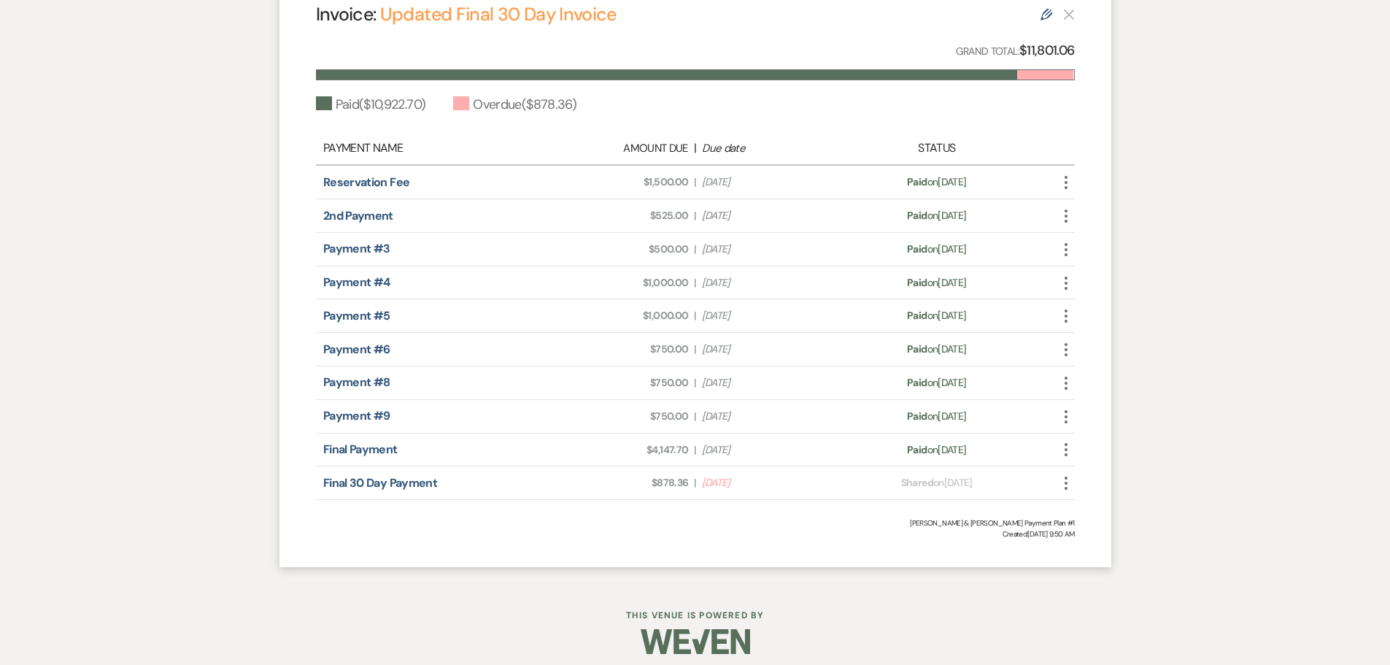
scroll to position [507, 0]
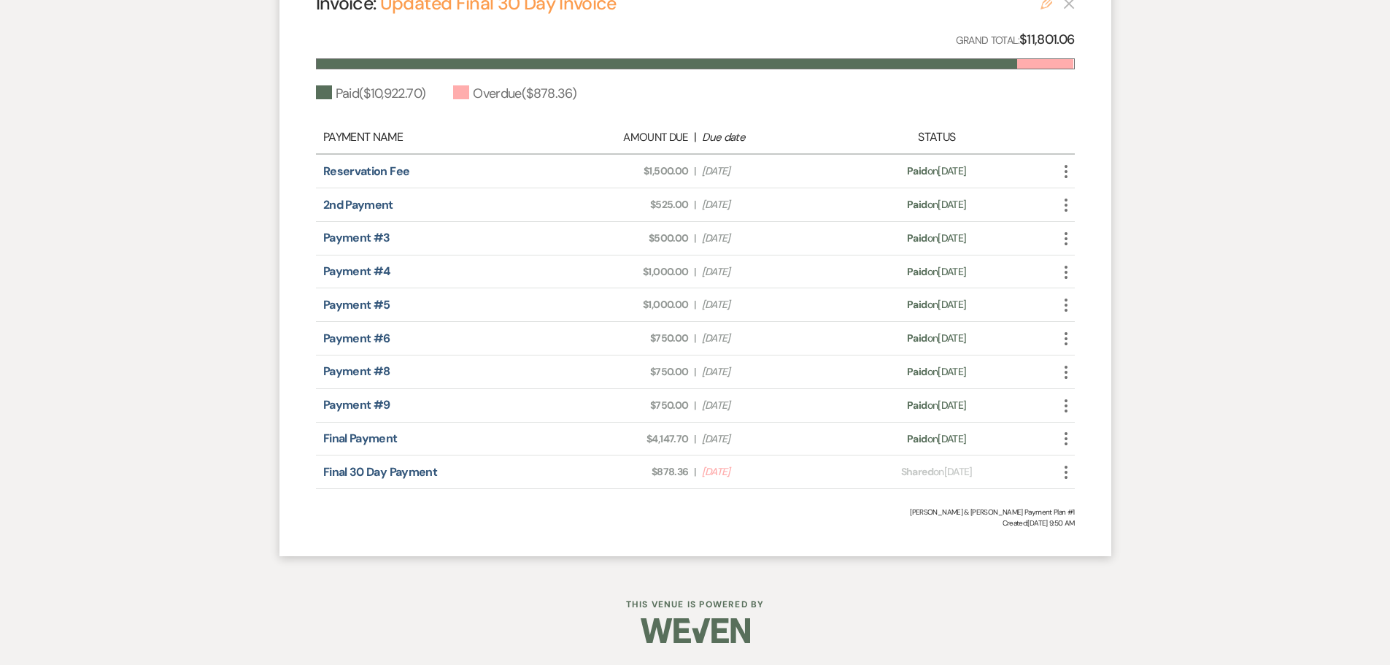
click at [1042, 4] on icon "Edit" at bounding box center [1047, 4] width 12 height 12
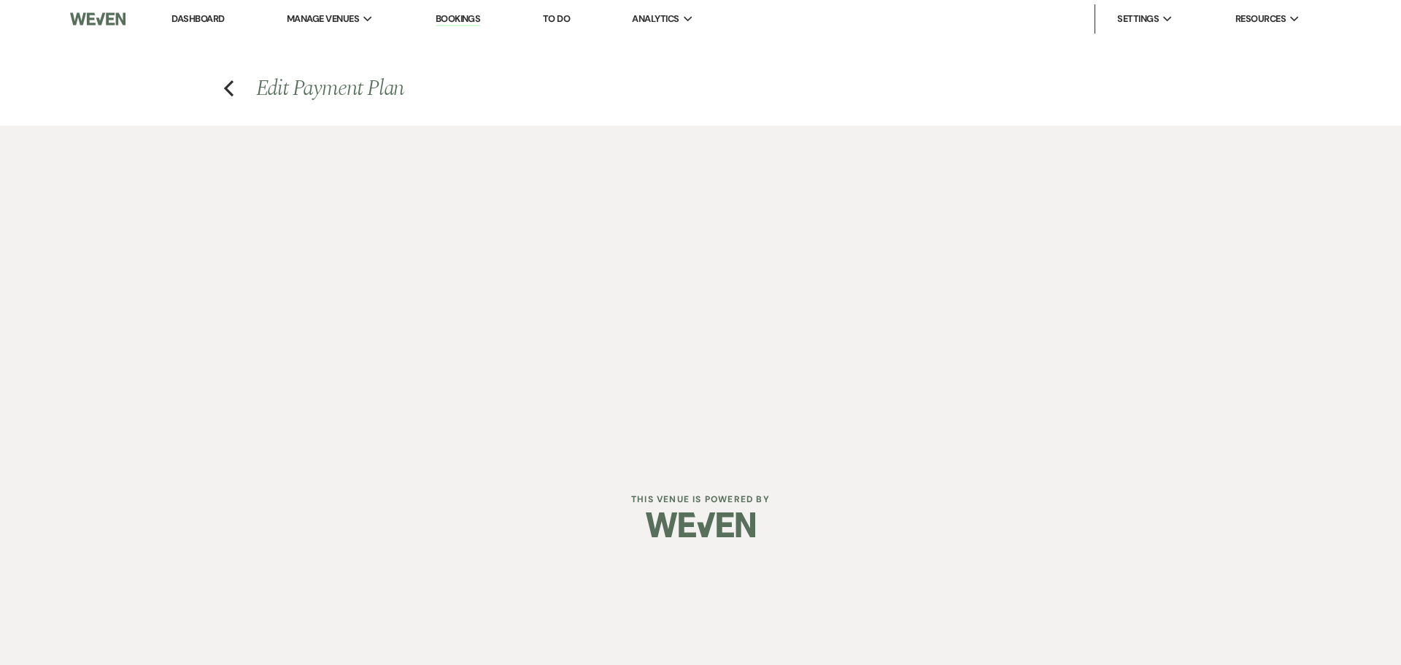
select select "29822"
select select "1"
select select "true"
select select "1"
select select "true"
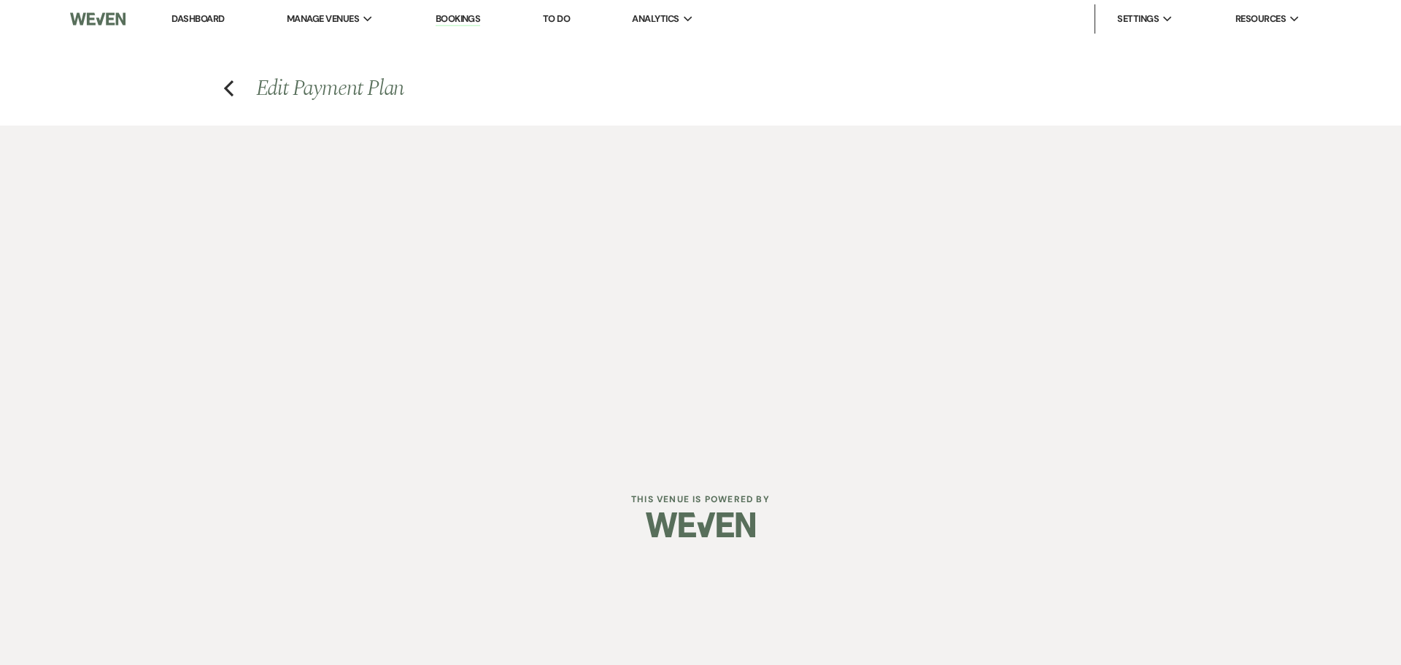
select select "1"
select select "true"
select select "1"
select select "true"
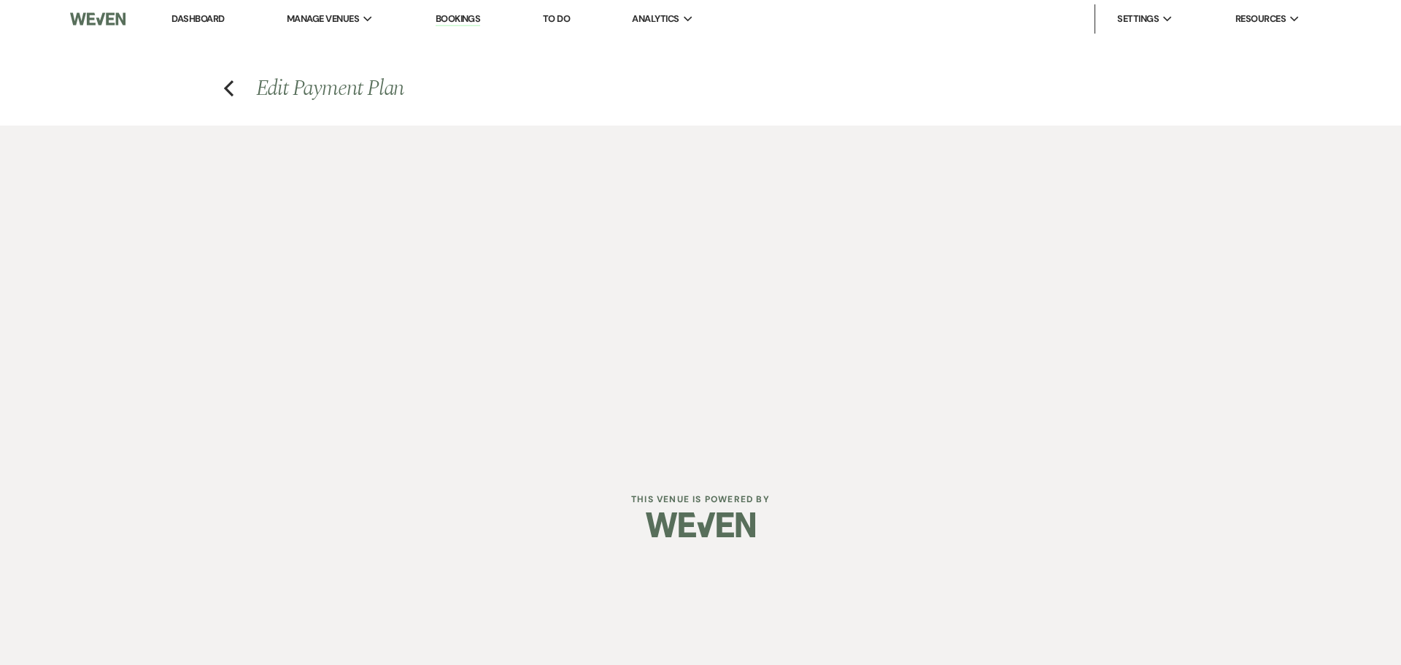
select select "1"
select select "true"
select select "1"
select select "true"
select select "1"
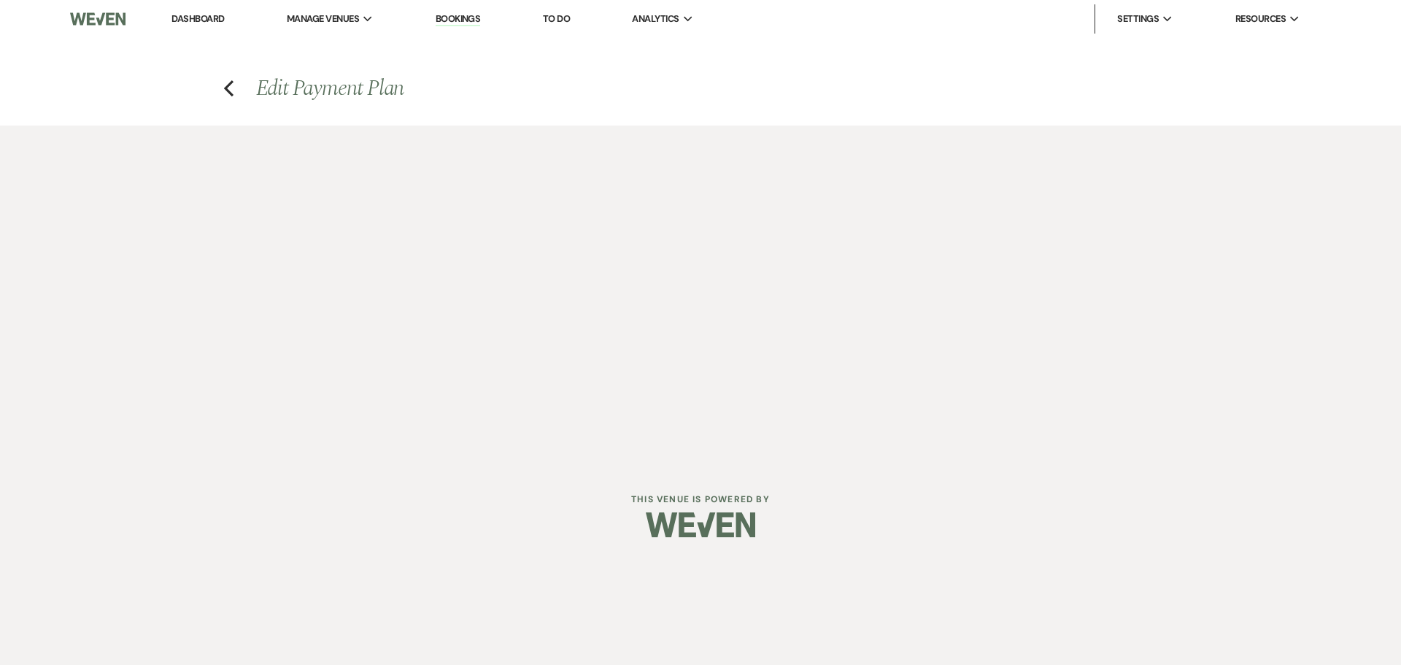
select select "true"
select select "1"
select select "true"
select select "2"
select select "flat"
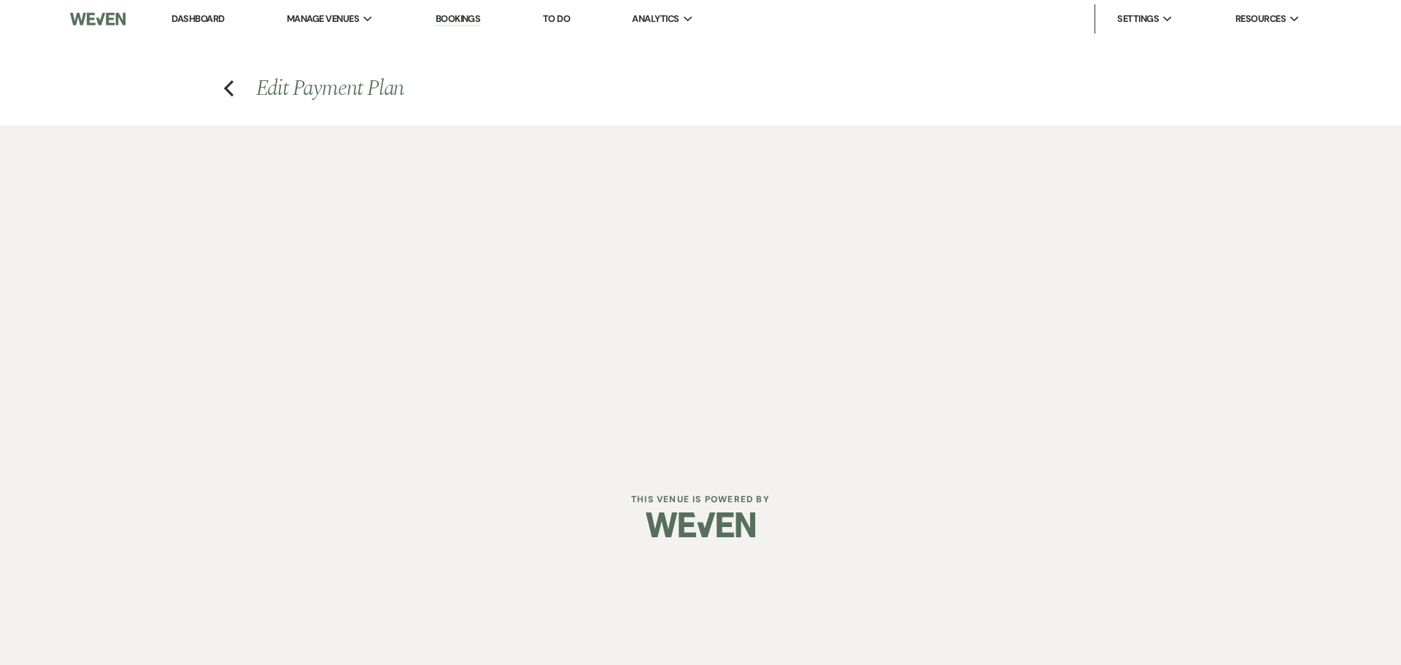
select select "true"
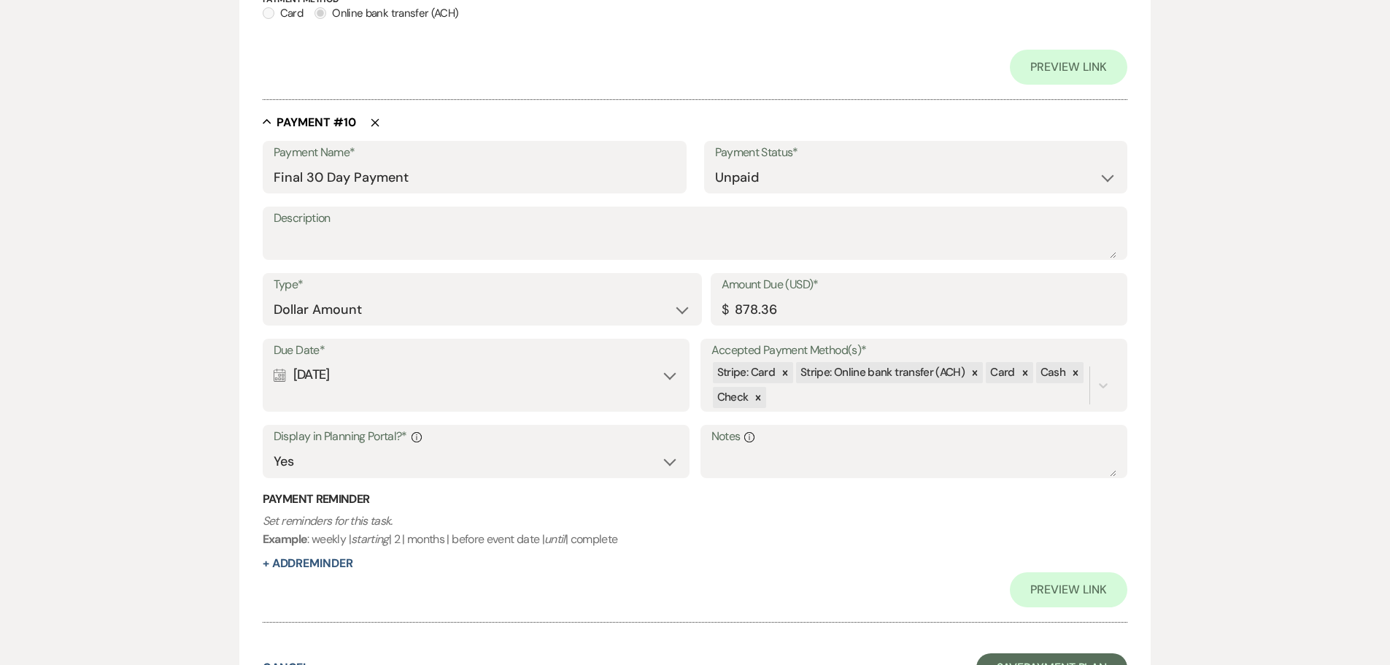
scroll to position [5073, 0]
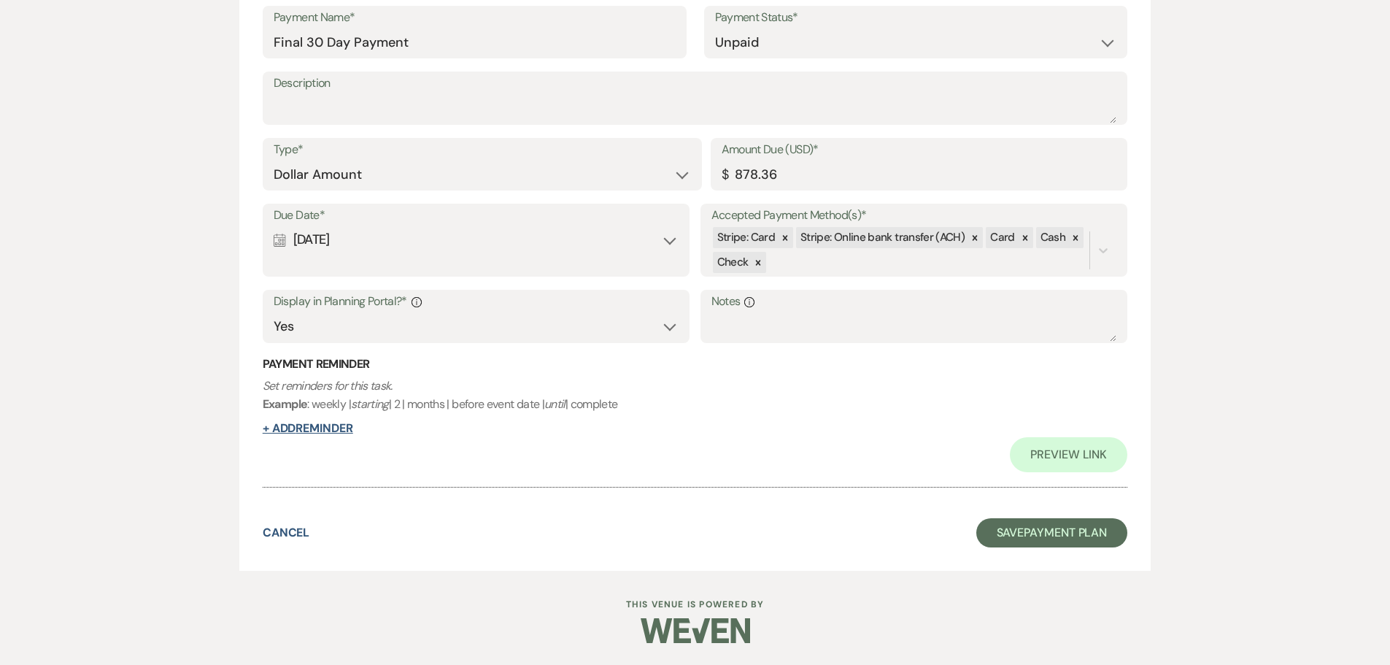
click at [323, 426] on button "+ Add Reminder" at bounding box center [308, 429] width 91 height 12
select select "client"
select select "days"
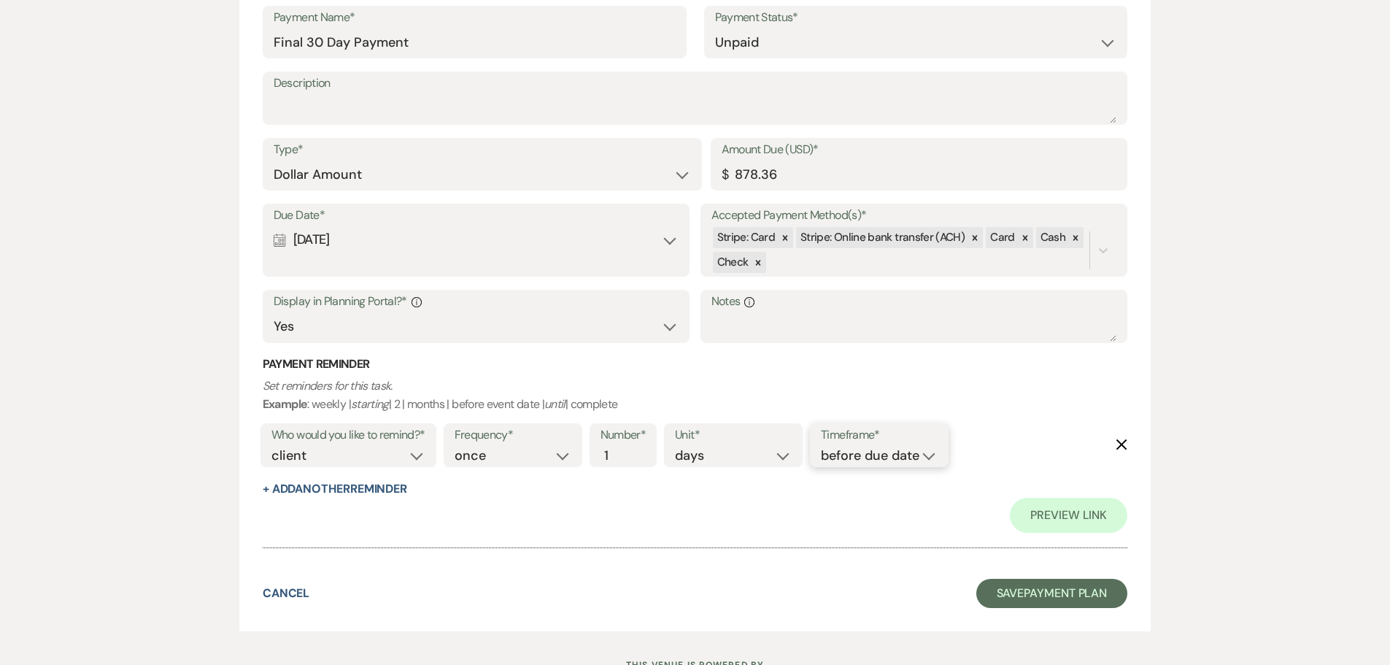
click at [892, 453] on select "before due date after due date on due date on custom date" at bounding box center [879, 456] width 117 height 20
select select "afterDueDate"
click at [824, 446] on select "before due date after due date on due date on custom date" at bounding box center [879, 456] width 117 height 20
click at [1053, 593] on button "Save Payment Plan" at bounding box center [1053, 593] width 152 height 29
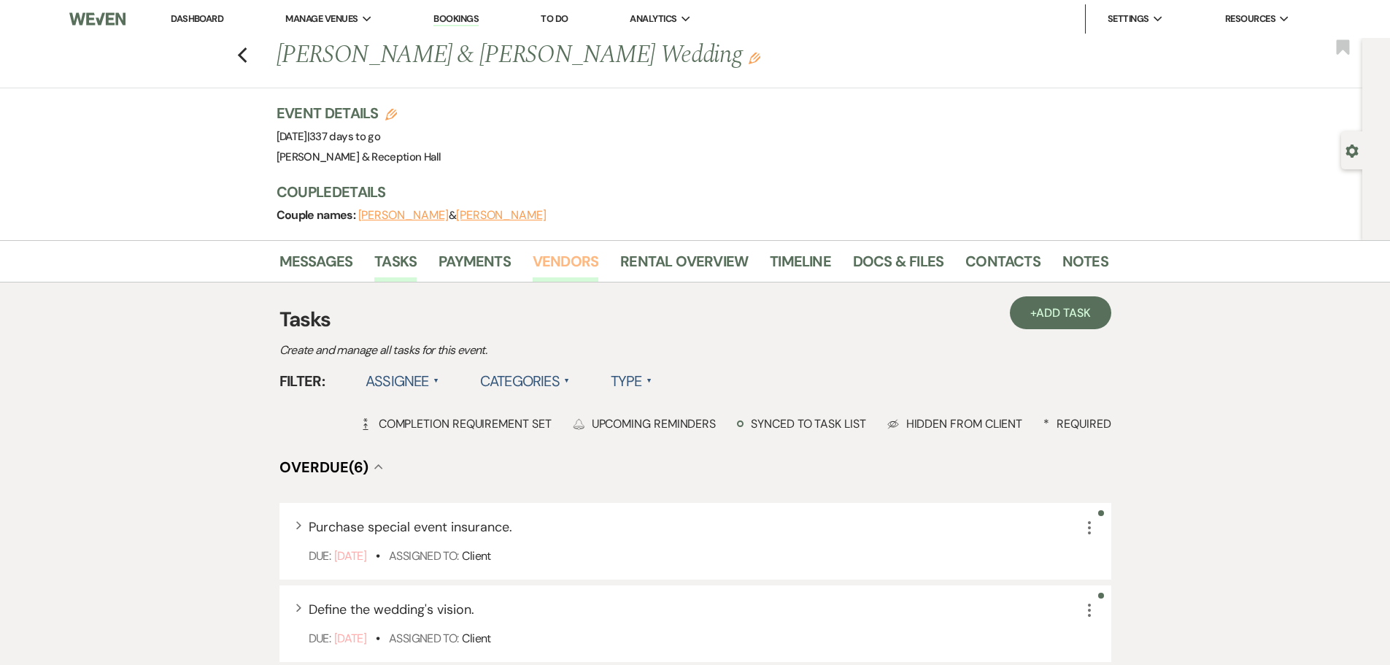
click at [558, 258] on link "Vendors" at bounding box center [566, 266] width 66 height 32
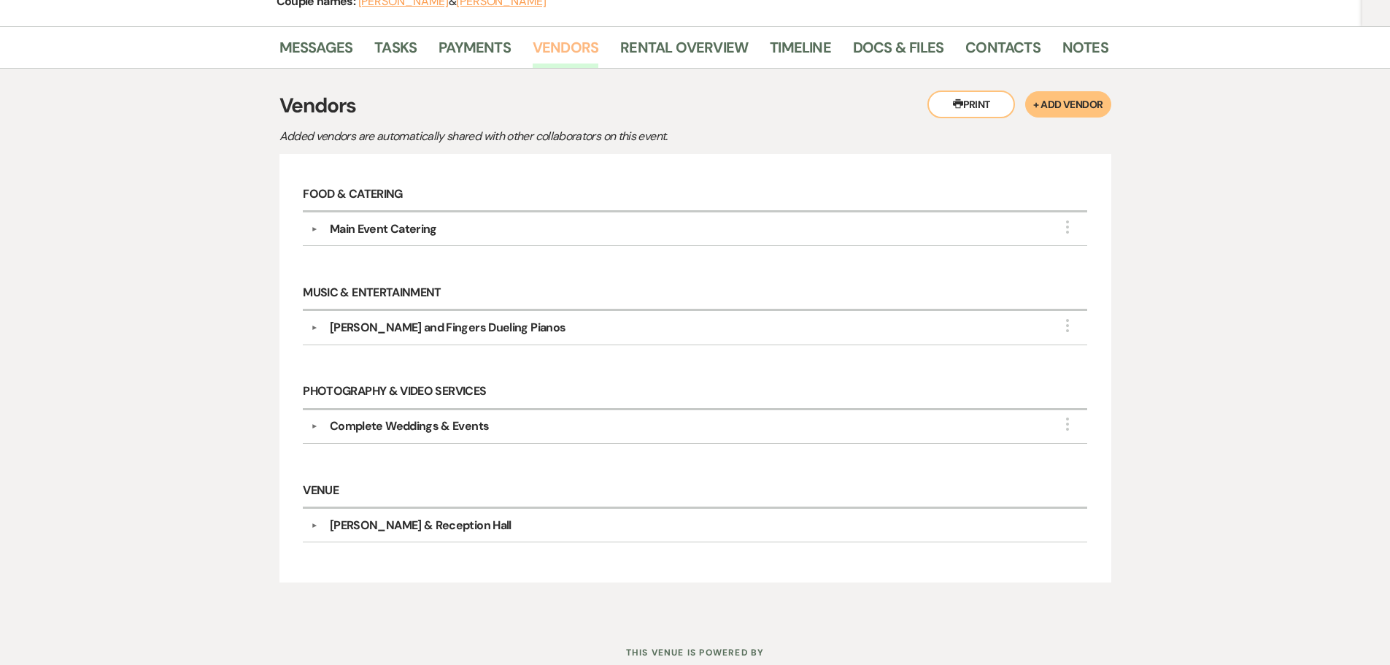
scroll to position [219, 0]
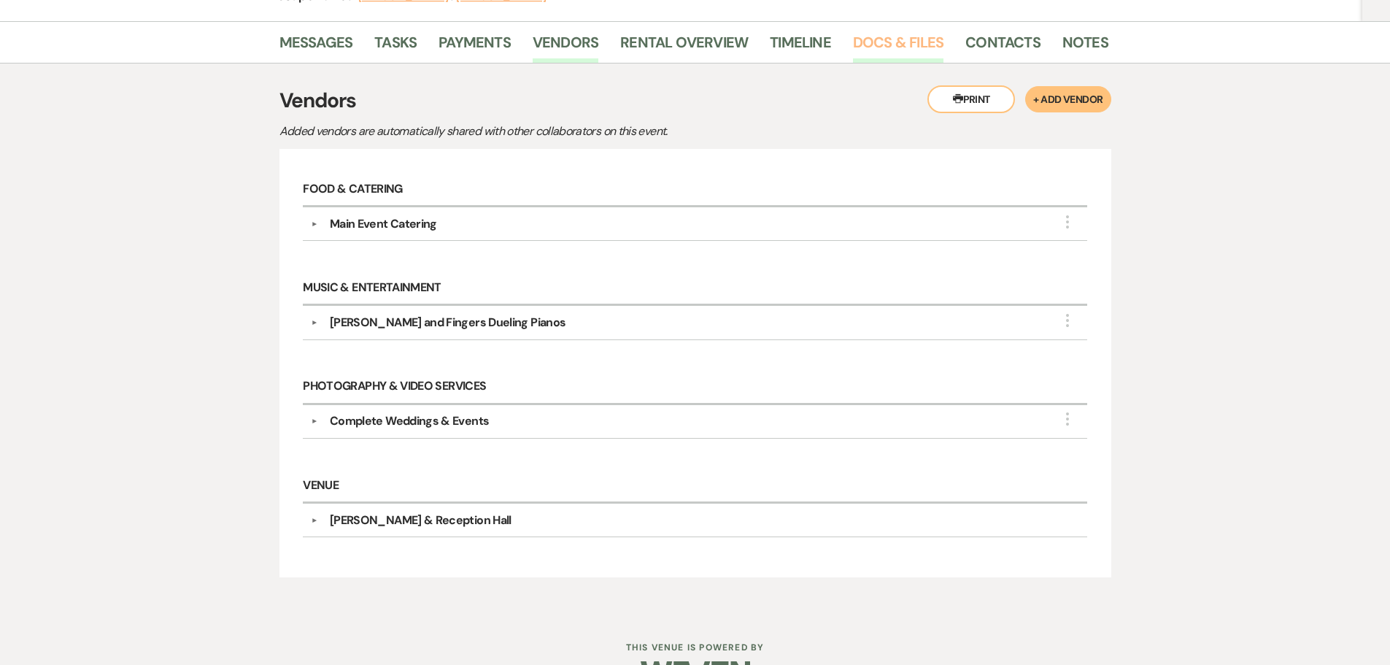
click at [915, 42] on link "Docs & Files" at bounding box center [898, 47] width 91 height 32
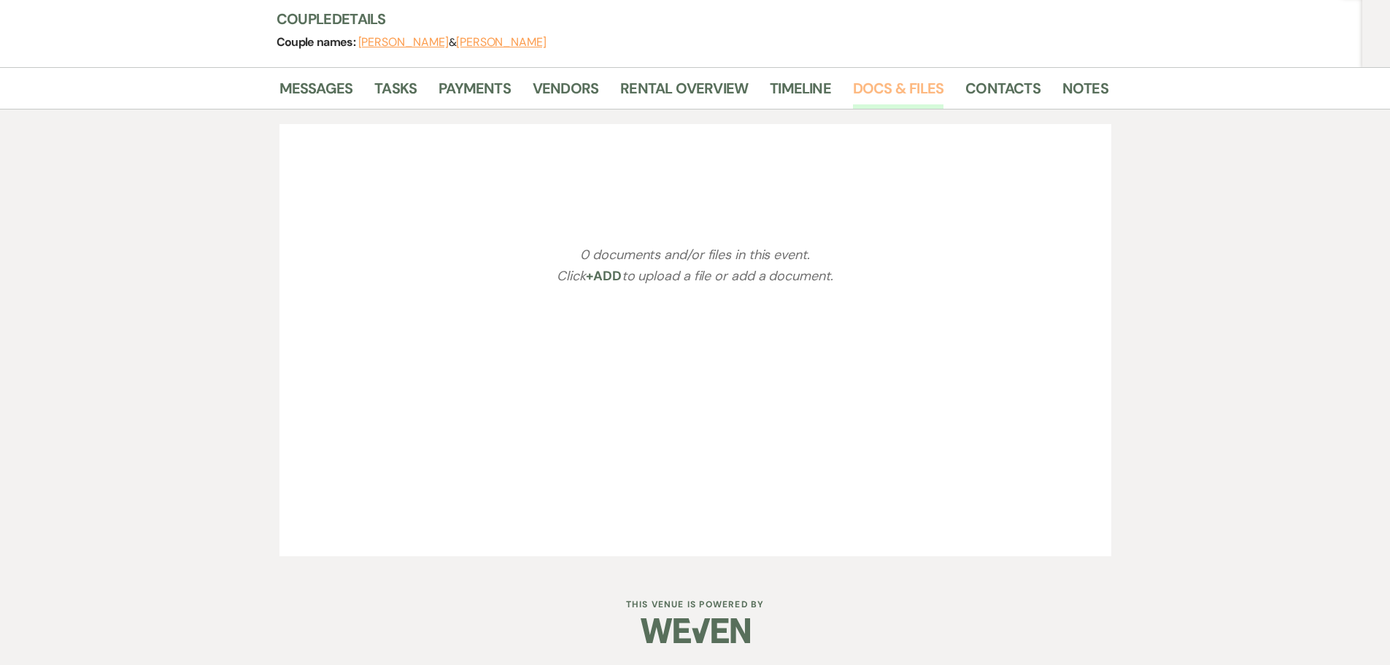
scroll to position [219, 0]
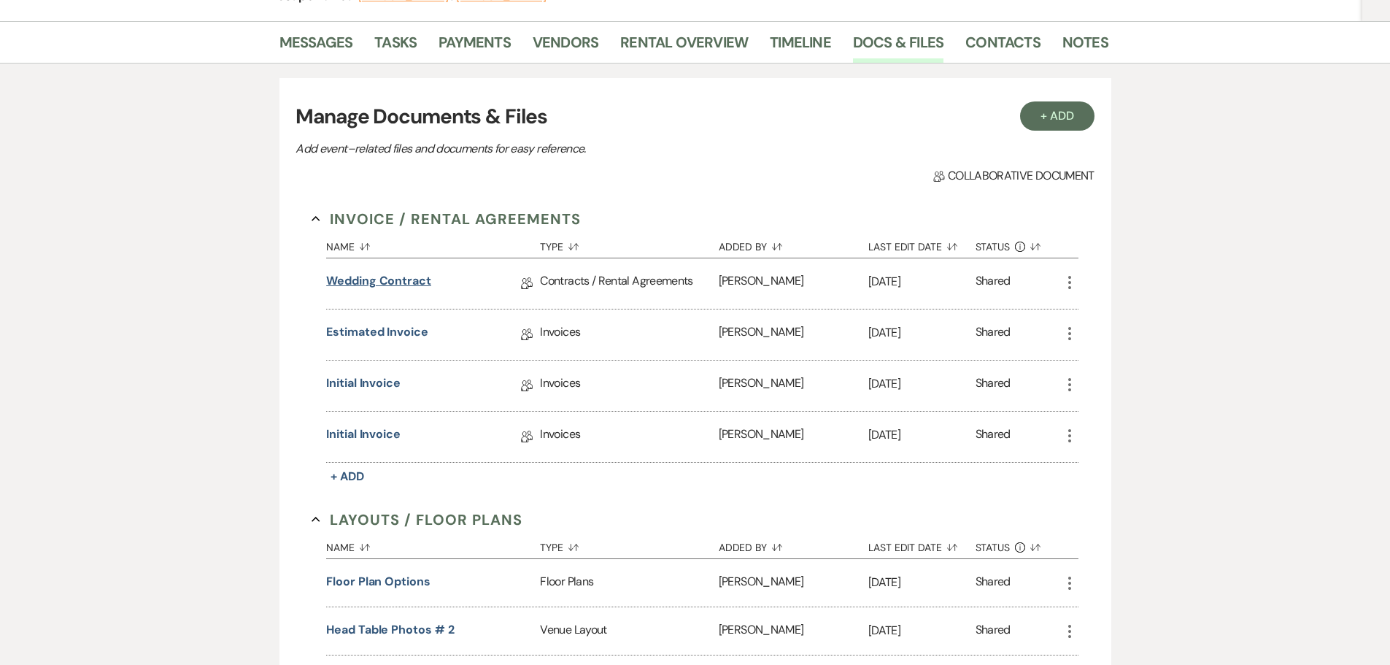
click at [400, 274] on link "Wedding Contract" at bounding box center [378, 283] width 105 height 23
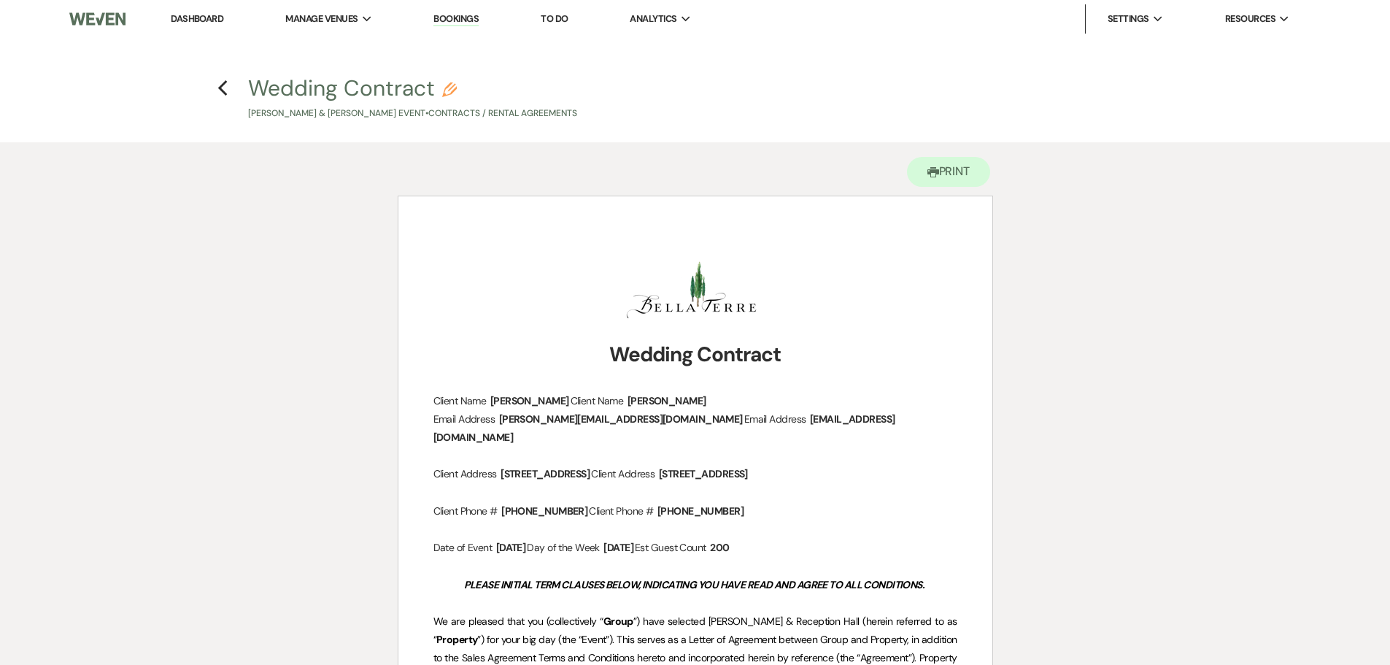
click at [216, 82] on h4 "Previous Wedding Contract Pencil Jamie Wredt & Adam Kropp's Event • Contracts /…" at bounding box center [695, 96] width 1051 height 47
click at [221, 84] on icon "Previous" at bounding box center [223, 89] width 11 height 18
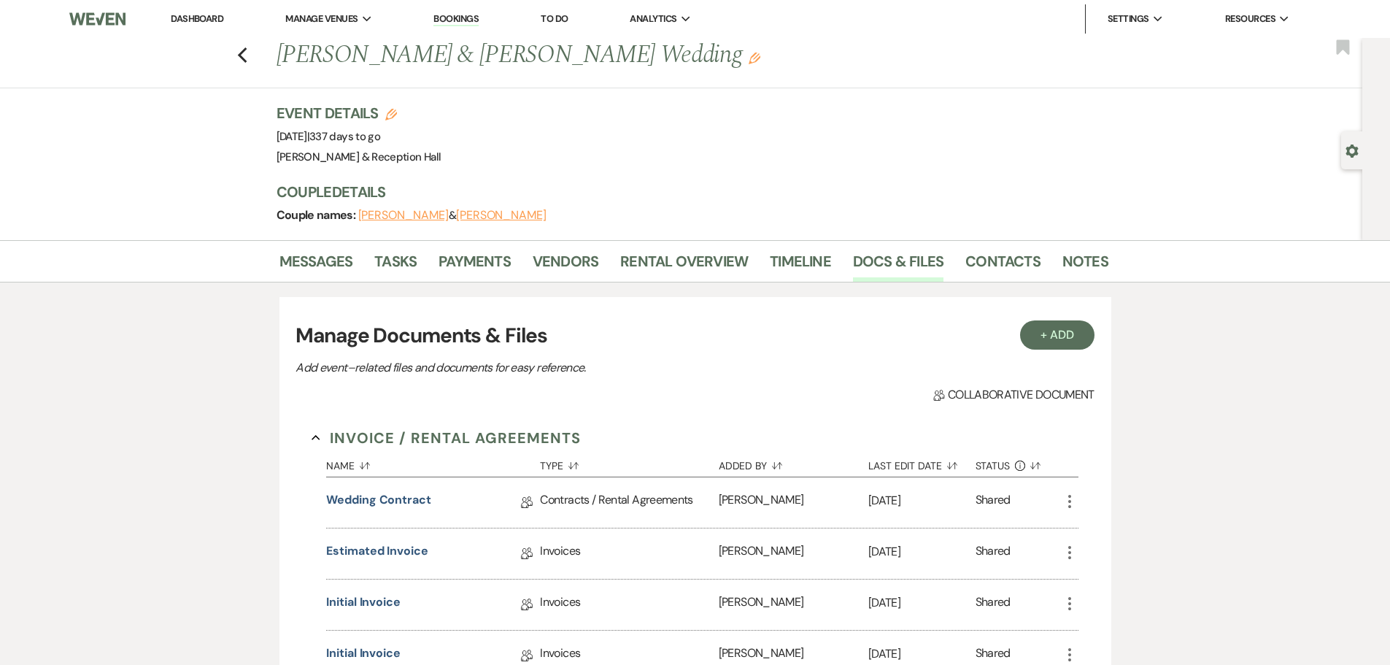
scroll to position [219, 0]
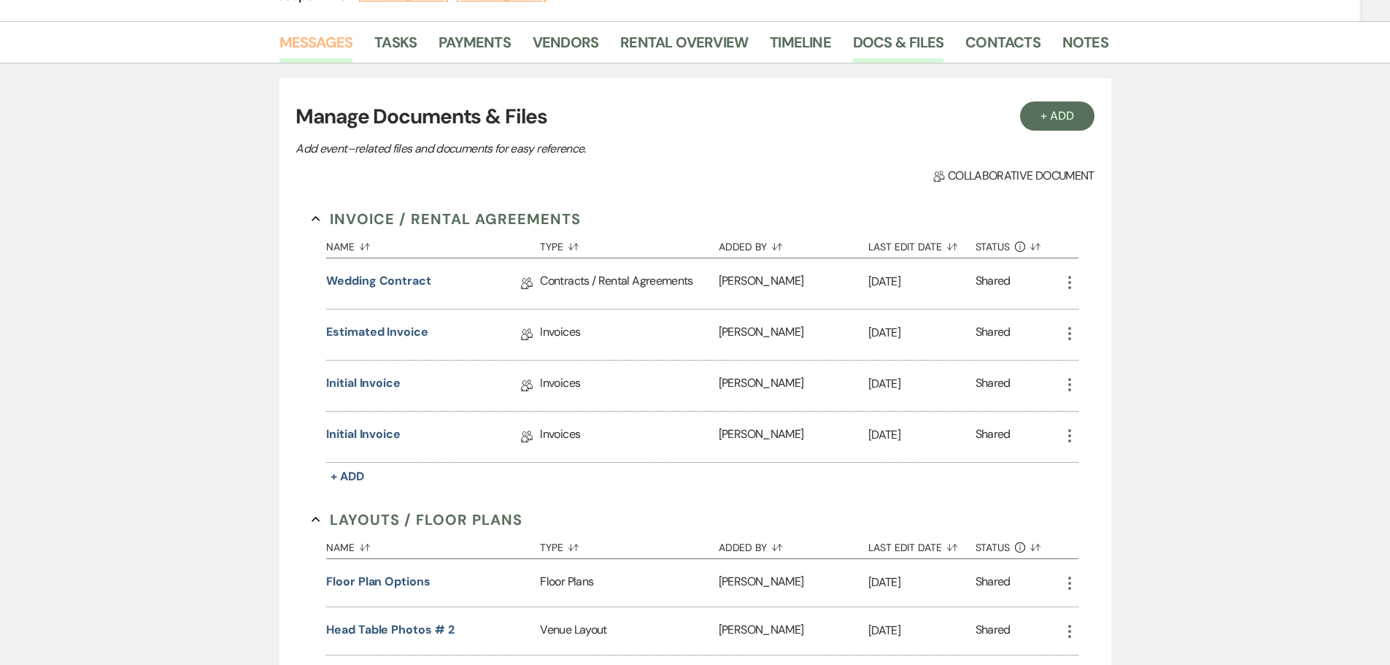
click at [323, 37] on link "Messages" at bounding box center [317, 47] width 74 height 32
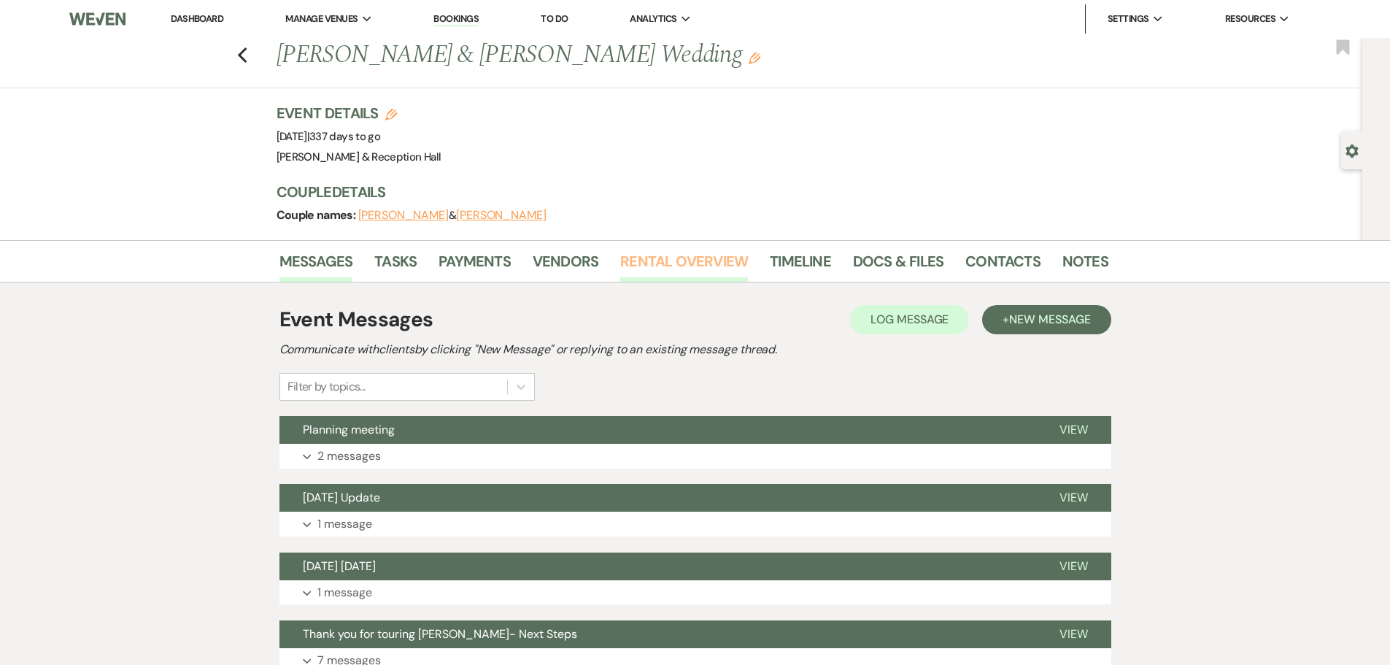
click at [650, 251] on link "Rental Overview" at bounding box center [684, 266] width 128 height 32
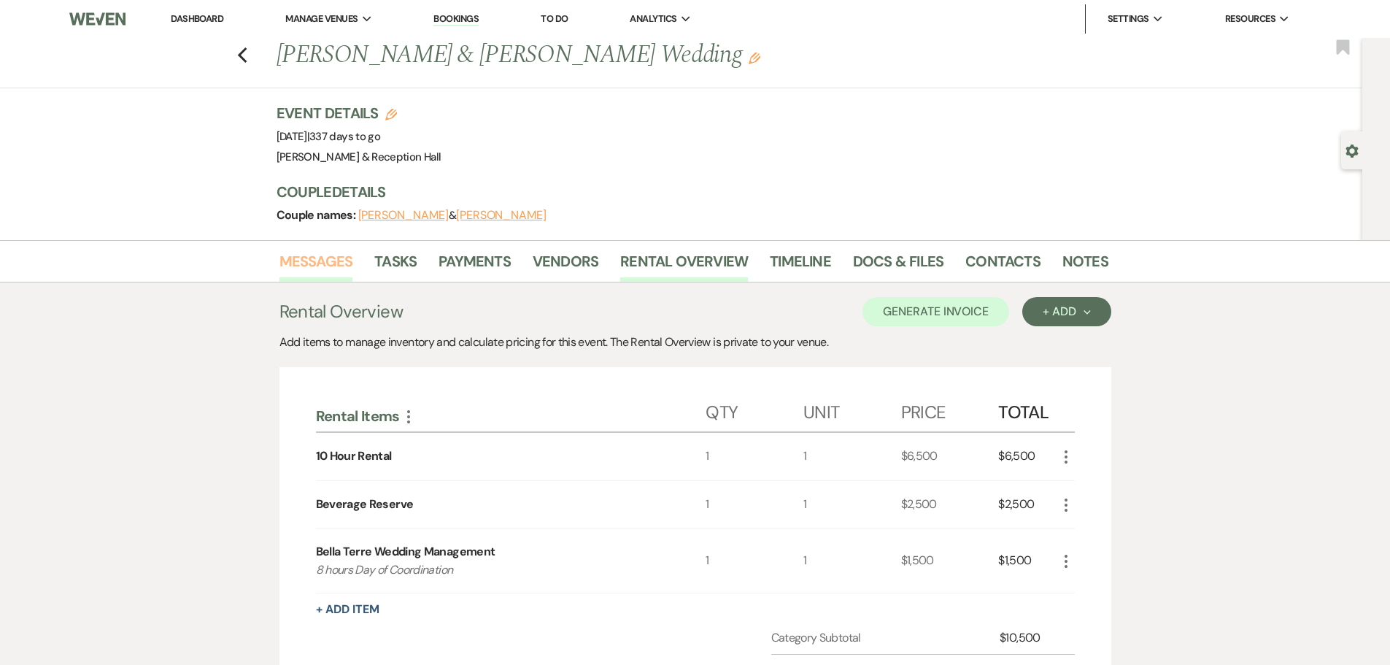
click at [309, 255] on link "Messages" at bounding box center [317, 266] width 74 height 32
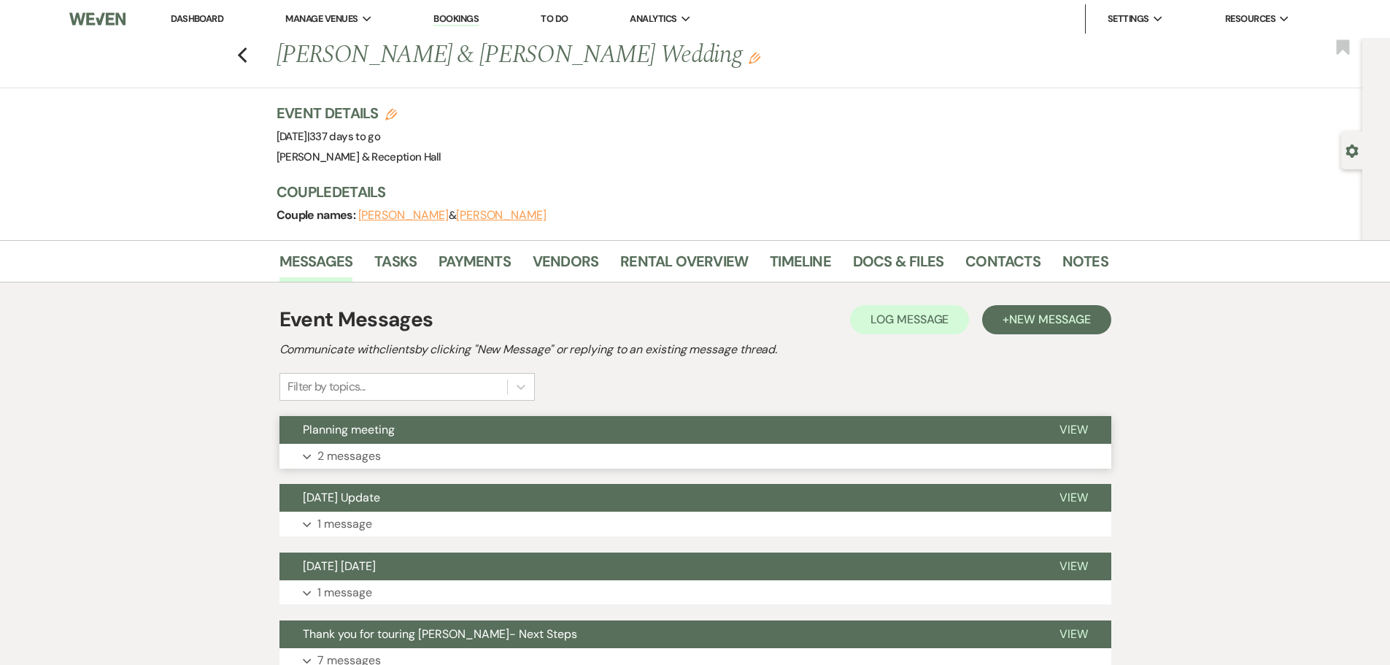
click at [485, 426] on button "Planning meeting" at bounding box center [658, 430] width 757 height 28
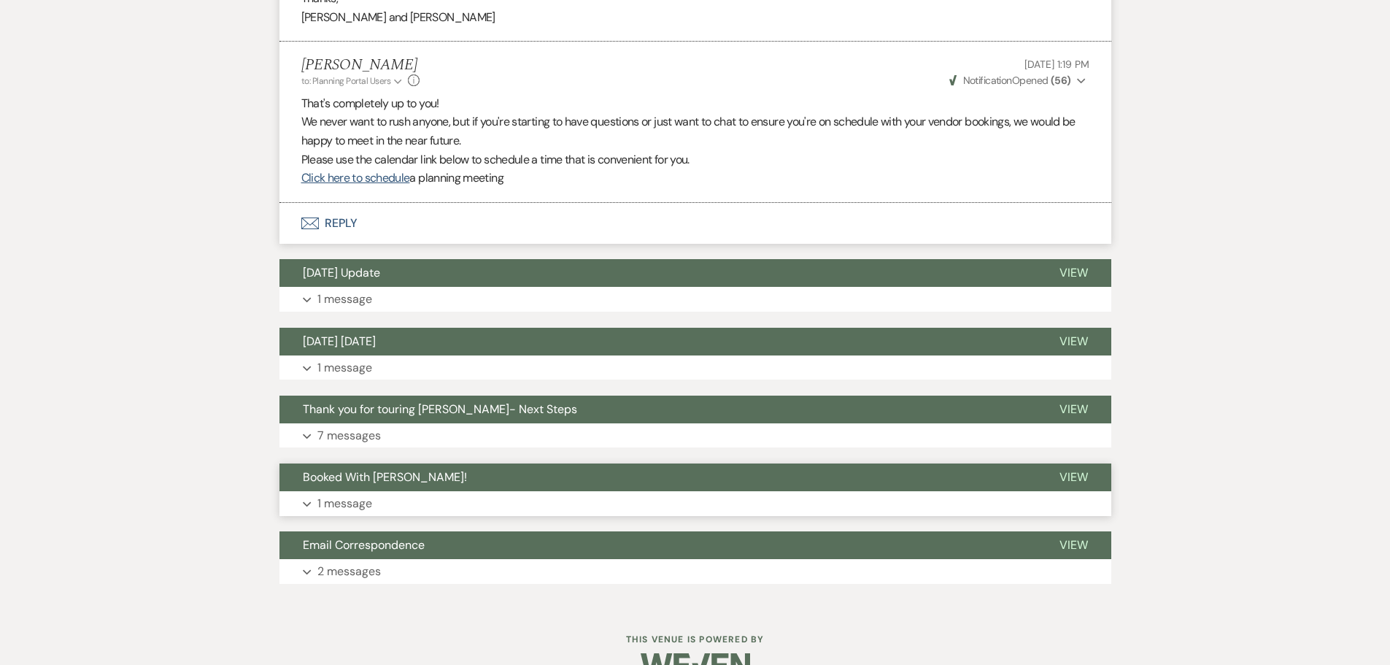
scroll to position [648, 0]
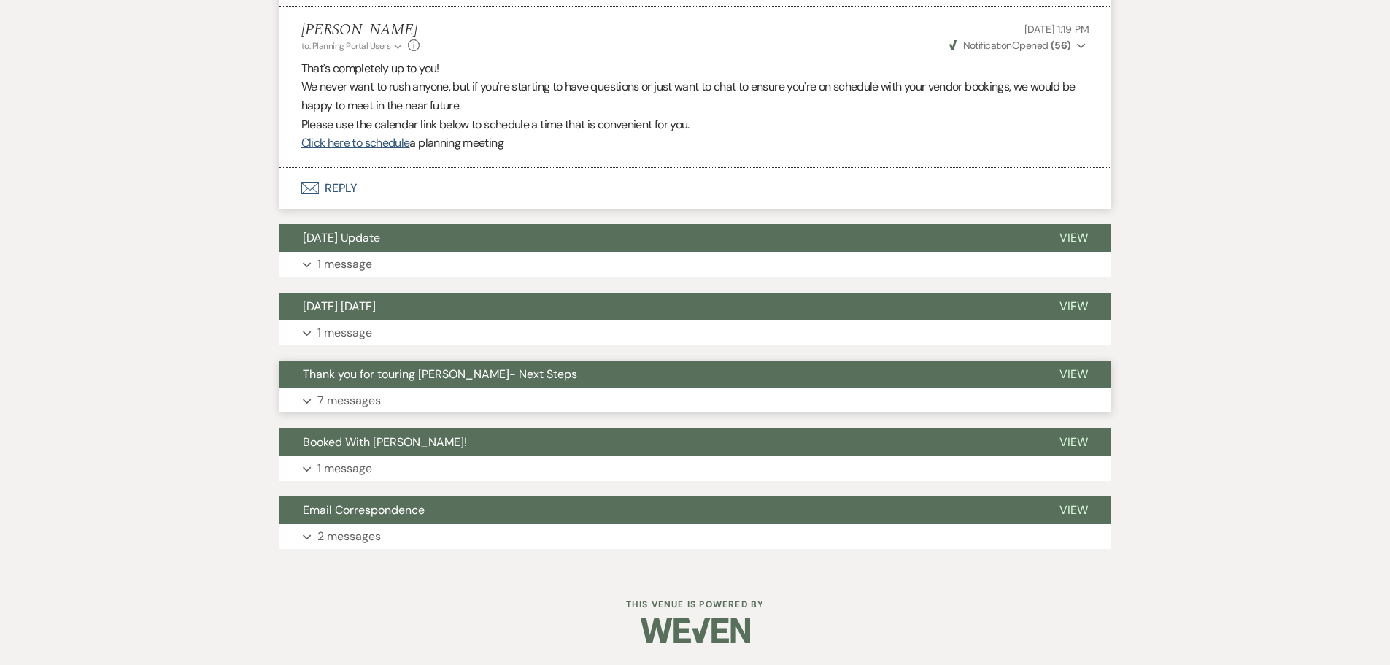
click at [476, 373] on span "Thank you for touring Bella Terre- Next Steps" at bounding box center [440, 373] width 274 height 15
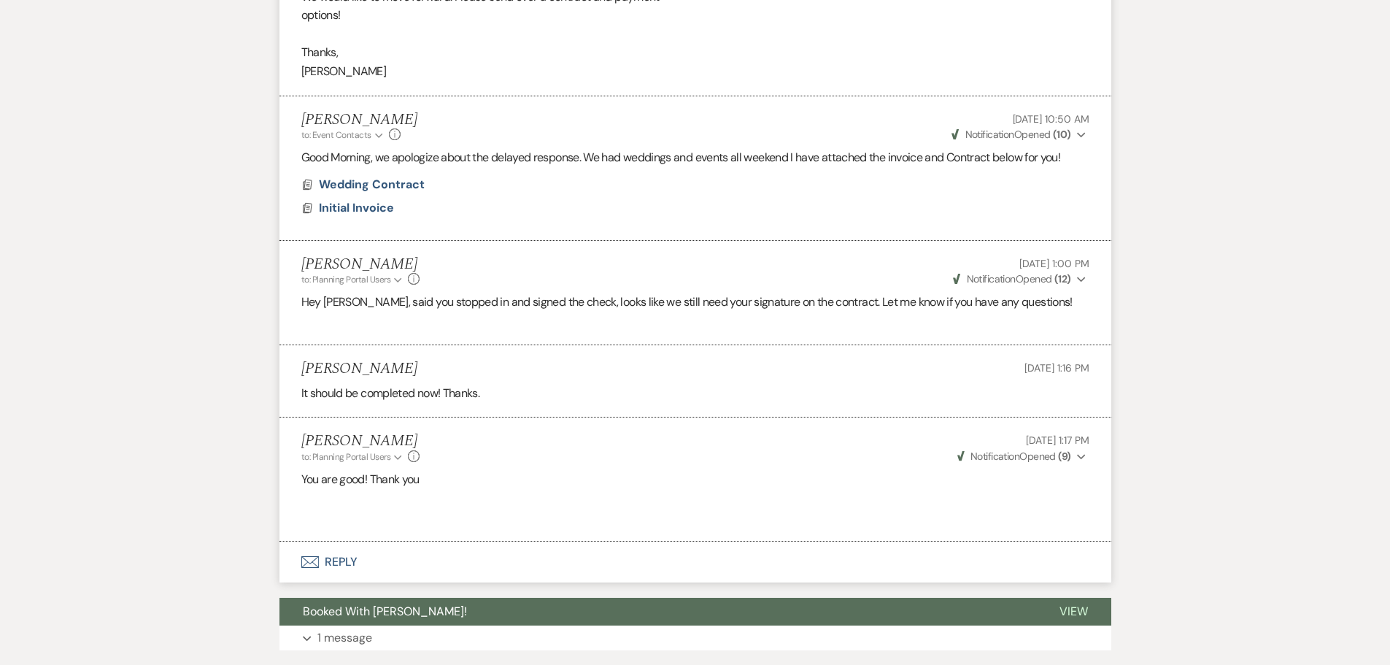
scroll to position [1712, 0]
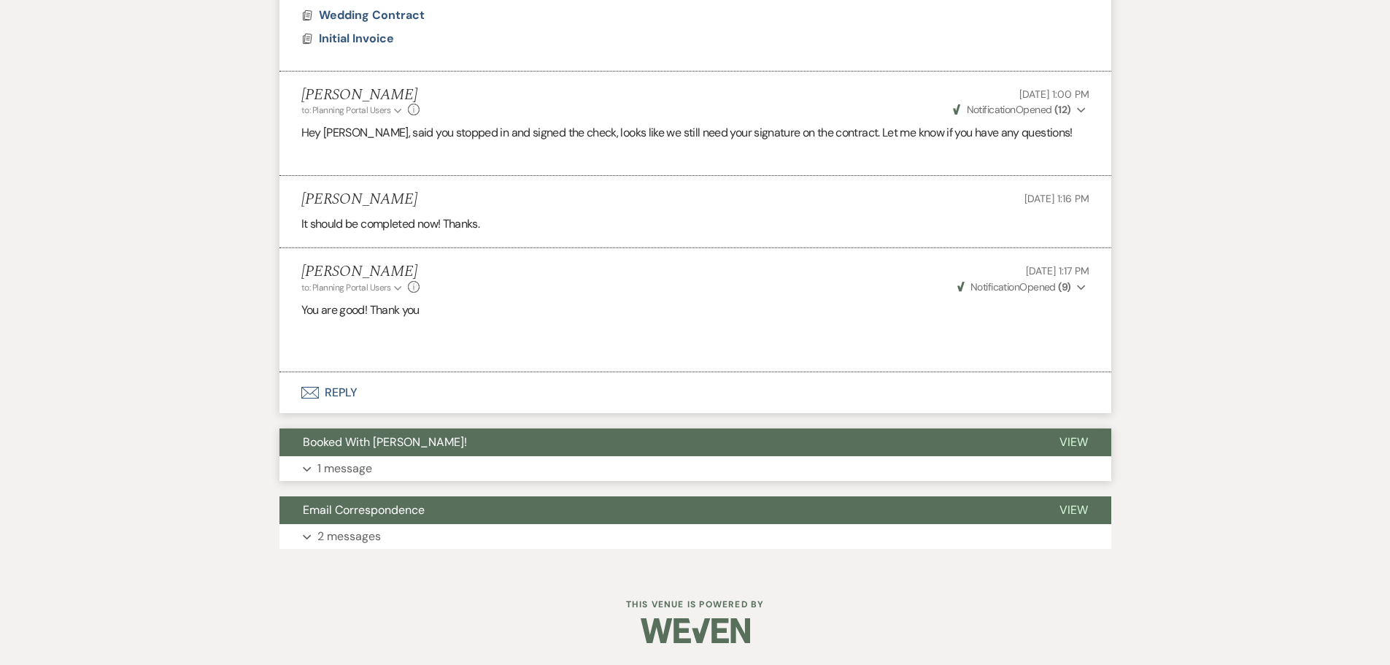
click at [388, 466] on button "Expand 1 message" at bounding box center [696, 468] width 832 height 25
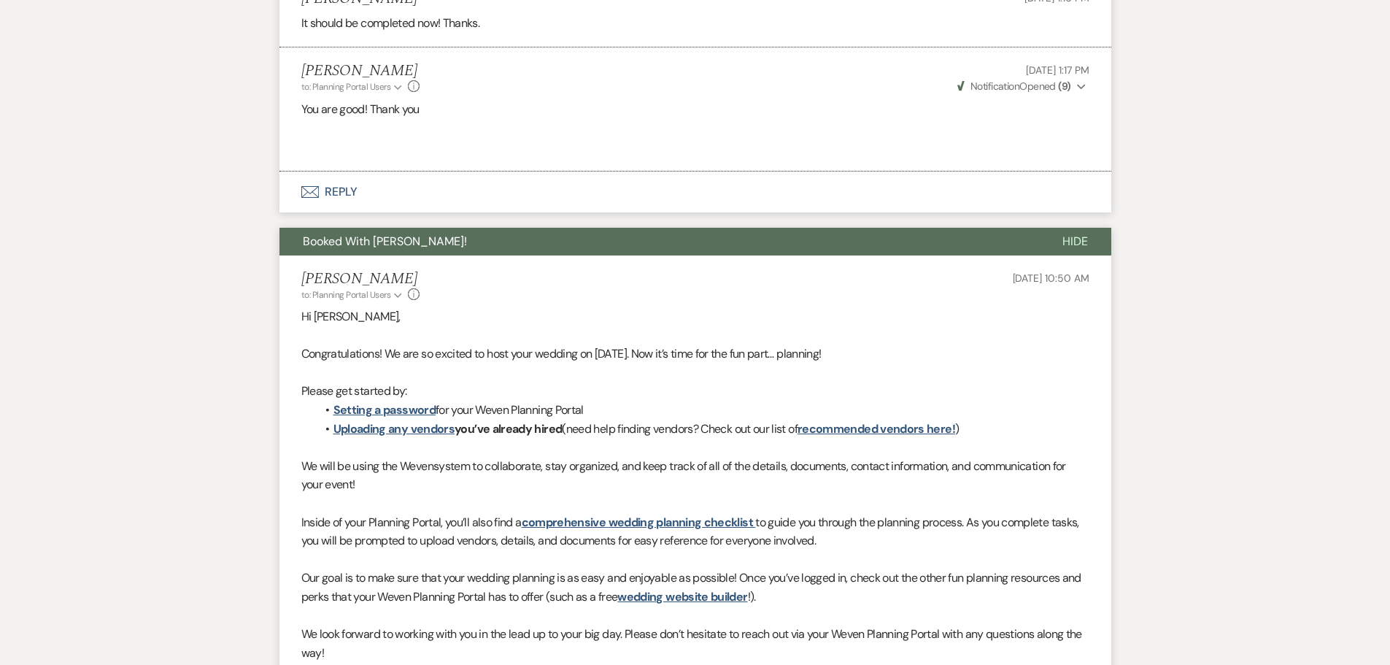
scroll to position [2265, 0]
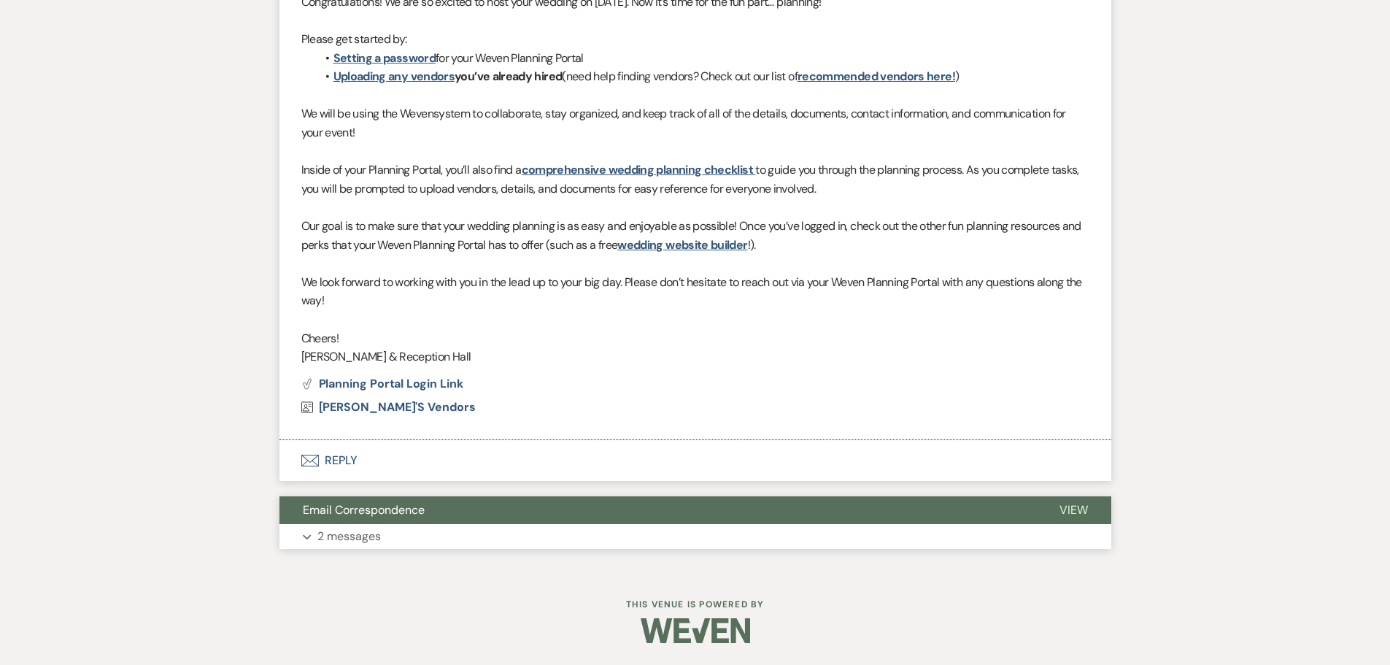
click at [357, 523] on button "Email Correspondence" at bounding box center [658, 510] width 757 height 28
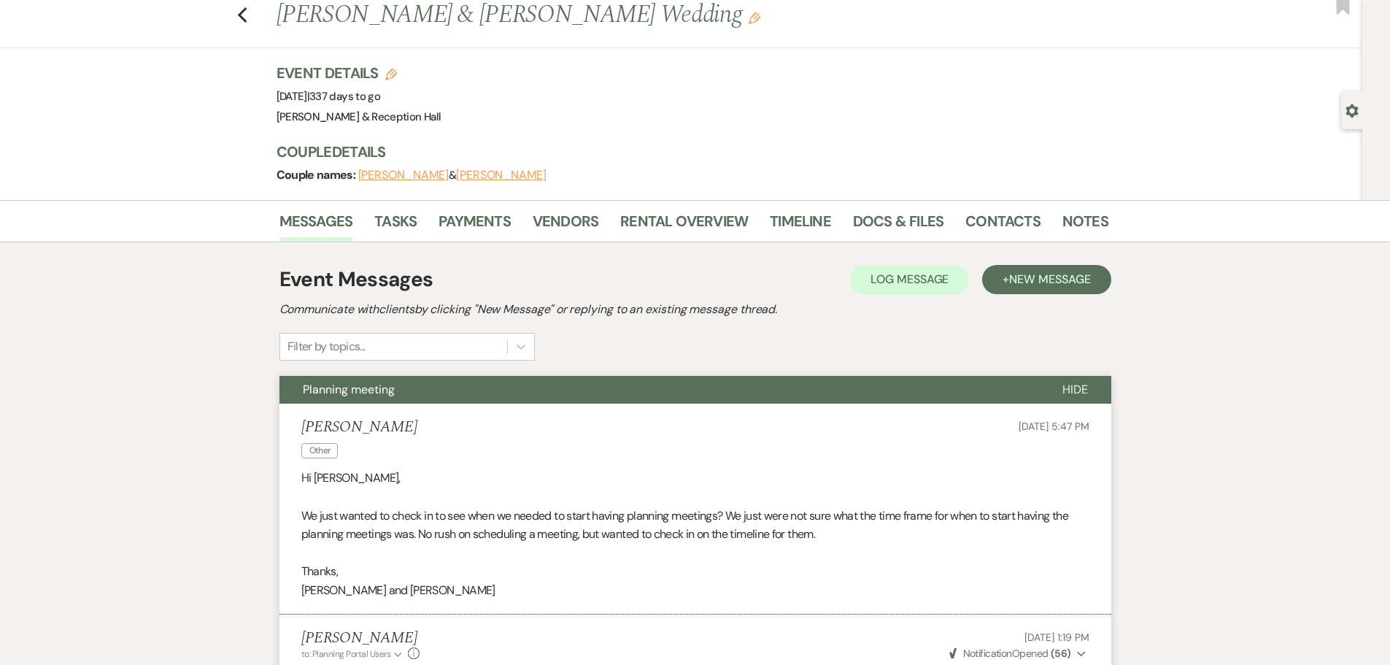
scroll to position [0, 0]
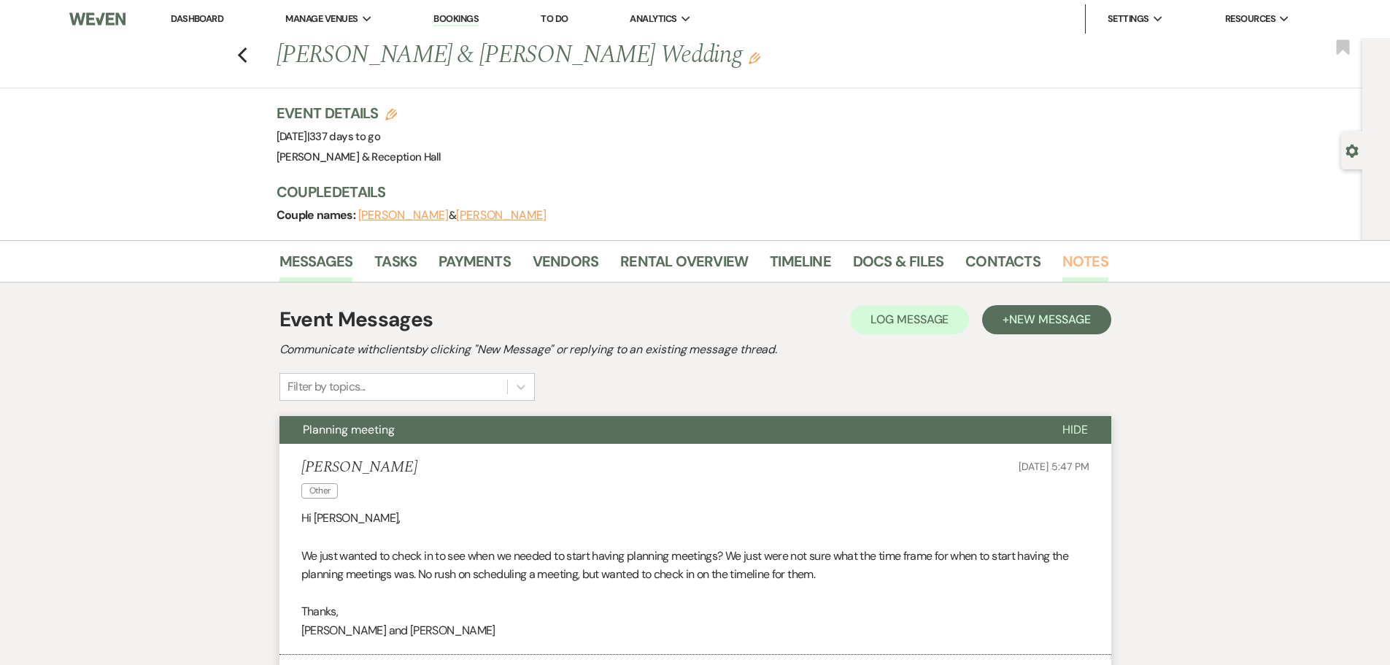
click at [1082, 257] on link "Notes" at bounding box center [1086, 266] width 46 height 32
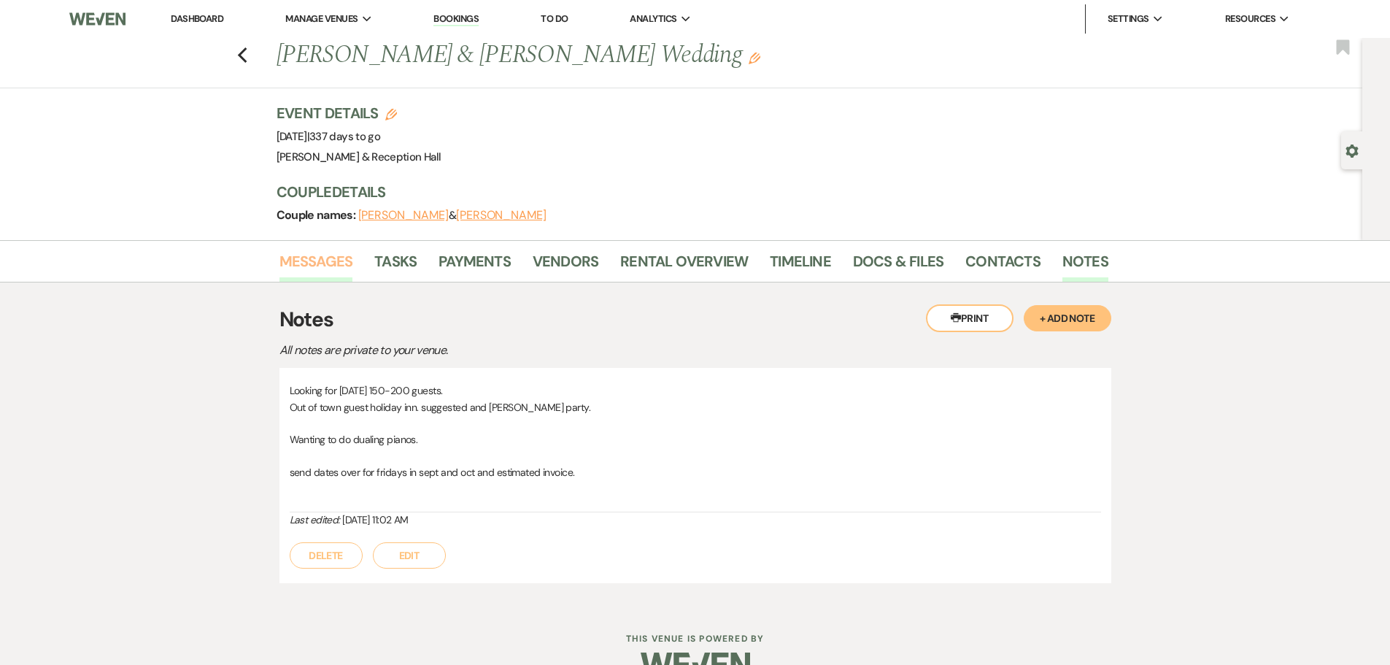
click at [289, 261] on link "Messages" at bounding box center [317, 266] width 74 height 32
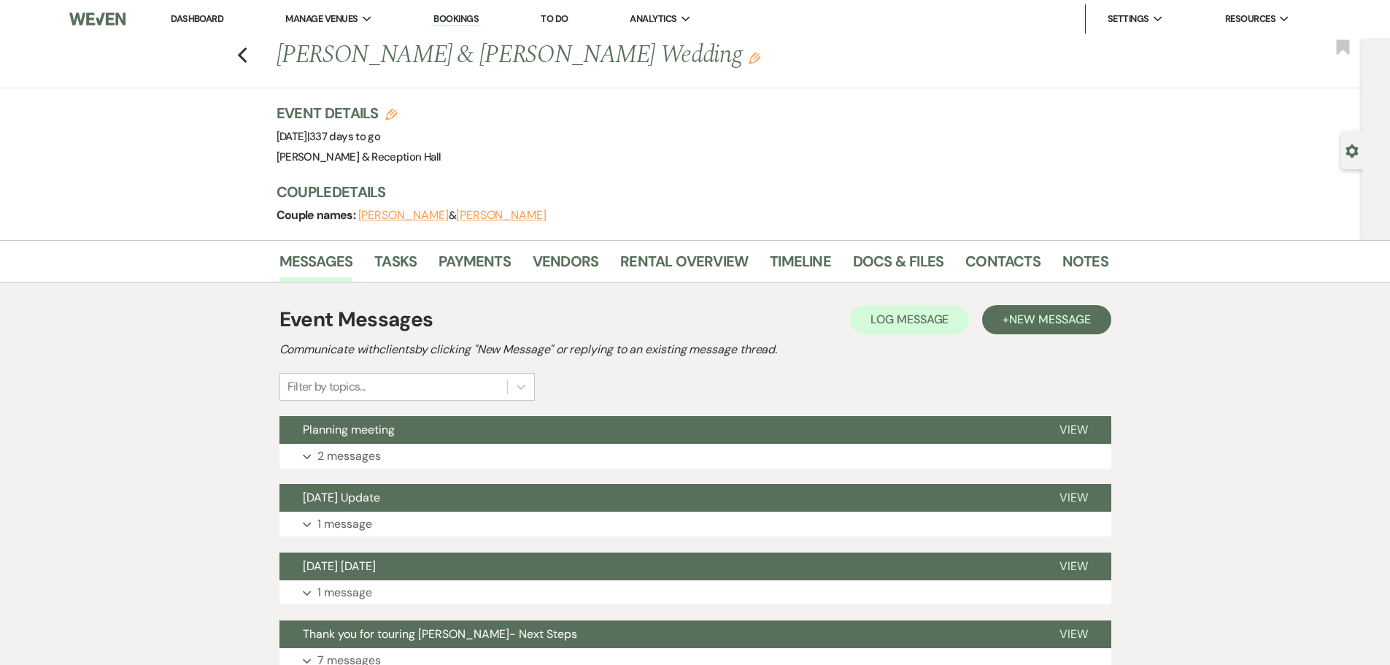
click at [1360, 147] on div "Gear Settings" at bounding box center [1356, 150] width 28 height 38
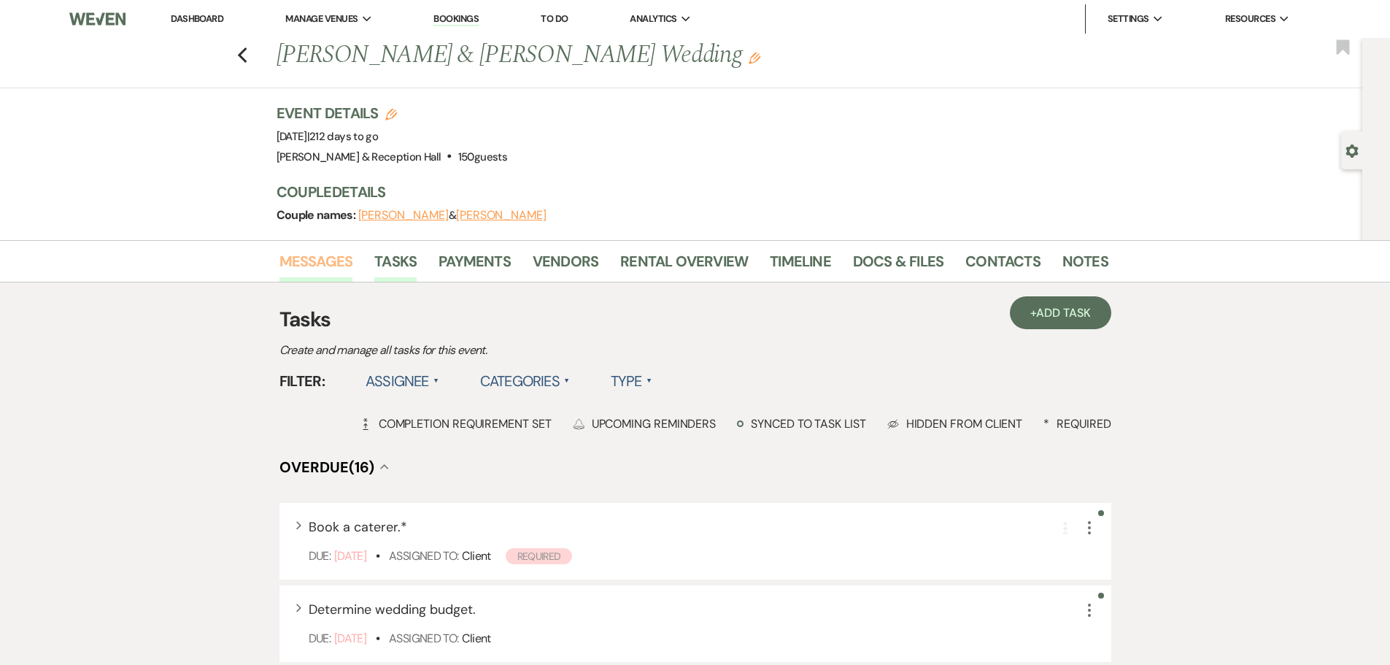
click at [307, 258] on link "Messages" at bounding box center [317, 266] width 74 height 32
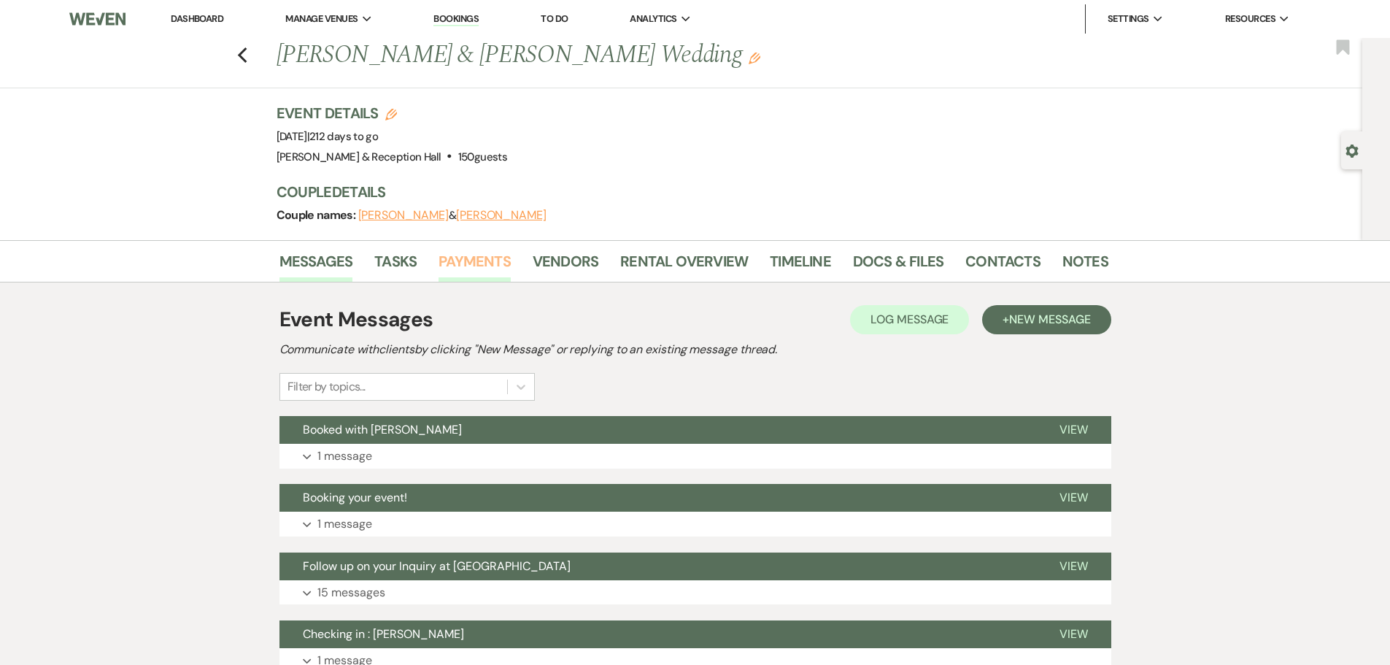
click at [477, 250] on link "Payments" at bounding box center [475, 266] width 72 height 32
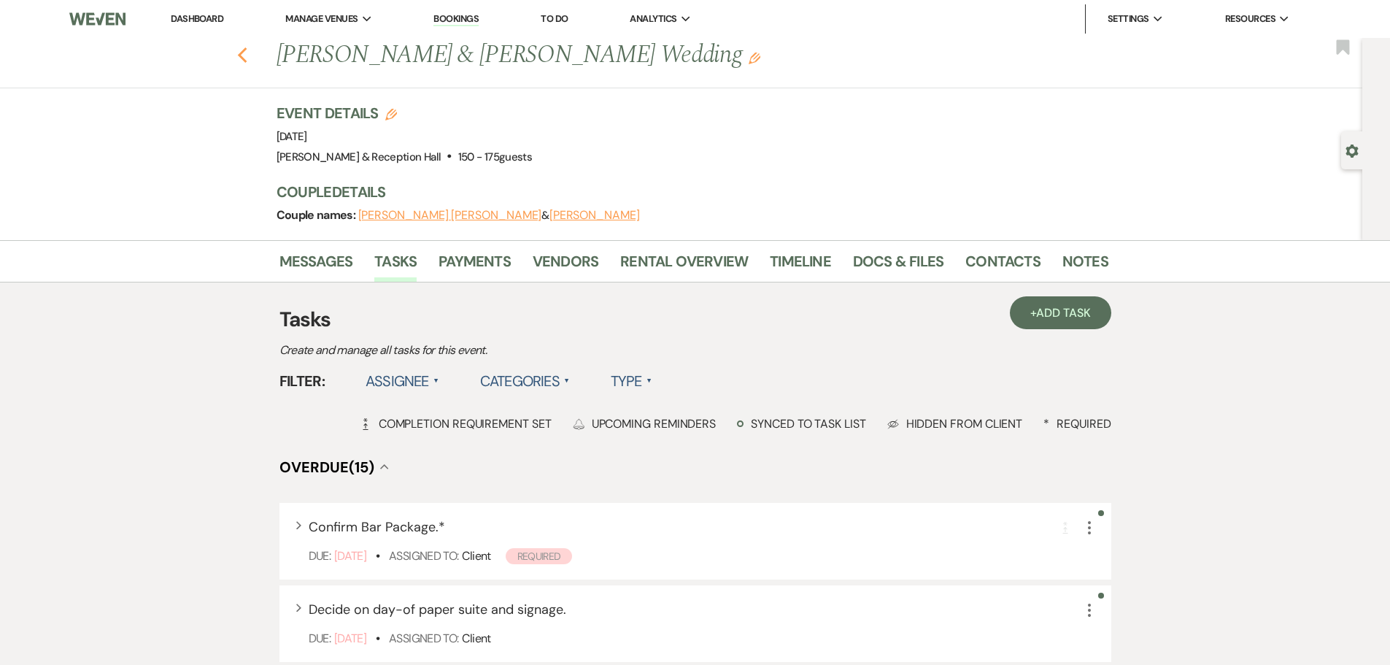
click at [248, 55] on icon "Previous" at bounding box center [242, 56] width 11 height 18
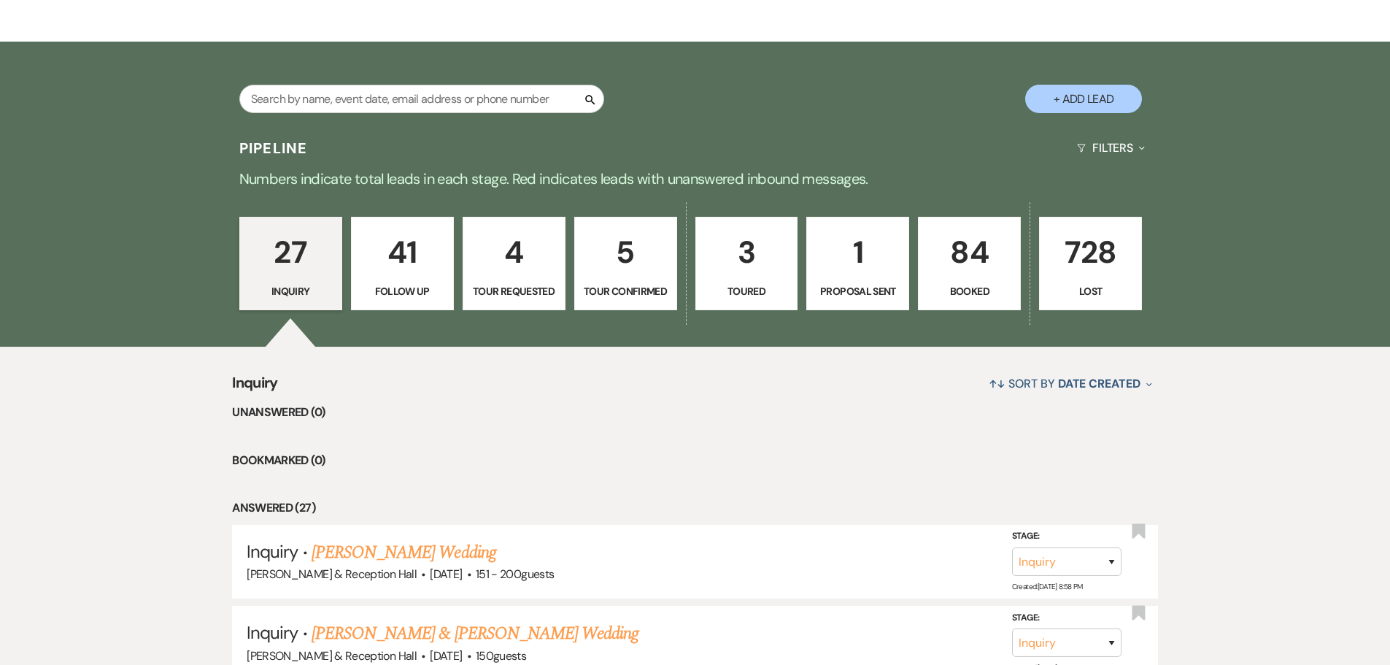
scroll to position [292, 0]
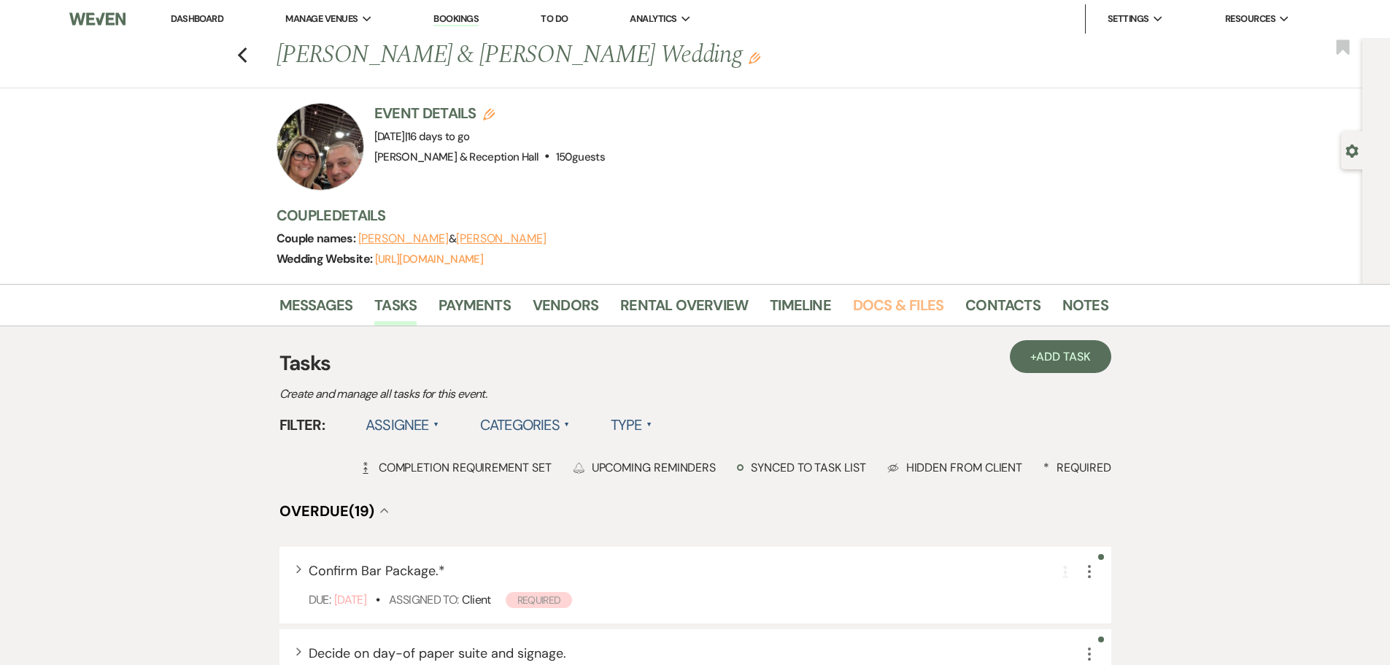
drag, startPoint x: 911, startPoint y: 307, endPoint x: 947, endPoint y: 328, distance: 41.2
click at [911, 307] on link "Docs & Files" at bounding box center [898, 309] width 91 height 32
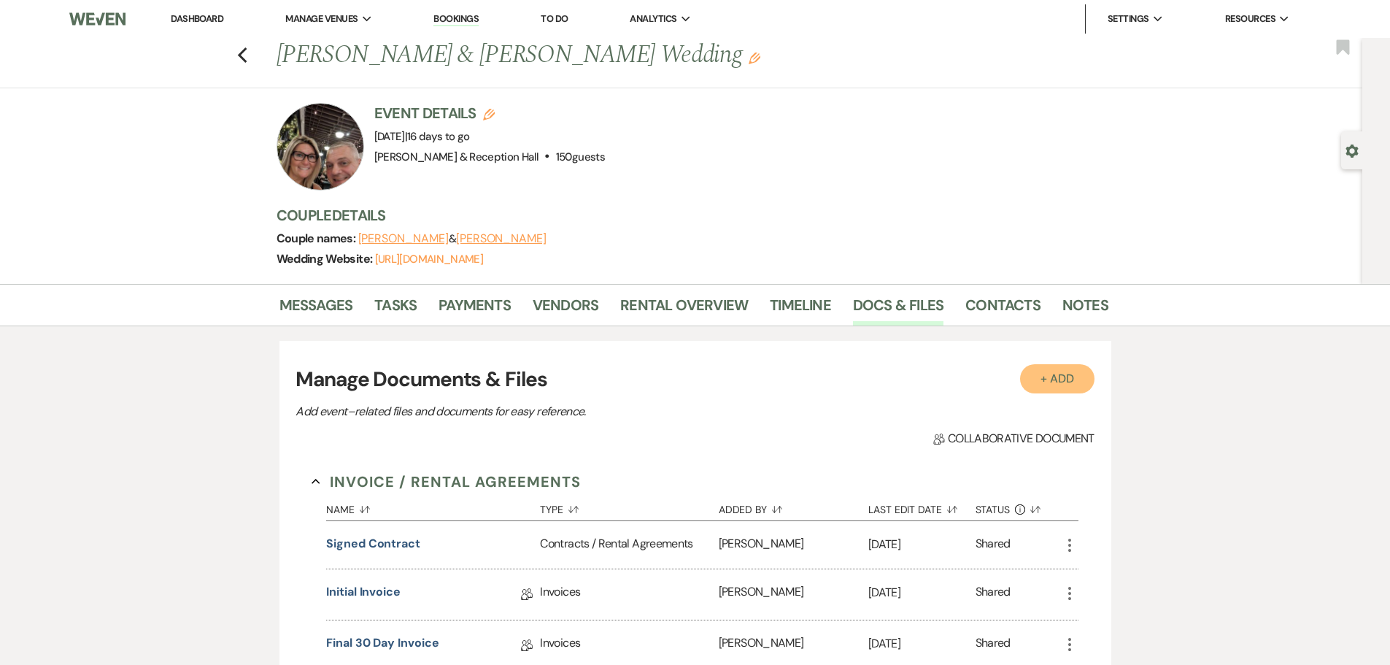
click at [1087, 382] on button "+ Add" at bounding box center [1057, 378] width 74 height 29
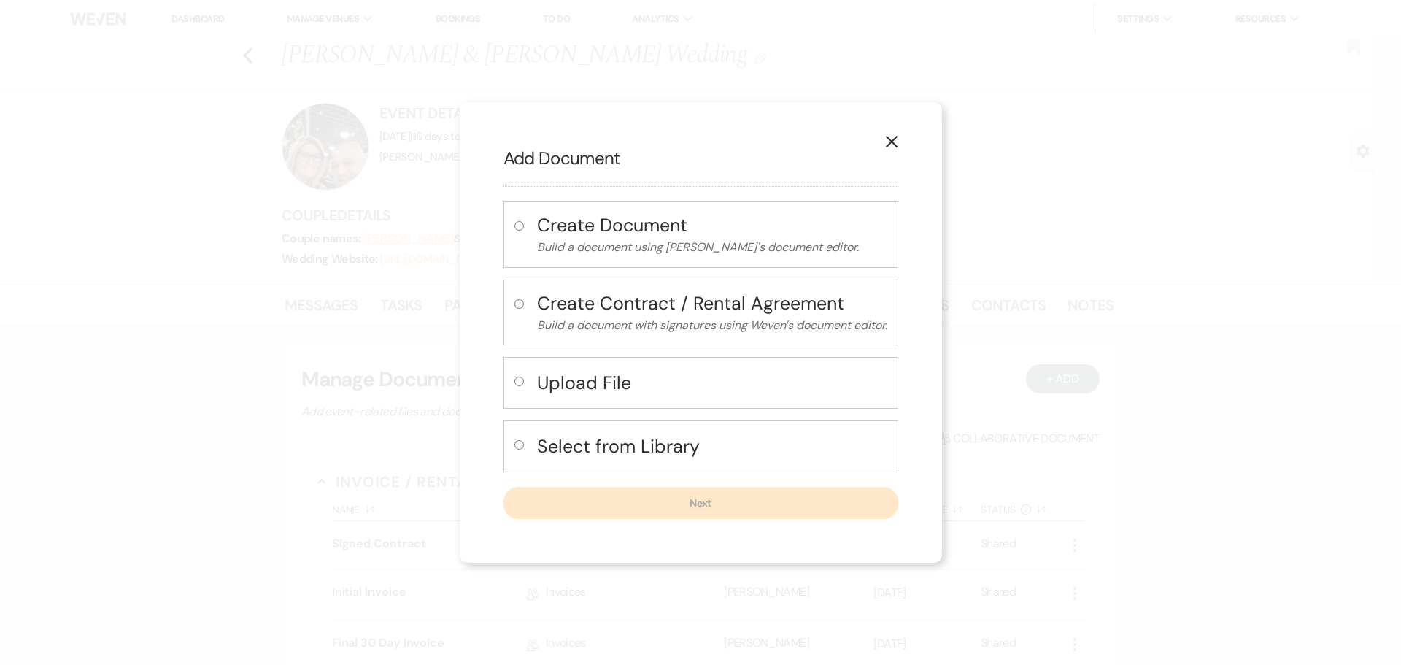
click at [519, 376] on label at bounding box center [522, 386] width 15 height 24
click at [519, 377] on input "radio" at bounding box center [519, 381] width 9 height 9
radio input "true"
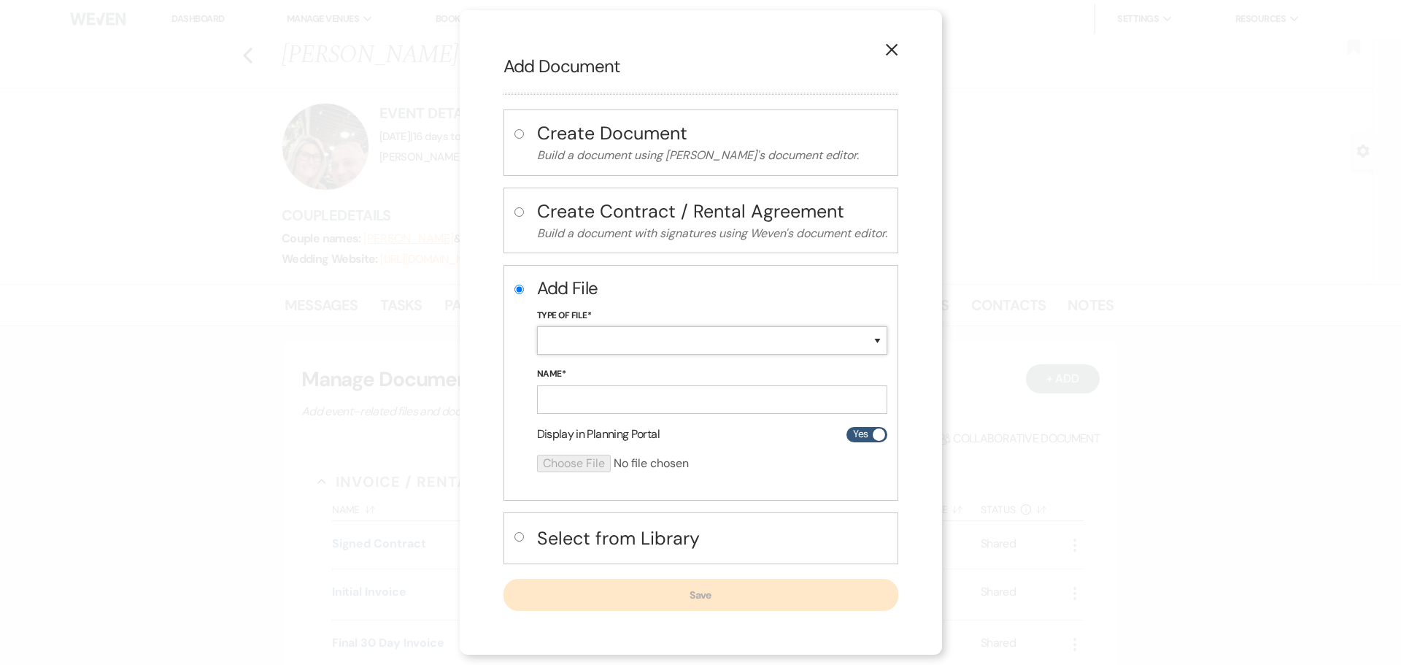
click at [567, 340] on select "Special Event Insurance Vendor Certificate of Insurance Contracts / Rental Agre…" at bounding box center [712, 340] width 350 height 28
select select "0"
click at [537, 326] on select "Special Event Insurance Vendor Certificate of Insurance Contracts / Rental Agre…" at bounding box center [712, 340] width 350 height 28
click at [584, 400] on input "Name*" at bounding box center [712, 399] width 350 height 28
type input "Linen order"
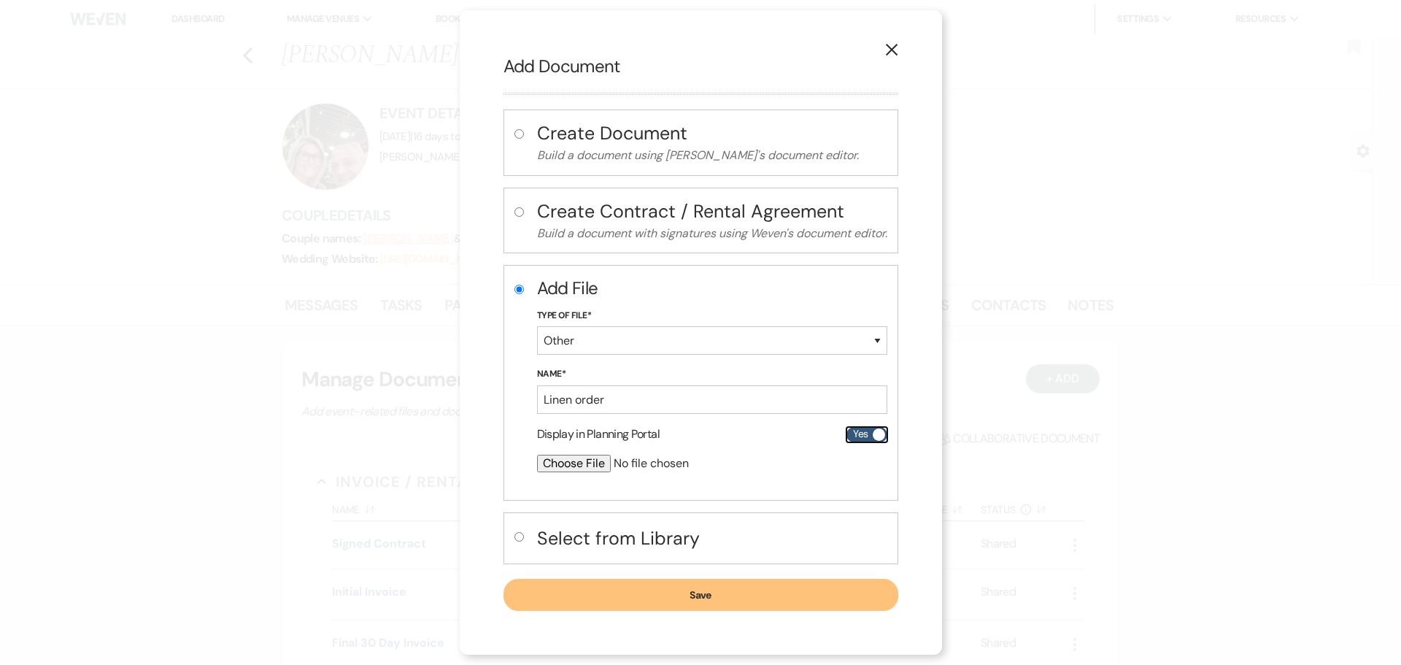
click at [855, 431] on label "Yes" at bounding box center [867, 434] width 41 height 15
click at [855, 431] on input "Yes" at bounding box center [867, 434] width 41 height 15
checkbox input "false"
click at [580, 458] on input "file" at bounding box center [673, 464] width 273 height 18
type input "C:\fakepath\Reservation_525859.pdf"
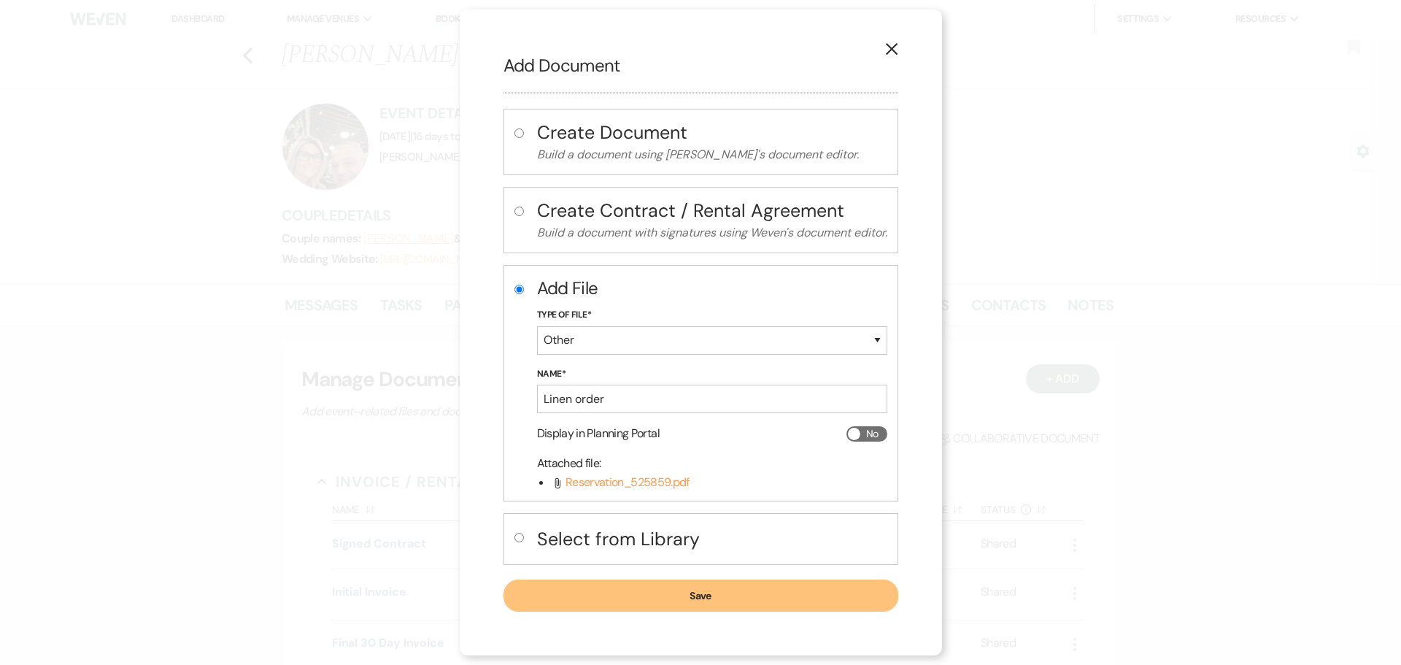
click at [757, 597] on button "Save" at bounding box center [701, 596] width 395 height 32
